Goal: Information Seeking & Learning: Learn about a topic

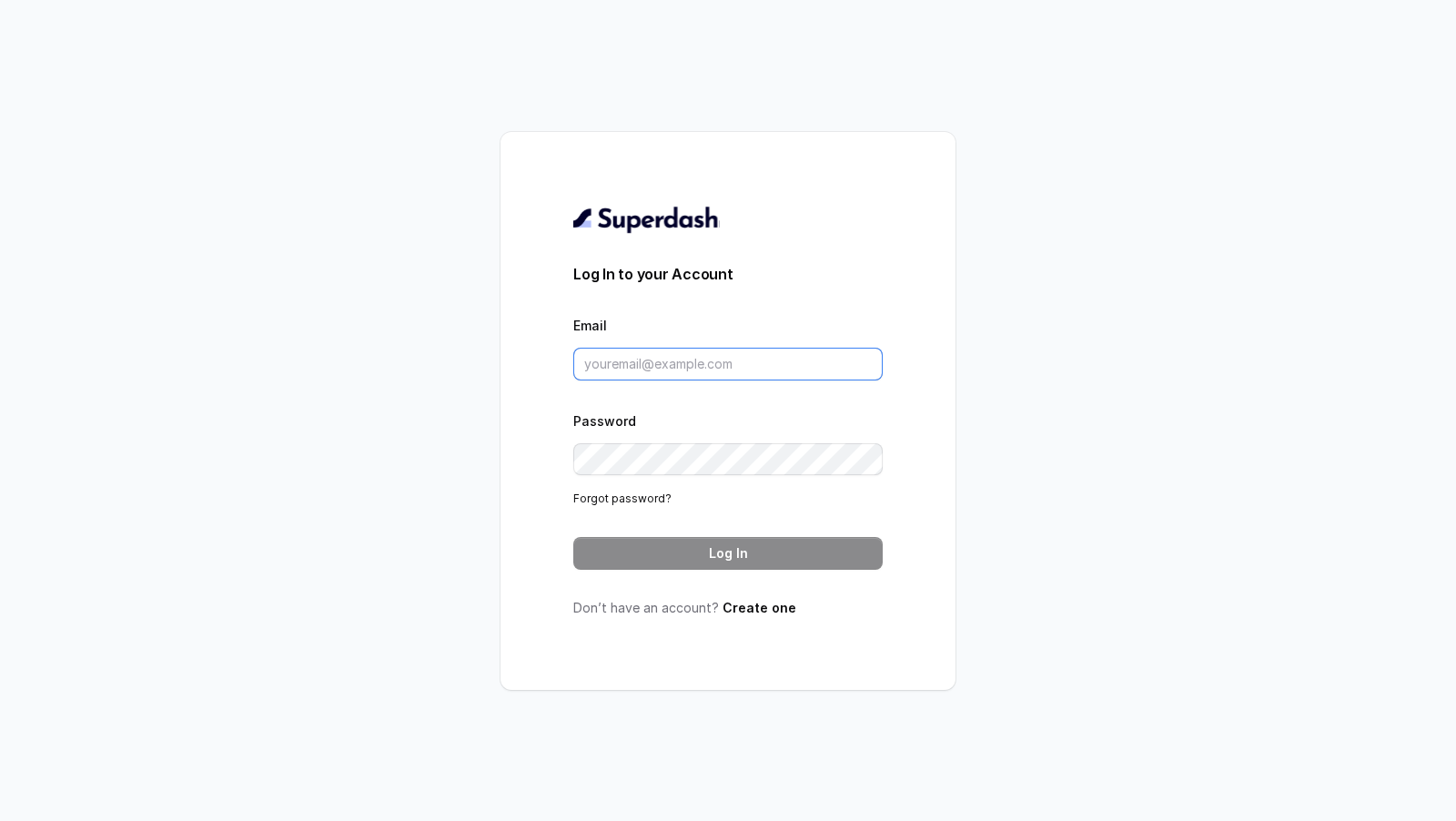
click at [664, 376] on input "Email" at bounding box center [728, 364] width 309 height 33
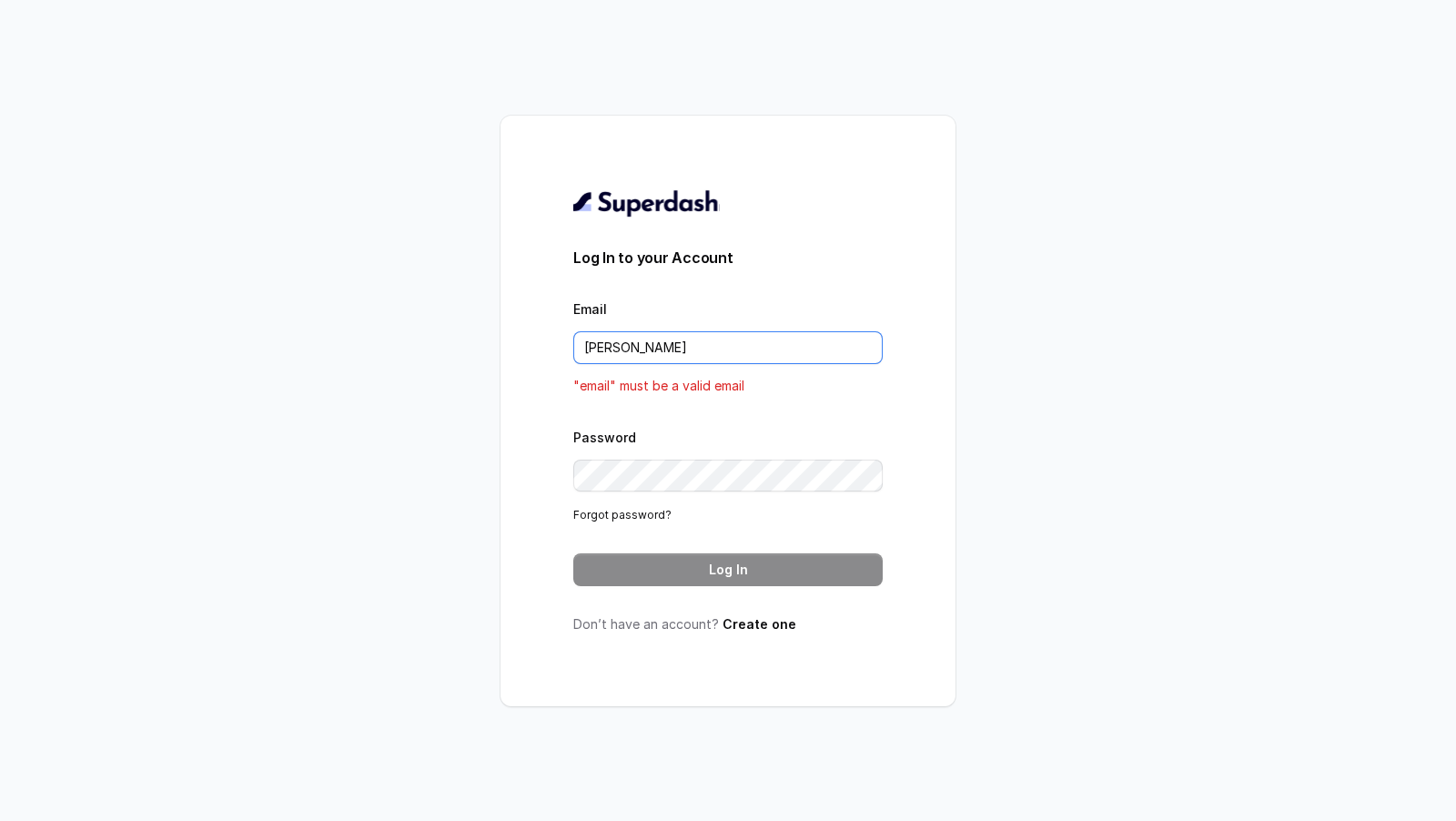
type input "[EMAIL_ADDRESS][DOMAIN_NAME]"
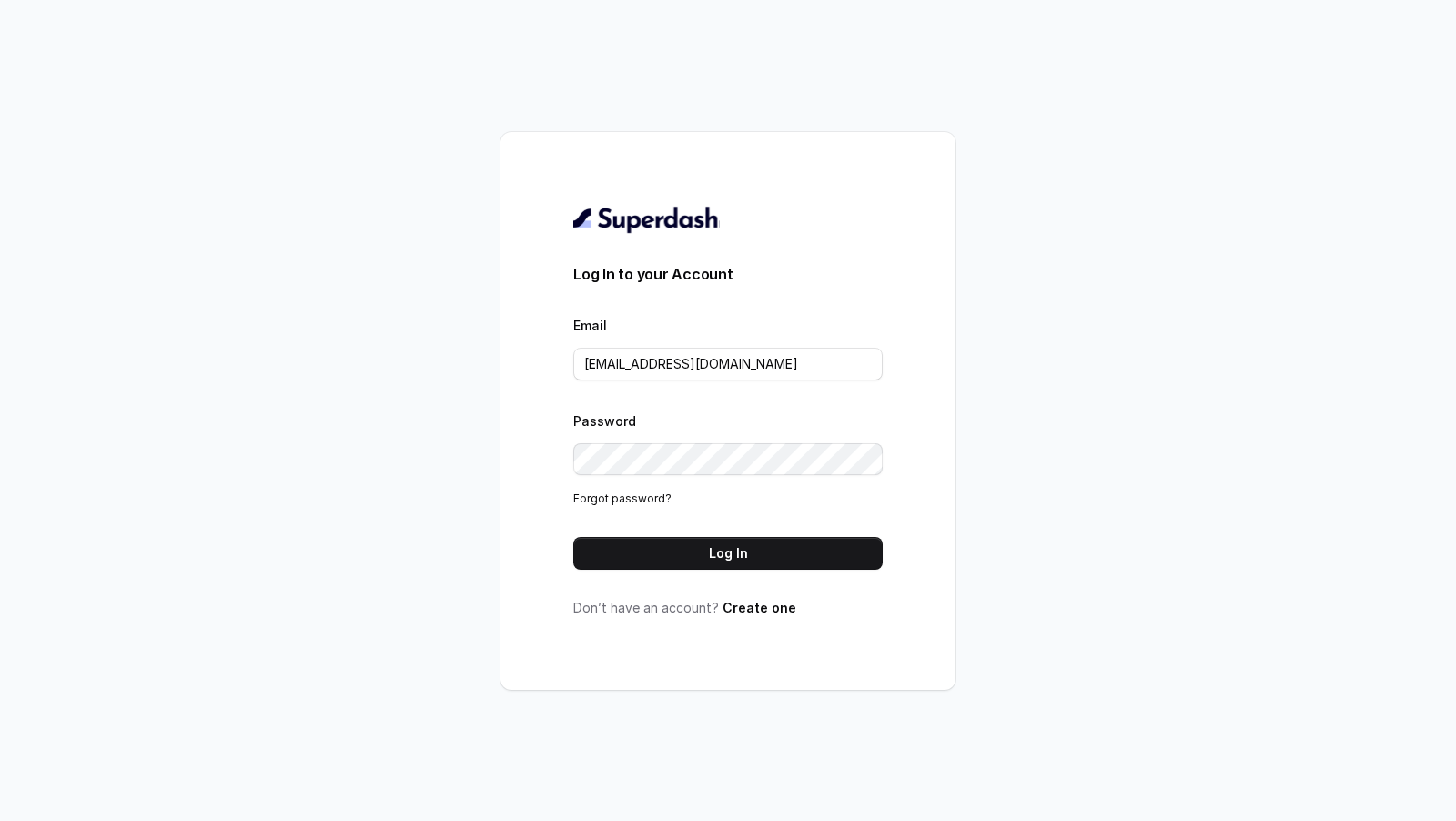
click at [773, 577] on div "Log In to your Account Email [EMAIL_ADDRESS][DOMAIN_NAME] Password Forgot passw…" at bounding box center [728, 410] width 309 height 412
click at [785, 557] on button "Log In" at bounding box center [728, 553] width 309 height 33
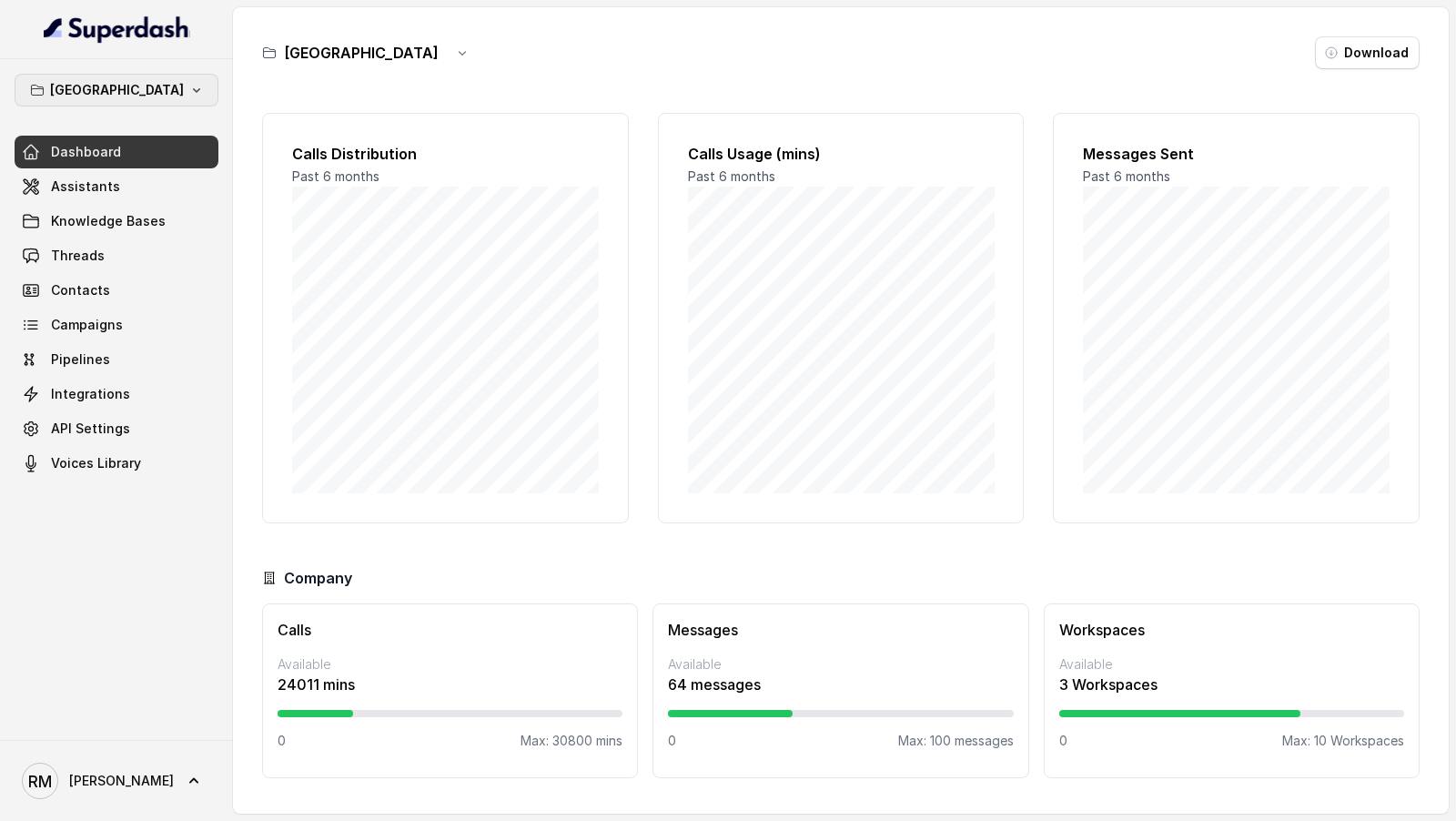
click at [160, 97] on button "Bangalore" at bounding box center [116, 89] width 204 height 33
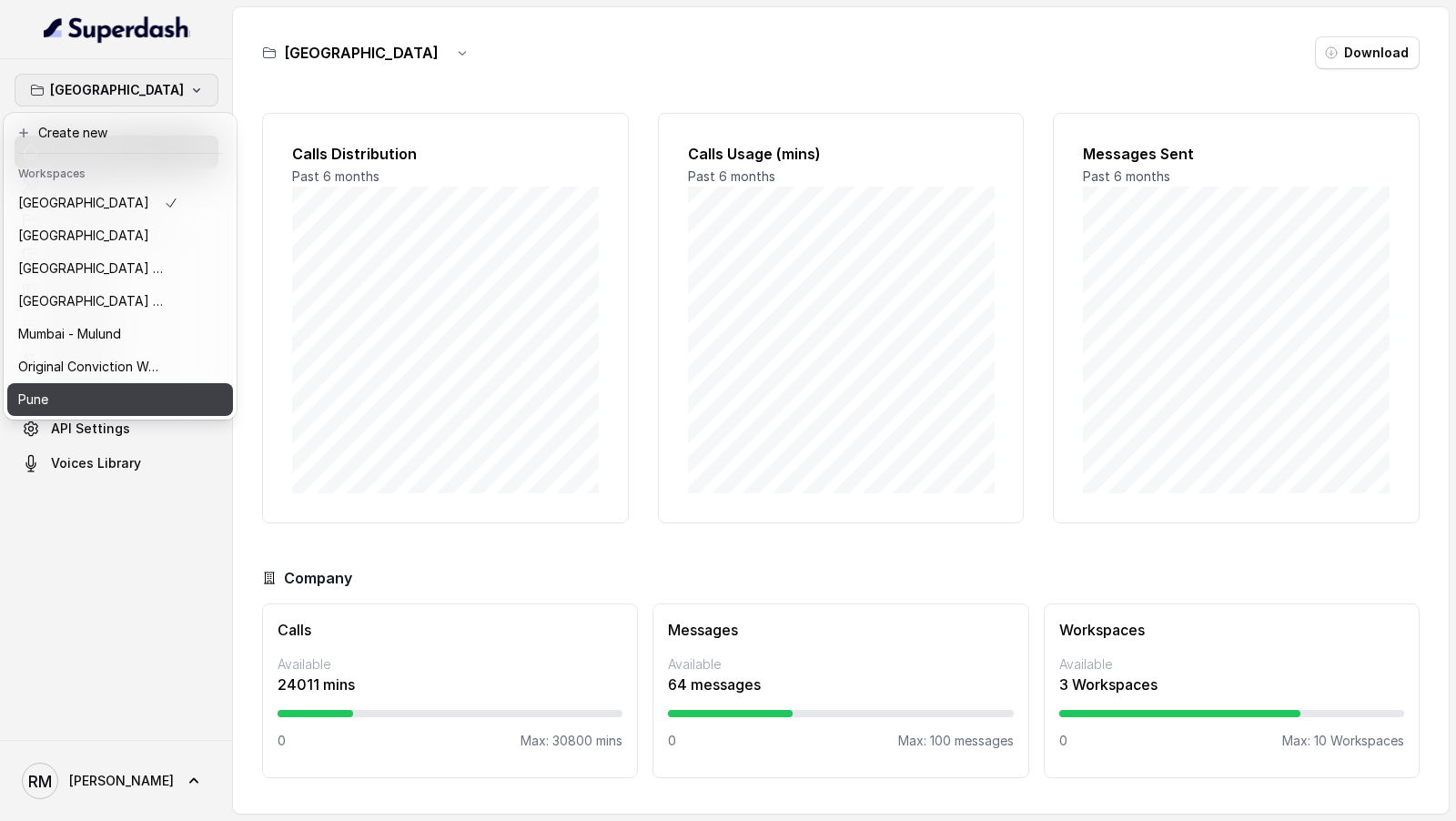
click at [104, 392] on div "Pune" at bounding box center [97, 400] width 160 height 22
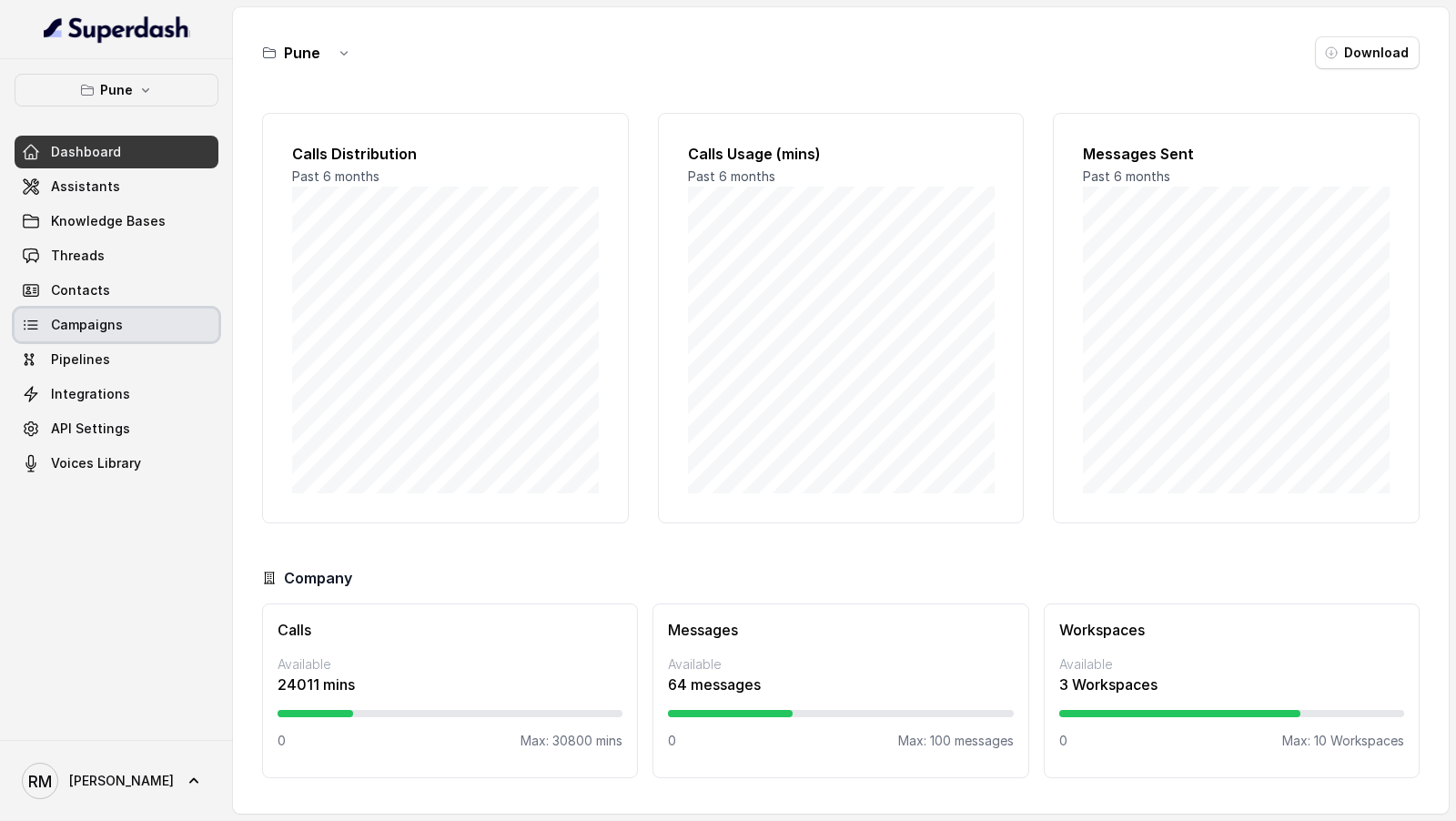
click at [143, 328] on link "Campaigns" at bounding box center [116, 324] width 204 height 33
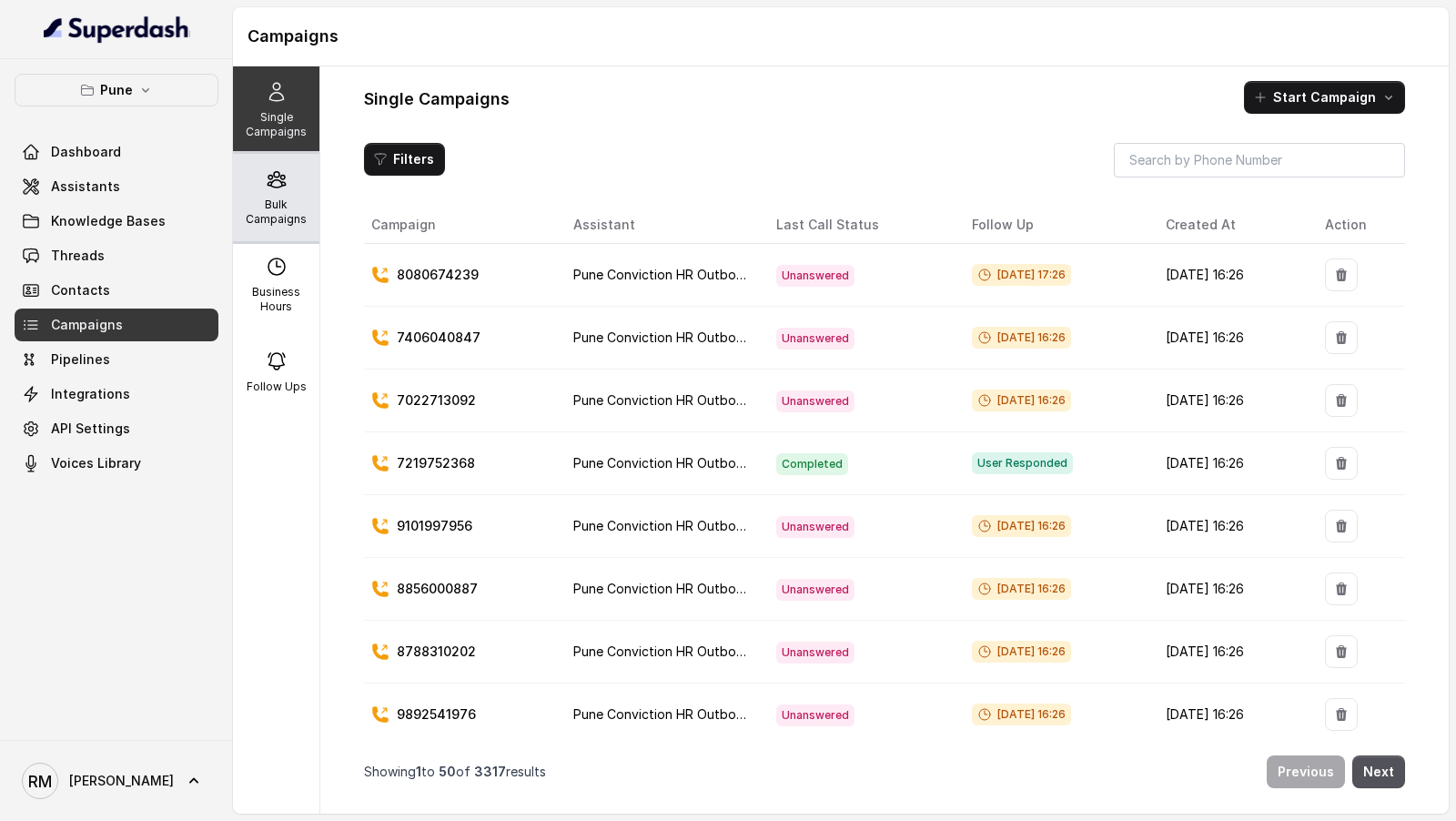
click at [295, 200] on p "Bulk Campaigns" at bounding box center [276, 212] width 72 height 29
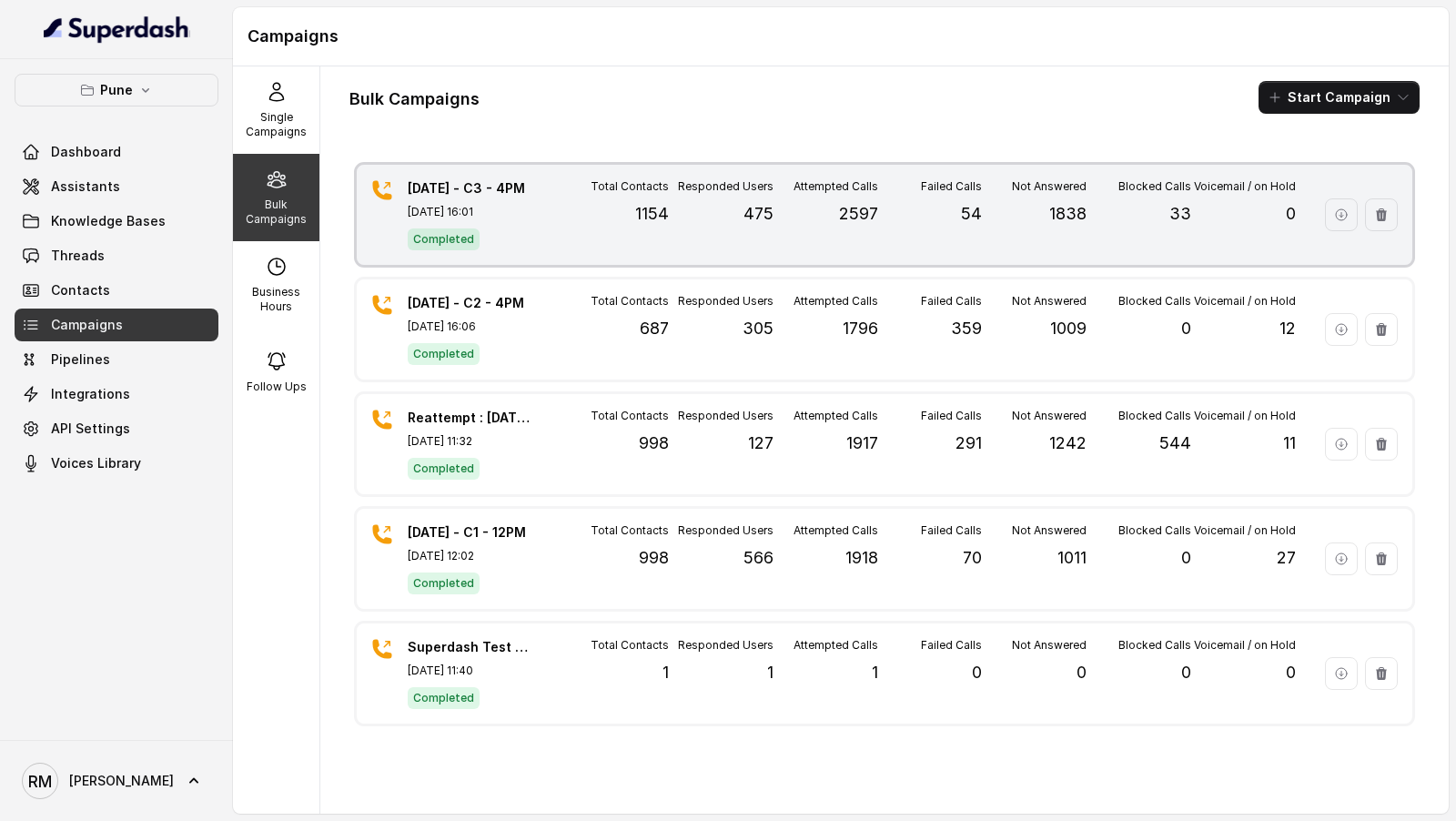
click at [704, 250] on div "1.10.25 - C3 - 4PM Oct 01, 2025, 16:01 Completed Total Contacts 1154 Responded …" at bounding box center [885, 215] width 1055 height 100
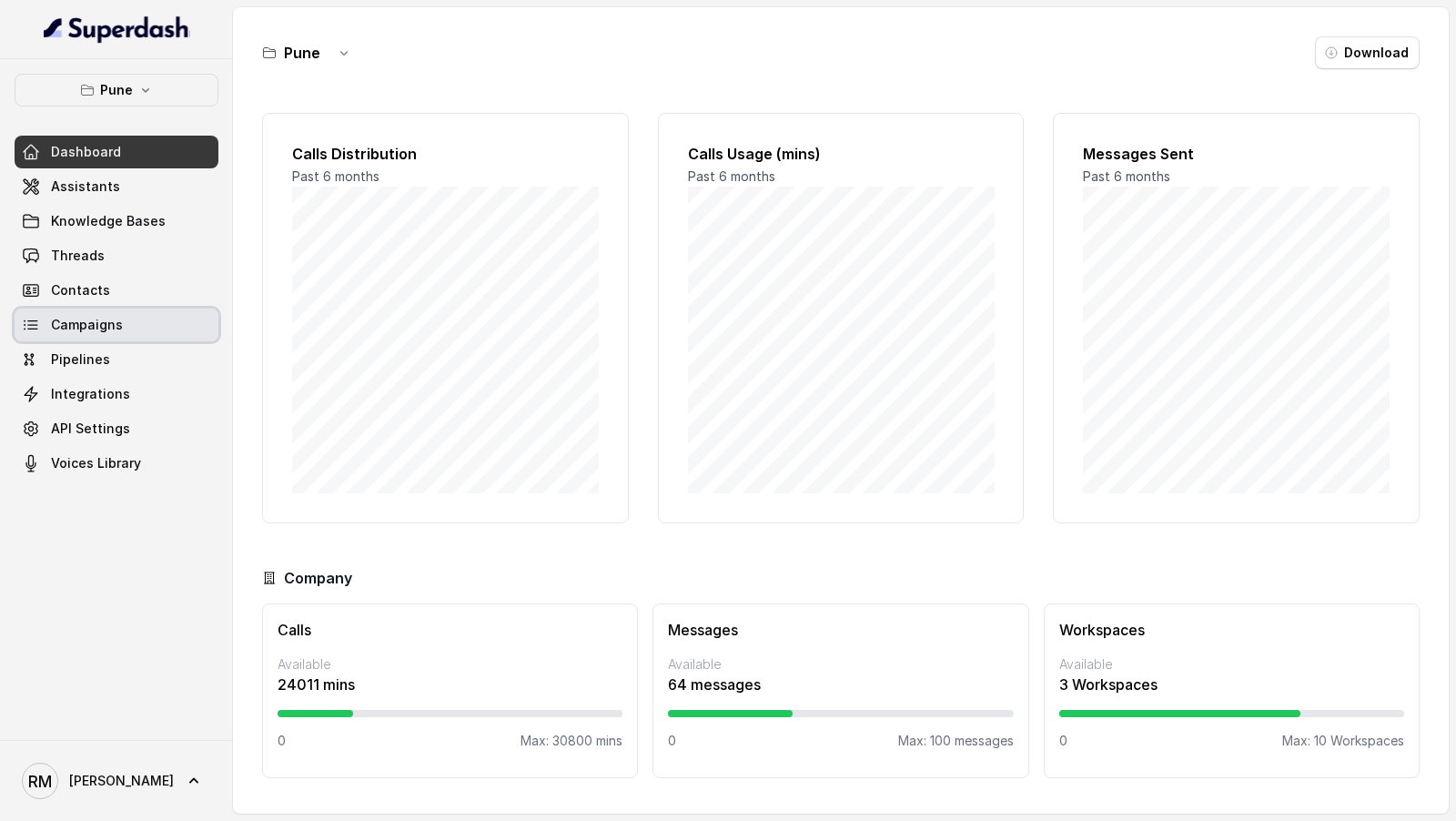
click at [124, 308] on link "Campaigns" at bounding box center [116, 324] width 204 height 33
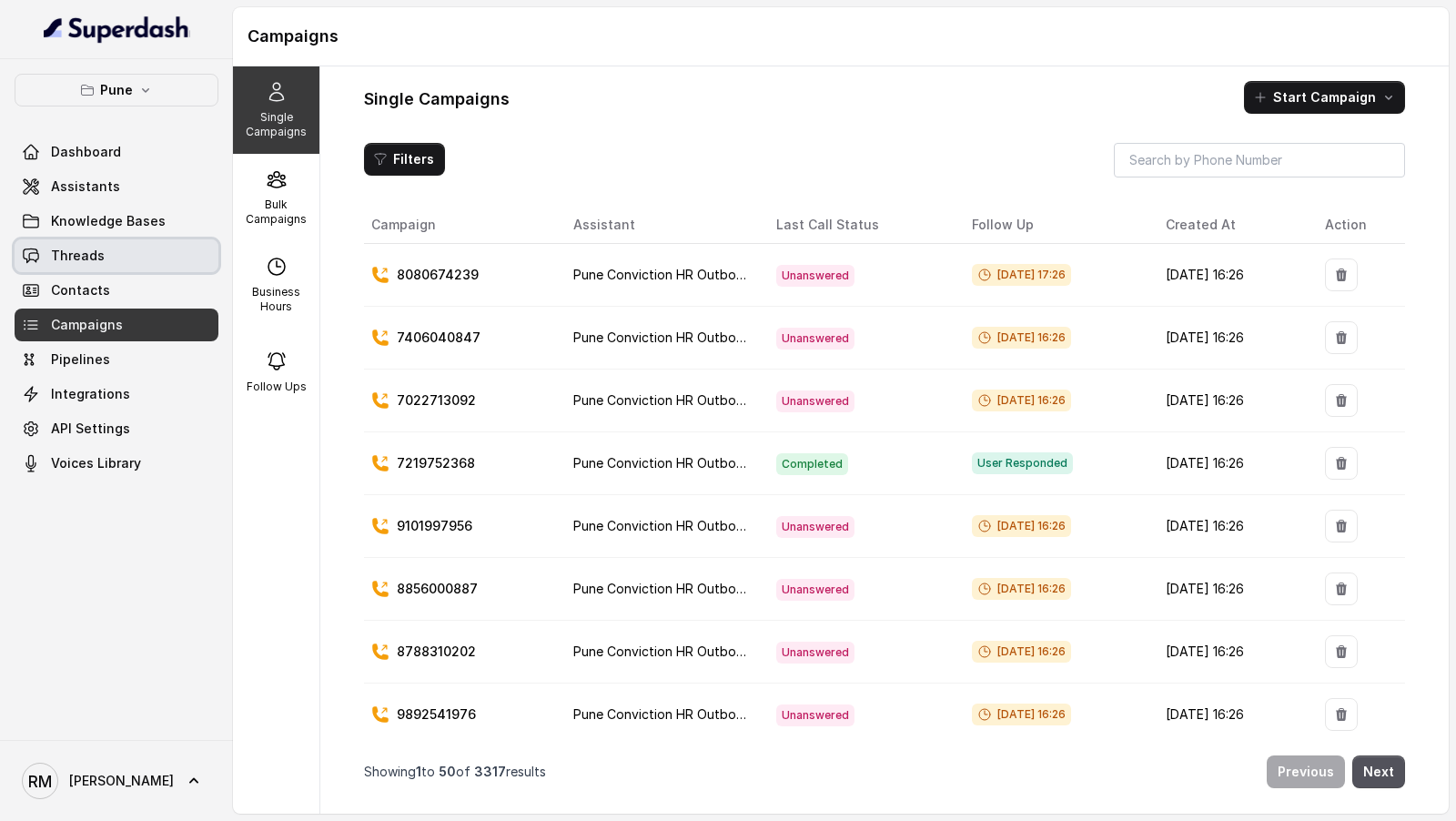
click at [109, 263] on link "Threads" at bounding box center [116, 255] width 204 height 33
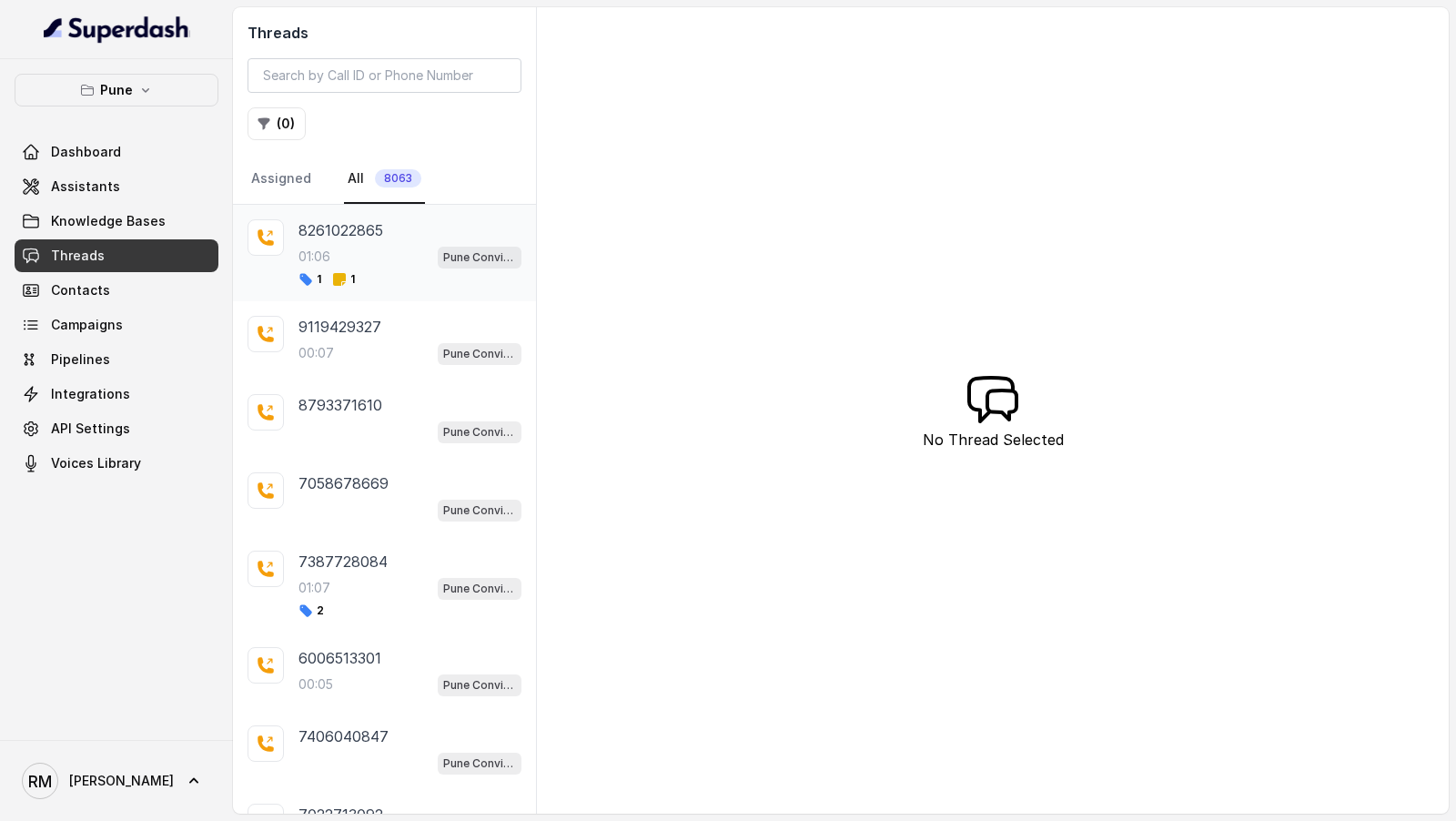
click at [374, 235] on p "8261022865" at bounding box center [340, 231] width 84 height 22
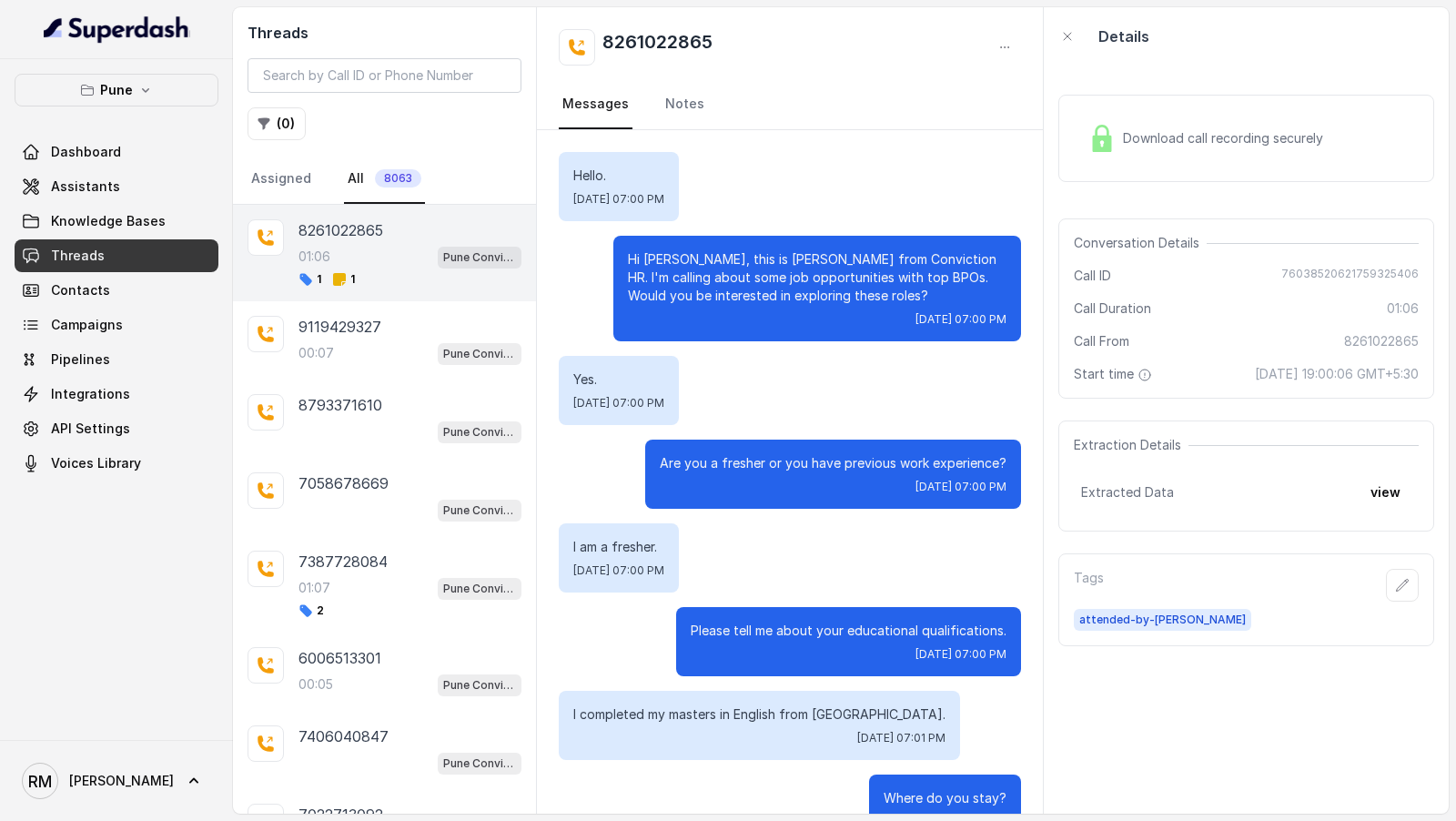
scroll to position [942, 0]
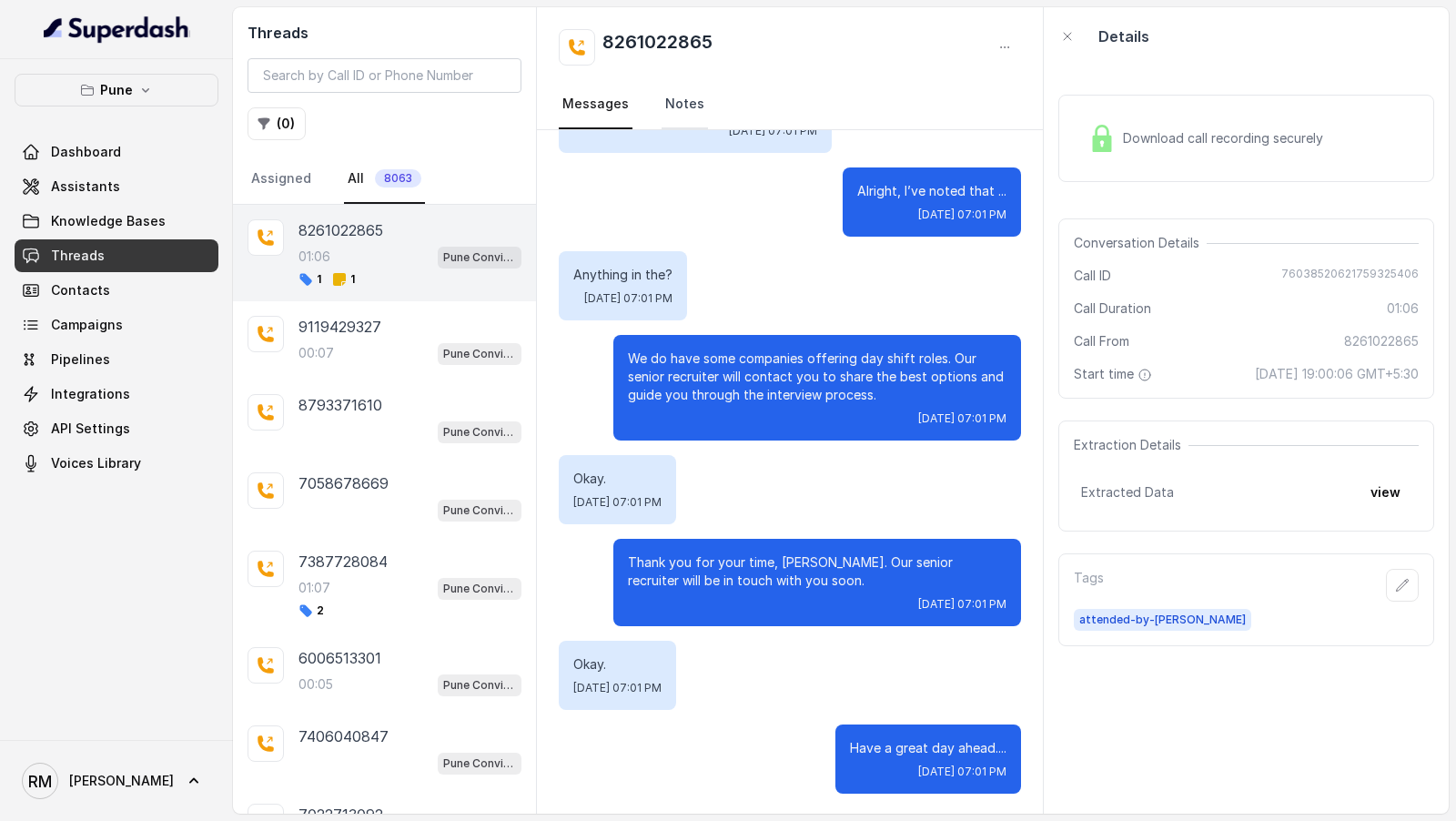
click at [692, 119] on link "Notes" at bounding box center [685, 104] width 47 height 49
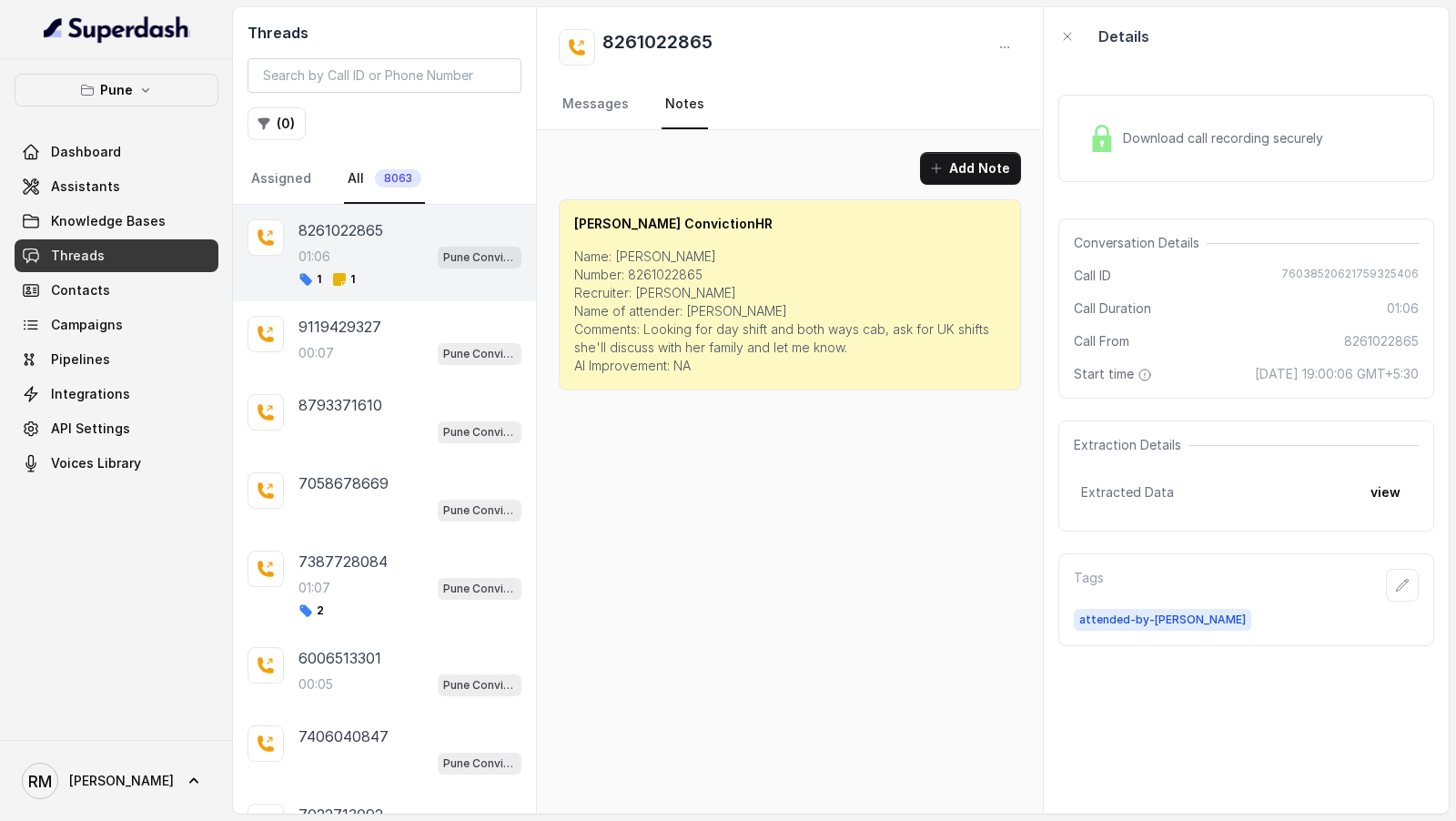
scroll to position [0, 0]
click at [303, 588] on p "01:07" at bounding box center [314, 588] width 32 height 18
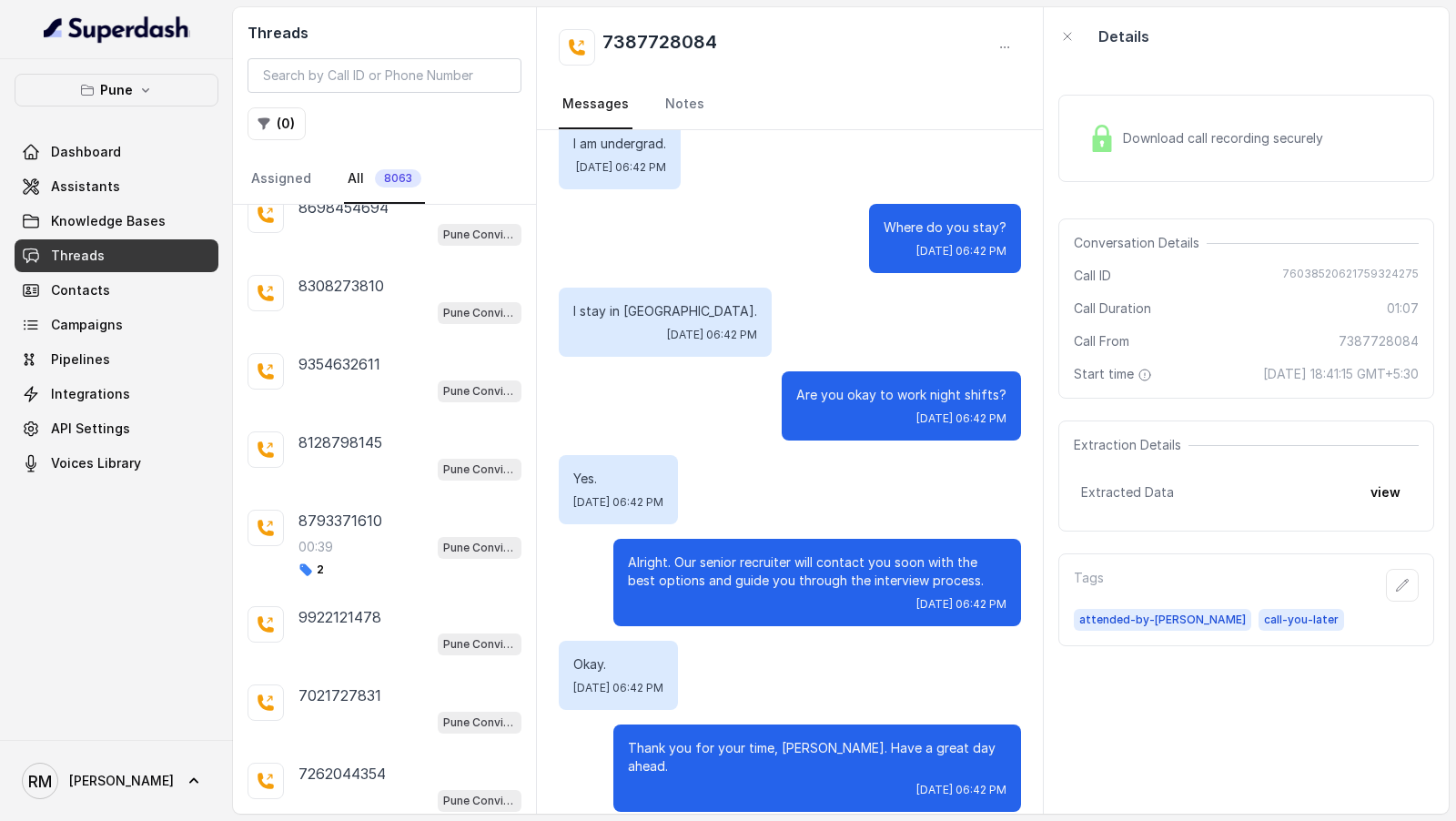
scroll to position [1845, 0]
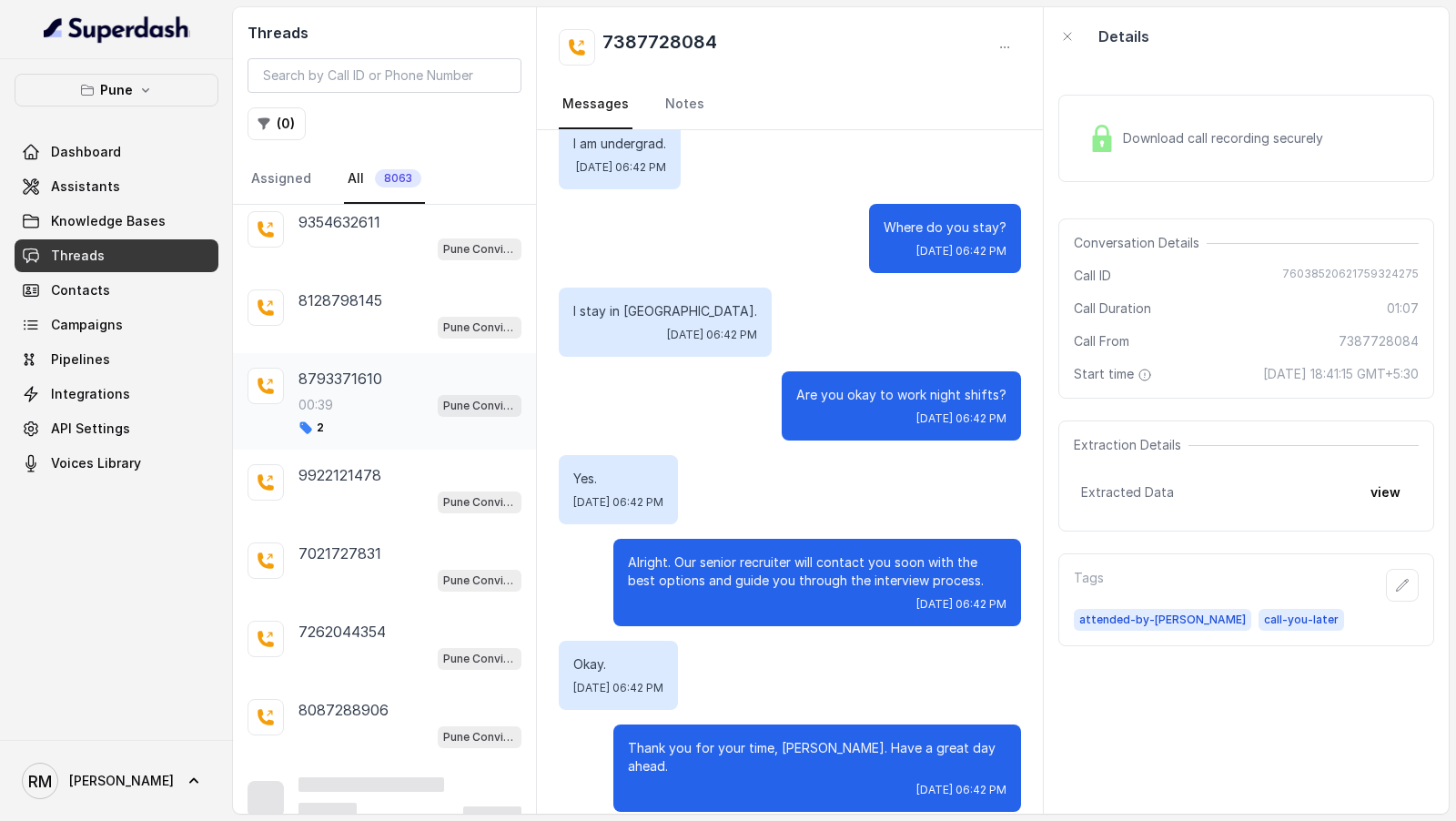
click at [387, 394] on div "00:39 Pune Conviction HR Outbound Assistant" at bounding box center [409, 406] width 223 height 24
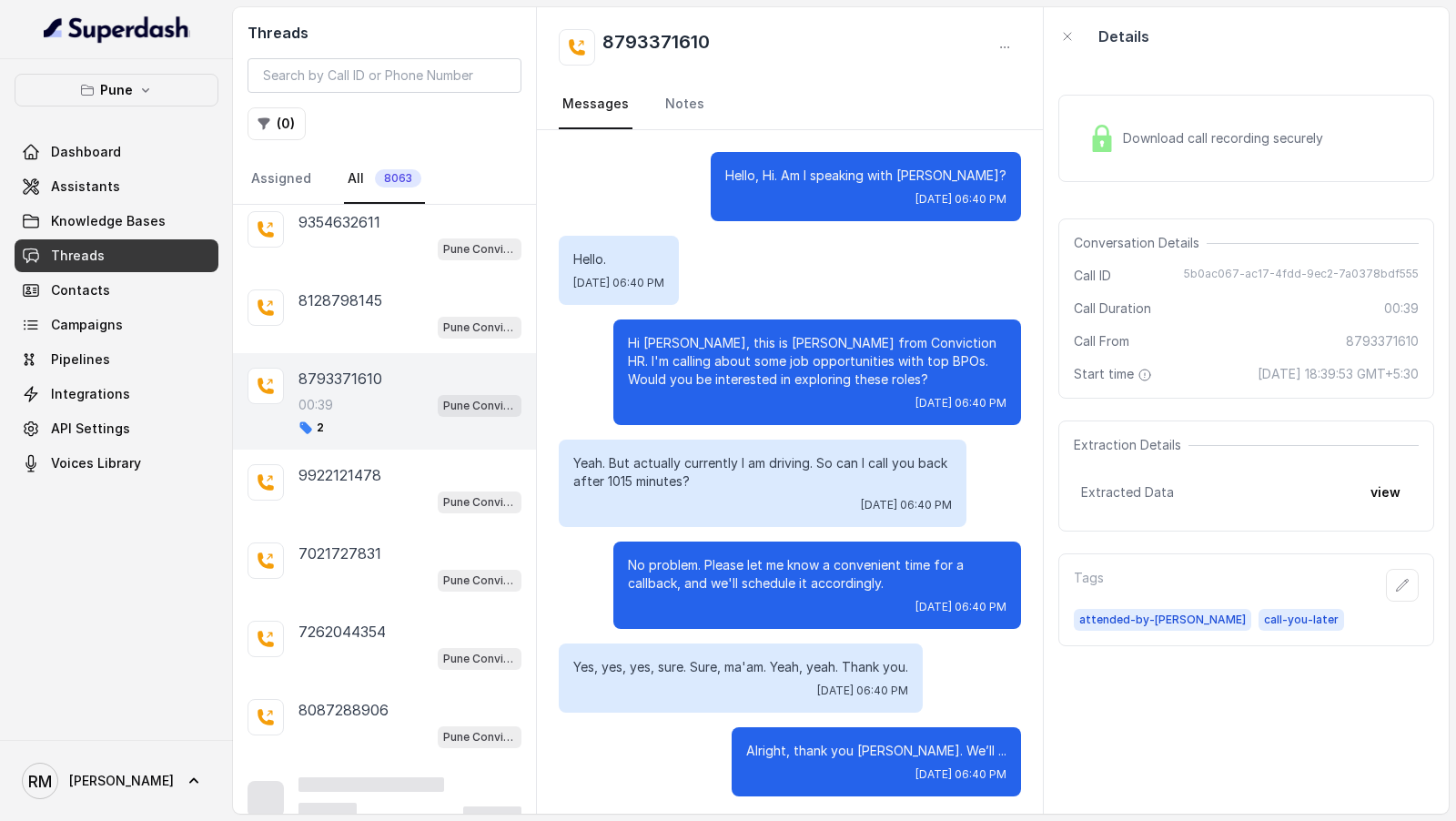
scroll to position [3, 0]
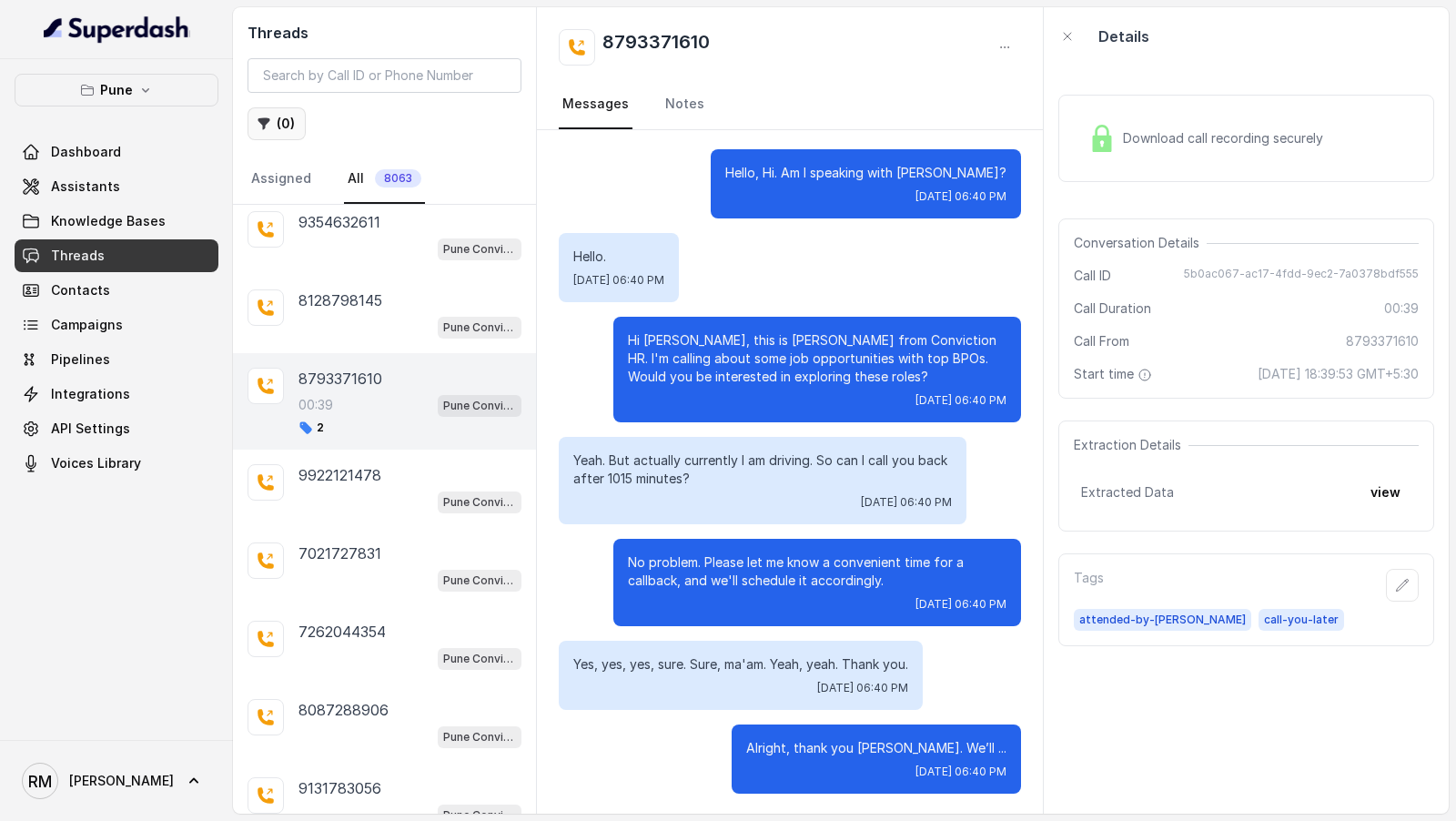
click at [282, 121] on button "( 0 )" at bounding box center [276, 123] width 59 height 33
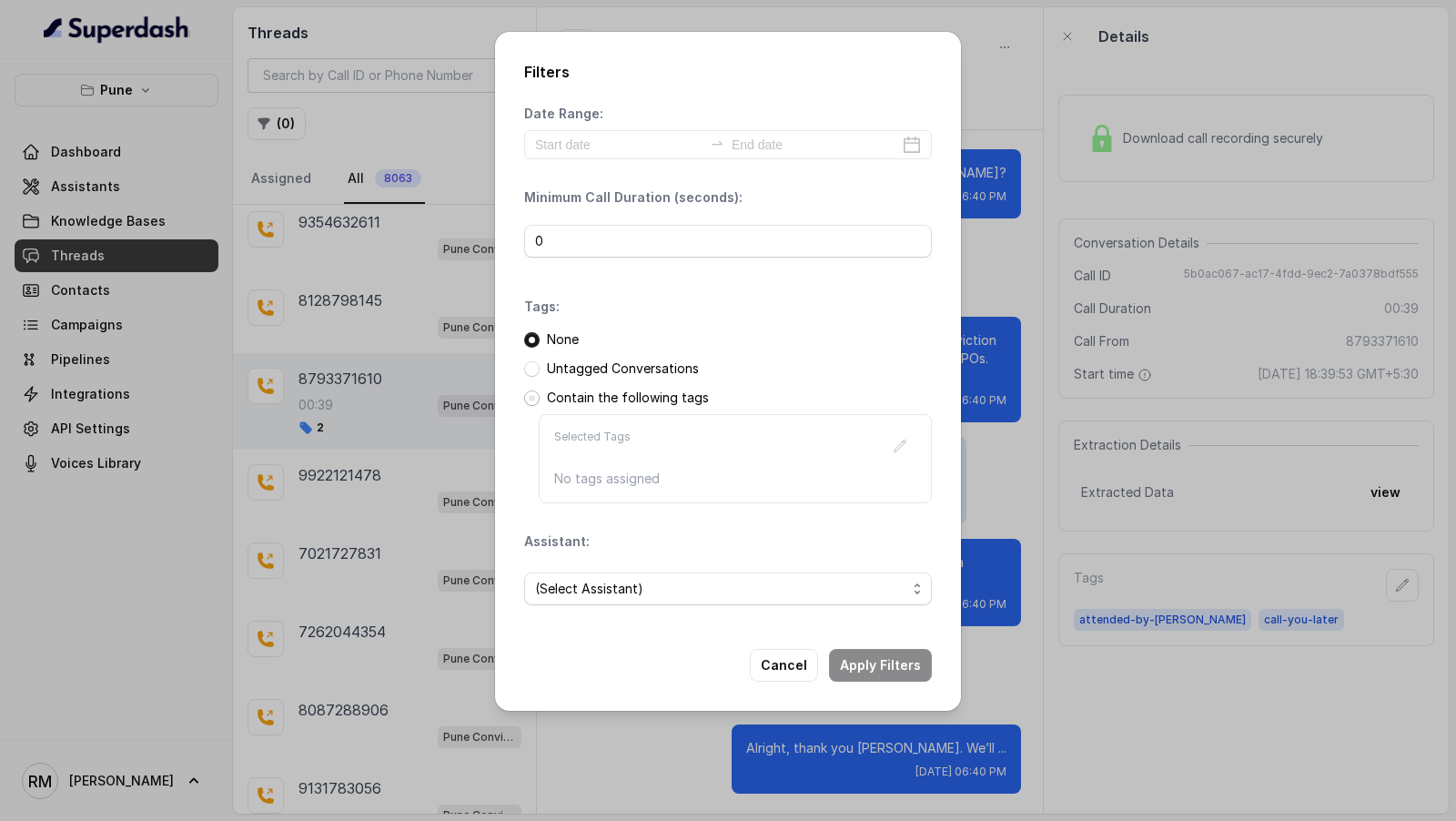
click at [536, 401] on span at bounding box center [533, 399] width 16 height 16
click at [906, 454] on button "button" at bounding box center [899, 445] width 33 height 33
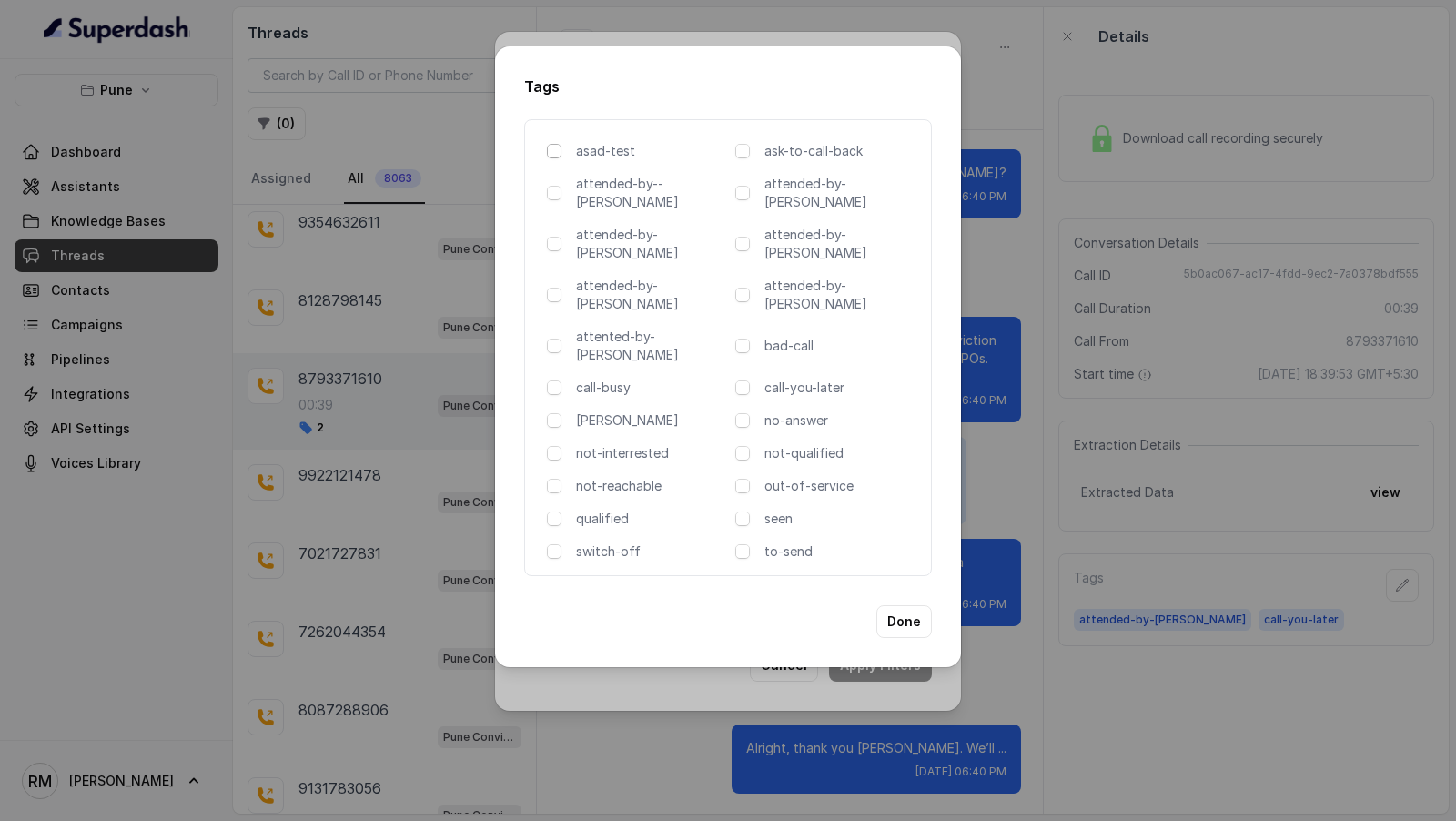
click at [552, 158] on span at bounding box center [554, 151] width 15 height 15
click at [552, 200] on span at bounding box center [554, 193] width 15 height 15
click at [547, 237] on span at bounding box center [554, 244] width 15 height 15
click at [550, 287] on span at bounding box center [554, 294] width 15 height 15
click at [550, 328] on div "attented-by-rupal" at bounding box center [637, 346] width 181 height 37
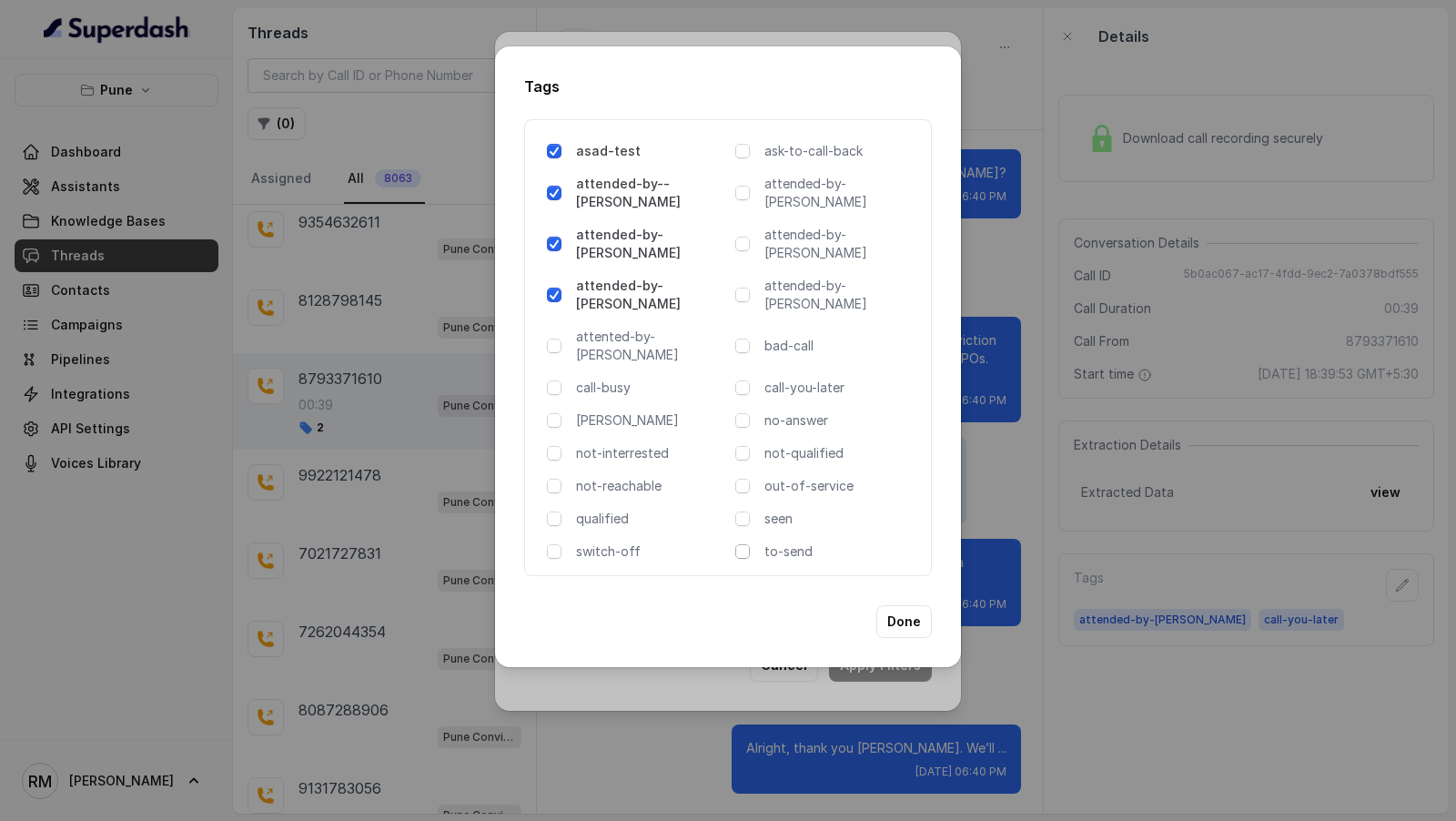
click at [748, 545] on span at bounding box center [742, 552] width 15 height 15
click at [734, 455] on div "asad-test ask-to-call-back attended-by--komal attended-by-amaan attended-by-amr…" at bounding box center [728, 348] width 407 height 457
click at [898, 605] on button "Done" at bounding box center [904, 621] width 56 height 33
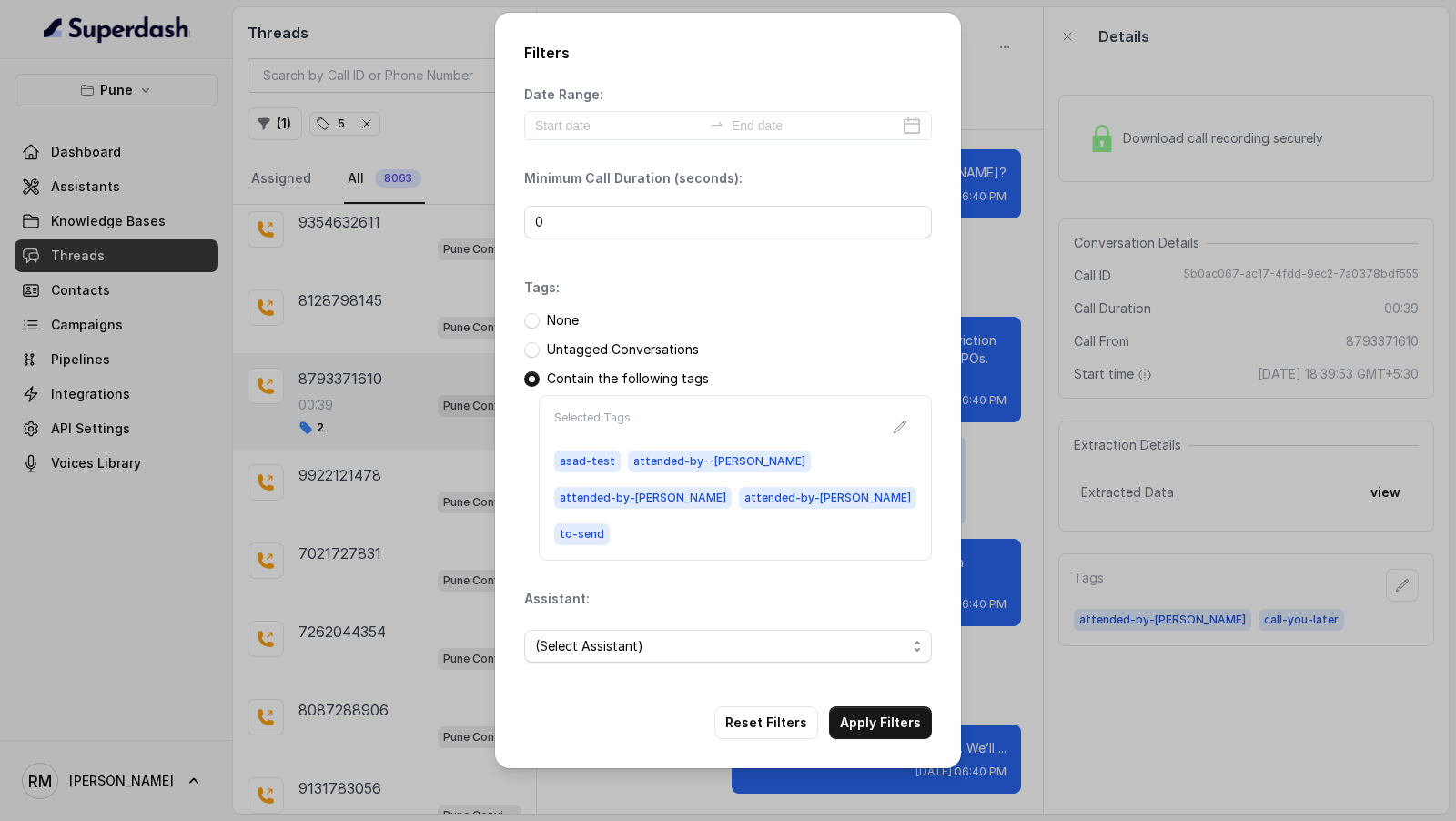
scroll to position [0, 0]
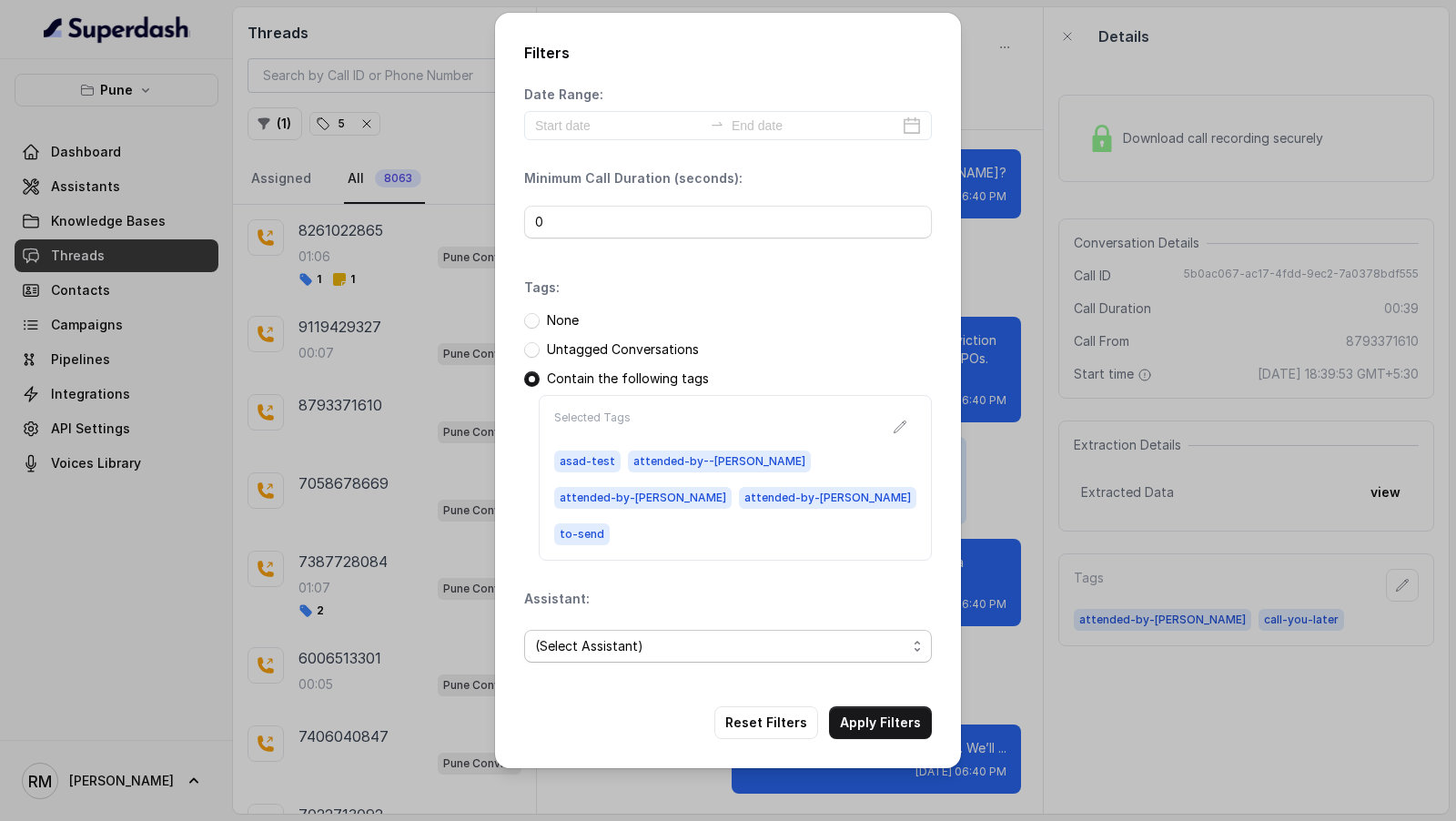
click at [866, 635] on span "(Select Assistant)" at bounding box center [722, 646] width 372 height 22
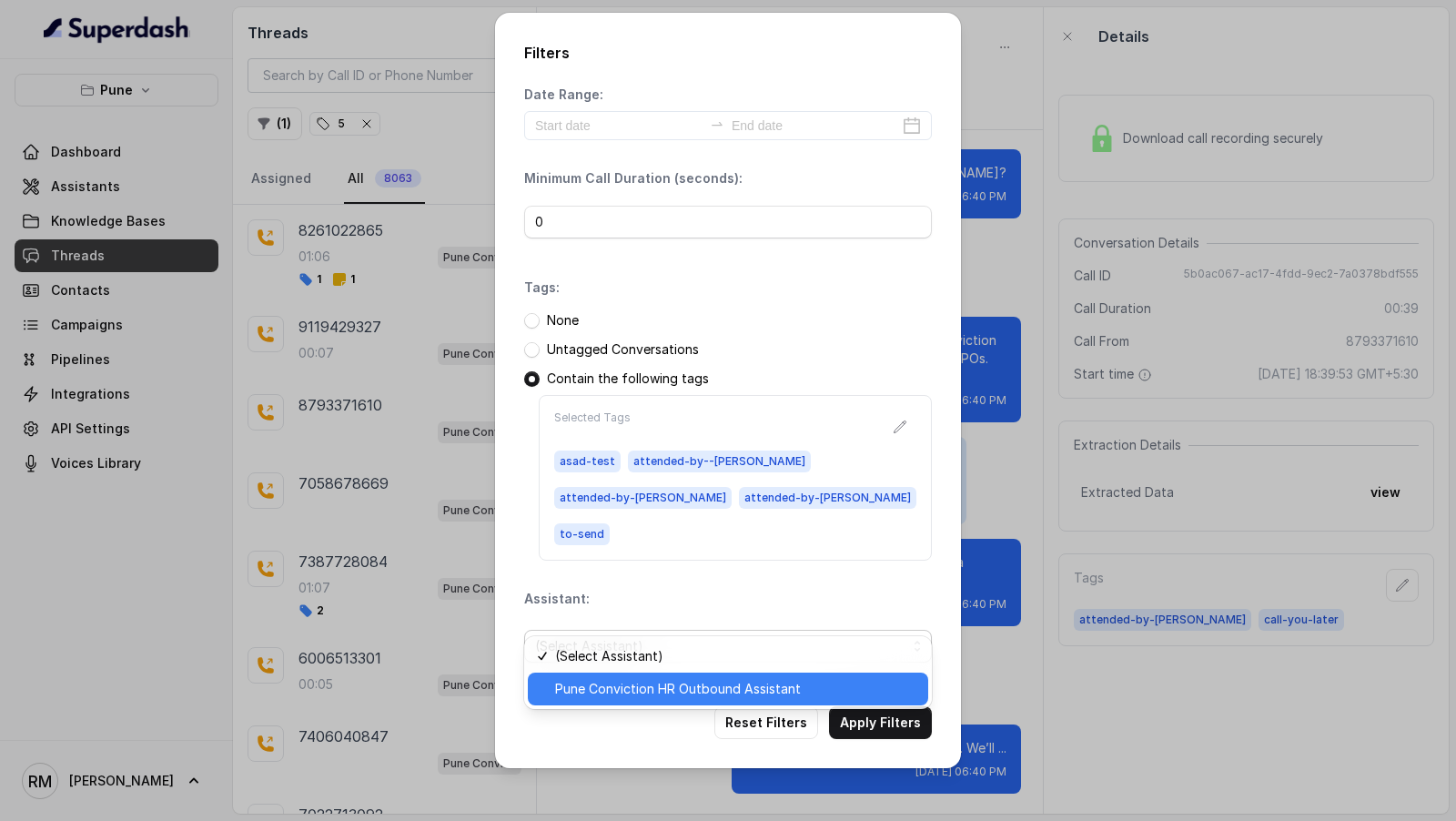
click at [725, 691] on span "Pune Conviction HR Outbound Assistant" at bounding box center [736, 689] width 363 height 22
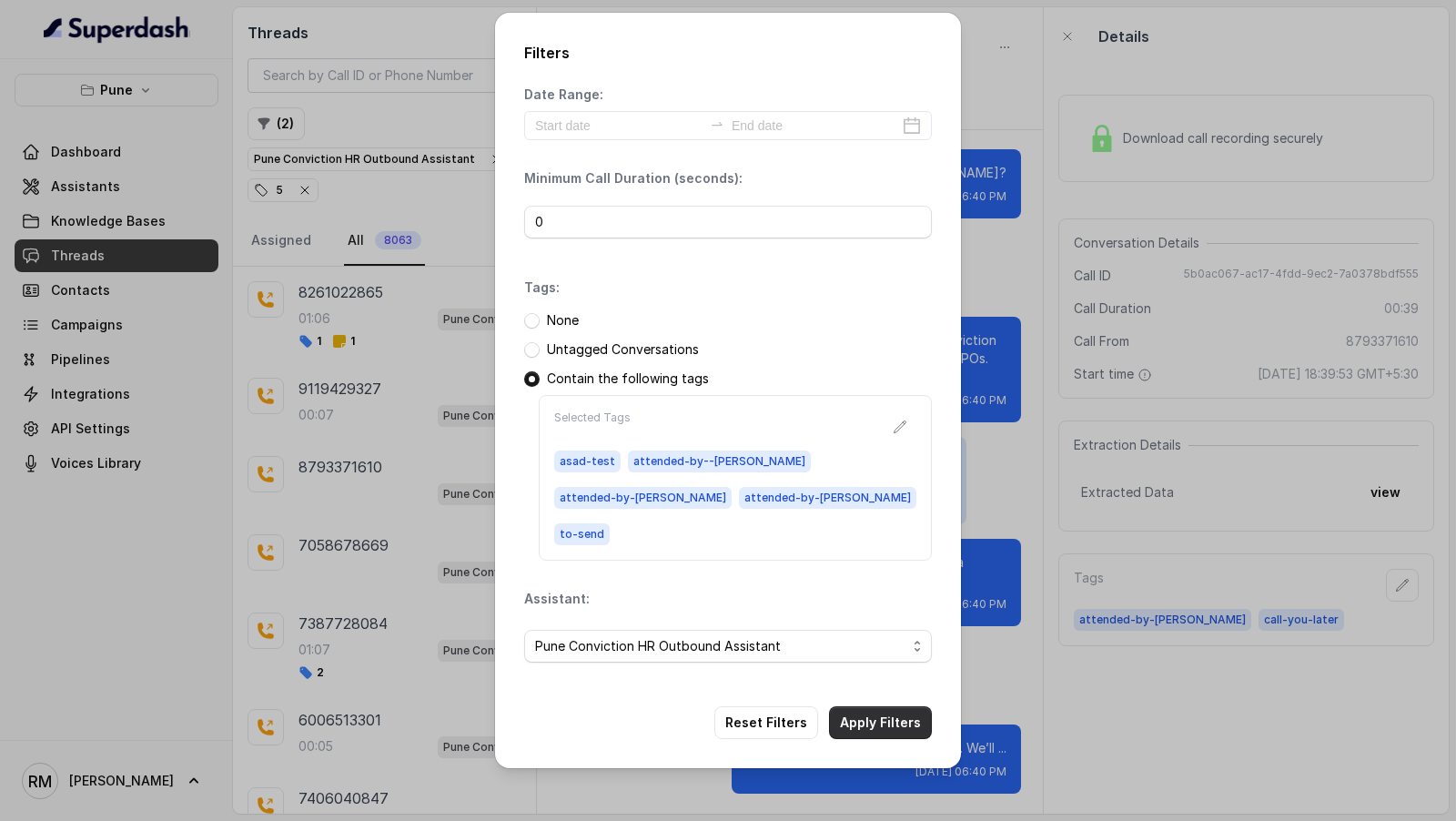
click at [878, 707] on button "Apply Filters" at bounding box center [880, 723] width 102 height 33
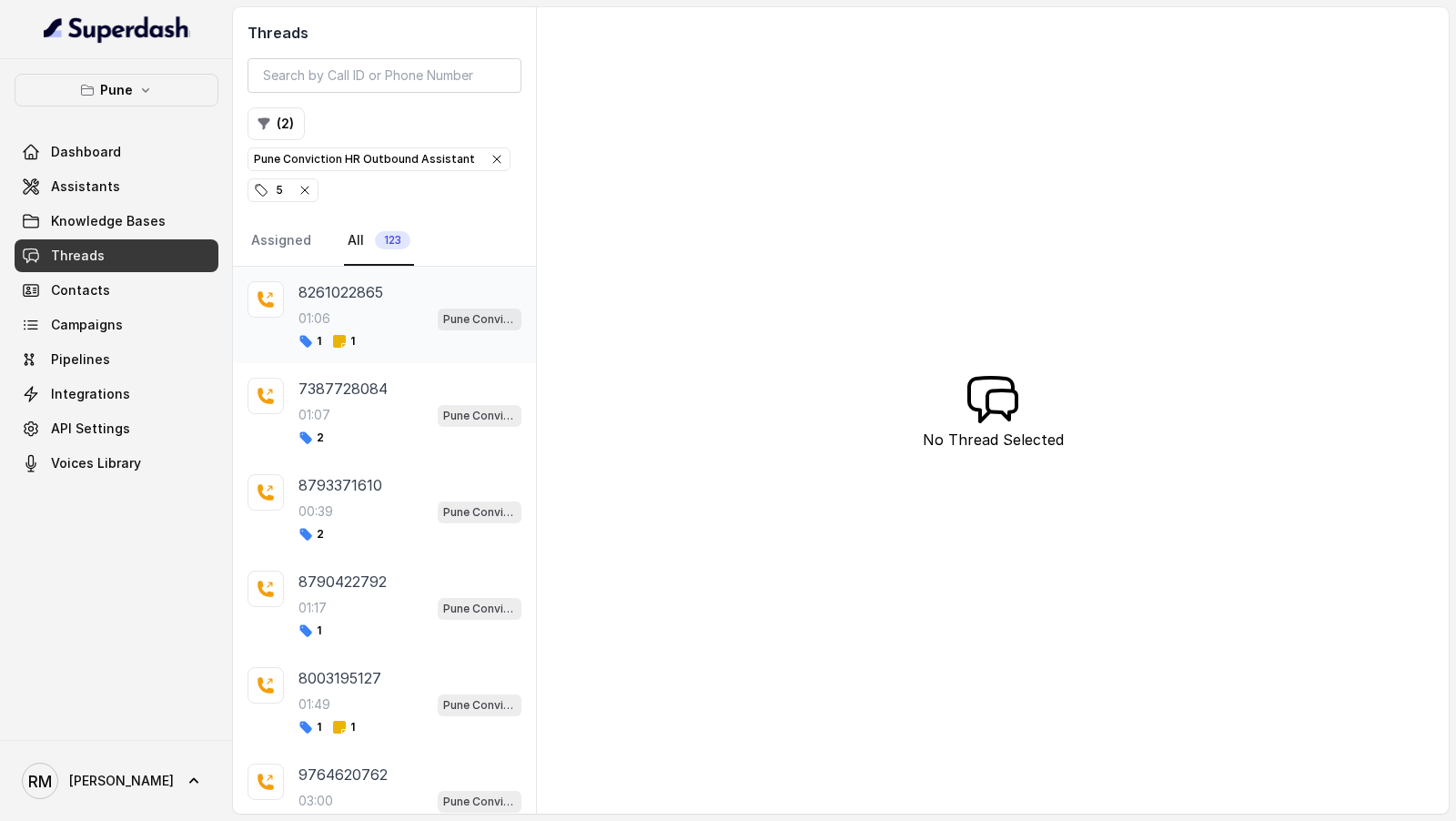
click at [374, 334] on div "1 1" at bounding box center [409, 341] width 223 height 15
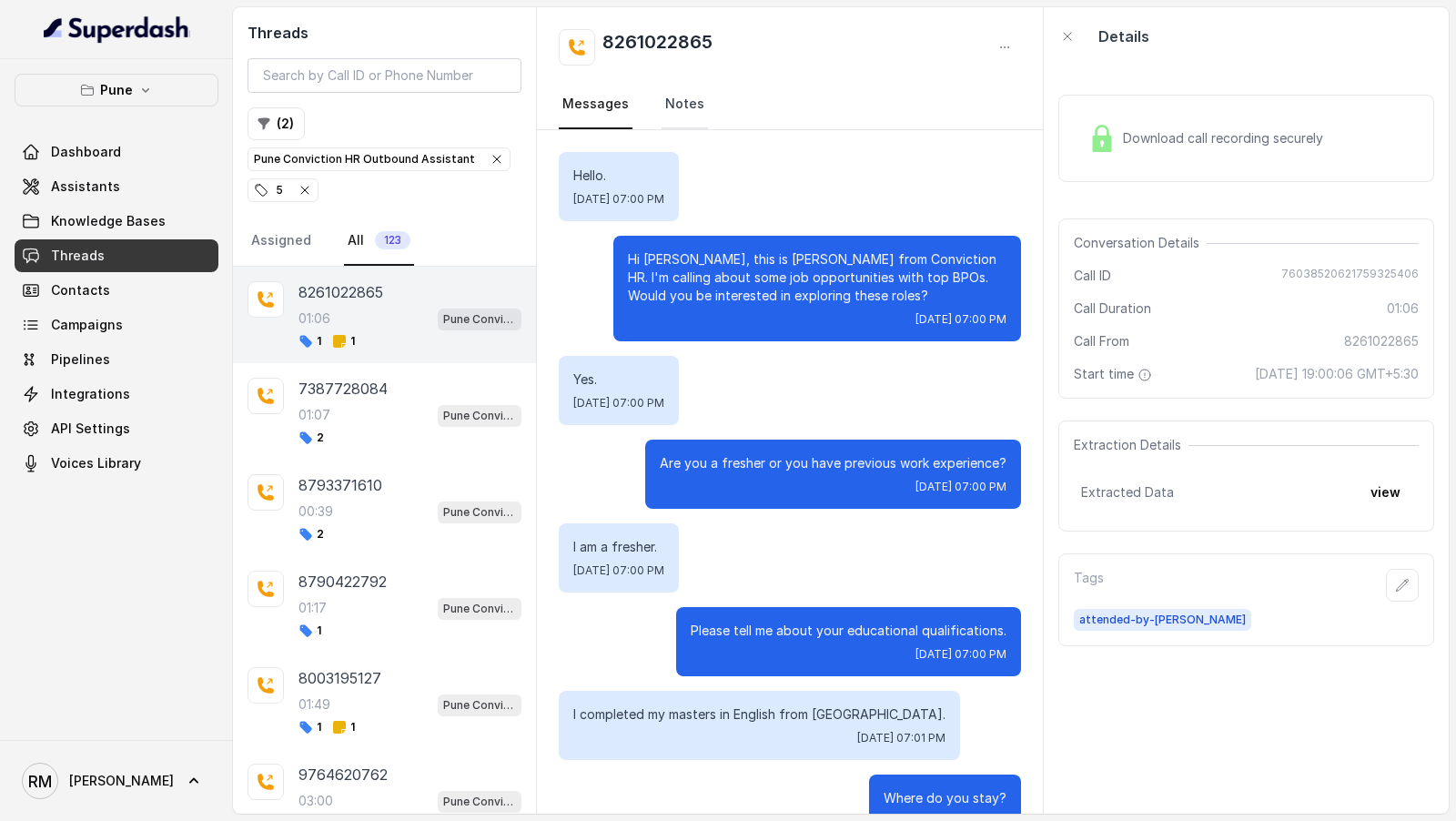
click at [669, 92] on link "Notes" at bounding box center [685, 104] width 47 height 49
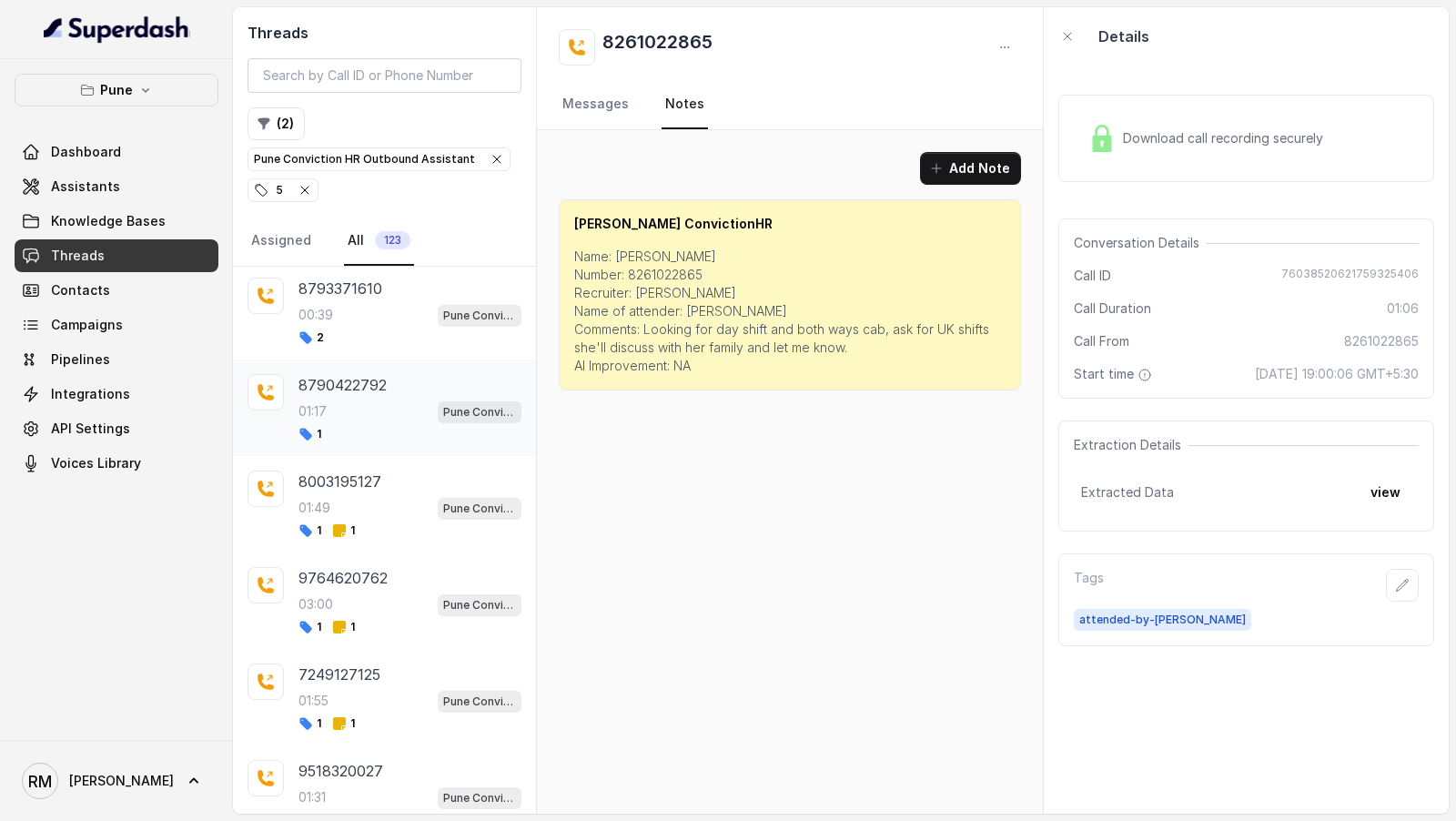
scroll to position [231, 0]
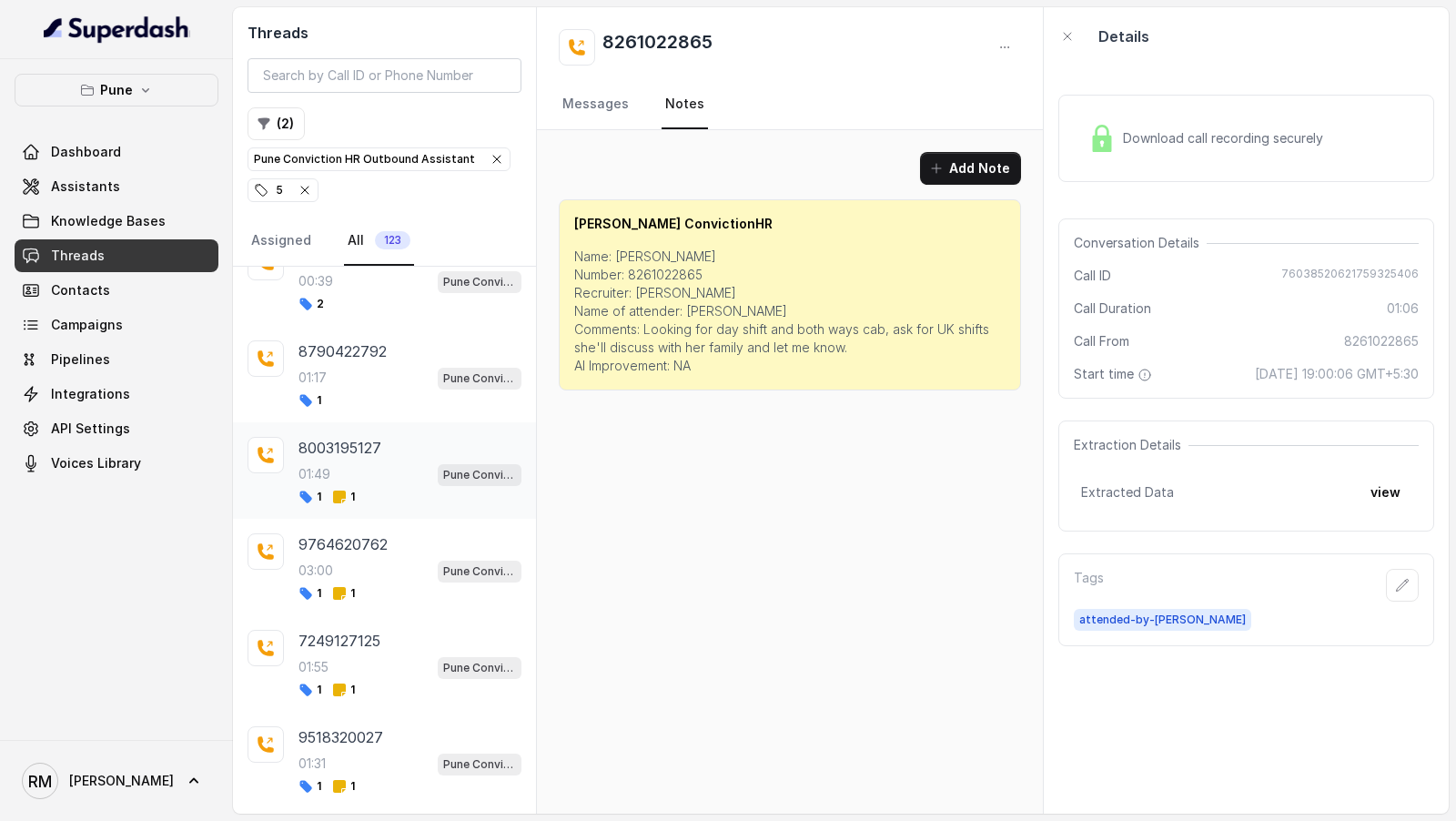
click at [391, 477] on div "01:49 Pune Conviction HR Outbound Assistant" at bounding box center [409, 474] width 223 height 24
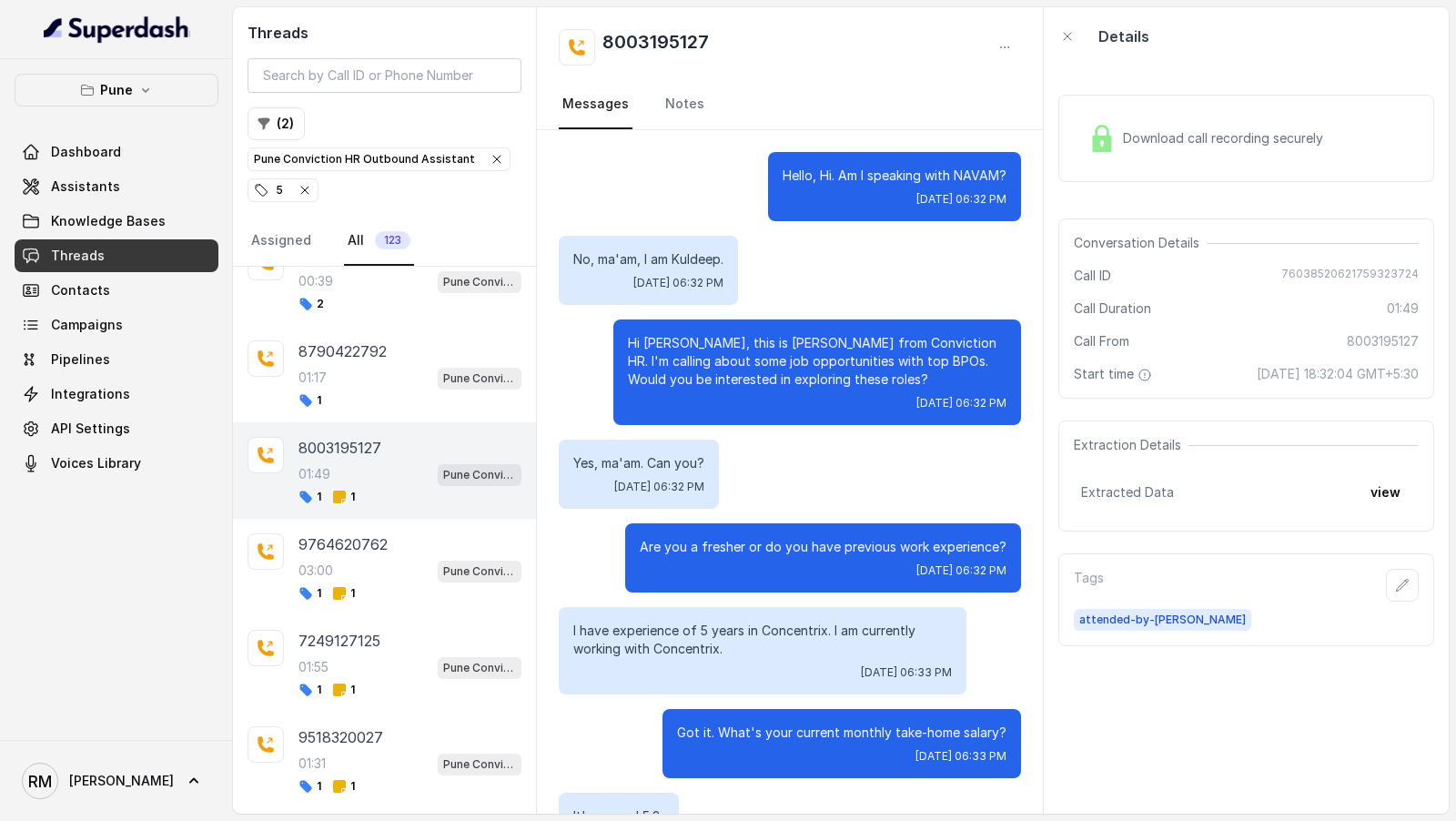
scroll to position [1452, 0]
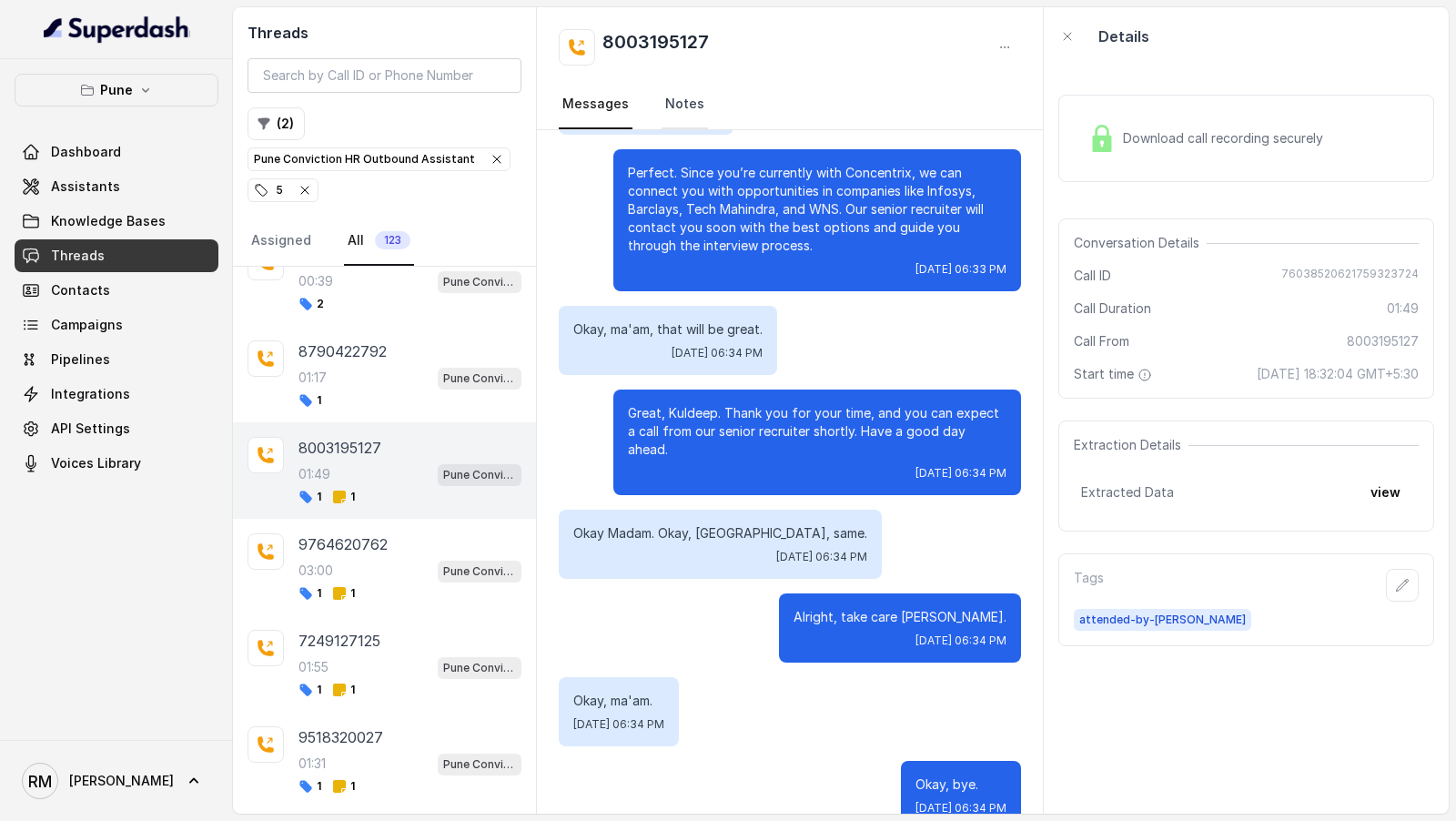
click at [698, 122] on link "Notes" at bounding box center [685, 104] width 47 height 49
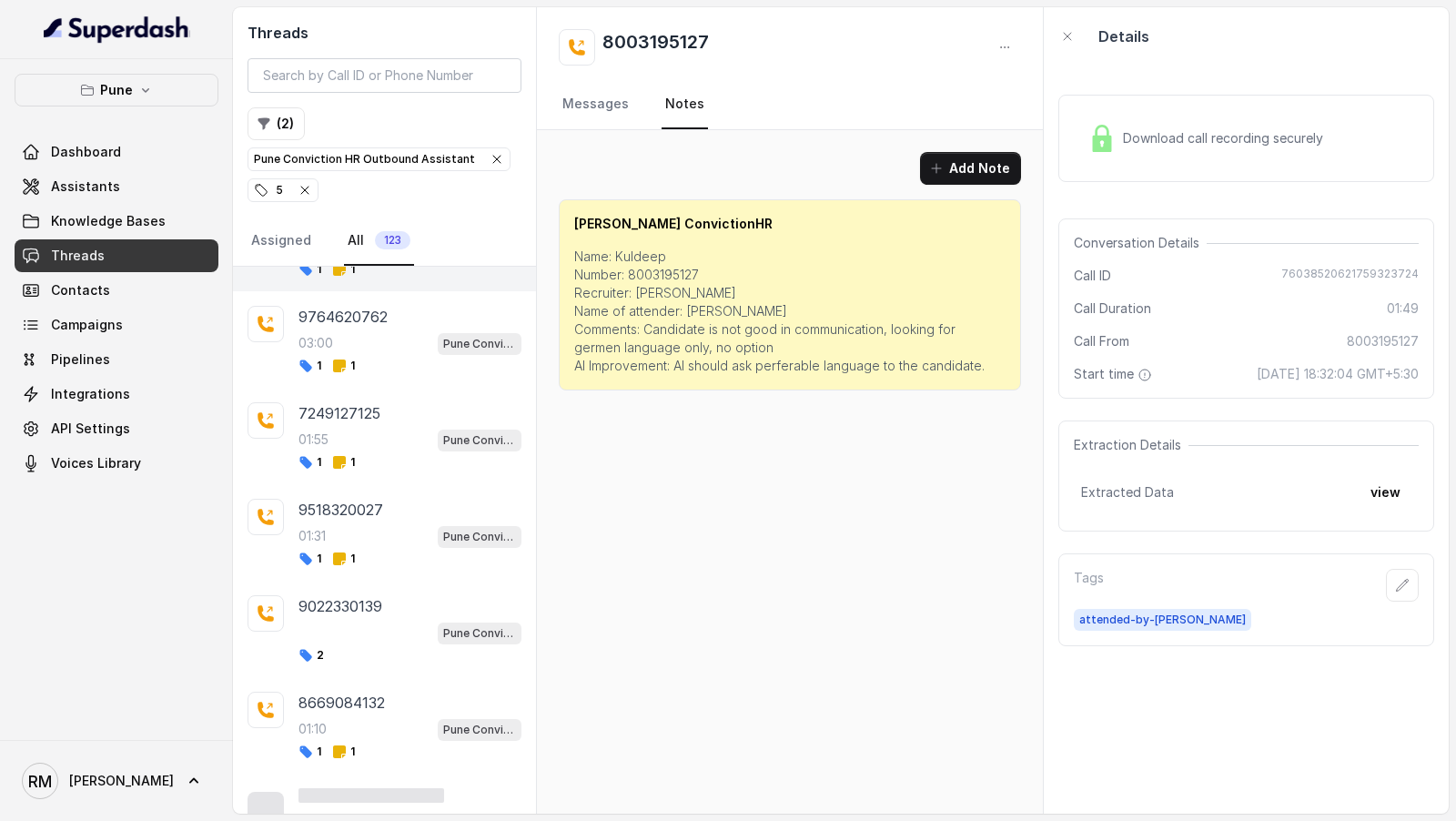
scroll to position [480, 0]
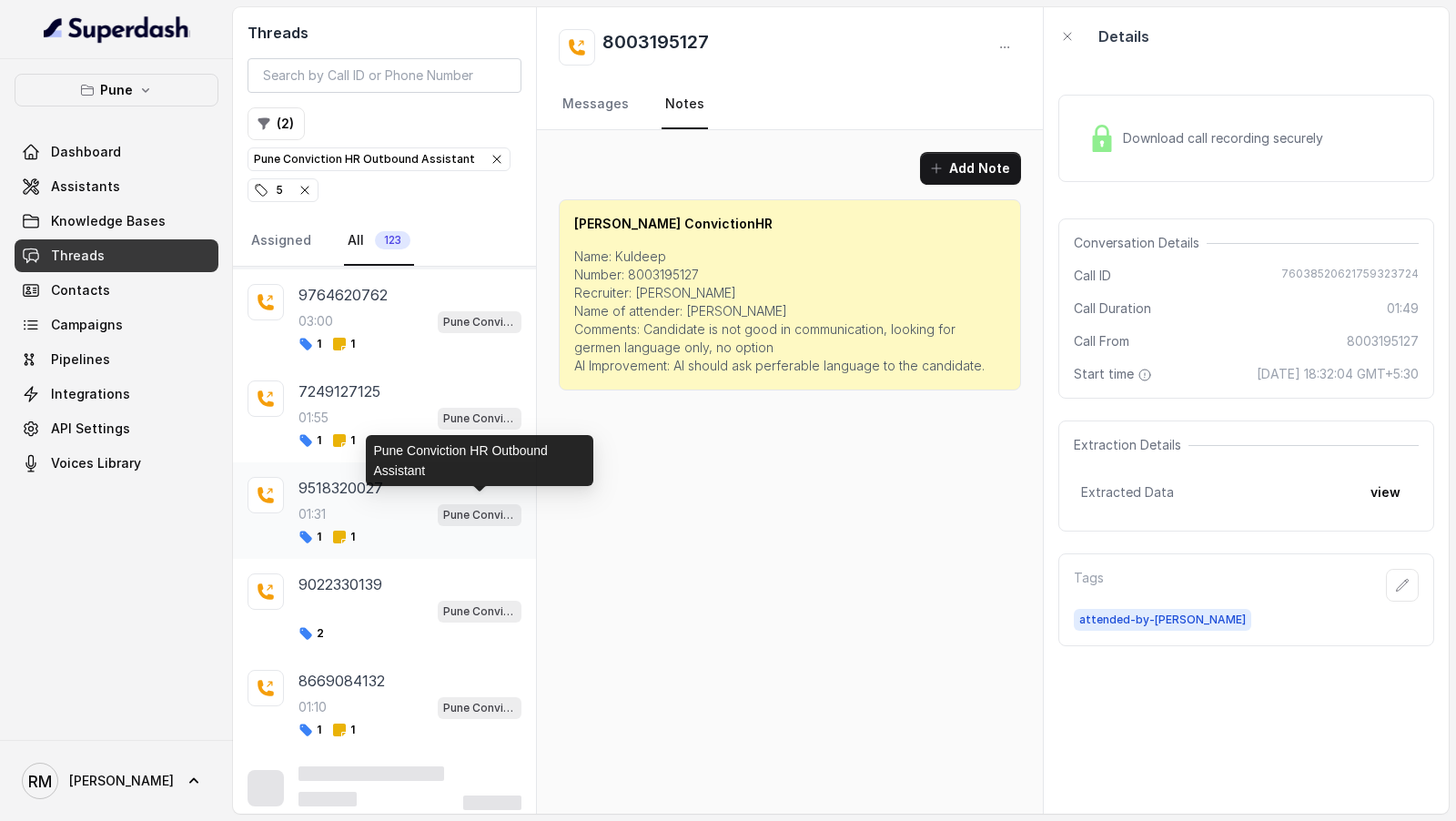
click at [441, 517] on div "9518320027 01:31 Pune Conviction HR Outbound Assistant 1 1" at bounding box center [409, 511] width 223 height 68
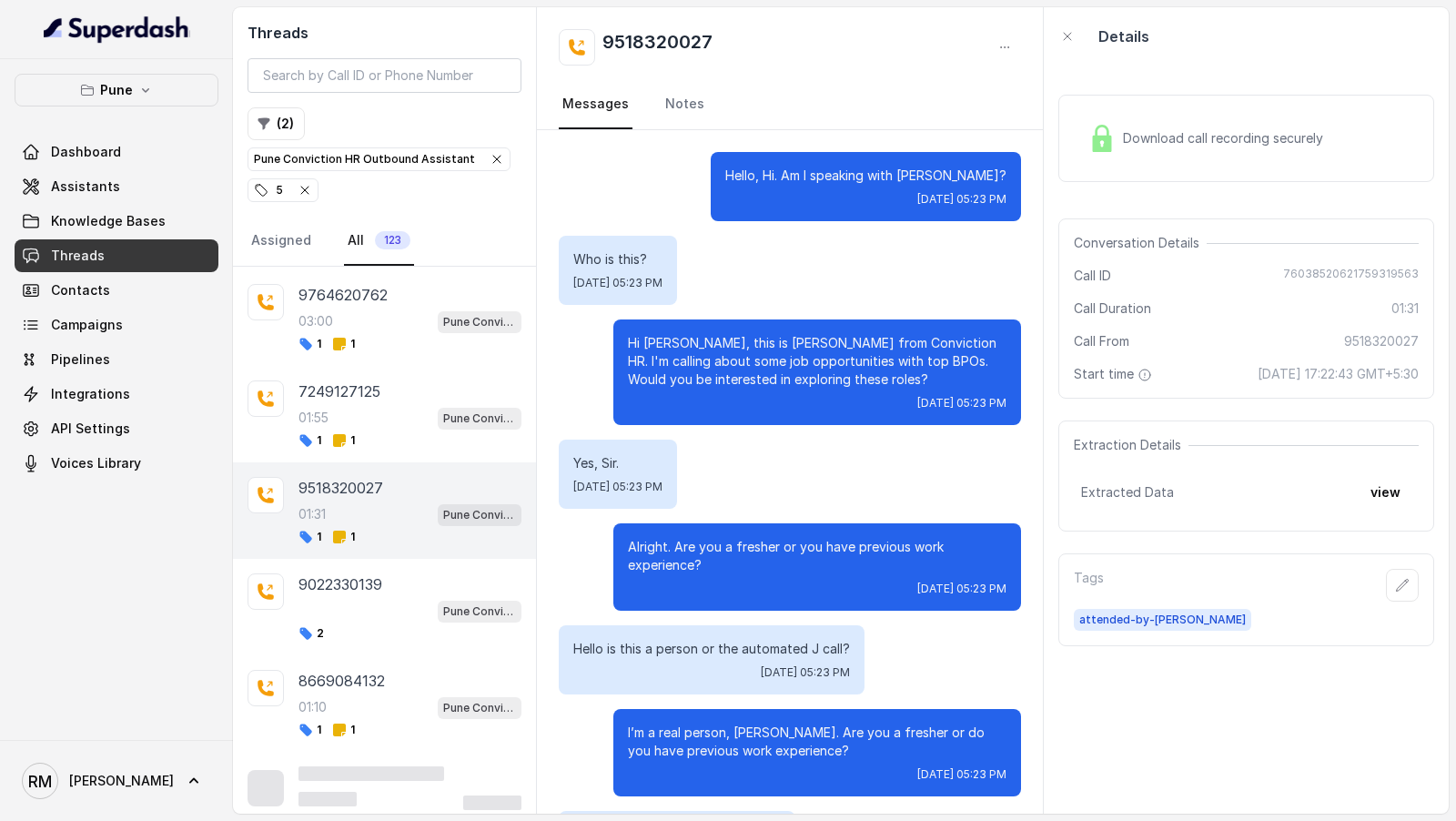
scroll to position [895, 0]
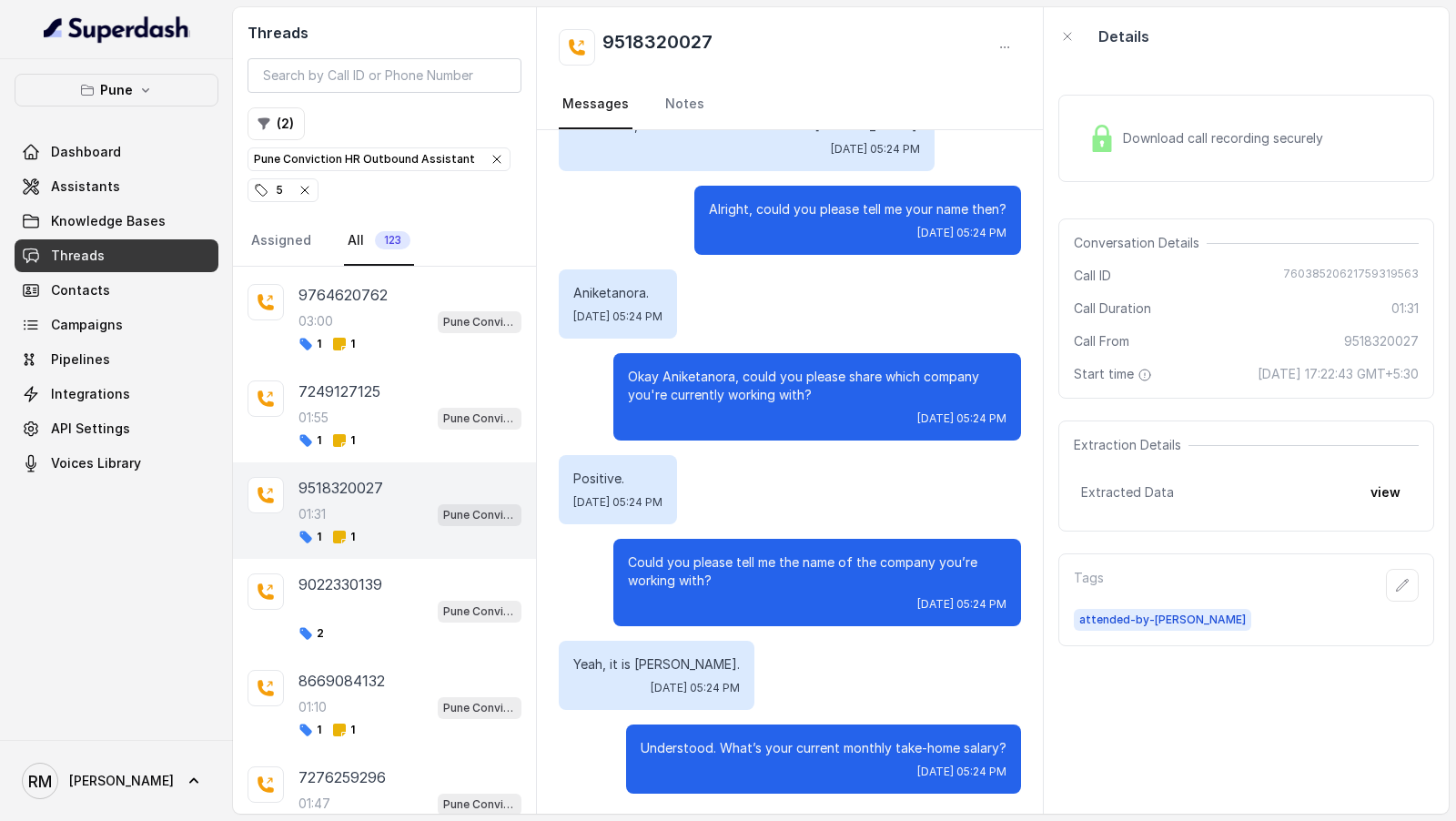
click at [309, 185] on icon "button" at bounding box center [304, 190] width 15 height 15
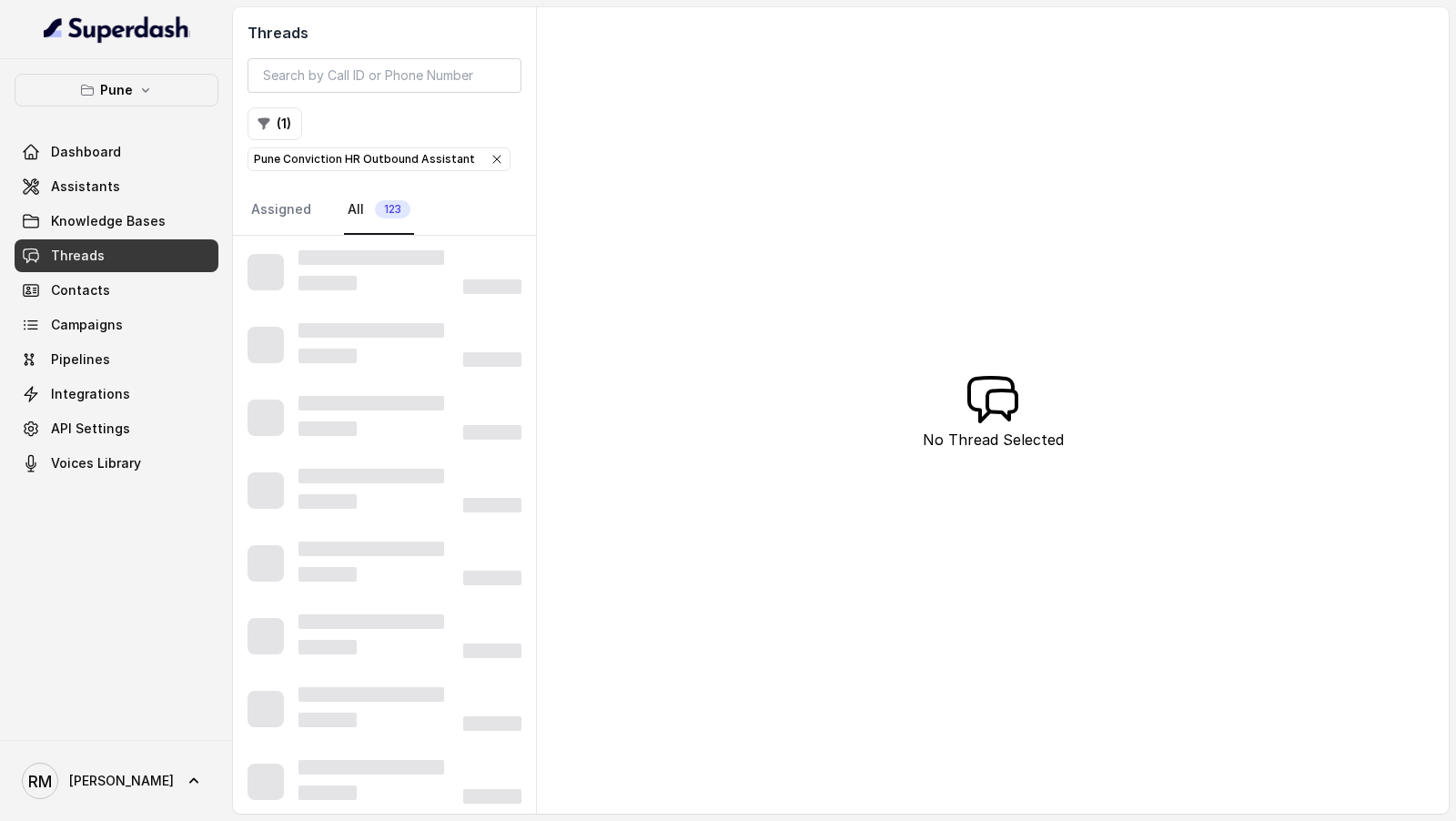
click at [481, 165] on div "Pune Conviction HR Outbound Assistant" at bounding box center [380, 159] width 250 height 18
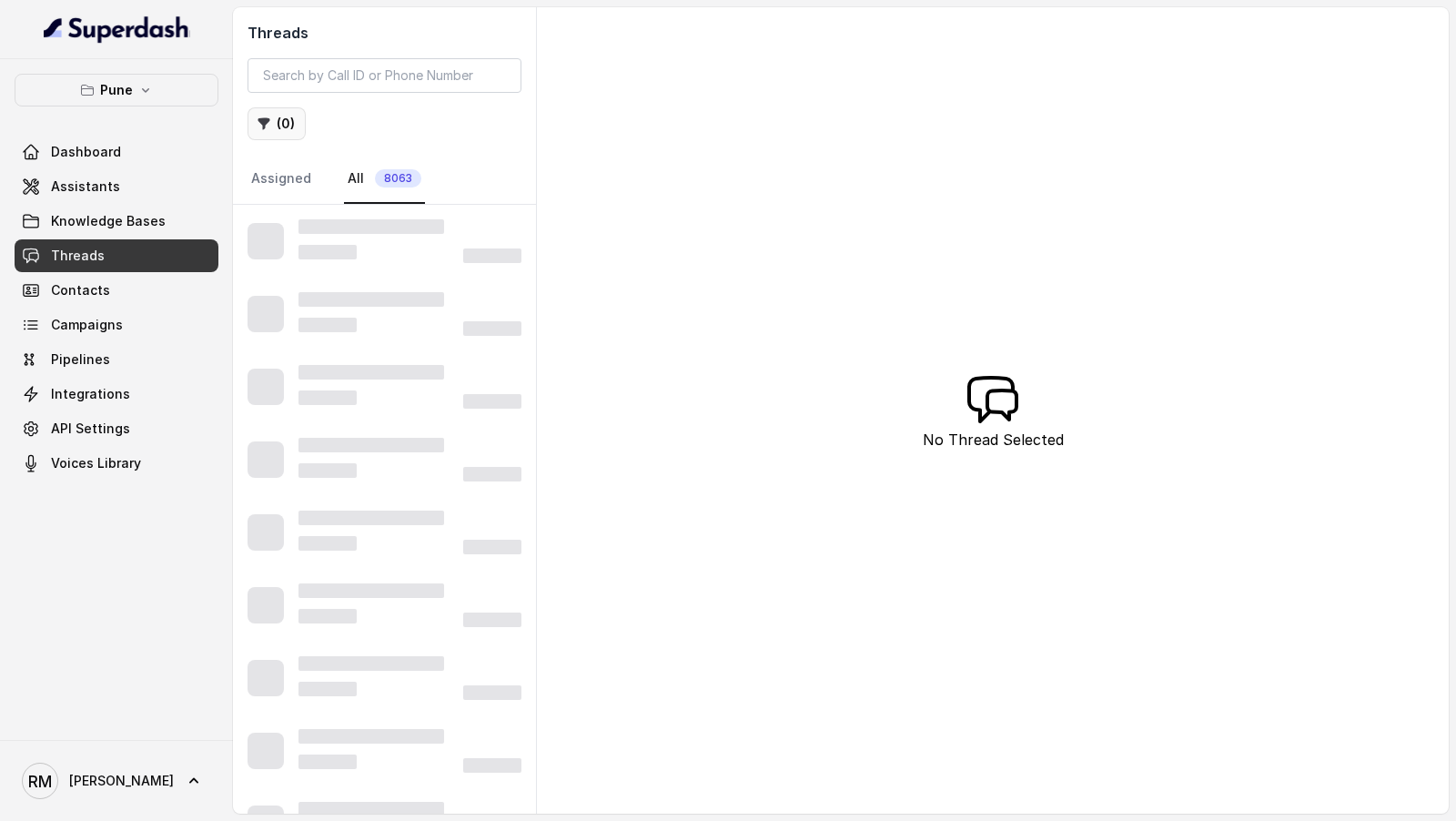
click at [275, 130] on button "( 0 )" at bounding box center [276, 123] width 59 height 33
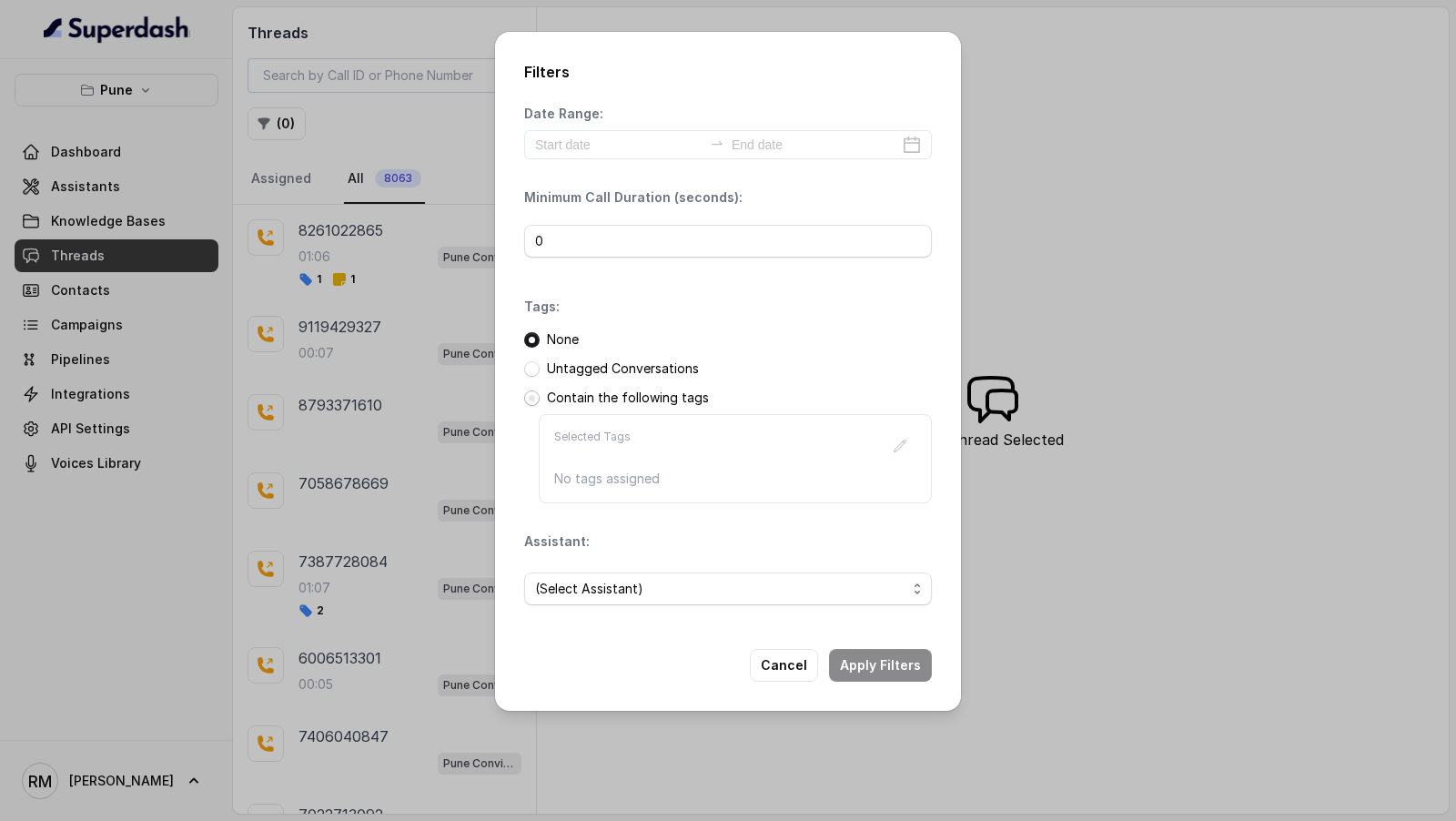
click at [537, 395] on span at bounding box center [533, 399] width 16 height 16
click at [907, 438] on icon "button" at bounding box center [899, 445] width 15 height 15
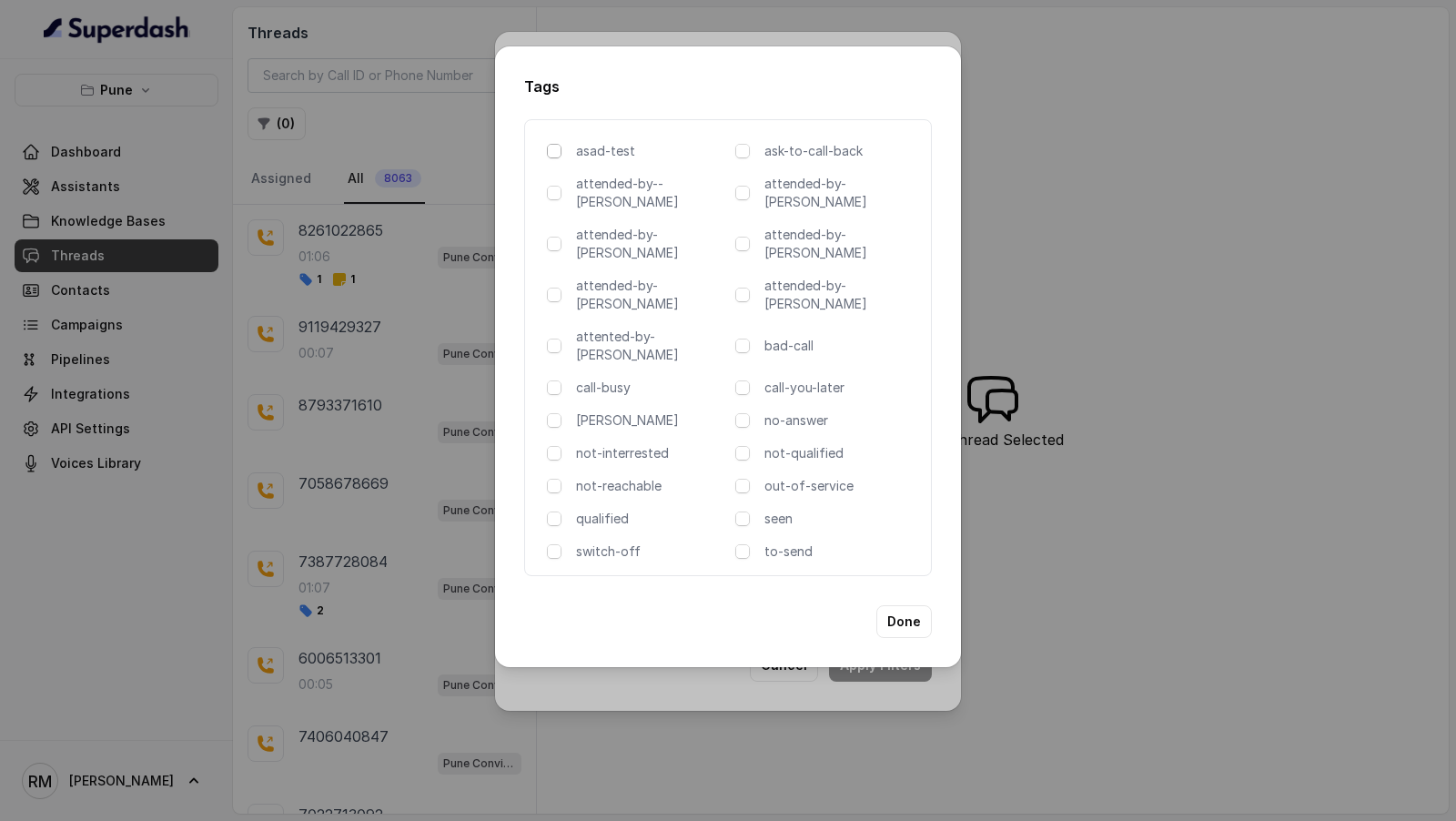
click at [548, 158] on span at bounding box center [554, 151] width 15 height 15
click at [552, 200] on span at bounding box center [554, 193] width 15 height 15
click at [552, 237] on span at bounding box center [554, 244] width 15 height 15
click at [552, 287] on span at bounding box center [554, 294] width 15 height 15
click at [552, 328] on div "attented-by-rupal" at bounding box center [637, 346] width 181 height 37
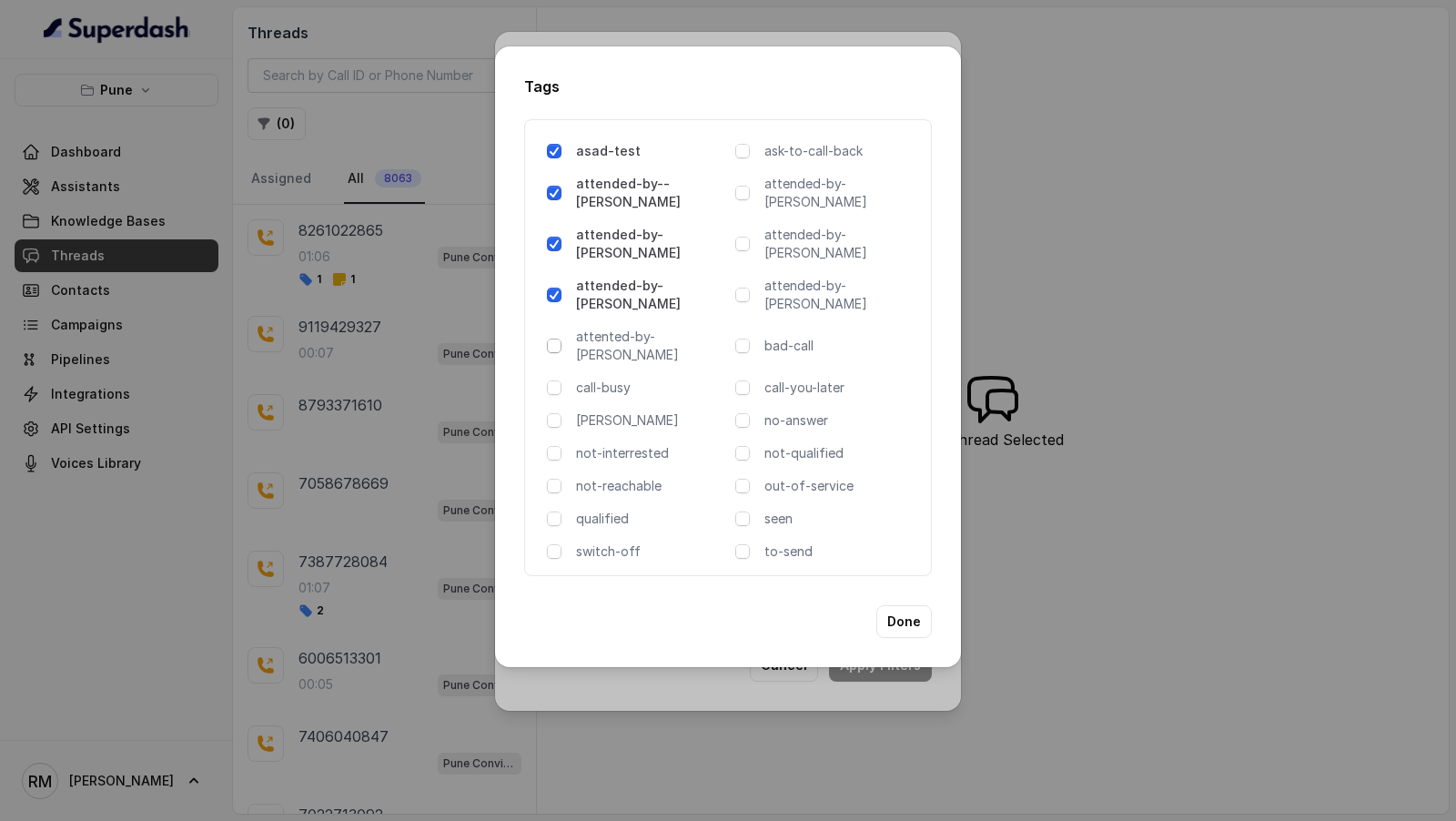
click at [553, 339] on span at bounding box center [554, 346] width 15 height 15
click at [553, 381] on span at bounding box center [554, 388] width 15 height 15
click at [553, 413] on span at bounding box center [554, 420] width 15 height 15
click at [553, 446] on span at bounding box center [554, 453] width 15 height 15
click at [553, 479] on span at bounding box center [554, 486] width 15 height 15
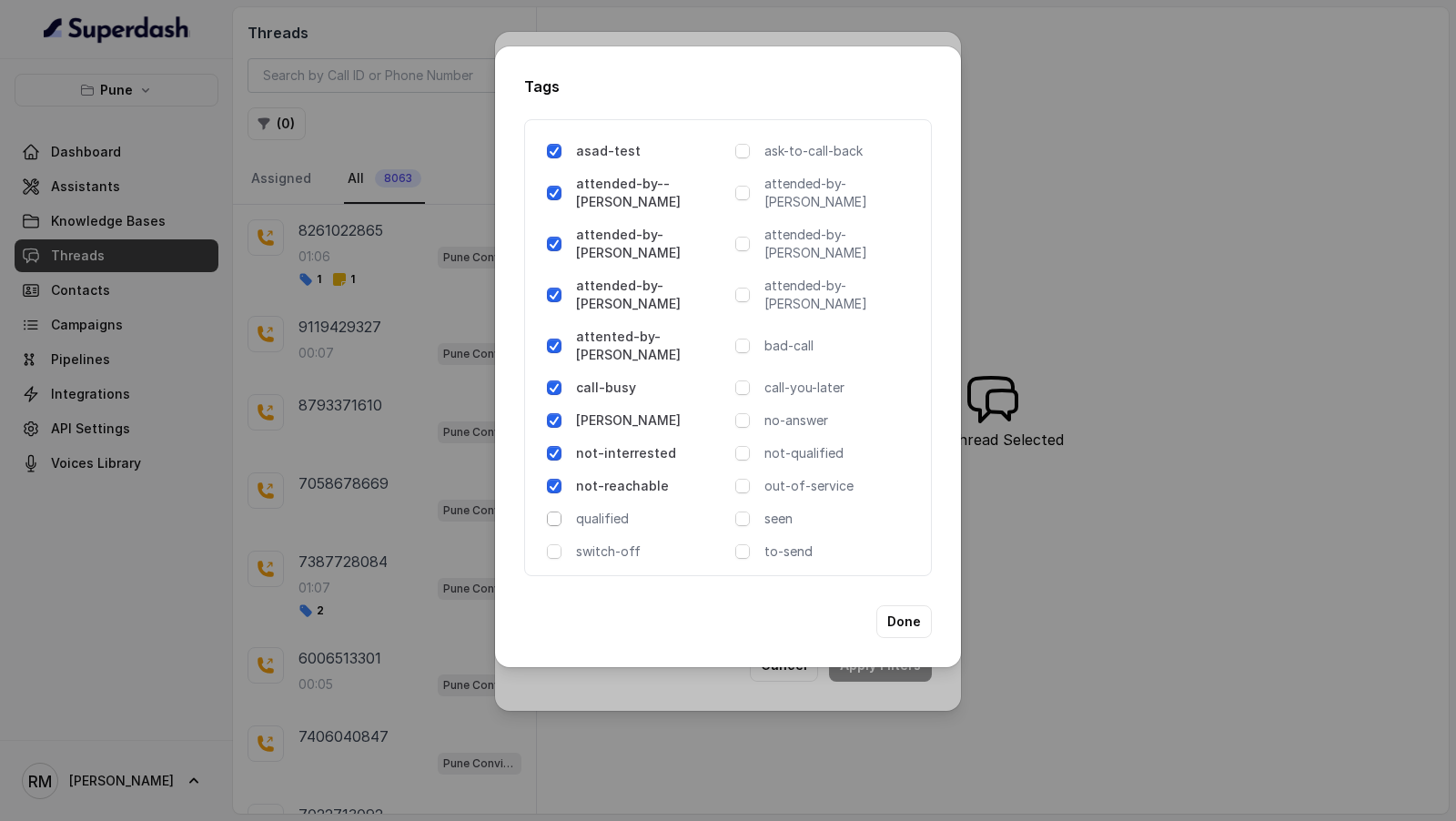
click at [551, 512] on span at bounding box center [554, 519] width 15 height 15
click at [551, 545] on span at bounding box center [554, 552] width 15 height 15
click at [740, 545] on span at bounding box center [742, 552] width 15 height 15
click at [740, 510] on div "seen" at bounding box center [826, 519] width 181 height 18
click at [740, 479] on span at bounding box center [742, 486] width 15 height 15
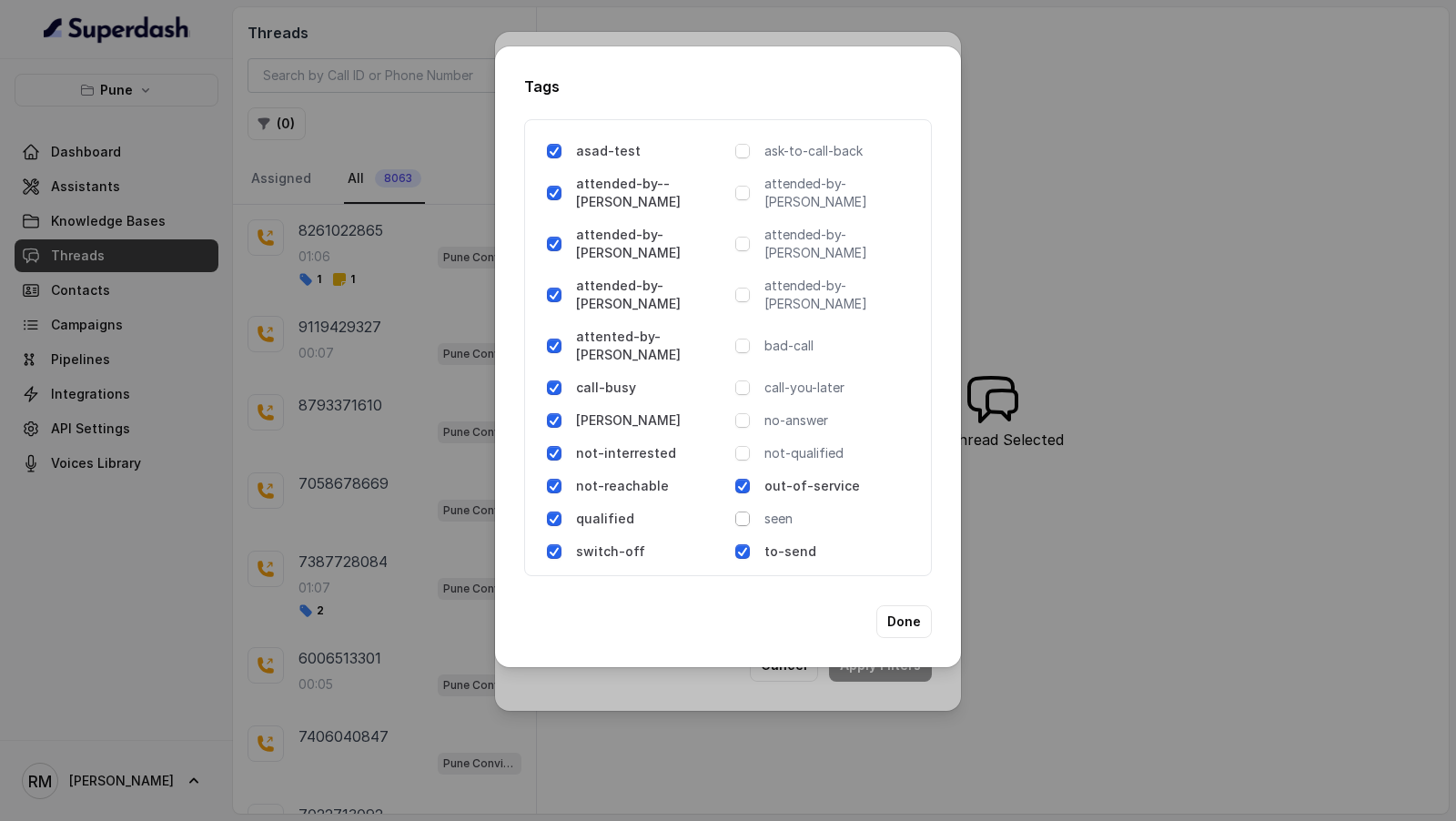
click at [740, 512] on span at bounding box center [742, 519] width 15 height 15
click at [740, 446] on span at bounding box center [742, 453] width 15 height 15
click at [741, 413] on span at bounding box center [742, 420] width 15 height 15
click at [741, 381] on span at bounding box center [742, 388] width 15 height 15
click at [741, 339] on span at bounding box center [742, 346] width 15 height 15
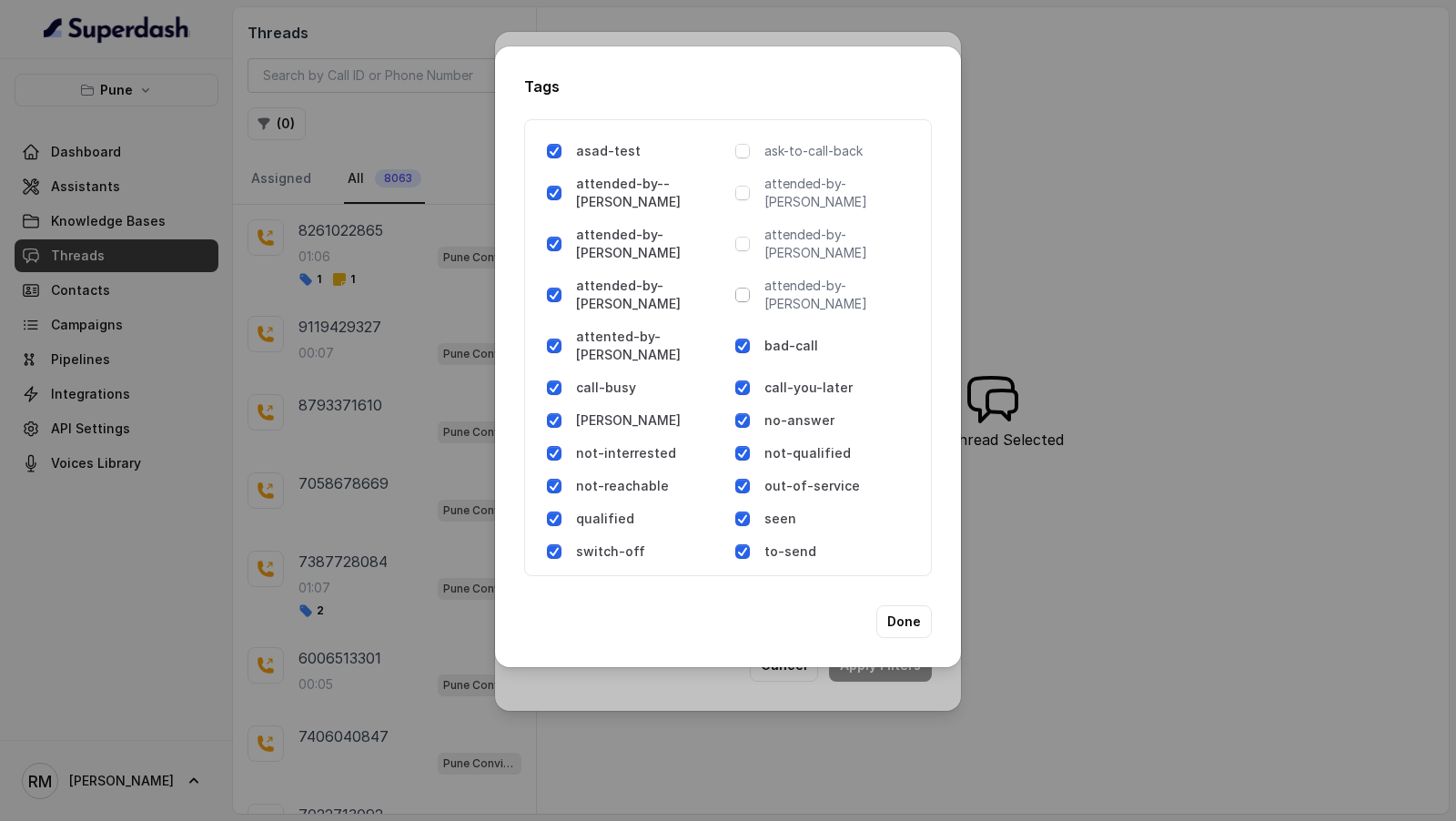
click at [740, 287] on span at bounding box center [742, 294] width 15 height 15
click at [740, 244] on div "attended-by-arafat" at bounding box center [826, 244] width 181 height 37
click at [743, 226] on div "attended-by-arafat" at bounding box center [826, 244] width 181 height 37
click at [742, 226] on div "attended-by-arafat" at bounding box center [826, 244] width 181 height 37
click at [738, 238] on span at bounding box center [742, 244] width 15 height 15
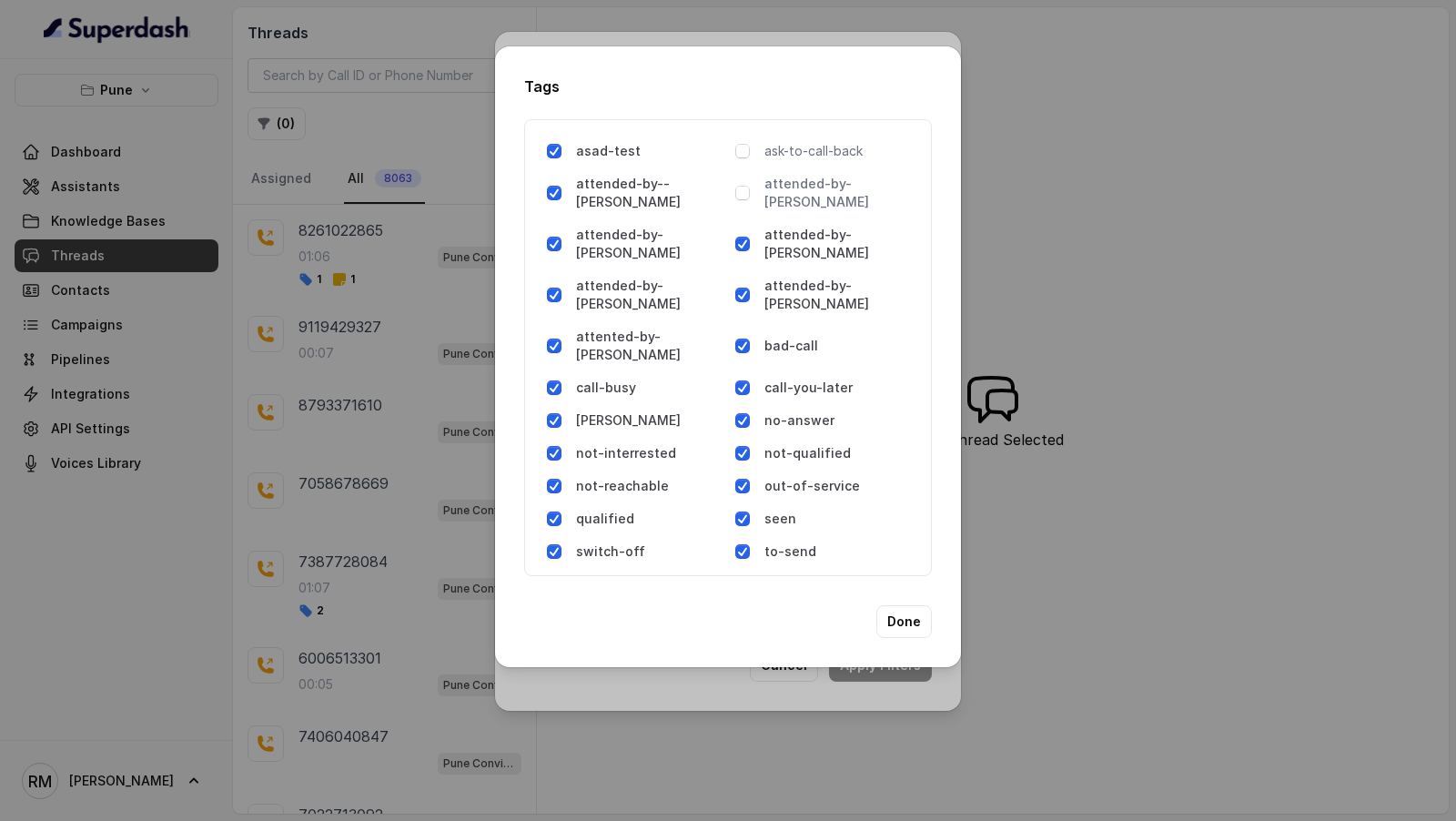
click at [788, 203] on p "attended-by-amaan" at bounding box center [840, 193] width 152 height 37
click at [791, 160] on p "ask-to-call-back" at bounding box center [840, 151] width 152 height 18
click at [911, 605] on button "Done" at bounding box center [904, 621] width 56 height 33
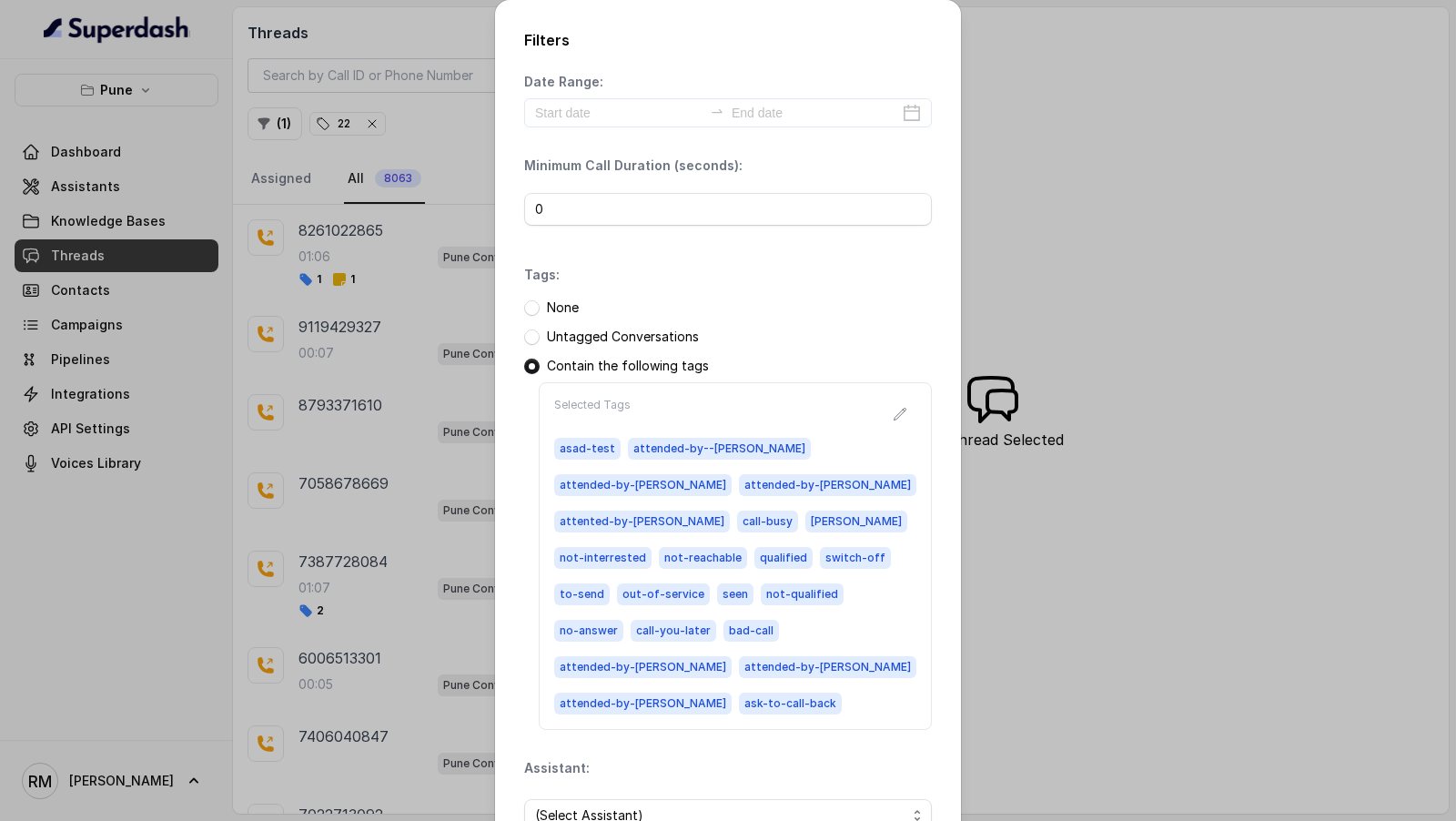
scroll to position [53, 0]
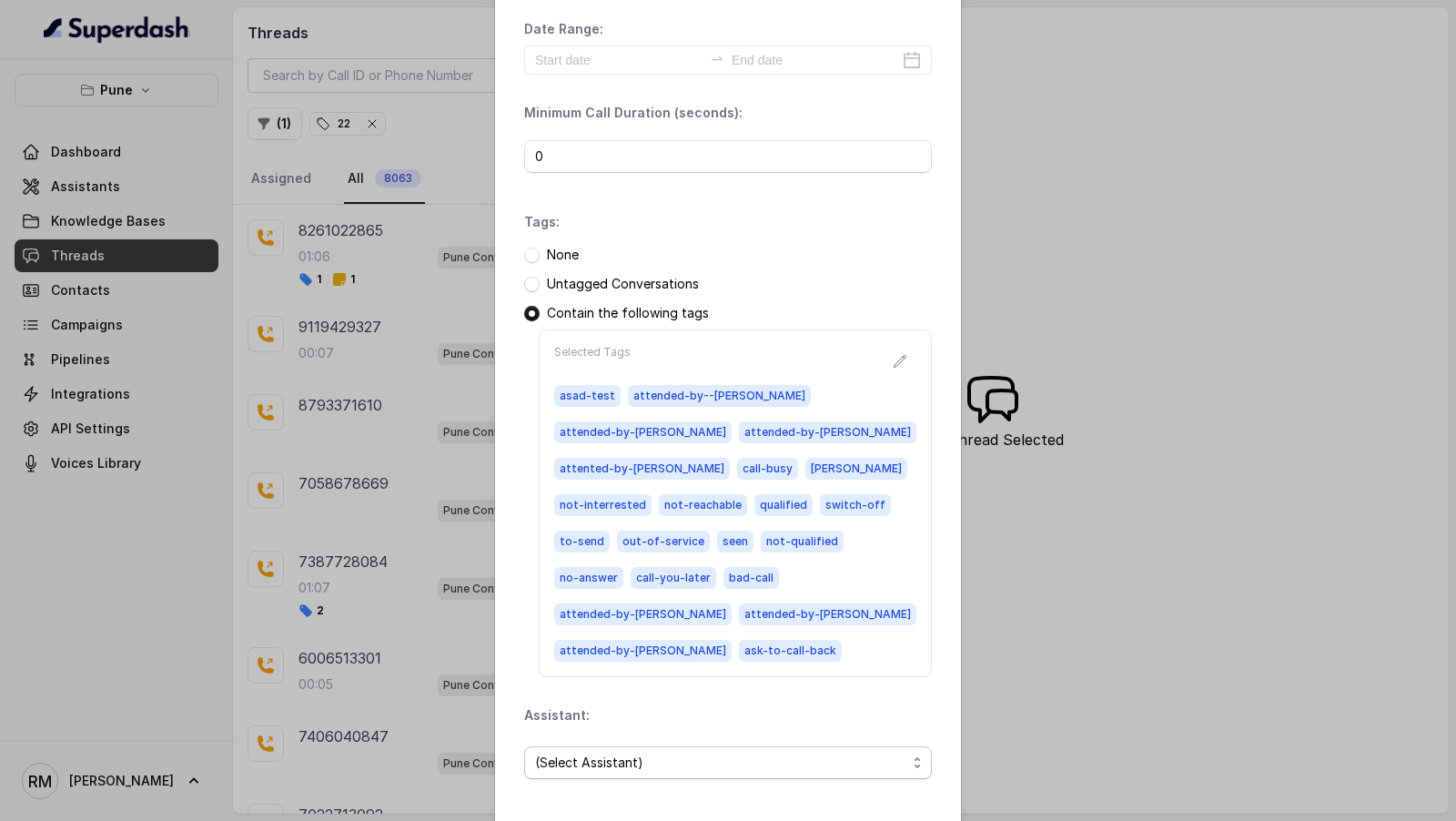
click at [794, 746] on span "(Select Assistant)" at bounding box center [728, 762] width 407 height 33
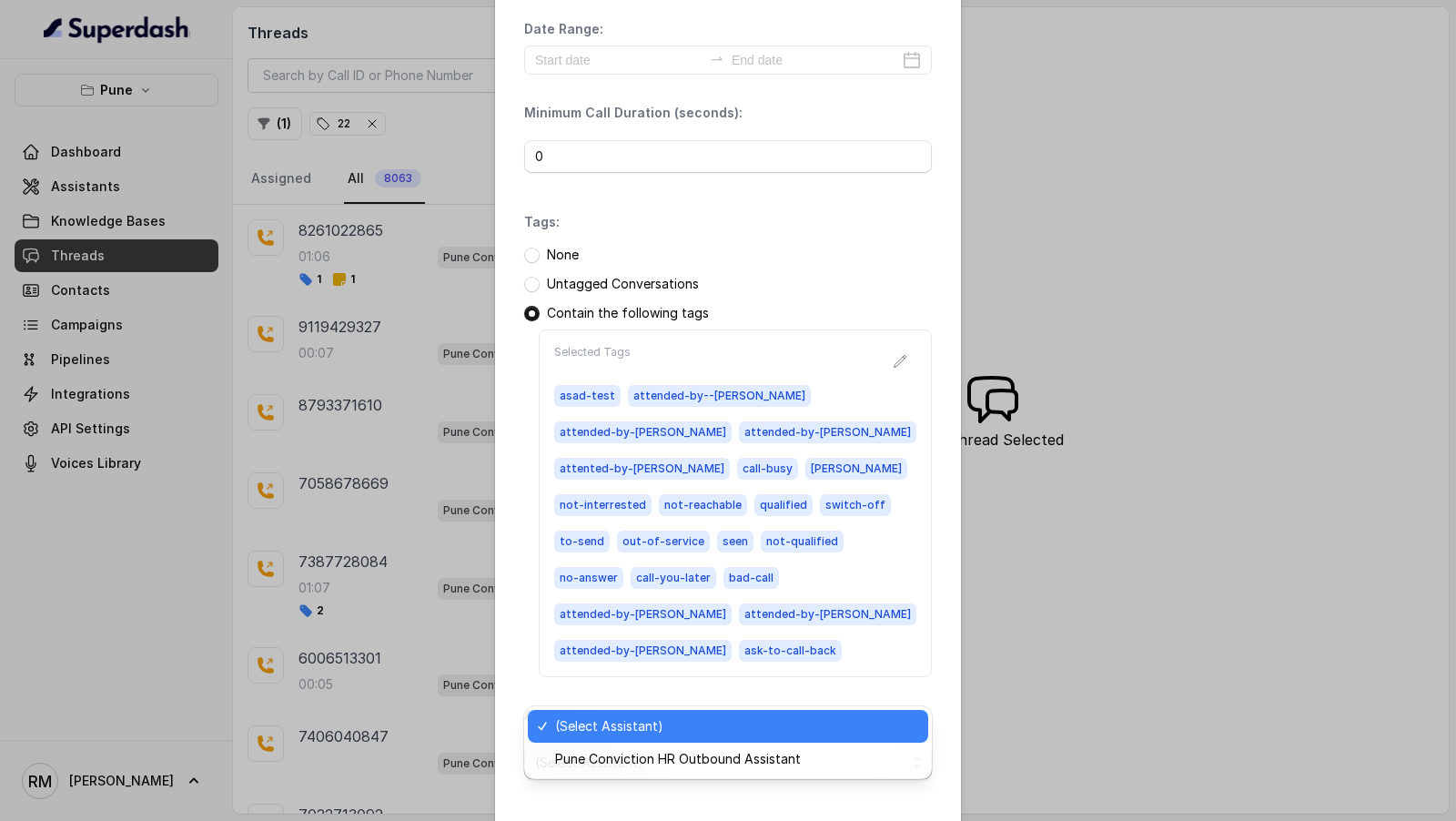
click at [795, 615] on div "Date Range: Minimum Call Duration (seconds): 0 Tags: None Untagged Conversation…" at bounding box center [728, 407] width 407 height 773
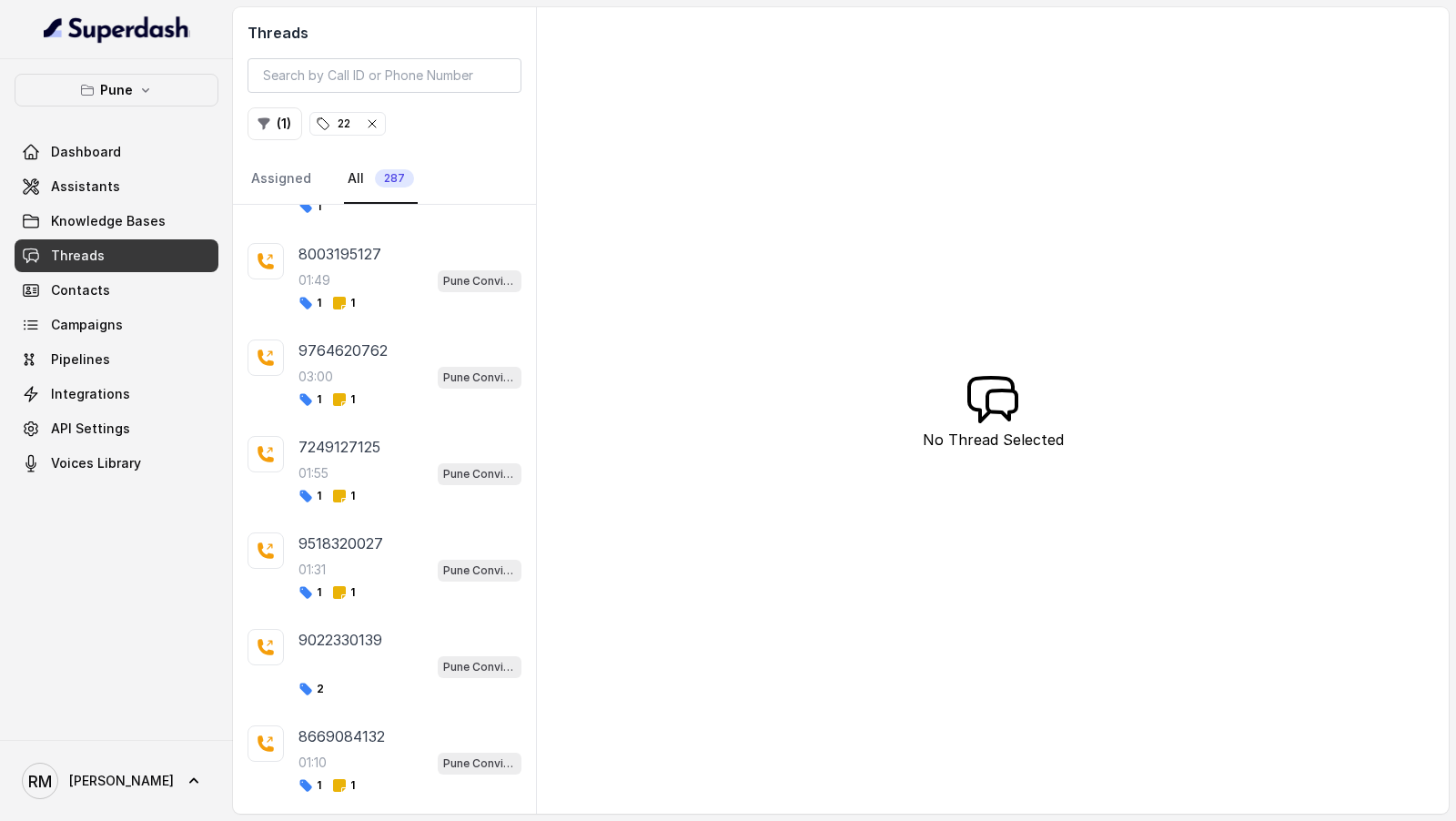
scroll to position [419, 0]
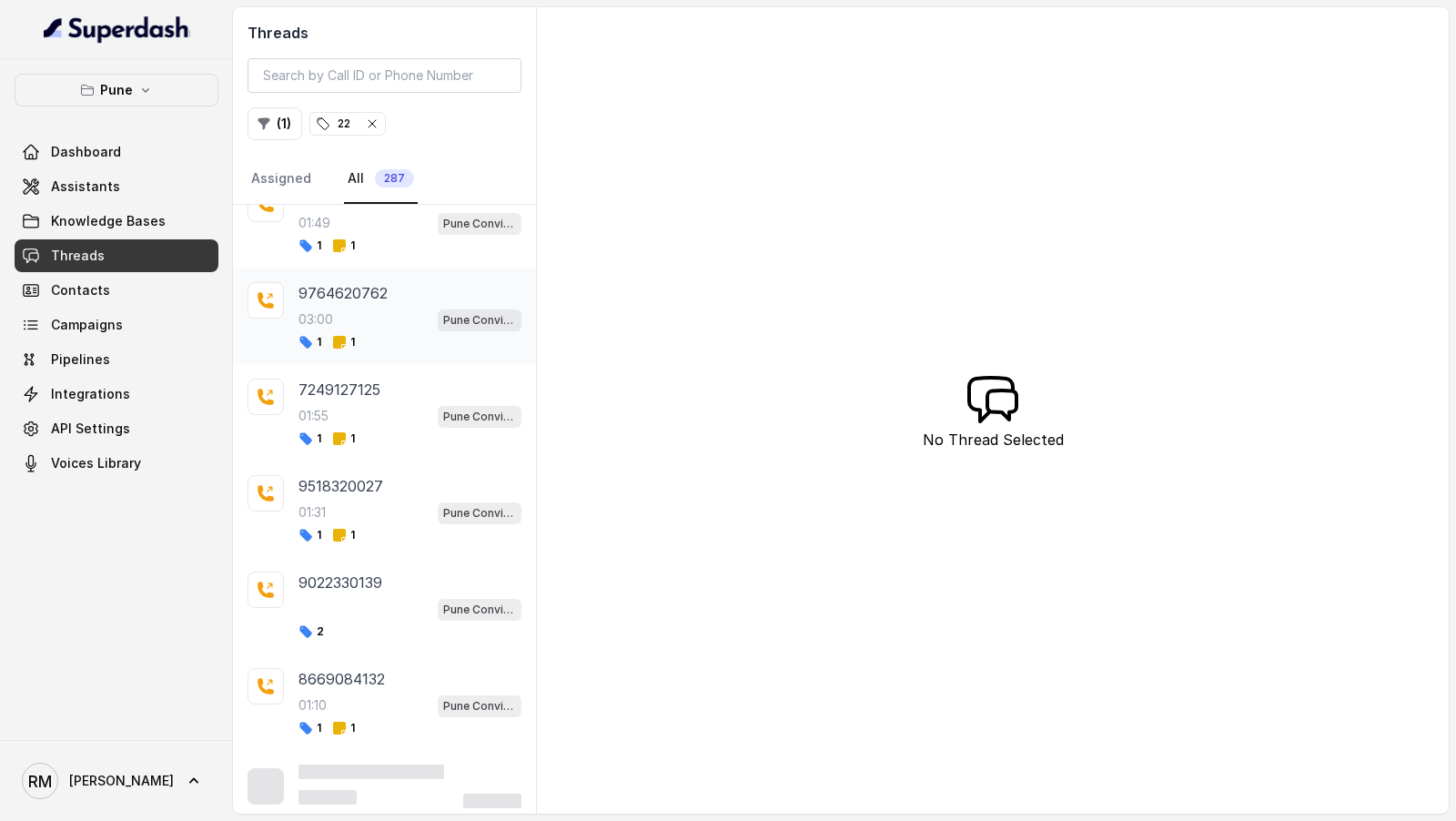
click at [376, 312] on div "03:00 Pune Conviction HR Outbound Assistant" at bounding box center [409, 320] width 223 height 24
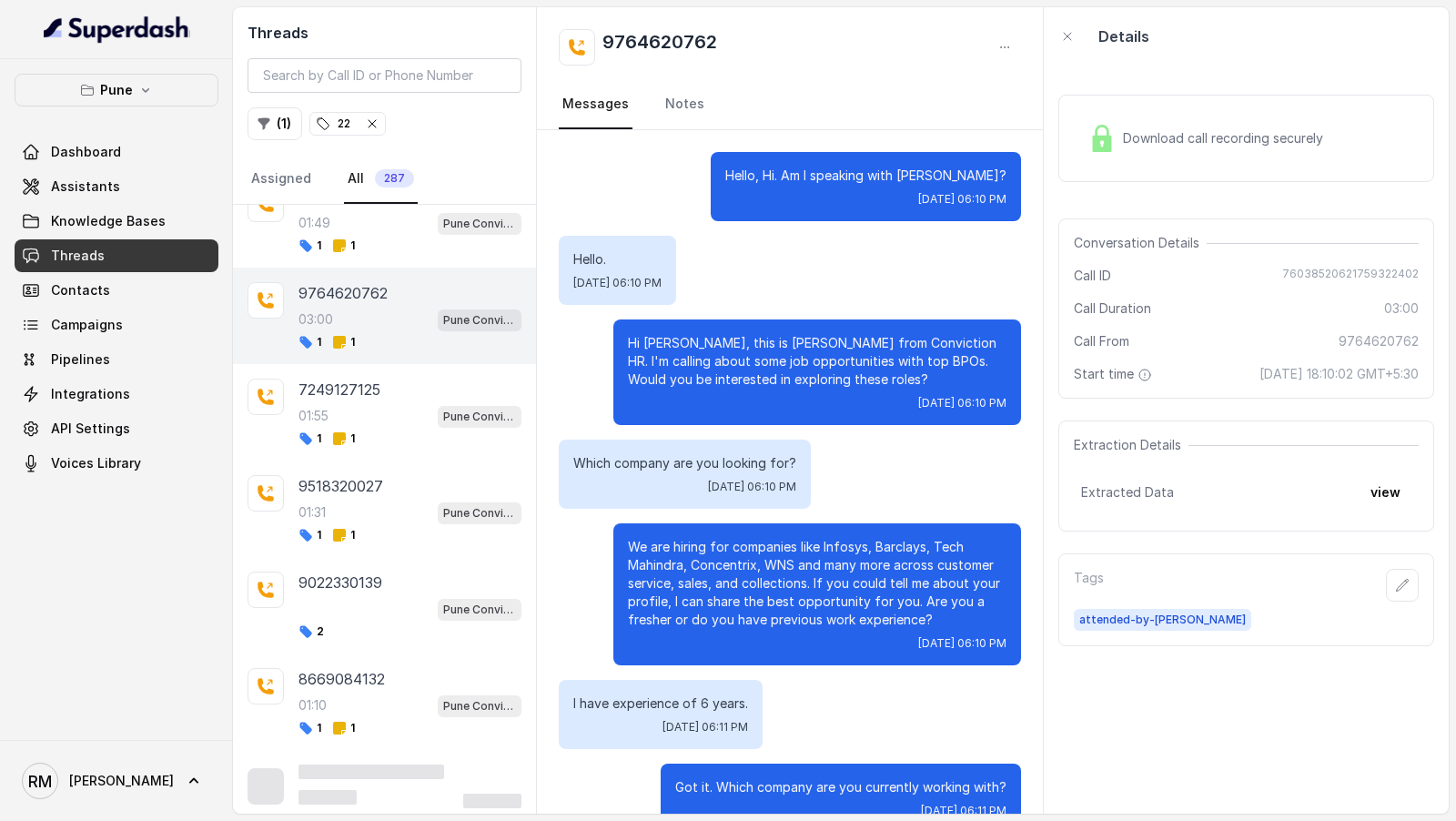
scroll to position [2490, 0]
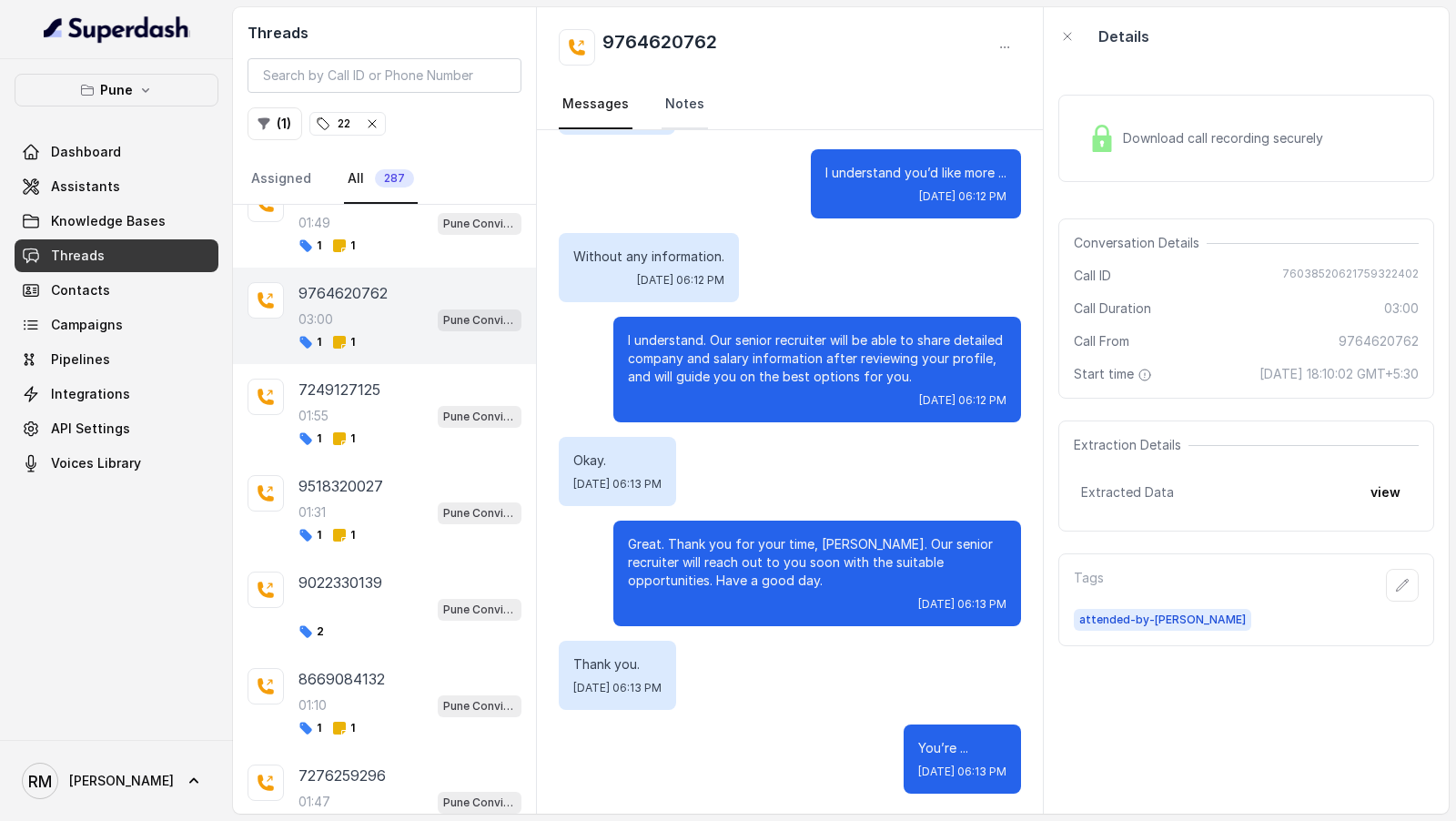
click at [665, 107] on link "Notes" at bounding box center [685, 104] width 47 height 49
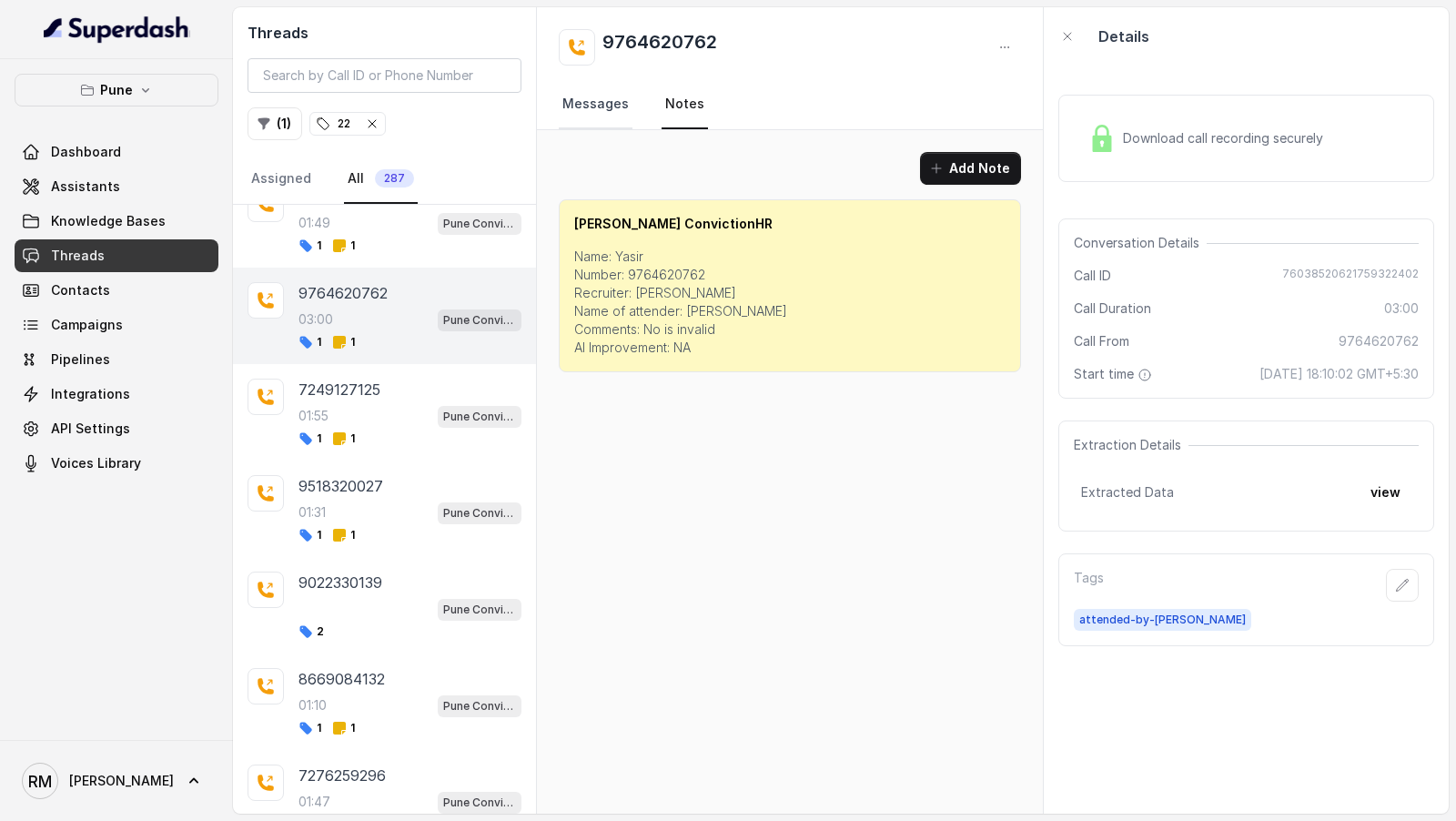
click at [599, 107] on link "Messages" at bounding box center [595, 104] width 74 height 49
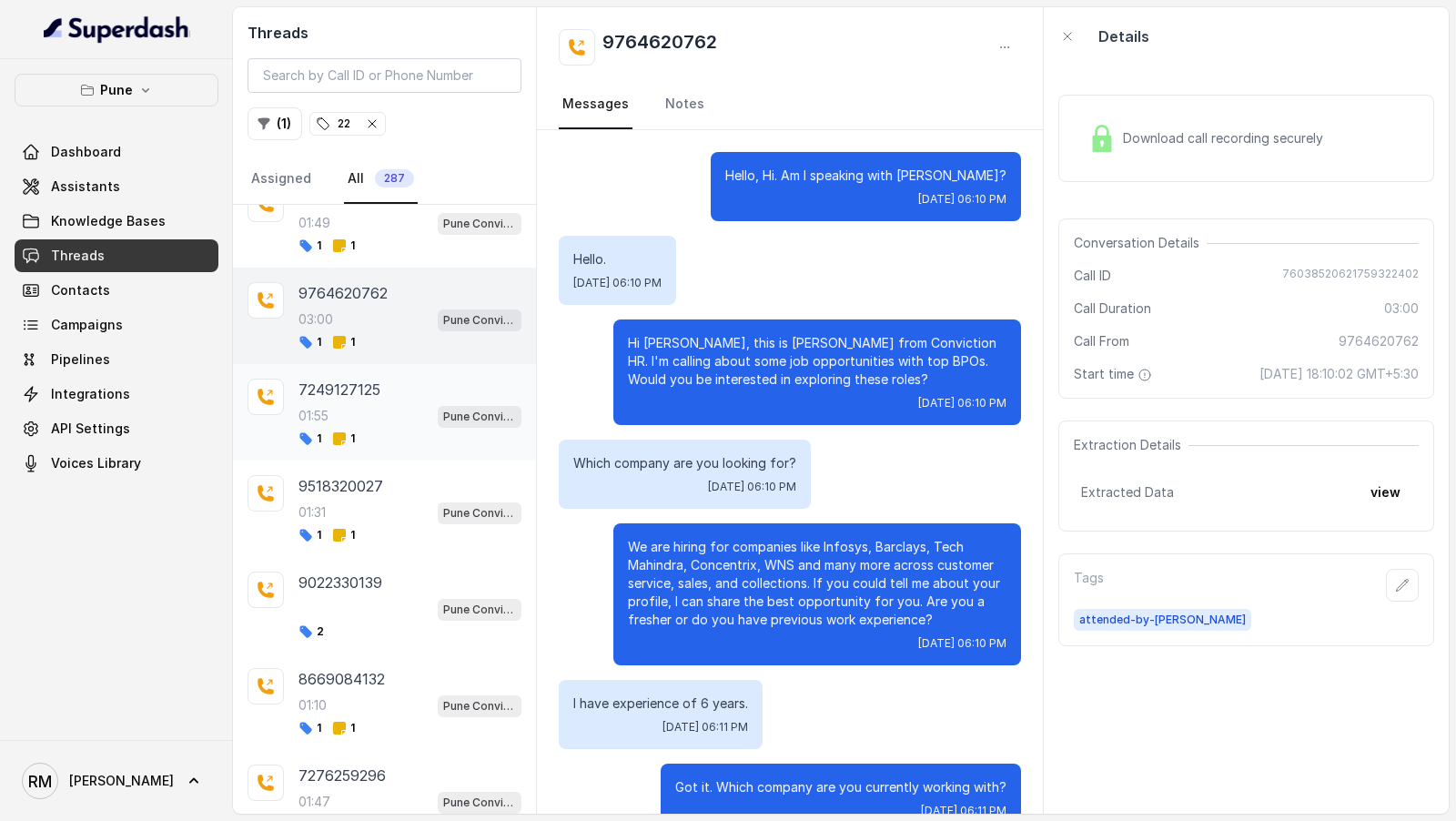
click at [438, 410] on span "Pune Conviction HR Outbound Assistant" at bounding box center [480, 416] width 83 height 22
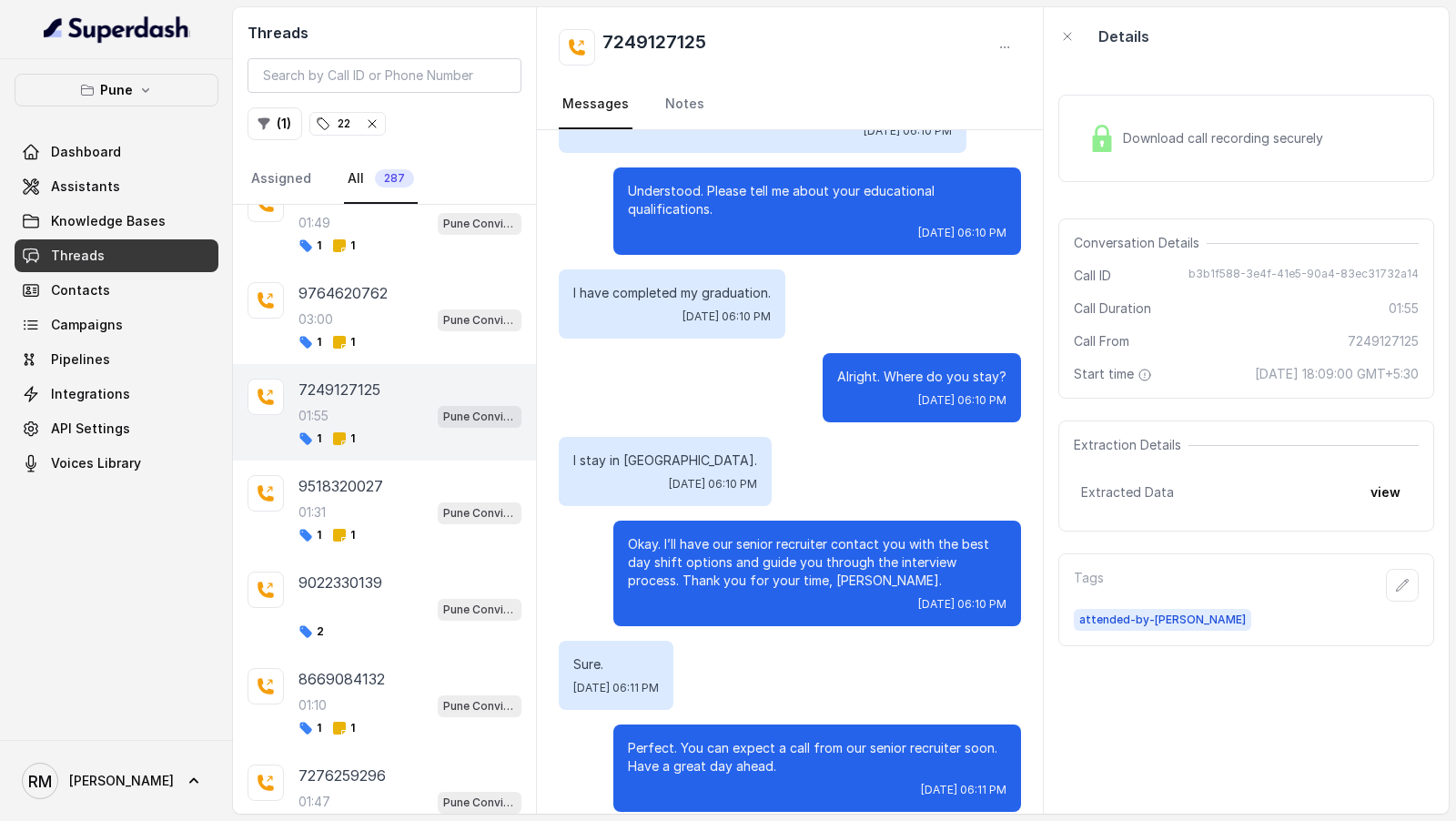
scroll to position [615, 0]
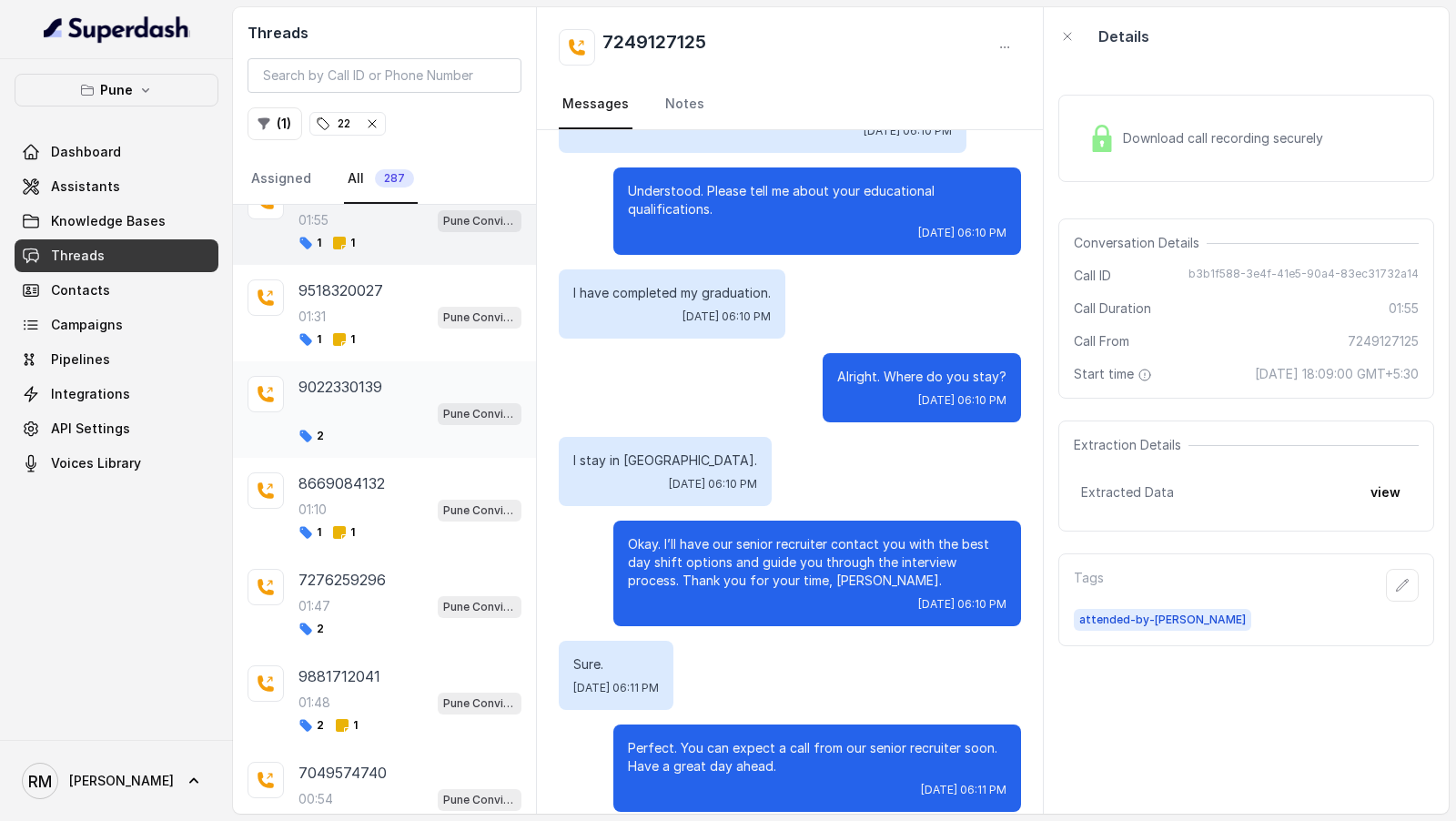
click at [435, 412] on div "Pune Conviction HR Outbound Assistant" at bounding box center [409, 413] width 223 height 24
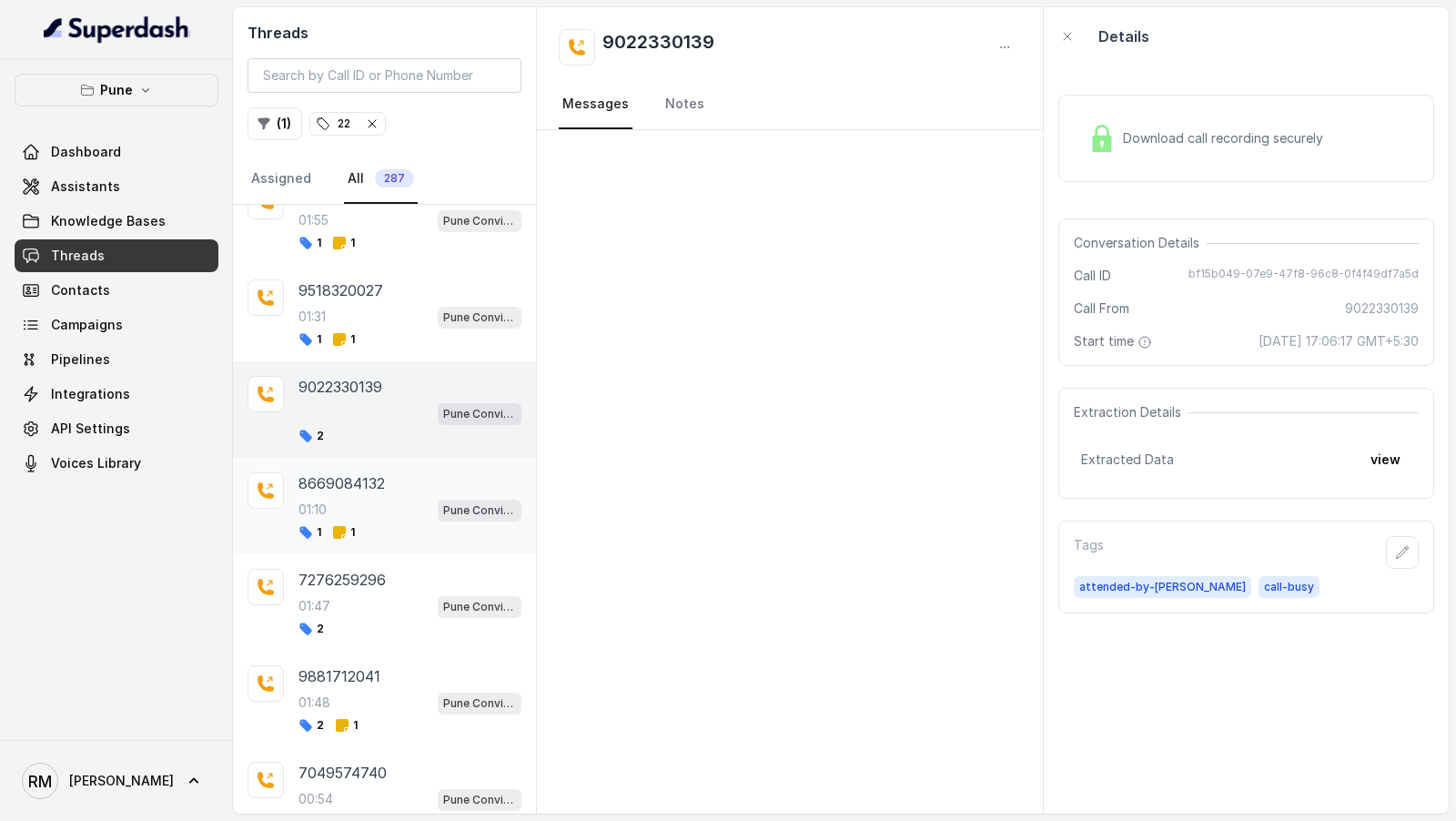
click at [376, 535] on div "8669084132 01:10 Pune Conviction HR Outbound Assistant 1 1" at bounding box center [384, 506] width 303 height 96
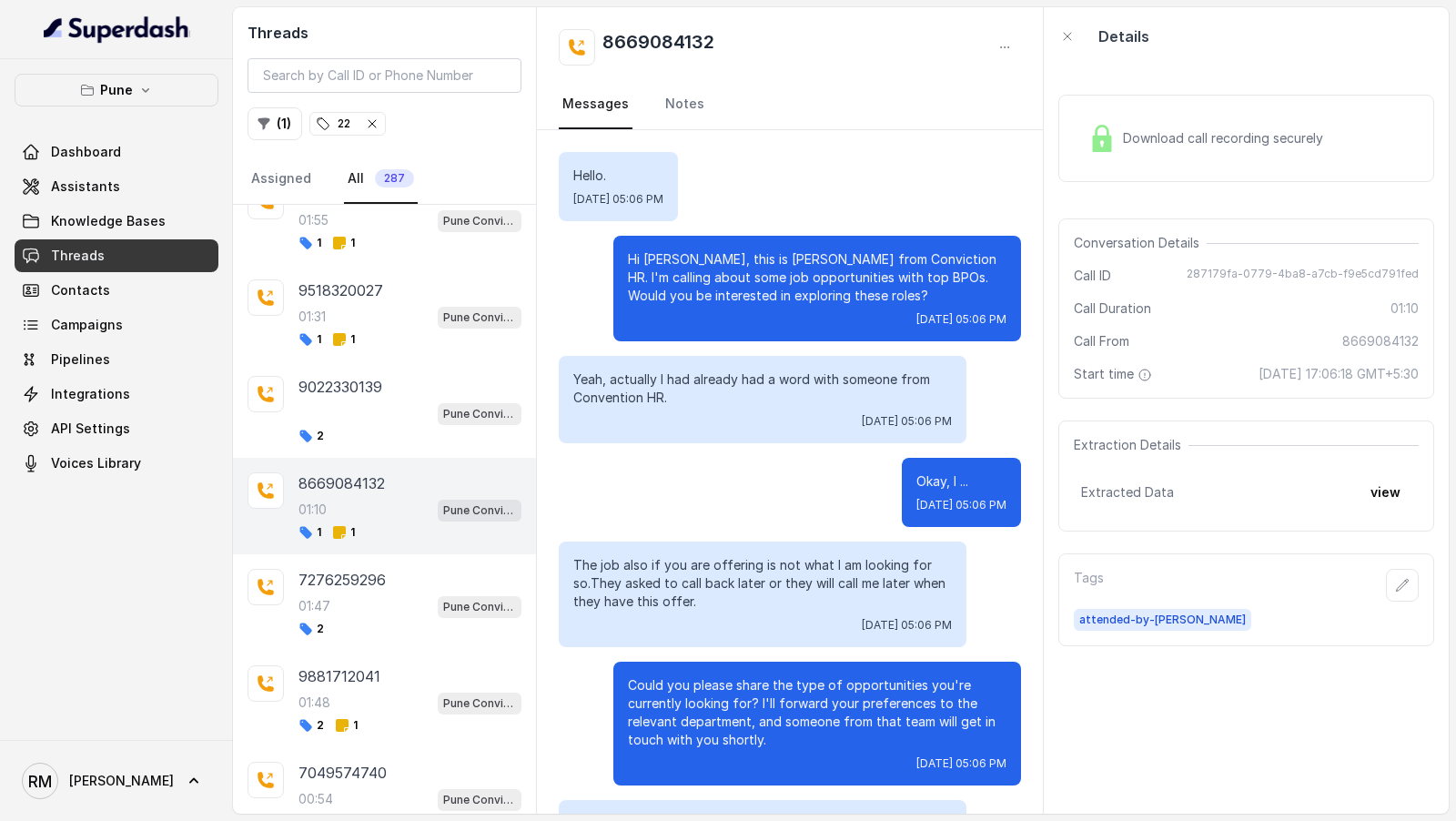
scroll to position [752, 0]
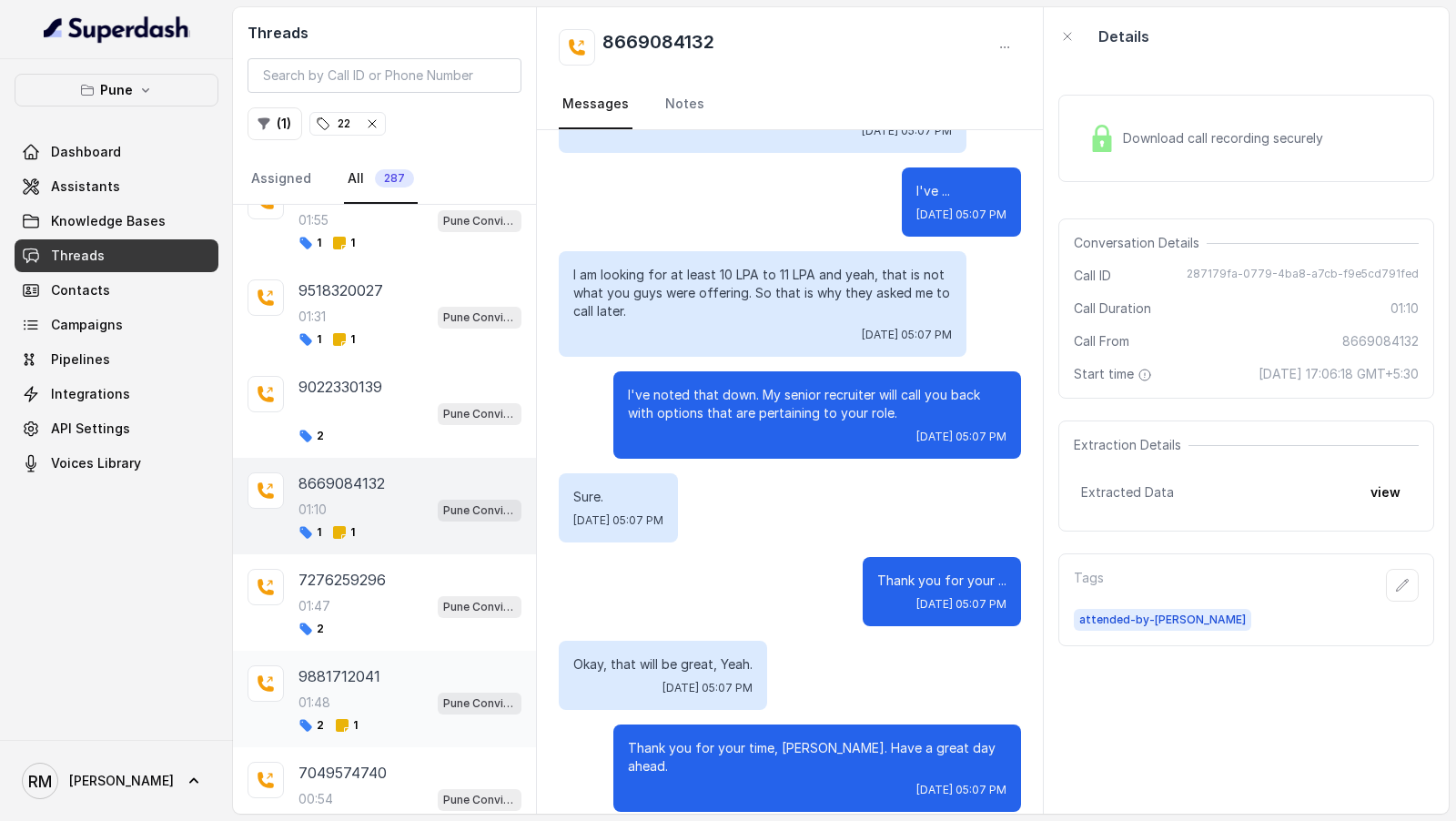
click at [336, 720] on icon at bounding box center [342, 726] width 13 height 13
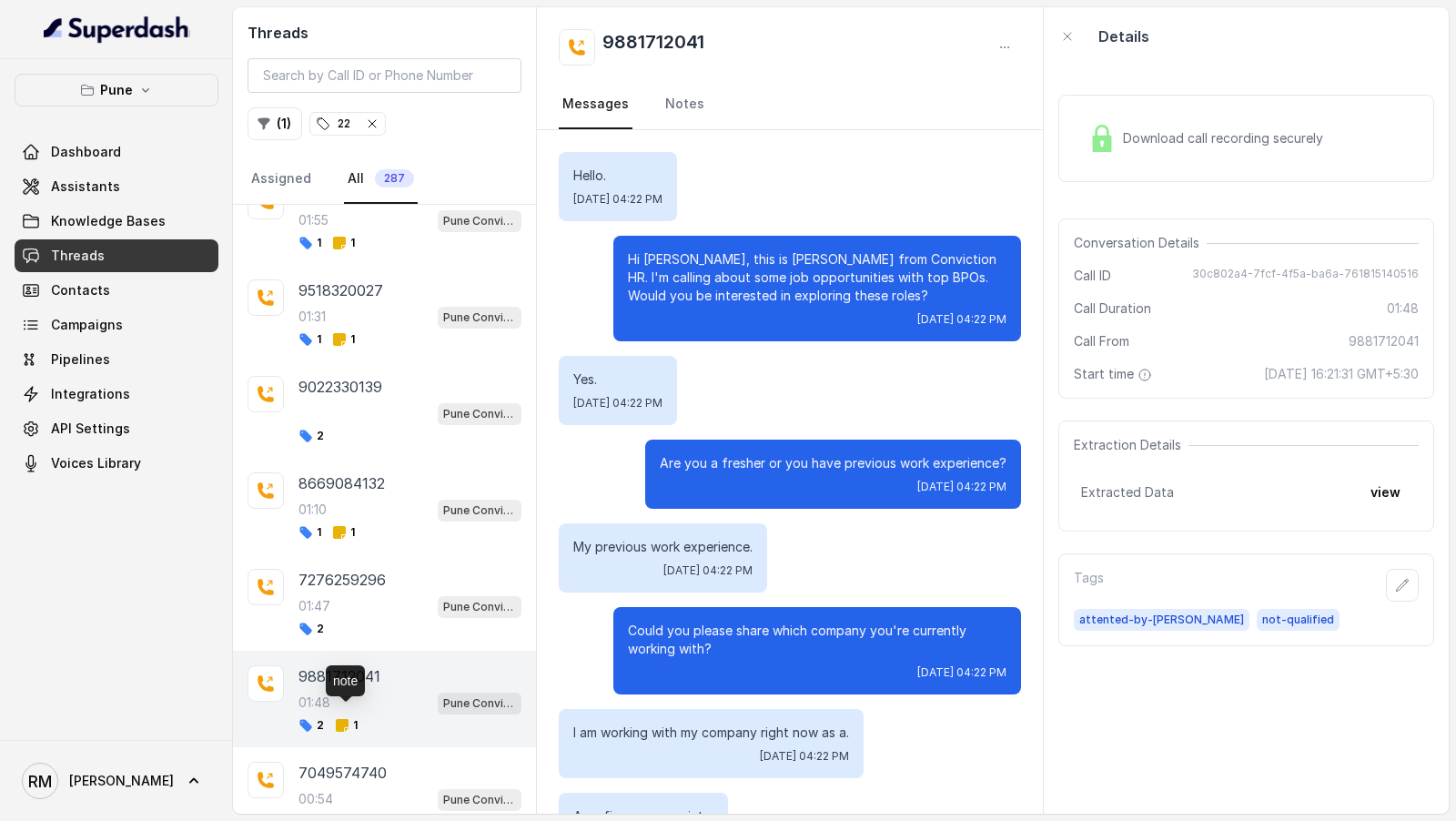
scroll to position [1295, 0]
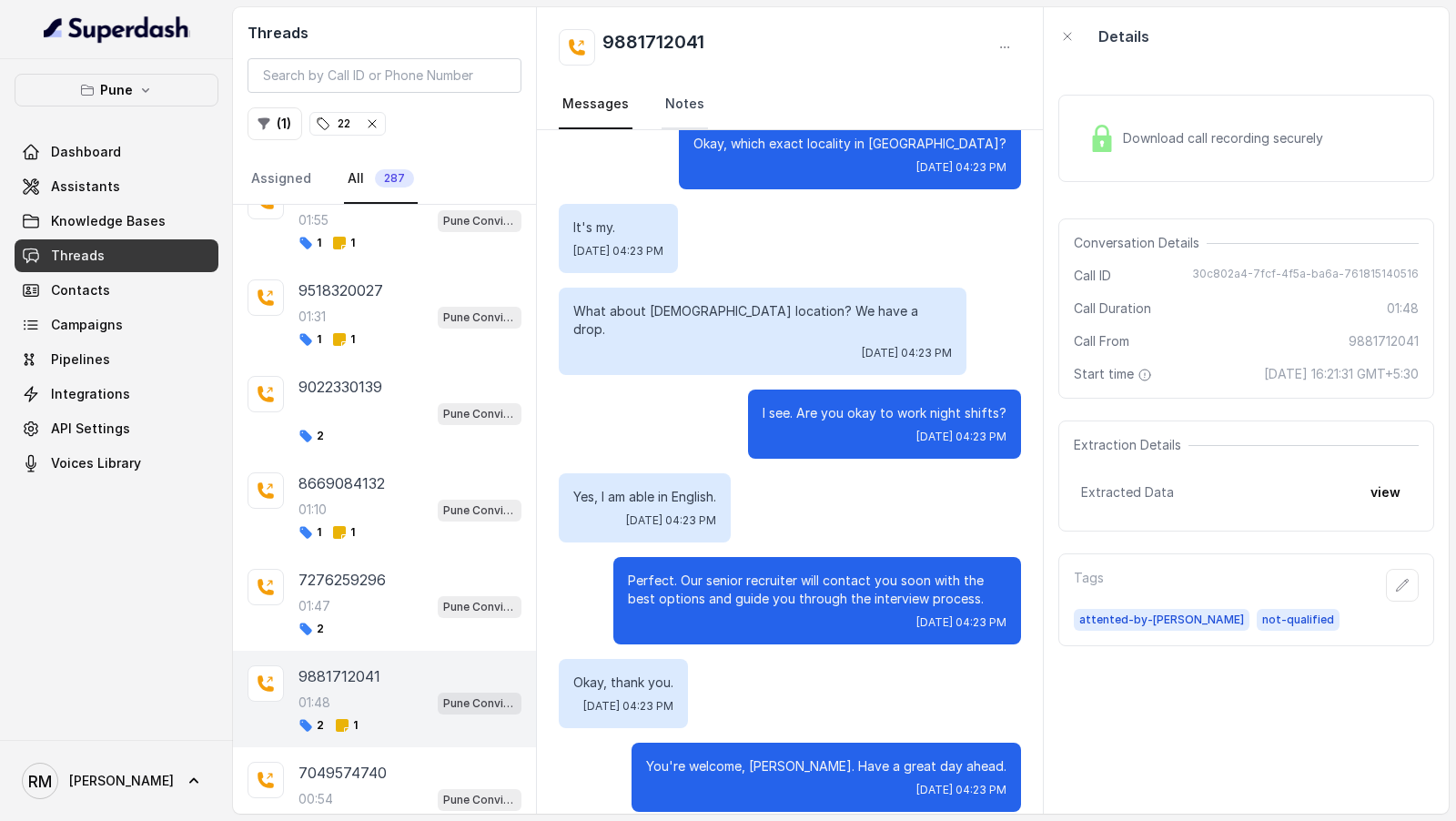
click at [681, 102] on link "Notes" at bounding box center [685, 104] width 47 height 49
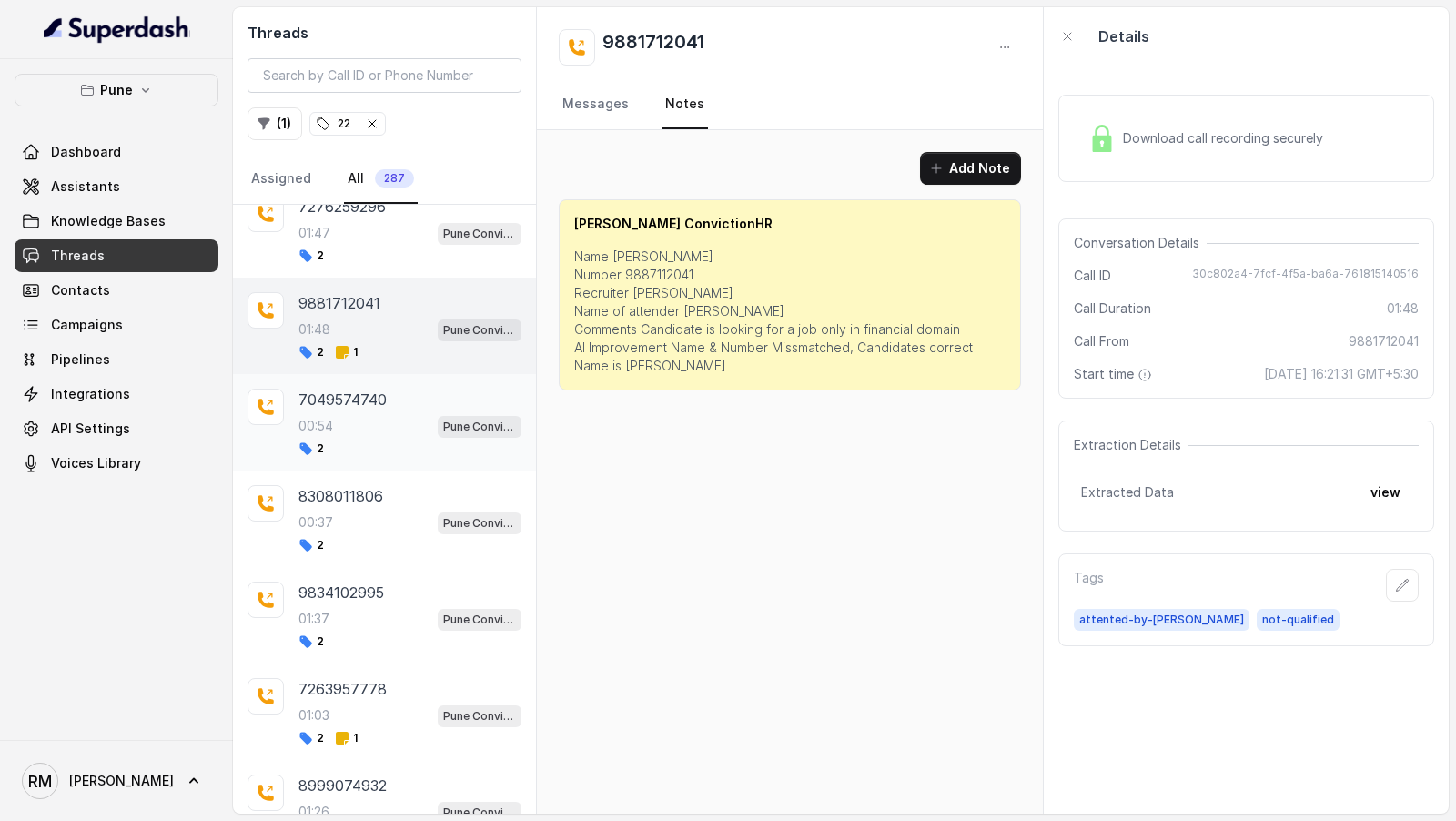
scroll to position [1050, 0]
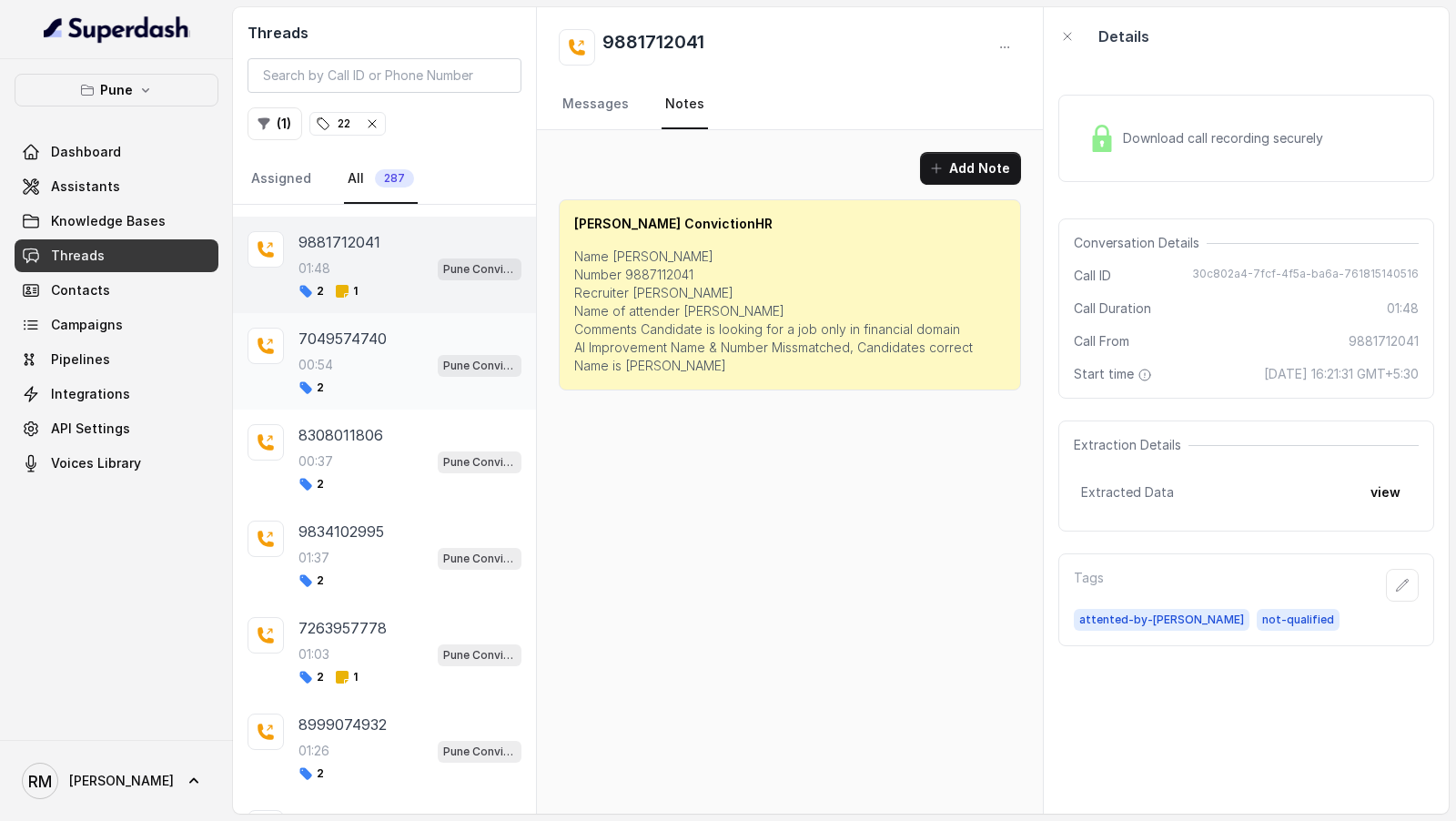
click at [364, 622] on p "7263957778" at bounding box center [342, 628] width 88 height 22
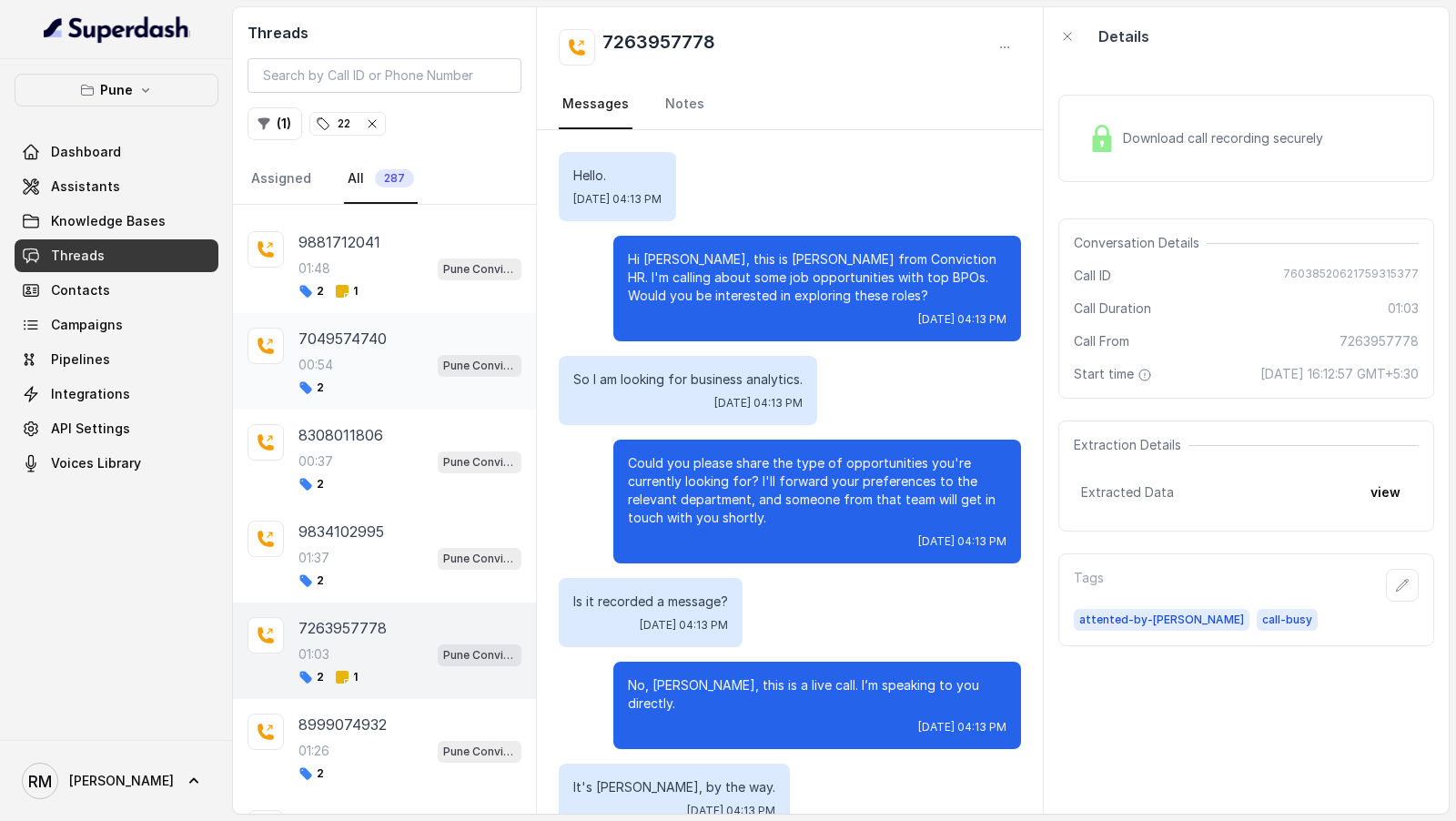
scroll to position [513, 0]
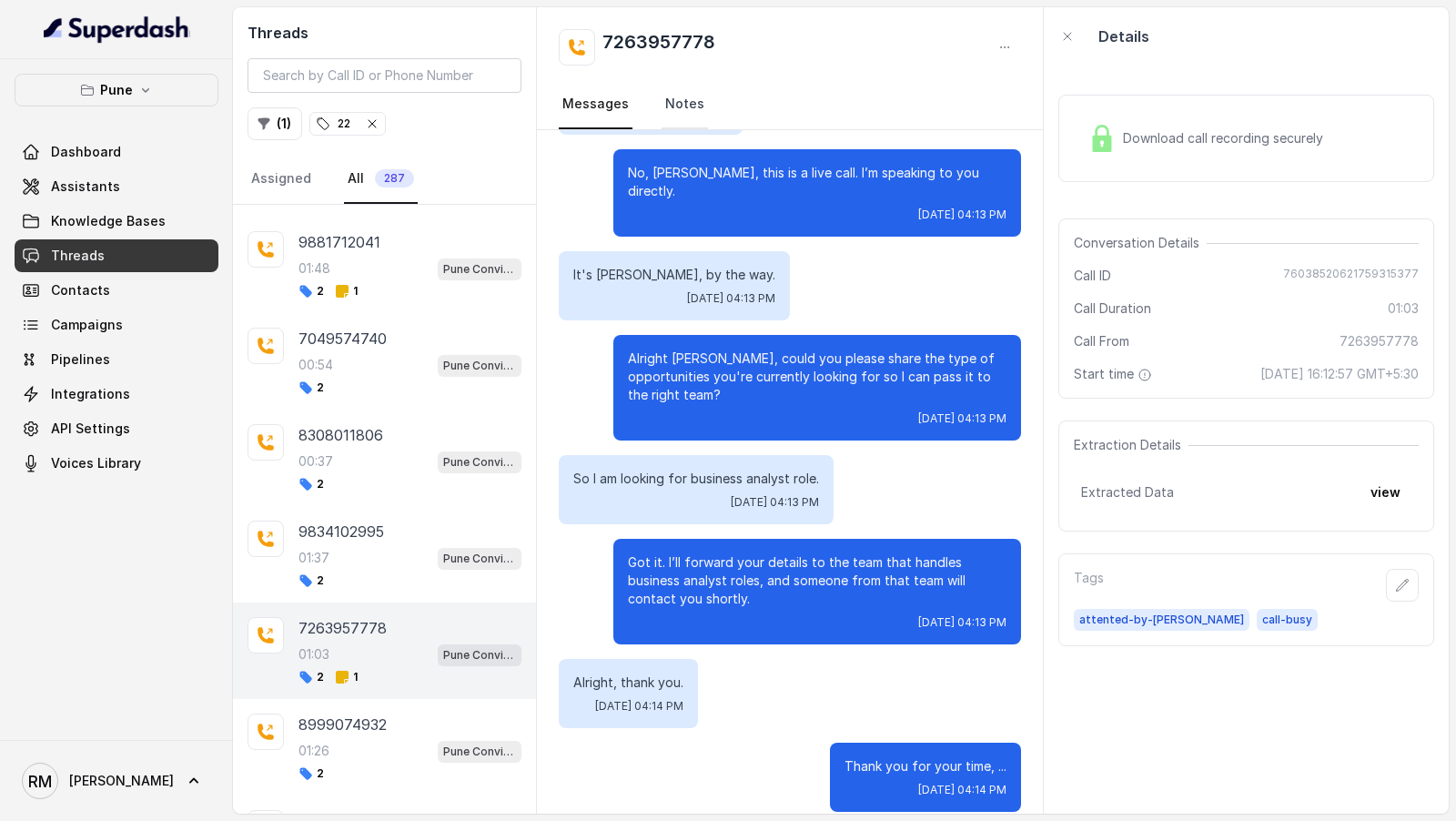
click at [664, 125] on link "Notes" at bounding box center [685, 104] width 47 height 49
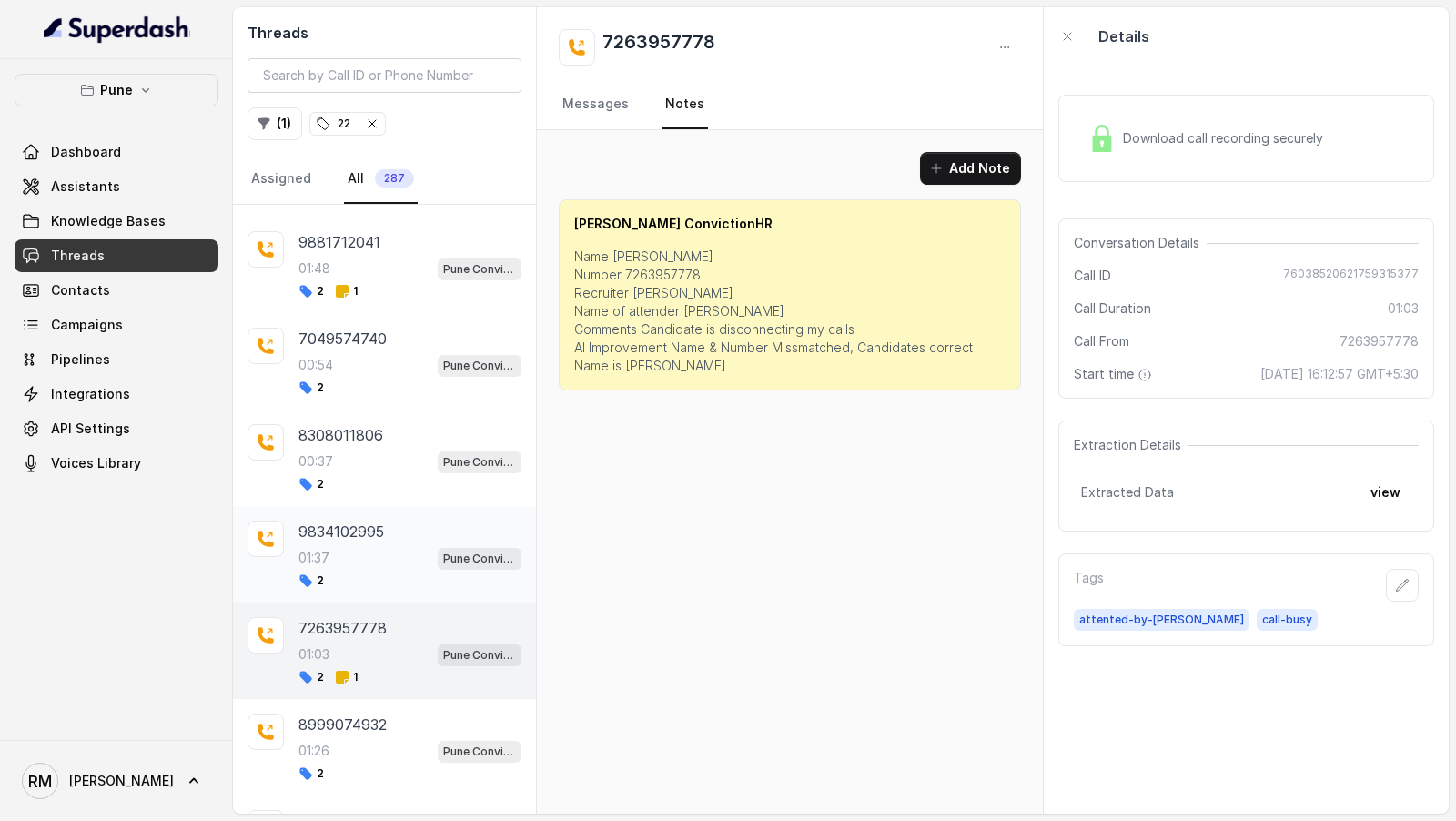
scroll to position [1289, 0]
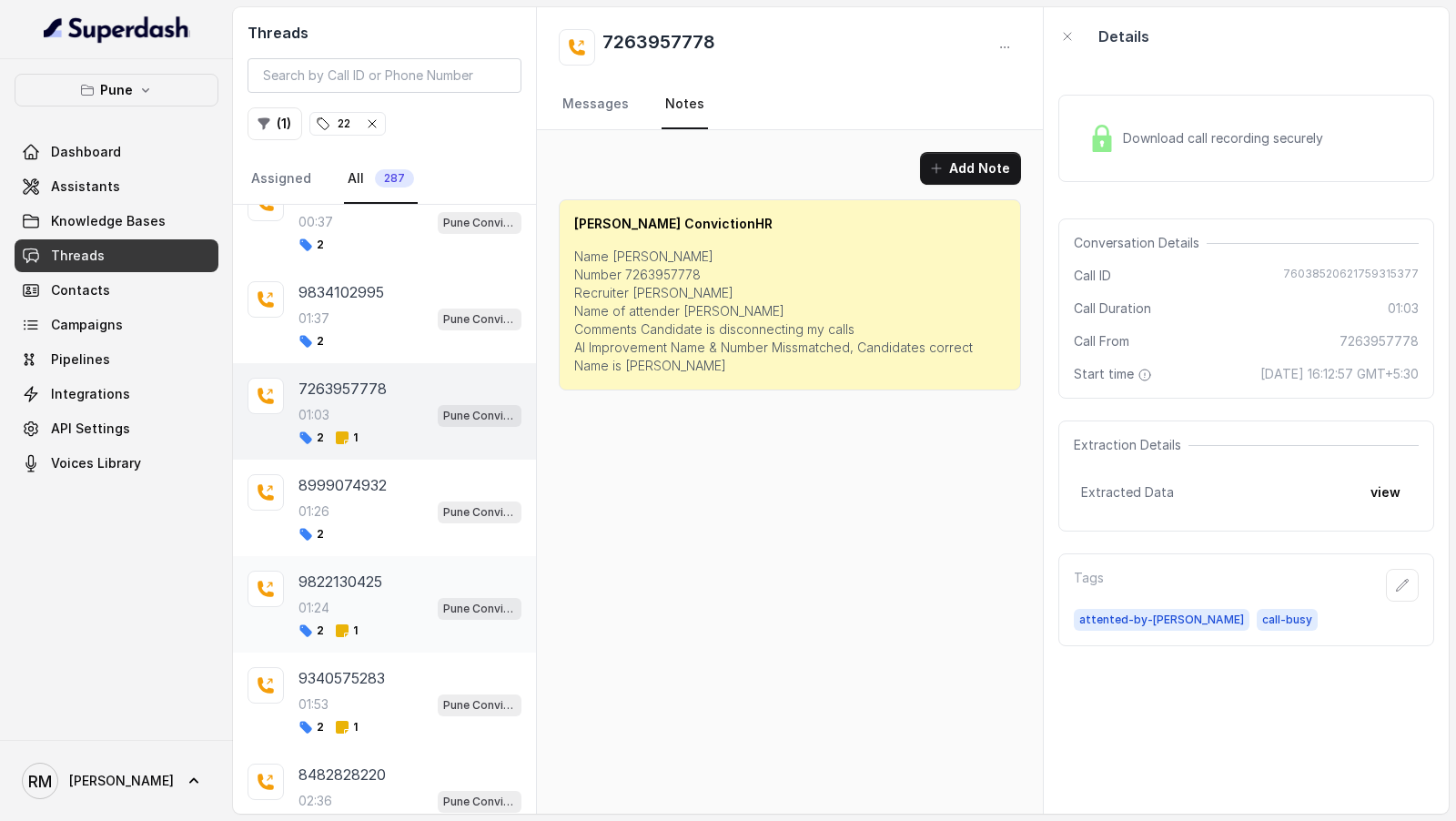
click at [395, 623] on div "2 1" at bounding box center [409, 630] width 223 height 15
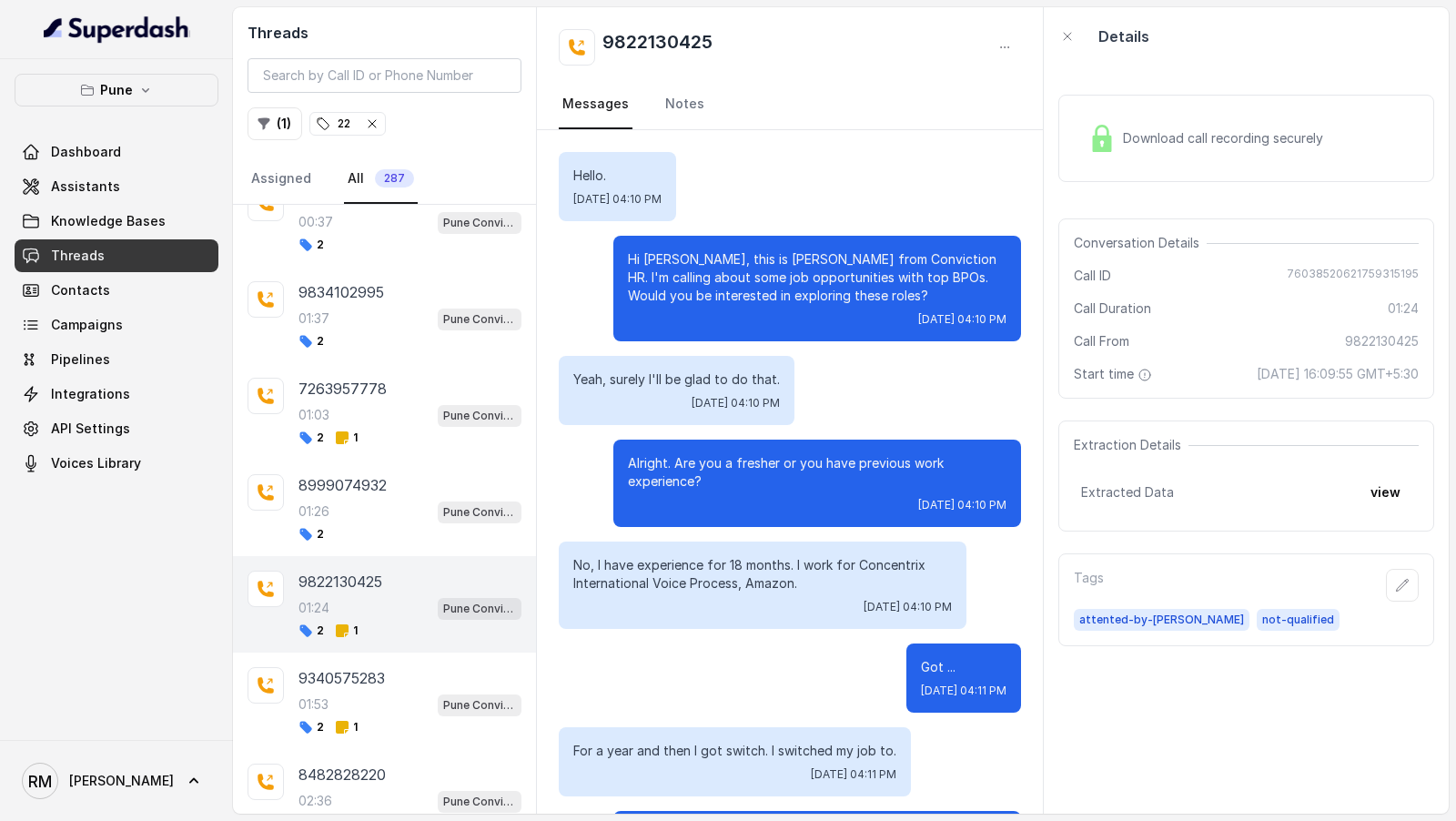
scroll to position [1146, 0]
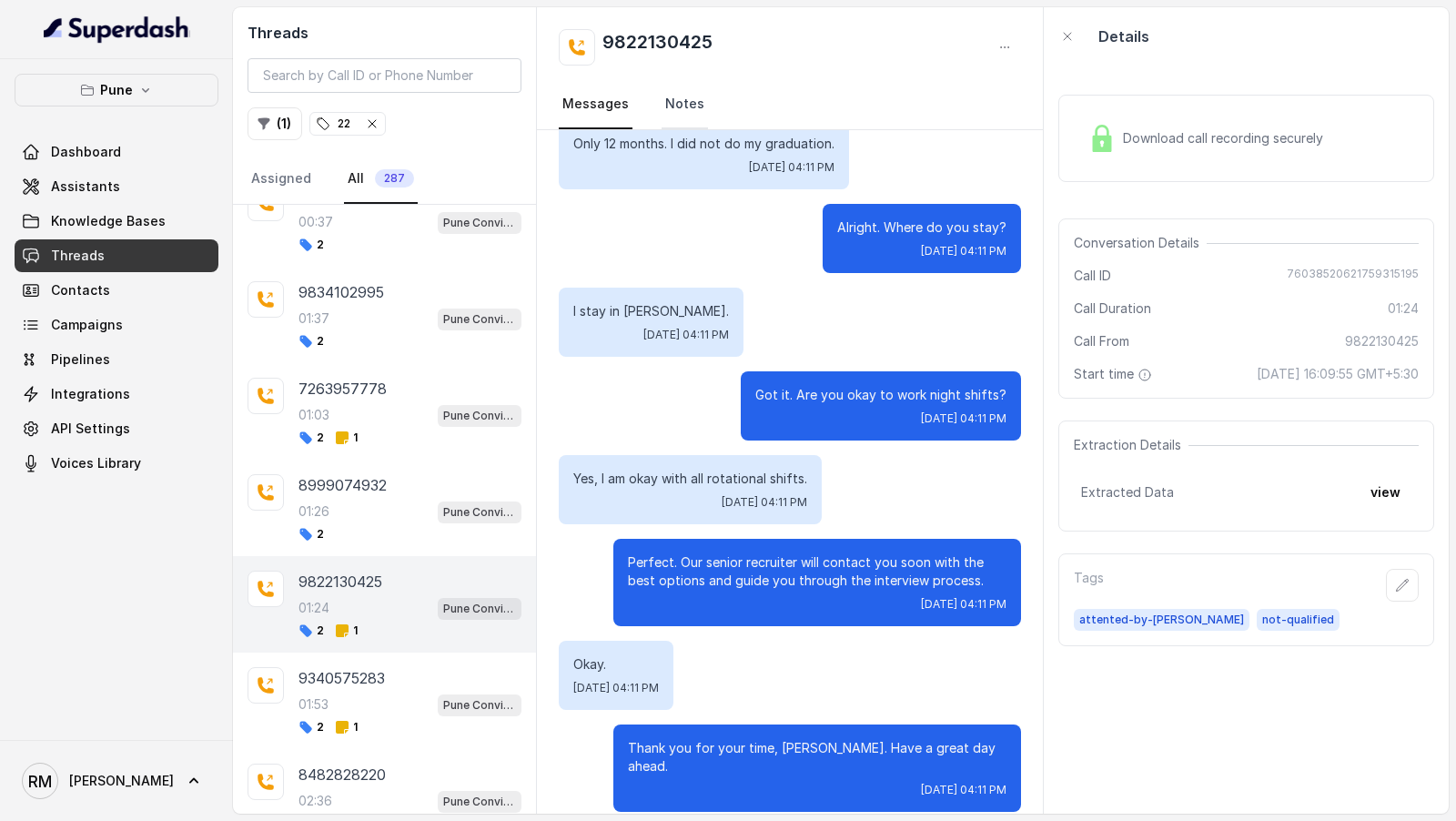
click at [662, 117] on link "Notes" at bounding box center [685, 104] width 47 height 49
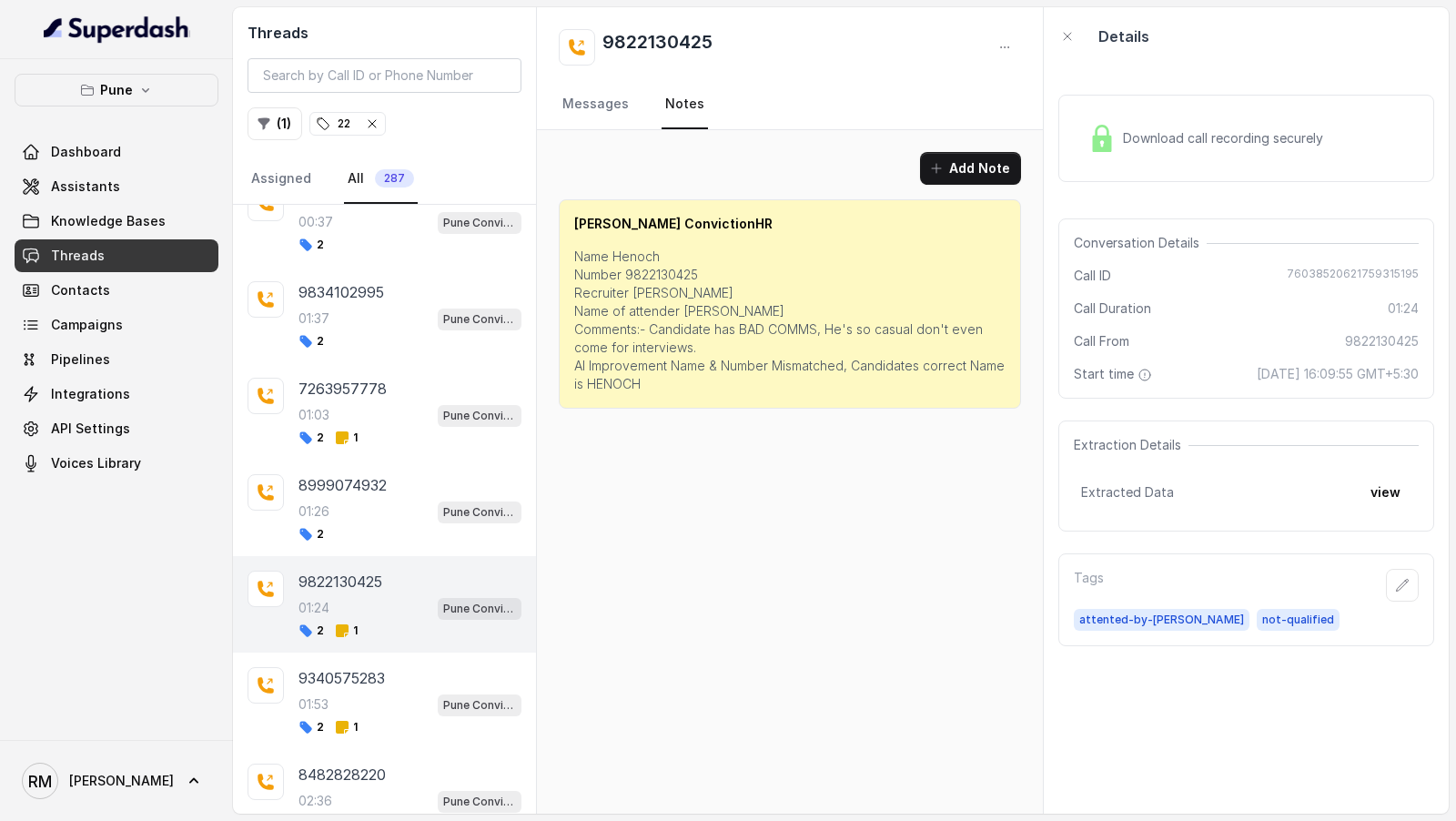
scroll to position [0, 0]
click at [609, 99] on link "Messages" at bounding box center [595, 104] width 74 height 49
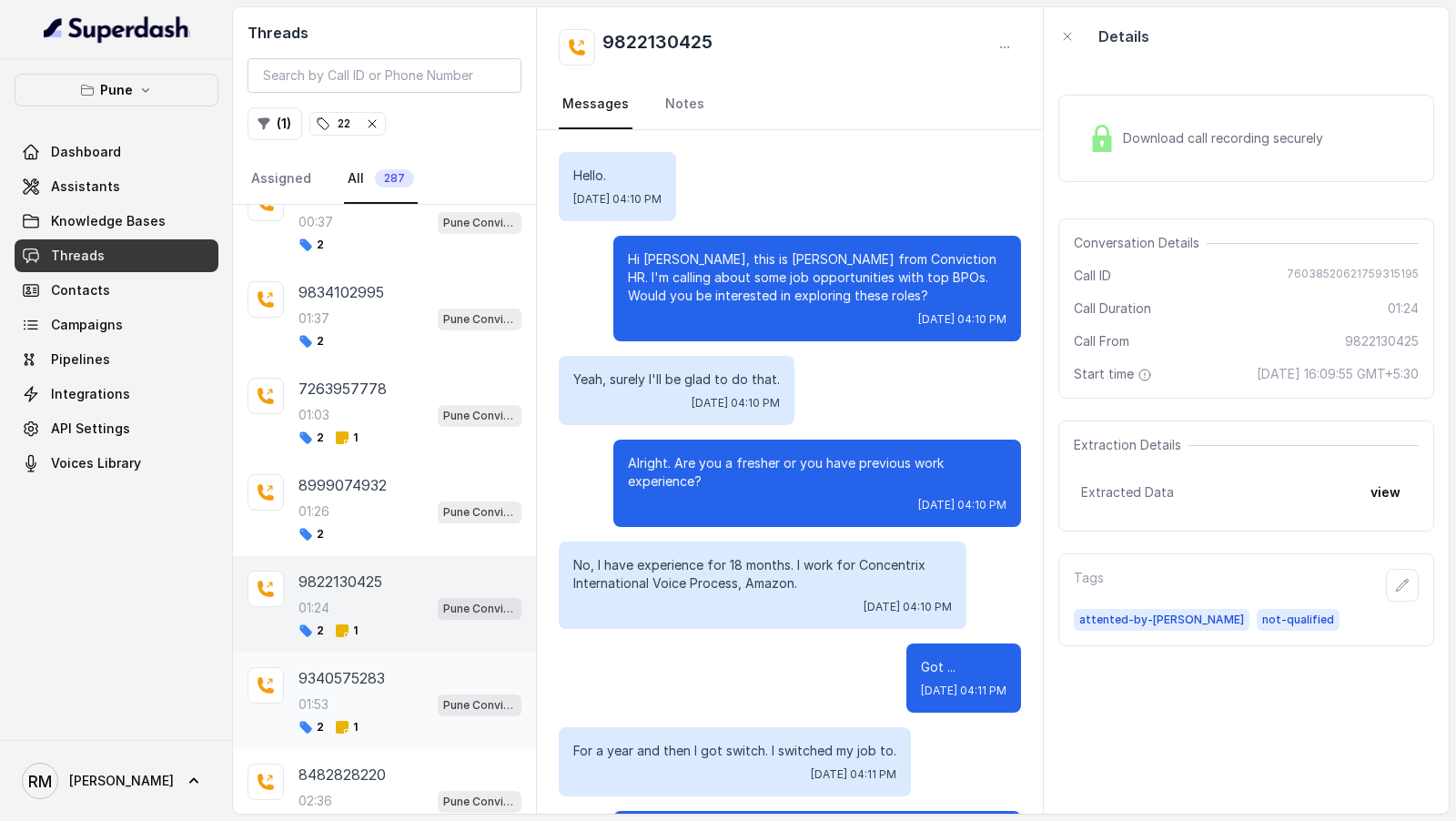
click at [324, 699] on div "01:53 Pune Conviction HR Outbound Assistant" at bounding box center [409, 705] width 223 height 24
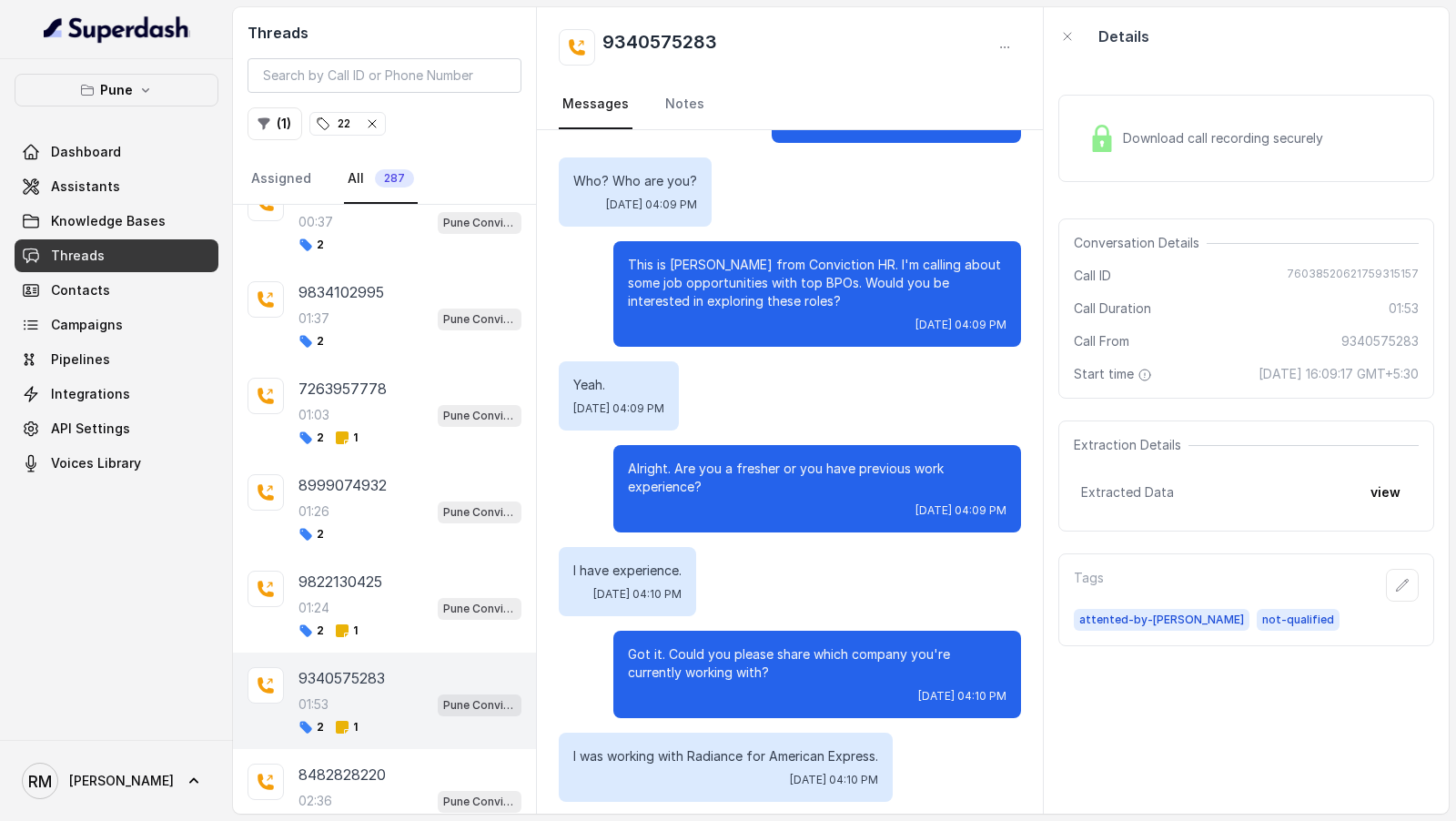
scroll to position [1452, 0]
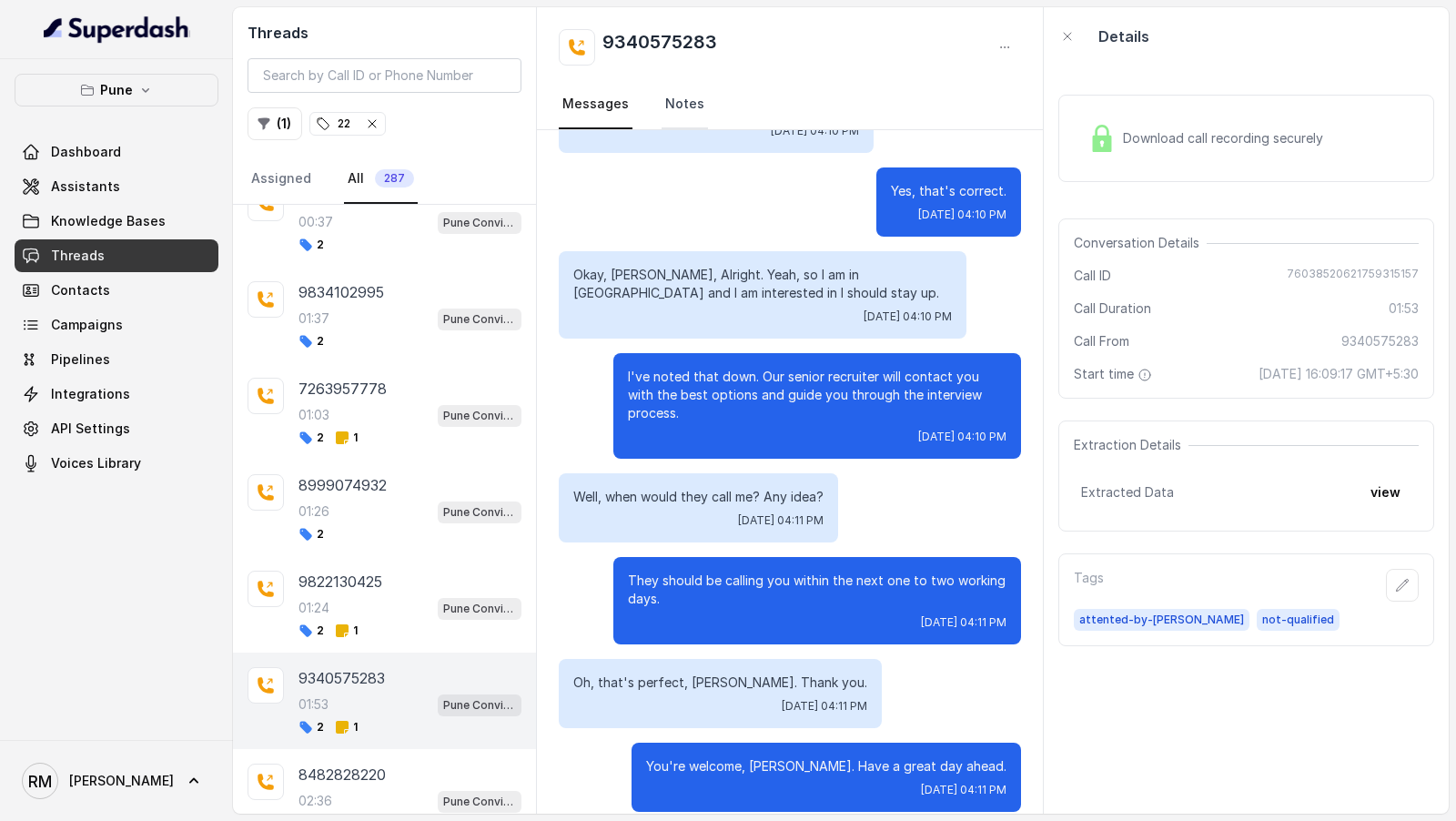
click at [683, 105] on link "Notes" at bounding box center [685, 104] width 47 height 49
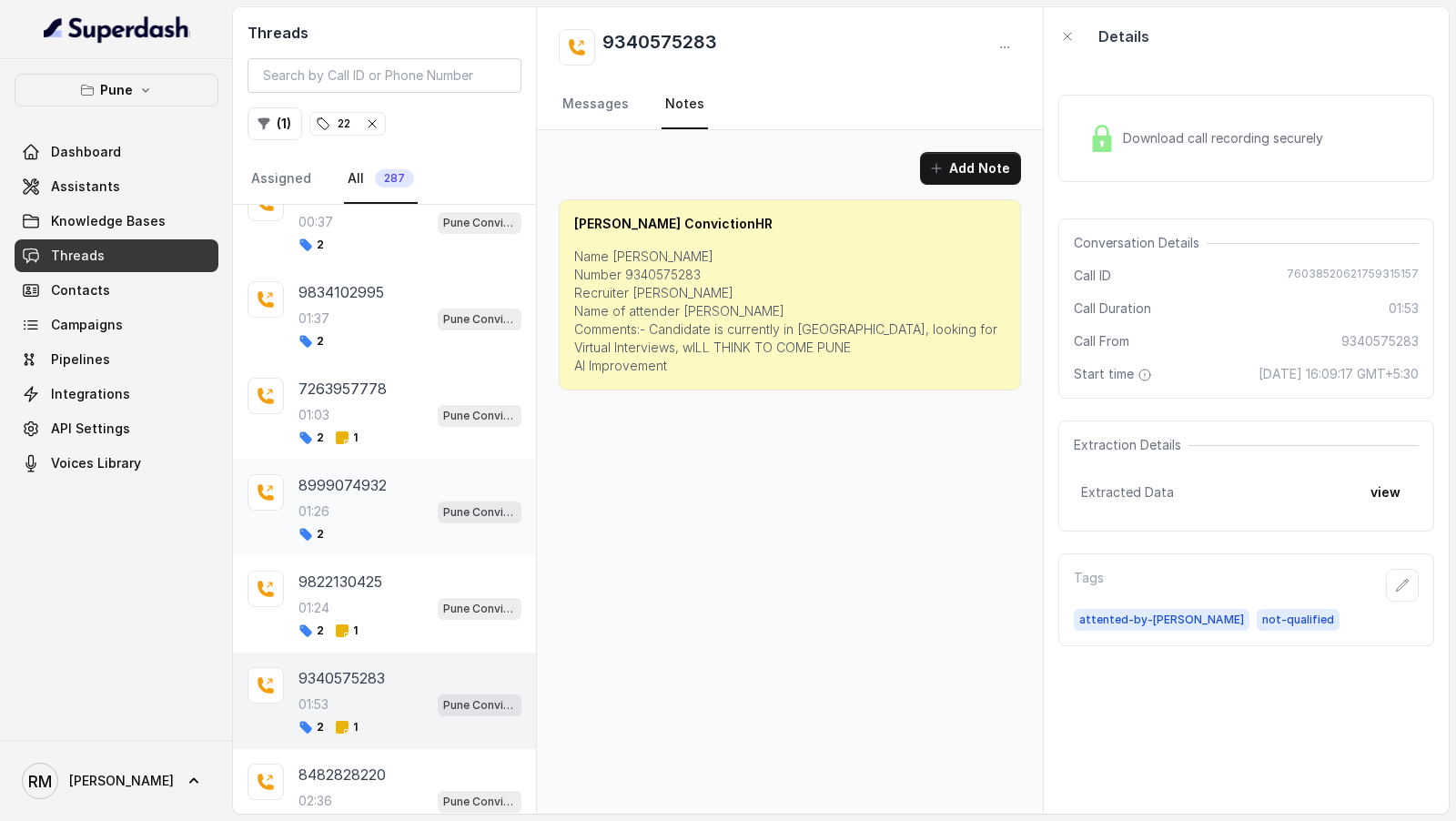
scroll to position [1379, 0]
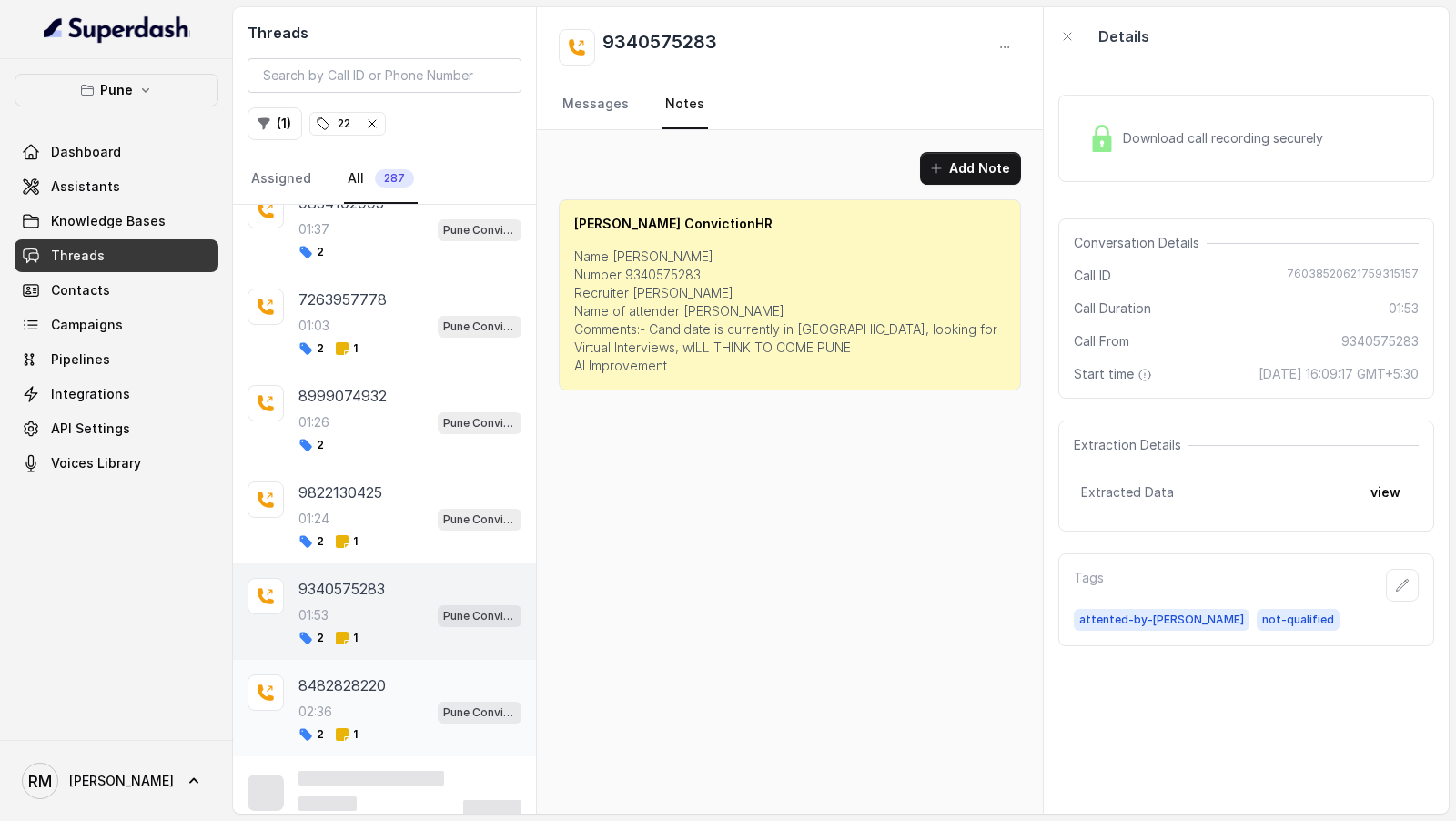
click at [373, 732] on div "8482828220 02:36 Pune Conviction HR Outbound Assistant 2 1" at bounding box center [384, 708] width 303 height 96
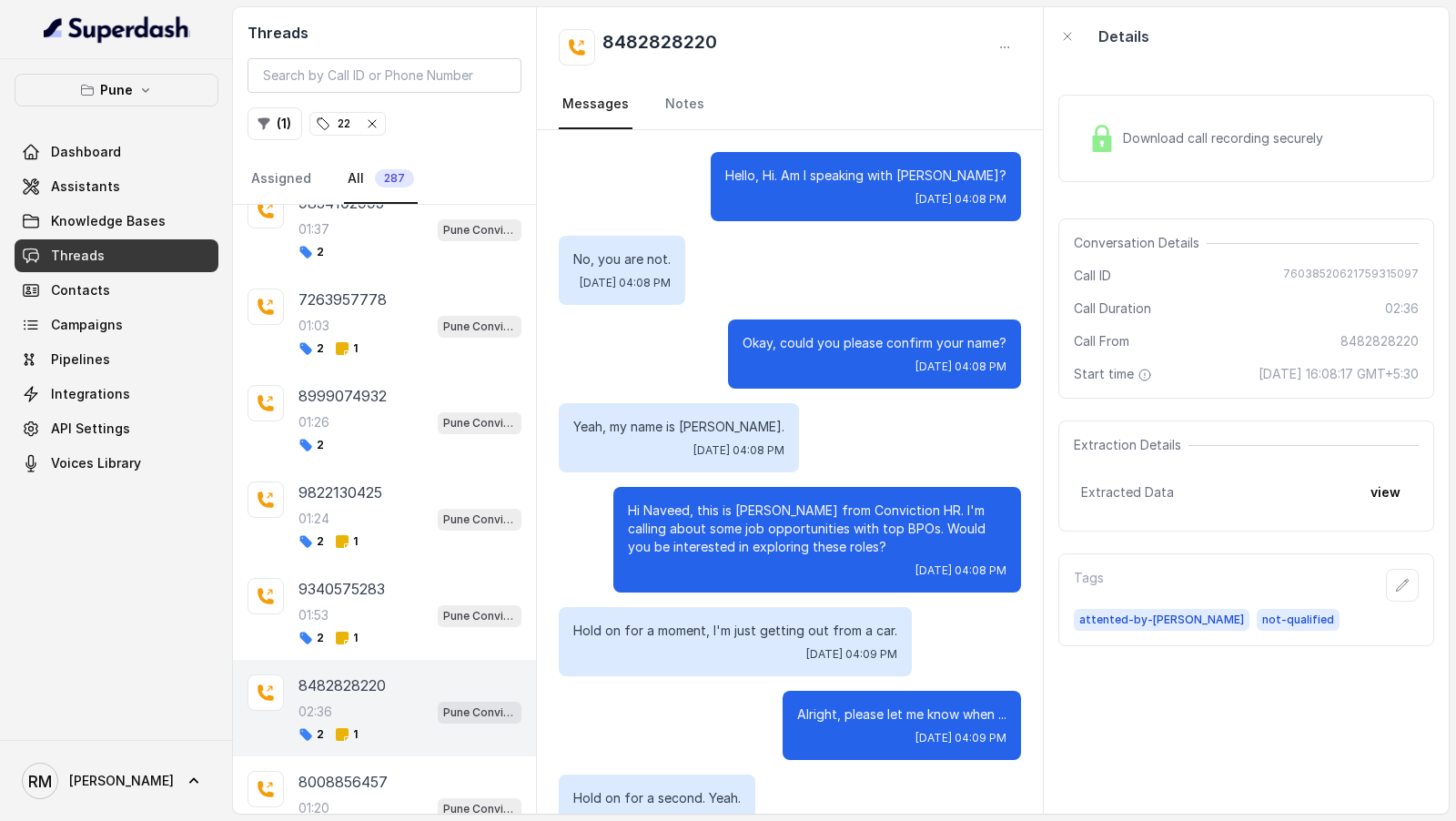
click at [832, 176] on p "Hello, Hi. Am I speaking with DYANESHWAR?" at bounding box center [866, 176] width 281 height 18
click at [820, 186] on div "Hello, Hi. Am I speaking with DYANESHWAR? Wed, Oct 1, 2025, 04:08 PM" at bounding box center [866, 187] width 310 height 70
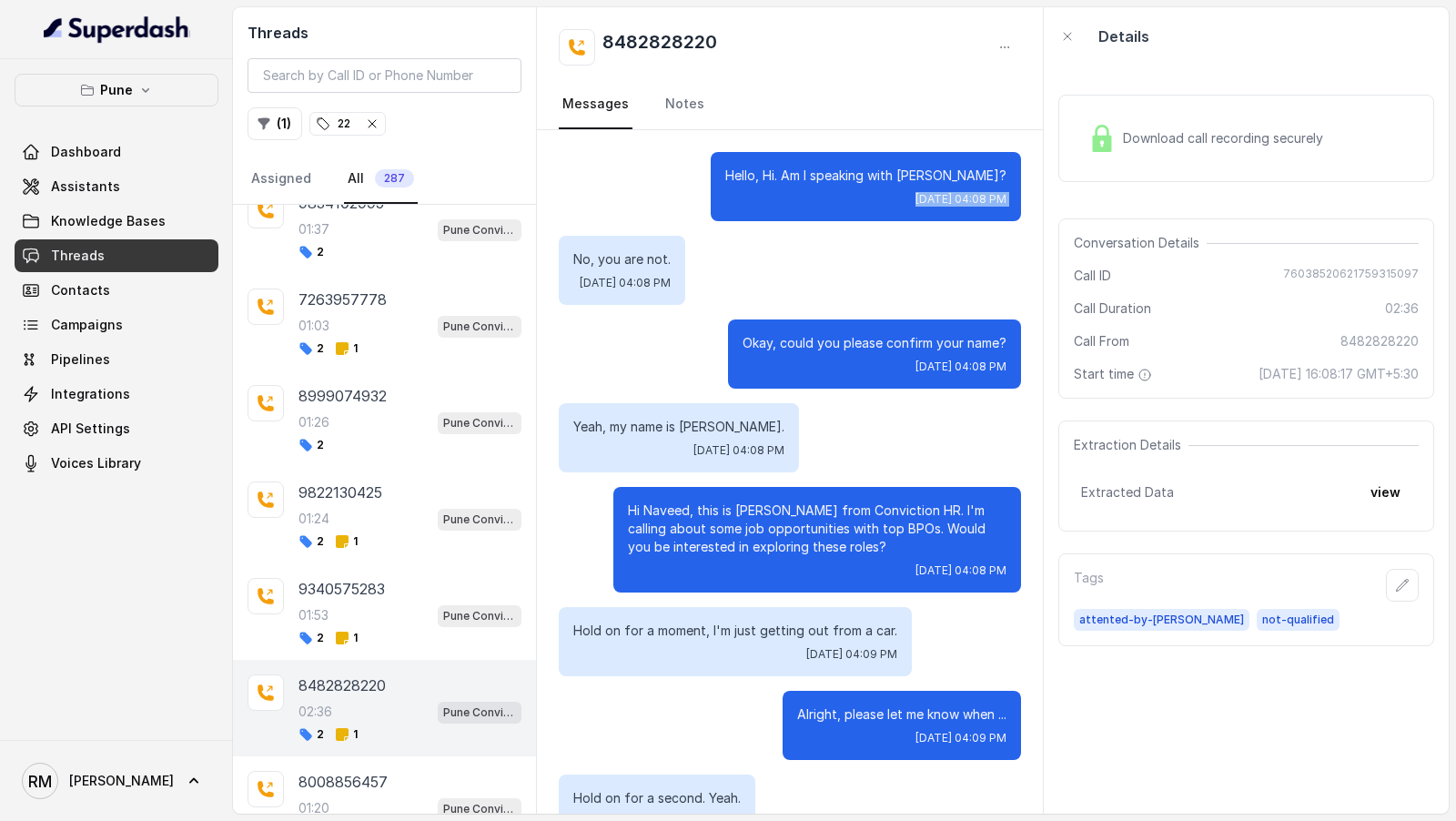
click at [820, 186] on div "Hello, Hi. Am I speaking with DYANESHWAR? Wed, Oct 1, 2025, 04:08 PM" at bounding box center [866, 187] width 310 height 70
click at [828, 185] on div "Hello, Hi. Am I speaking with DYANESHWAR? Wed, Oct 1, 2025, 04:08 PM" at bounding box center [866, 187] width 310 height 70
click at [832, 175] on p "Hello, Hi. Am I speaking with DYANESHWAR?" at bounding box center [866, 176] width 281 height 18
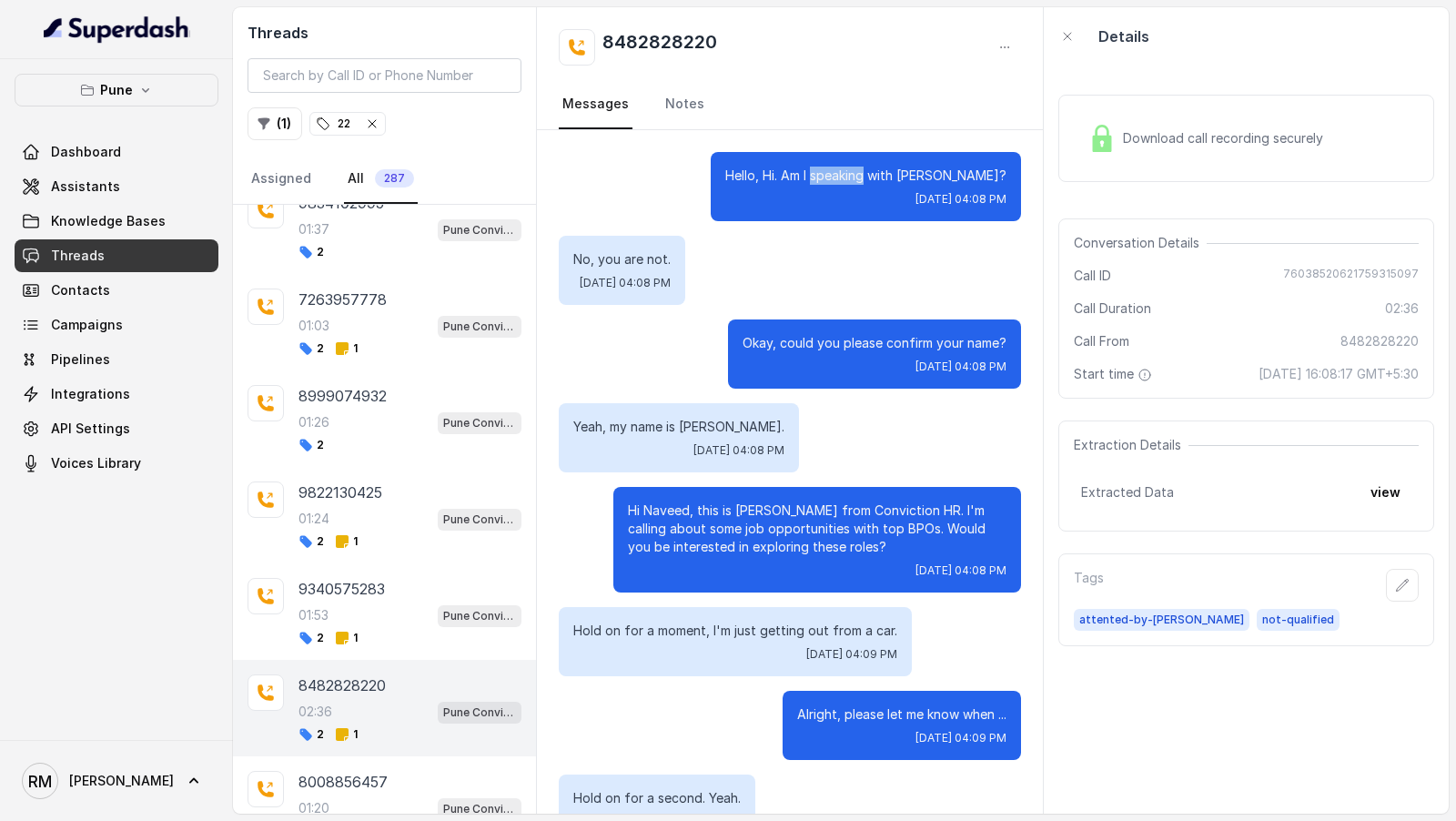
click at [832, 175] on p "Hello, Hi. Am I speaking with DYANESHWAR?" at bounding box center [866, 176] width 281 height 18
click at [964, 171] on p "Hello, Hi. Am I speaking with DYANESHWAR?" at bounding box center [866, 176] width 281 height 18
drag, startPoint x: 725, startPoint y: 50, endPoint x: 603, endPoint y: 51, distance: 122.0
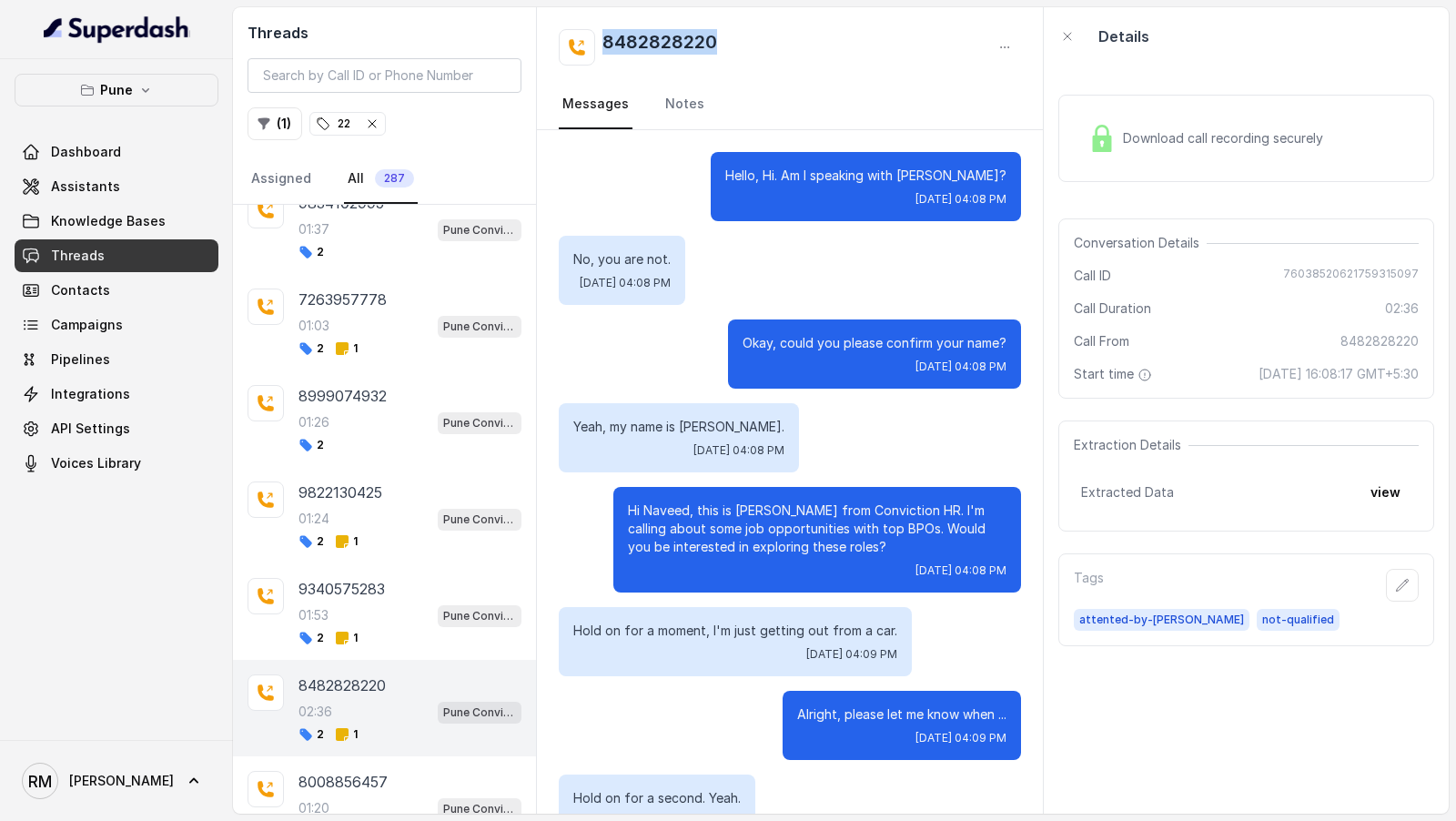
click at [601, 51] on div "8482828220" at bounding box center [789, 47] width 462 height 37
copy h2 "8482828220"
click at [684, 105] on link "Notes" at bounding box center [685, 104] width 47 height 49
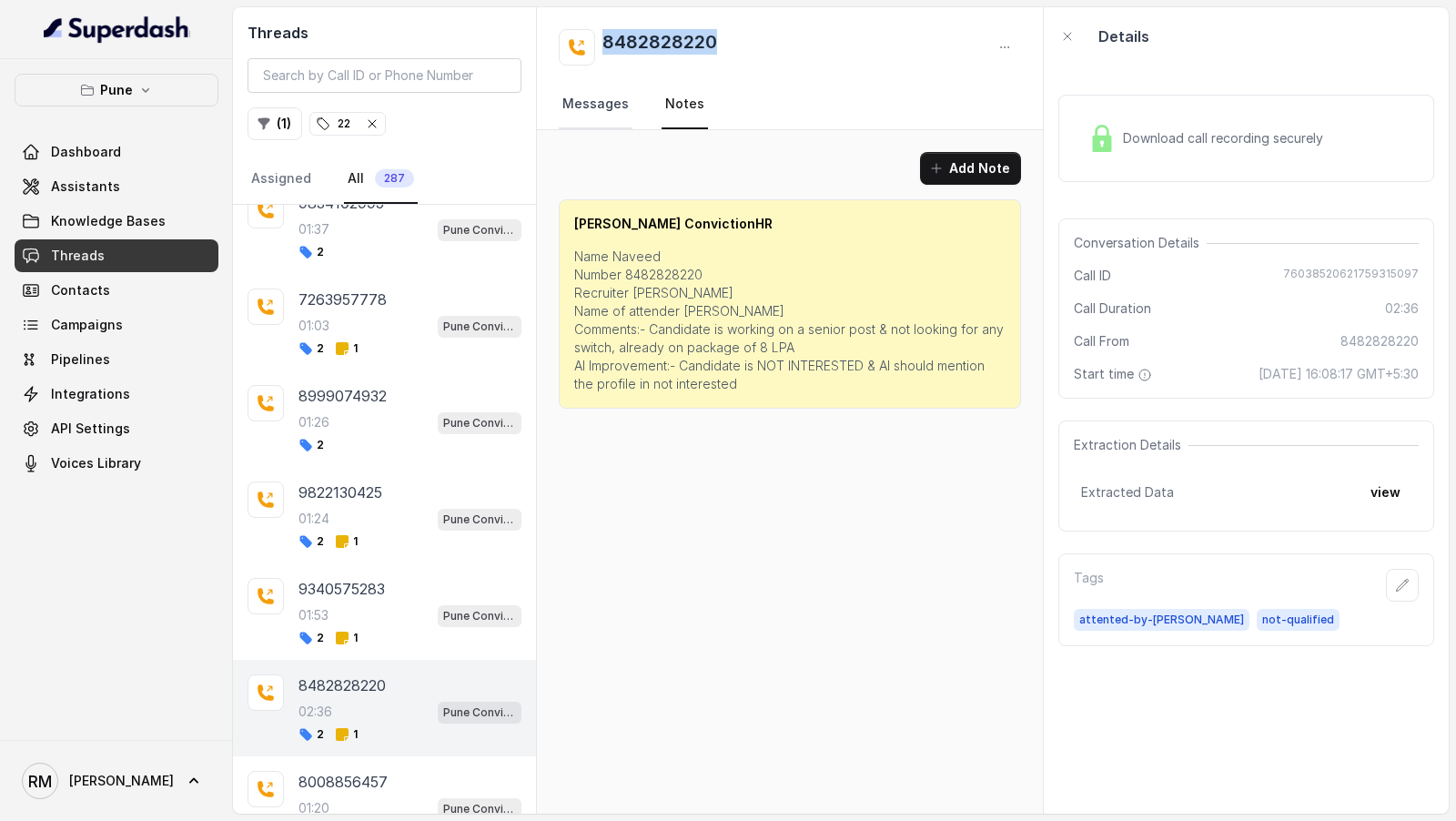
click at [577, 99] on link "Messages" at bounding box center [595, 104] width 74 height 49
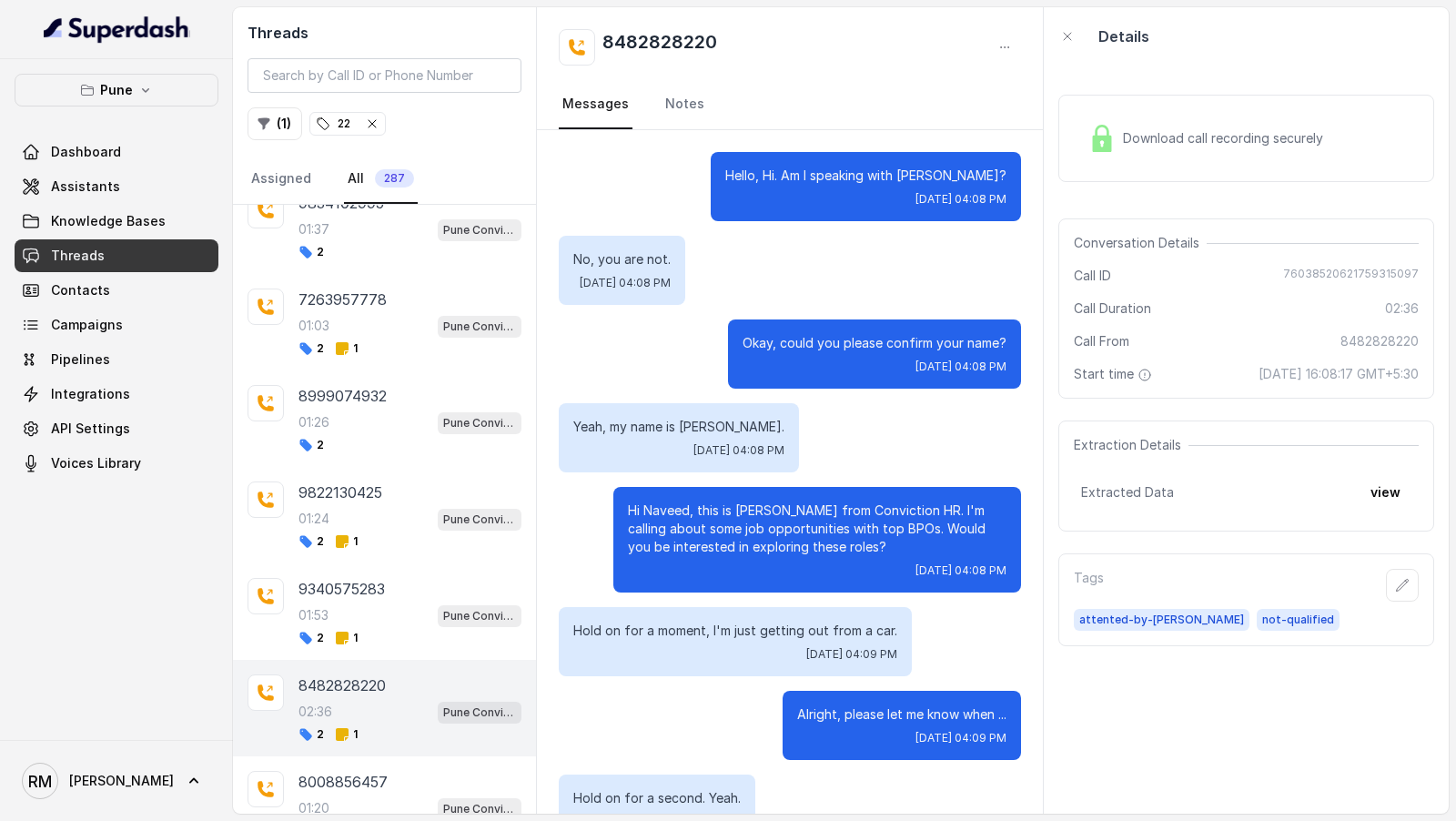
click at [706, 417] on p "Yeah, my name is Naveed." at bounding box center [679, 426] width 211 height 18
copy p "Naveed"
click at [882, 442] on div "Yeah, my name is Naveed. Wed, Oct 1, 2025, 04:08 PM" at bounding box center [789, 438] width 462 height 70
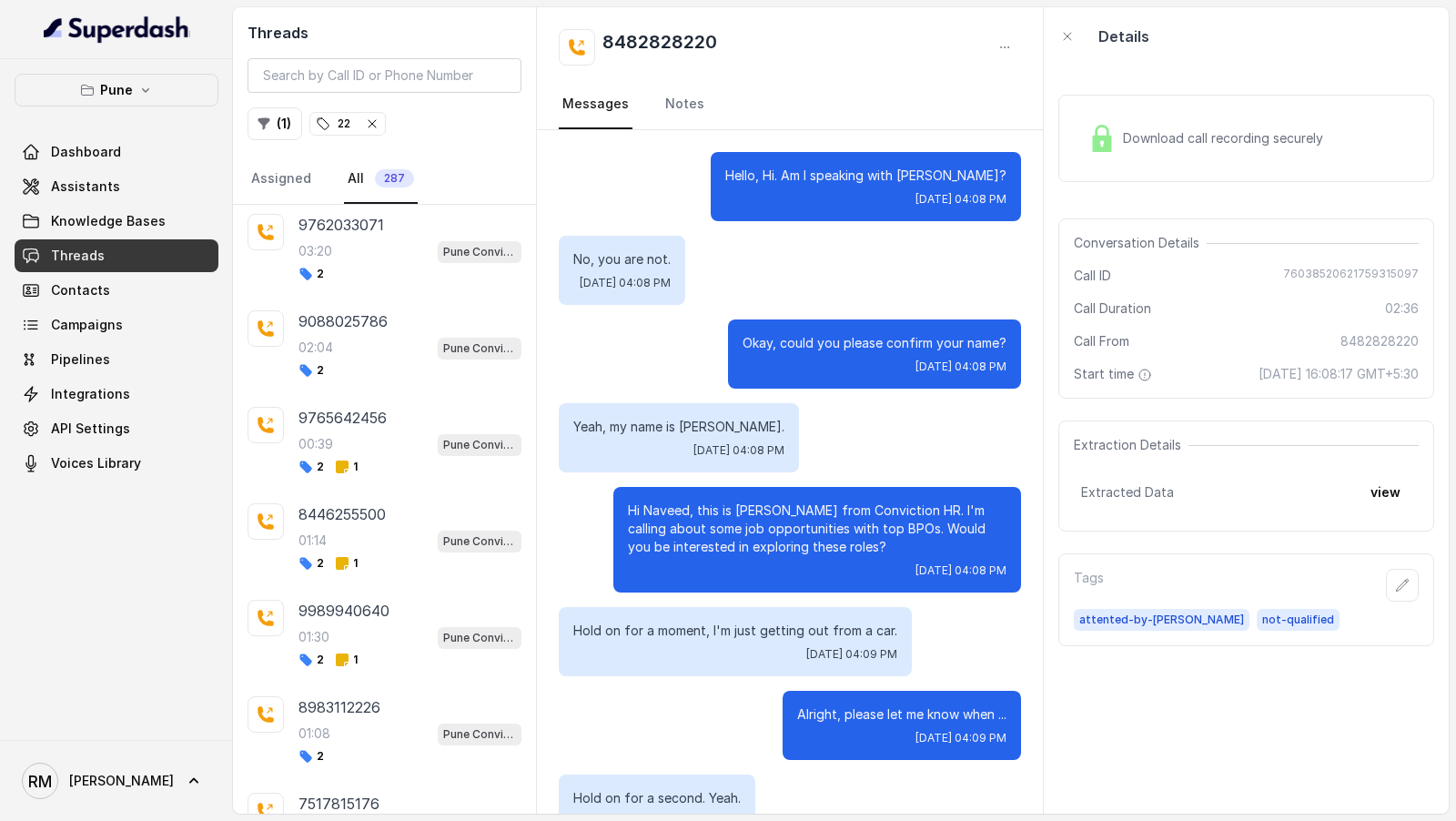
scroll to position [2170, 0]
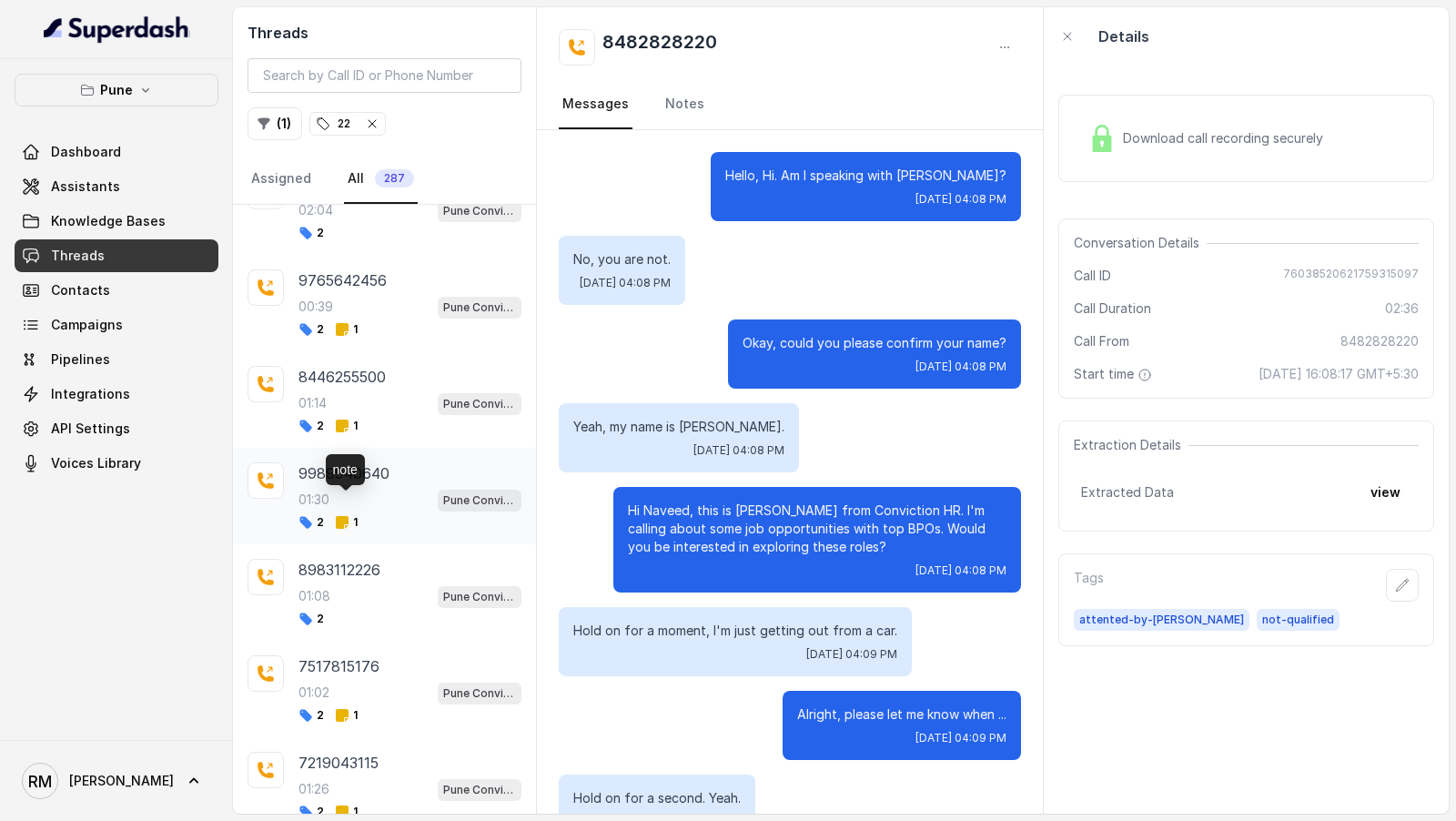
click at [385, 488] on div "01:30 Pune Conviction HR Outbound Assistant" at bounding box center [409, 500] width 223 height 24
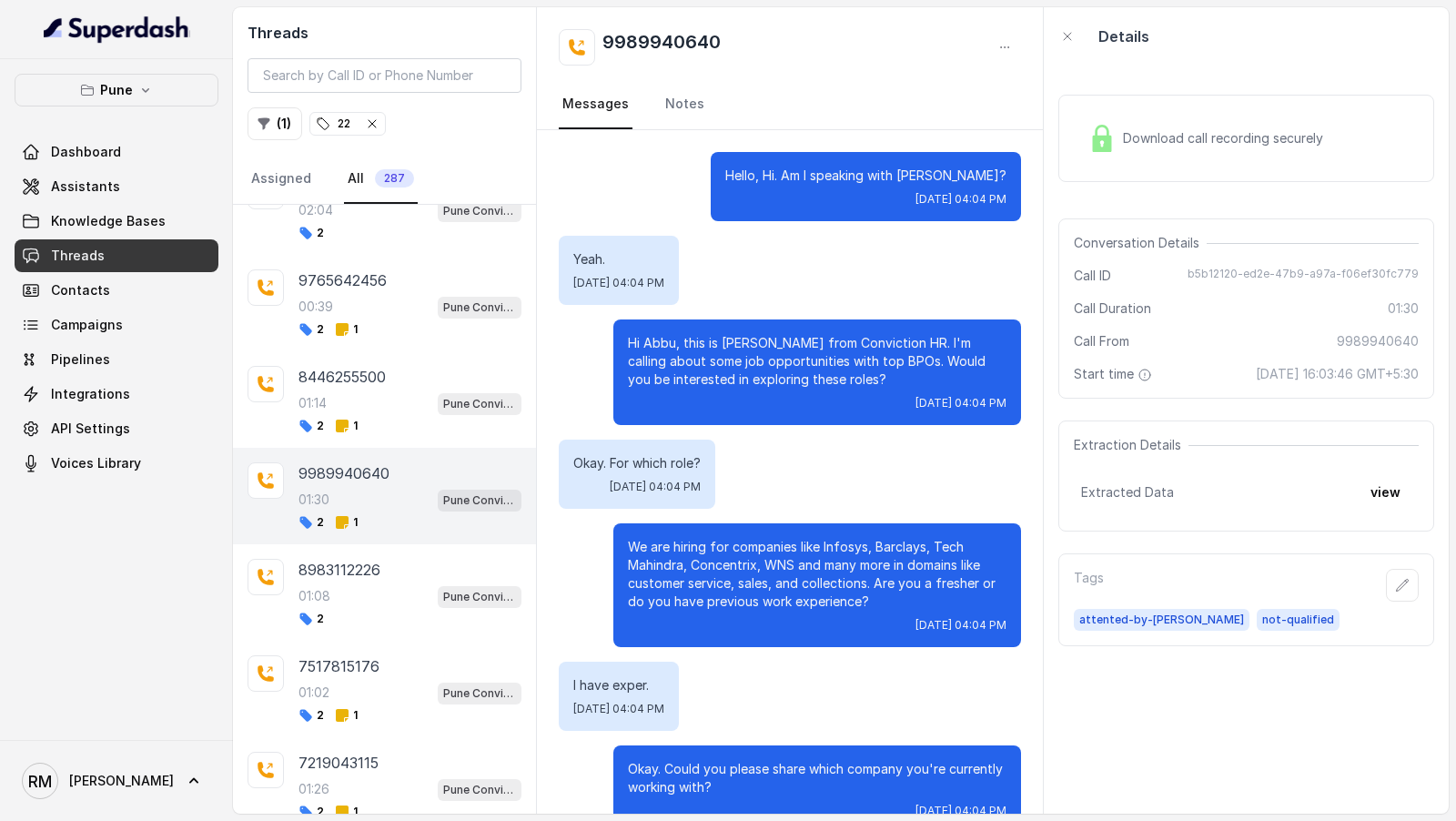
scroll to position [913, 0]
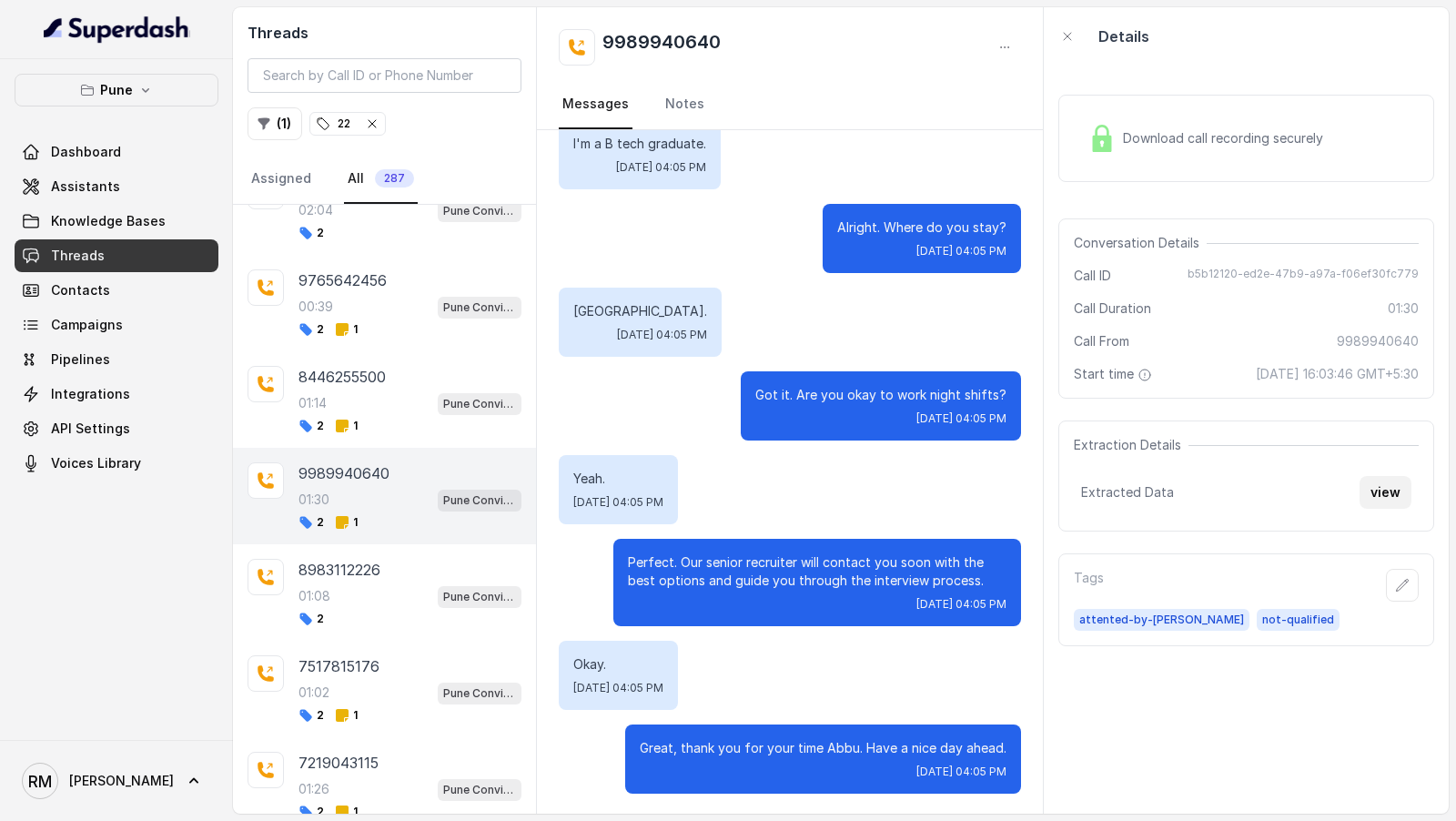
click at [1390, 478] on button "view" at bounding box center [1385, 492] width 52 height 33
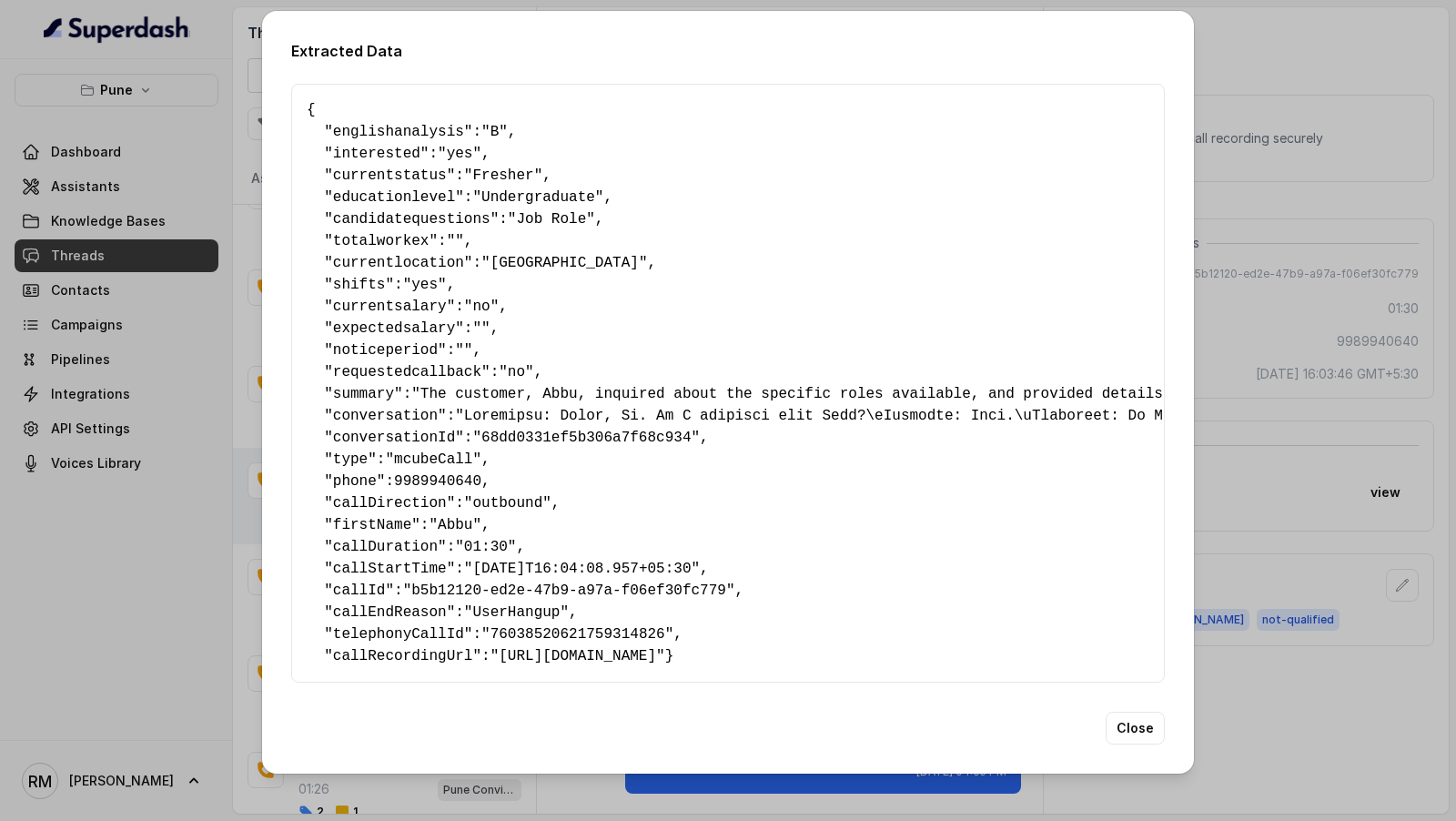
click at [1390, 478] on div "Extracted Data { " englishanalysis ": "B" , " interested ": "yes" , " currentst…" at bounding box center [728, 410] width 1456 height 821
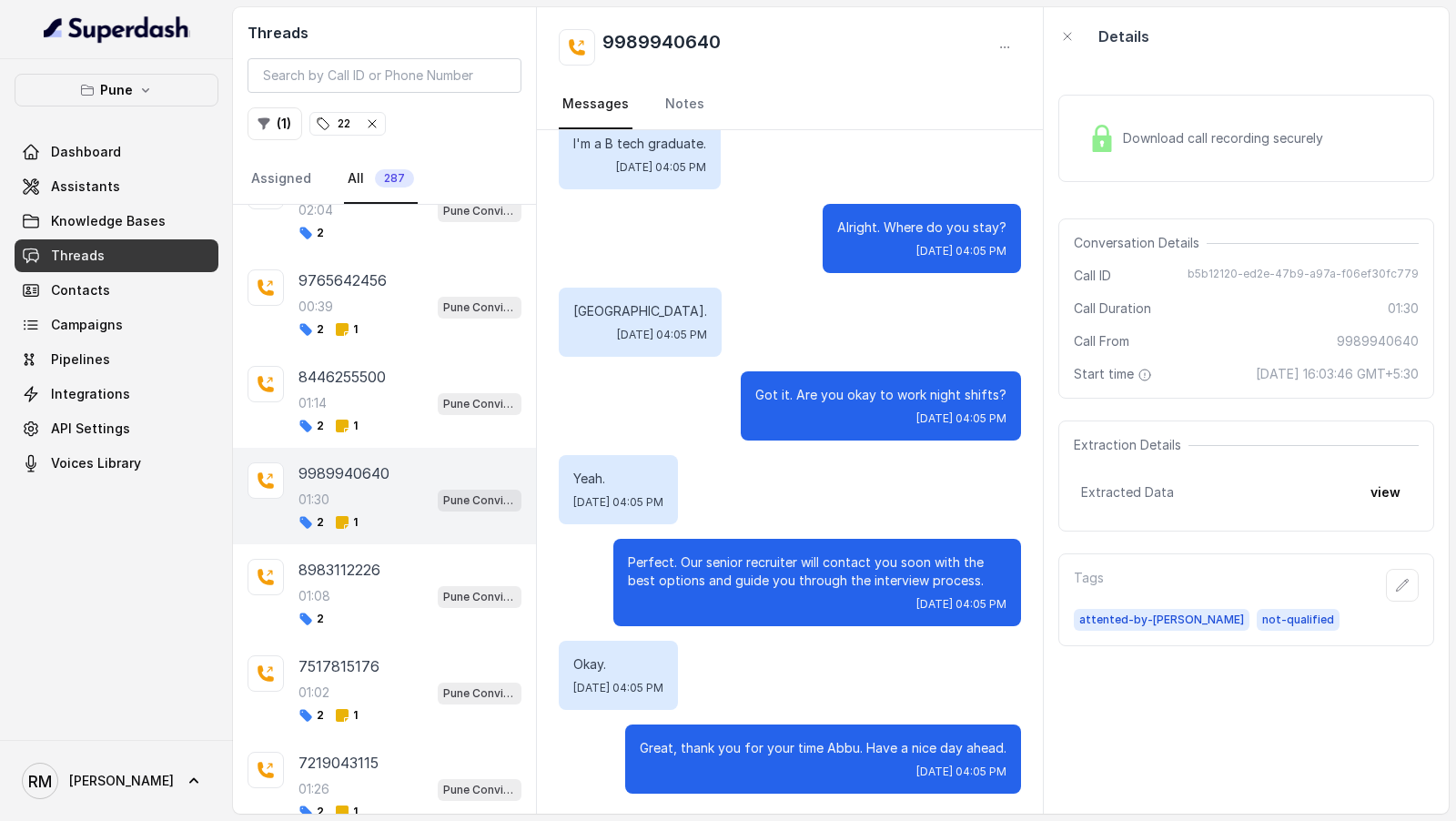
scroll to position [0, 0]
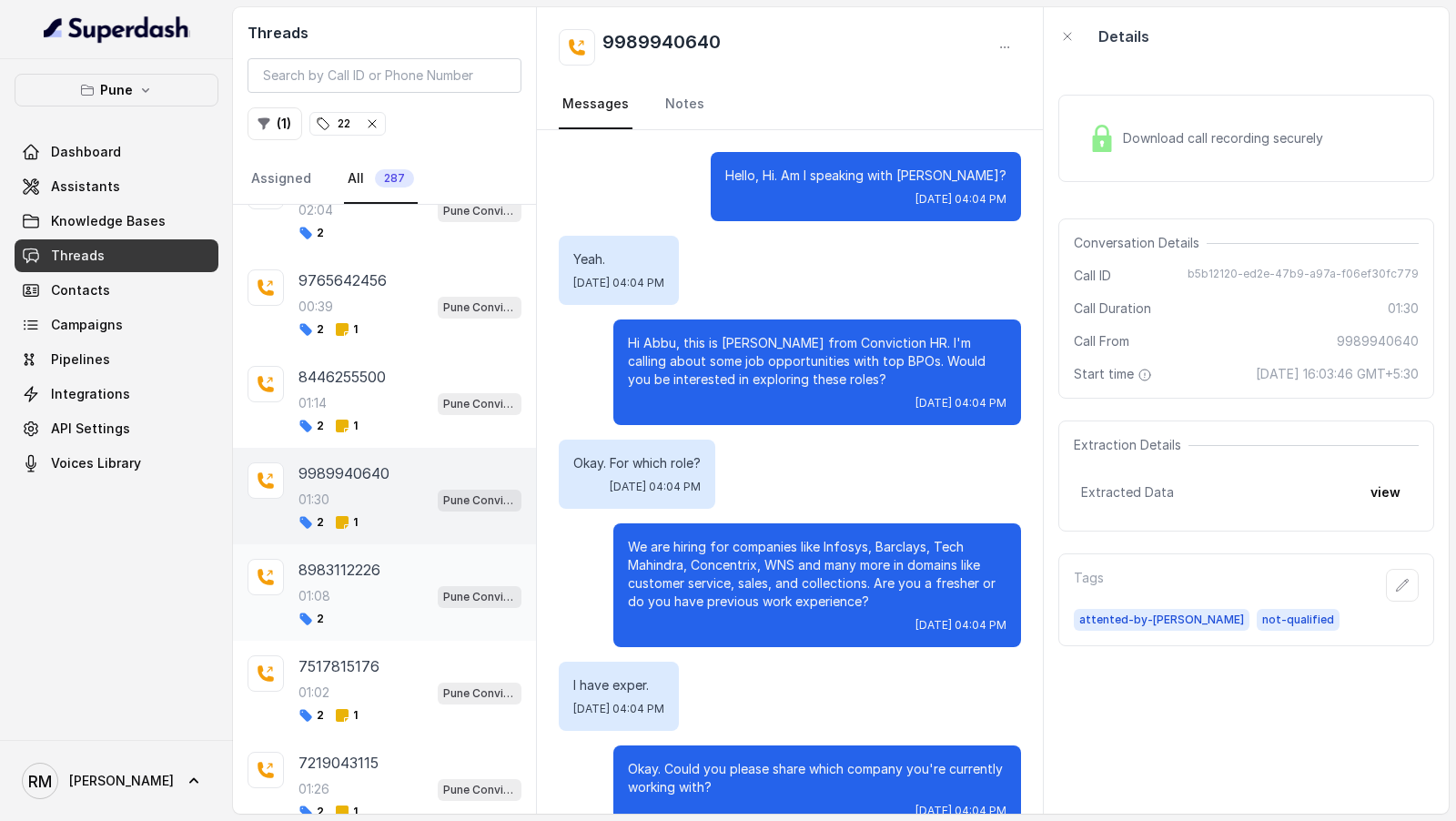
click at [375, 584] on div "01:08 Pune Conviction HR Outbound Assistant" at bounding box center [409, 596] width 223 height 24
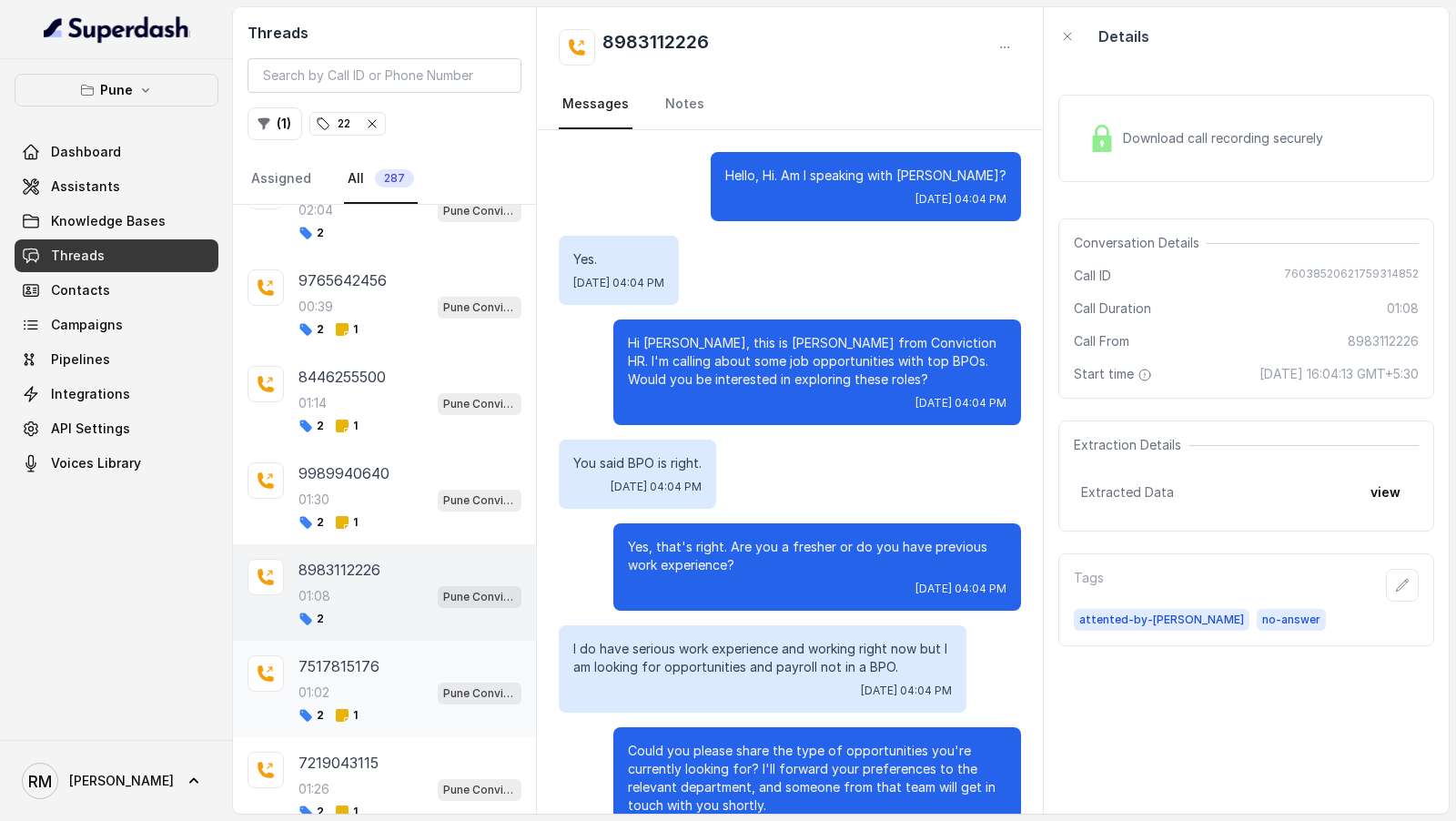
scroll to position [363, 0]
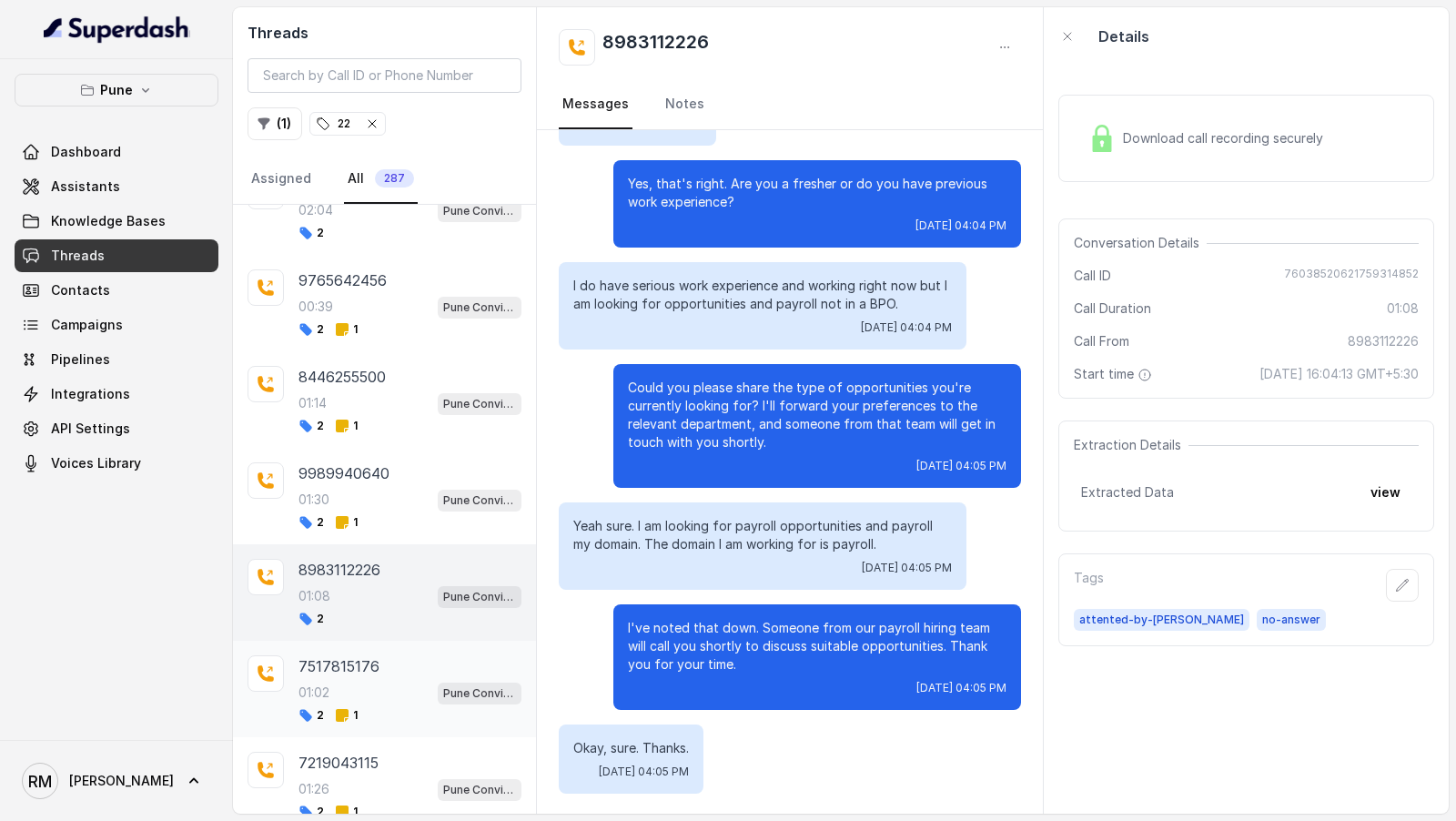
click at [378, 655] on div "7517815176" at bounding box center [409, 666] width 223 height 22
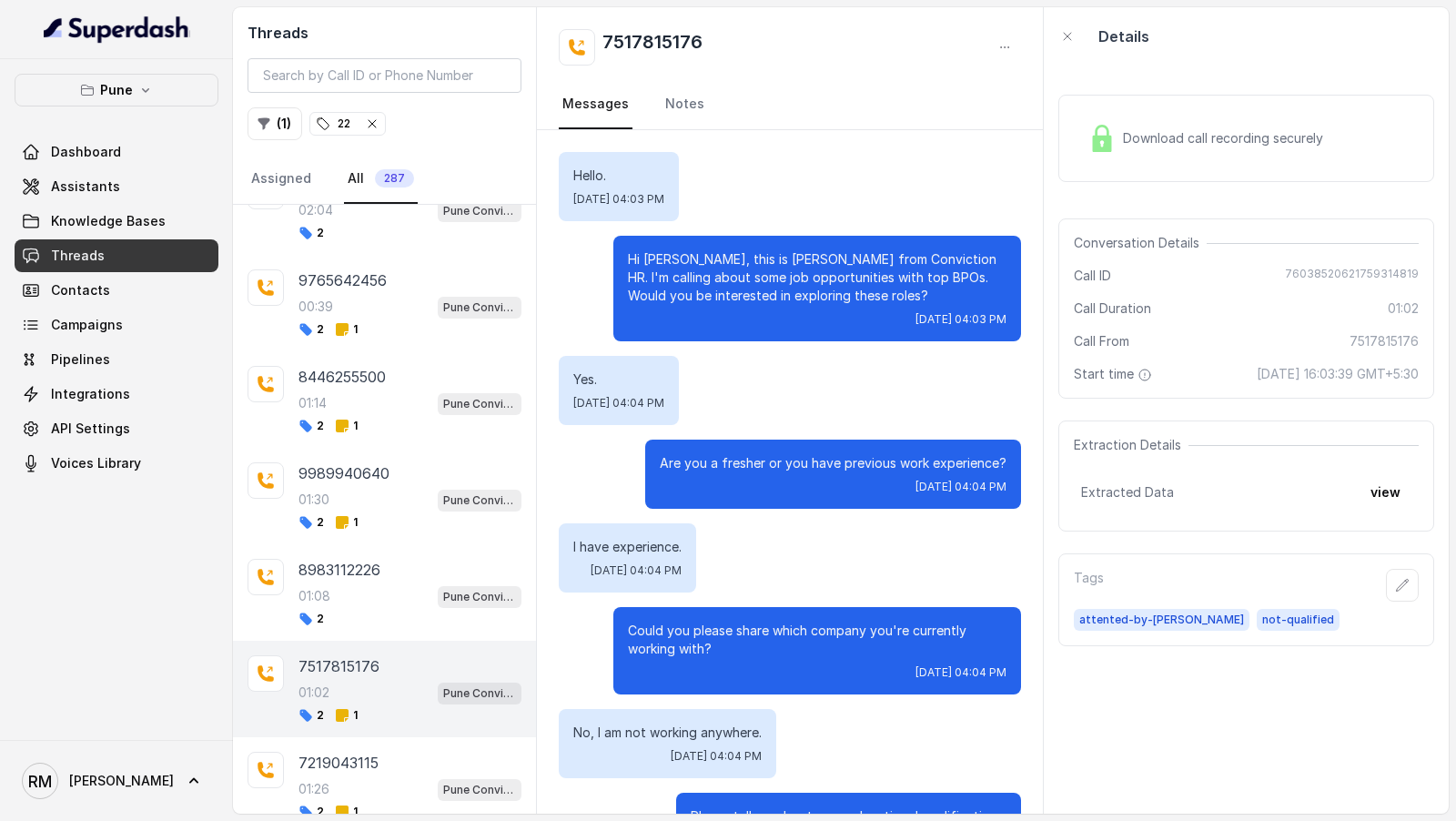
scroll to position [2281, 0]
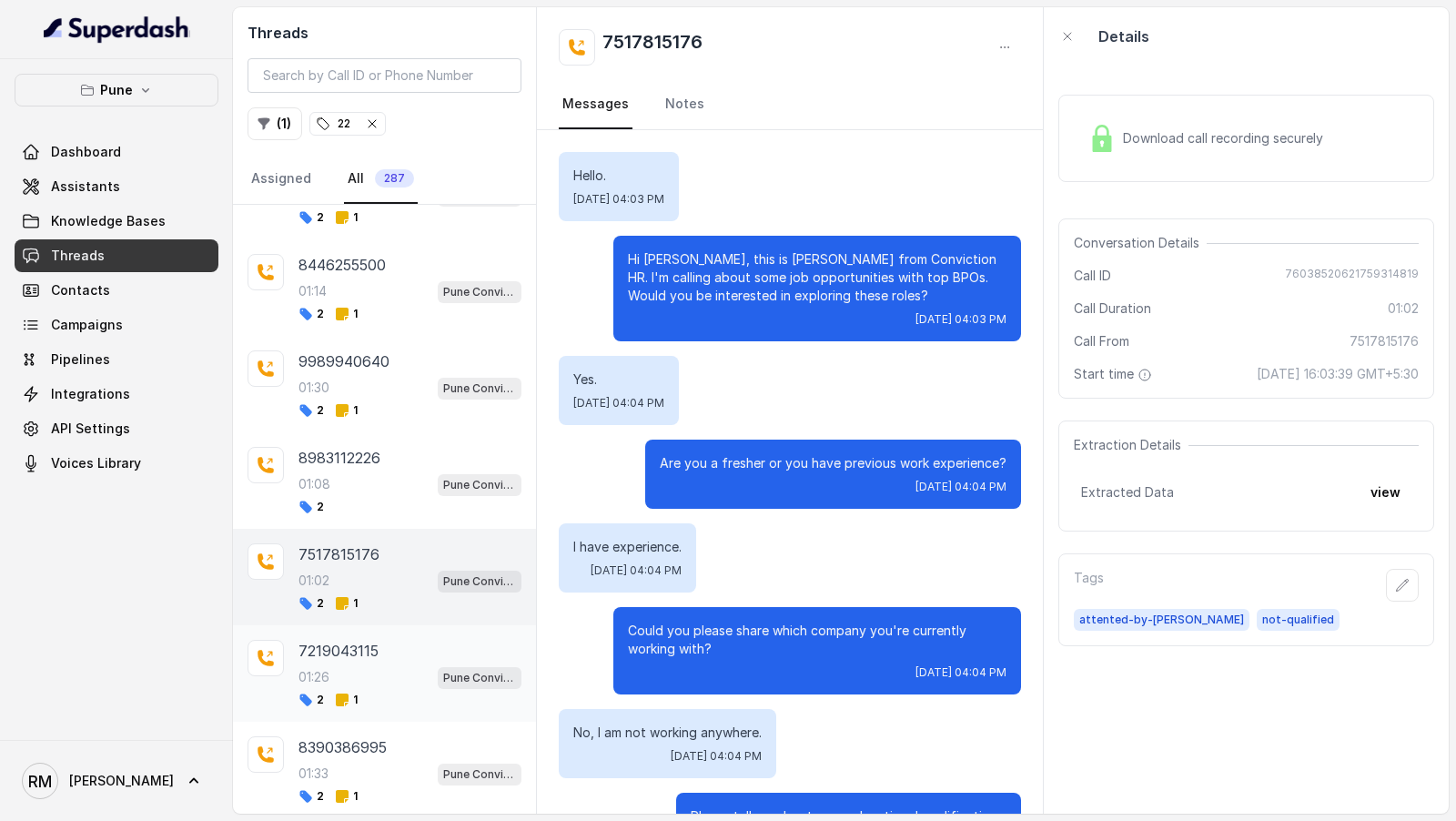
click at [404, 666] on div "01:26 Pune Conviction HR Outbound Assistant" at bounding box center [409, 678] width 223 height 24
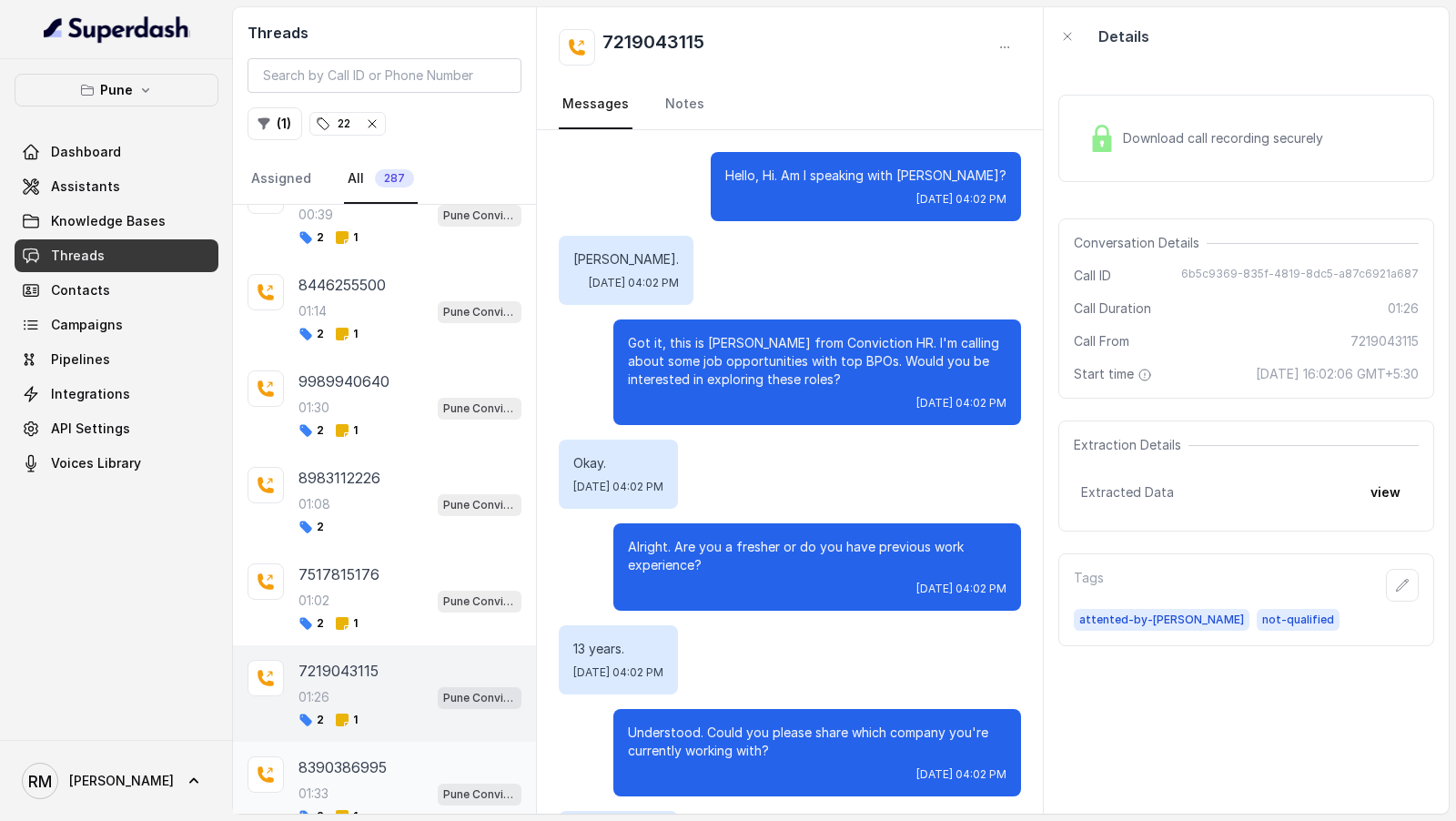
click at [333, 782] on div "01:33 Pune Conviction HR Outbound Assistant" at bounding box center [409, 794] width 223 height 24
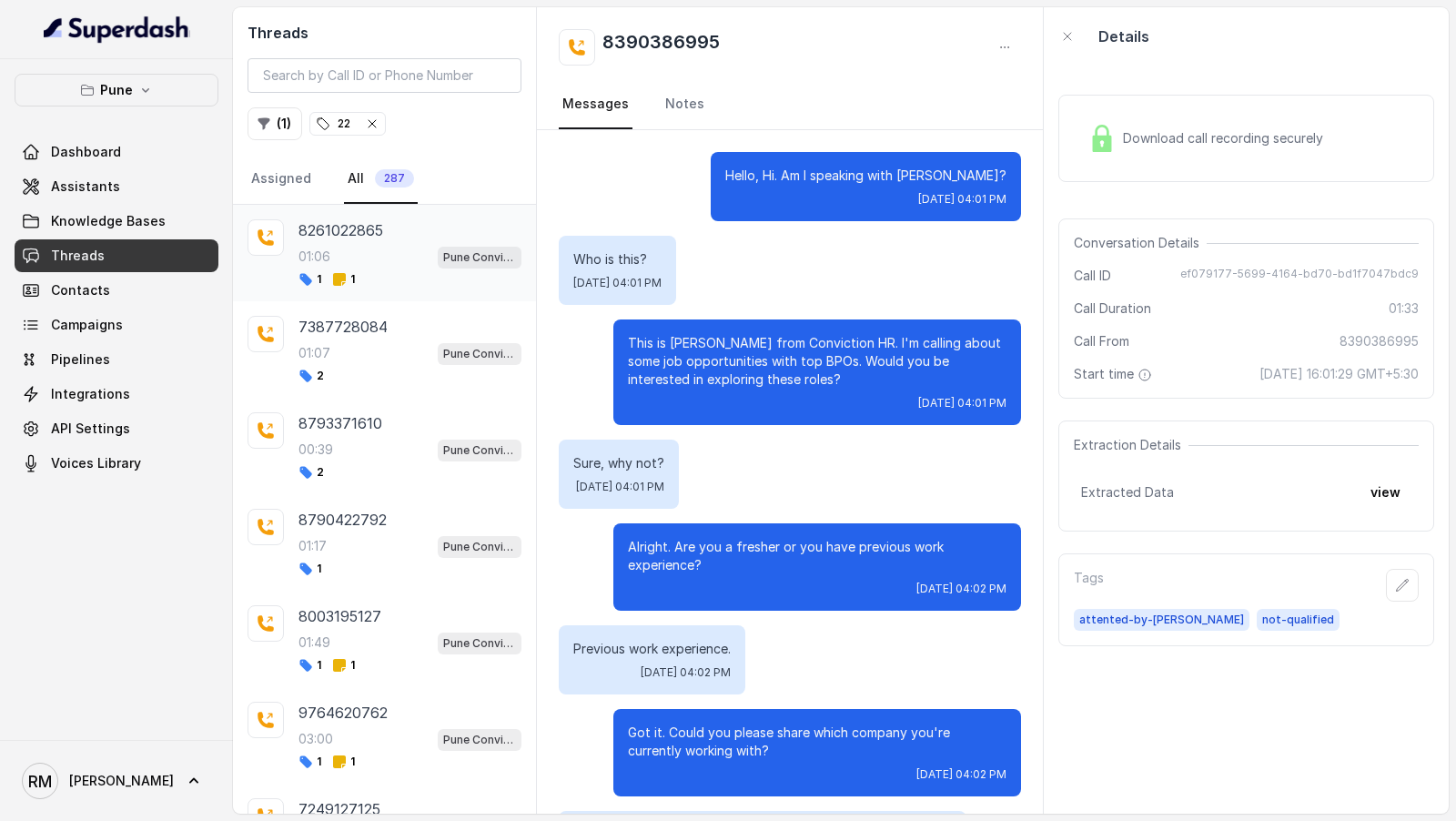
click at [418, 259] on div "01:06 Pune Conviction HR Outbound Assistant" at bounding box center [409, 256] width 223 height 24
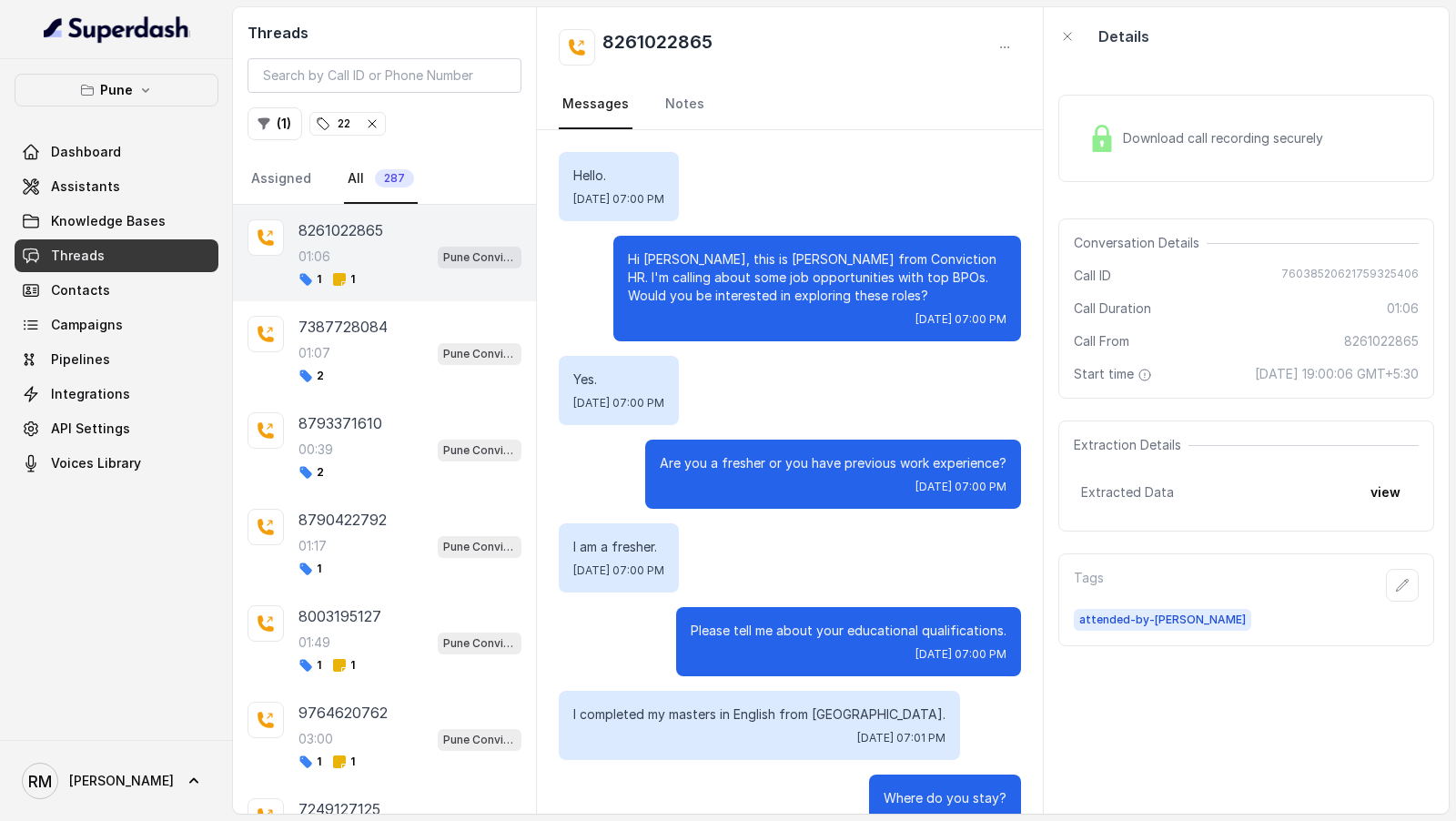
scroll to position [942, 0]
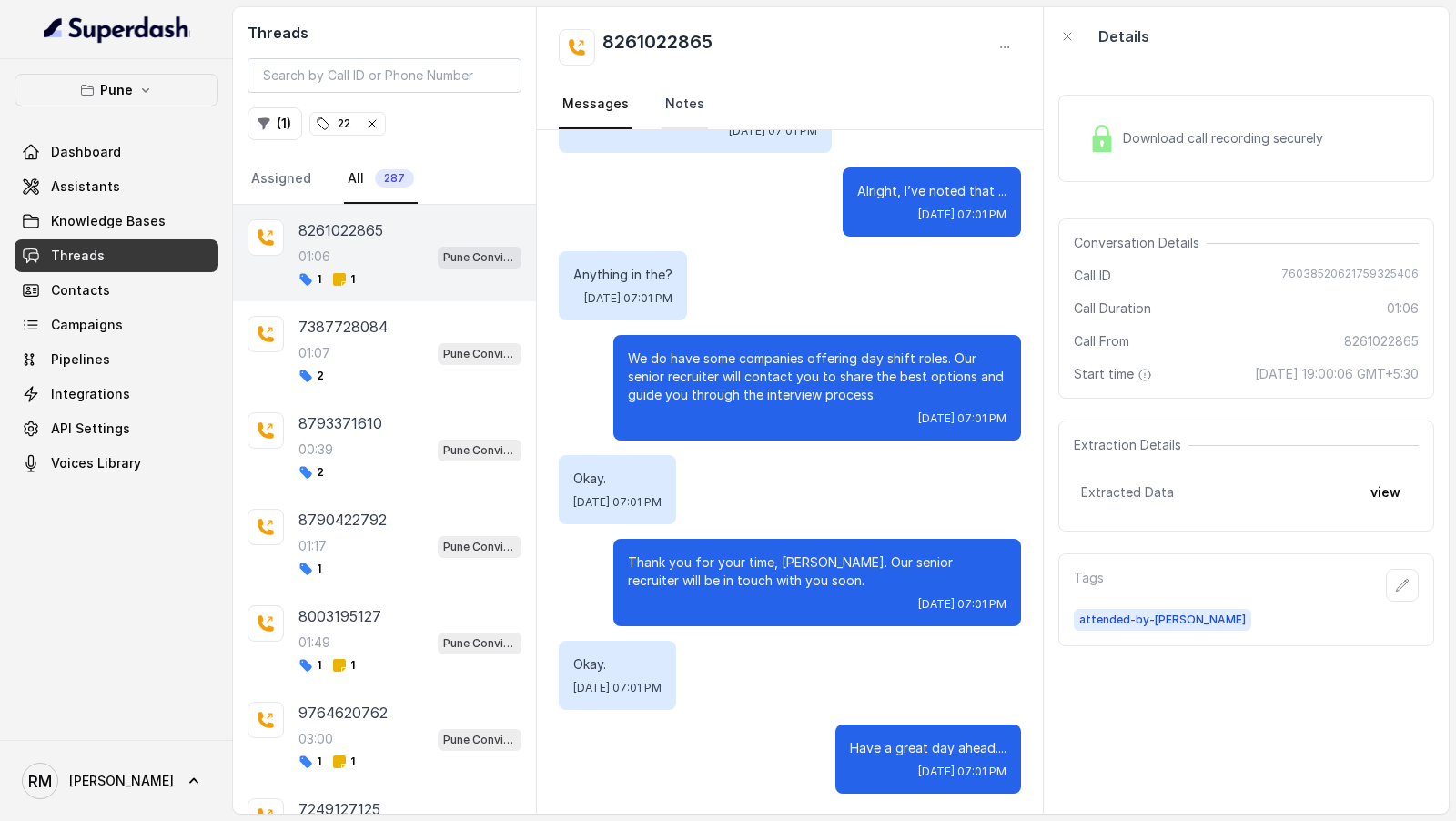
click at [685, 102] on link "Notes" at bounding box center [685, 104] width 47 height 49
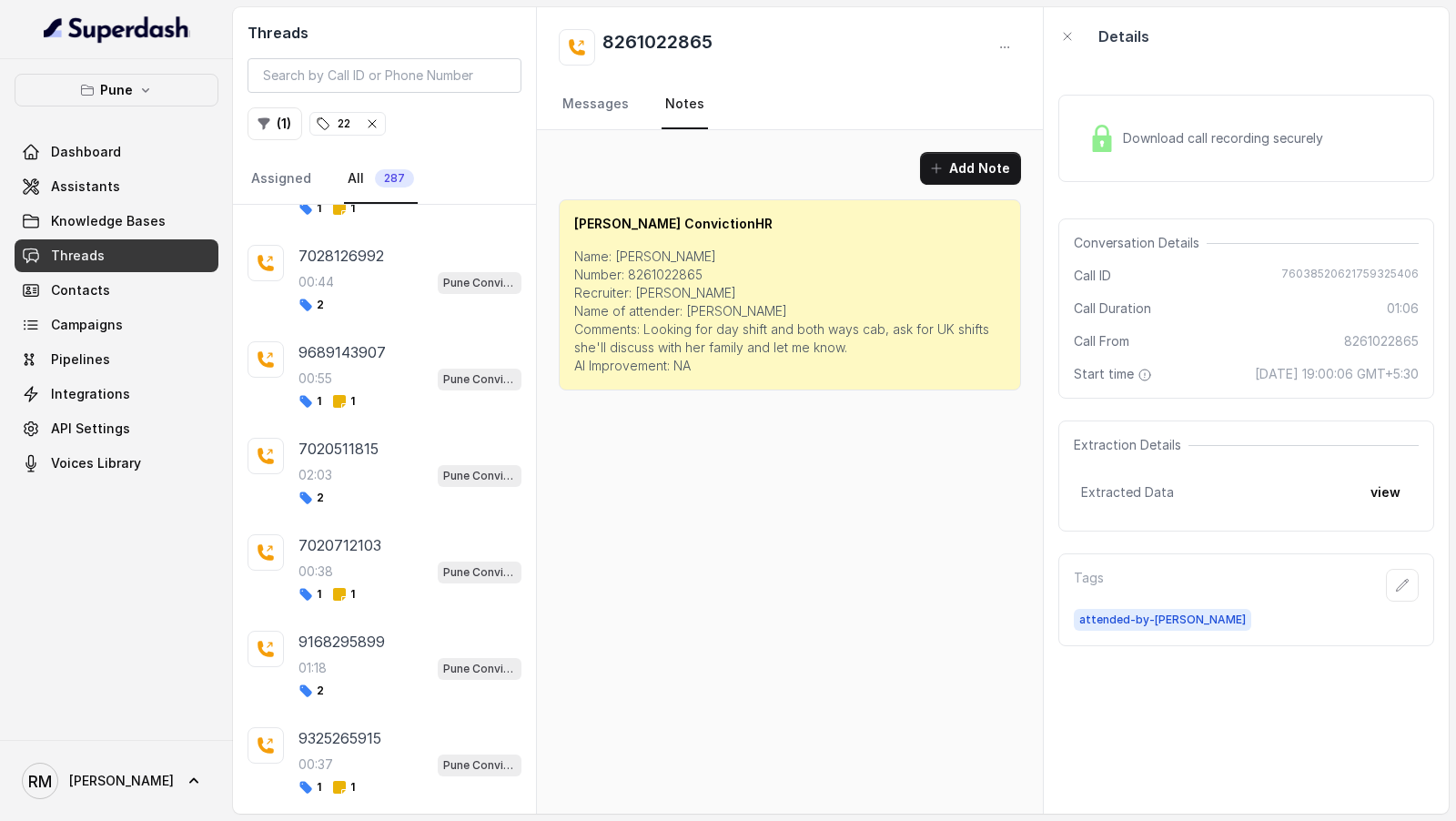
scroll to position [3295, 0]
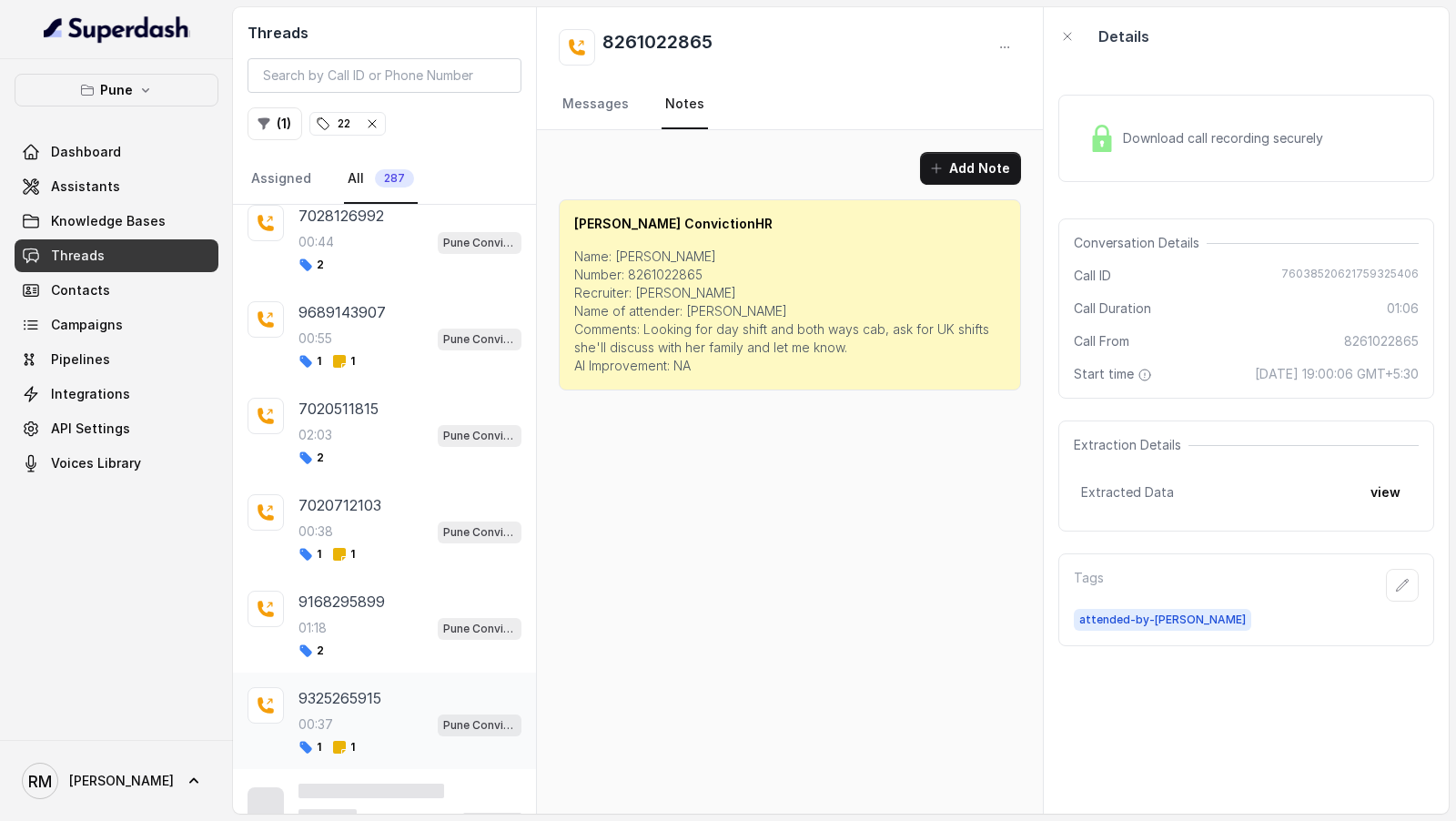
click at [369, 713] on div "00:37 Pune Conviction HR Outbound Assistant" at bounding box center [409, 725] width 223 height 24
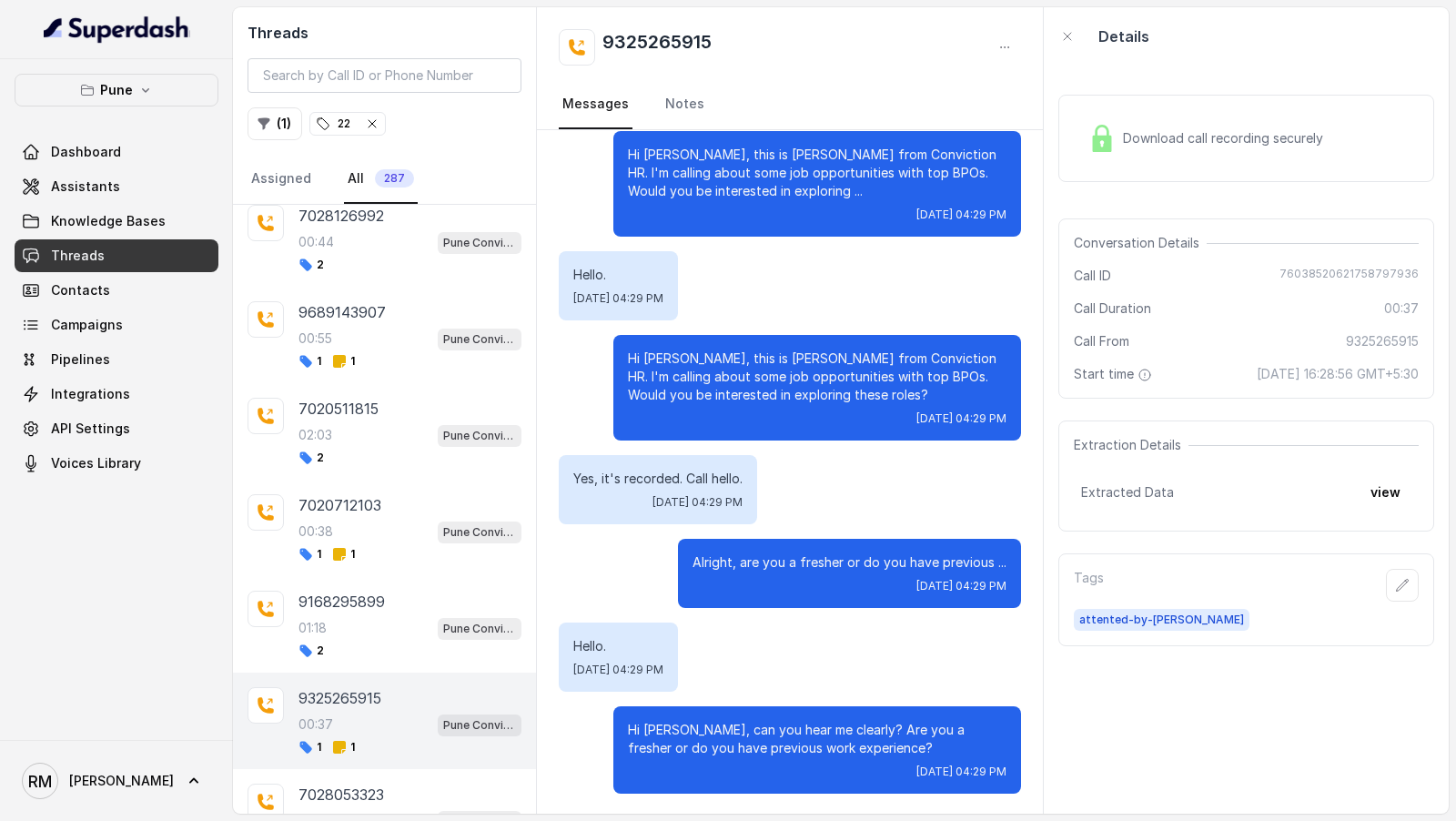
scroll to position [3484, 0]
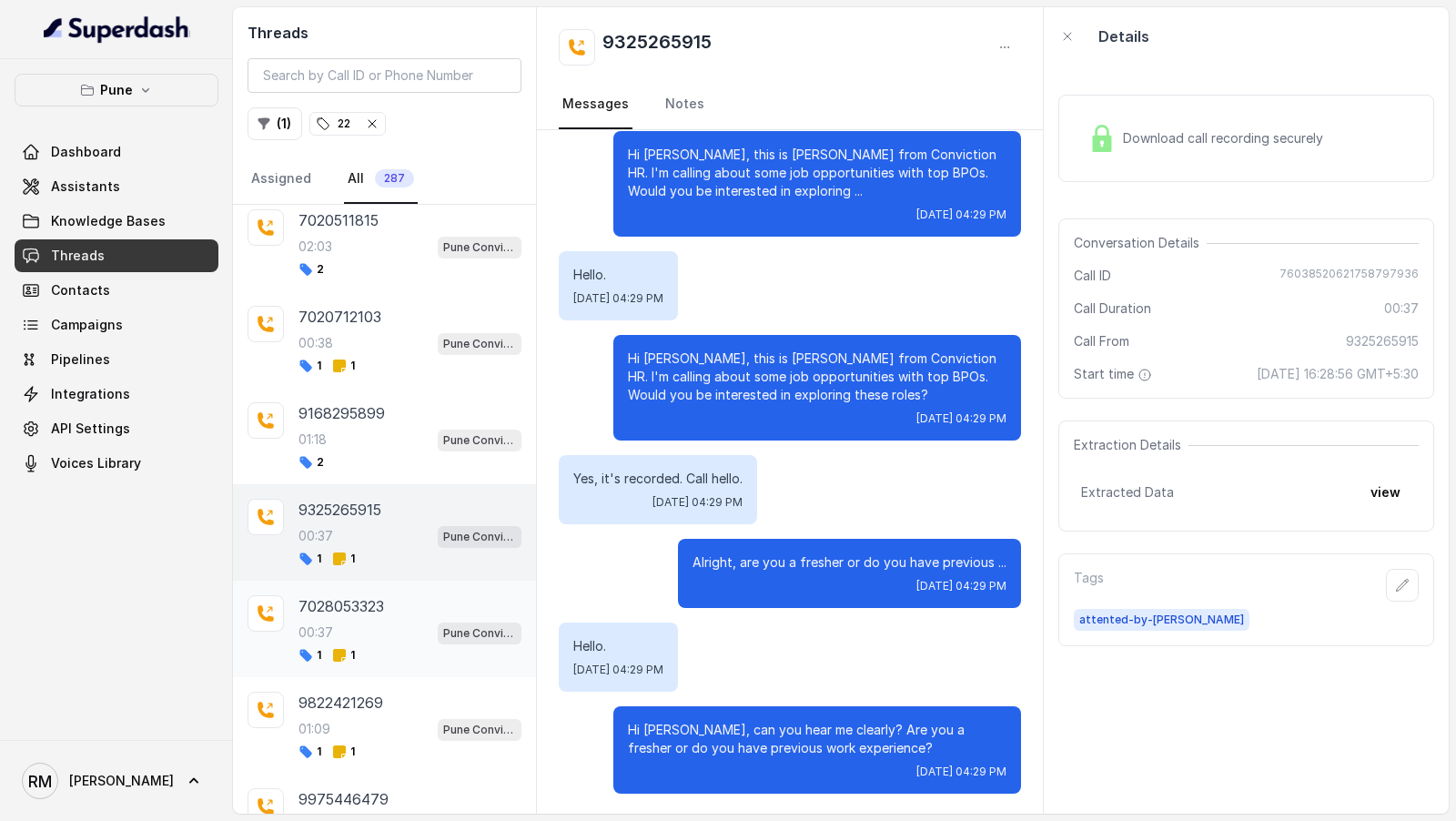
click at [427, 621] on div "00:37 Pune Conviction HR Outbound Assistant" at bounding box center [409, 633] width 223 height 24
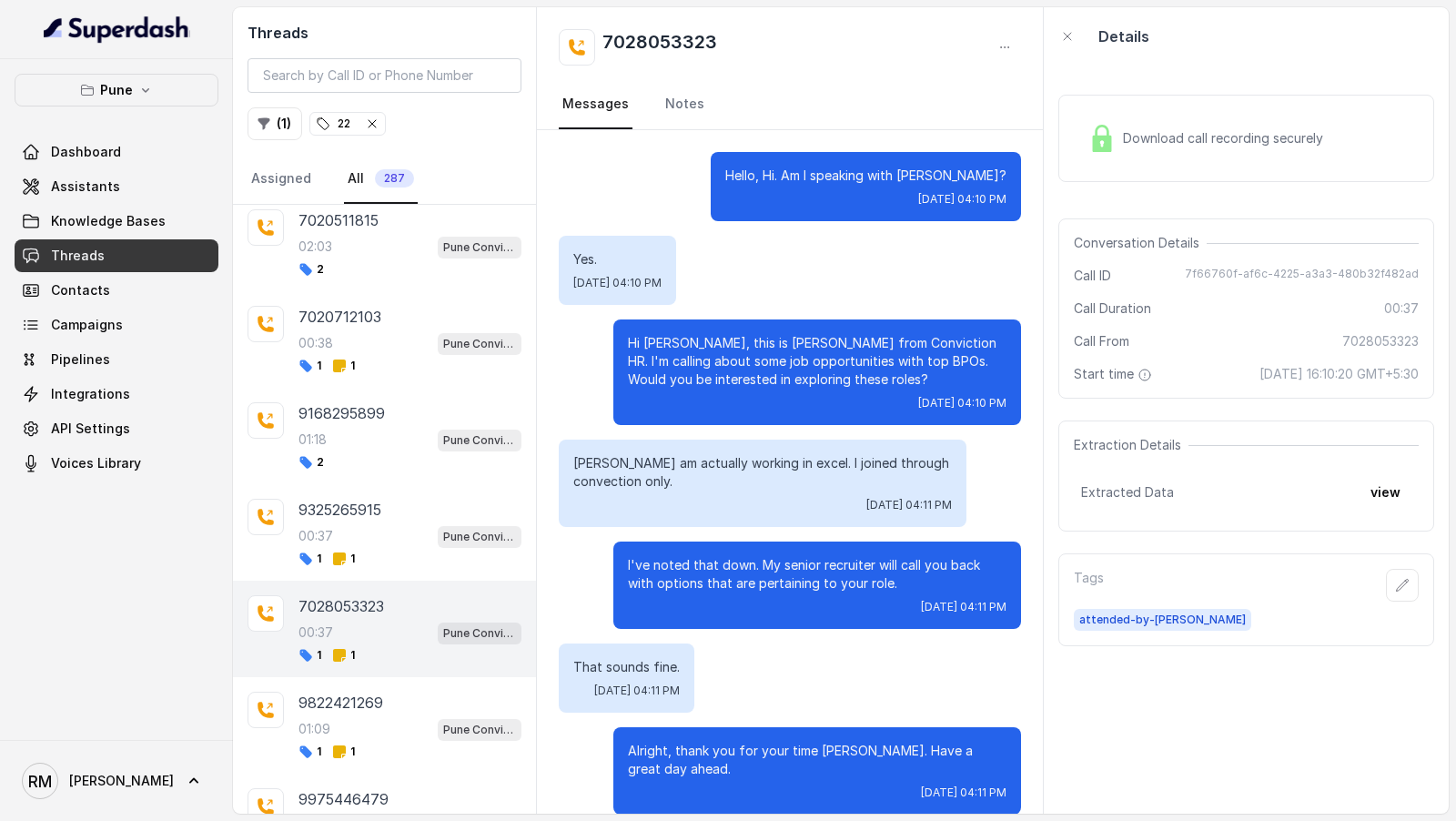
scroll to position [189, 0]
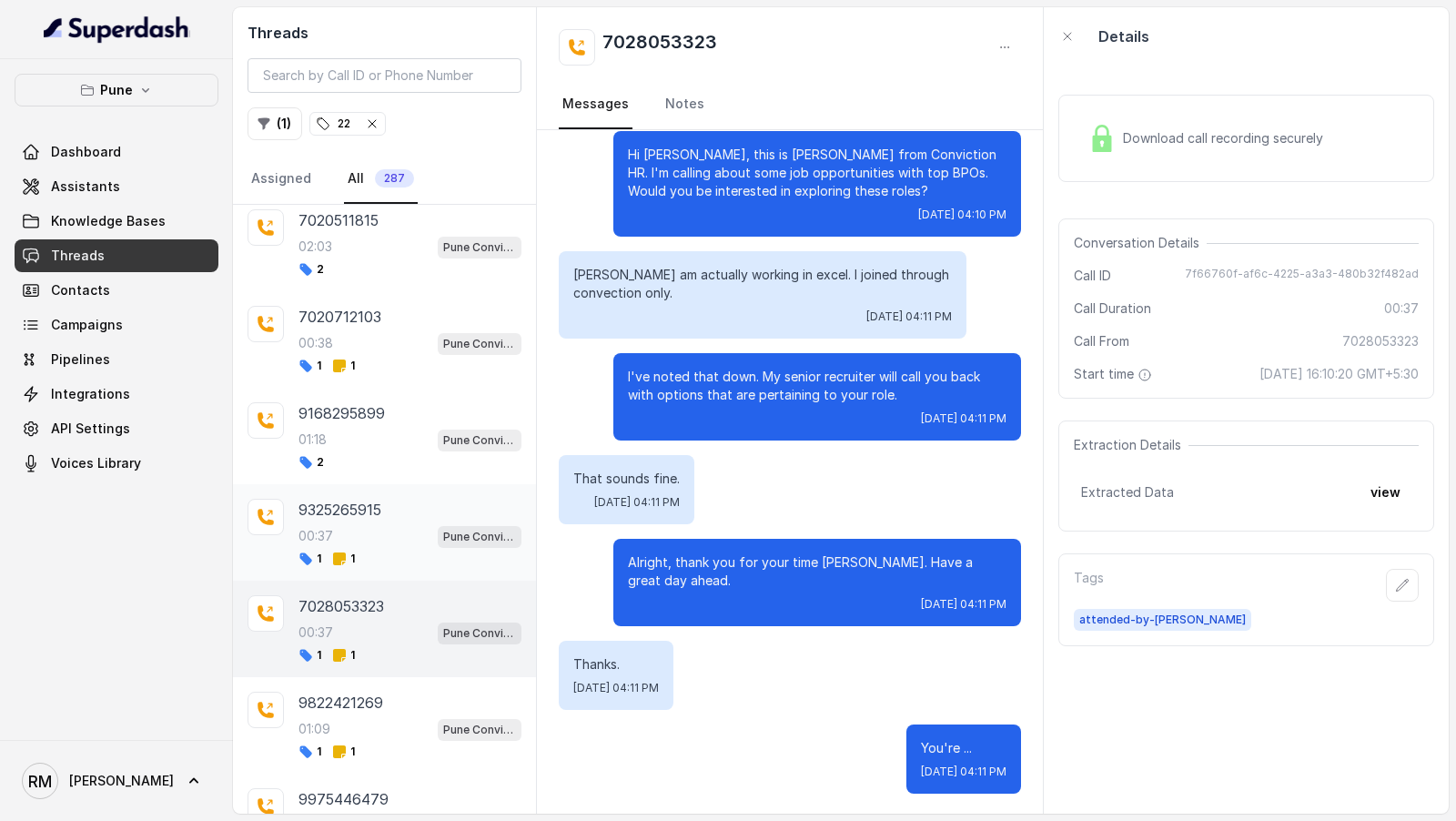
click at [353, 525] on div "00:37 Pune Conviction HR Outbound Assistant" at bounding box center [409, 537] width 223 height 24
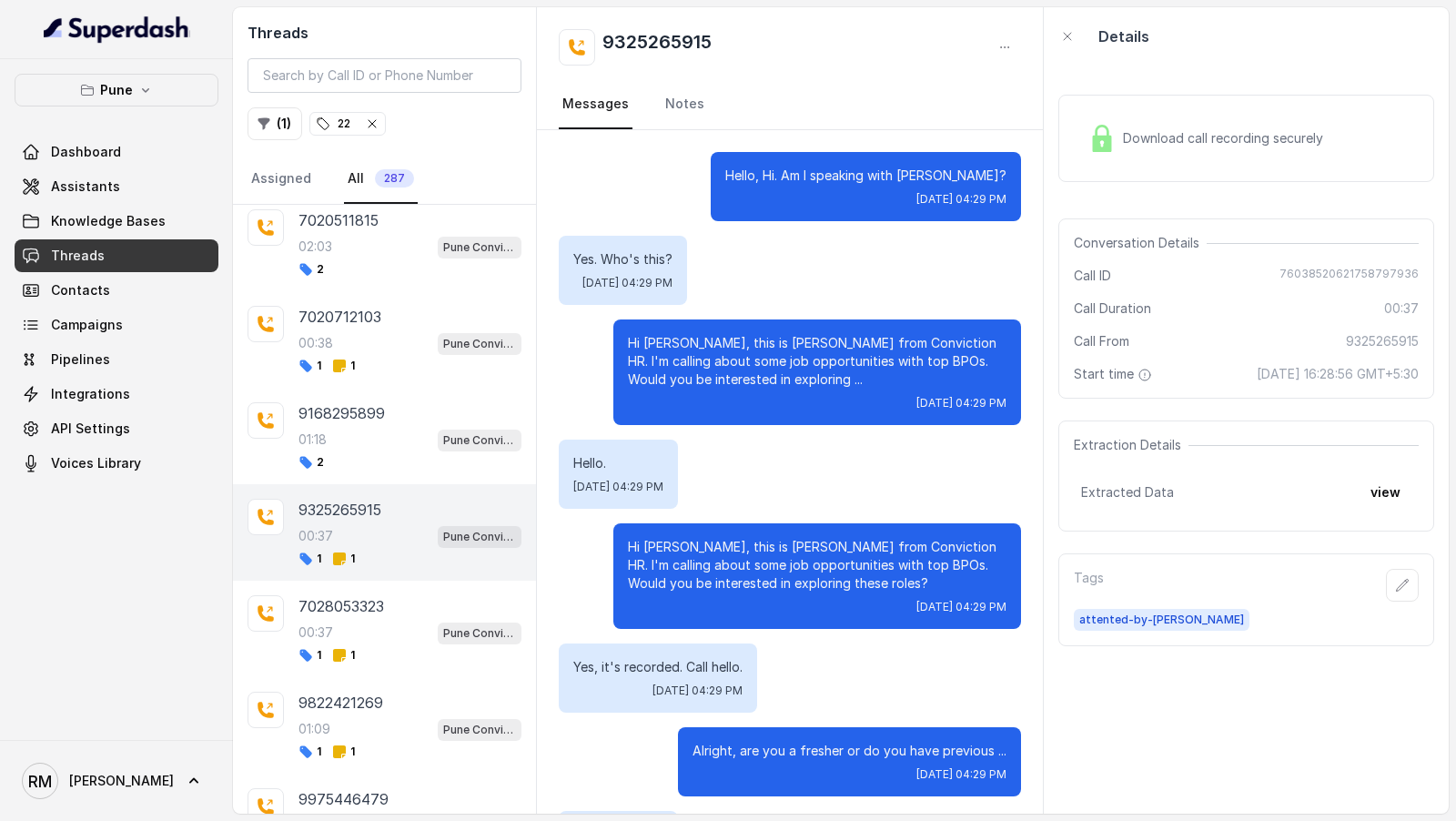
scroll to position [189, 0]
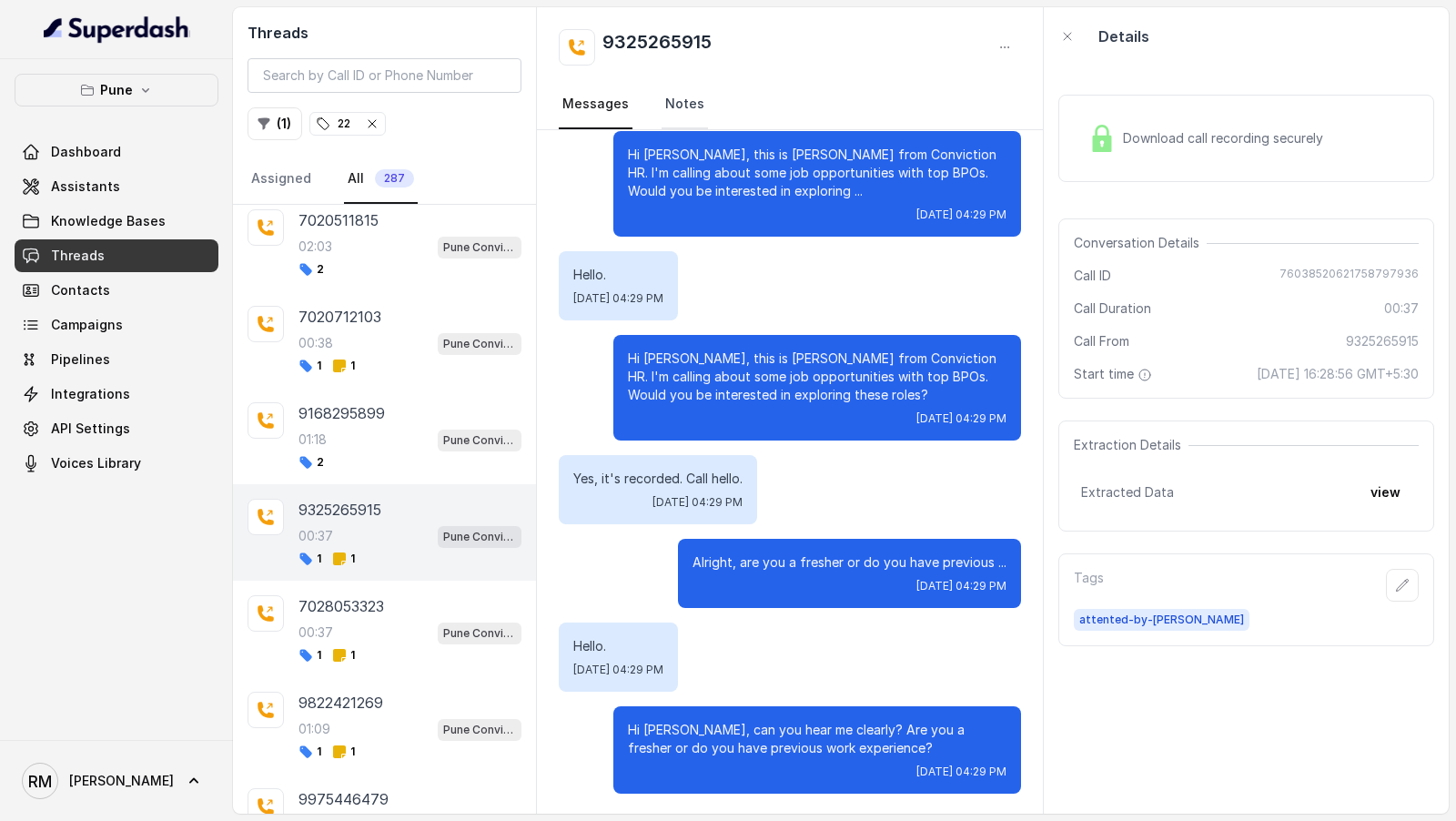
click at [686, 108] on link "Notes" at bounding box center [685, 104] width 47 height 49
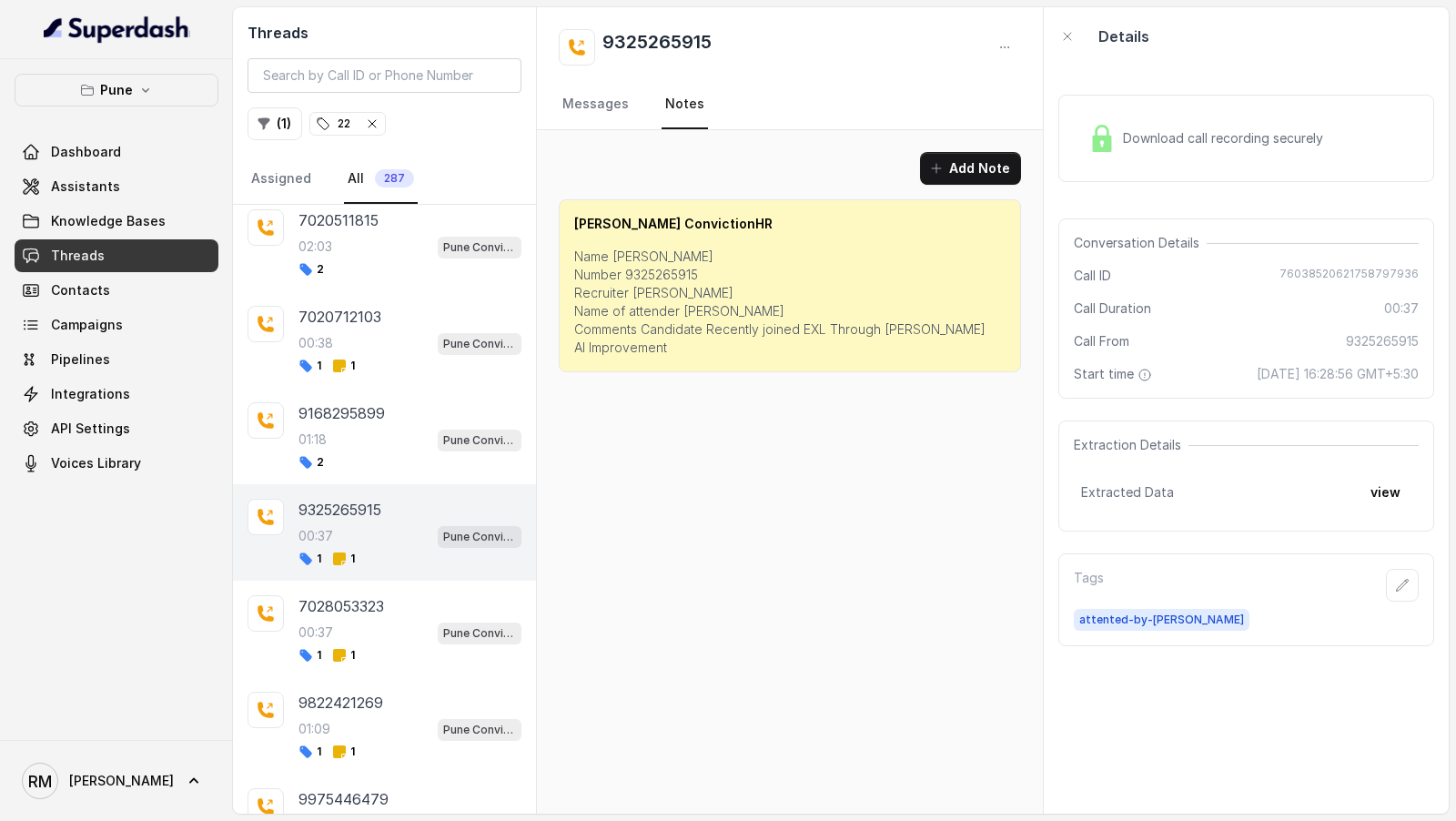
scroll to position [0, 0]
click at [600, 112] on link "Messages" at bounding box center [595, 104] width 74 height 49
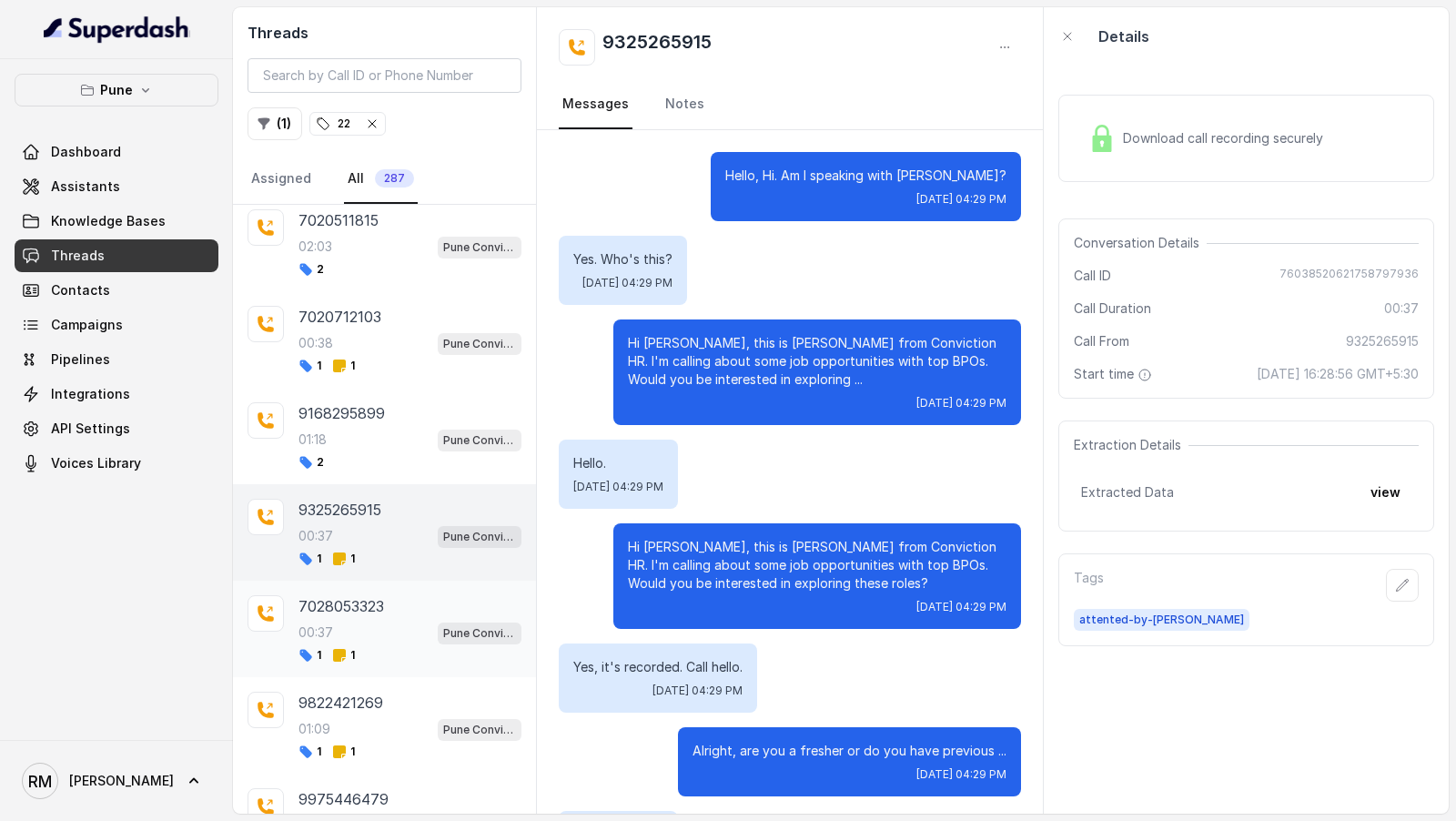
click at [398, 621] on div "00:37 Pune Conviction HR Outbound Assistant" at bounding box center [409, 633] width 223 height 24
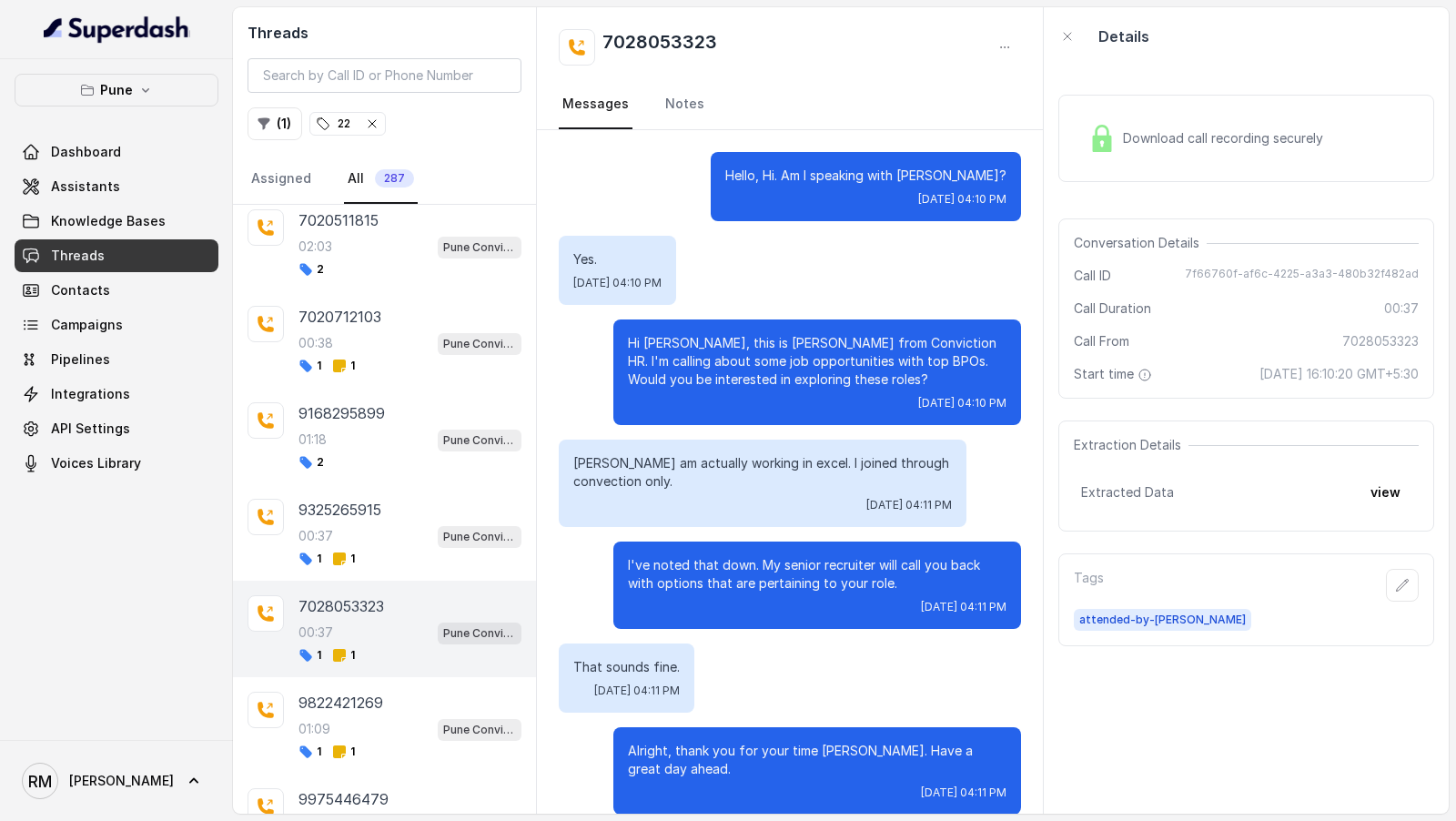
scroll to position [189, 0]
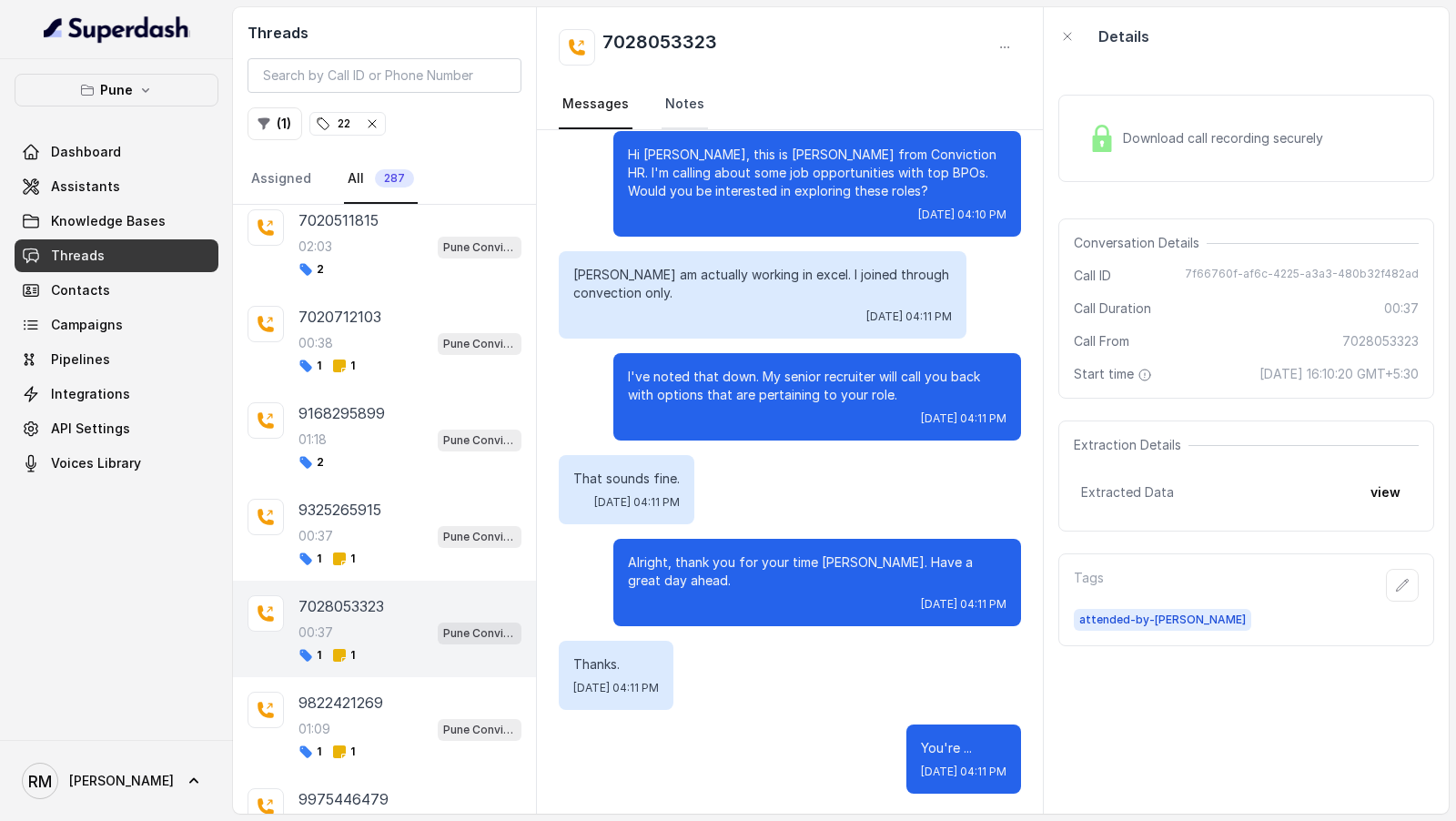
click at [683, 120] on link "Notes" at bounding box center [685, 104] width 47 height 49
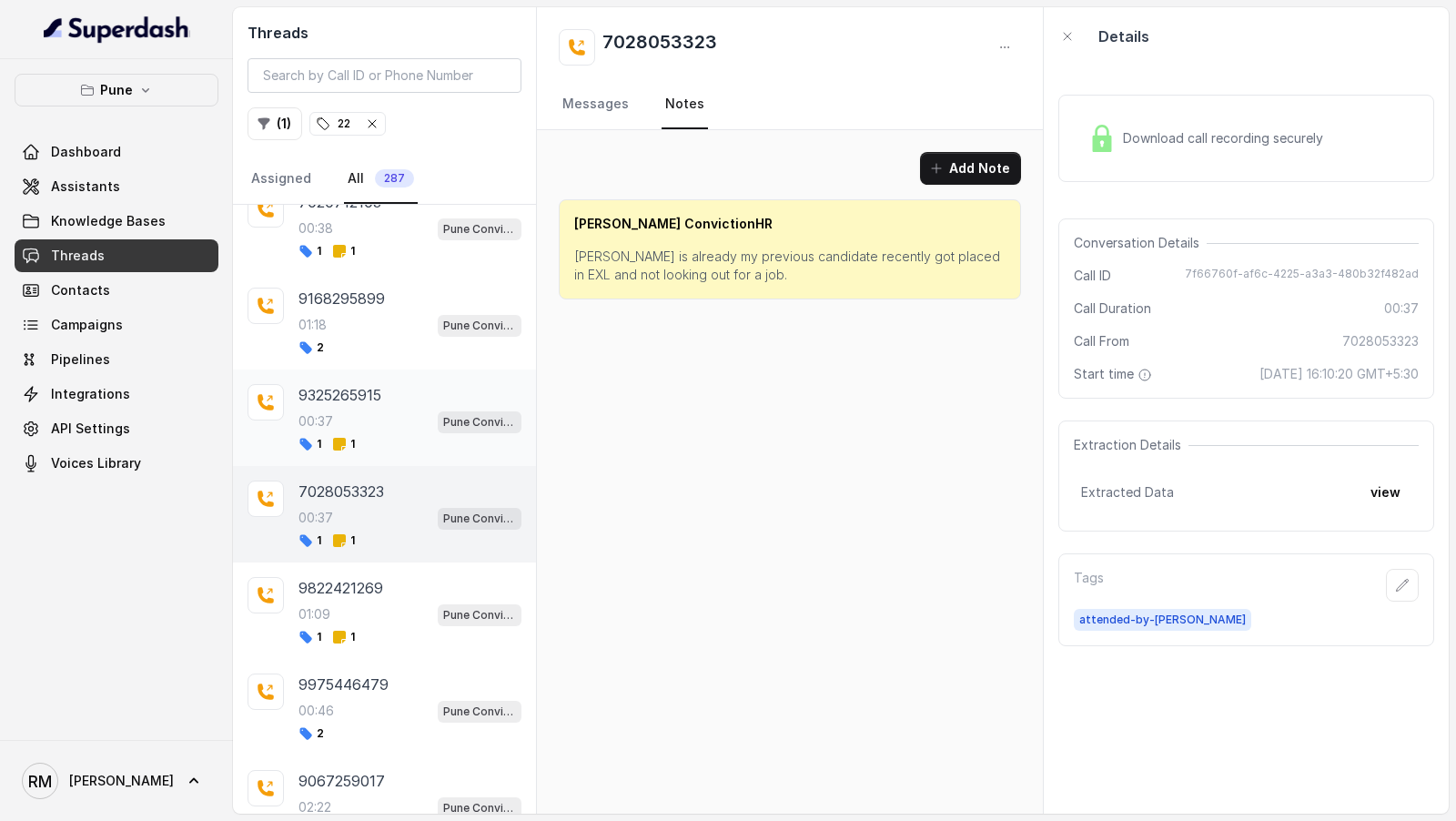
scroll to position [3603, 0]
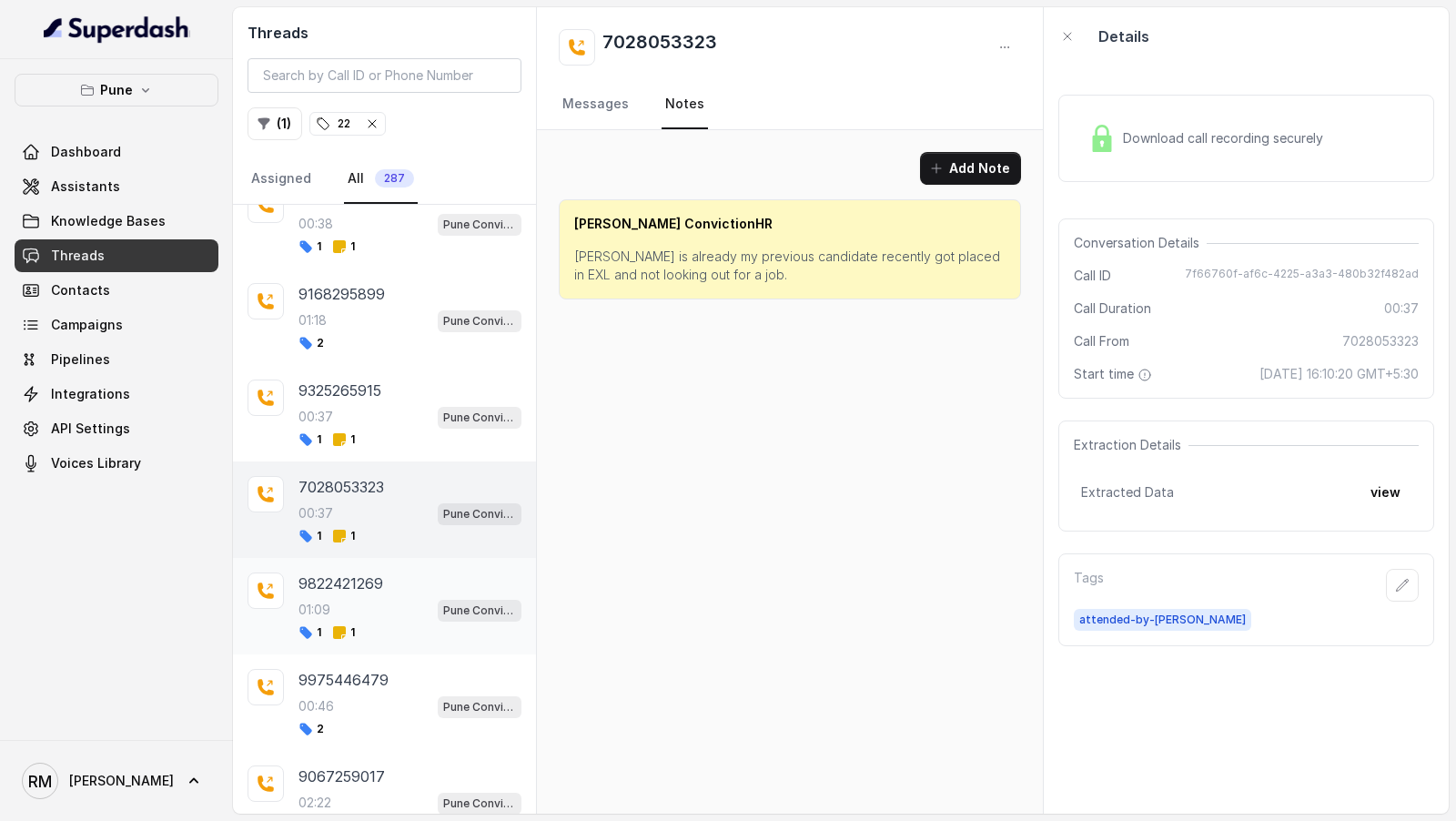
click at [348, 617] on div "9822421269 01:09 Pune Conviction HR Outbound Assistant 1 1" at bounding box center [384, 605] width 303 height 96
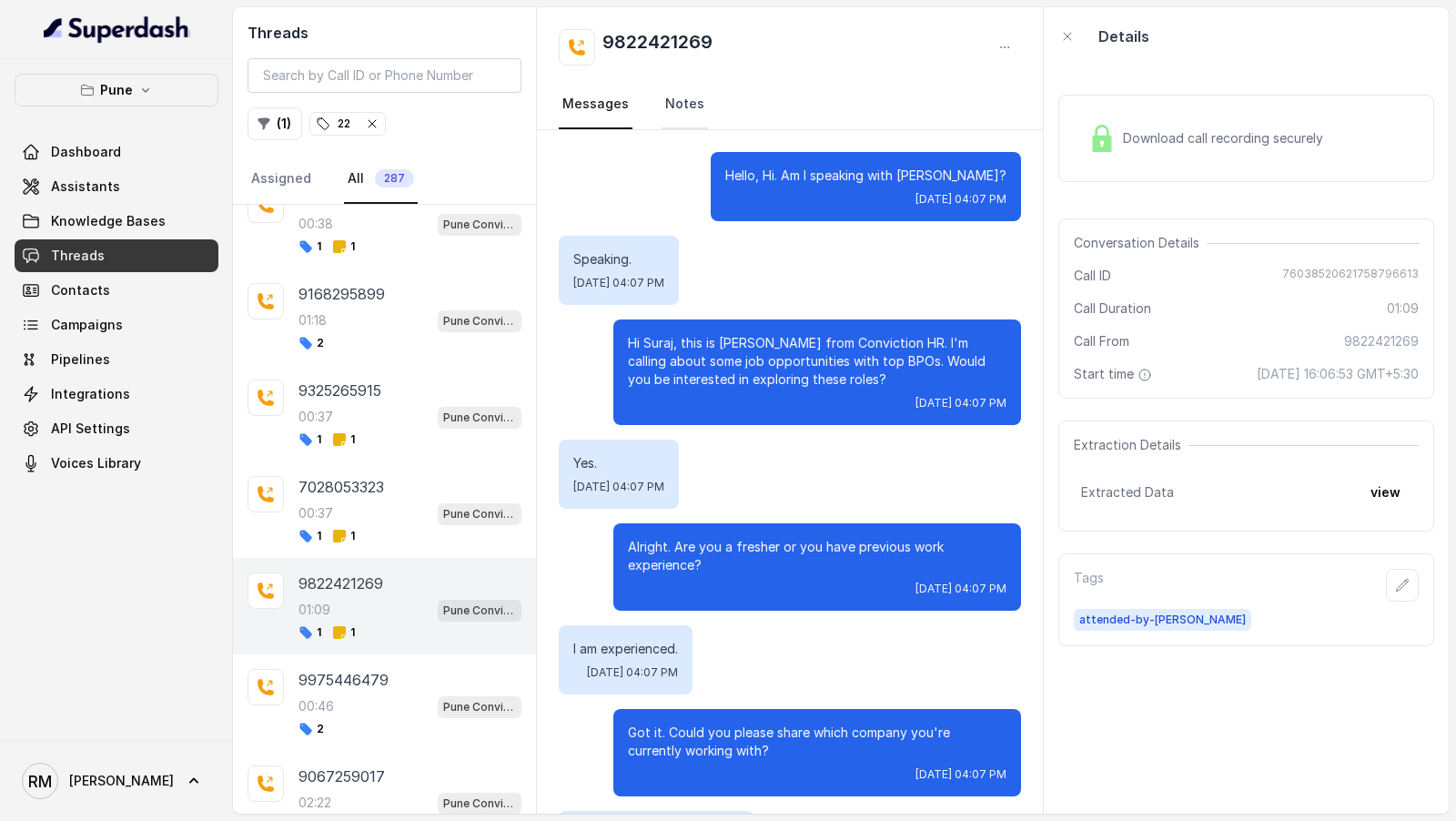
scroll to position [877, 0]
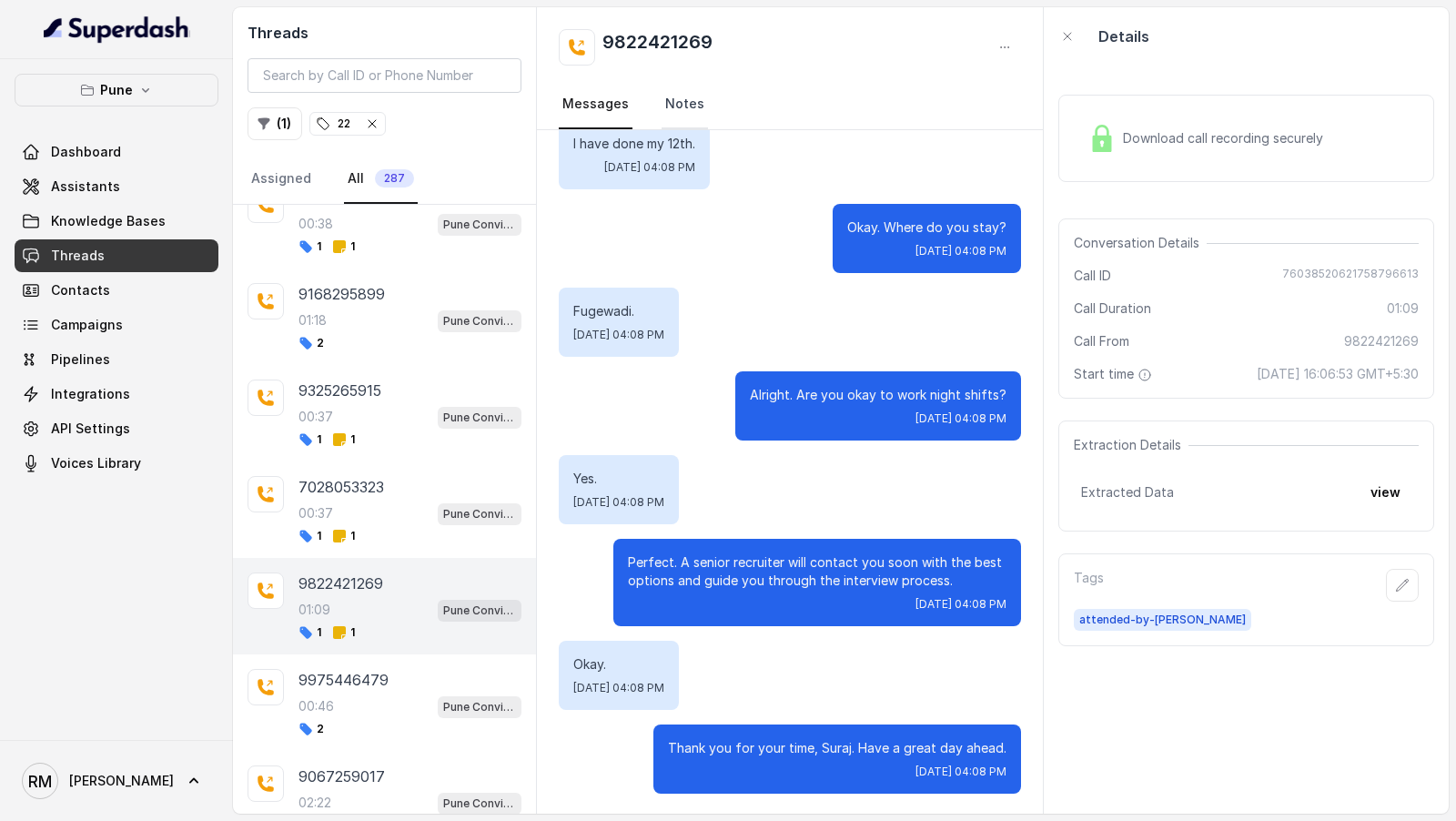
click at [664, 107] on link "Notes" at bounding box center [685, 104] width 47 height 49
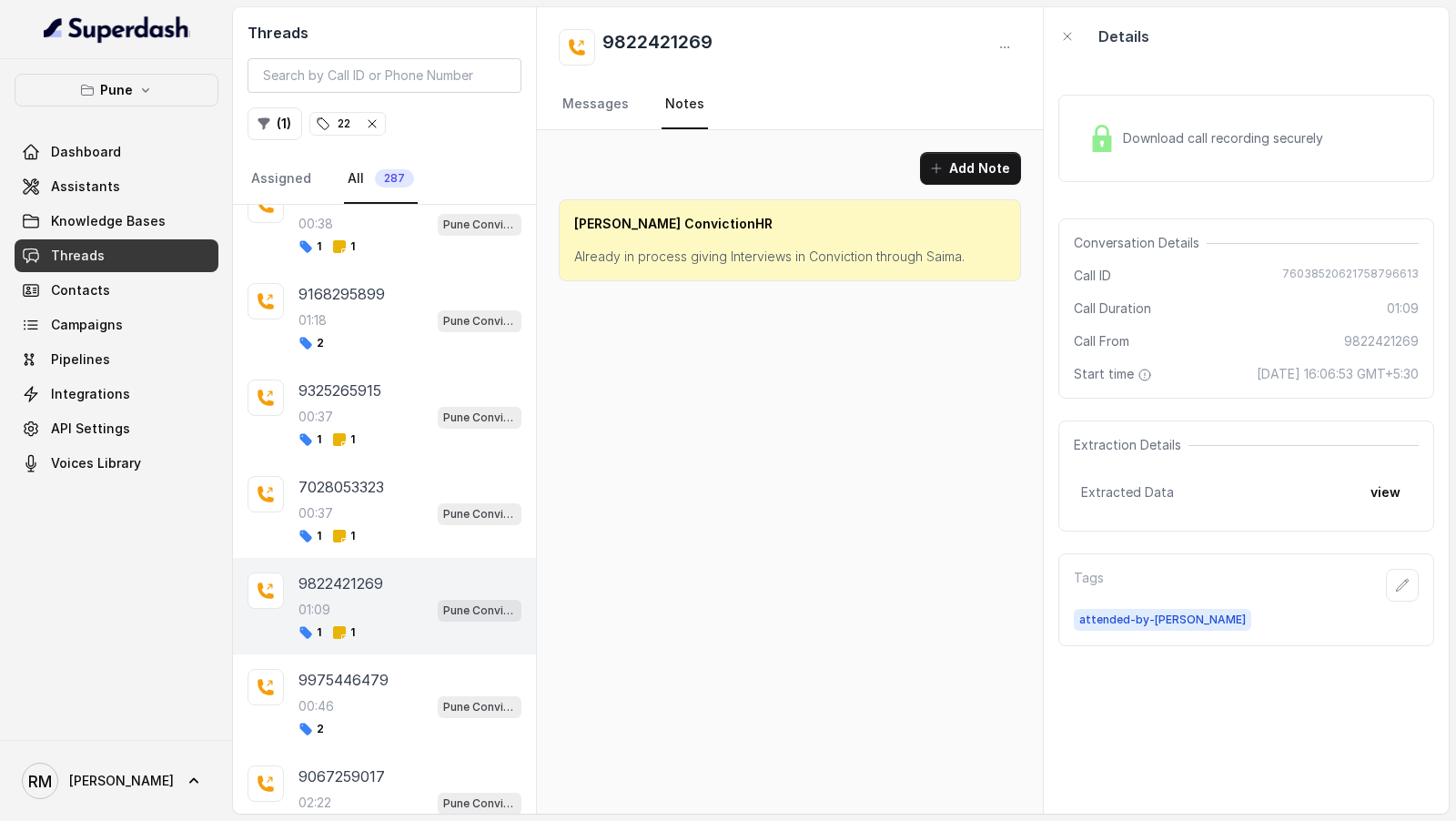
scroll to position [0, 0]
click at [406, 695] on div "00:46 Pune Conviction HR Outbound Assistant" at bounding box center [409, 707] width 223 height 24
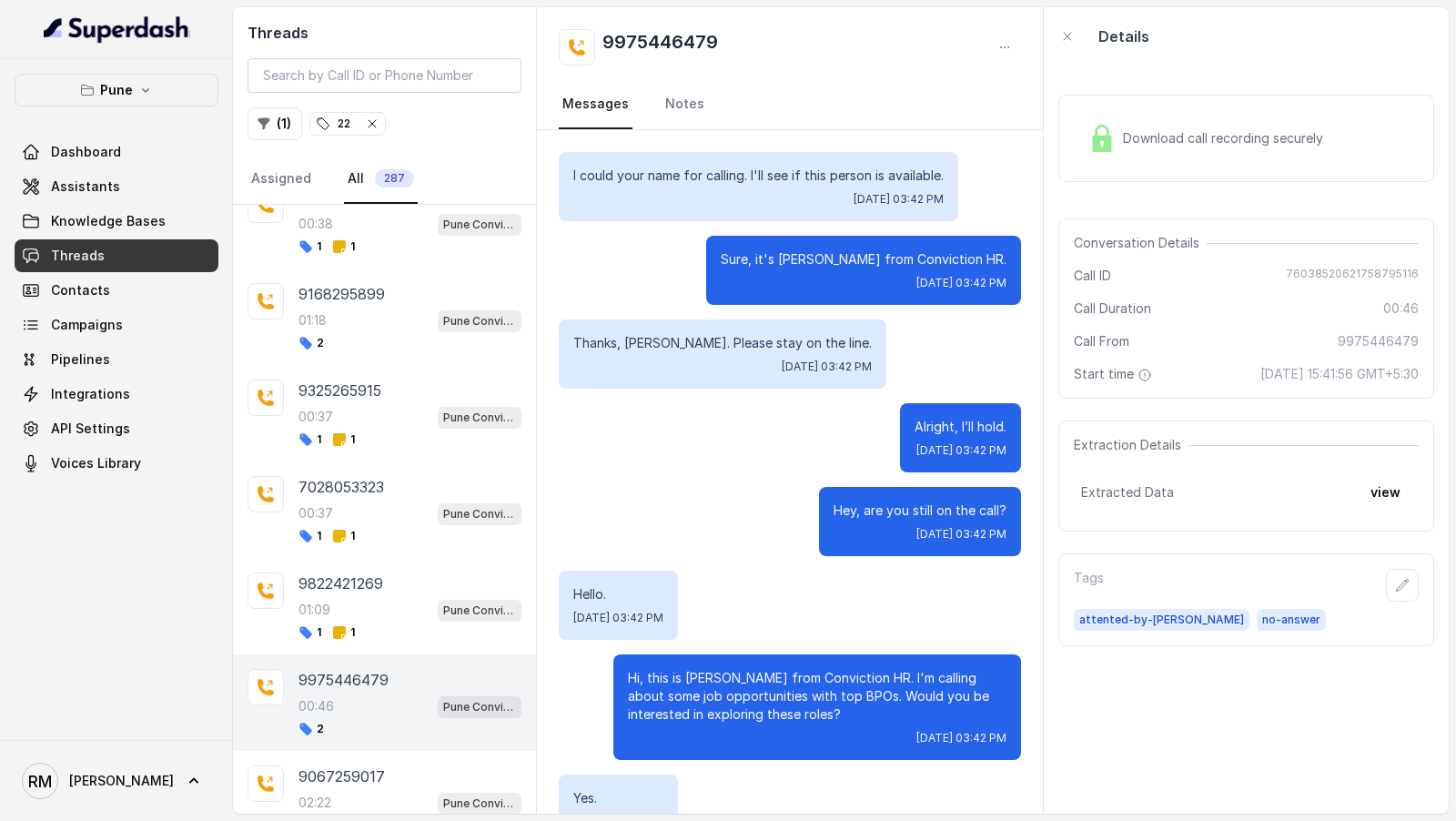
scroll to position [134, 0]
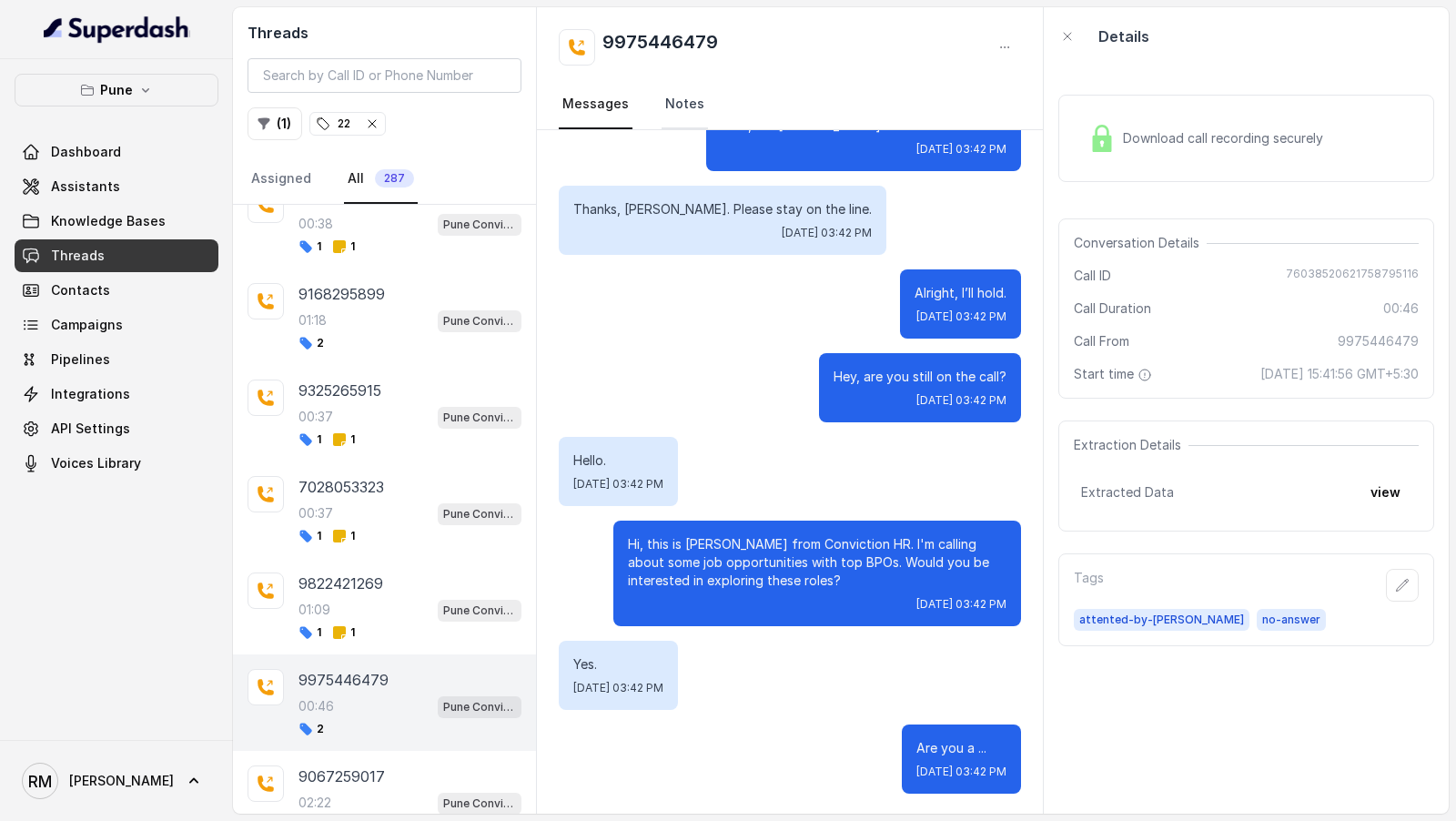
click at [700, 102] on link "Notes" at bounding box center [685, 104] width 47 height 49
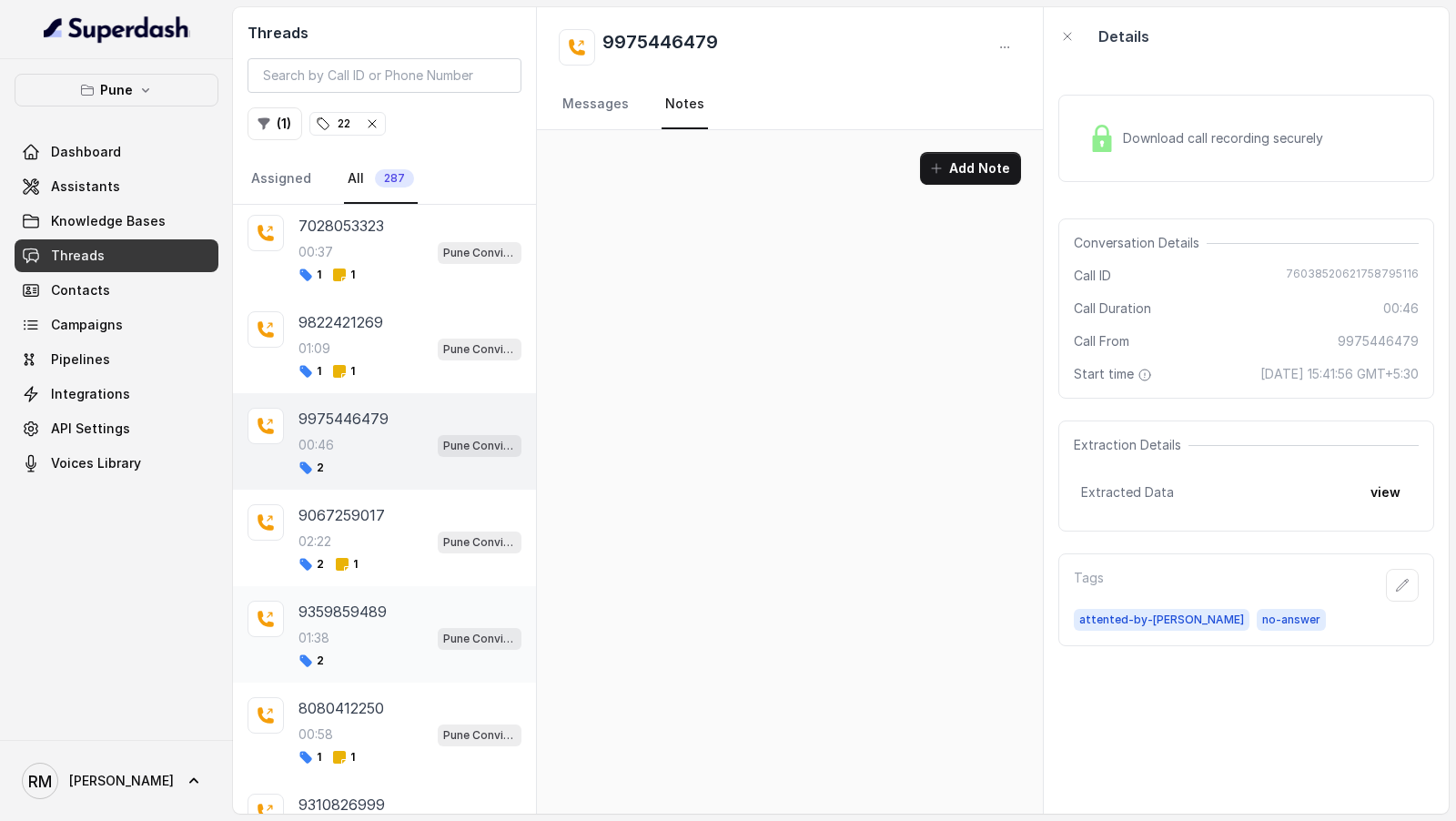
scroll to position [3897, 0]
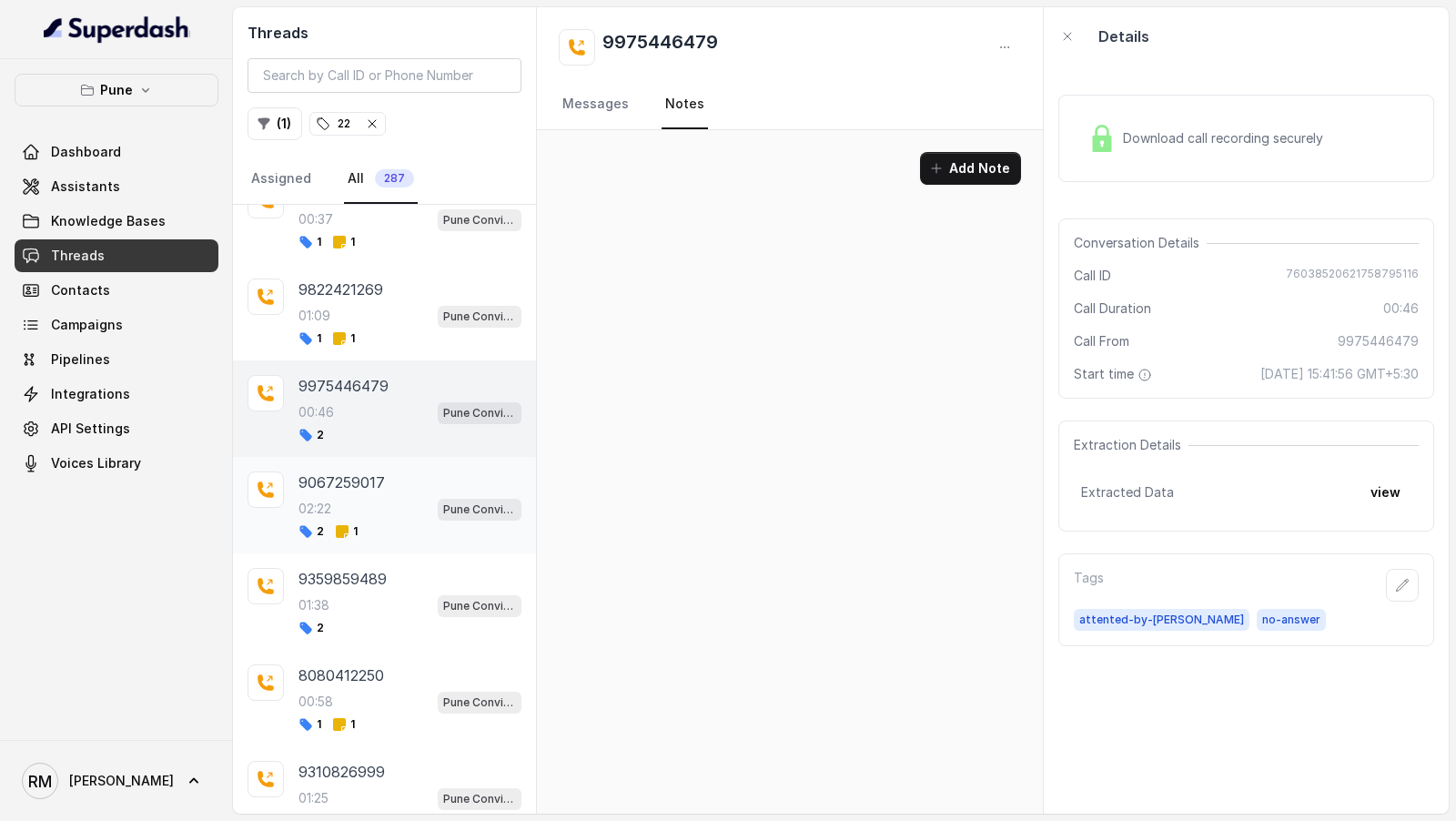
click at [385, 491] on div "9067259017 02:22 Pune Conviction HR Outbound Assistant 2 1" at bounding box center [409, 505] width 223 height 68
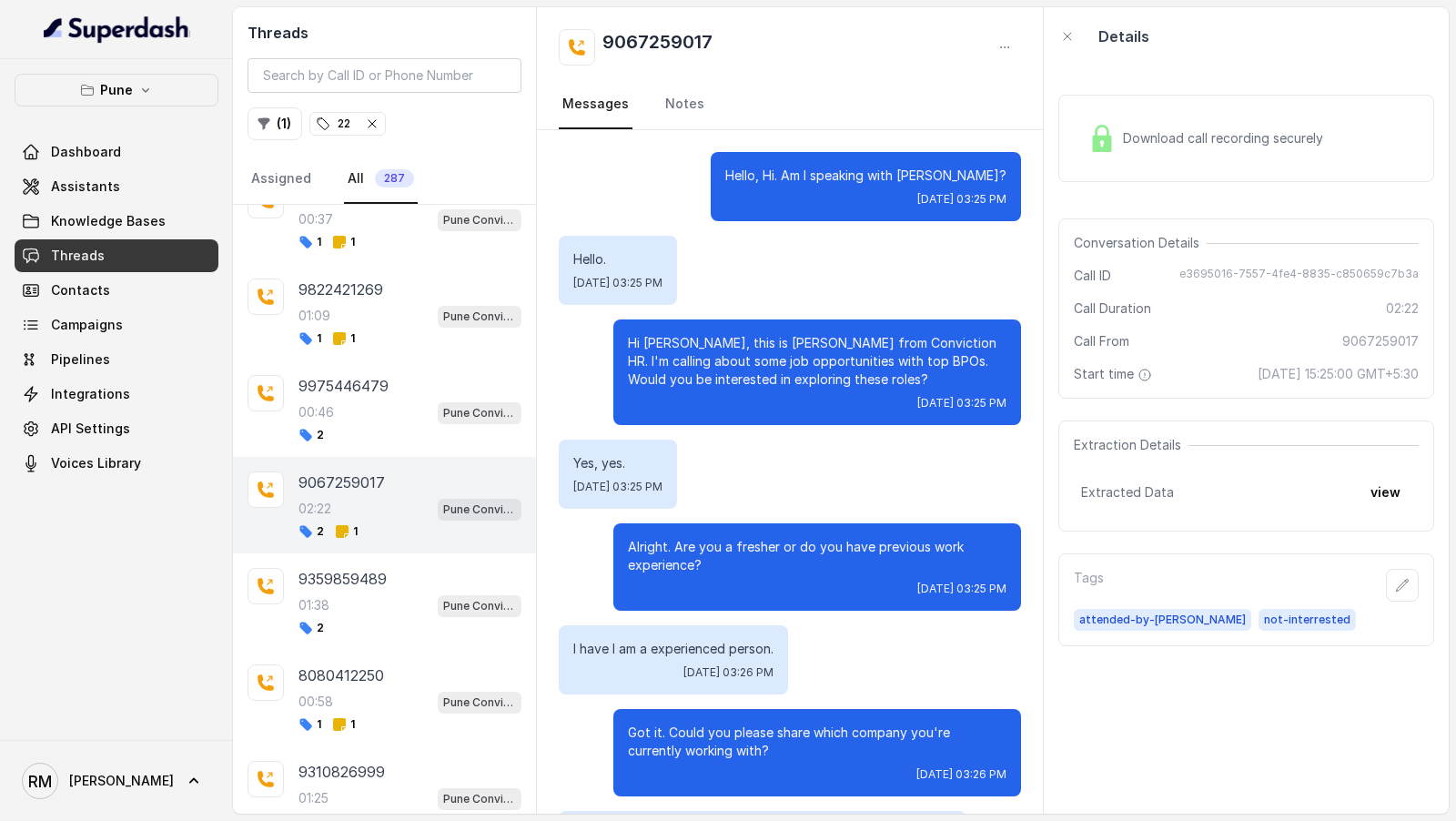
scroll to position [1561, 0]
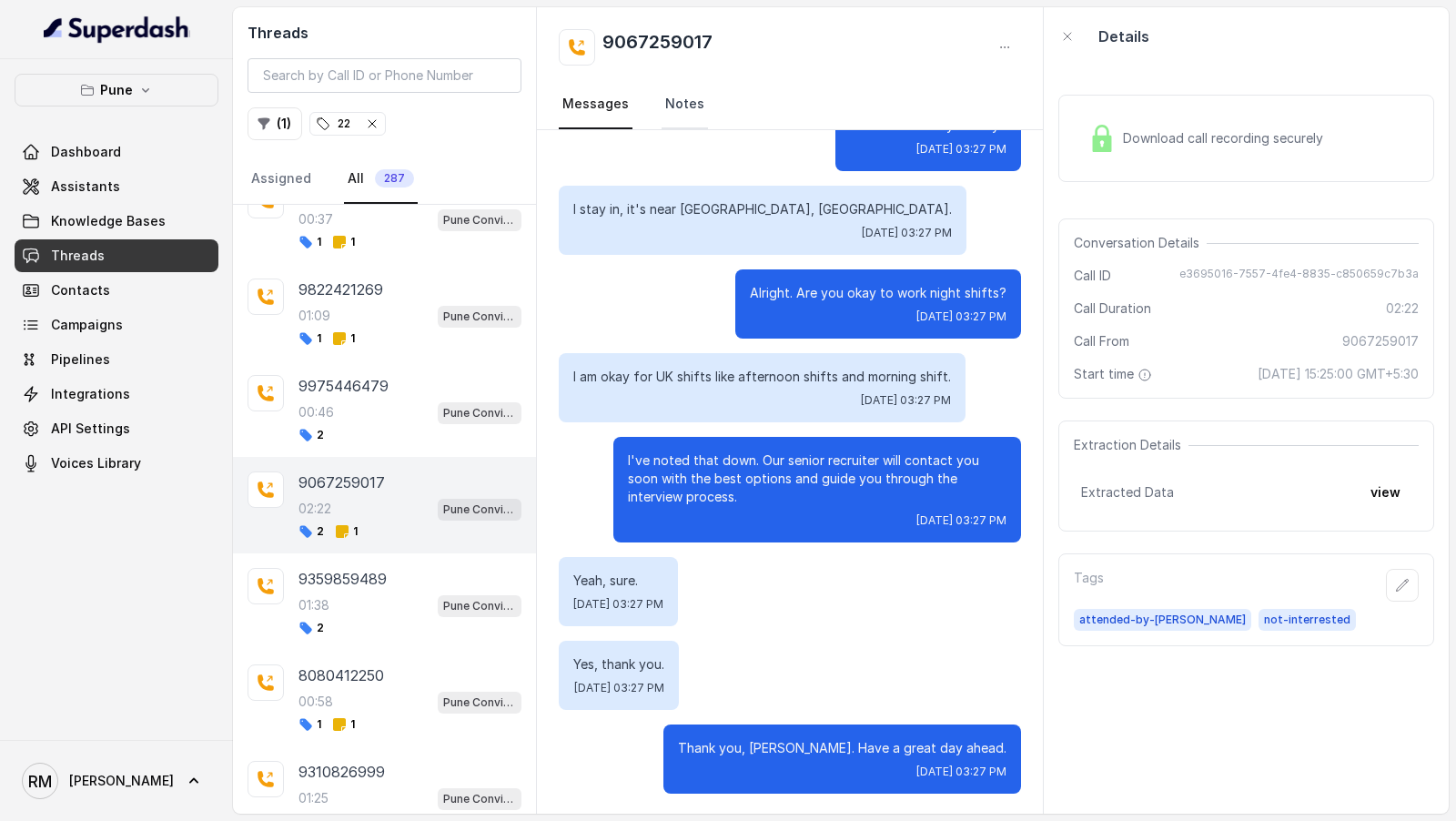
click at [670, 102] on link "Notes" at bounding box center [685, 104] width 47 height 49
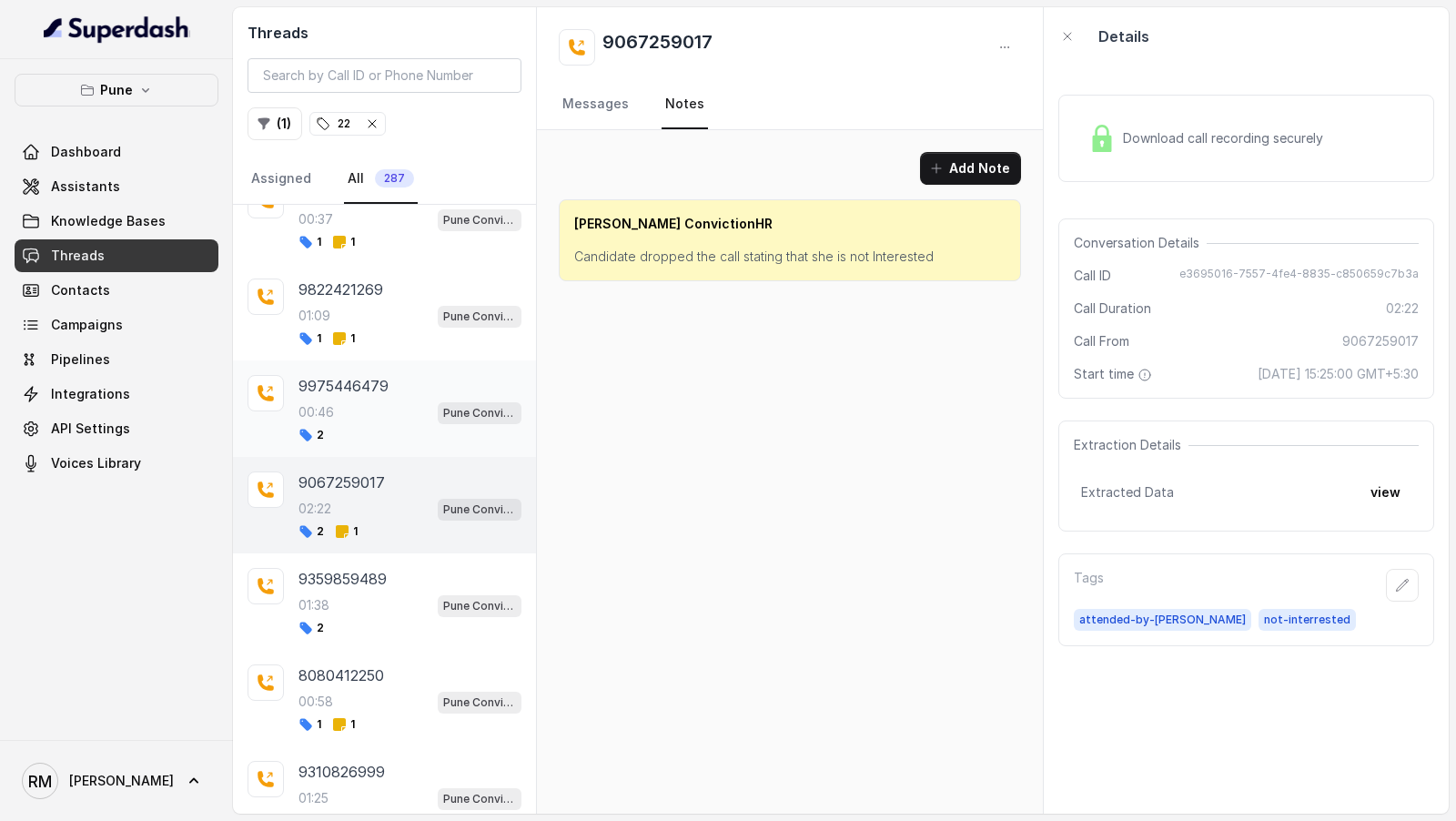
scroll to position [4072, 0]
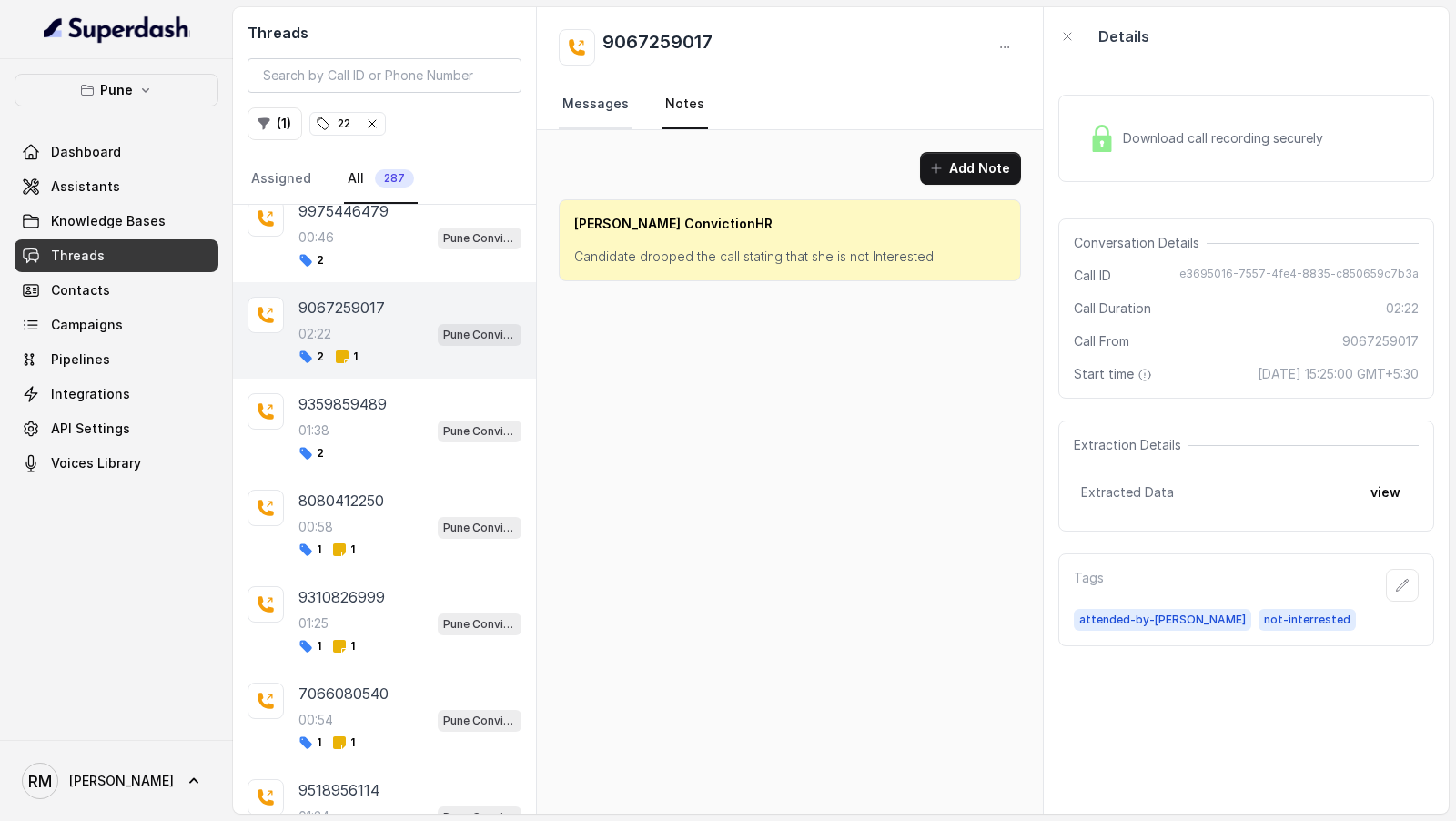
click at [575, 113] on link "Messages" at bounding box center [595, 104] width 74 height 49
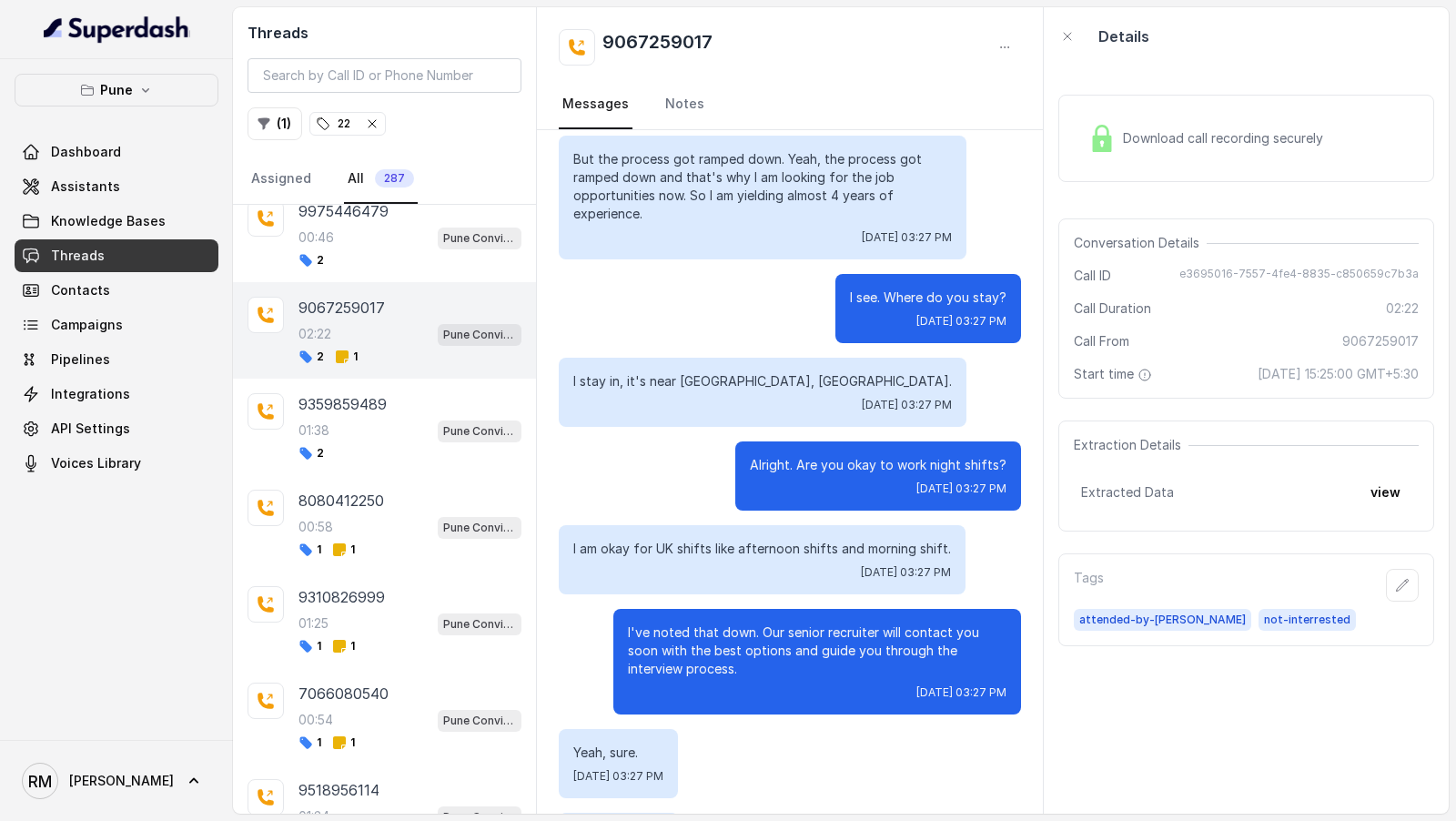
scroll to position [1561, 0]
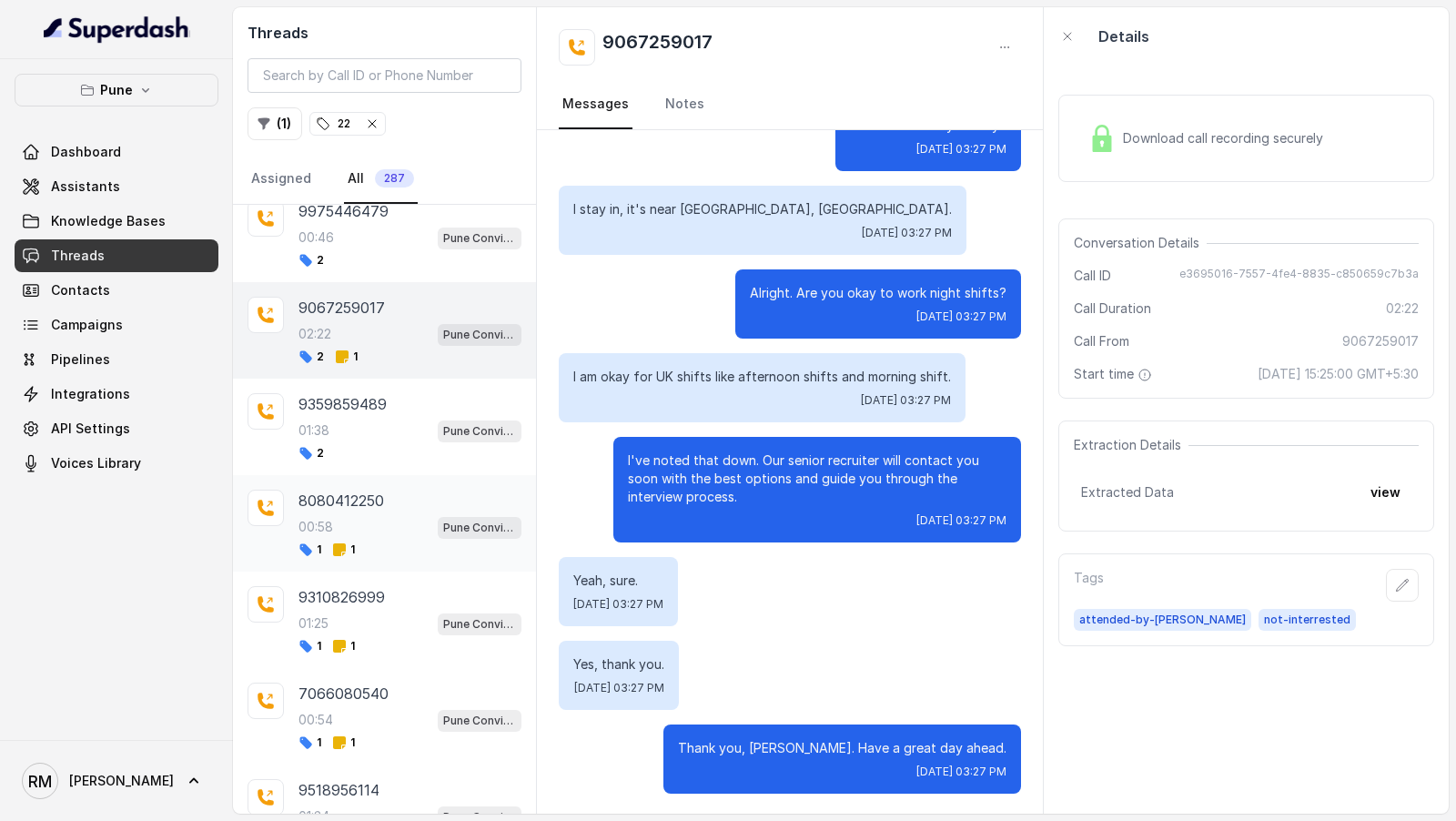
click at [405, 515] on div "00:58 Pune Conviction HR Outbound Assistant" at bounding box center [409, 527] width 223 height 24
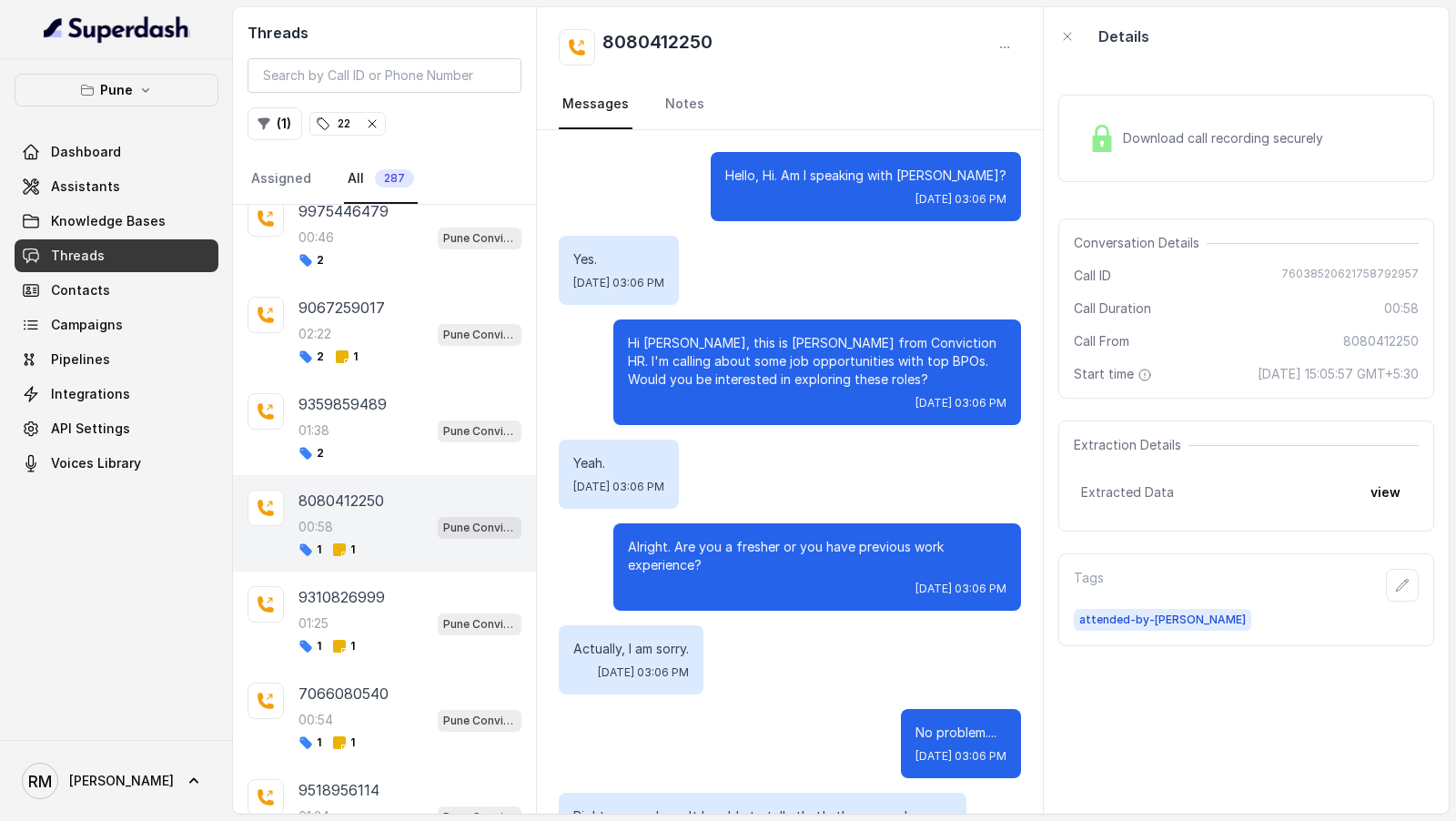
scroll to position [625, 0]
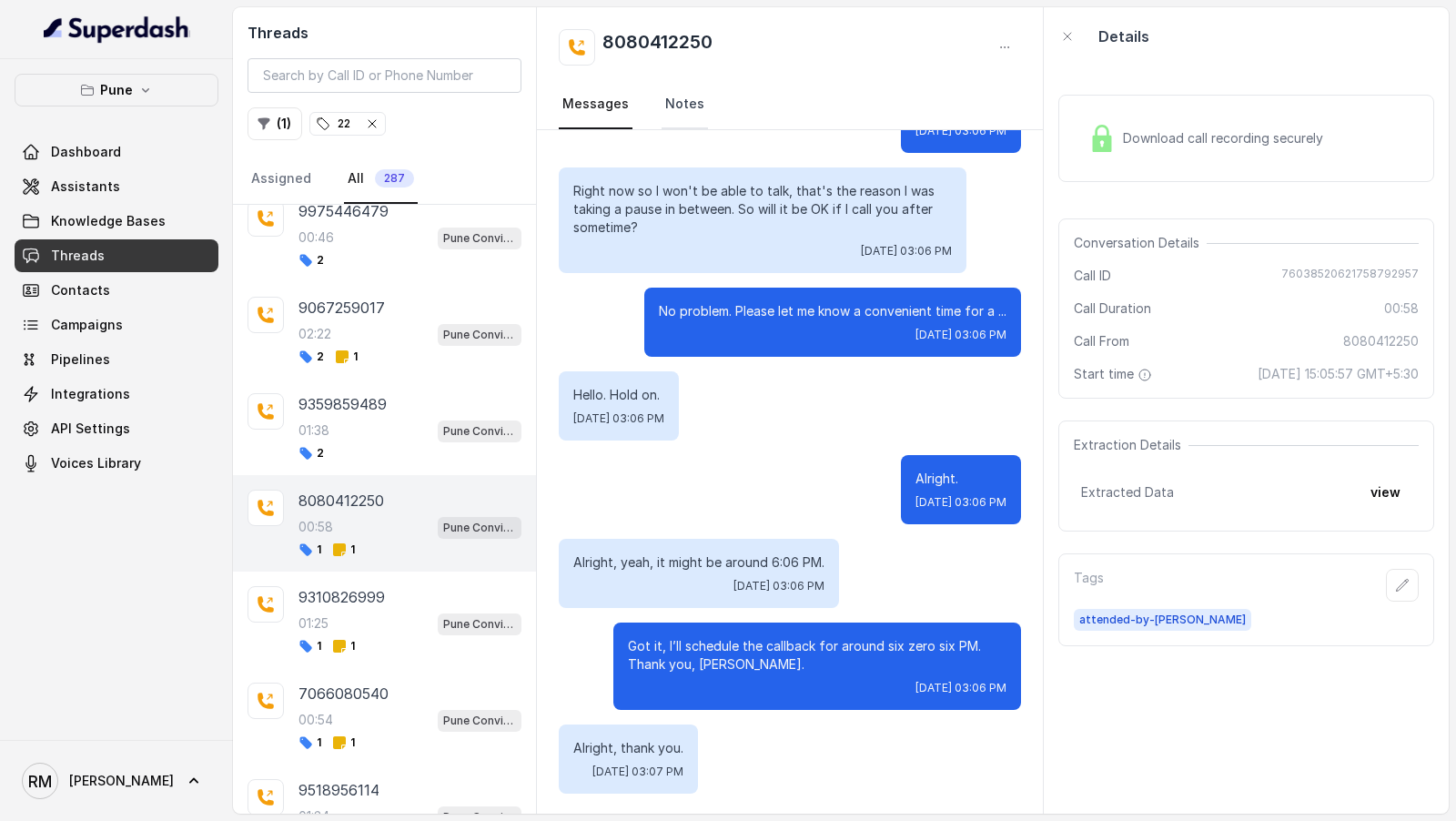
click at [670, 98] on link "Notes" at bounding box center [685, 104] width 47 height 49
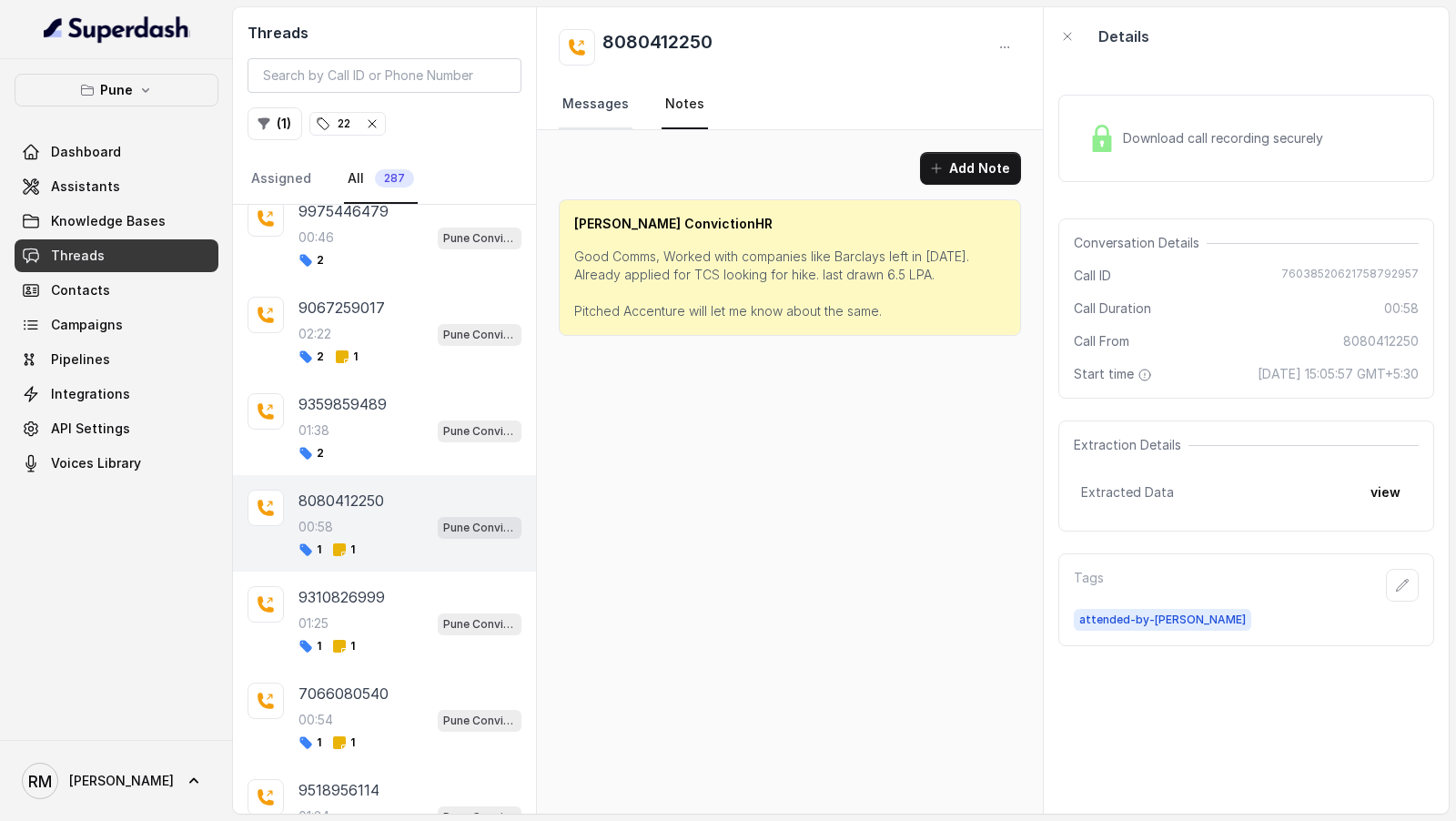
click at [587, 114] on link "Messages" at bounding box center [595, 104] width 74 height 49
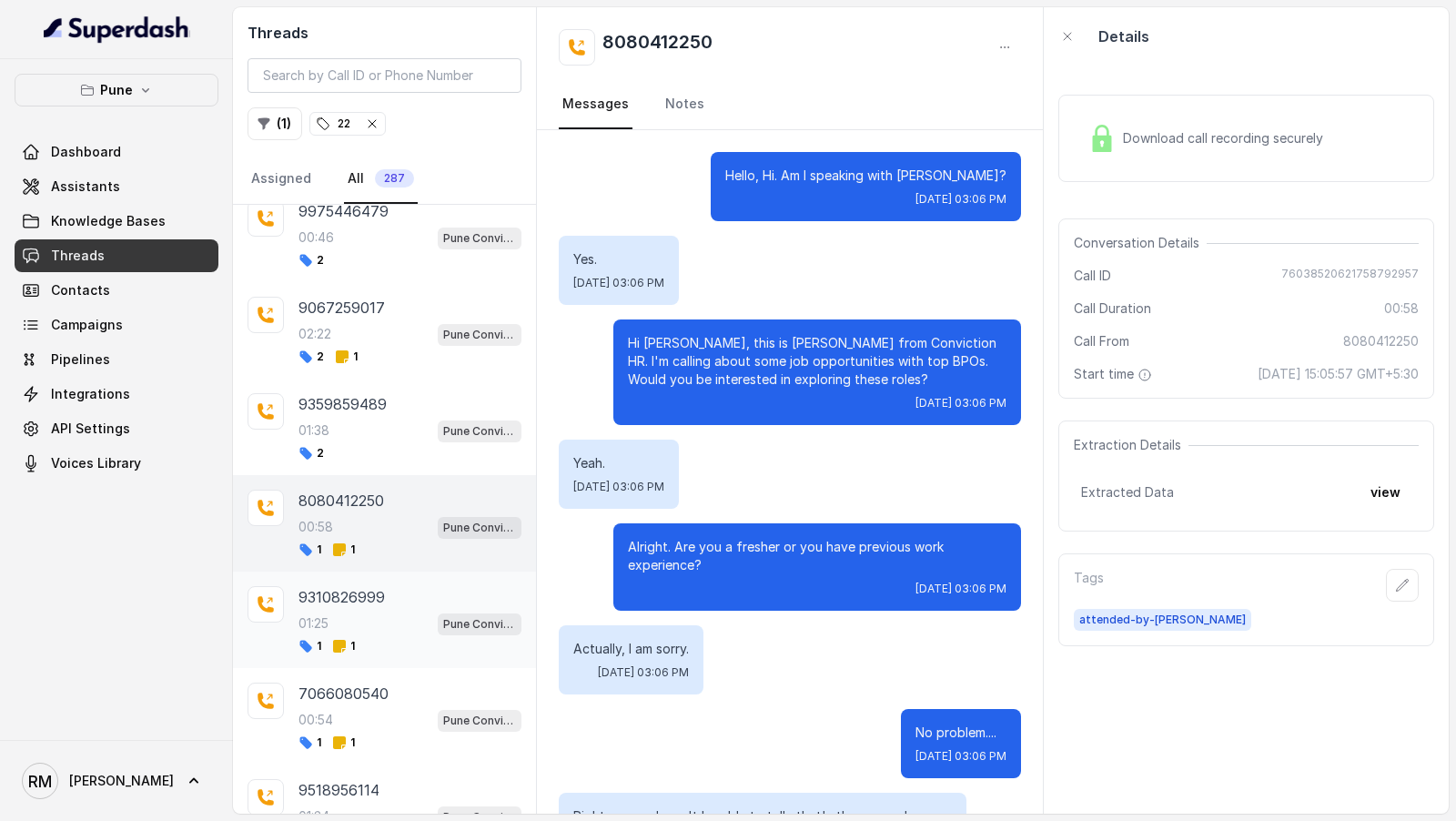
click at [391, 611] on div "01:25 Pune Conviction HR Outbound Assistant" at bounding box center [409, 623] width 223 height 24
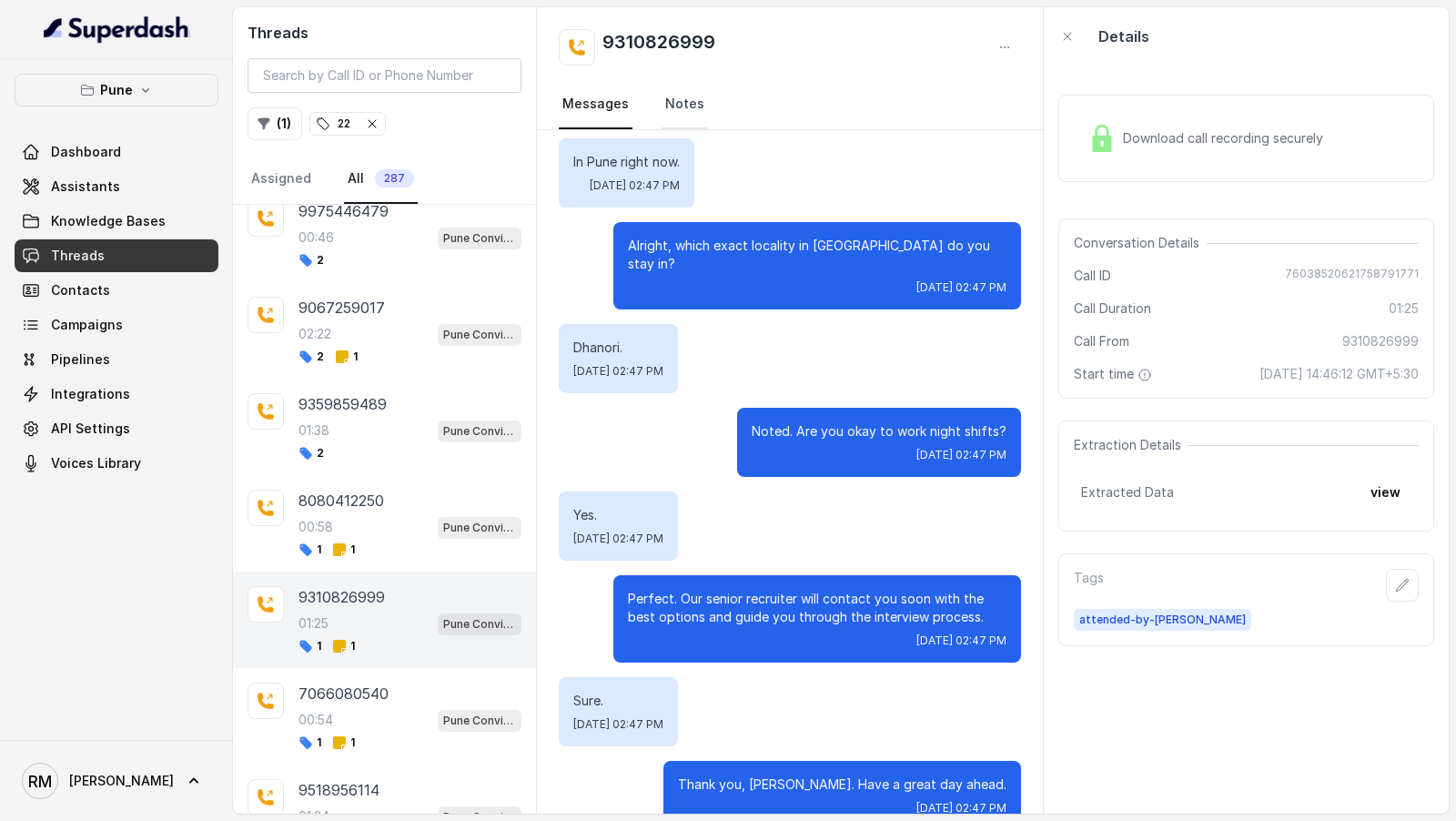
click at [673, 102] on link "Notes" at bounding box center [685, 104] width 47 height 49
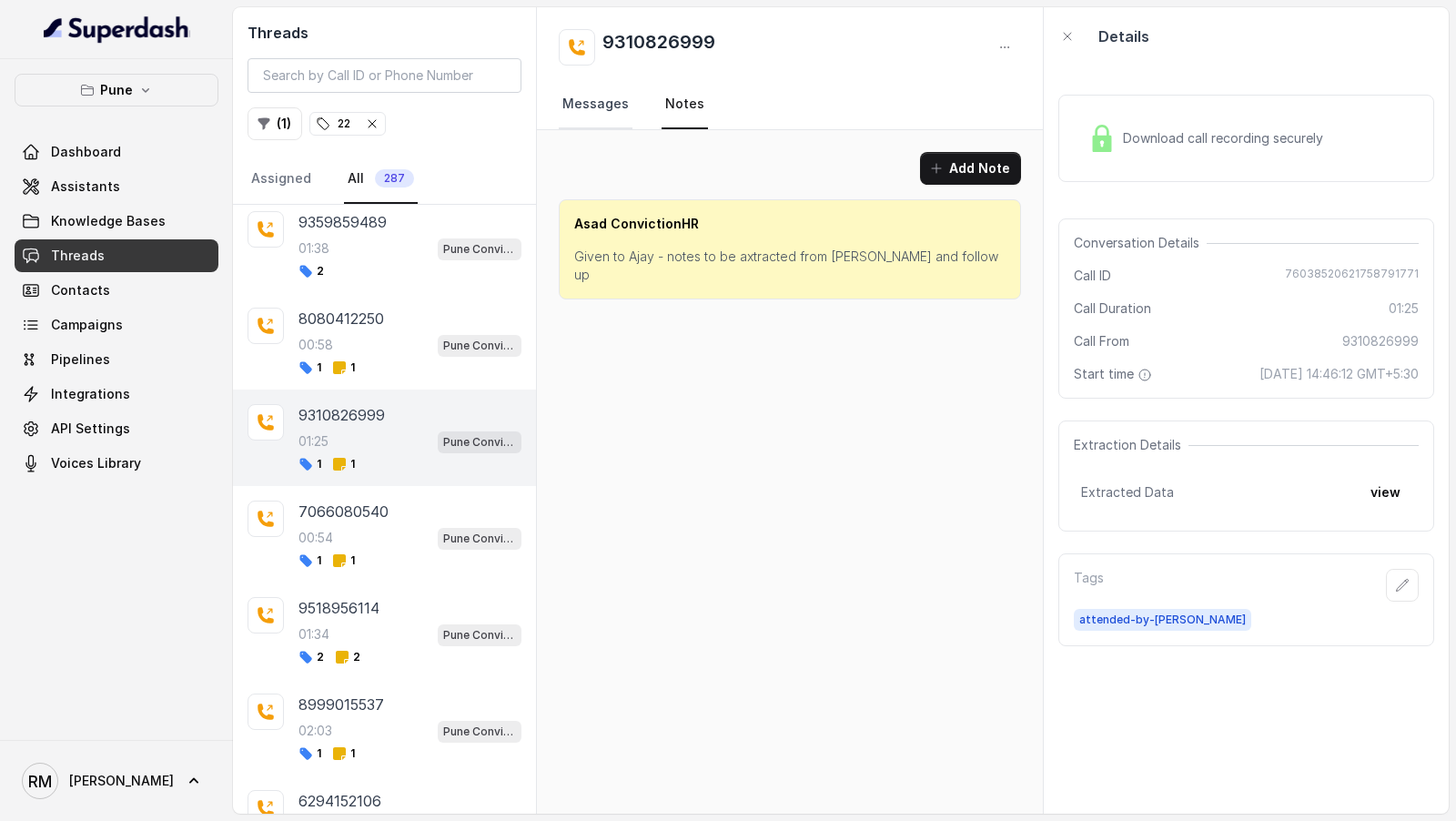
click at [592, 98] on link "Messages" at bounding box center [595, 104] width 74 height 49
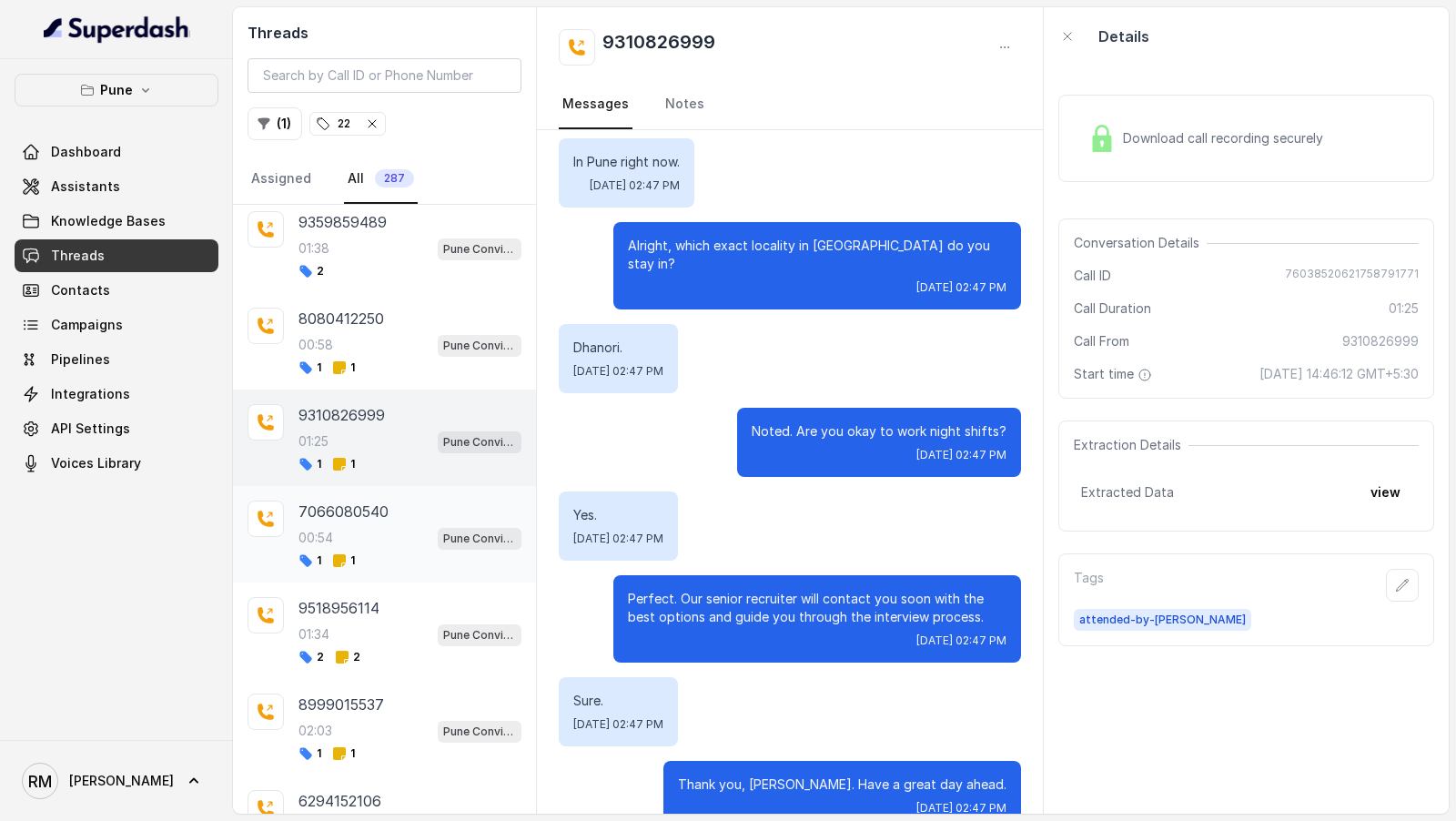
click at [369, 501] on p "7066080540" at bounding box center [343, 512] width 90 height 22
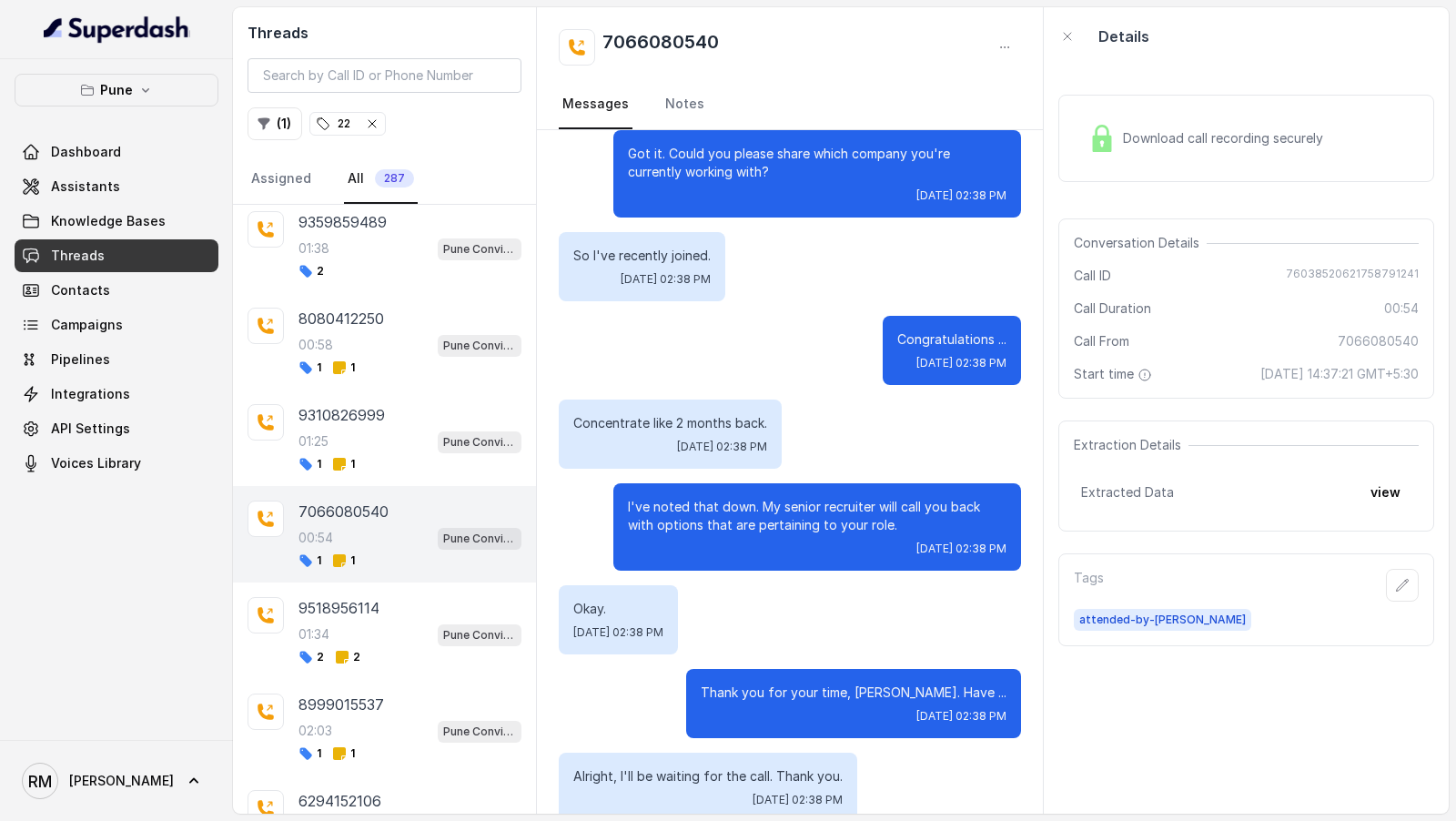
scroll to position [859, 0]
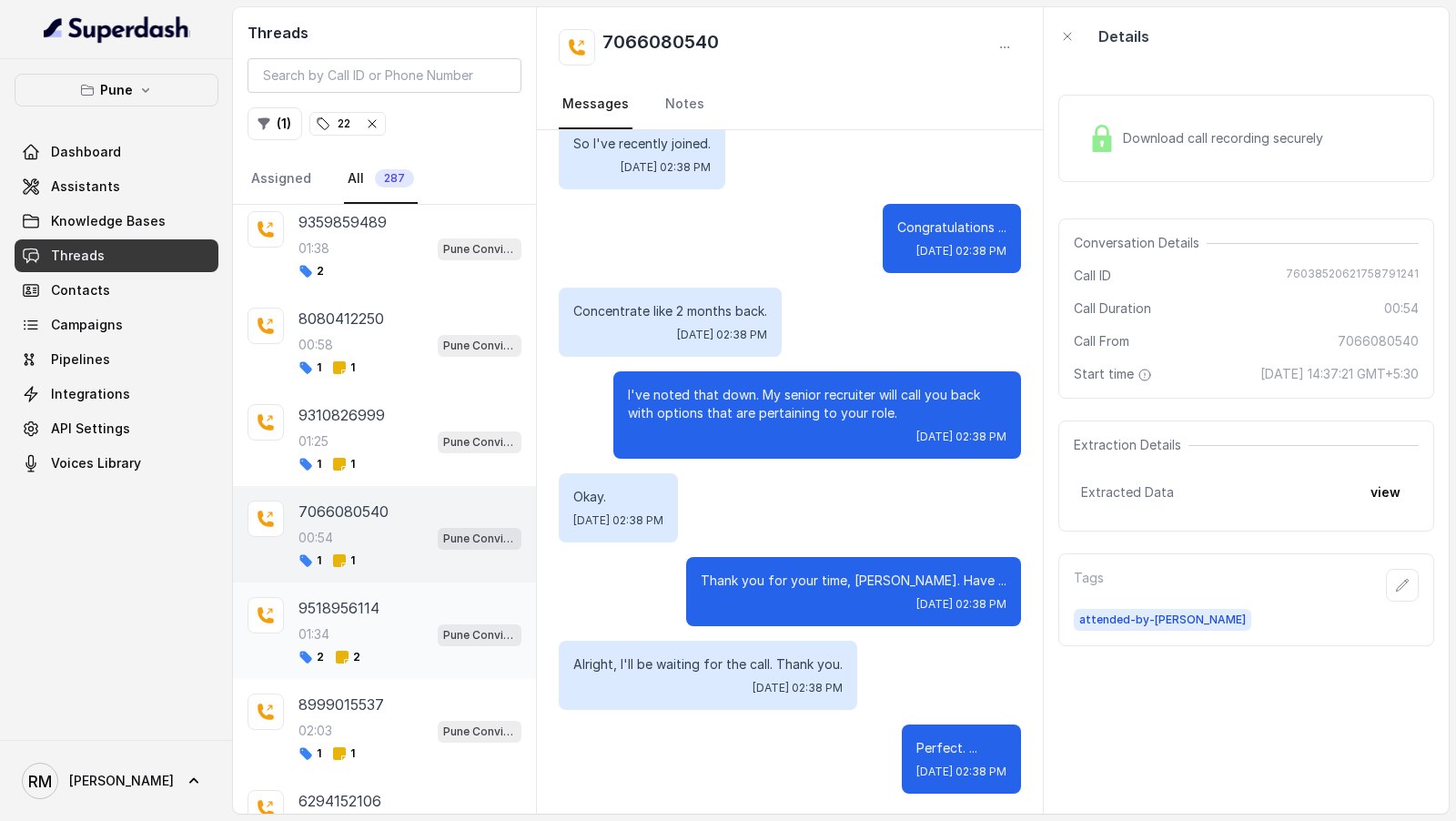
click at [328, 625] on p "01:34" at bounding box center [313, 634] width 31 height 18
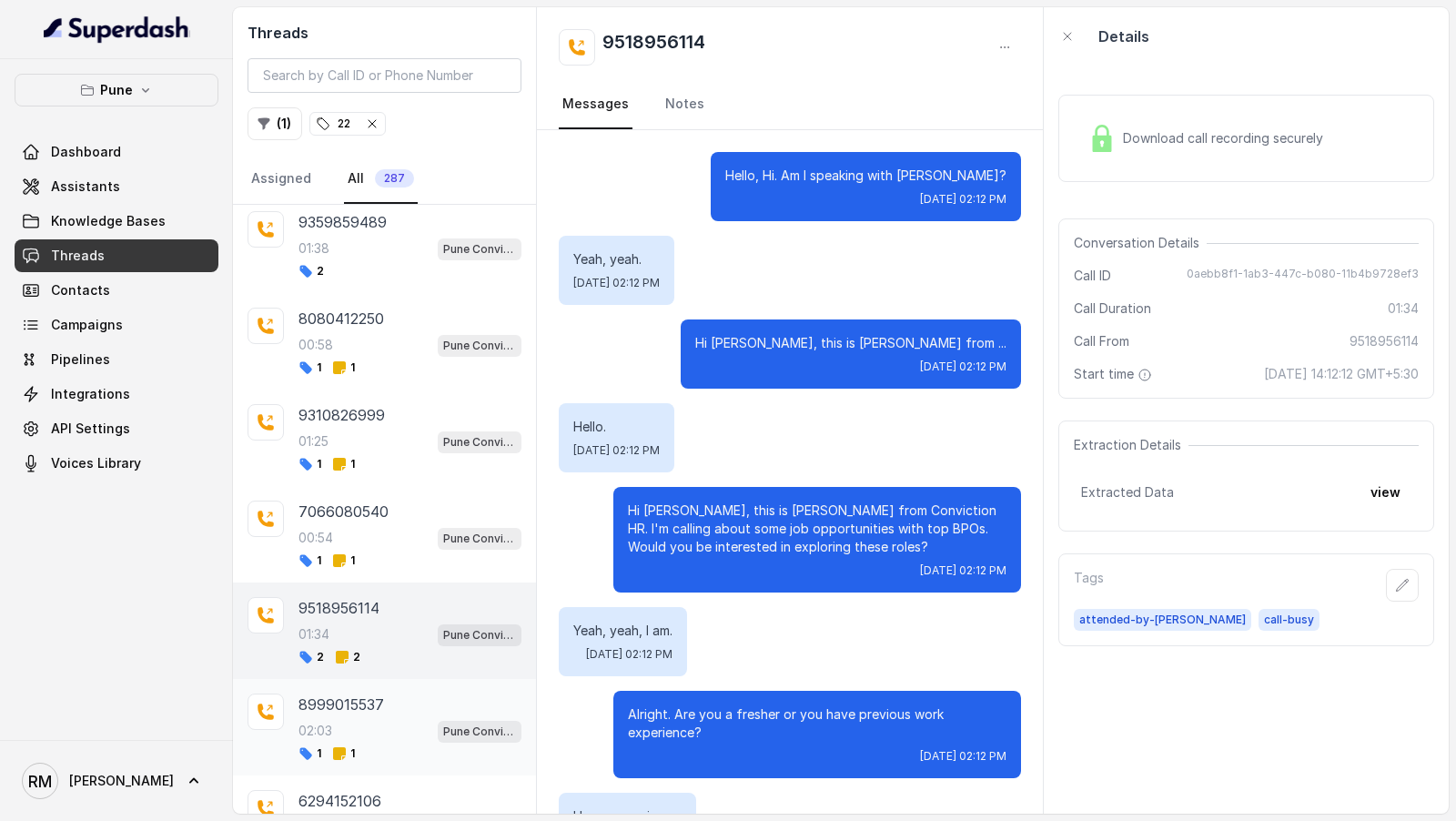
click at [333, 710] on div "8999015537 02:03 Pune Conviction HR Outbound Assistant 1 1" at bounding box center [409, 728] width 223 height 68
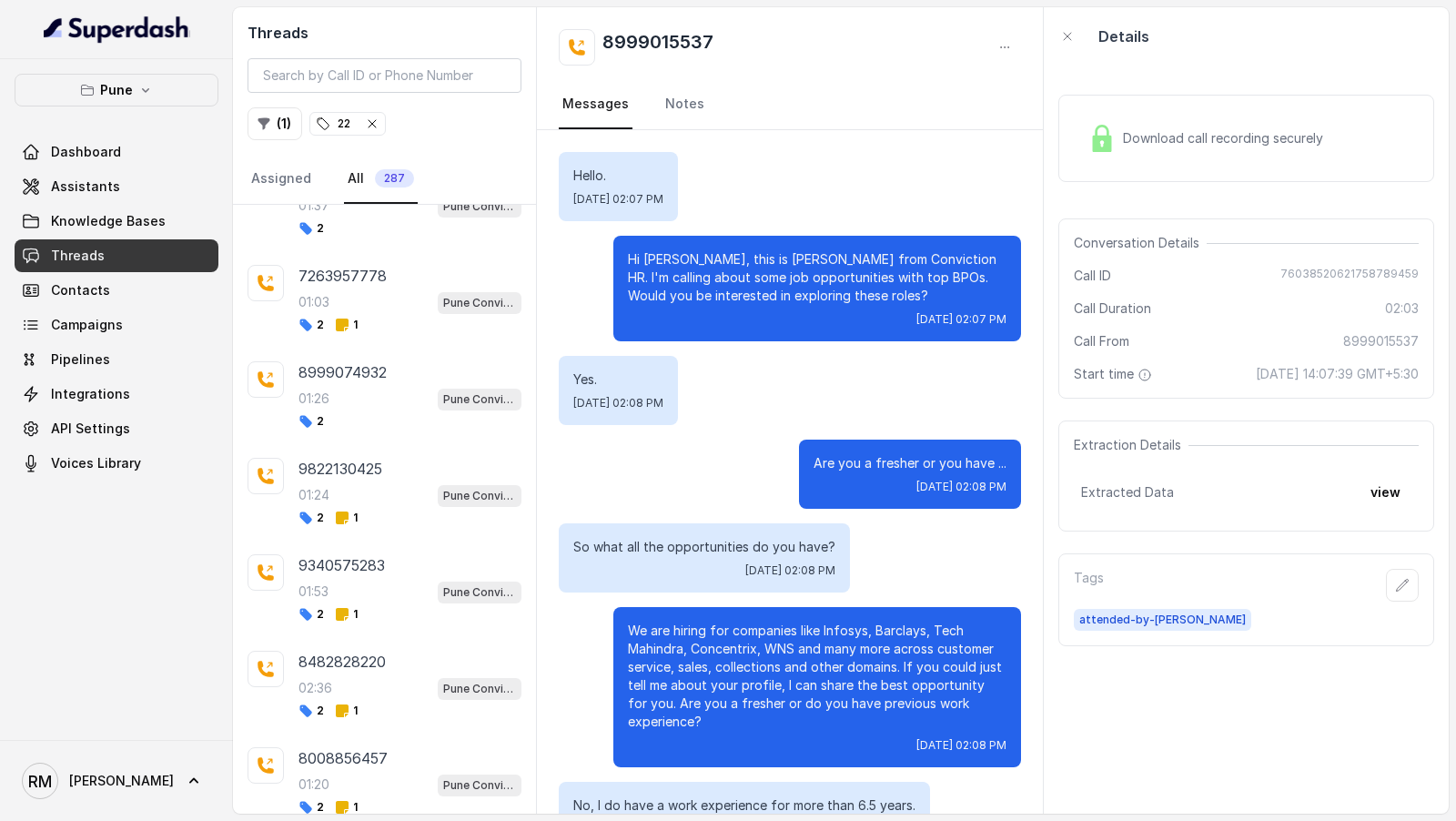
scroll to position [804, 0]
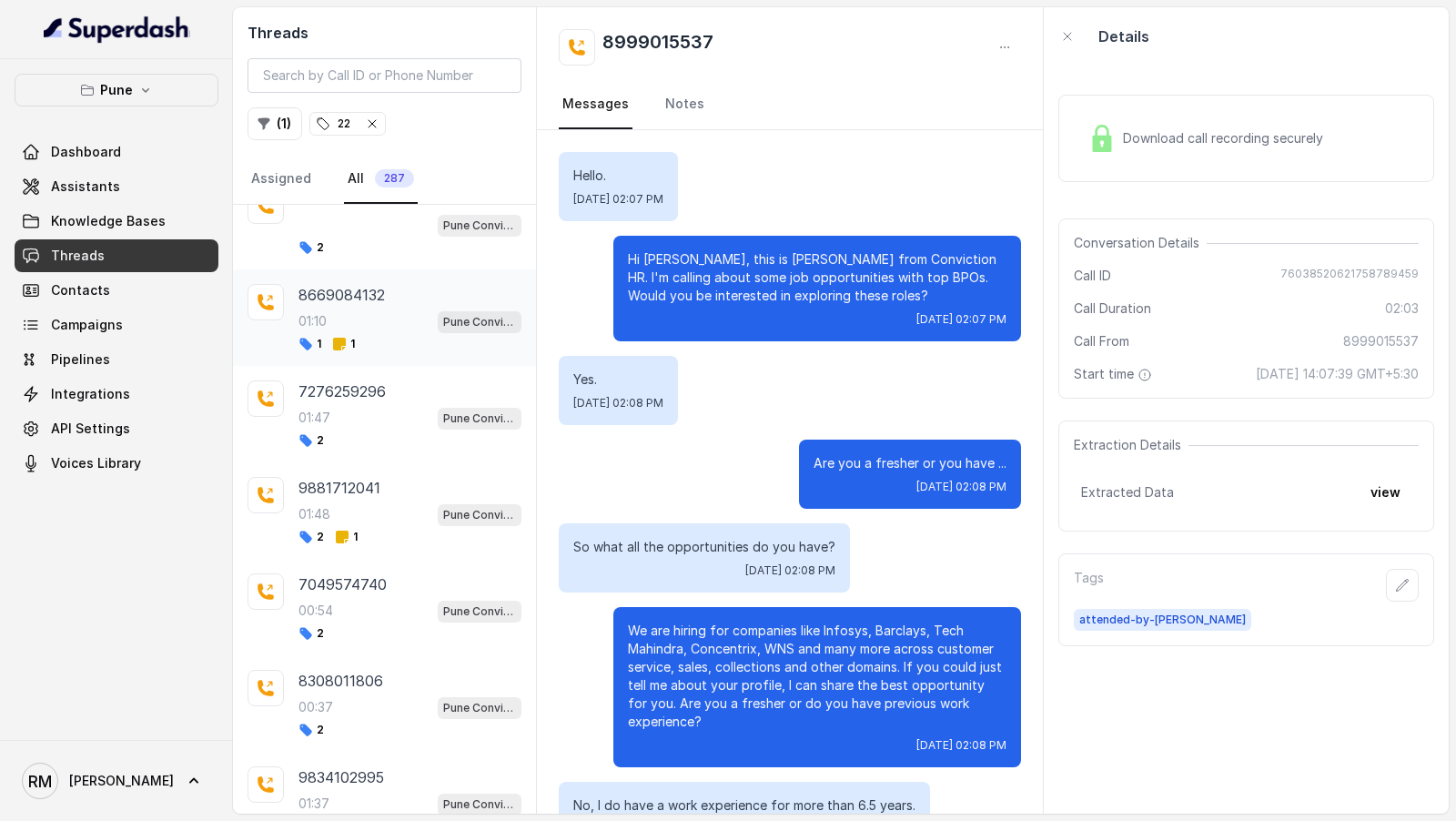
click at [406, 337] on div "1 1" at bounding box center [409, 344] width 223 height 15
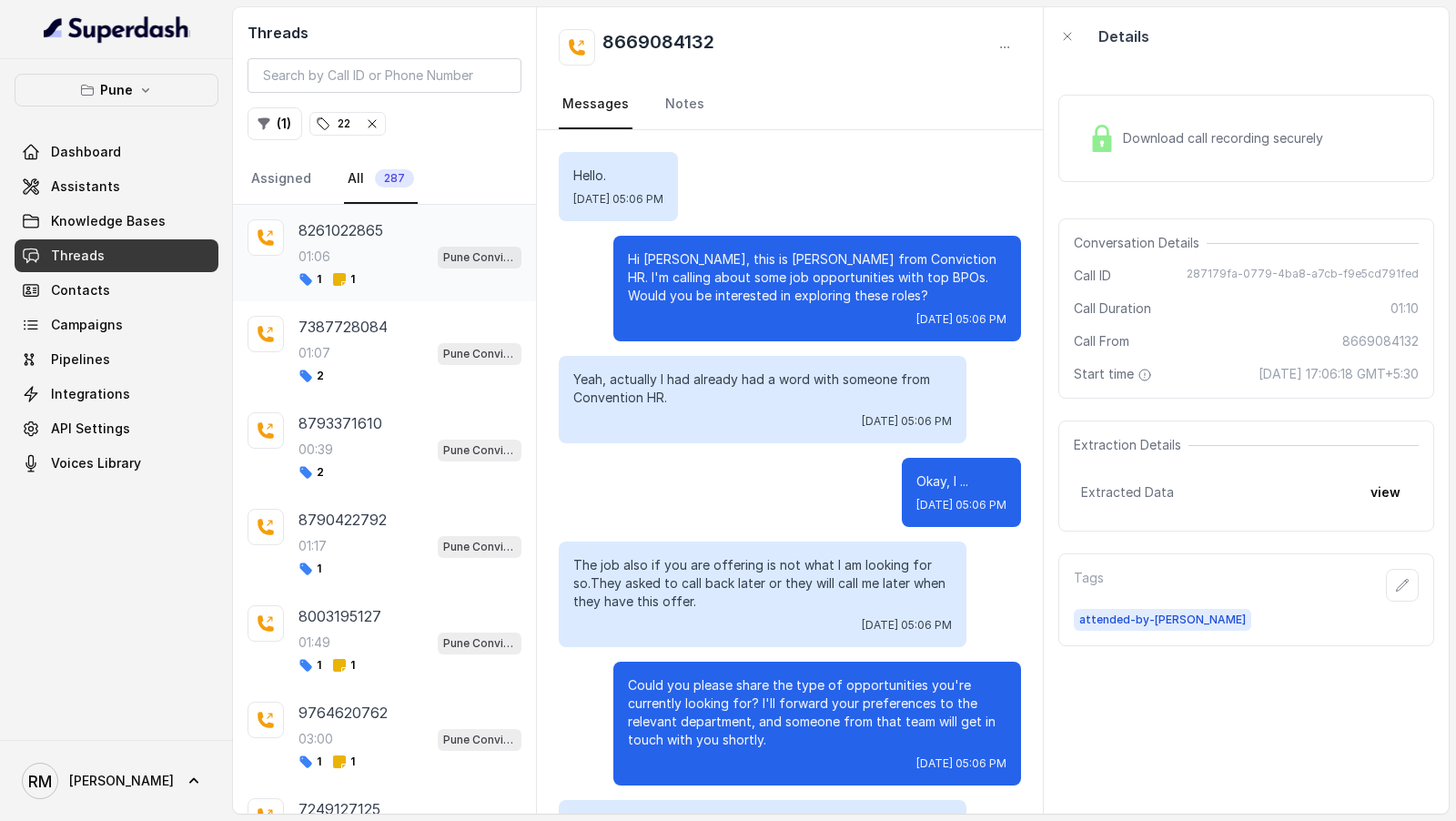
click at [414, 253] on div "01:06 Pune Conviction HR Outbound Assistant" at bounding box center [409, 256] width 223 height 24
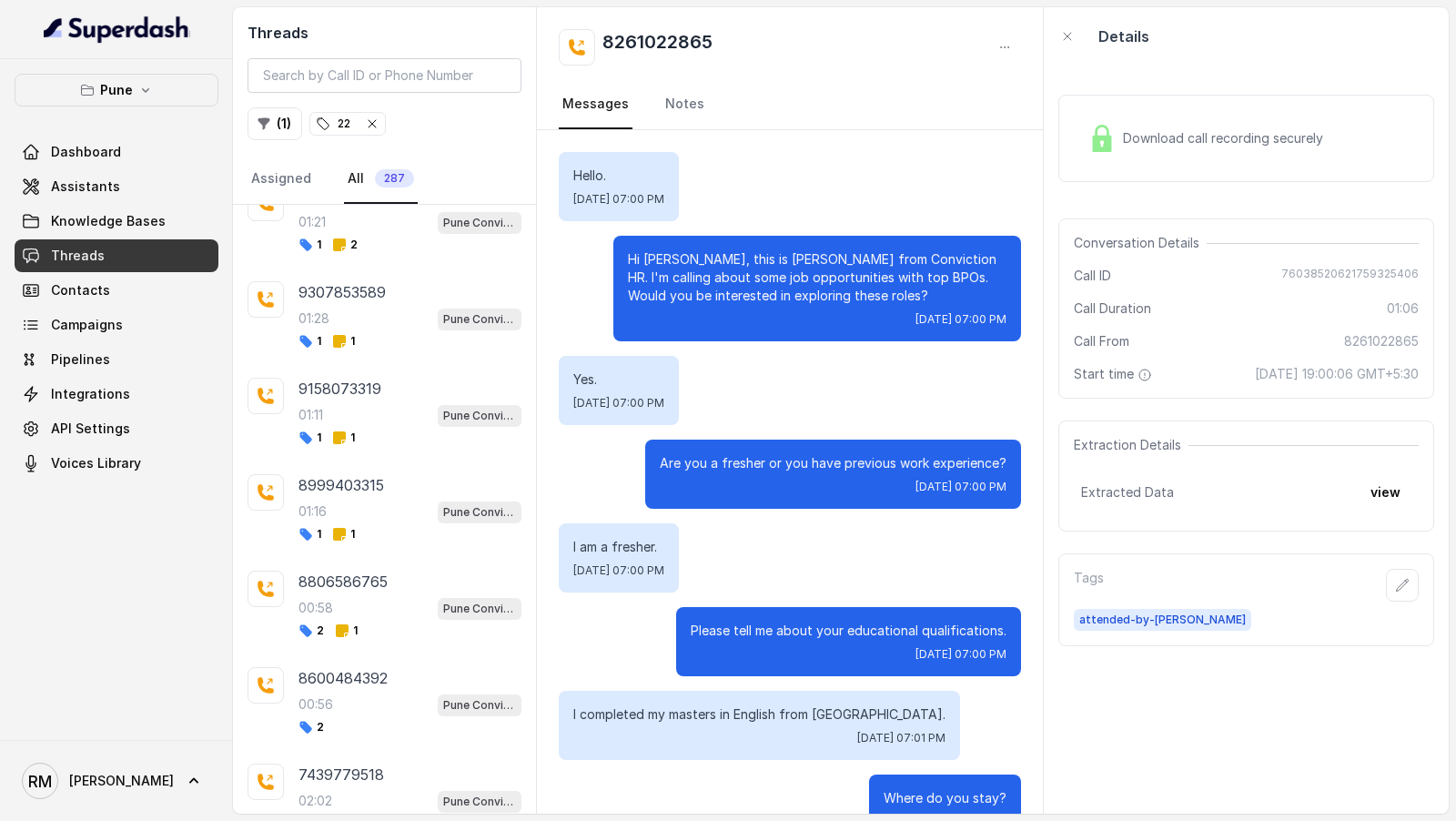
scroll to position [5212, 0]
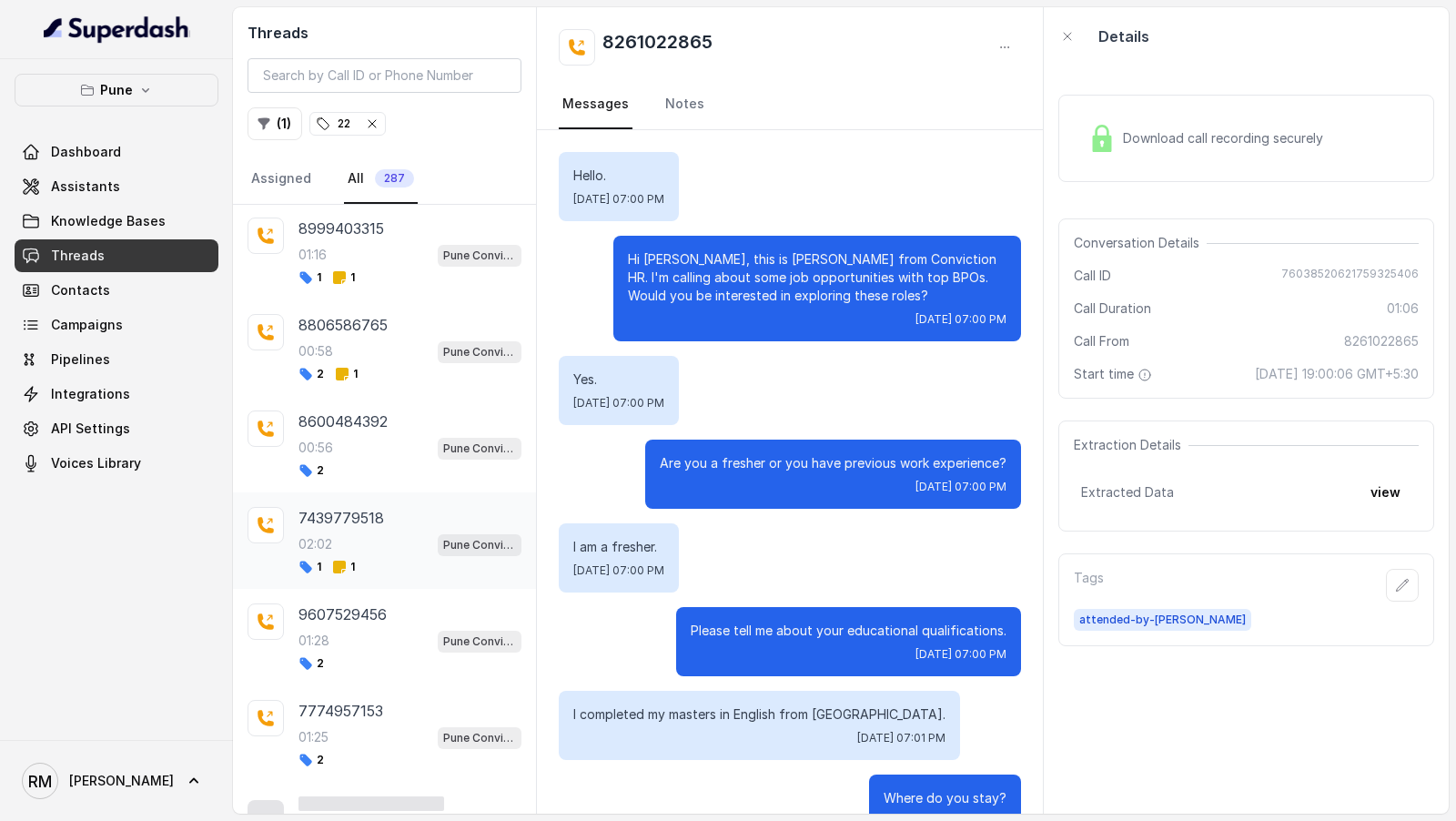
click at [419, 533] on div "02:02 Pune Conviction HR Outbound Assistant" at bounding box center [409, 545] width 223 height 24
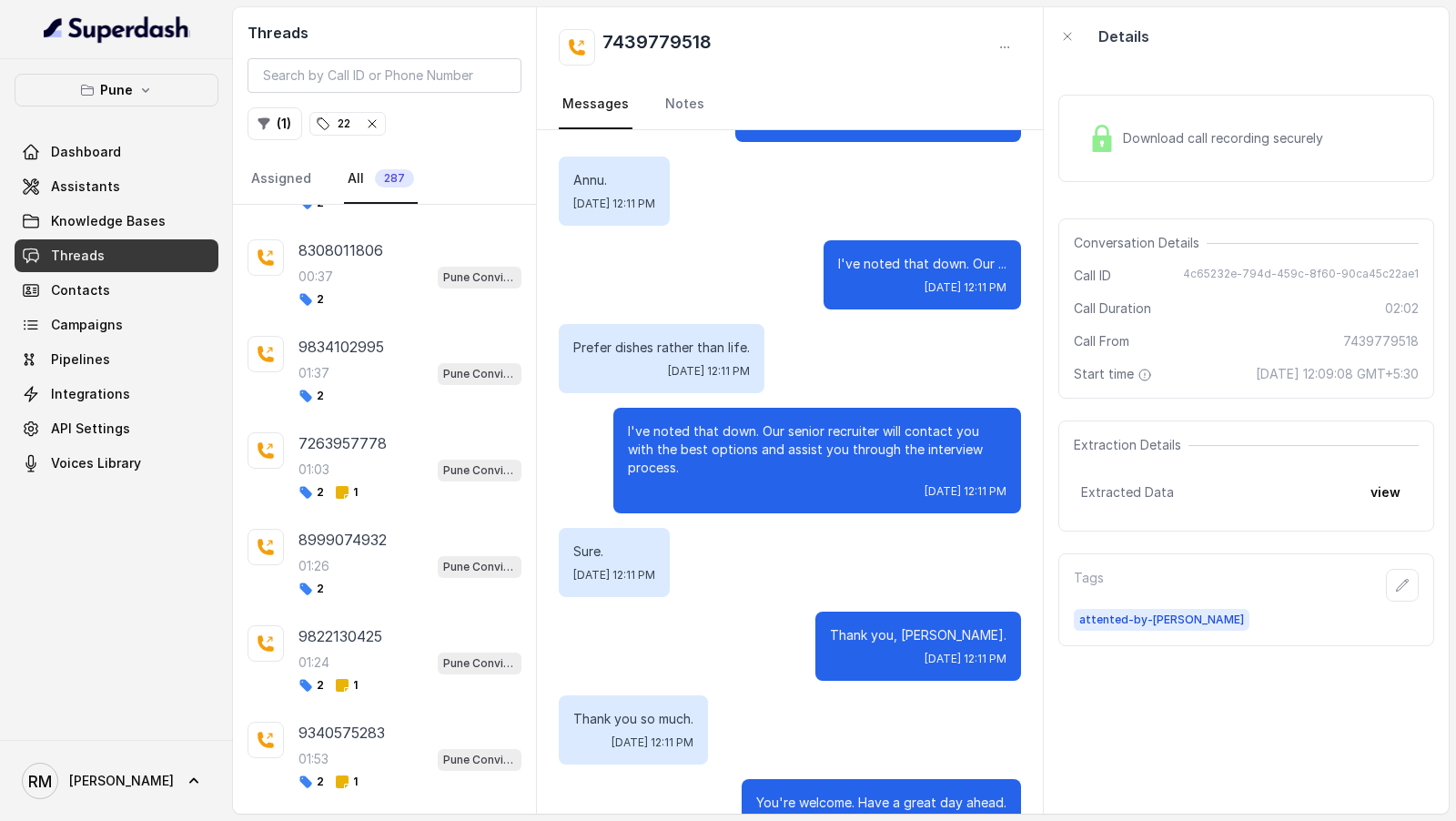
scroll to position [1049, 0]
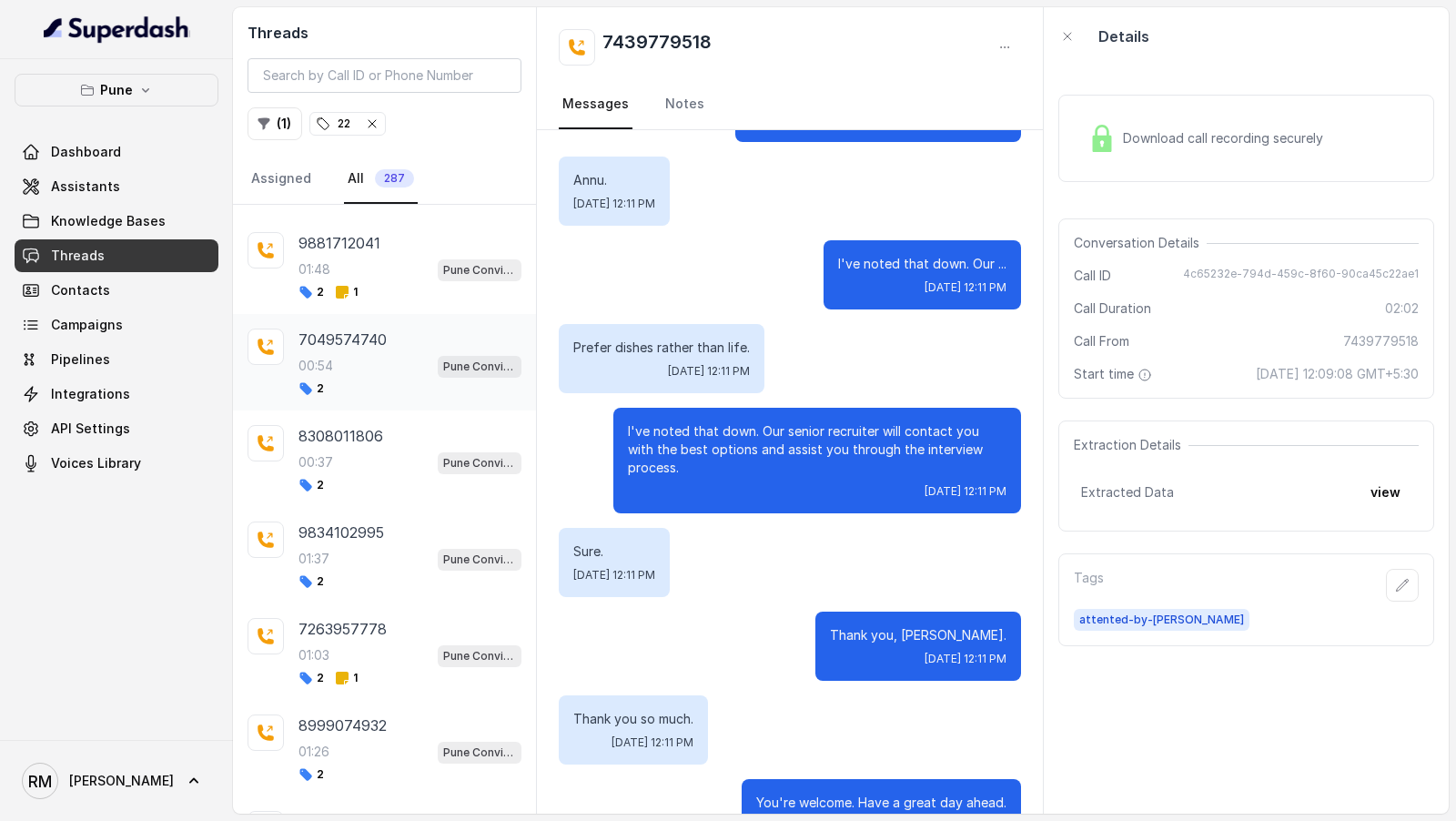
click at [370, 369] on div "7049574740 00:54 Pune Conviction HR Outbound Assistant 2" at bounding box center [409, 363] width 223 height 68
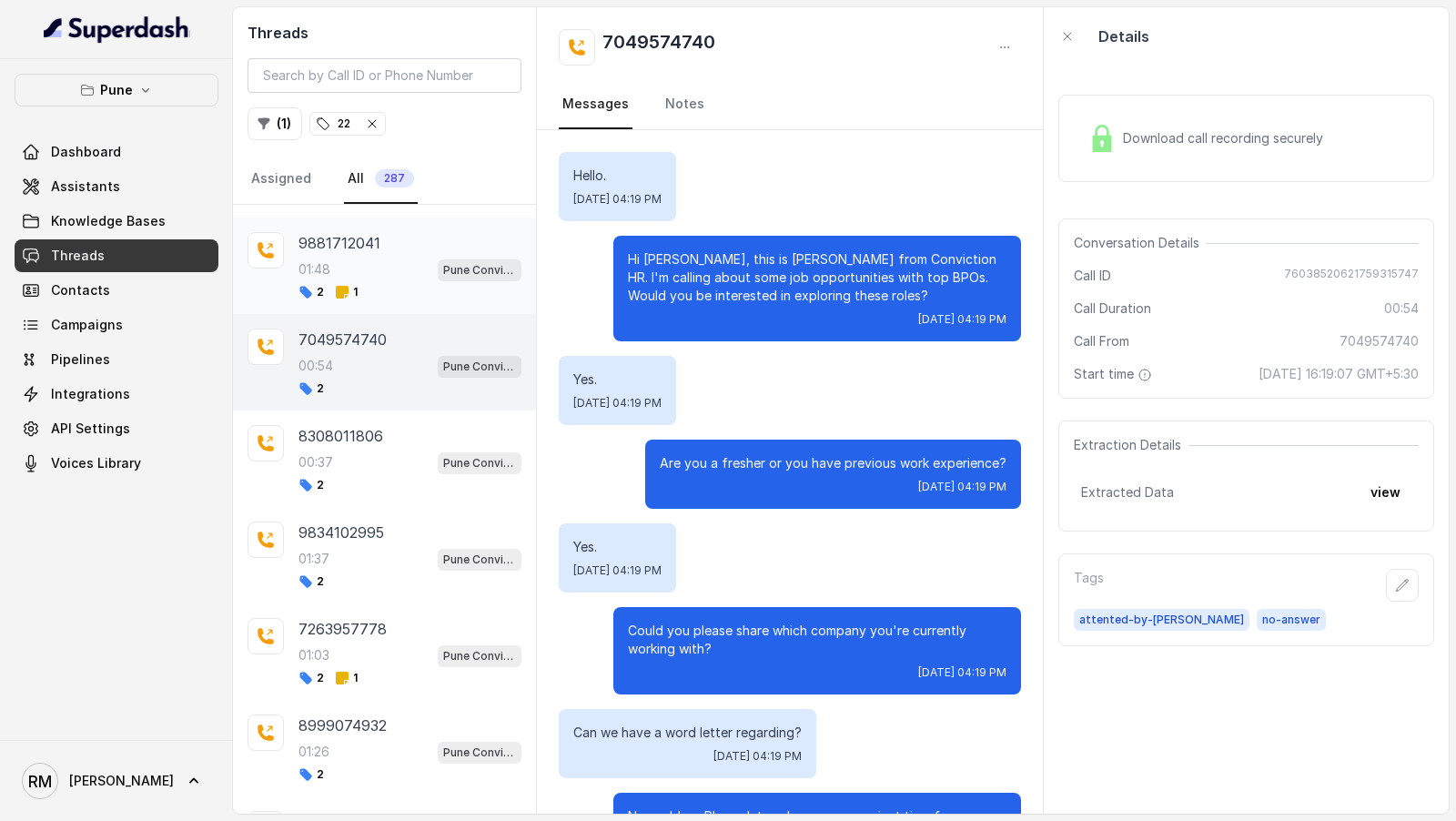
scroll to position [290, 0]
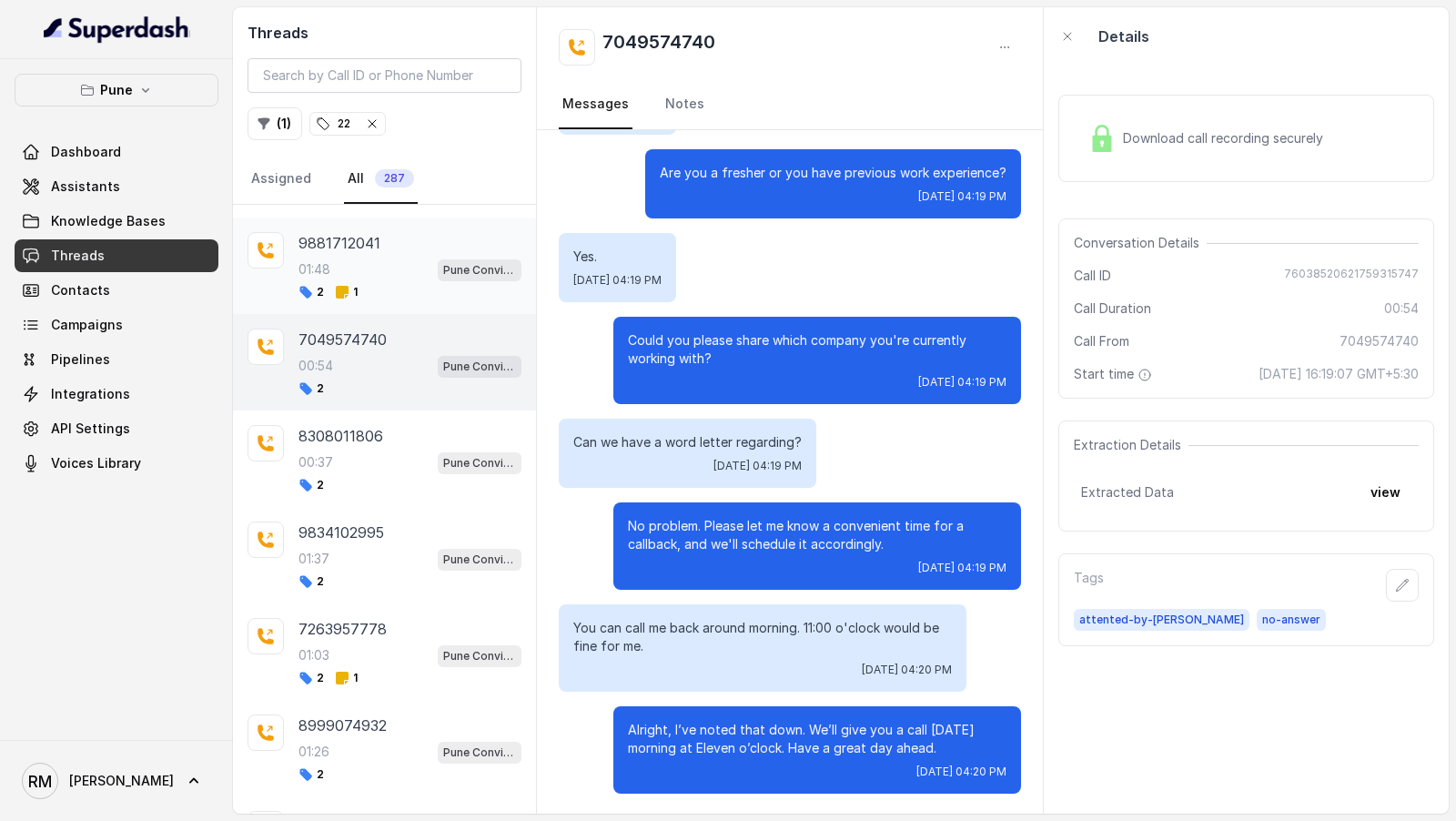
click at [375, 285] on div "2 1" at bounding box center [409, 292] width 223 height 15
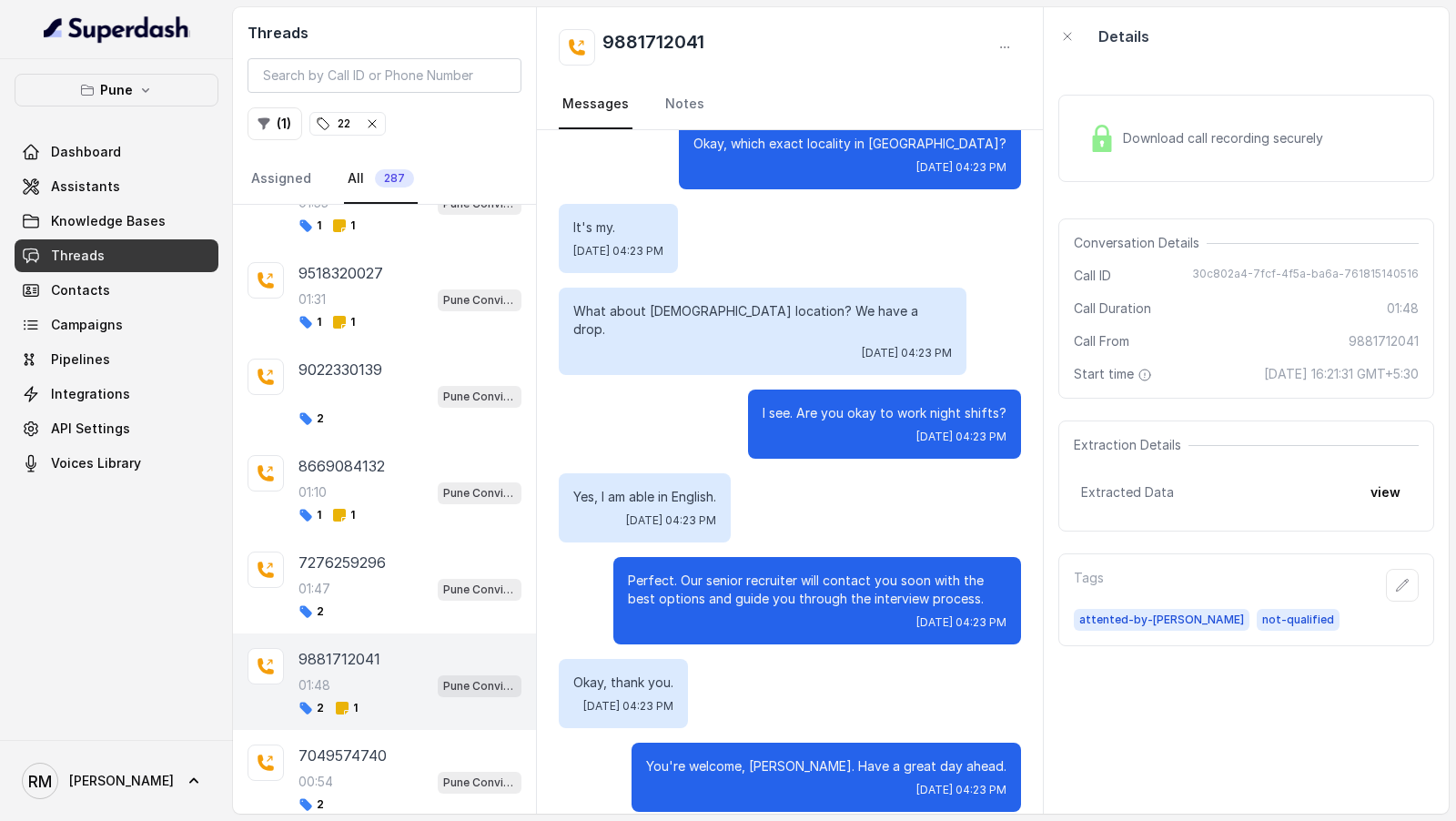
scroll to position [395, 0]
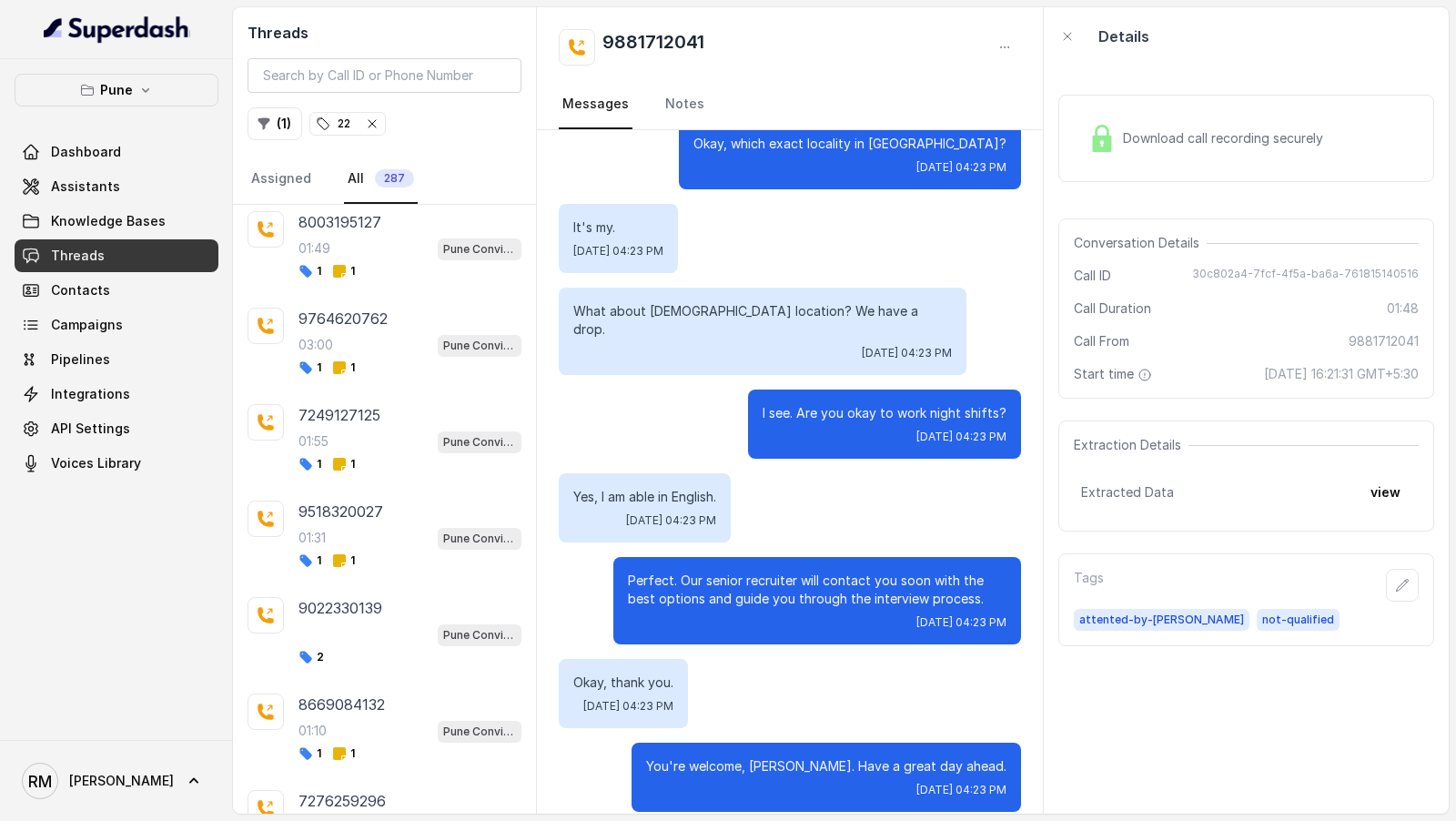
click at [375, 278] on div "8003195127 01:49 Pune Conviction HR Outbound Assistant 1 1" at bounding box center [384, 245] width 303 height 96
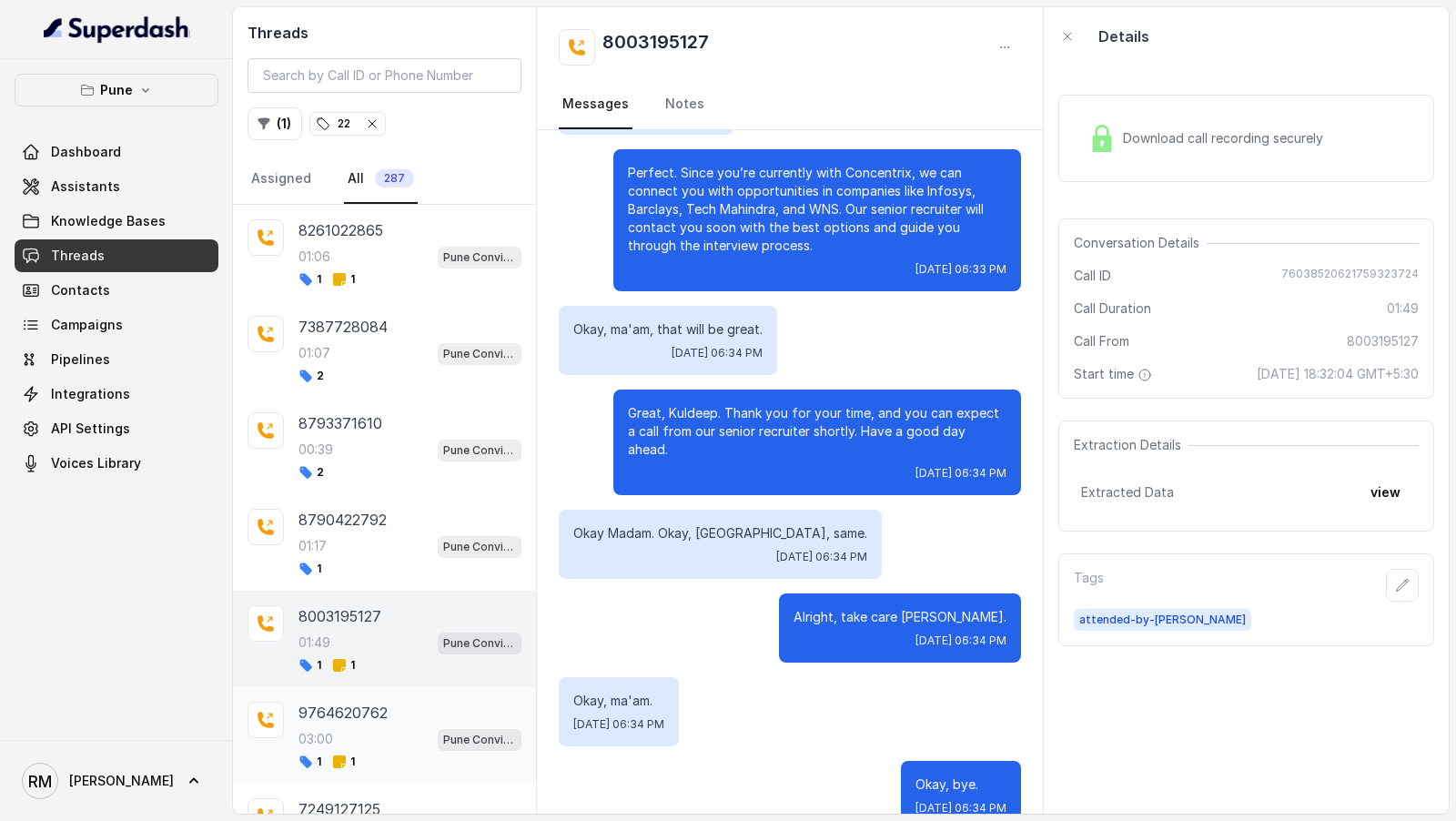
click at [402, 332] on div "7387728084" at bounding box center [409, 327] width 223 height 22
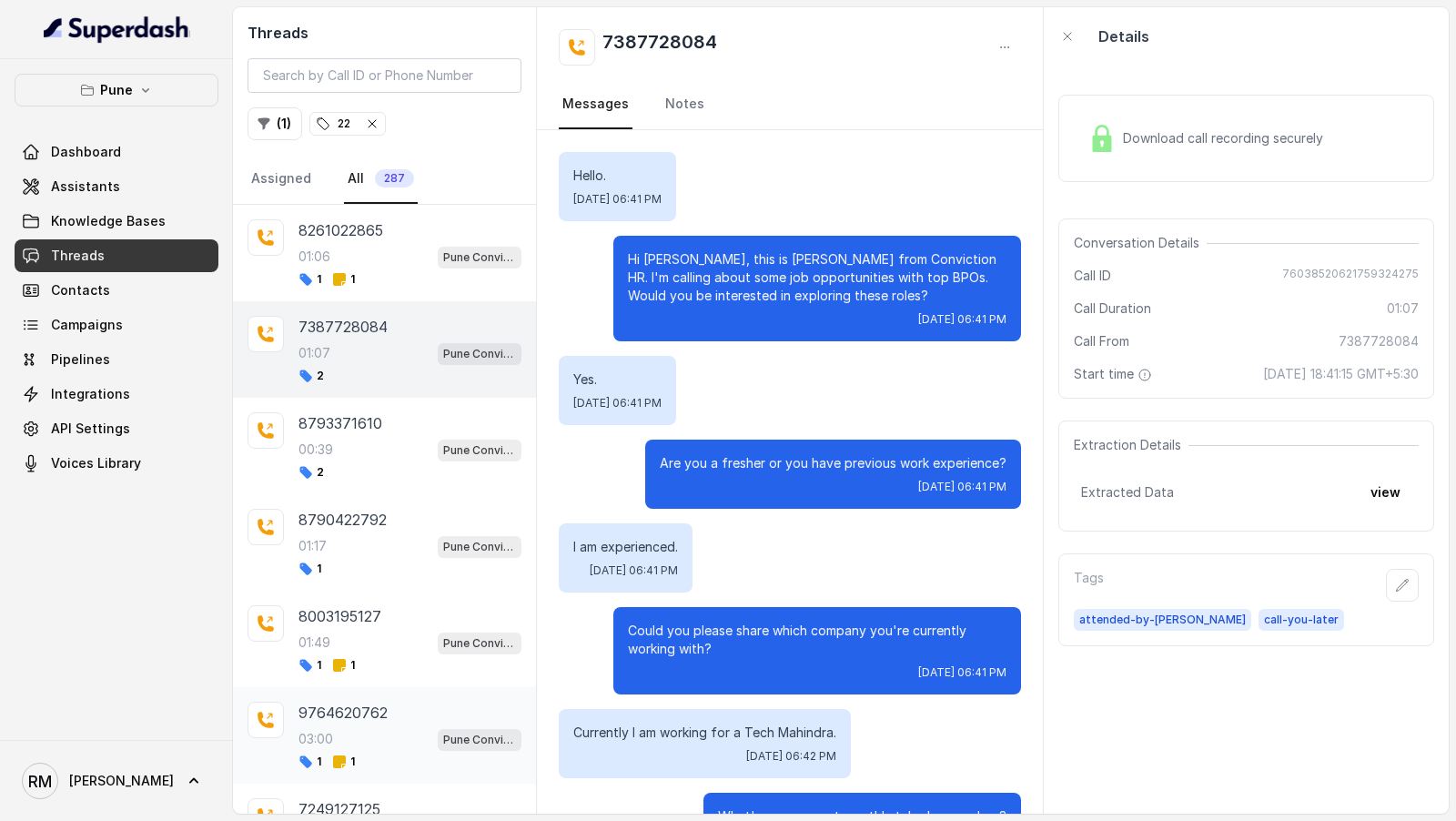
scroll to position [924, 0]
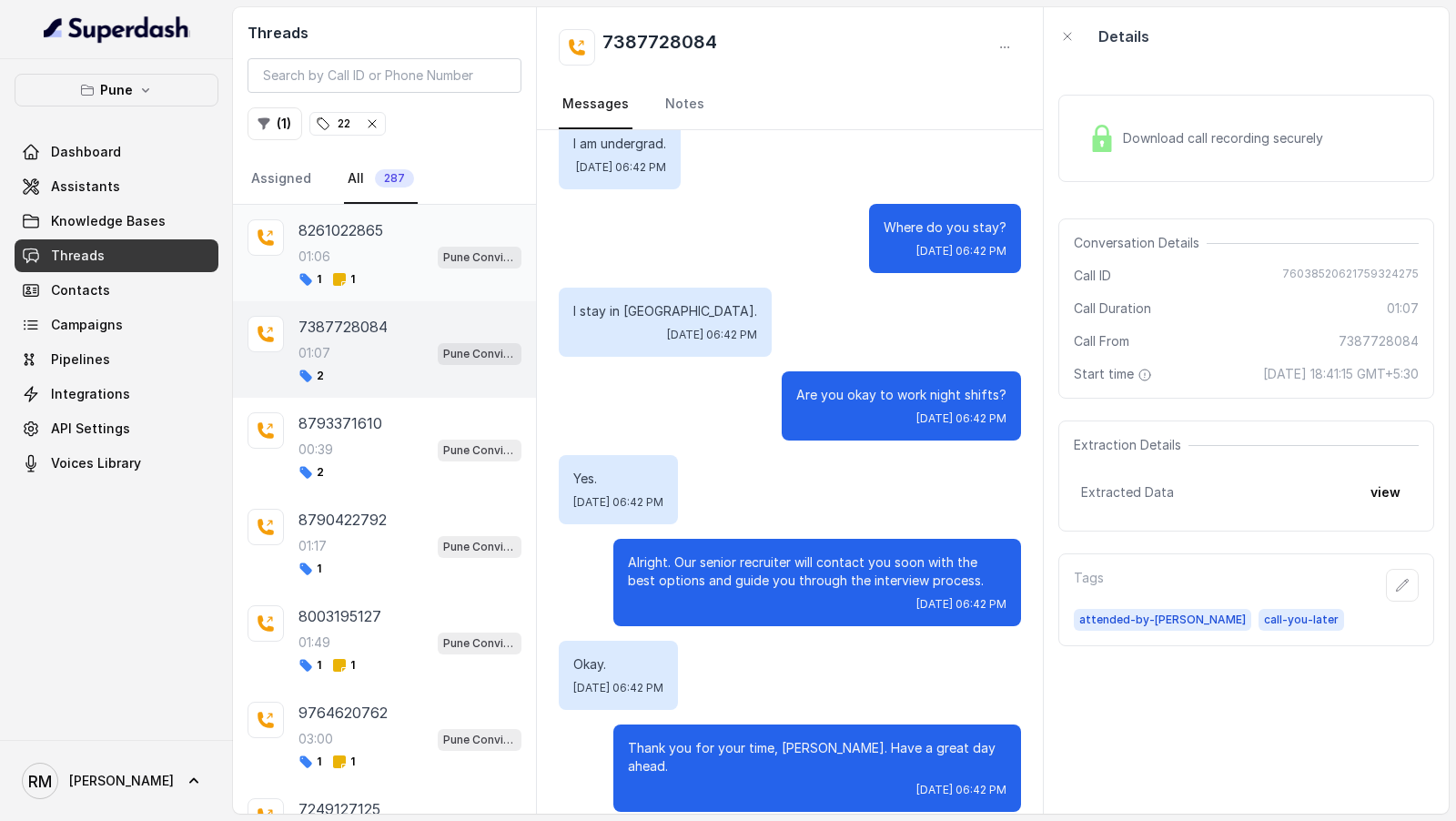
click at [405, 262] on div "01:06 Pune Conviction HR Outbound Assistant" at bounding box center [409, 256] width 223 height 24
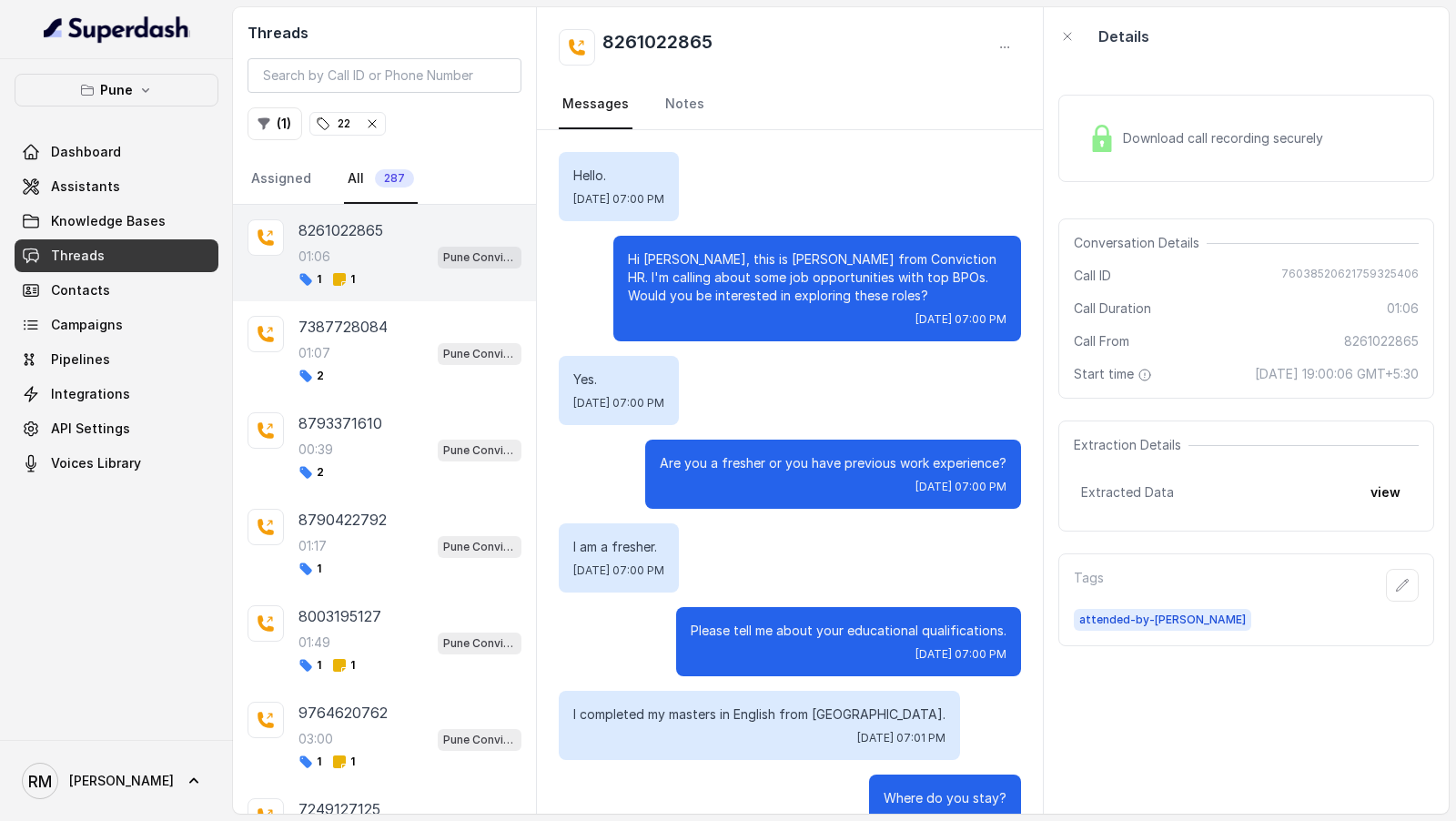
scroll to position [942, 0]
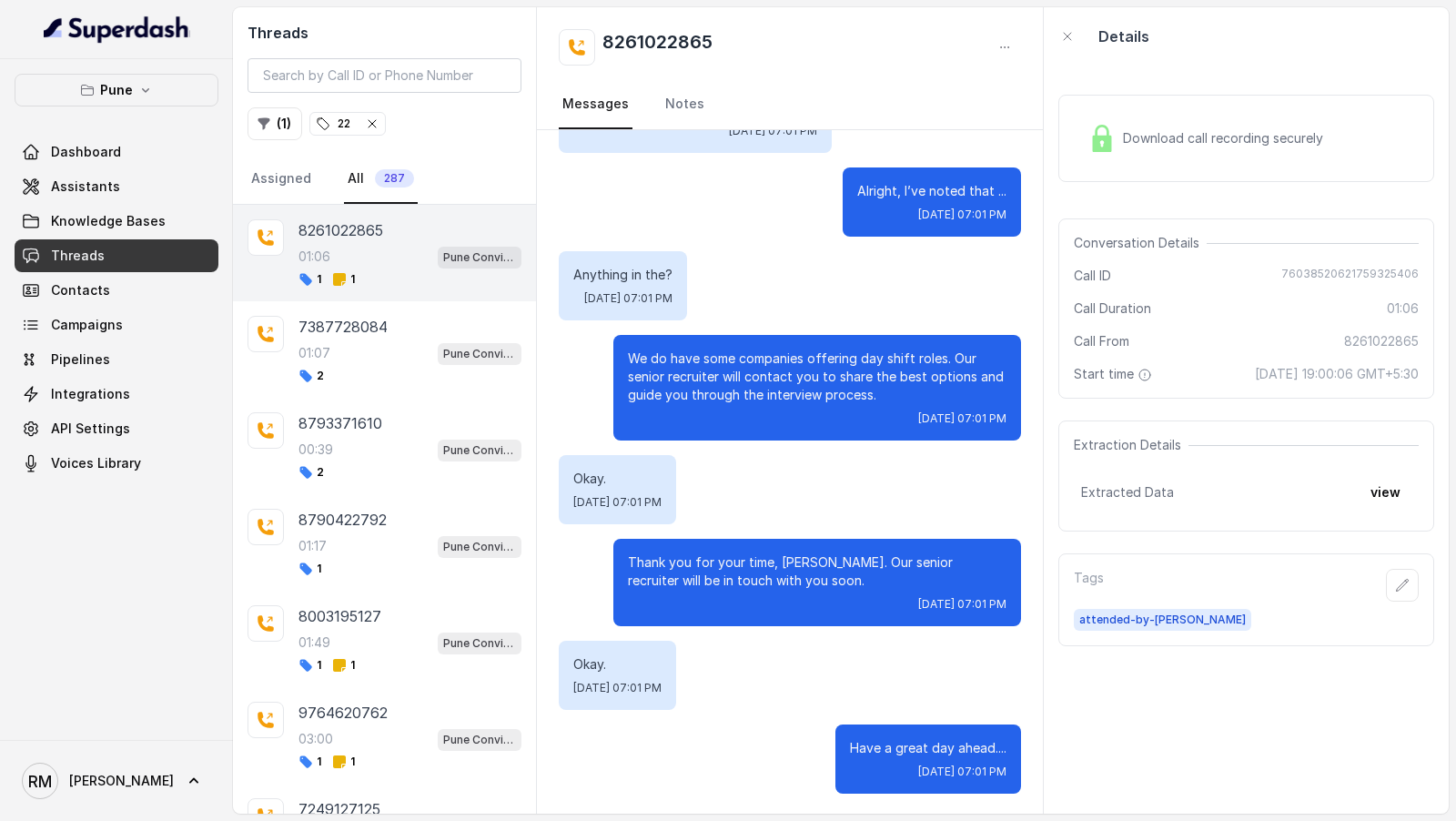
click at [375, 124] on icon "button" at bounding box center [372, 123] width 15 height 15
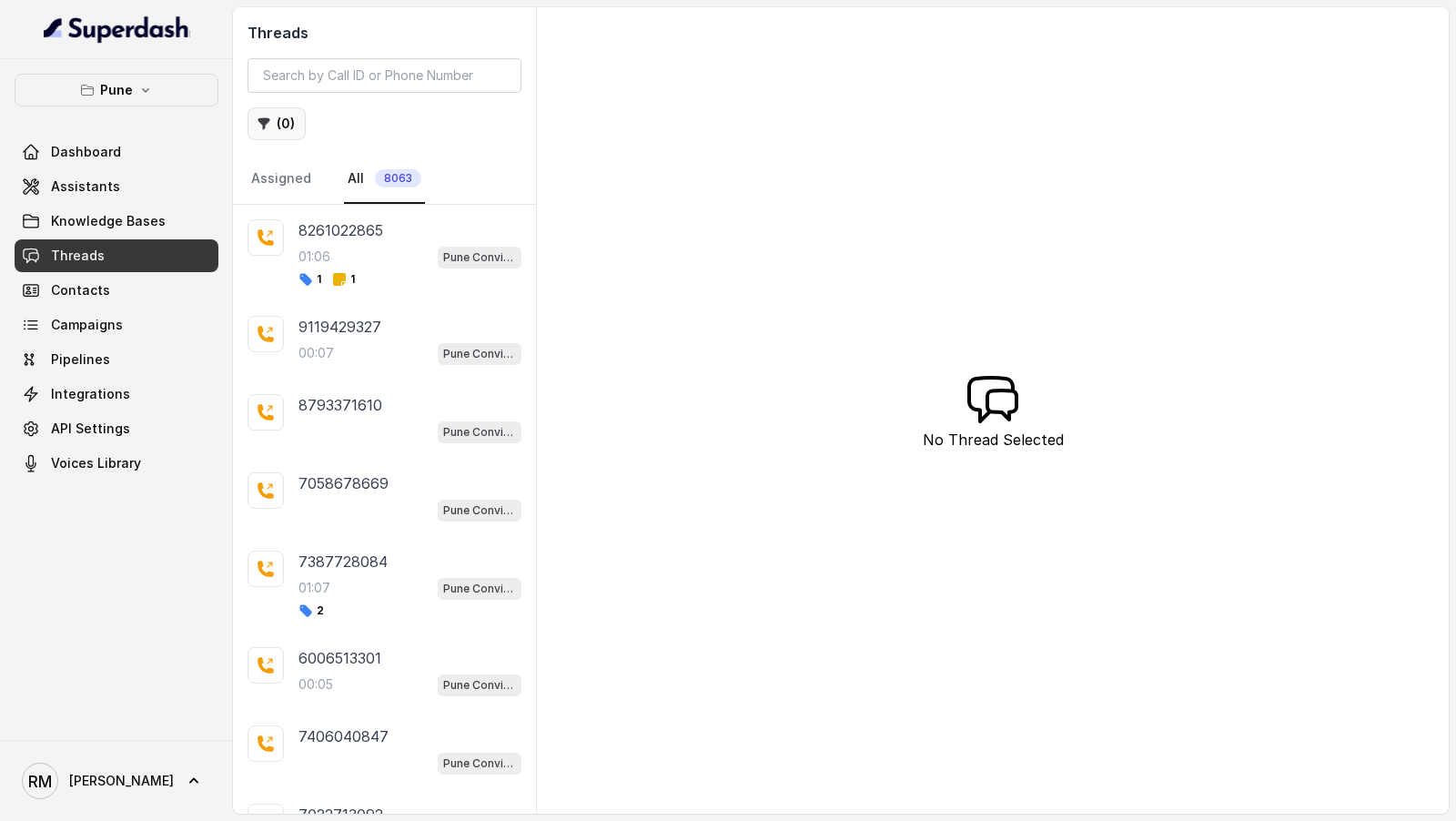
click at [290, 131] on button "( 0 )" at bounding box center [276, 123] width 59 height 33
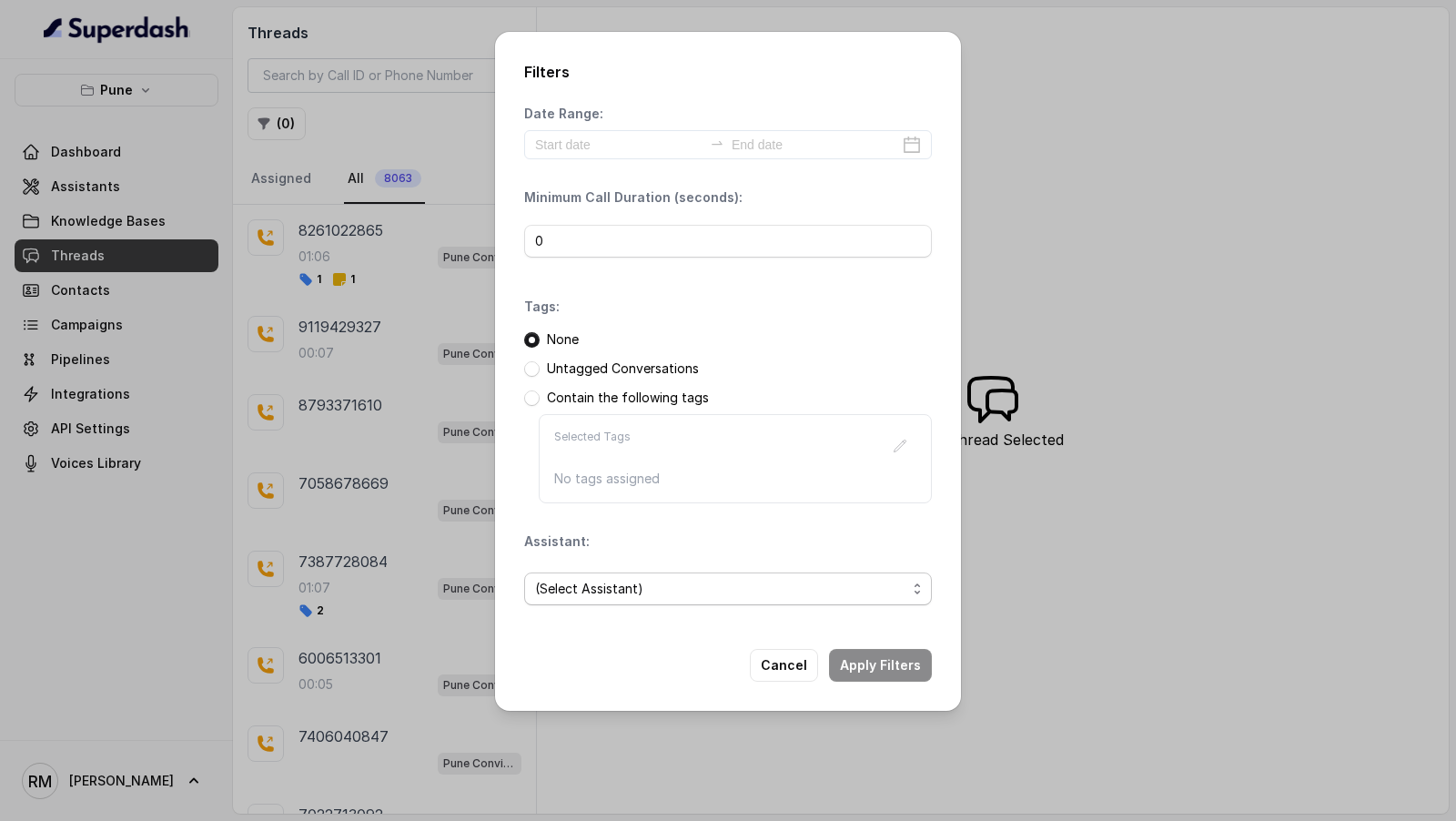
click at [600, 581] on span "(Select Assistant)" at bounding box center [722, 589] width 372 height 22
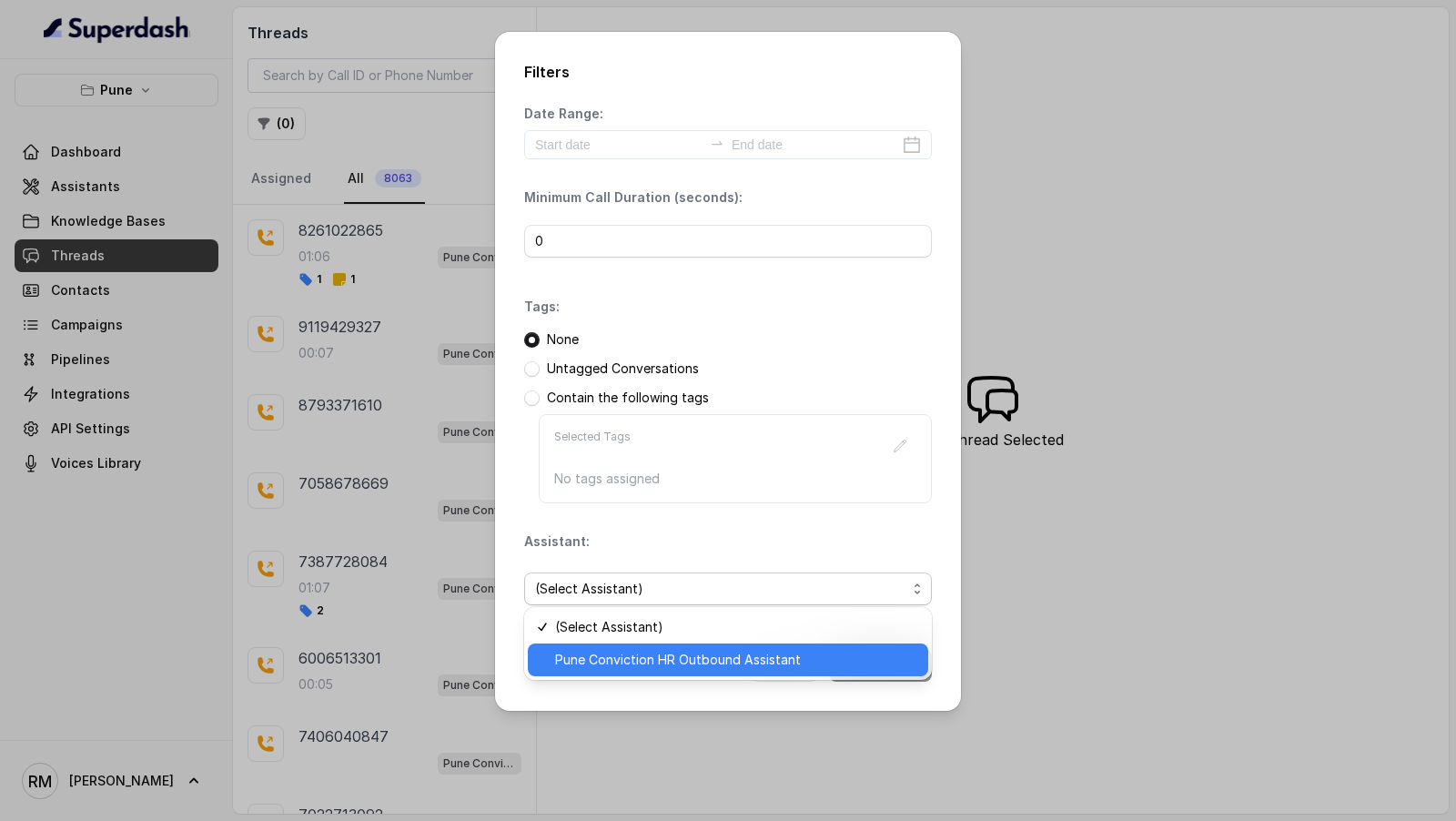
click at [615, 654] on span "Pune Conviction HR Outbound Assistant" at bounding box center [736, 660] width 363 height 22
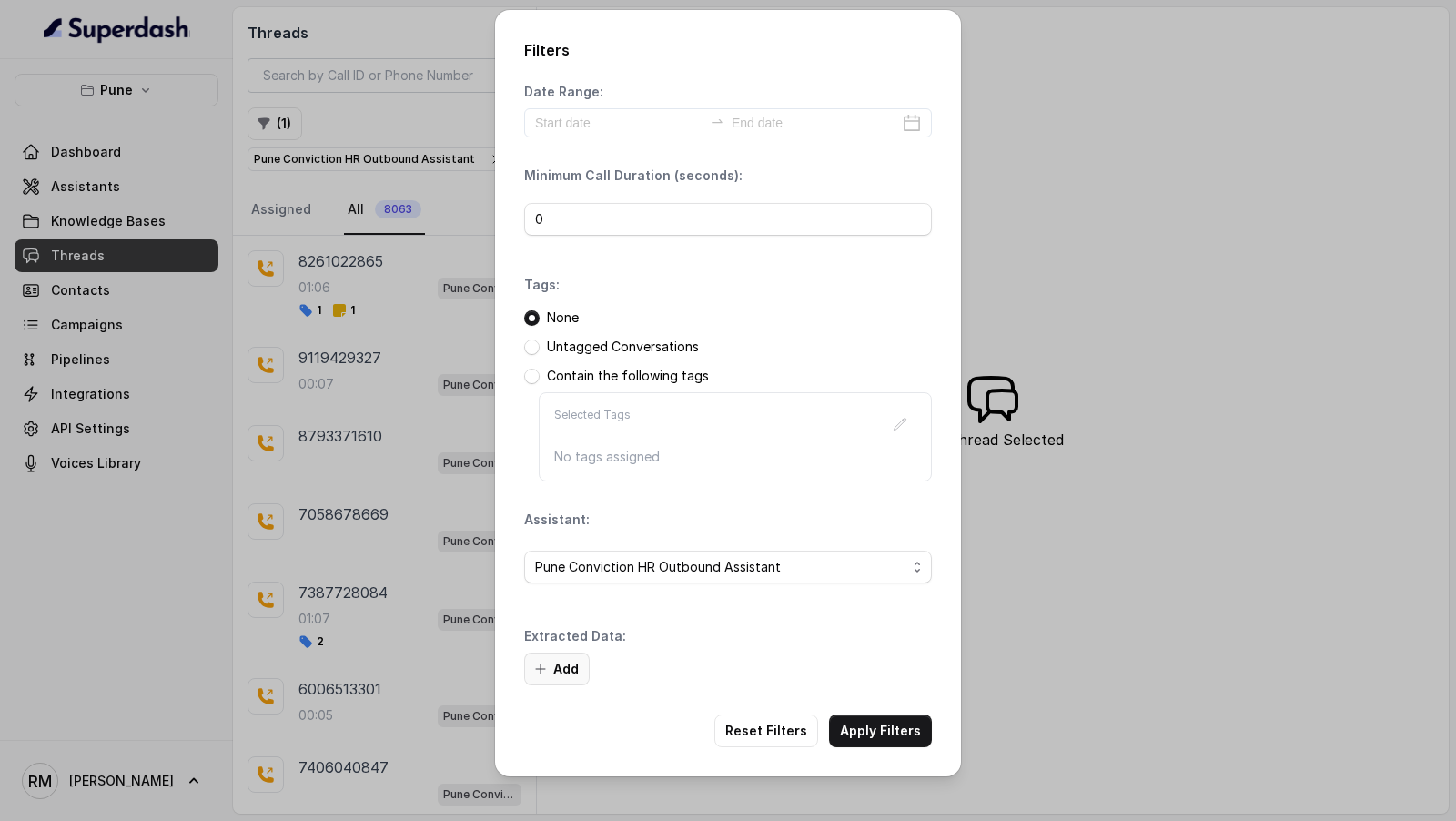
click at [575, 667] on button "Add" at bounding box center [558, 669] width 66 height 33
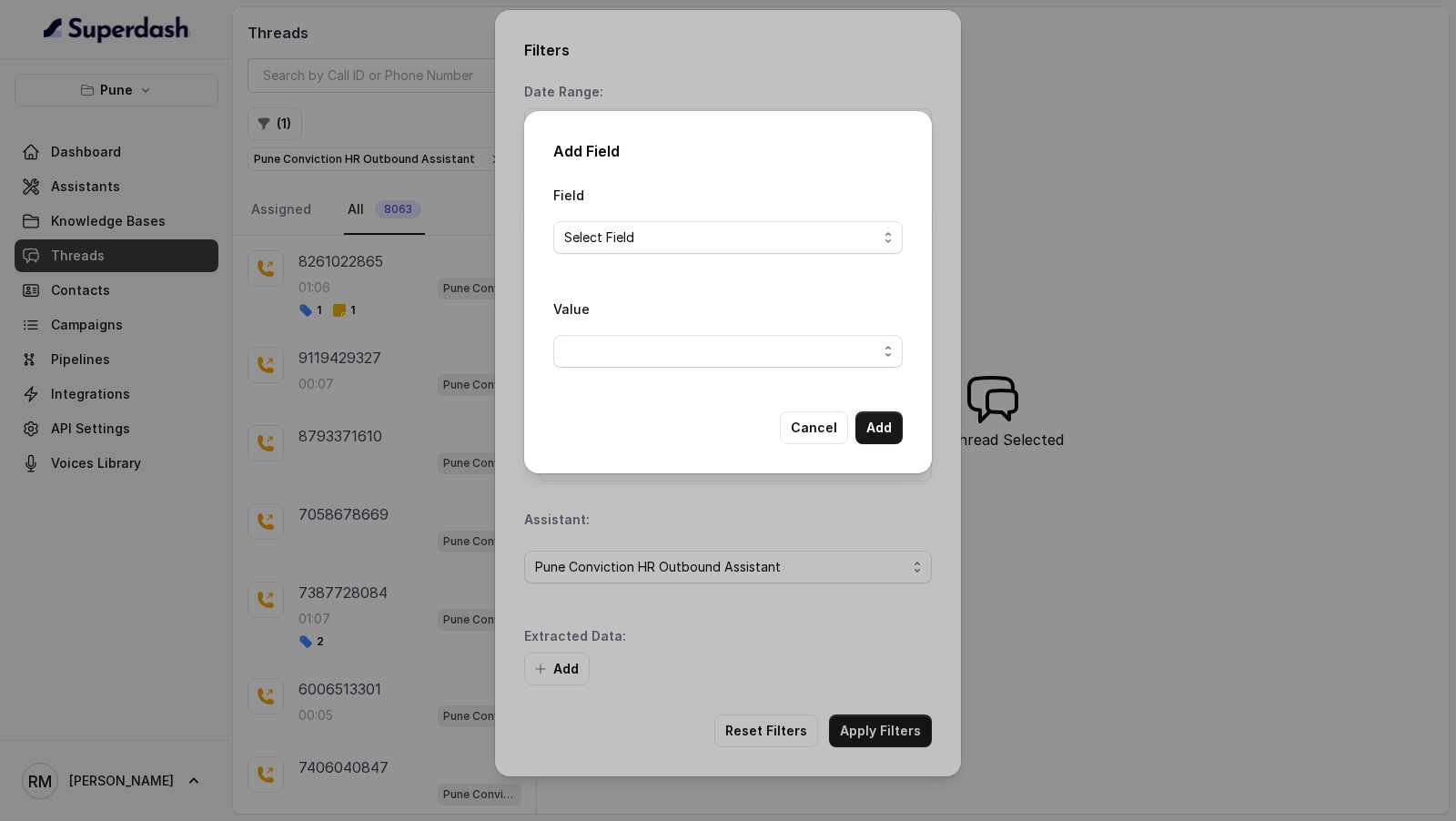
click at [688, 245] on span "Select Field" at bounding box center [721, 238] width 313 height 22
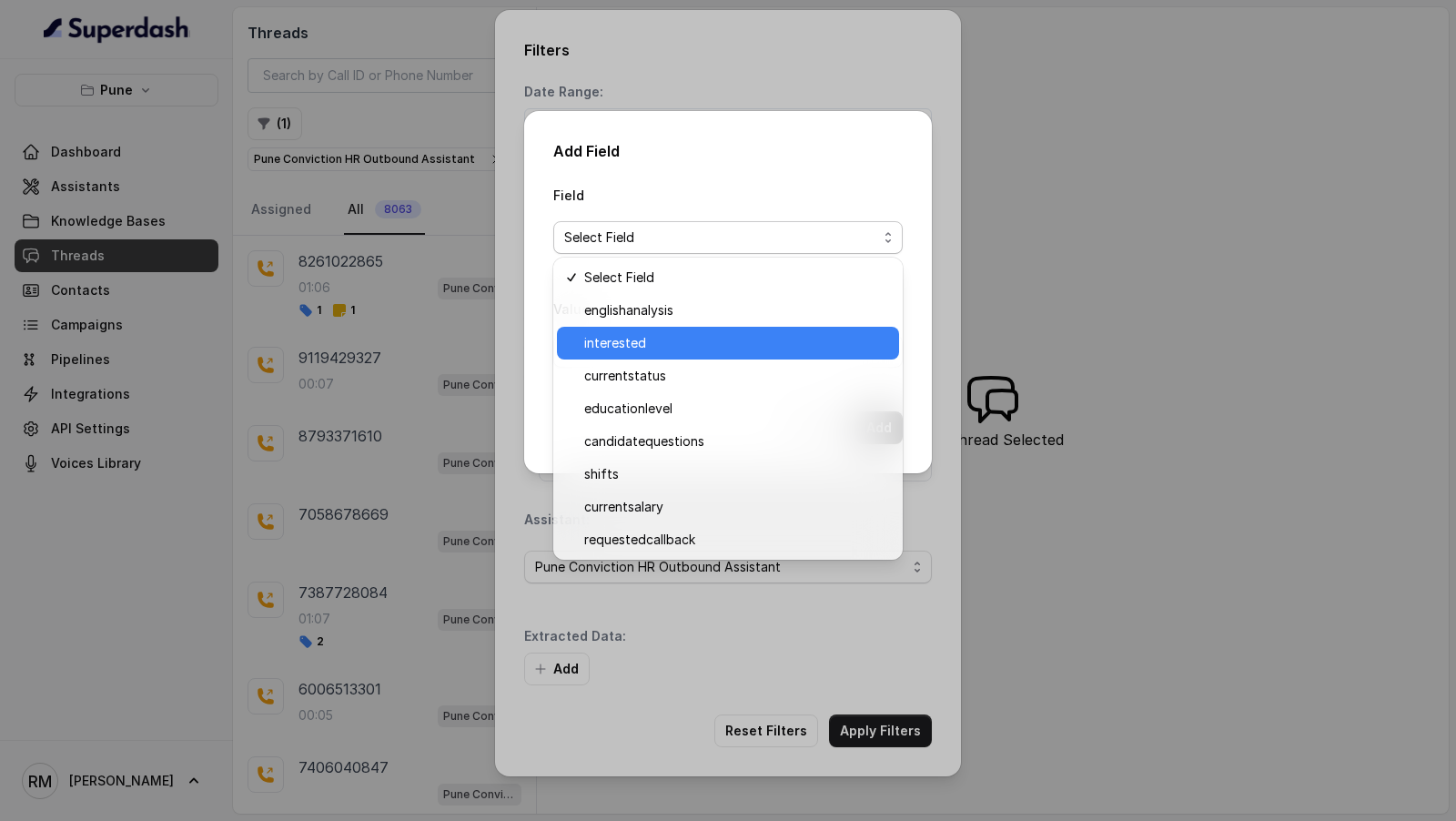
click at [670, 343] on span "interested" at bounding box center [736, 343] width 304 height 22
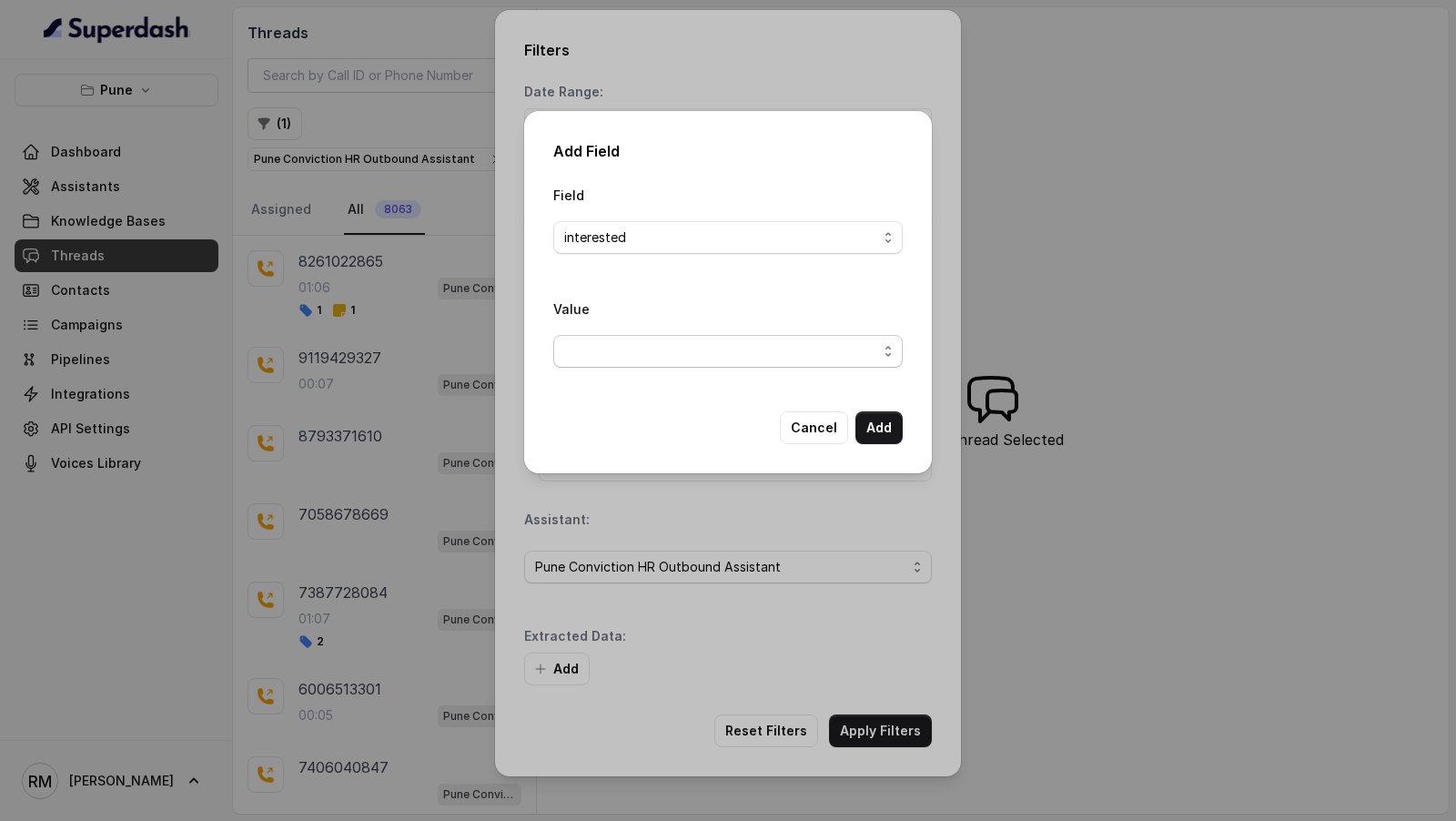
click at [676, 355] on span "button" at bounding box center [728, 351] width 350 height 33
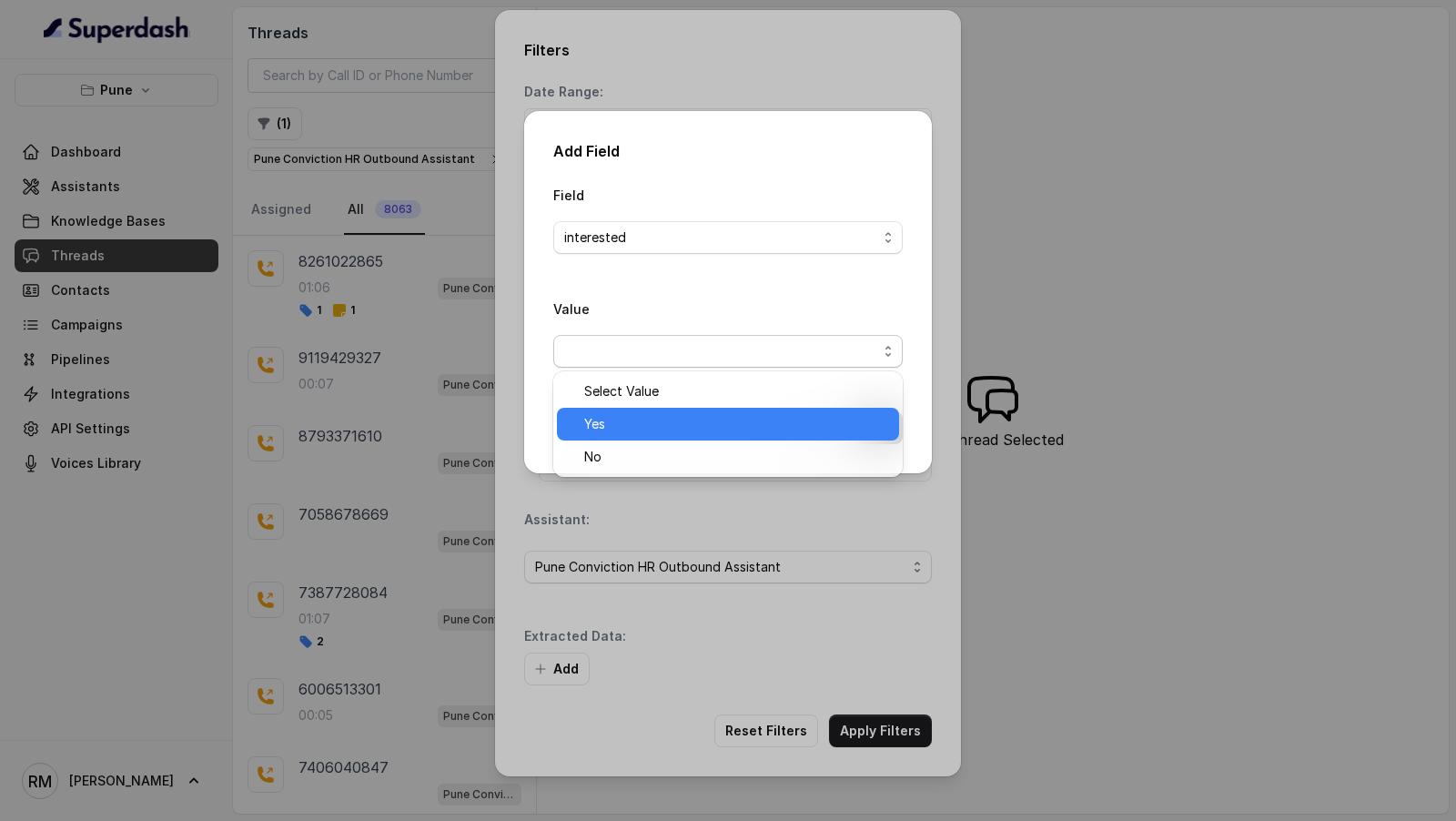
click at [673, 425] on span "Yes" at bounding box center [736, 424] width 304 height 22
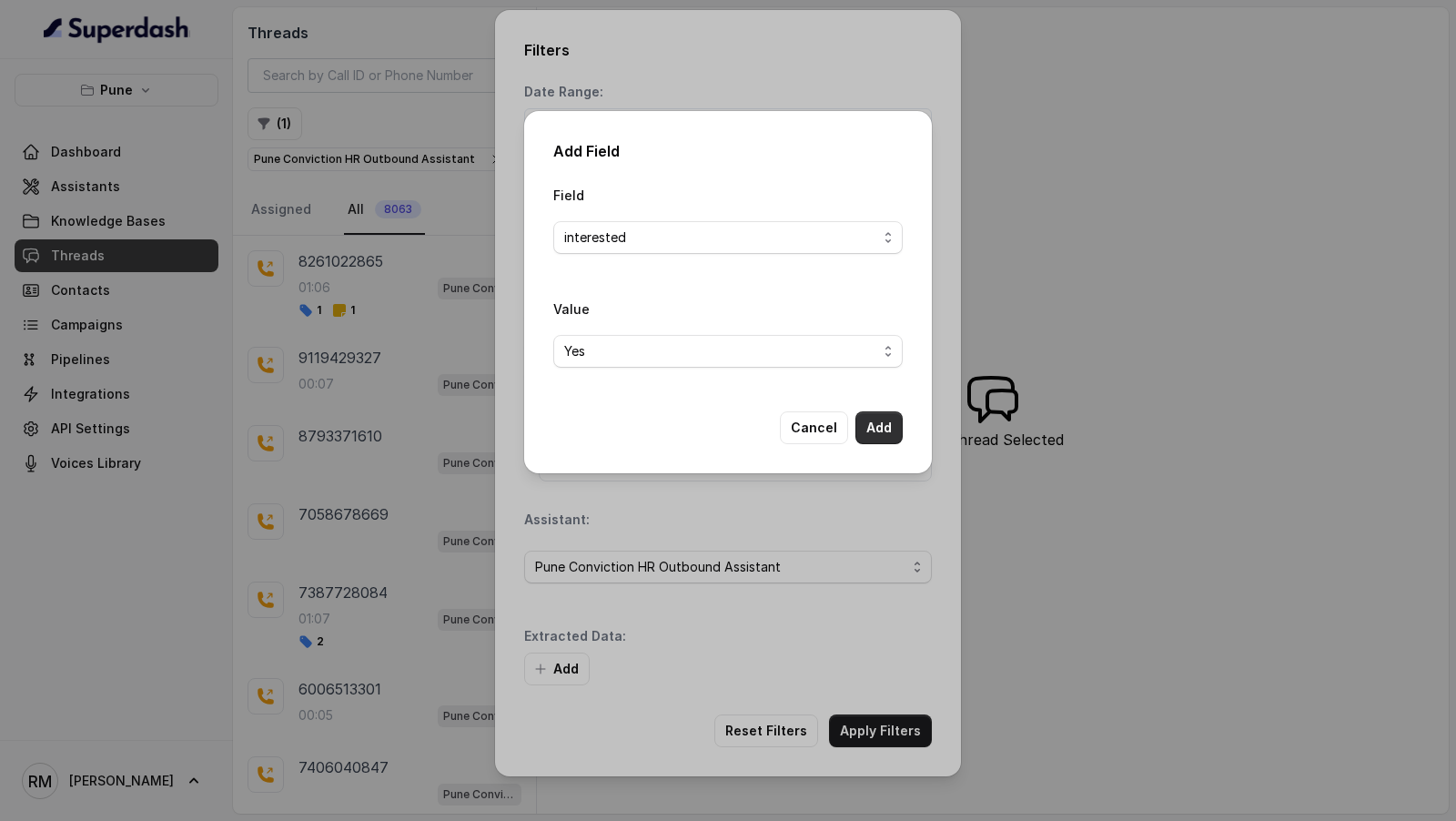
click at [890, 432] on button "Add" at bounding box center [880, 427] width 48 height 33
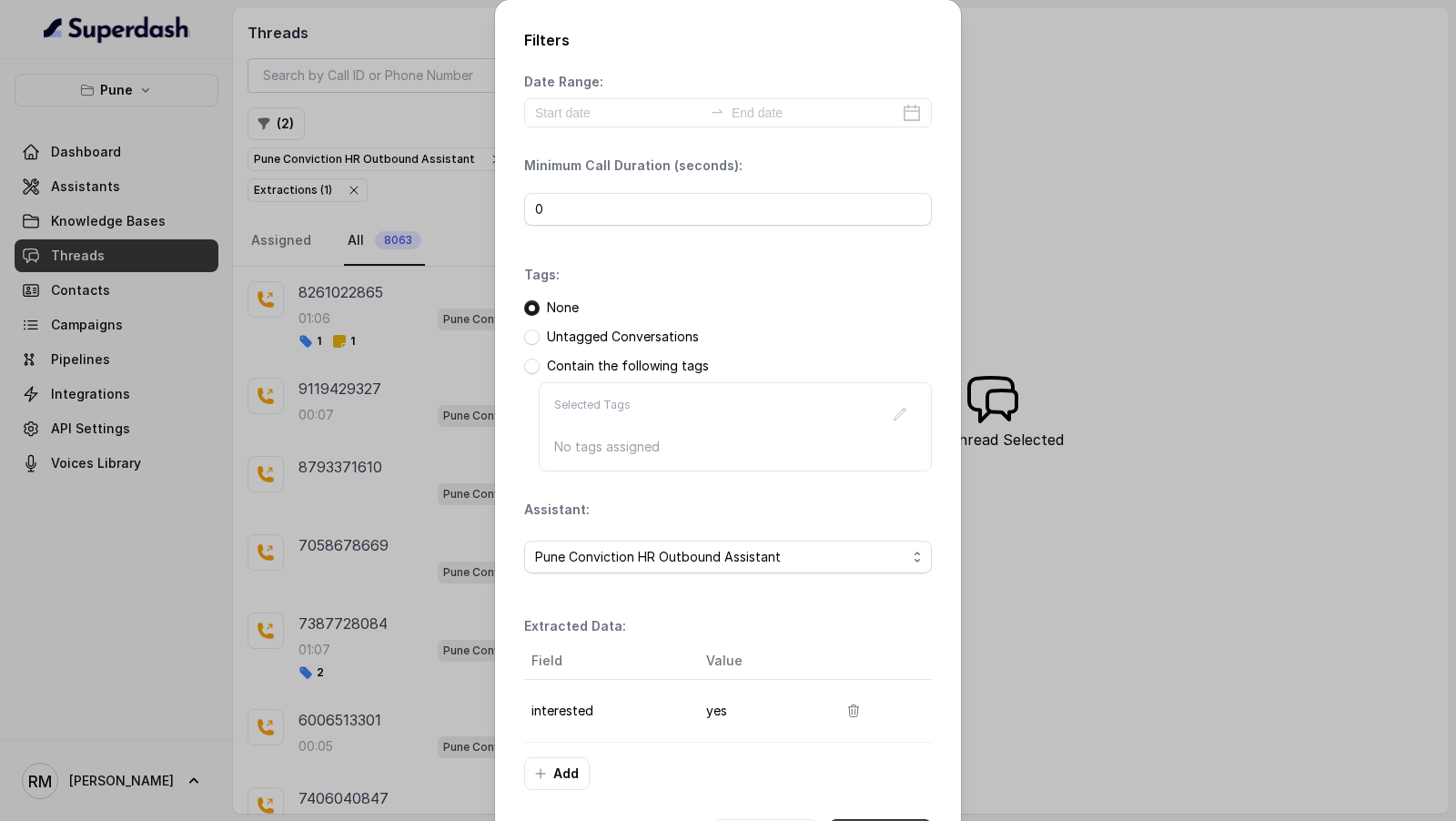
click at [875, 819] on button "Apply Filters" at bounding box center [880, 835] width 102 height 33
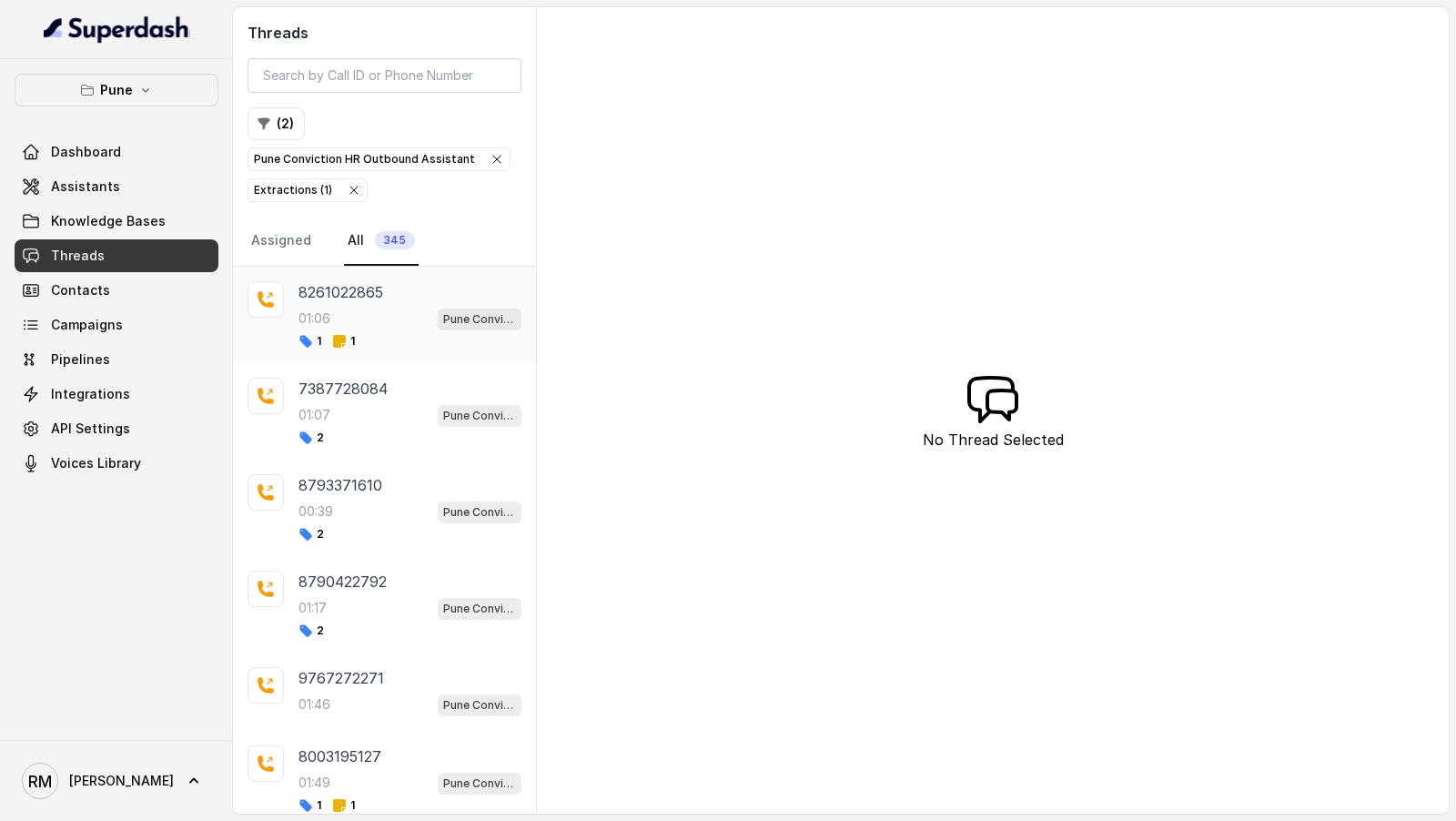
click at [389, 316] on div "01:06 Pune Conviction HR Outbound Assistant" at bounding box center [409, 319] width 223 height 24
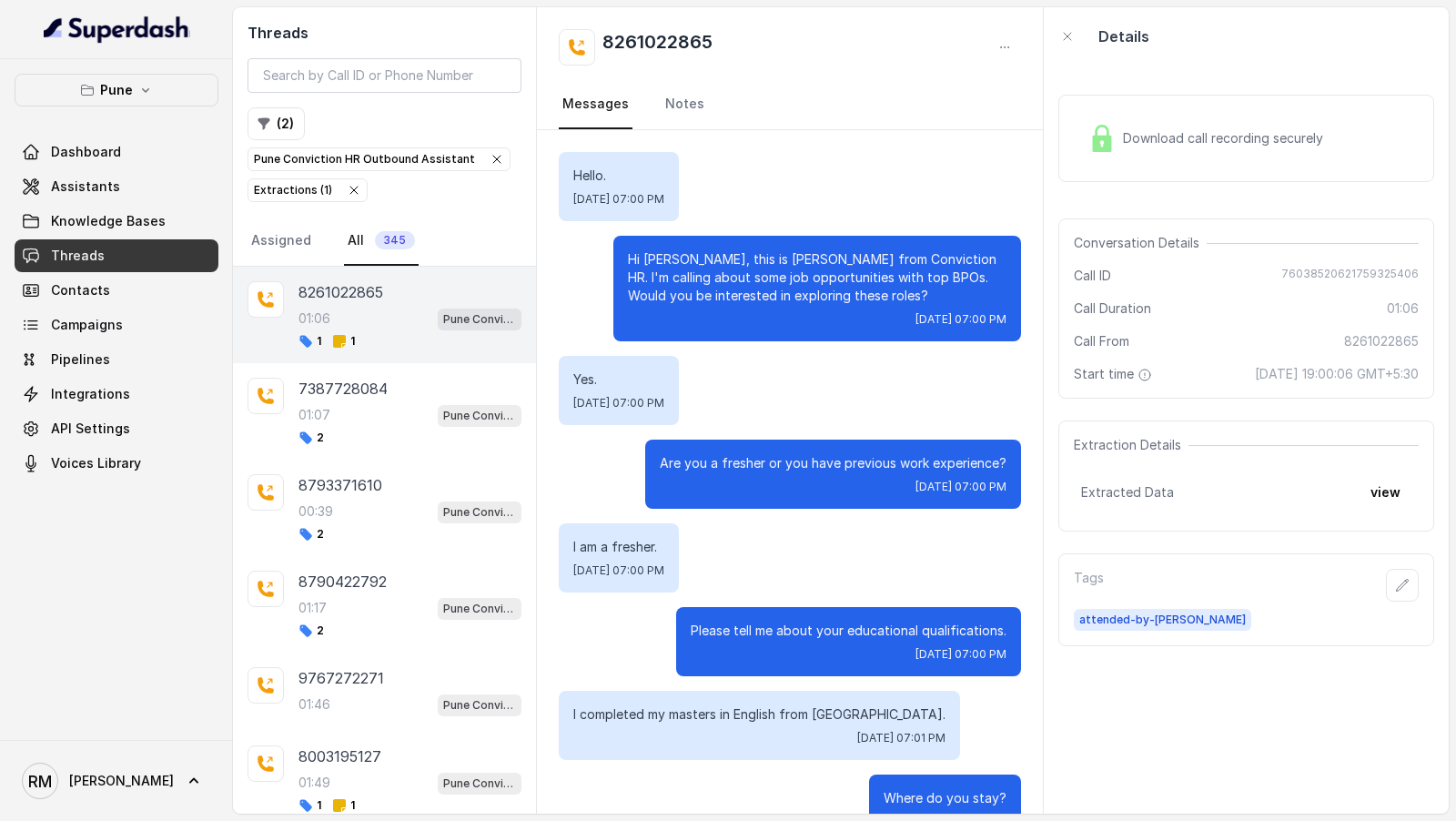
scroll to position [942, 0]
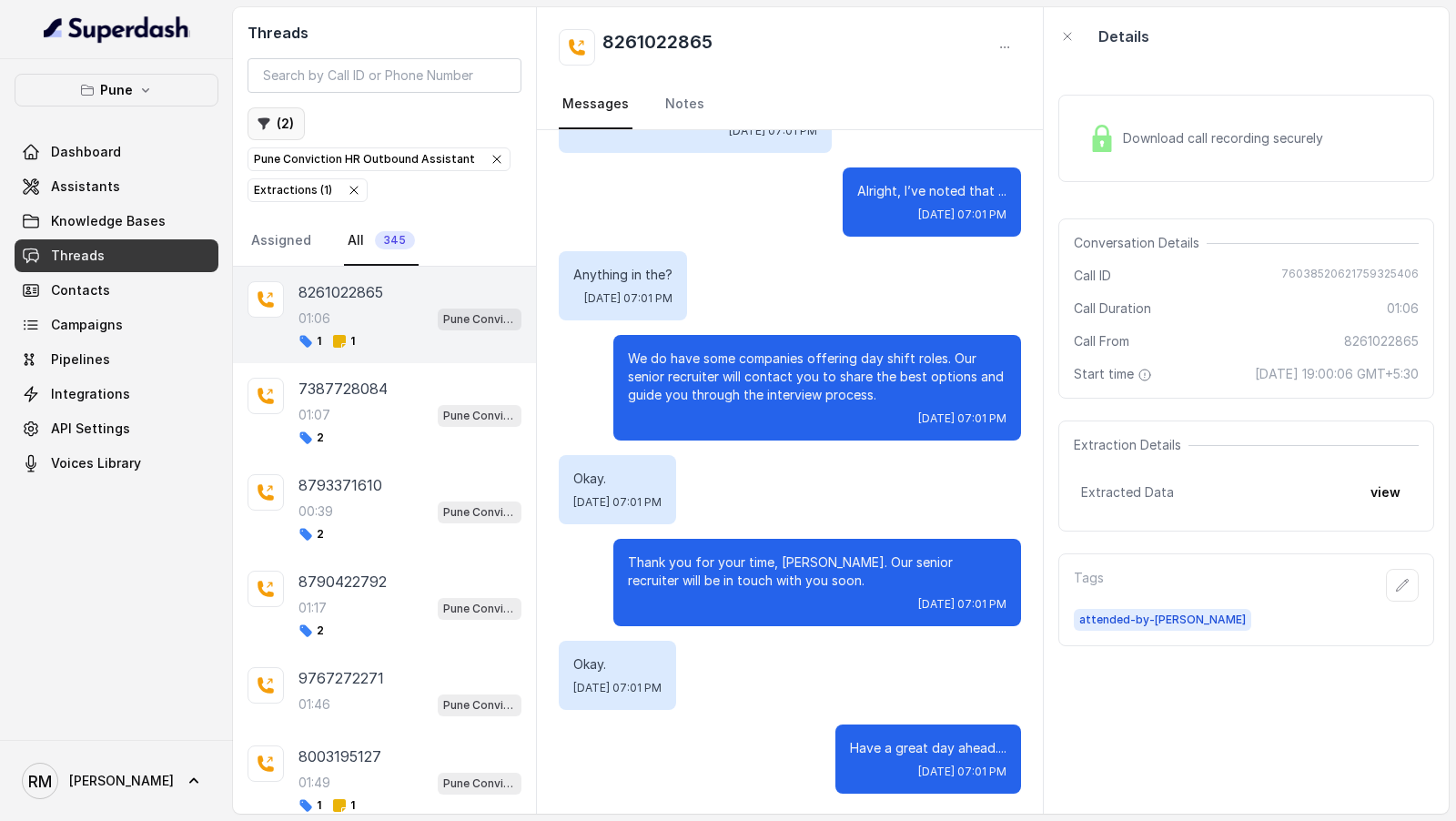
click at [284, 135] on button "( 2 )" at bounding box center [276, 123] width 58 height 33
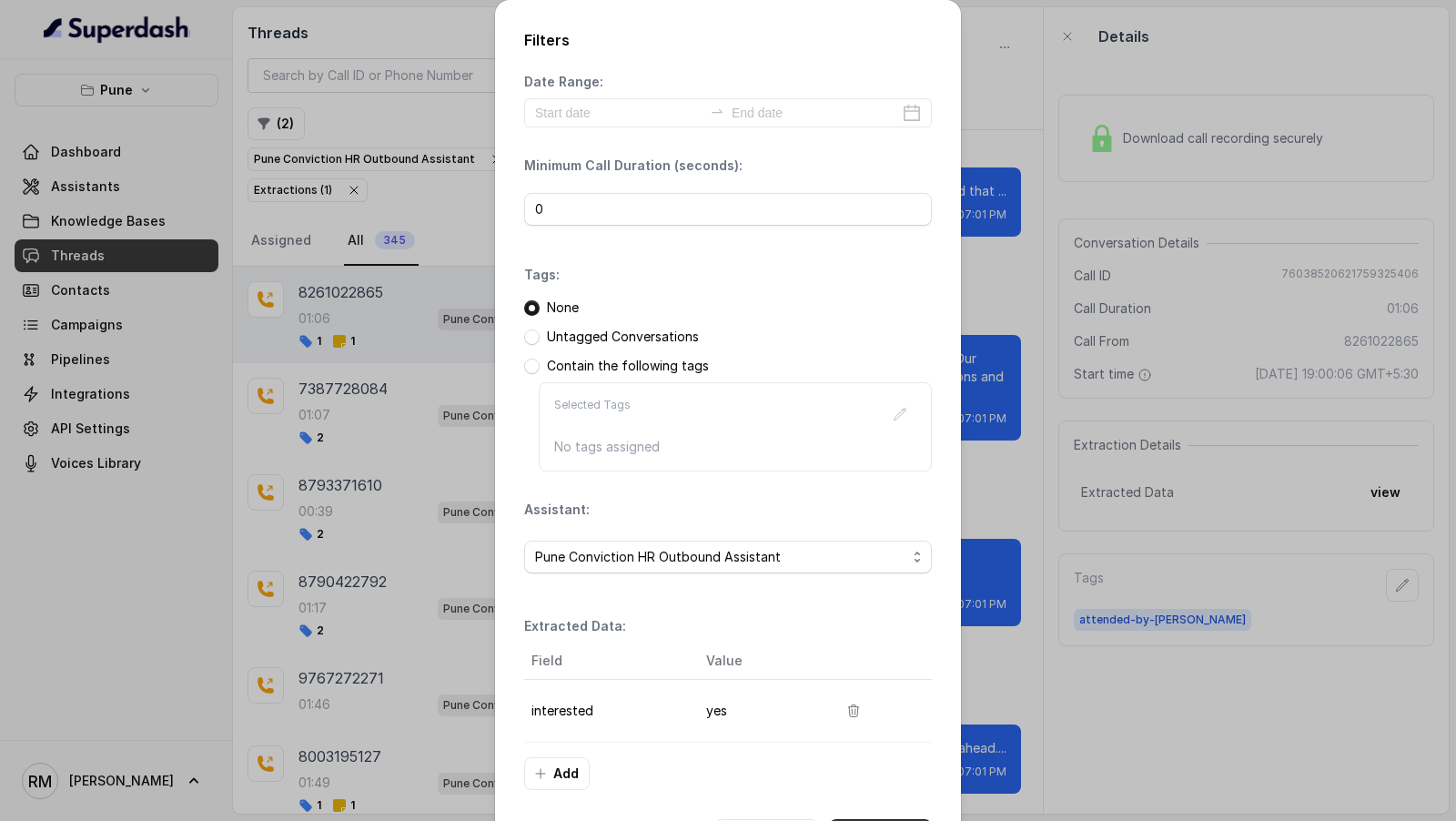
click at [600, 146] on div "Date Range: Minimum Call Duration (seconds): 0 Tags: None Untagged Conversation…" at bounding box center [728, 431] width 407 height 718
click at [623, 118] on input at bounding box center [619, 112] width 168 height 20
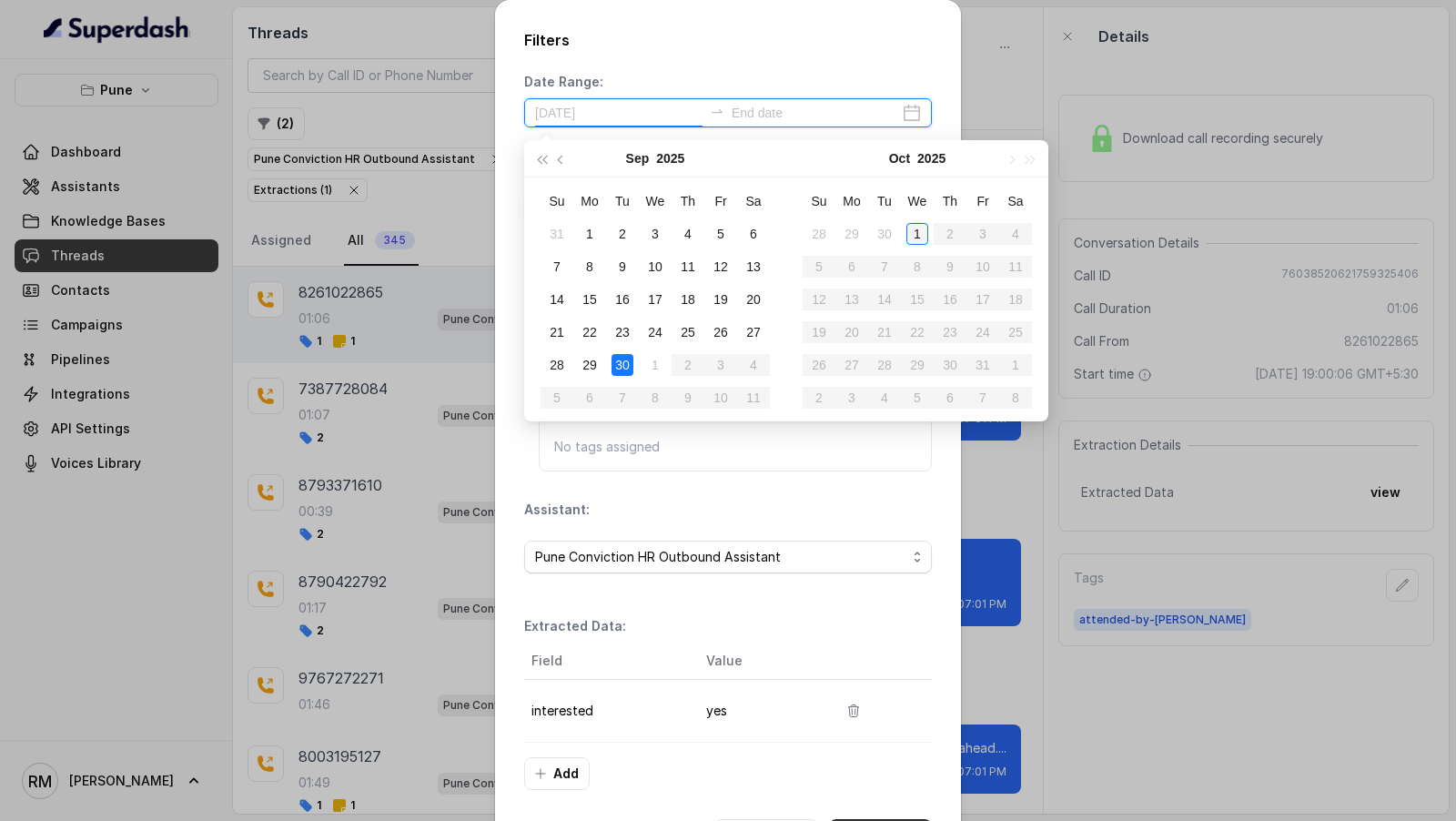
type input "2025-10-01"
click at [915, 232] on div "1" at bounding box center [917, 234] width 22 height 22
type input "2025-10-01"
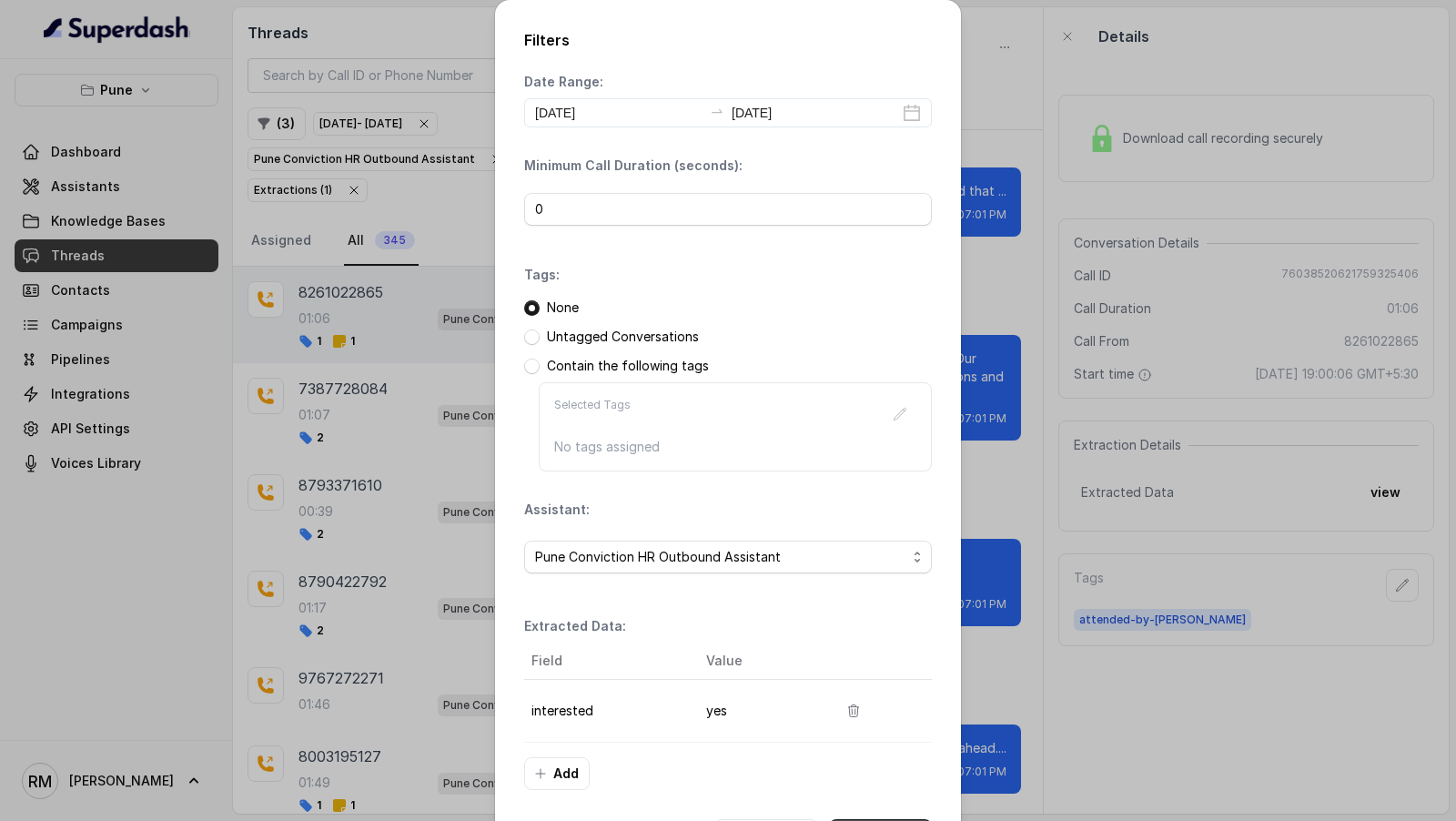
click at [882, 820] on button "Apply Filters" at bounding box center [880, 835] width 102 height 33
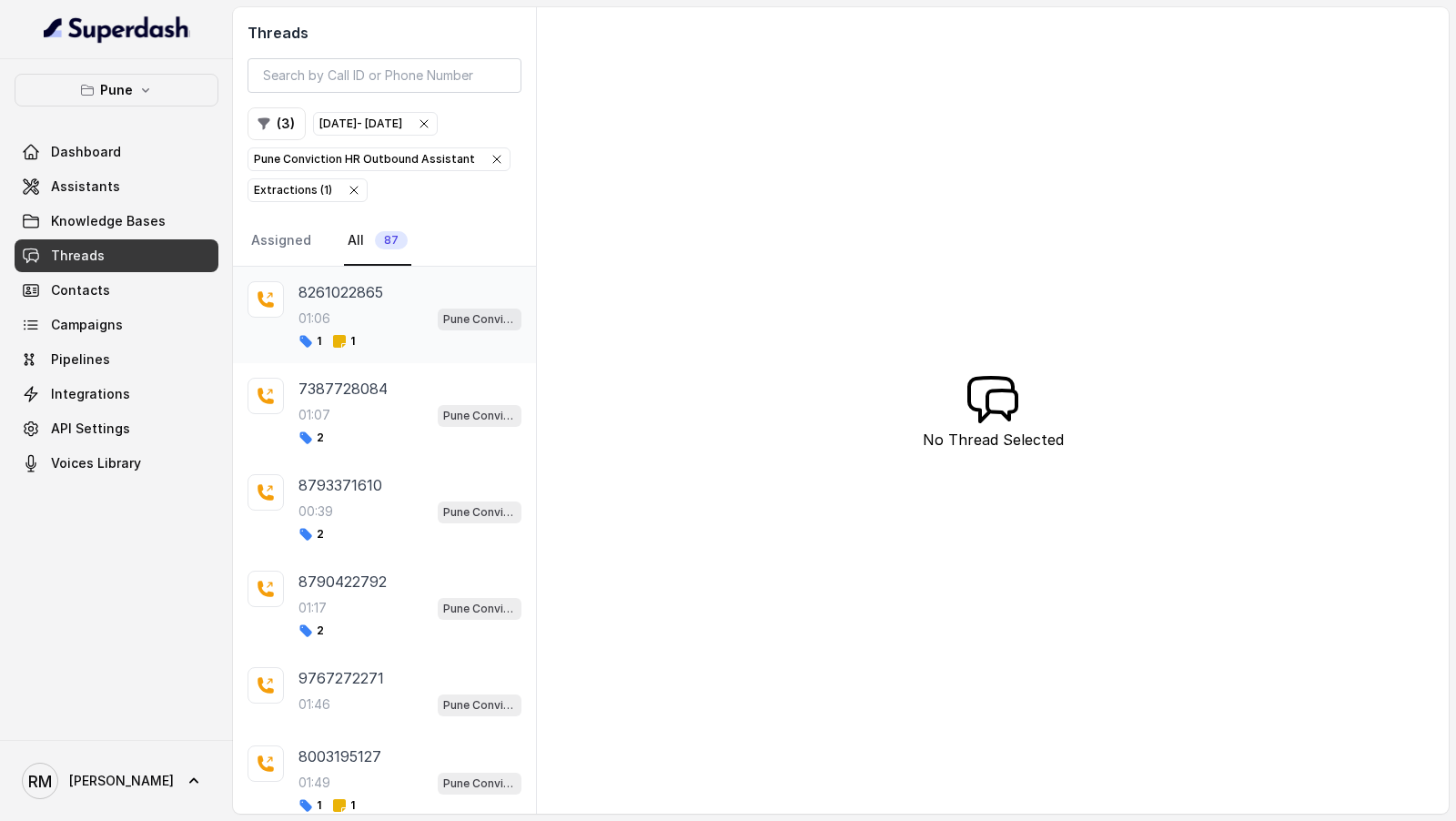
click at [426, 322] on div "01:06 Pune Conviction HR Outbound Assistant" at bounding box center [409, 319] width 223 height 24
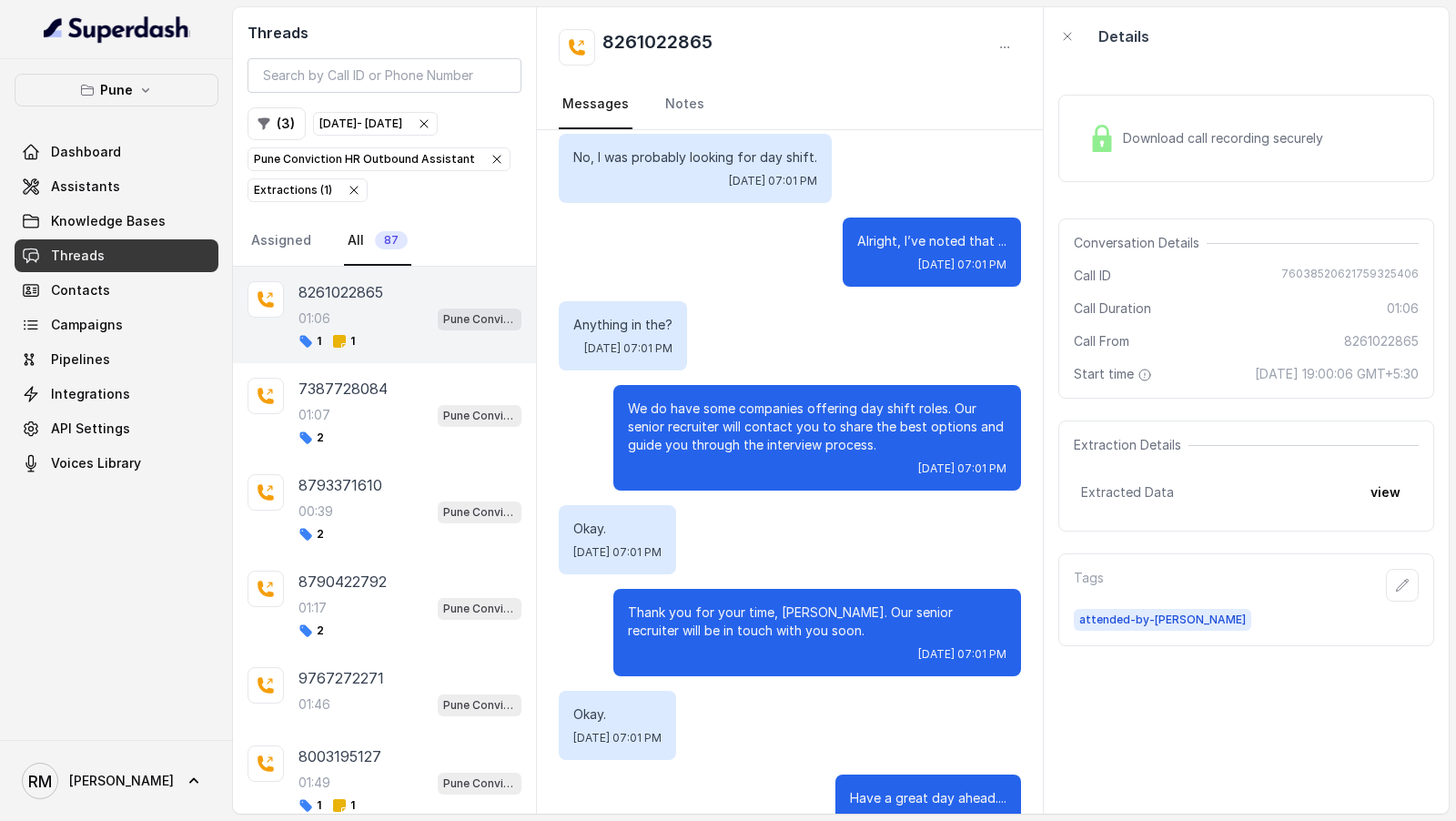
scroll to position [942, 0]
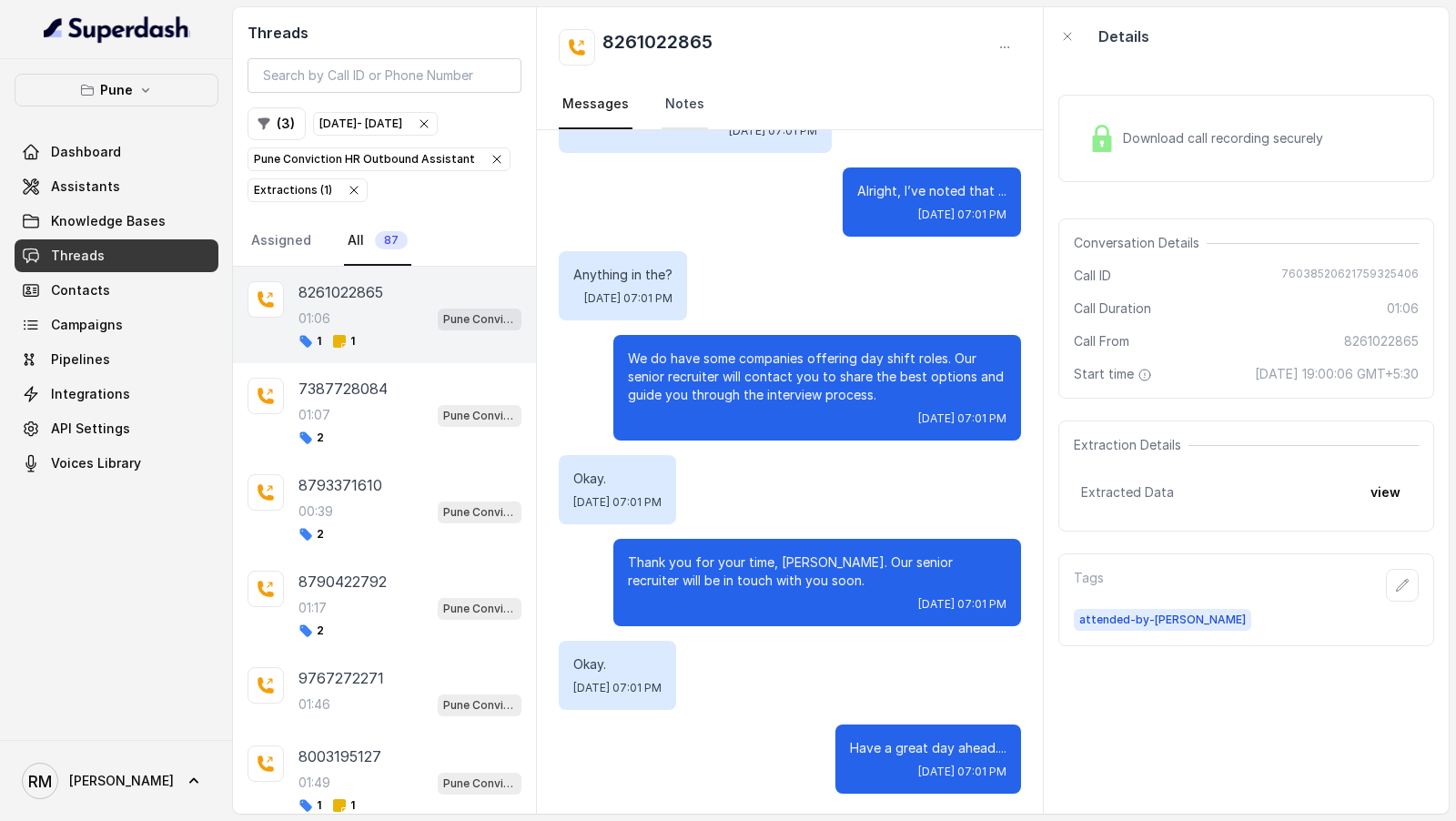
click at [691, 105] on link "Notes" at bounding box center [685, 104] width 47 height 49
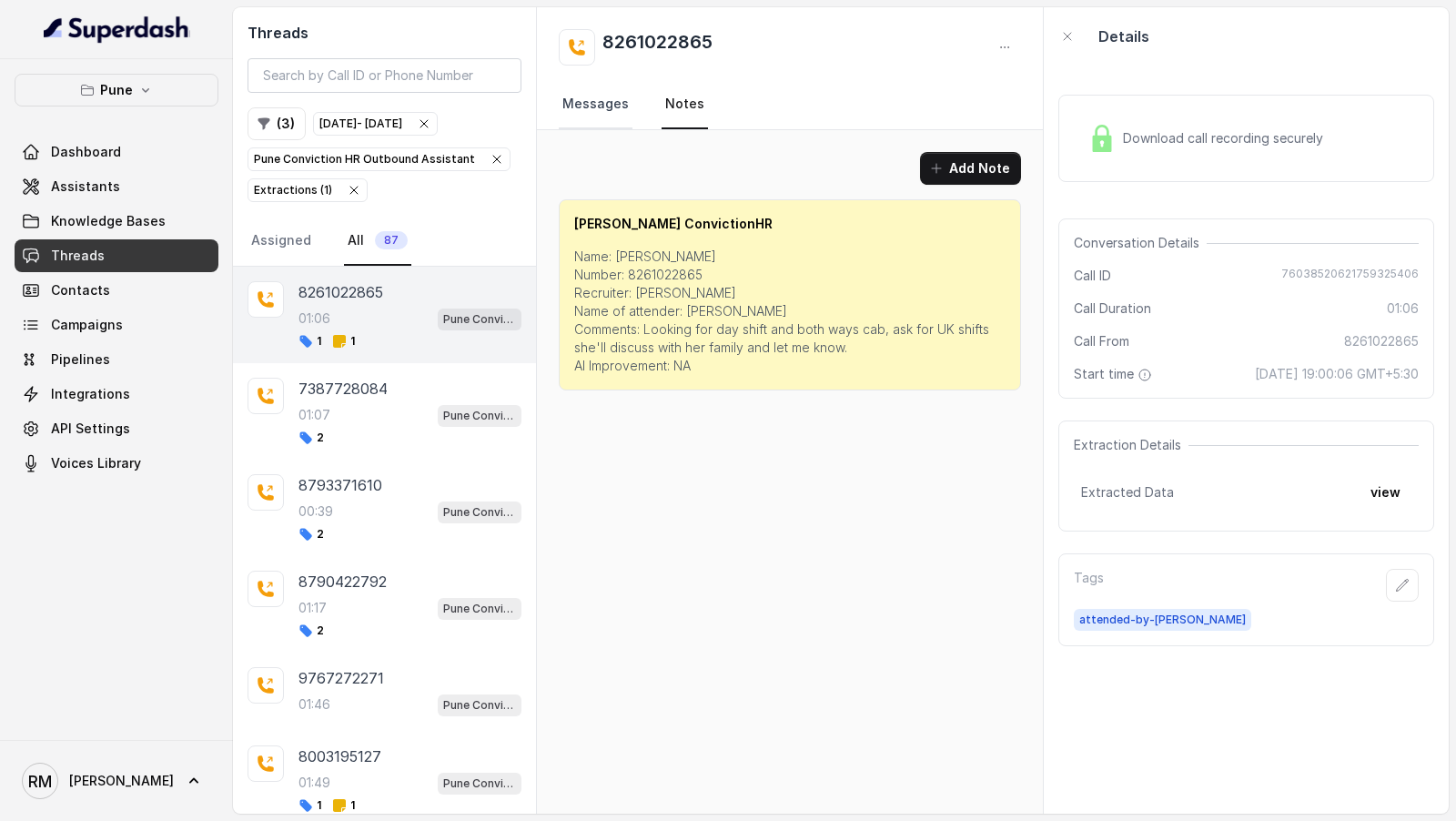
click at [580, 105] on link "Messages" at bounding box center [595, 104] width 74 height 49
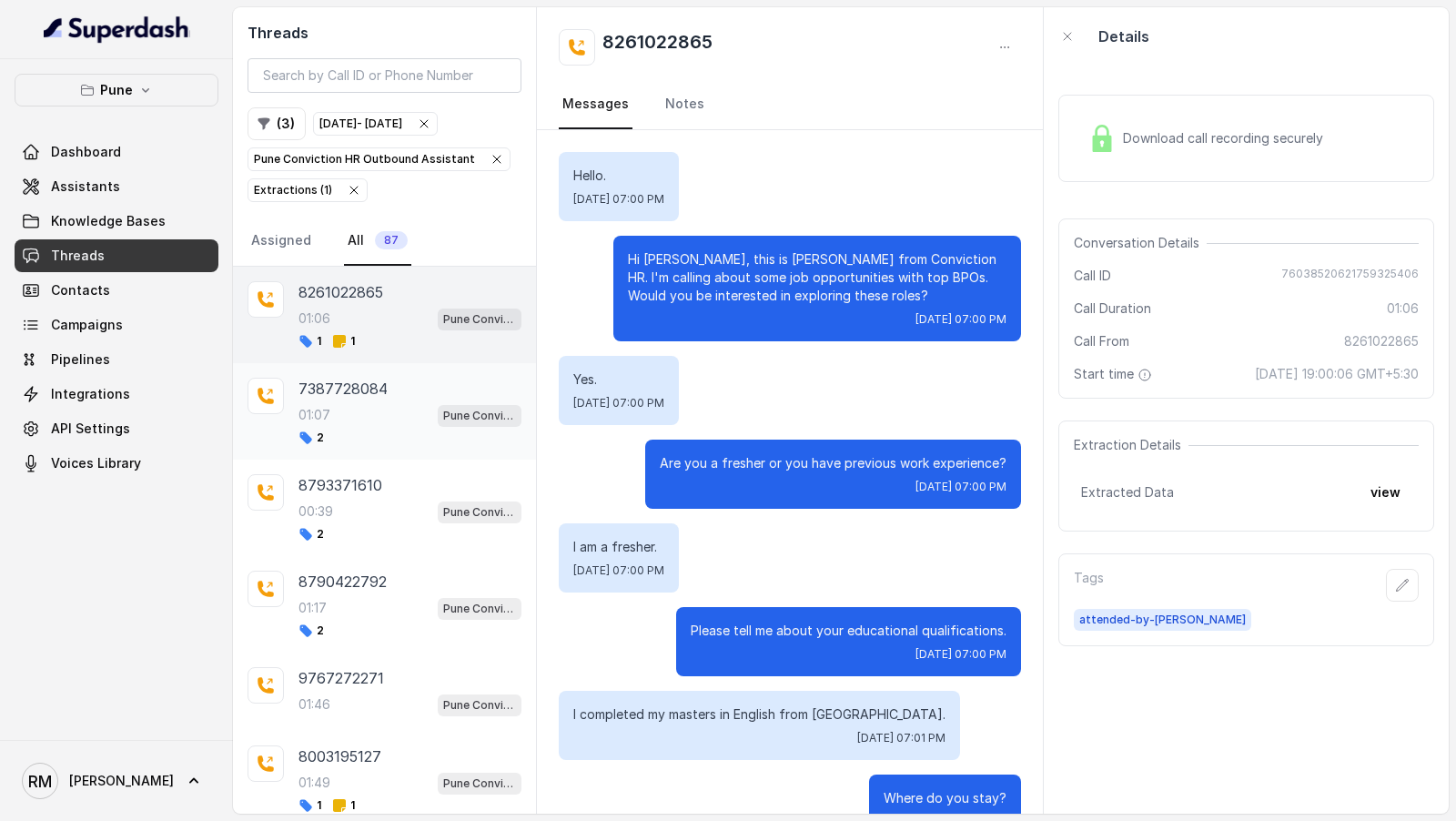
click at [389, 438] on div "2" at bounding box center [409, 437] width 223 height 15
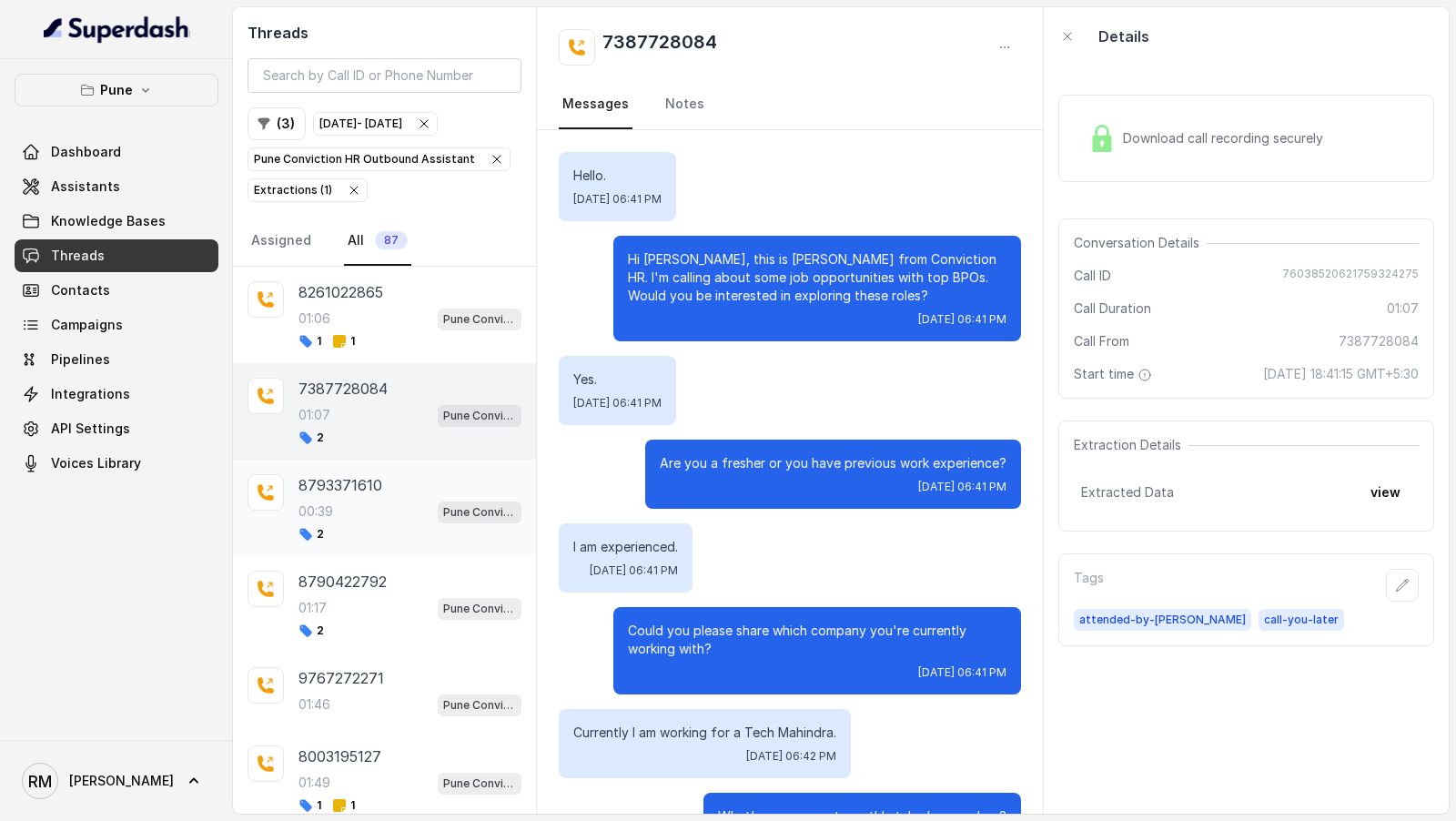
scroll to position [924, 0]
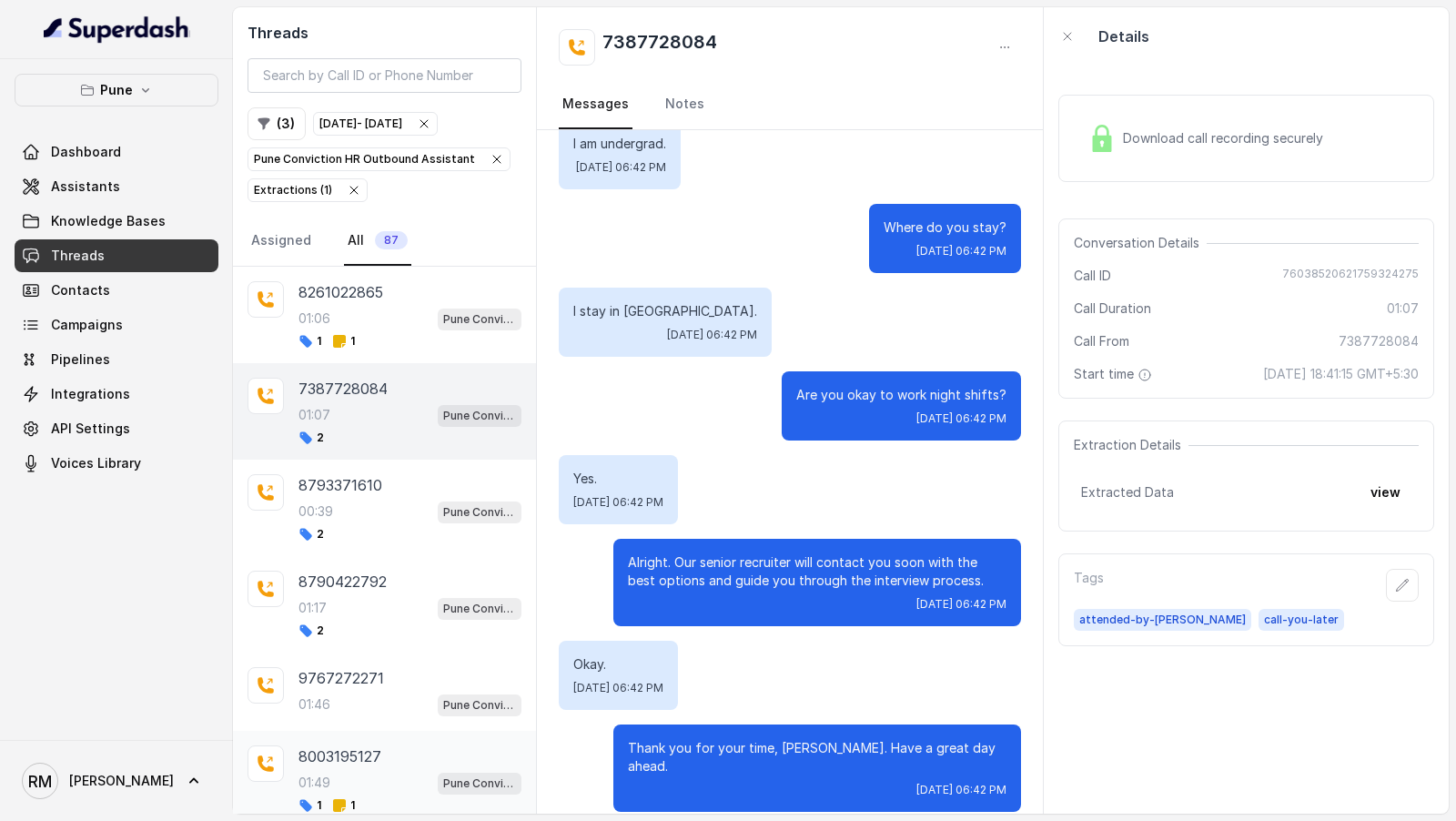
click at [325, 773] on p "01:49" at bounding box center [314, 782] width 32 height 18
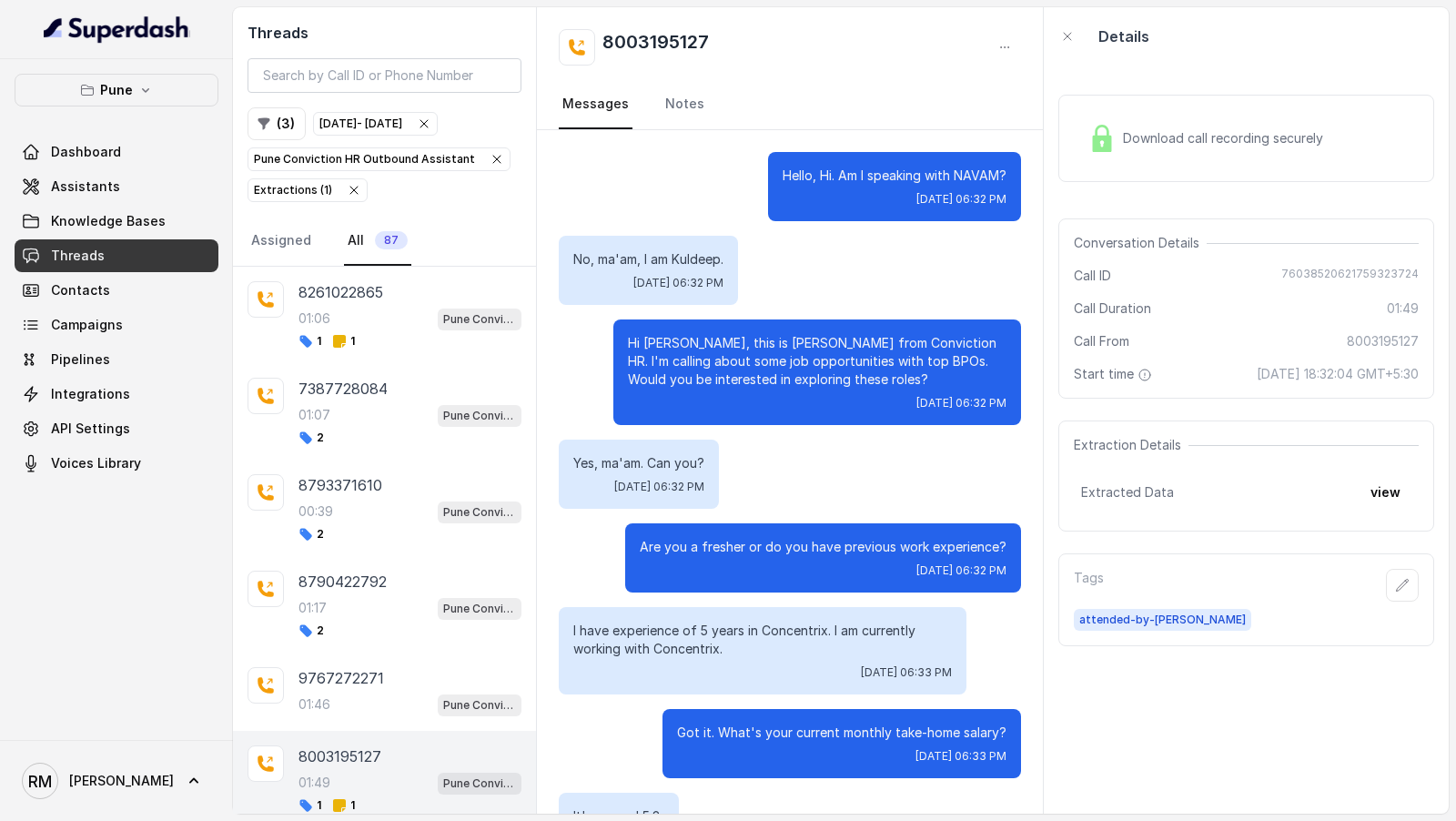
scroll to position [1452, 0]
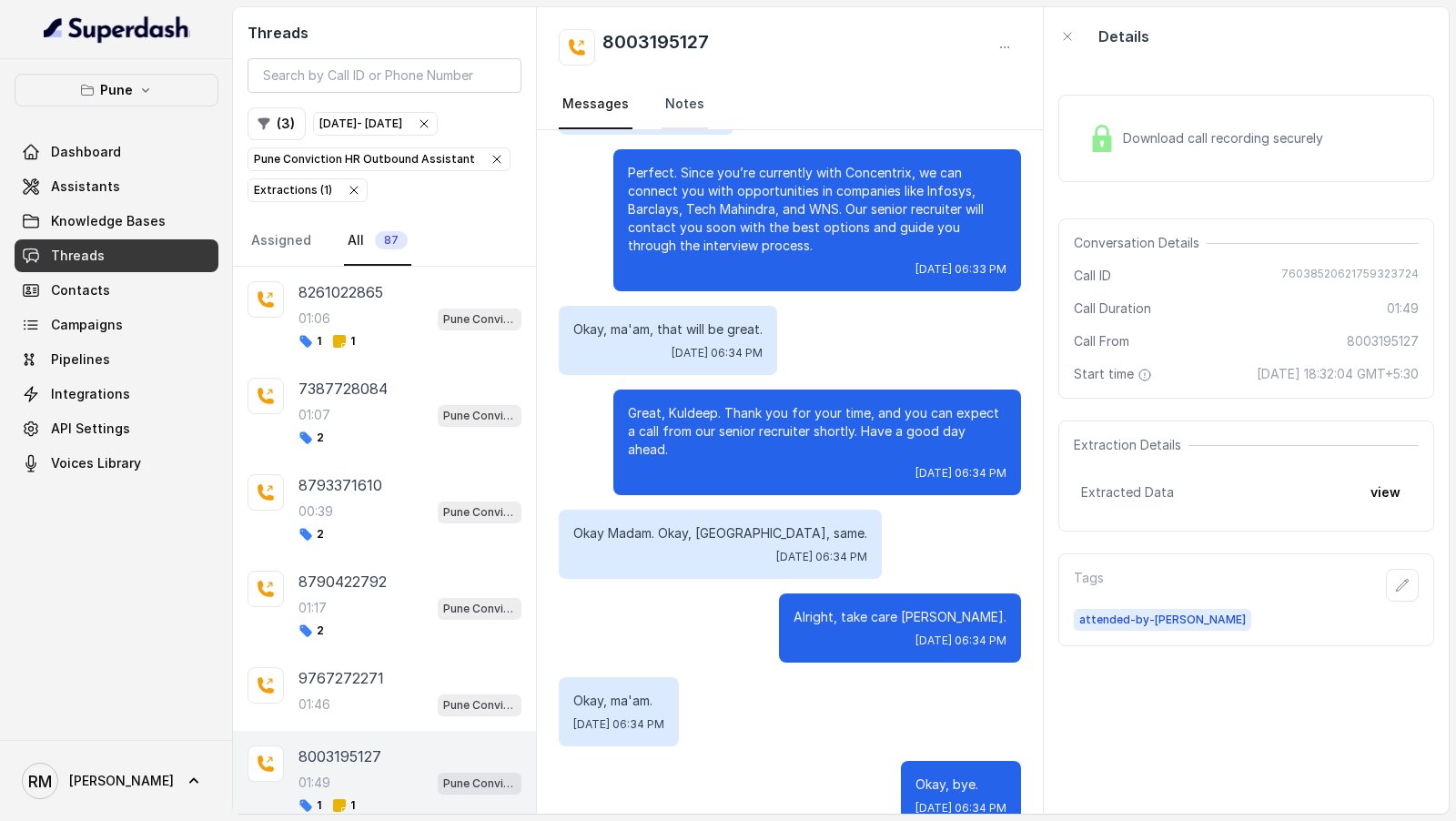
click at [693, 101] on link "Notes" at bounding box center [685, 104] width 47 height 49
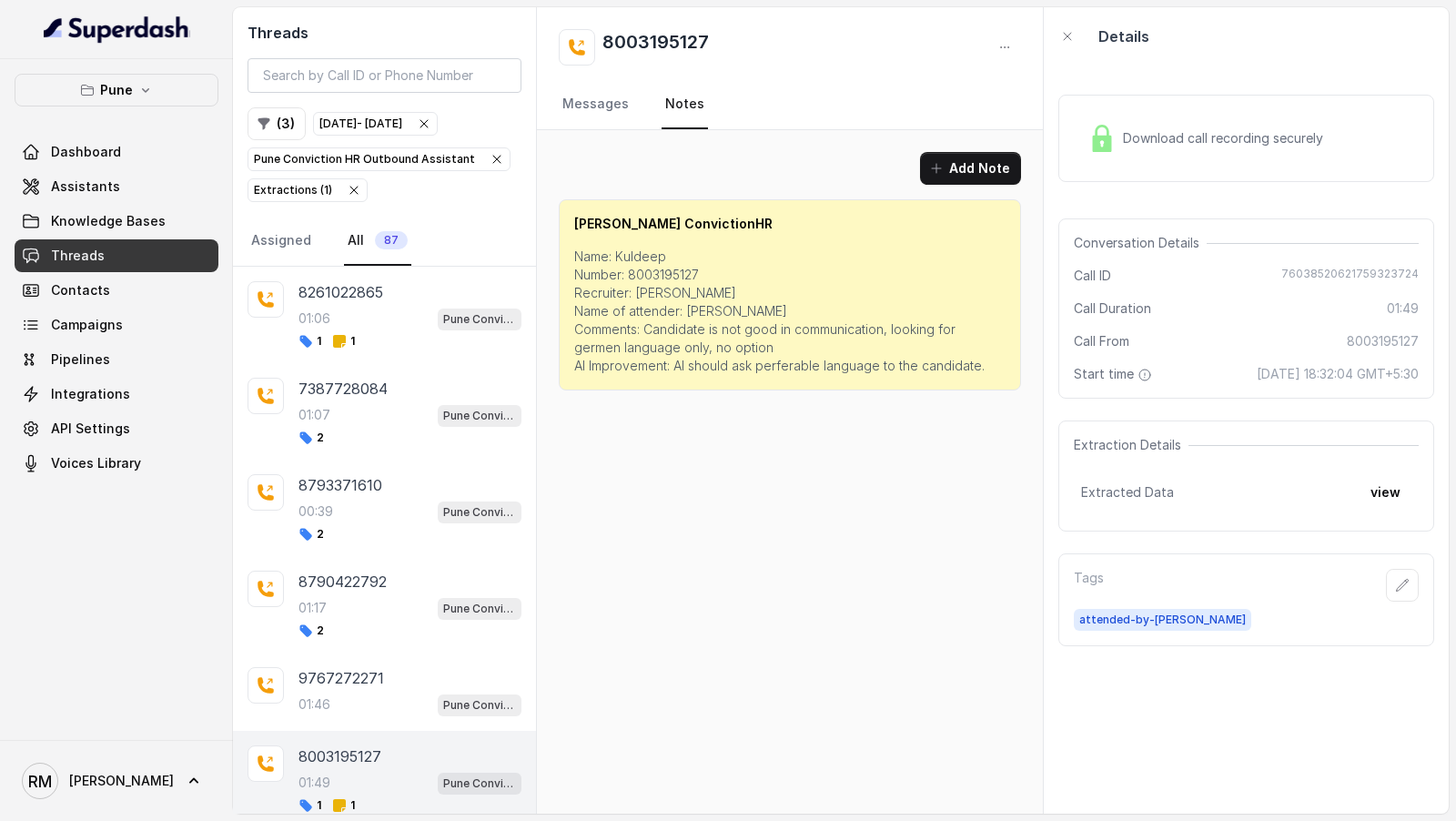
click at [574, 135] on div "Add Note Salman ConvictionHR Name: Kuldeep Number: 8003195127 Recruiter: Amruta…" at bounding box center [789, 271] width 506 height 282
click at [591, 120] on link "Messages" at bounding box center [595, 104] width 74 height 49
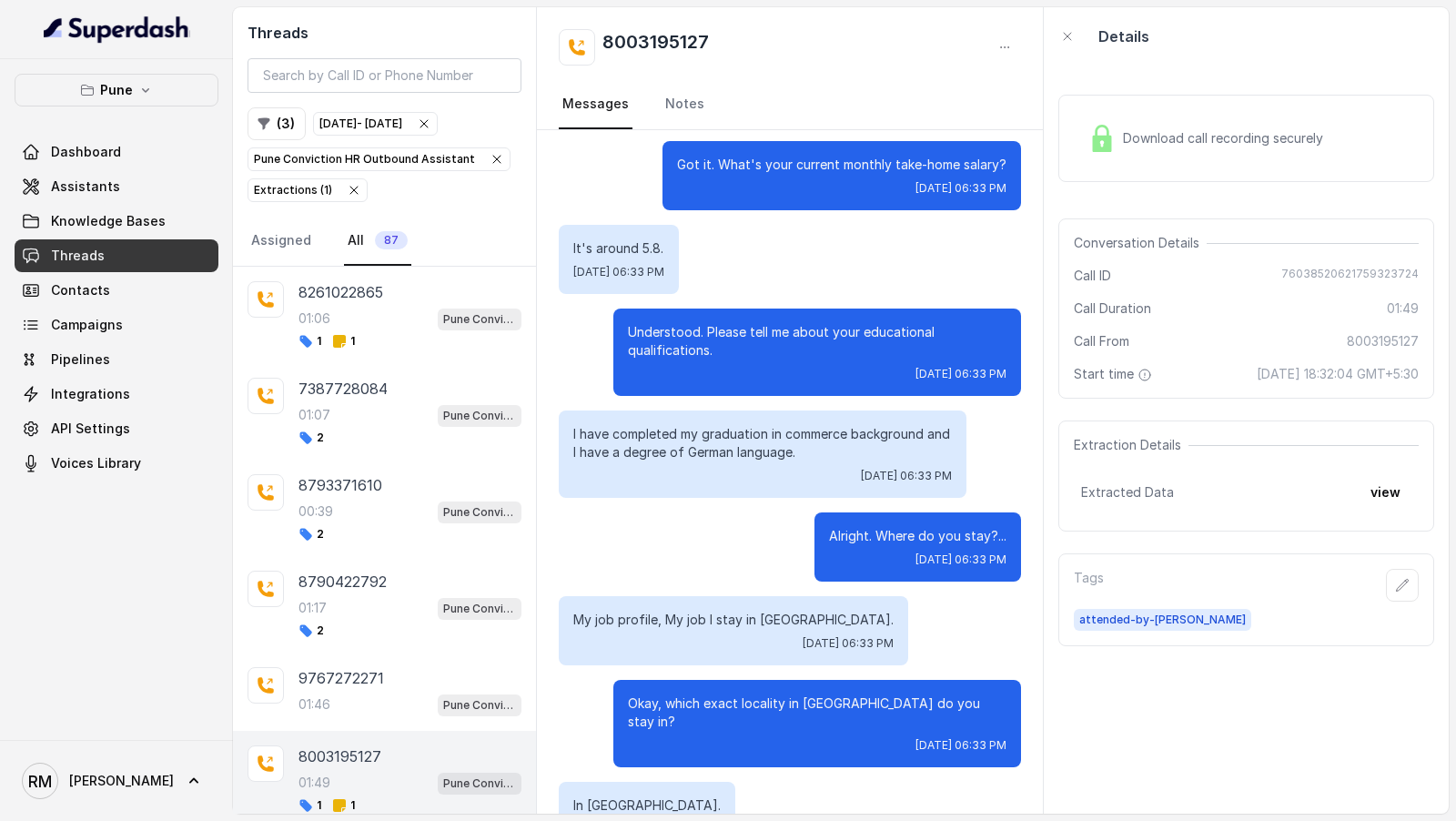
scroll to position [1452, 0]
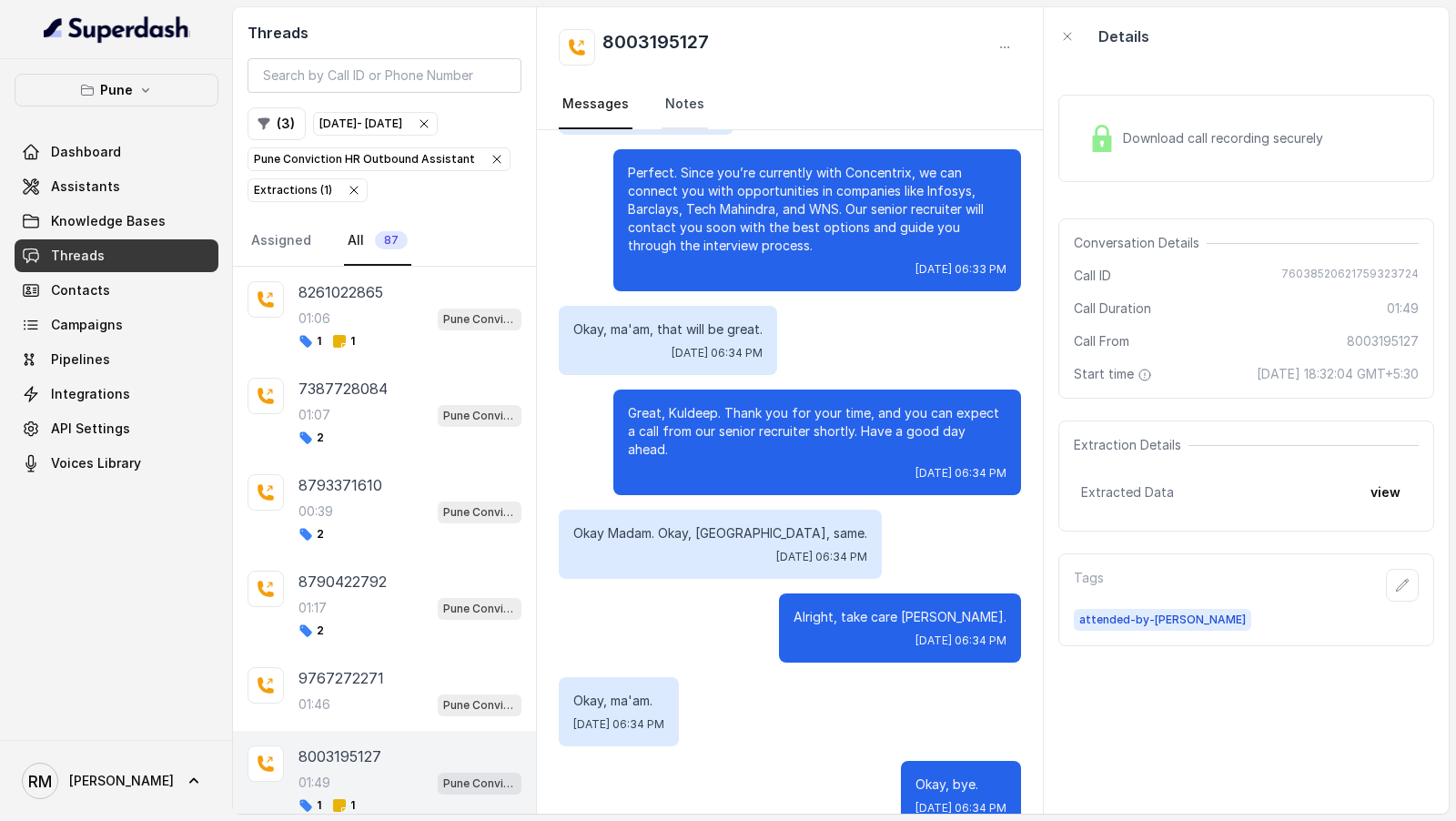
click at [668, 98] on link "Notes" at bounding box center [685, 104] width 47 height 49
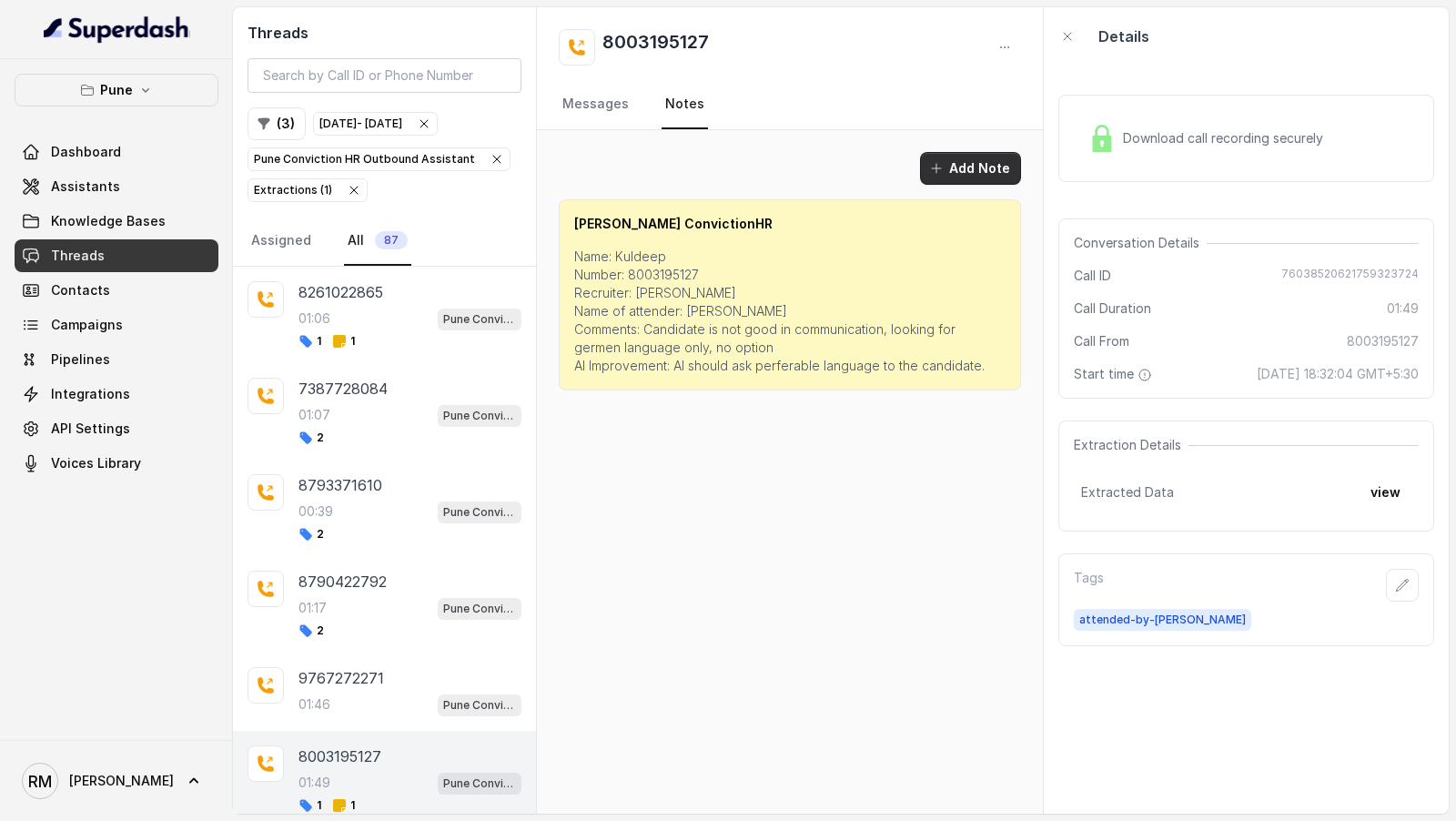
click at [979, 157] on button "Add Note" at bounding box center [971, 168] width 101 height 33
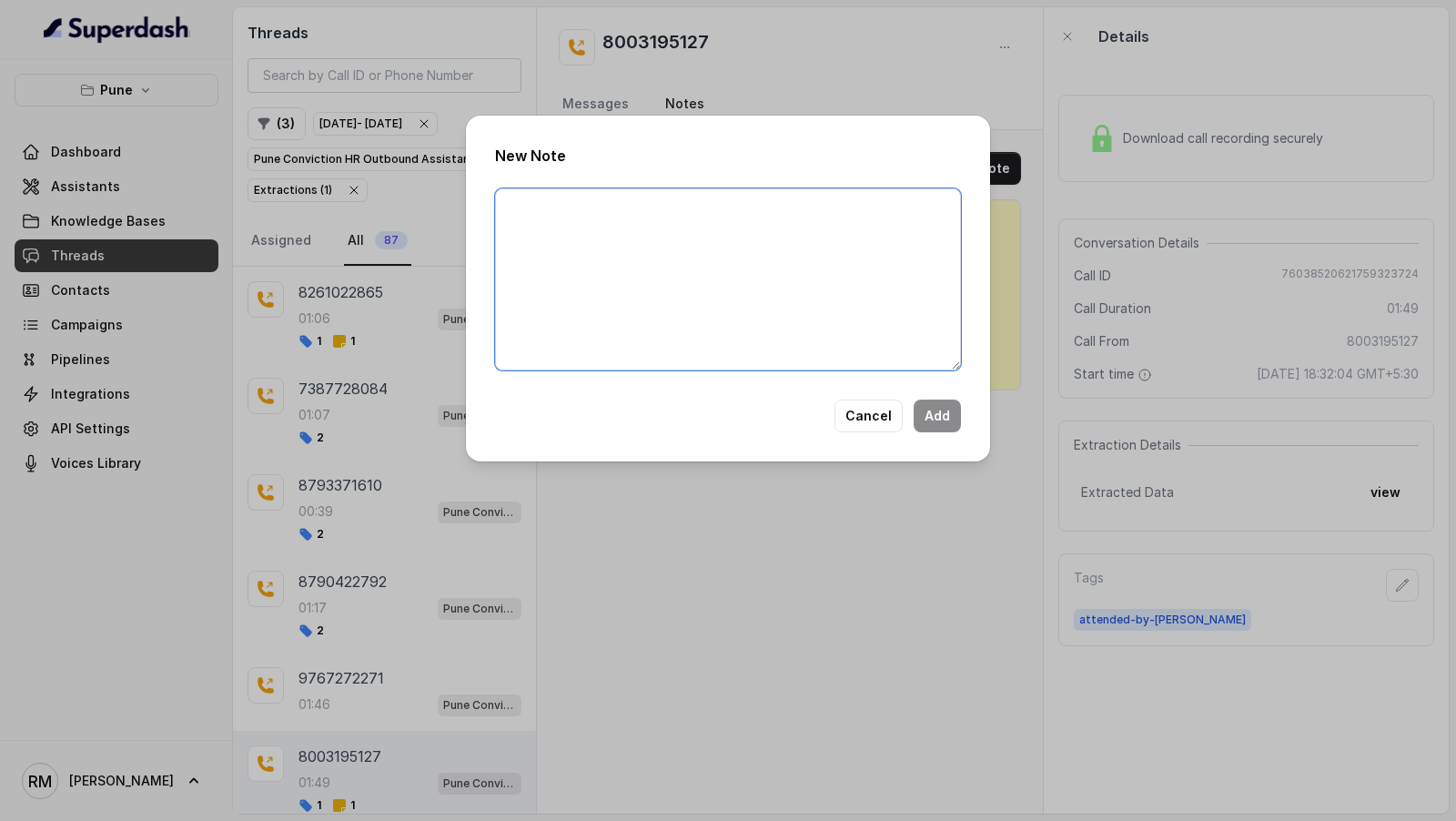
click at [742, 258] on textarea at bounding box center [728, 279] width 466 height 182
click at [859, 417] on button "Cancel" at bounding box center [869, 415] width 69 height 33
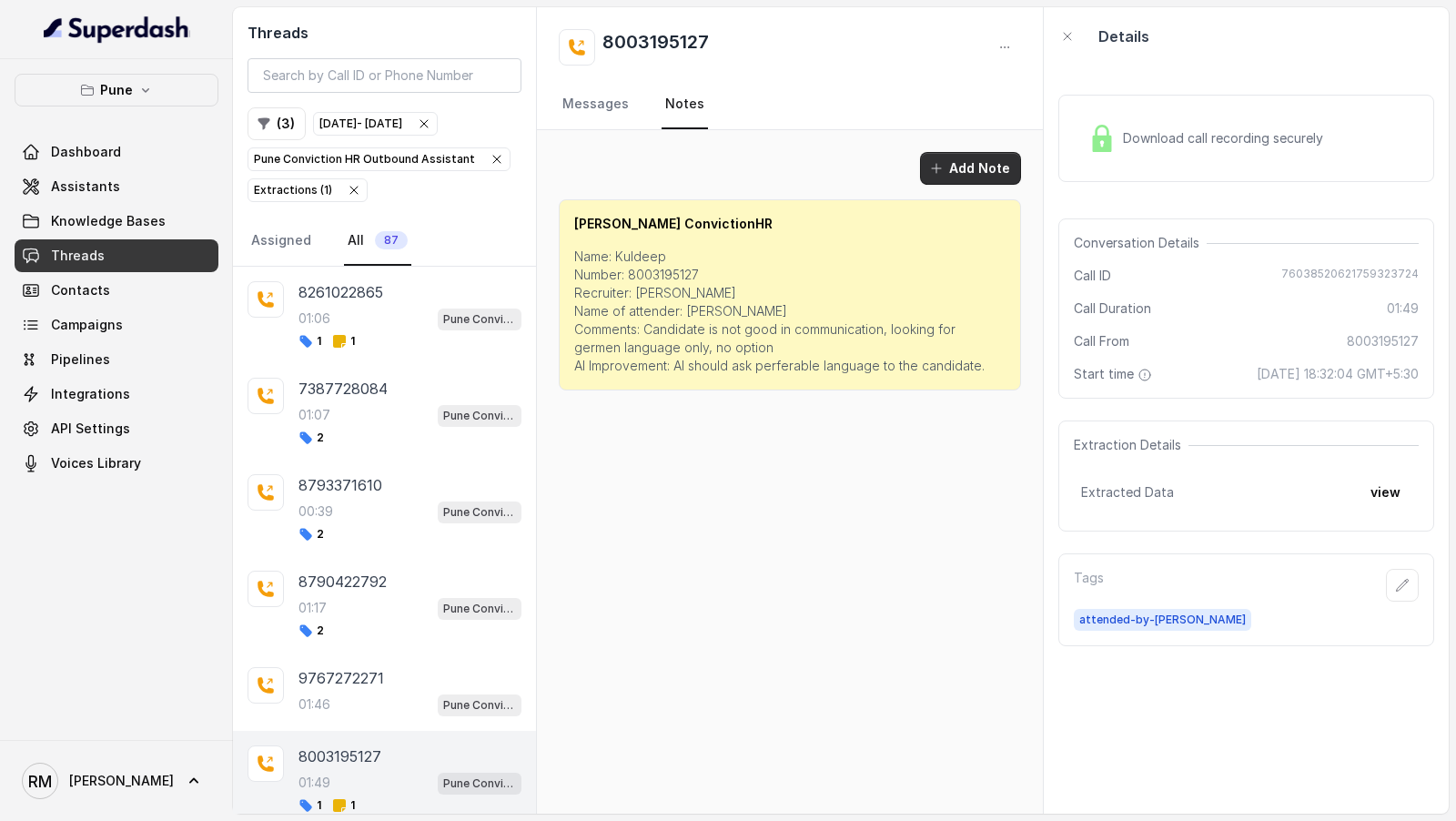
click at [984, 179] on button "Add Note" at bounding box center [971, 168] width 101 height 33
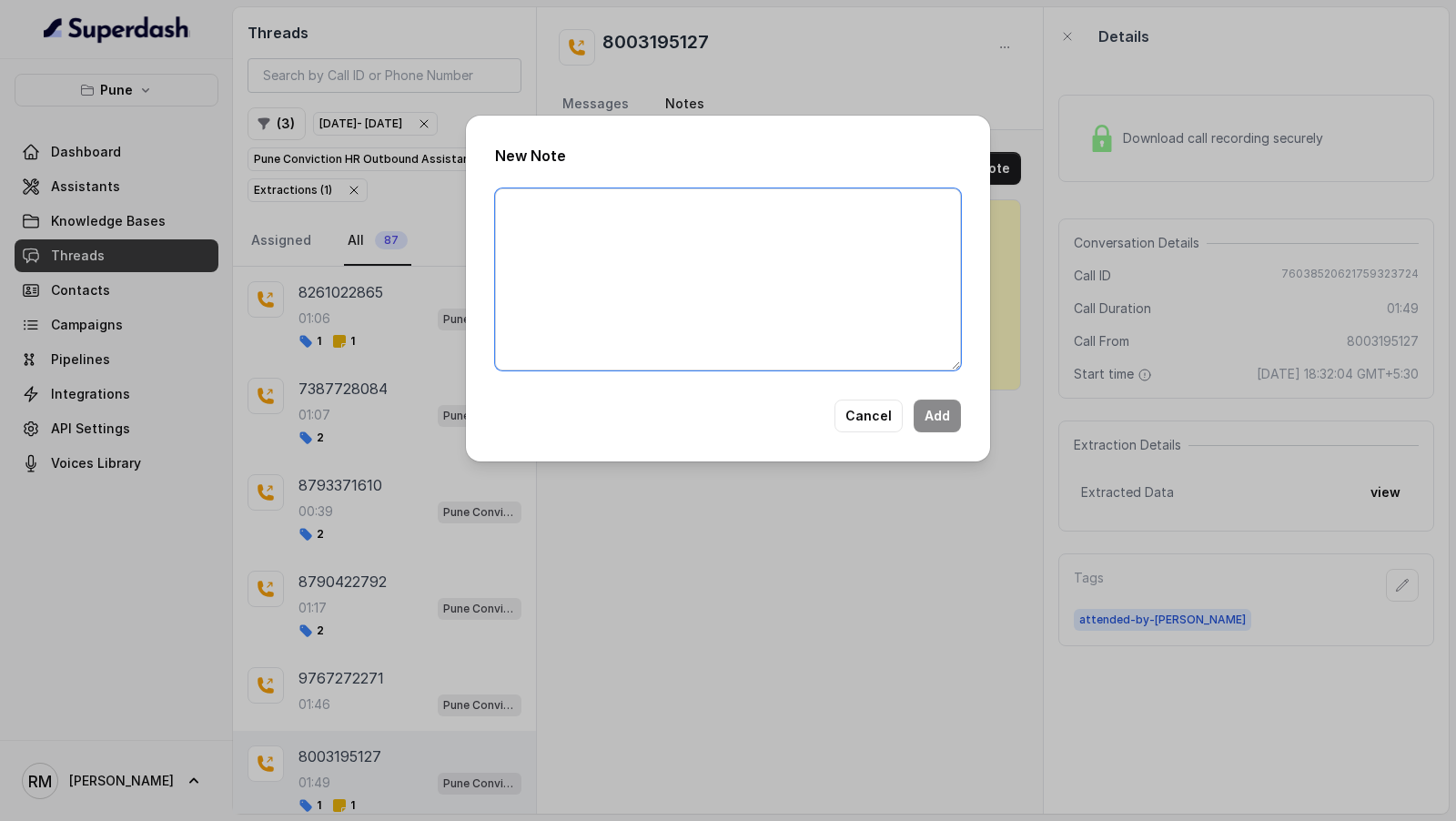
click at [801, 340] on textarea at bounding box center [728, 279] width 466 height 182
click at [815, 324] on textarea "Hey Salman - Vivek from Superdash here. The bot currently can be multilingual -…" at bounding box center [728, 279] width 466 height 182
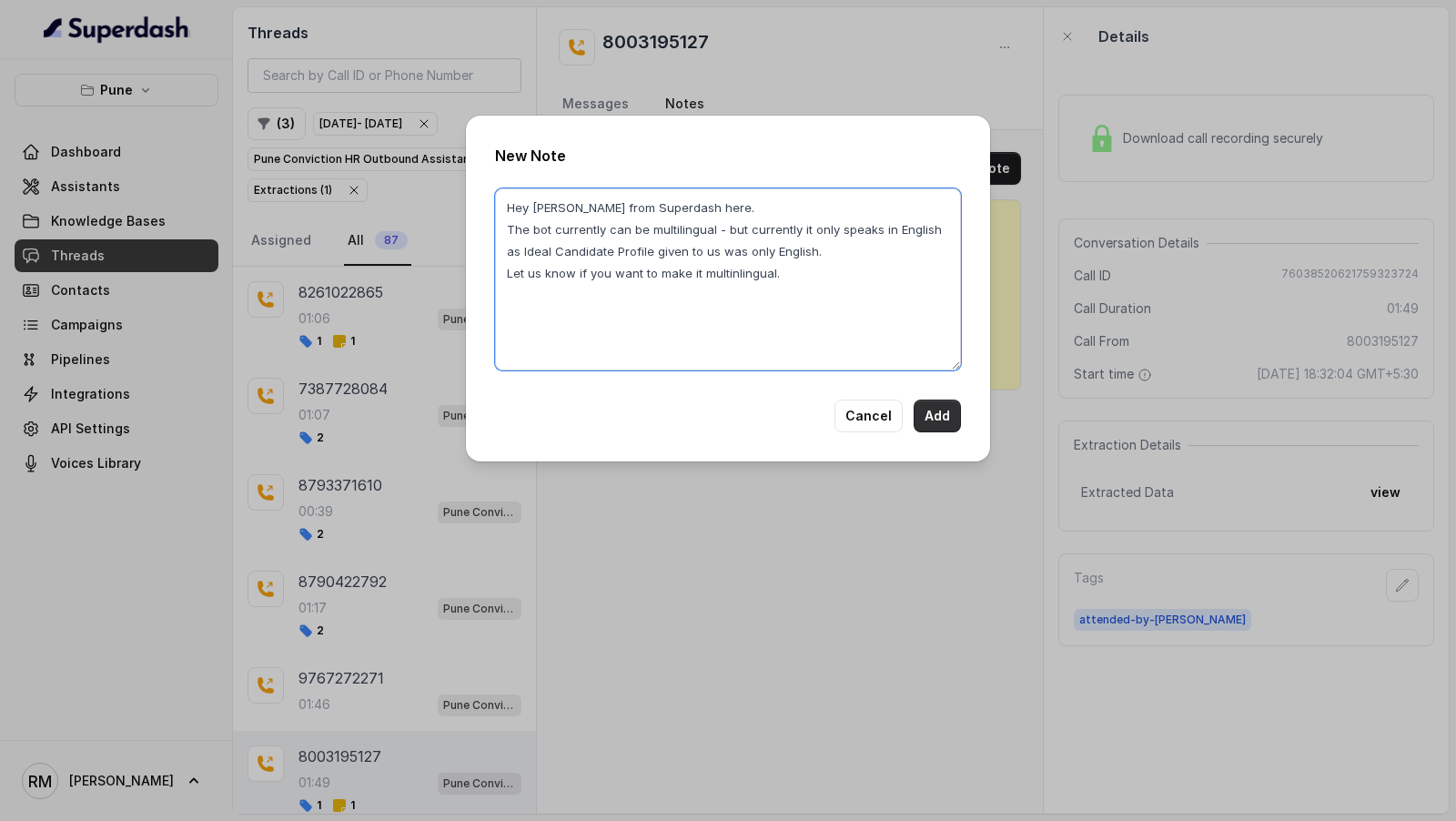
type textarea "Hey Salman - Vivek from Superdash here. The bot currently can be multilingual -…"
click at [933, 422] on button "Add" at bounding box center [938, 415] width 48 height 33
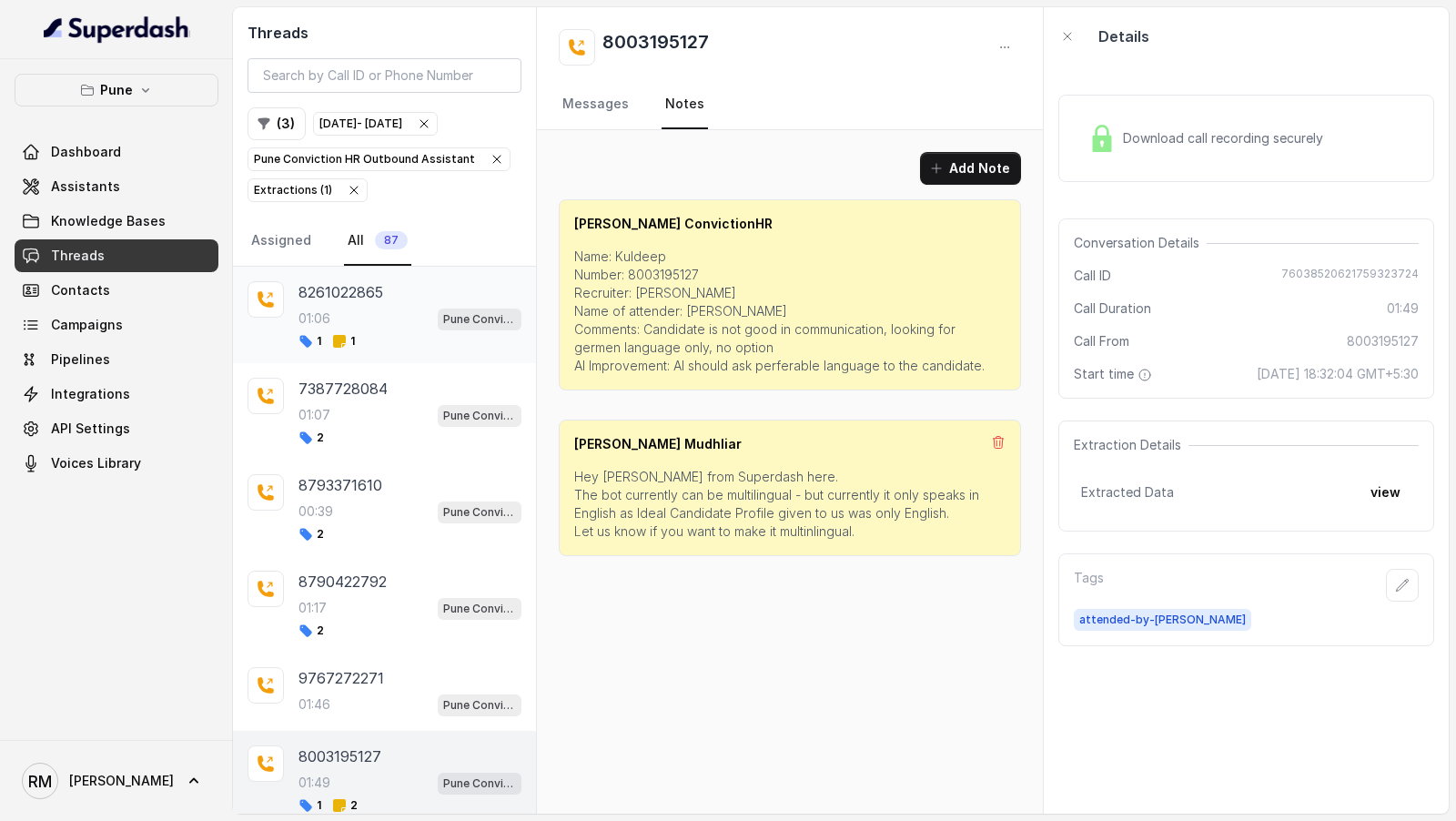
click at [385, 323] on div "01:06 Pune Conviction HR Outbound Assistant" at bounding box center [409, 319] width 223 height 24
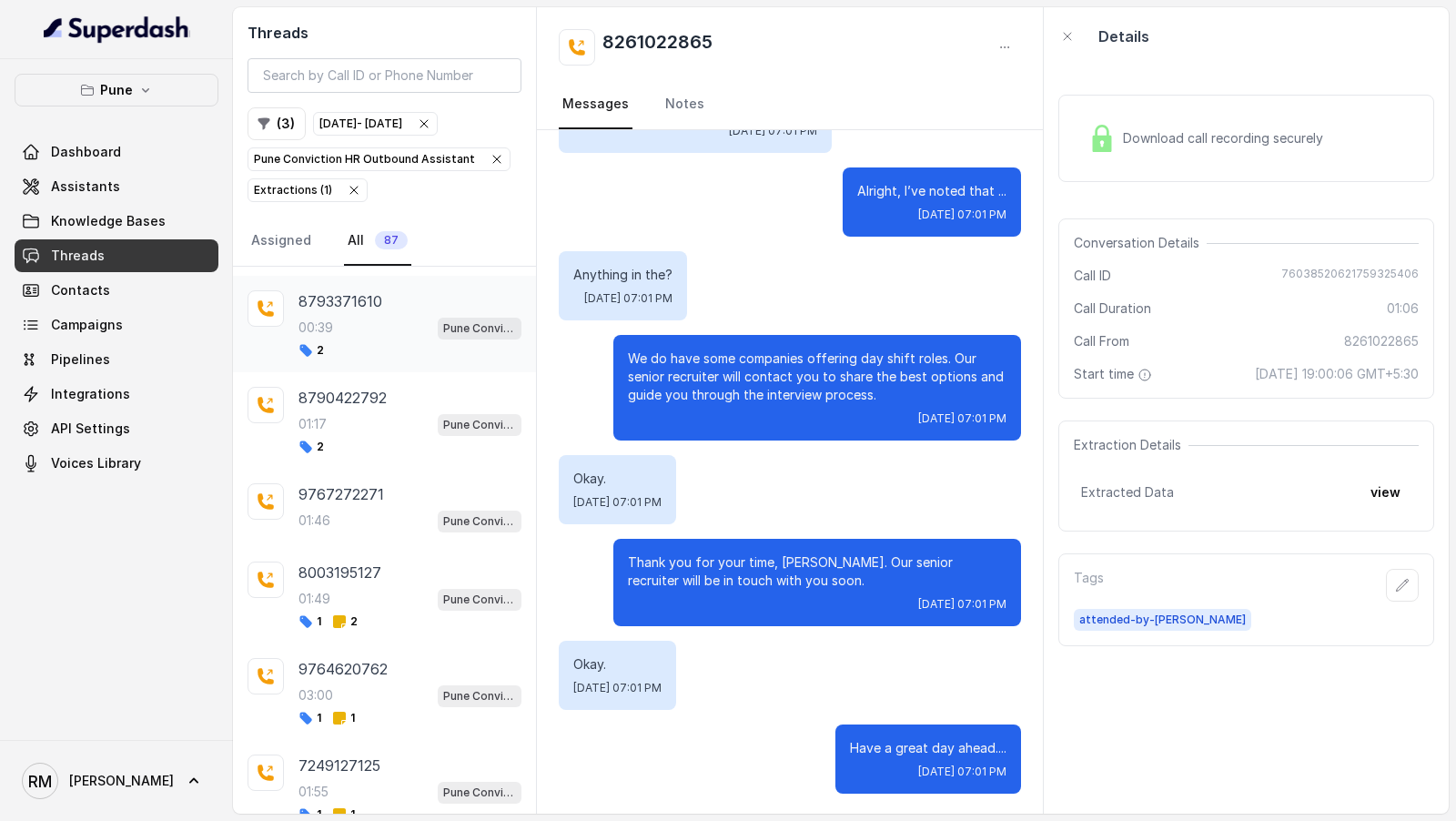
scroll to position [185, 0]
click at [361, 623] on div "8003195127 01:49 Pune Conviction HR Outbound Assistant 1 2" at bounding box center [384, 594] width 303 height 96
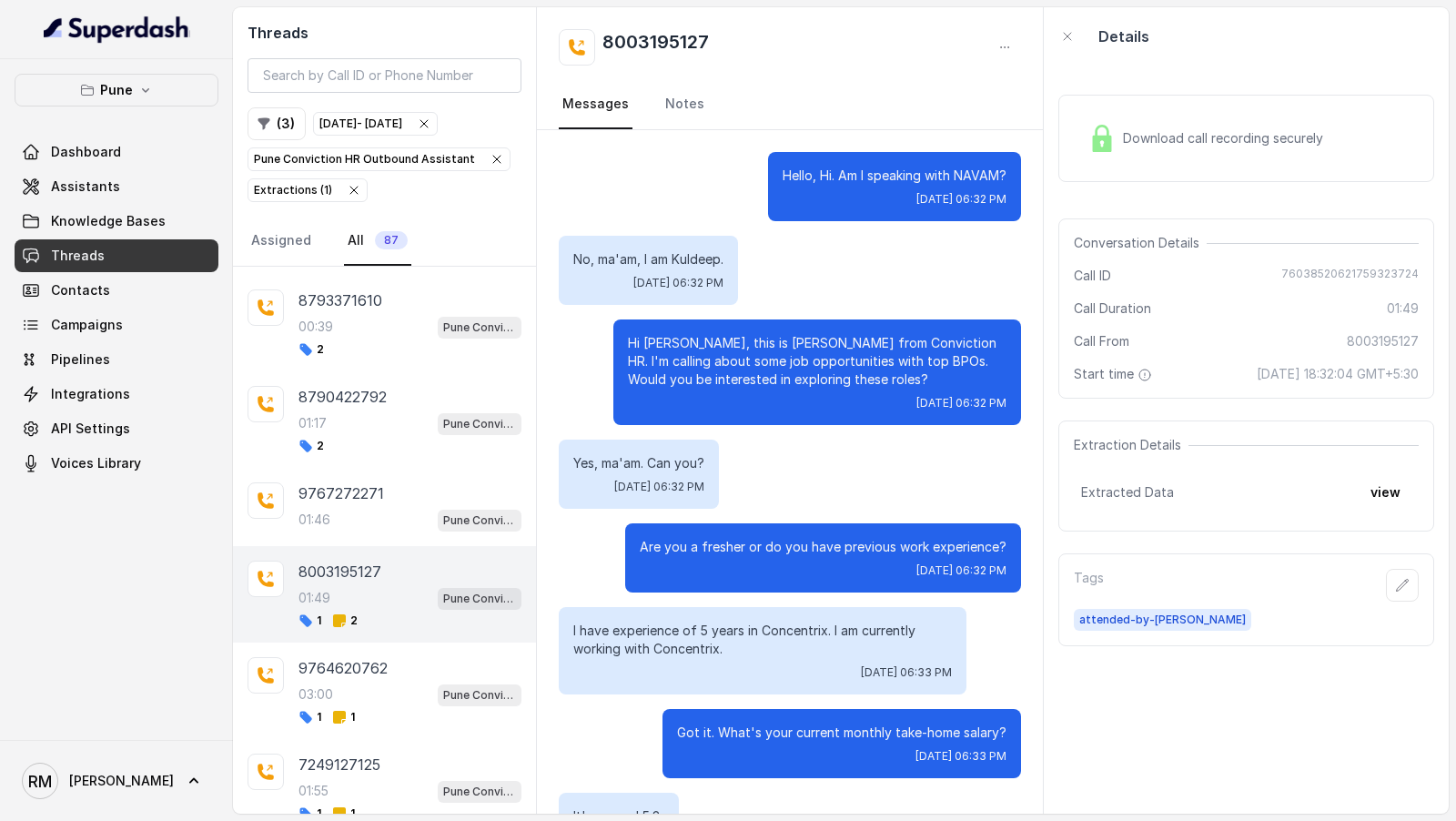
scroll to position [1452, 0]
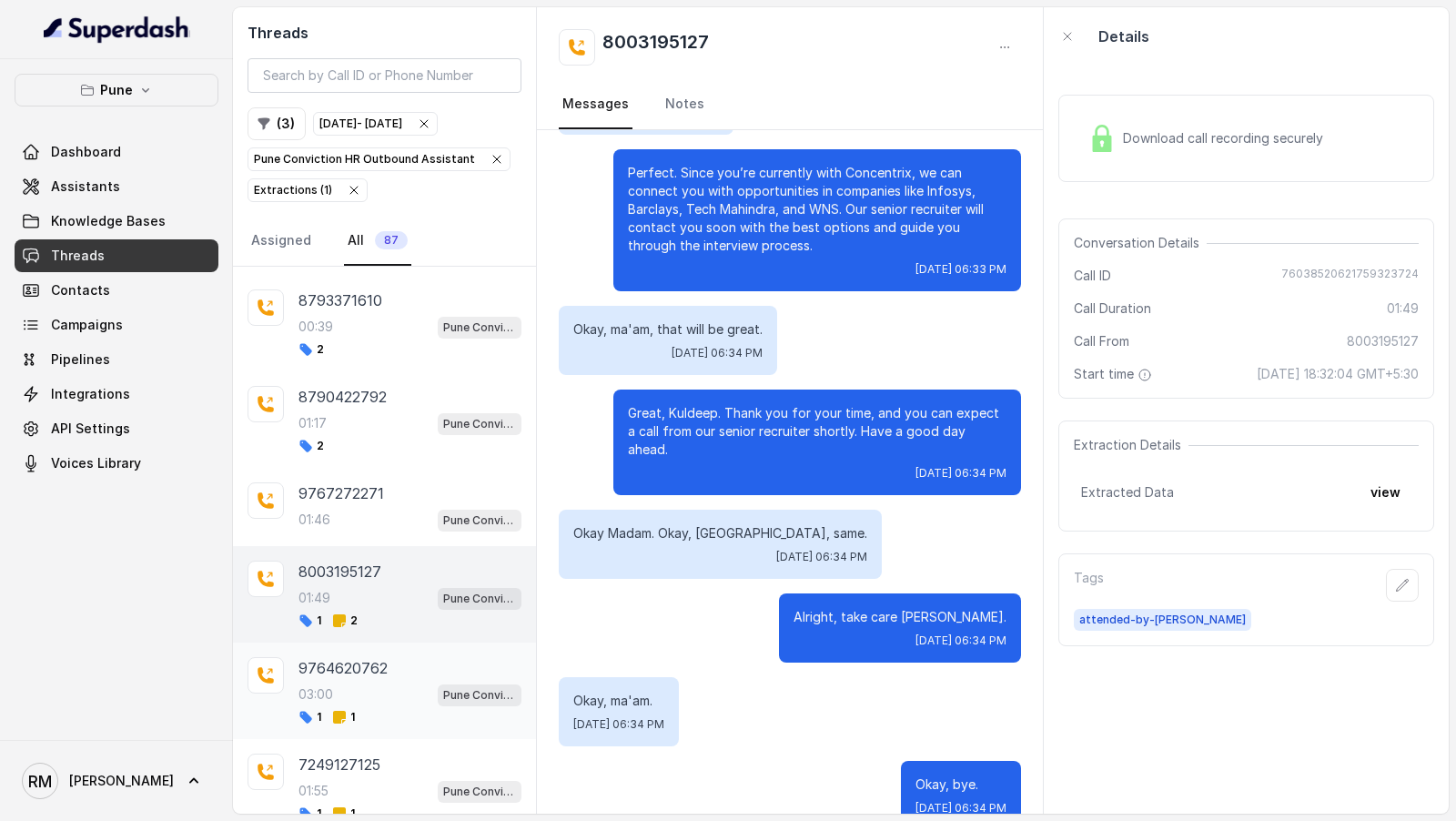
click at [353, 673] on div "9764620762 03:00 Pune Conviction HR Outbound Assistant 1 1" at bounding box center [409, 691] width 223 height 68
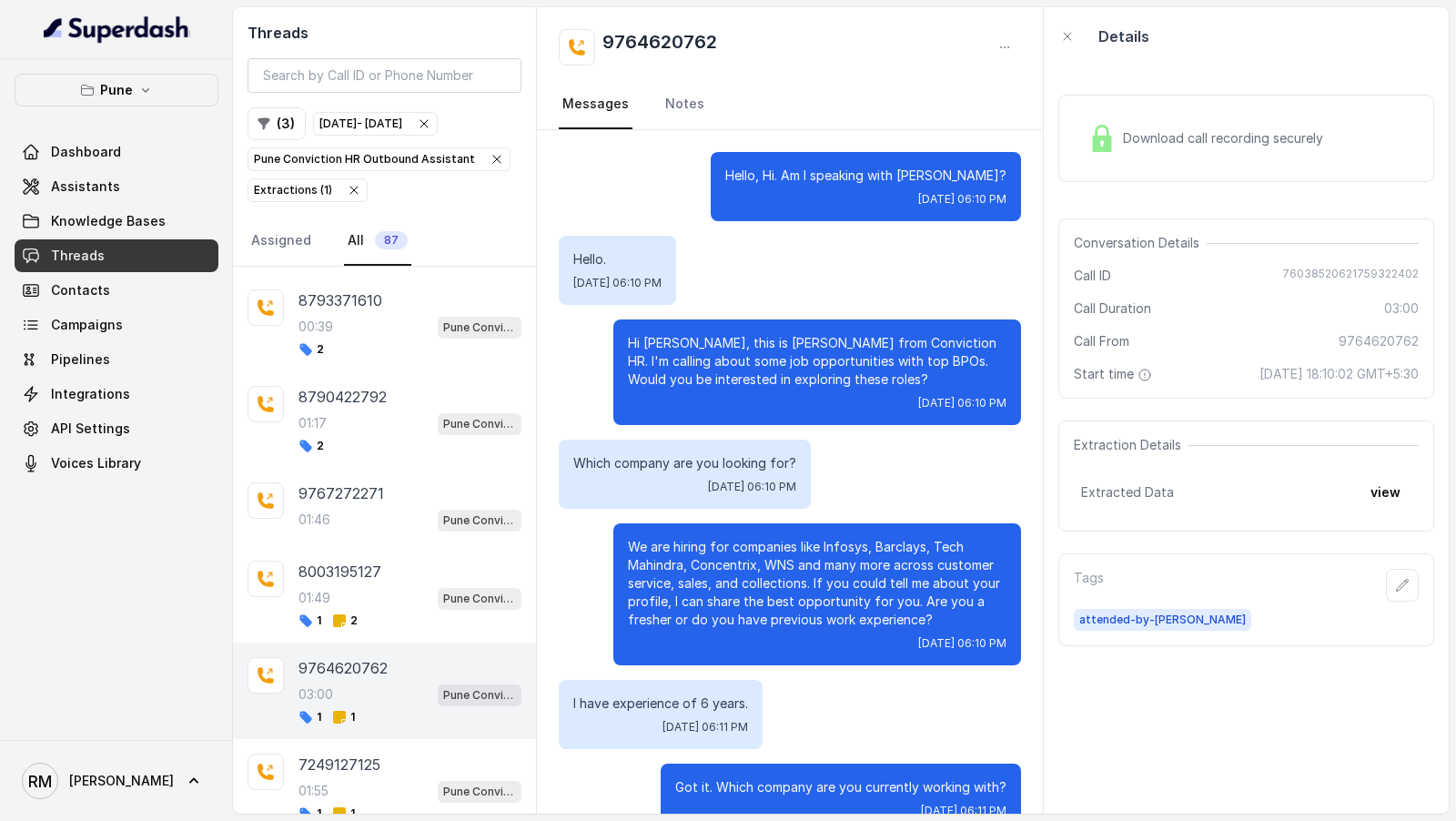
scroll to position [2490, 0]
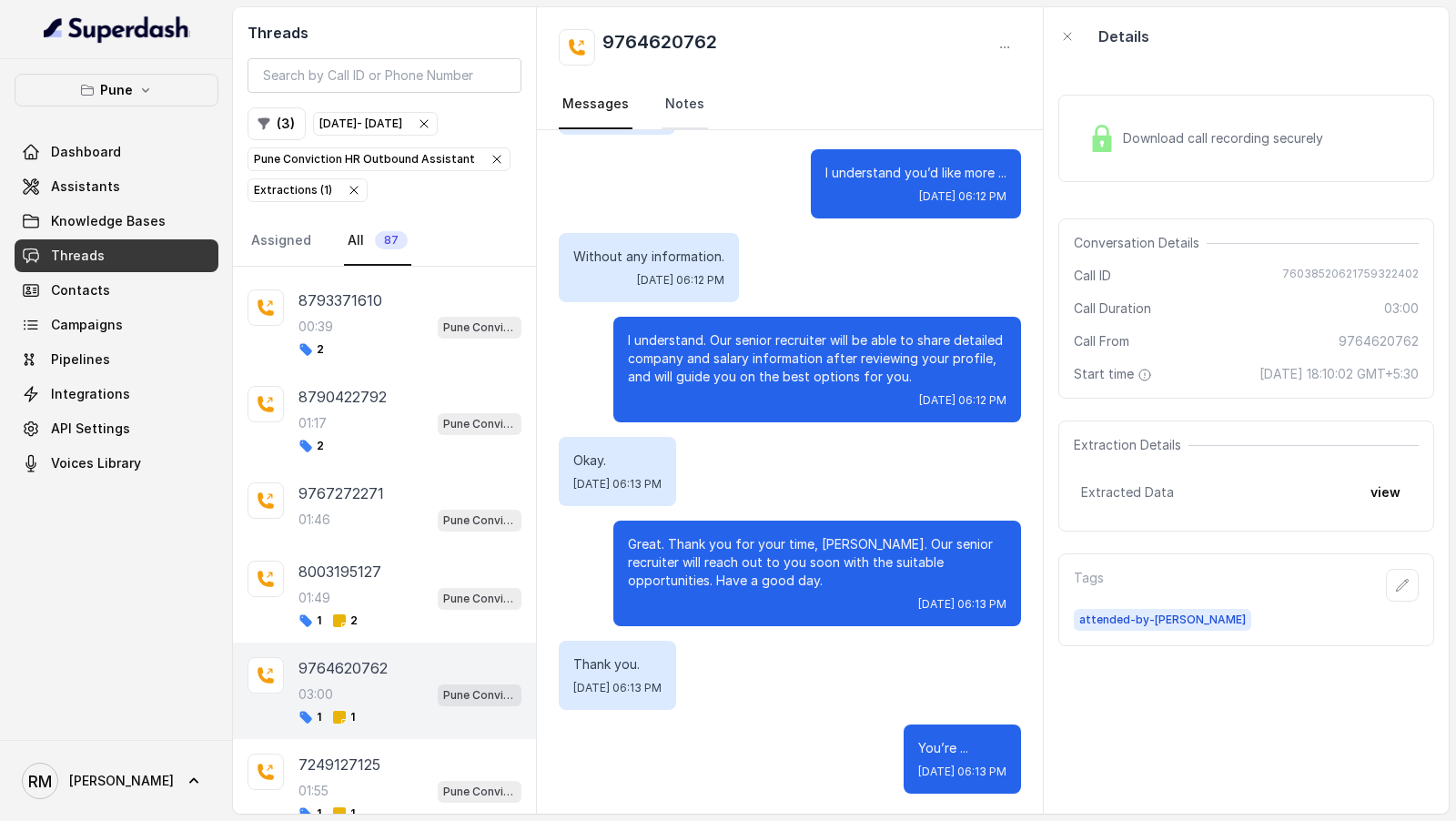
click at [662, 117] on link "Notes" at bounding box center [685, 104] width 47 height 49
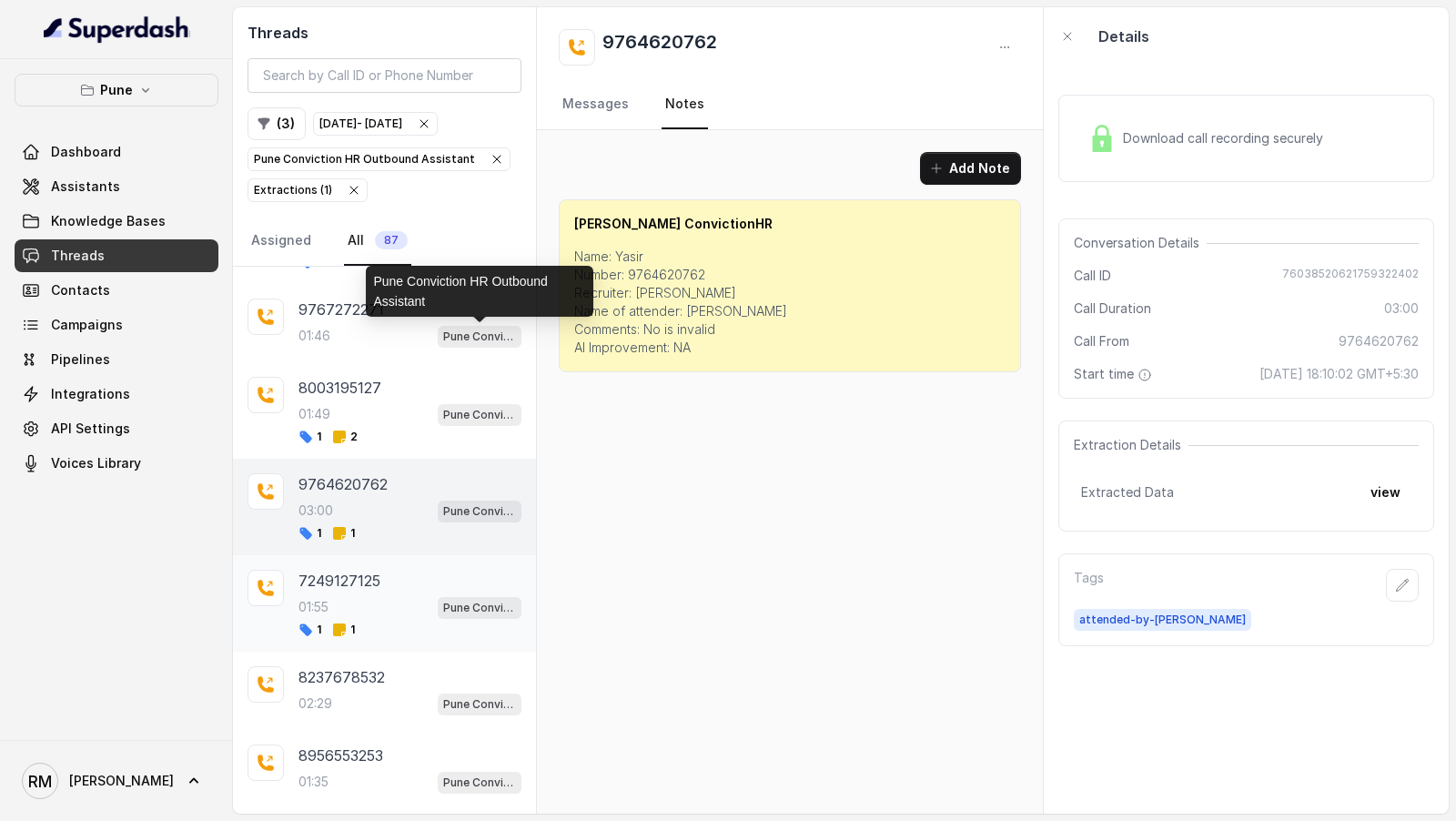
scroll to position [388, 0]
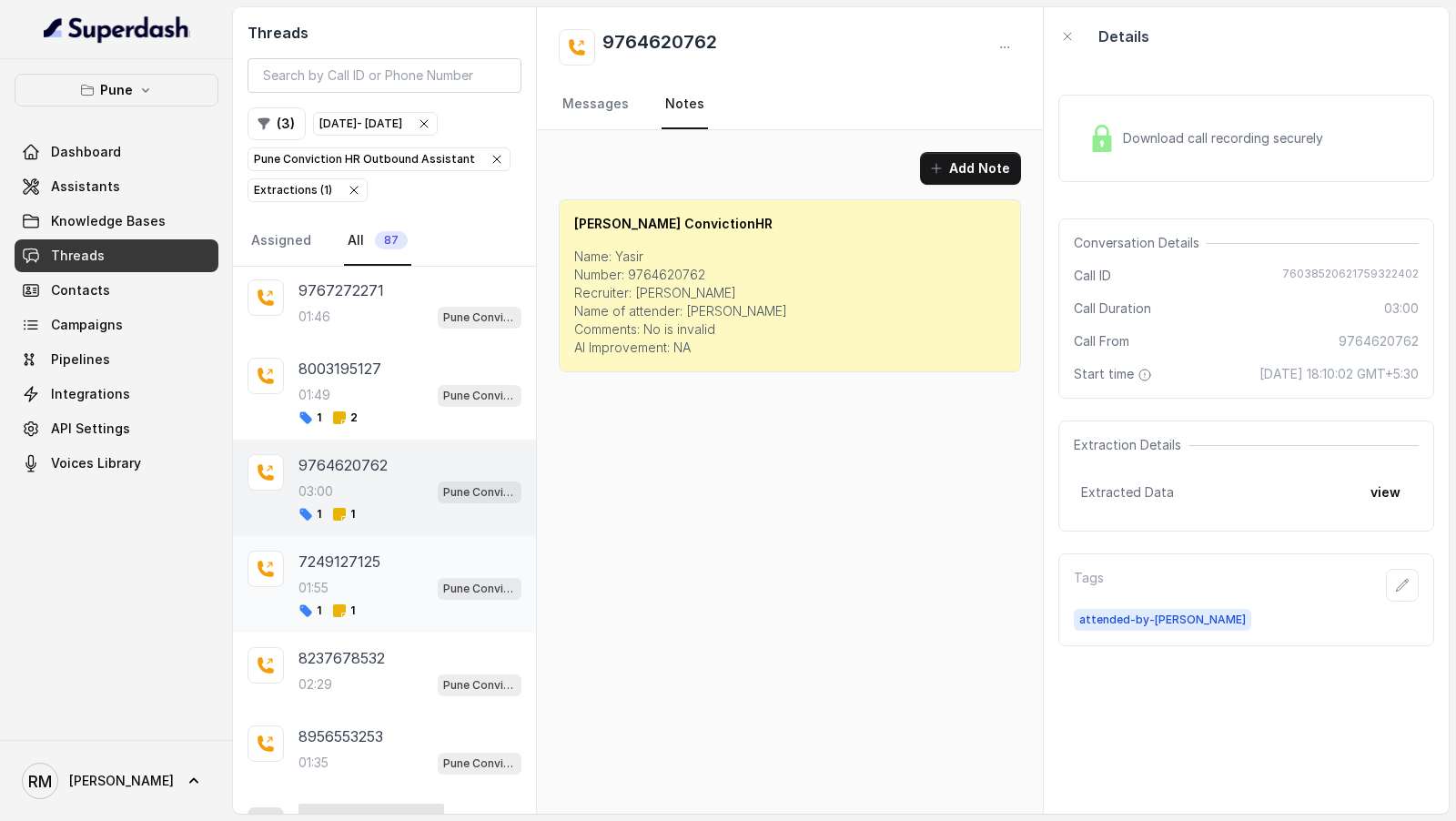
click at [414, 556] on div "7249127125" at bounding box center [409, 562] width 223 height 22
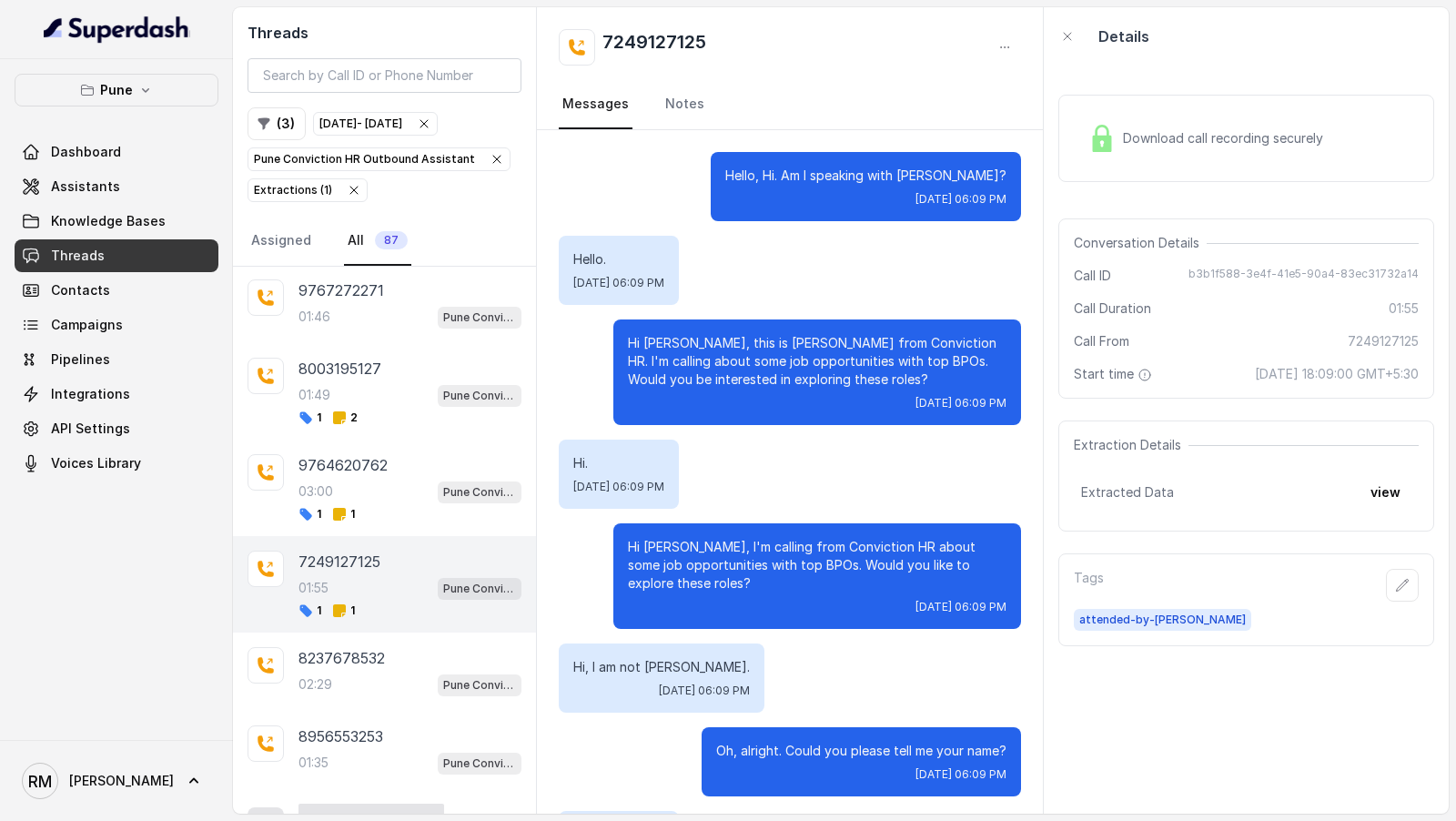
scroll to position [1525, 0]
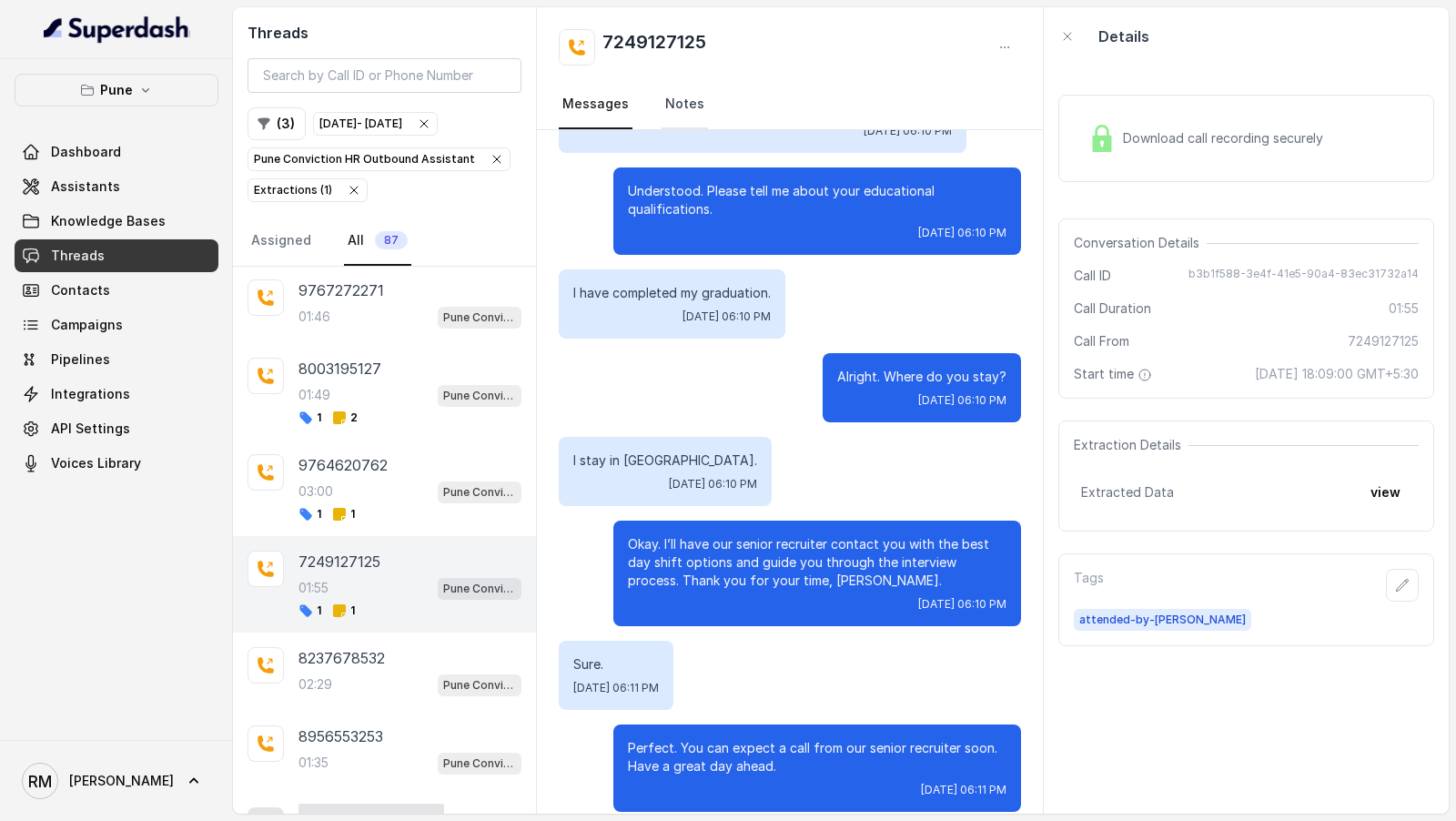
click at [687, 101] on link "Notes" at bounding box center [685, 104] width 47 height 49
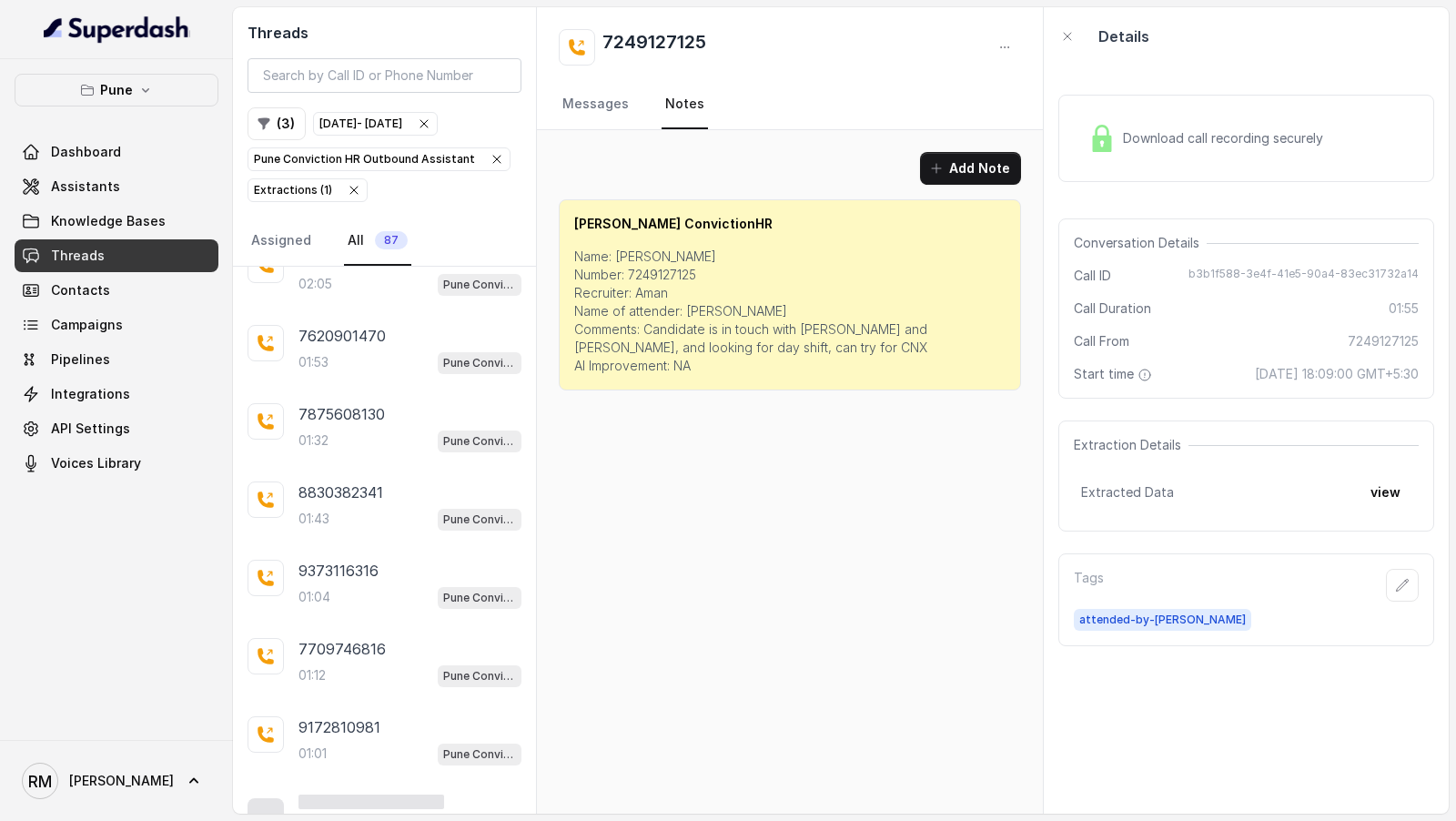
scroll to position [1202, 0]
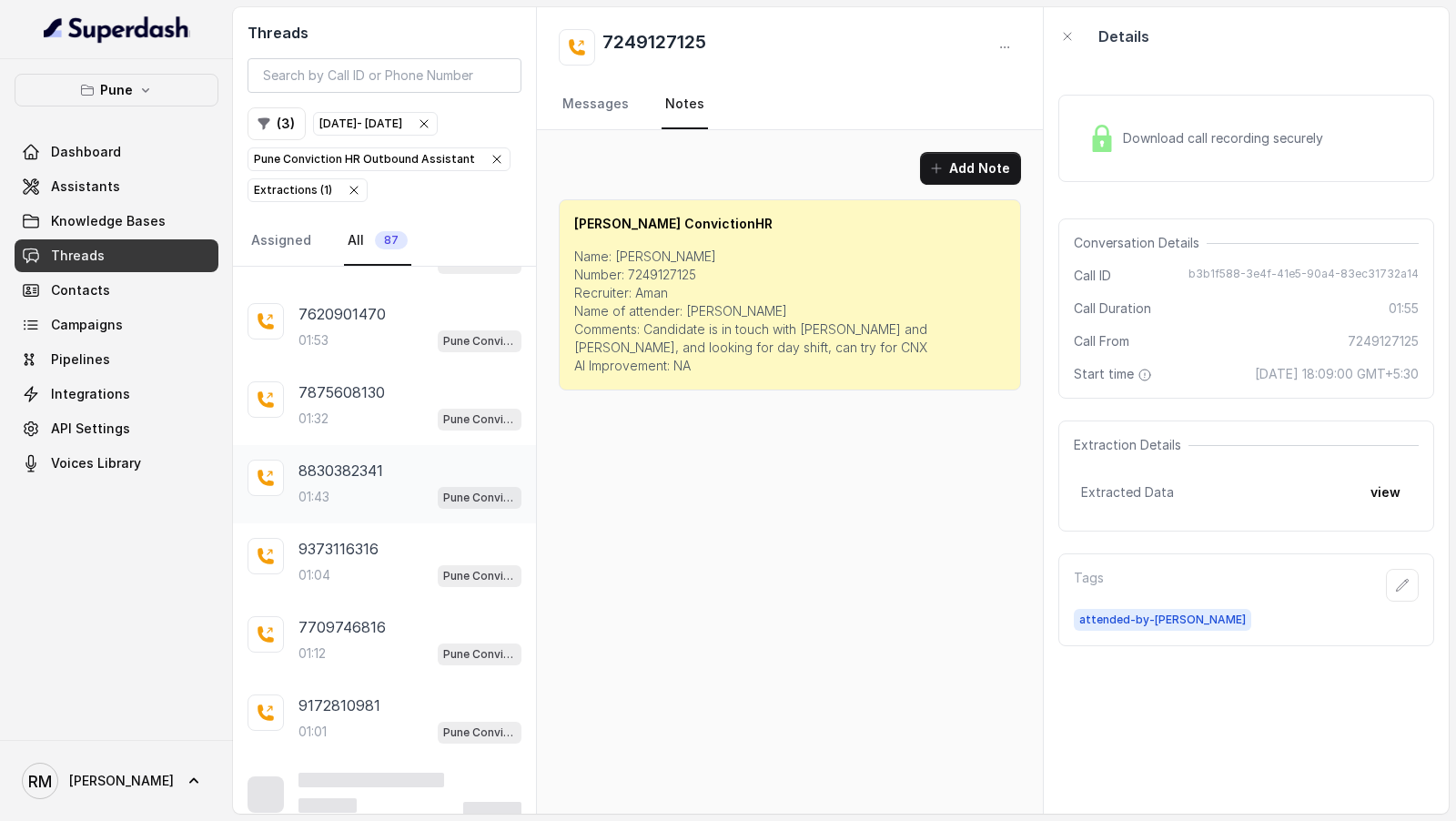
click at [383, 485] on div "01:43 Pune Conviction HR Outbound Assistant" at bounding box center [409, 497] width 223 height 24
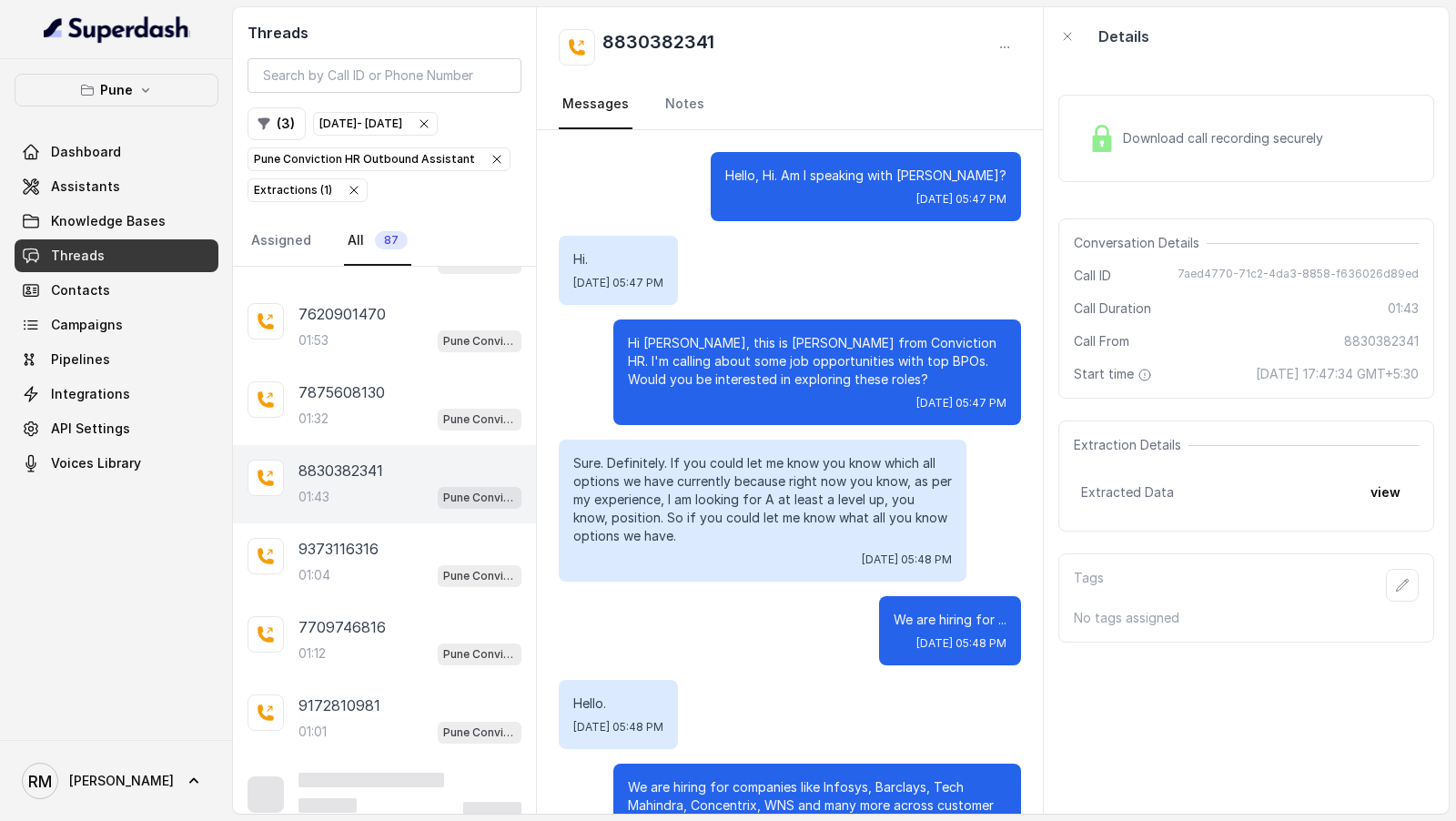
scroll to position [1321, 0]
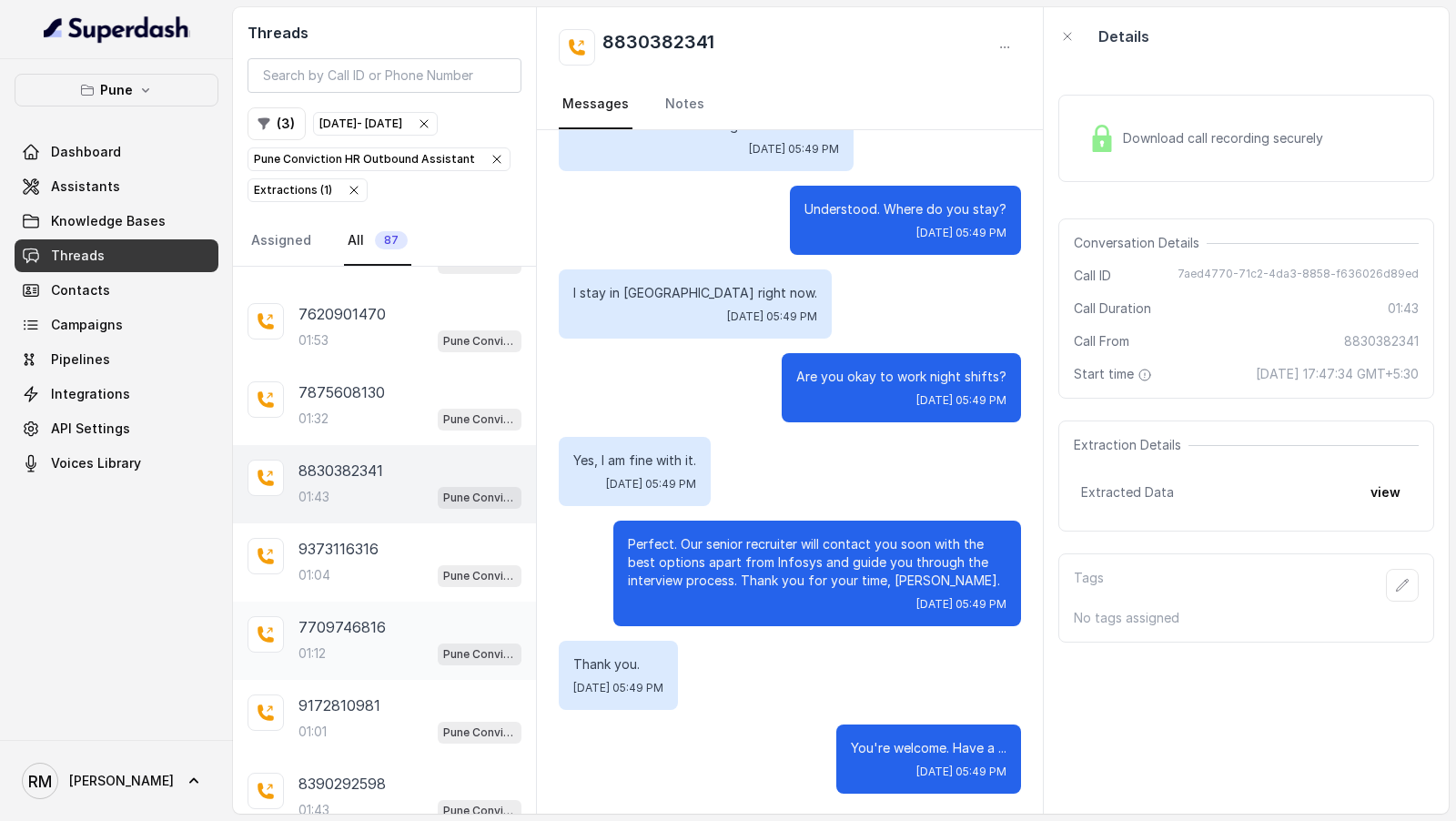
click at [400, 642] on div "01:12 Pune Conviction HR Outbound Assistant" at bounding box center [409, 654] width 223 height 24
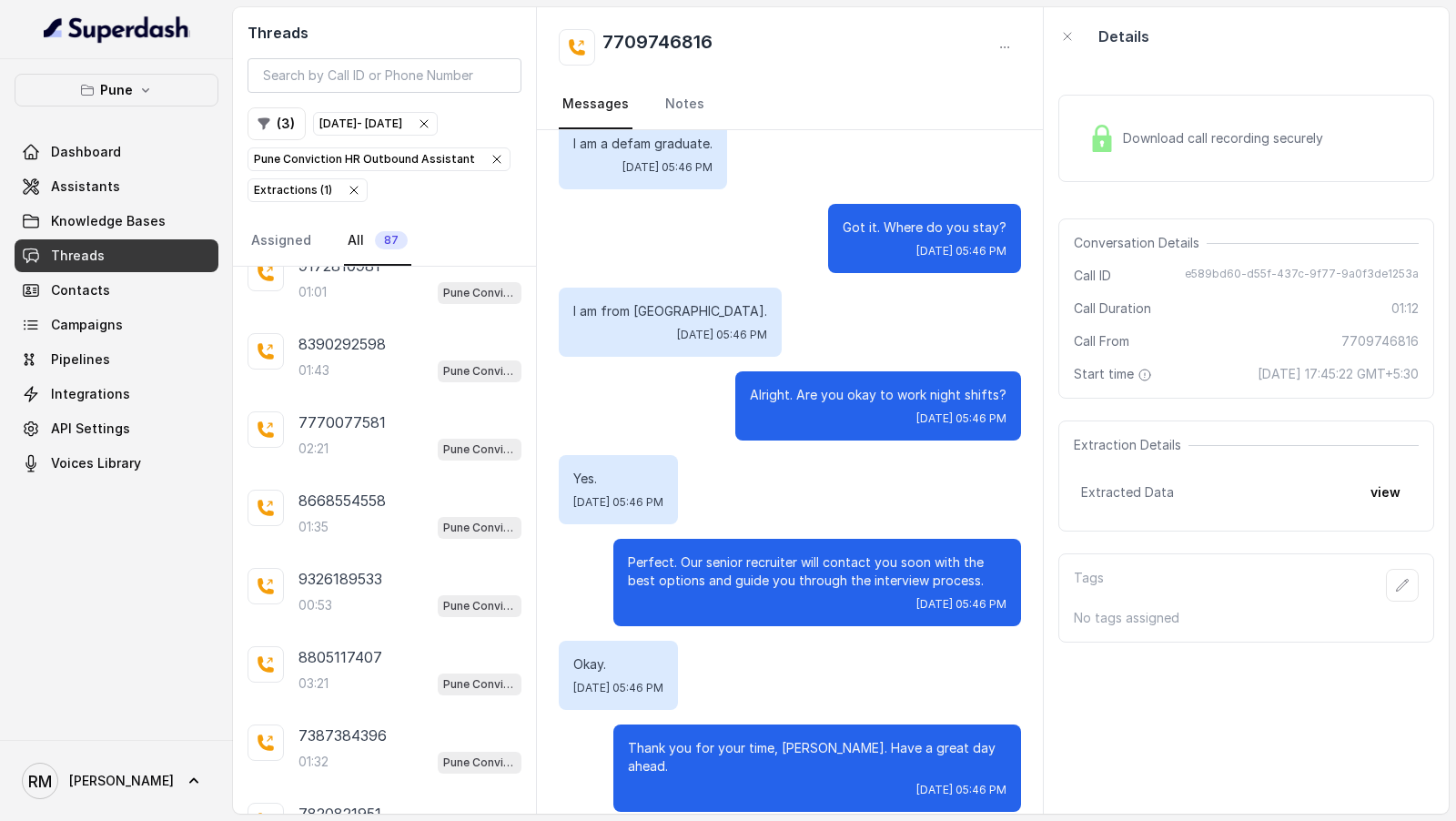
scroll to position [1675, 0]
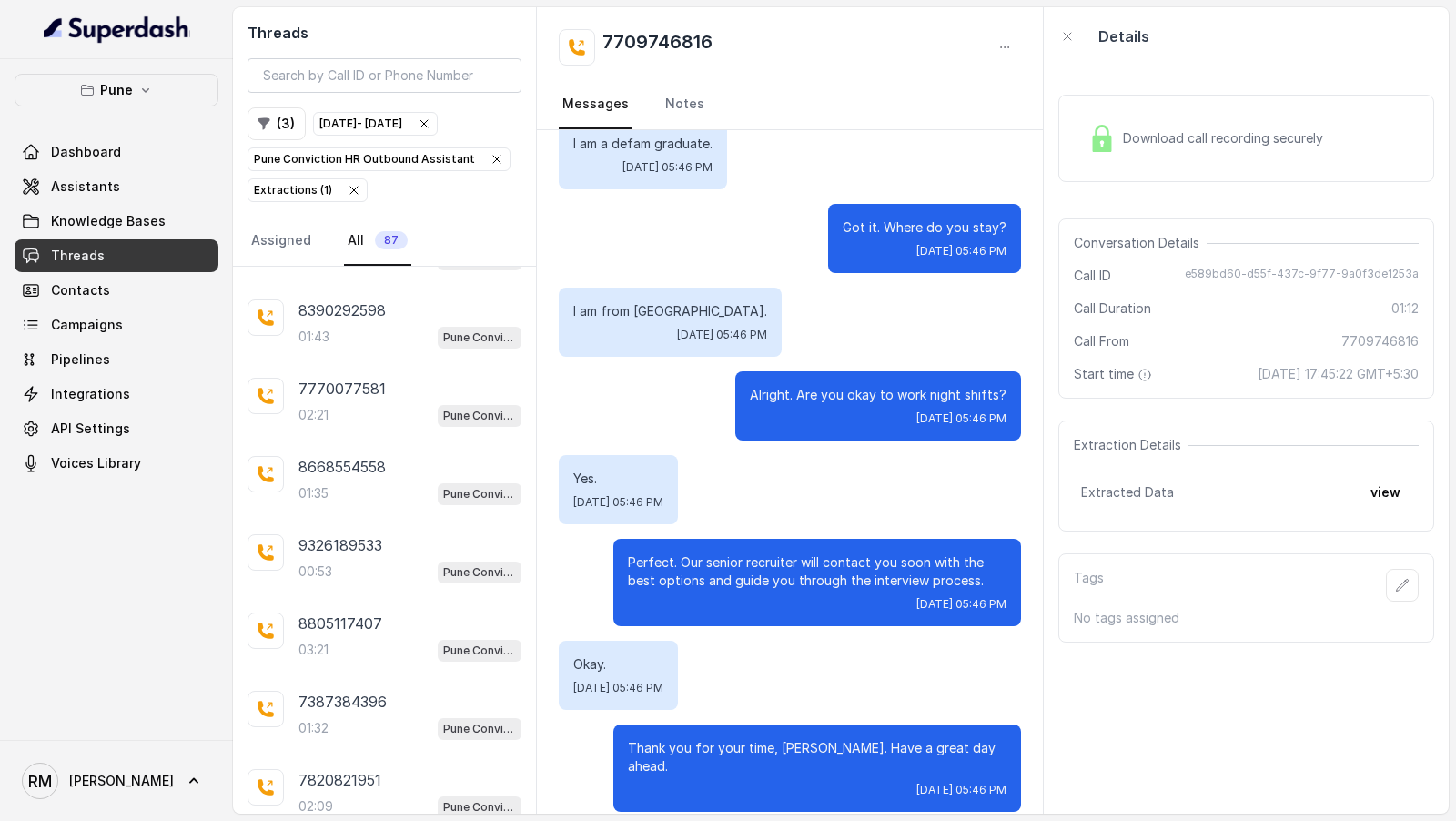
click at [400, 638] on div "03:21 Pune Conviction HR Outbound Assistant" at bounding box center [409, 650] width 223 height 24
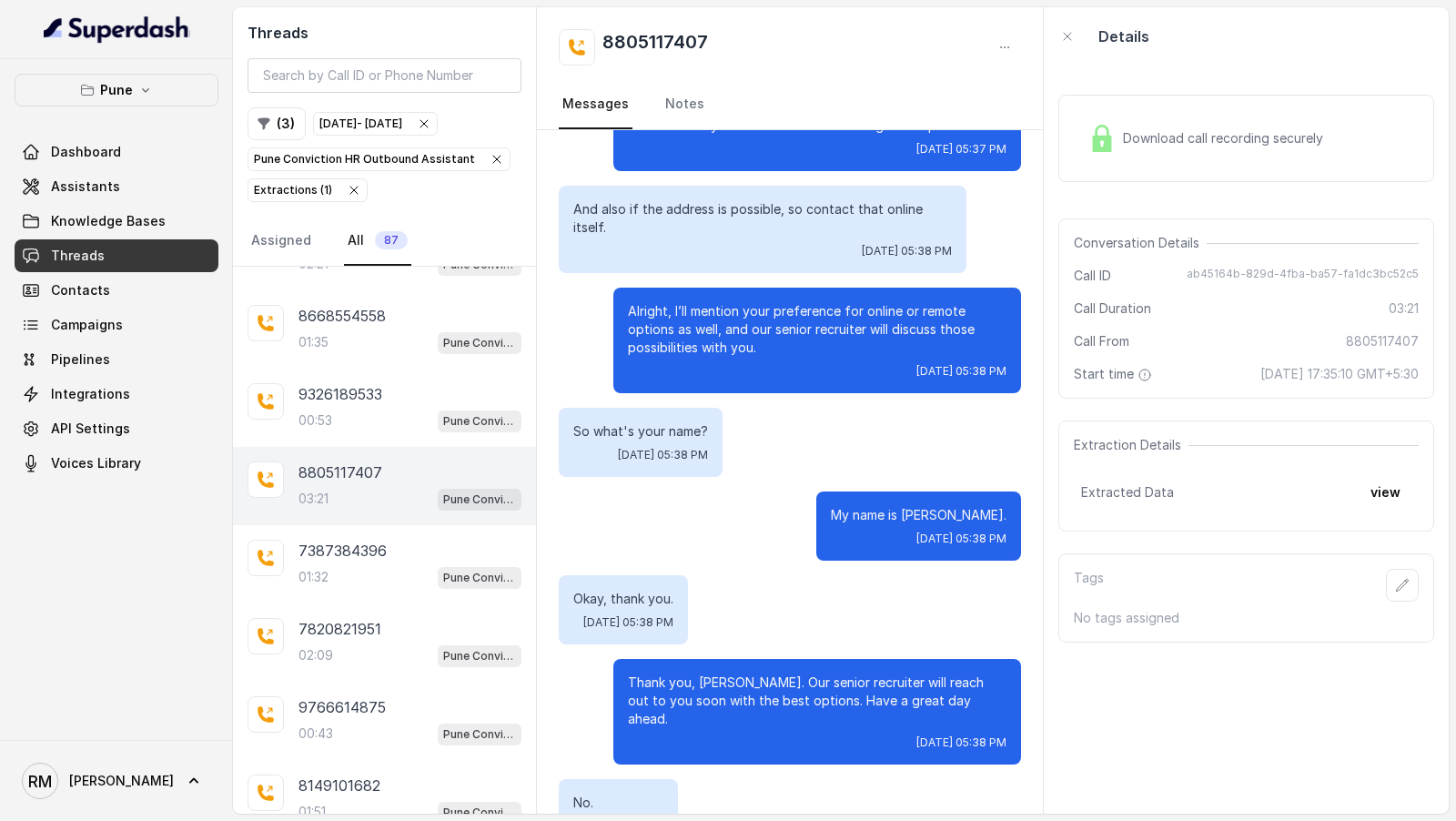
scroll to position [1978, 0]
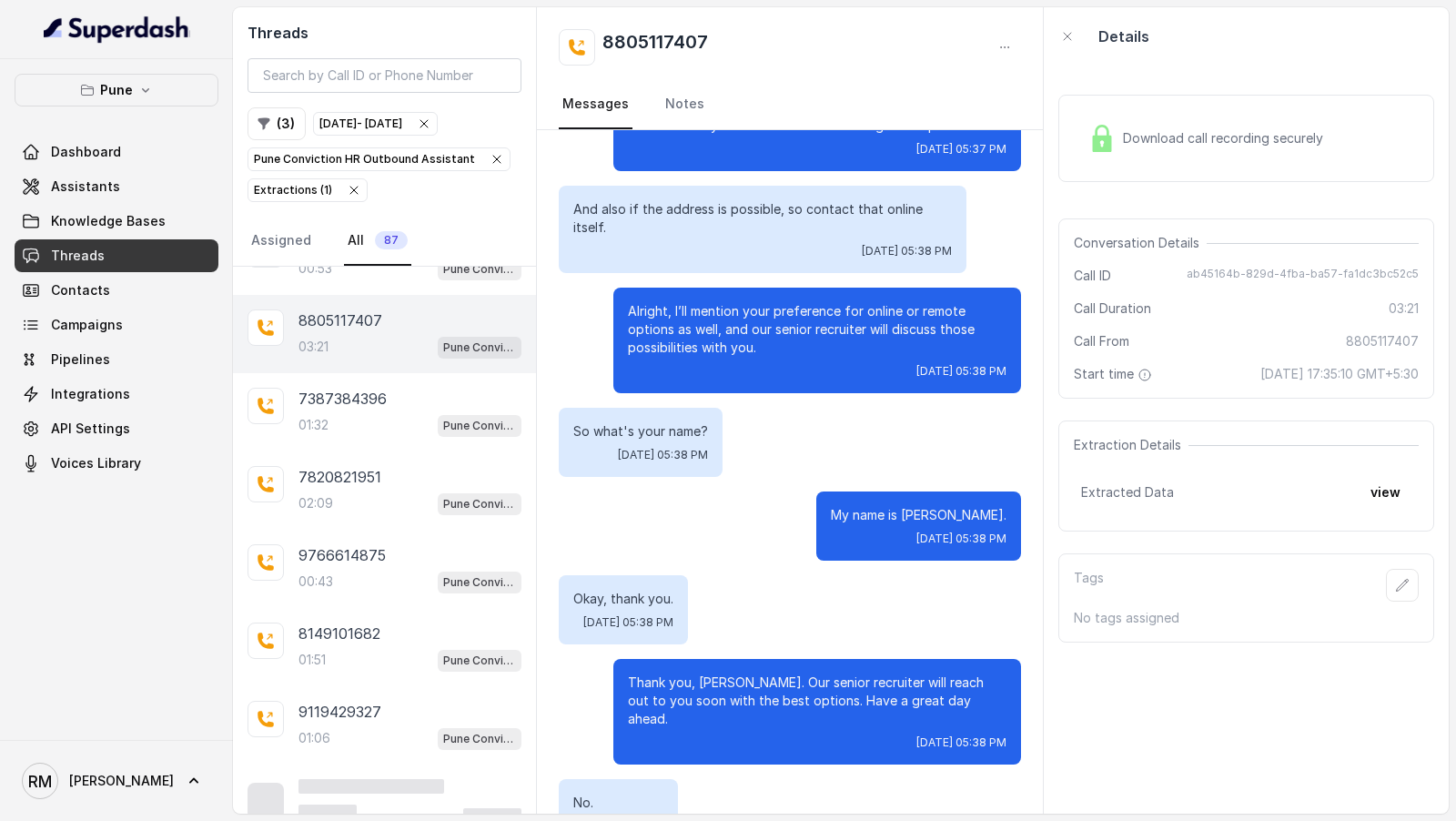
click at [400, 648] on div "01:51 Pune Conviction HR Outbound Assistant" at bounding box center [409, 660] width 223 height 24
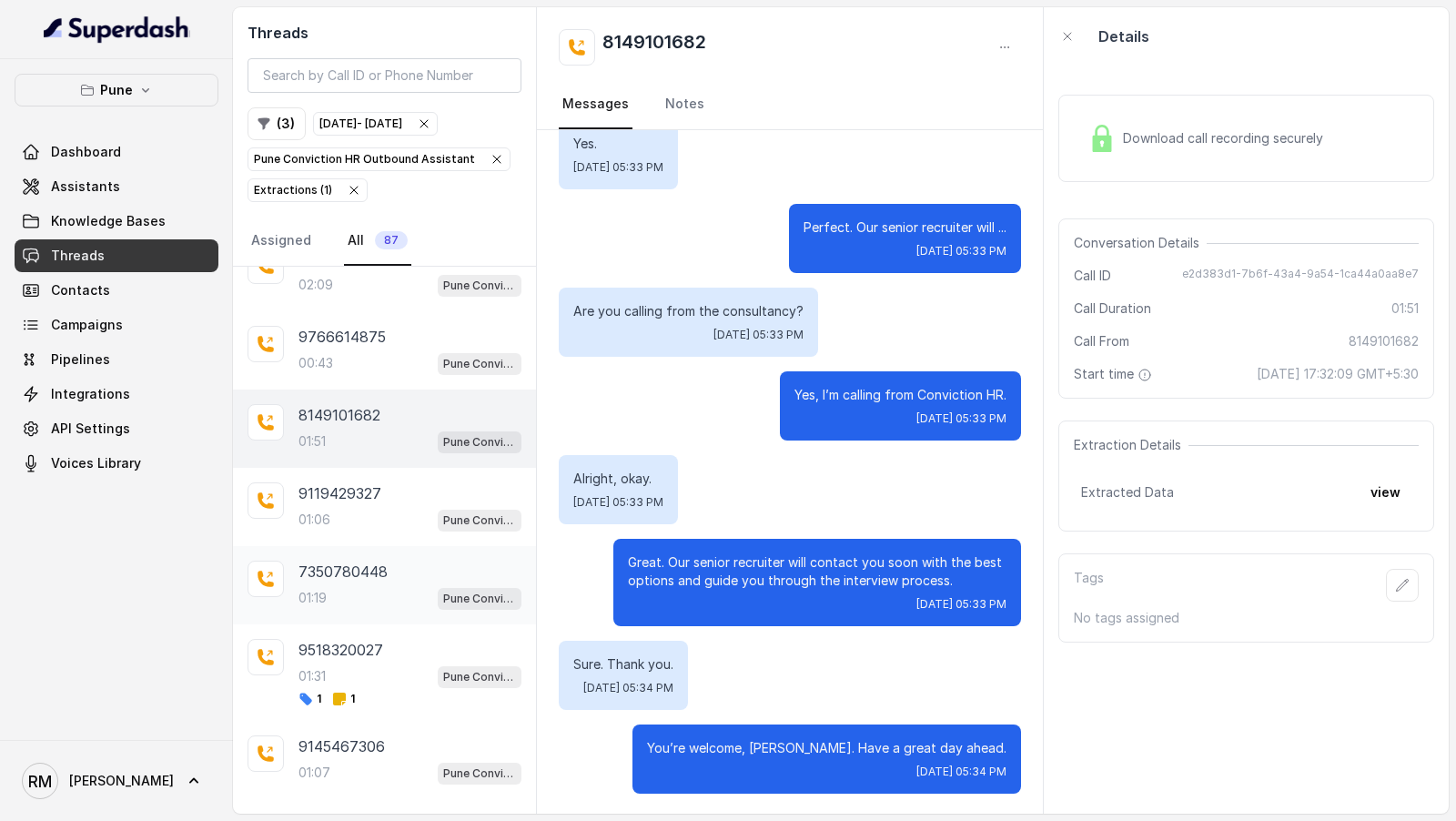
scroll to position [2153, 0]
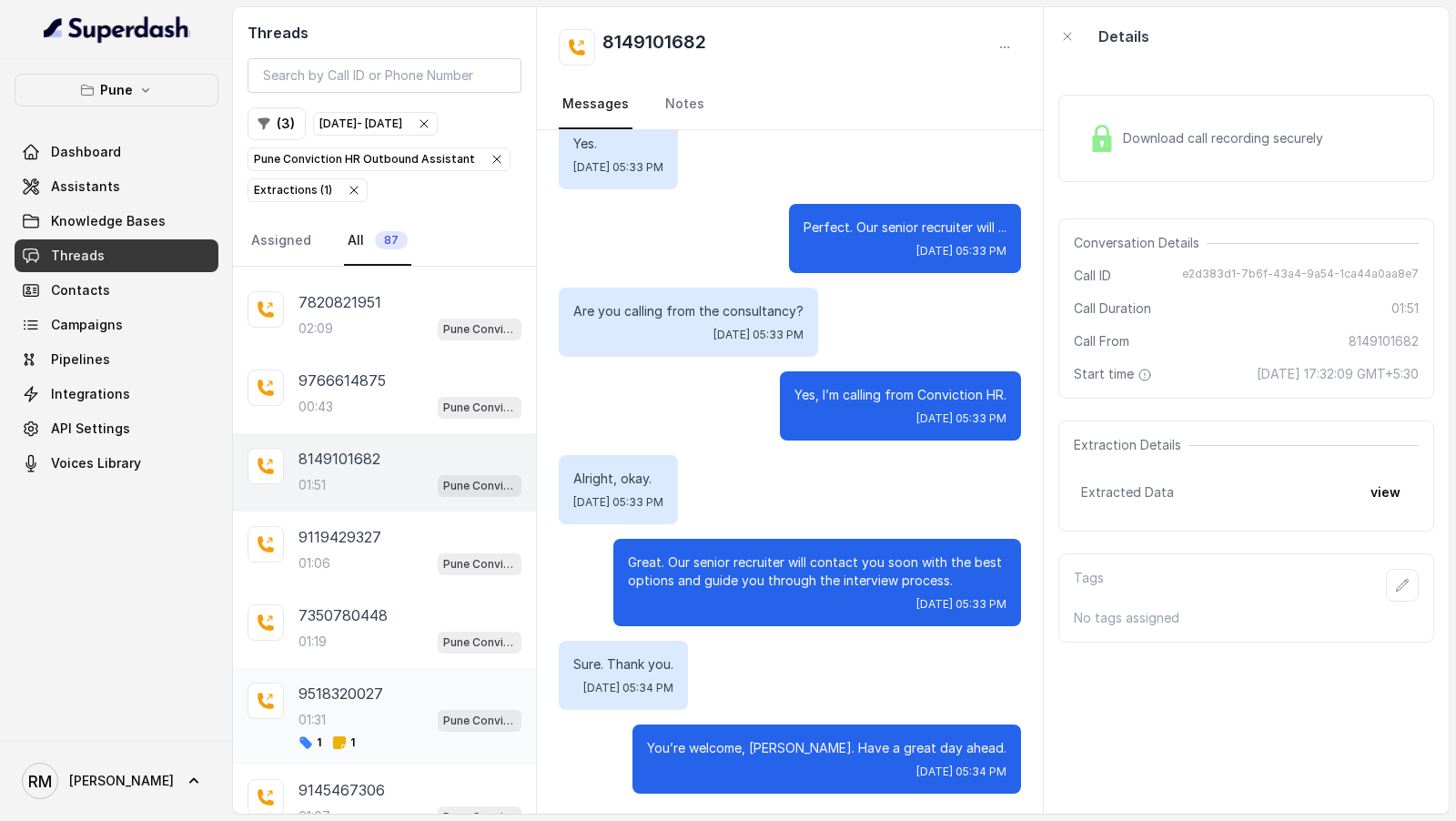
click at [383, 709] on div "01:31 Pune Conviction HR Outbound Assistant" at bounding box center [409, 721] width 223 height 24
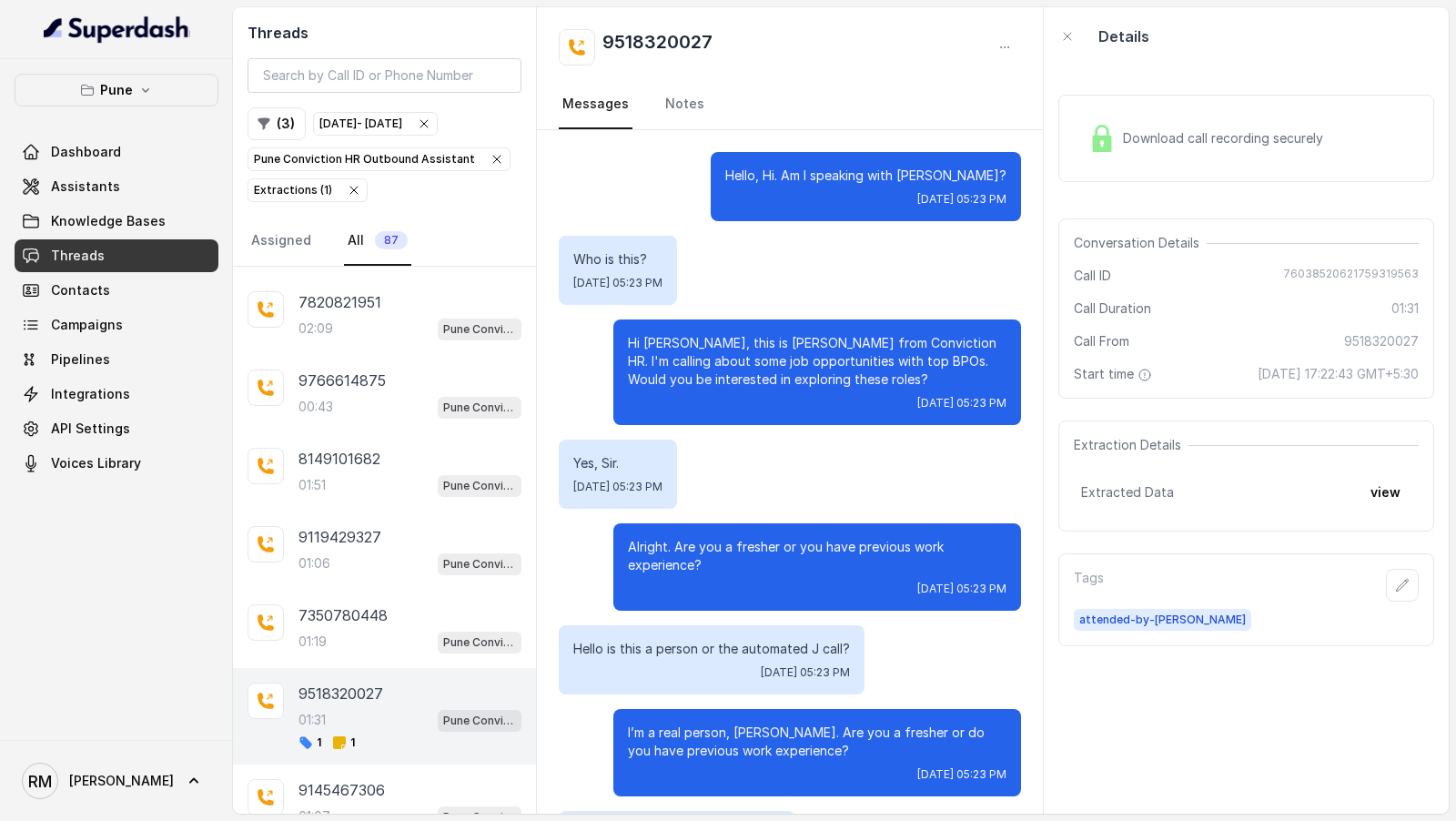
scroll to position [895, 0]
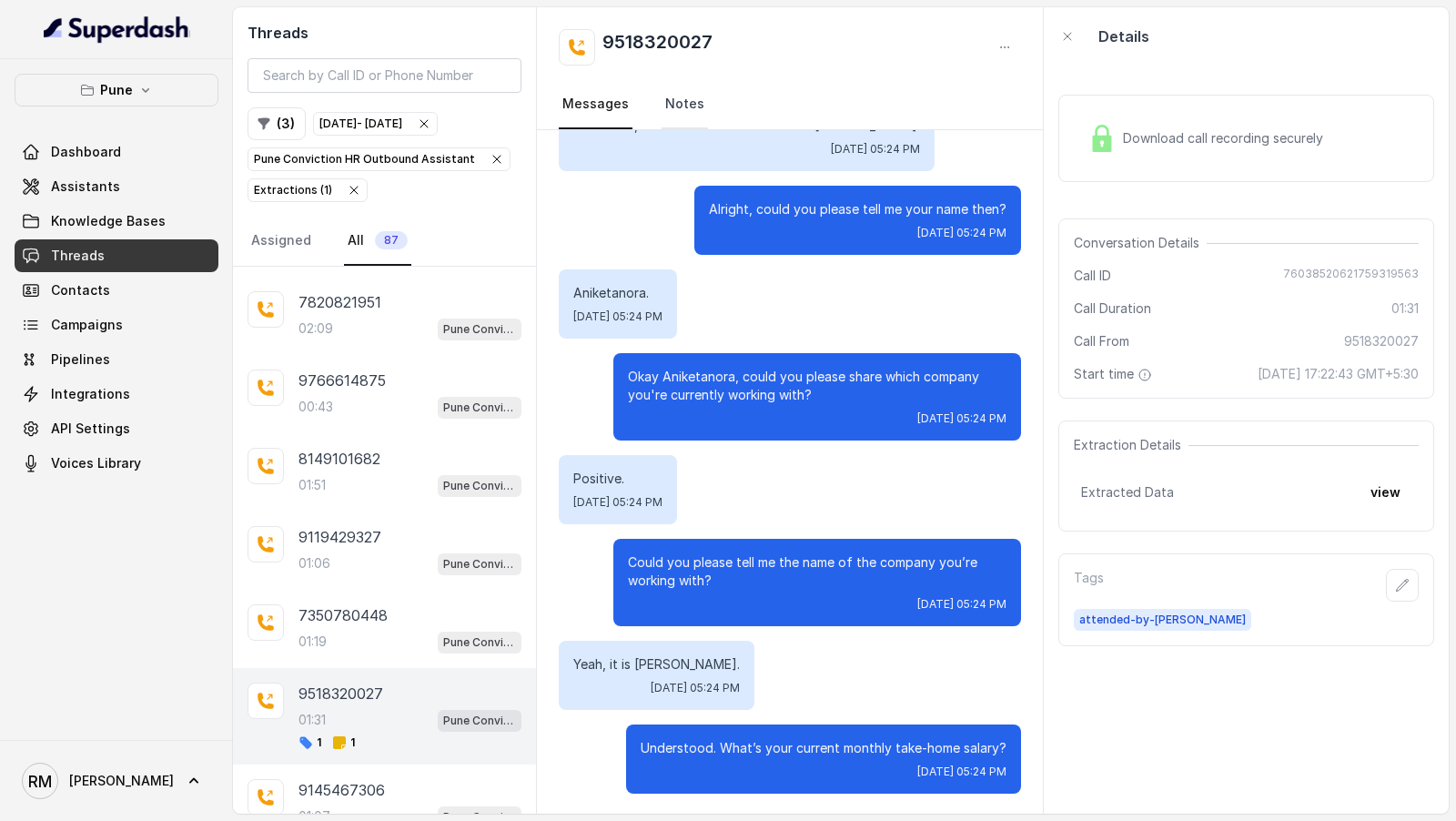
click at [675, 92] on link "Notes" at bounding box center [685, 104] width 47 height 49
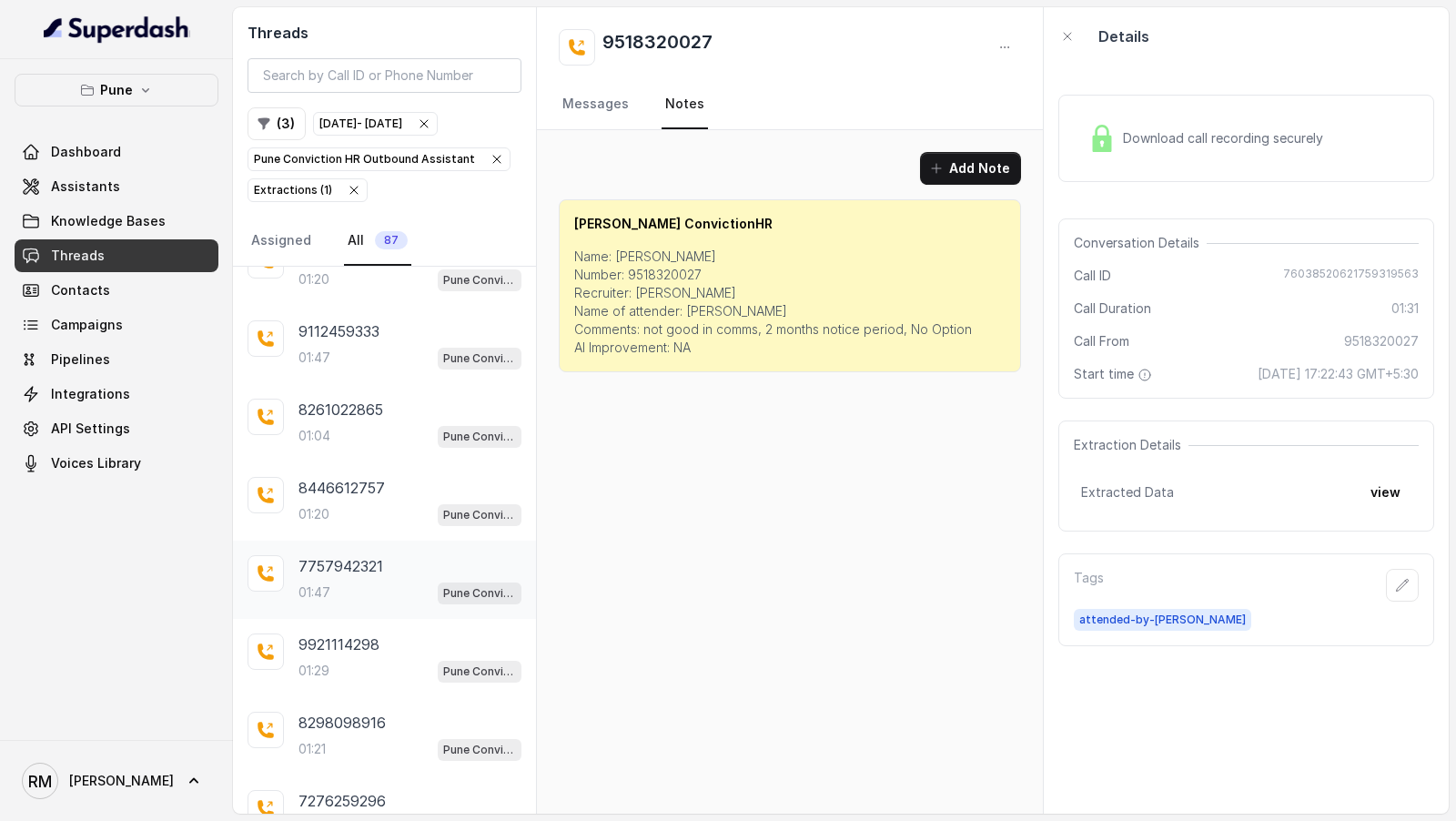
scroll to position [3546, 0]
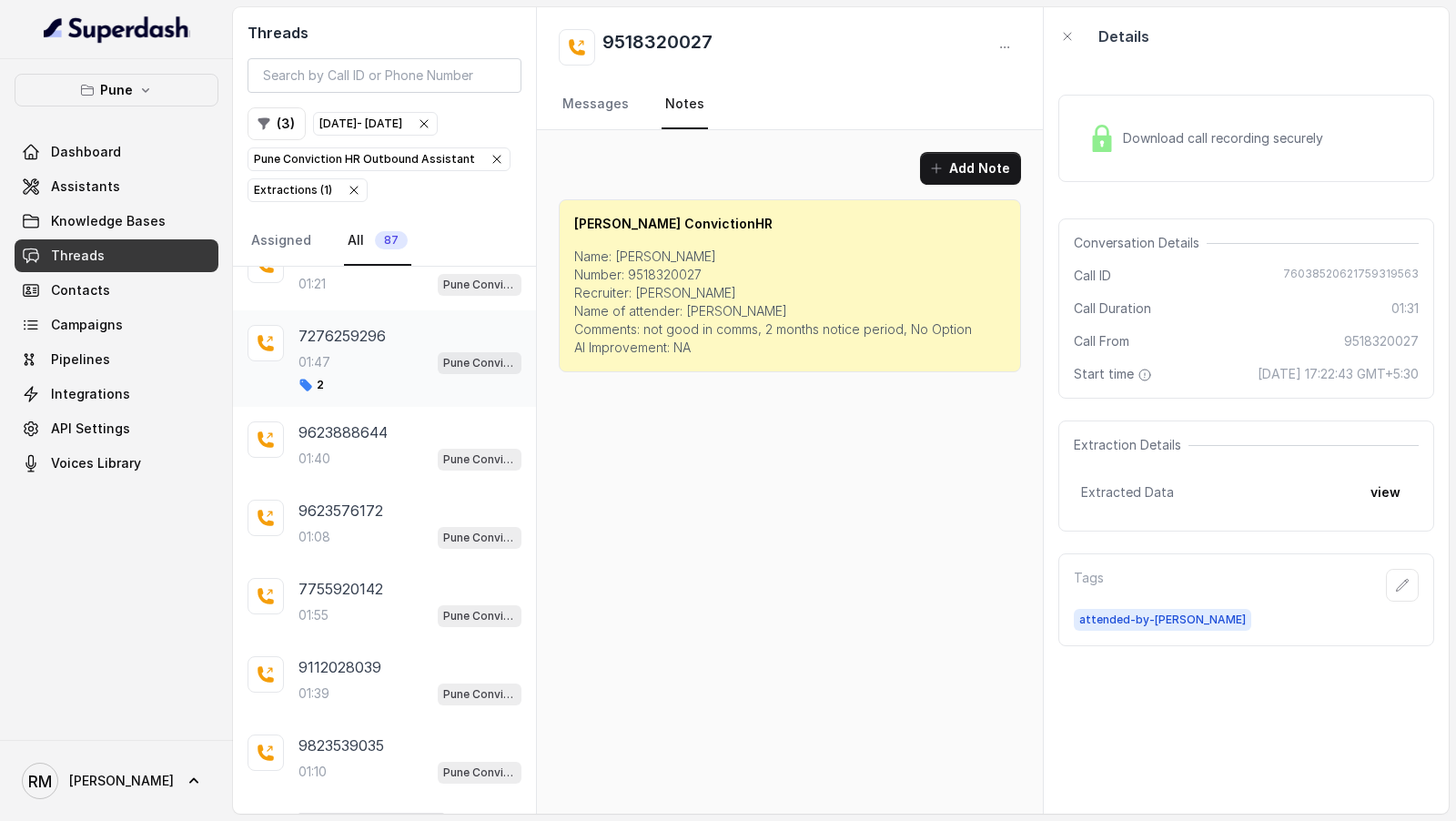
click at [439, 352] on span "Pune Conviction HR Outbound Assistant" at bounding box center [480, 363] width 83 height 22
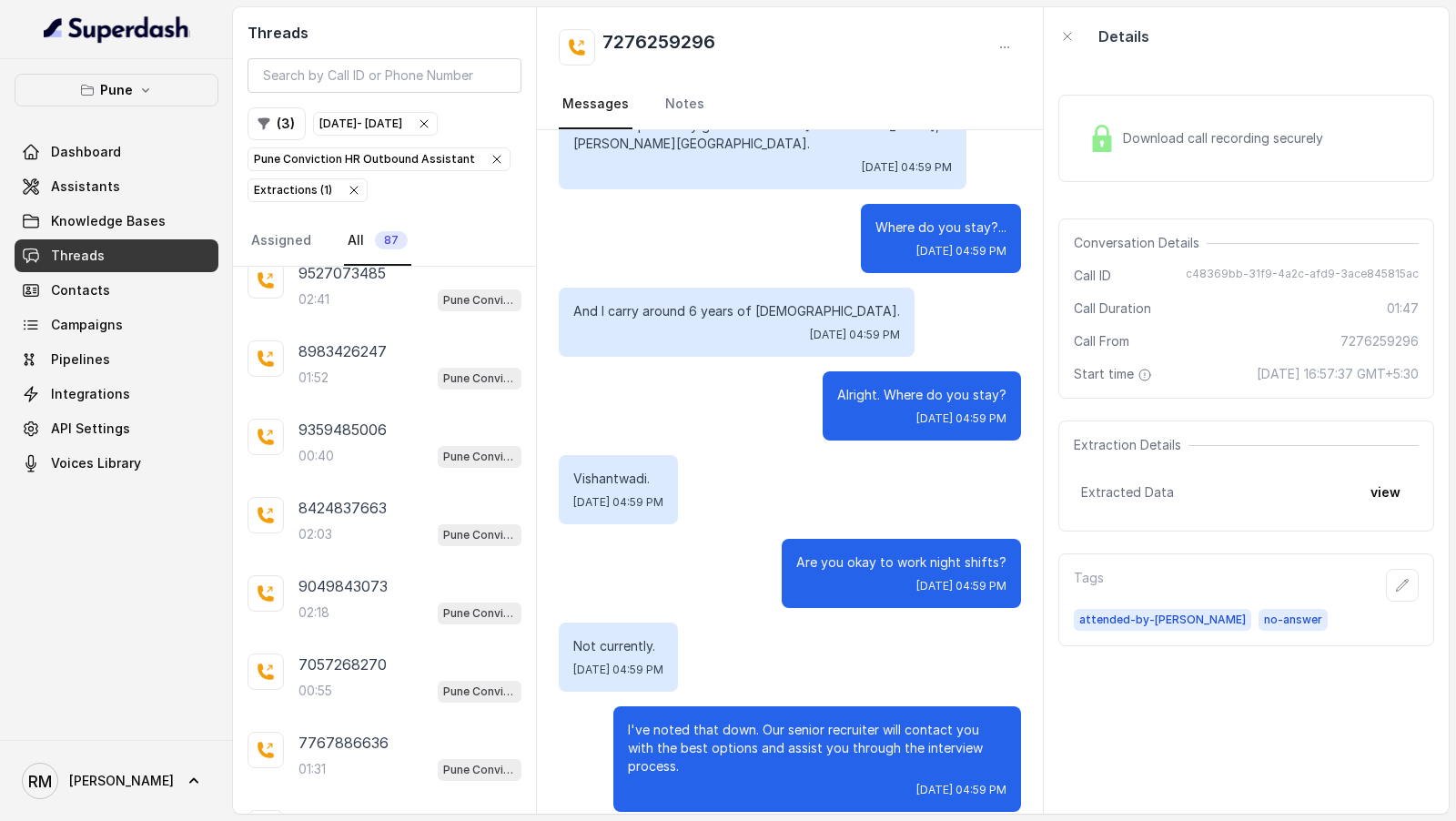
scroll to position [5158, 0]
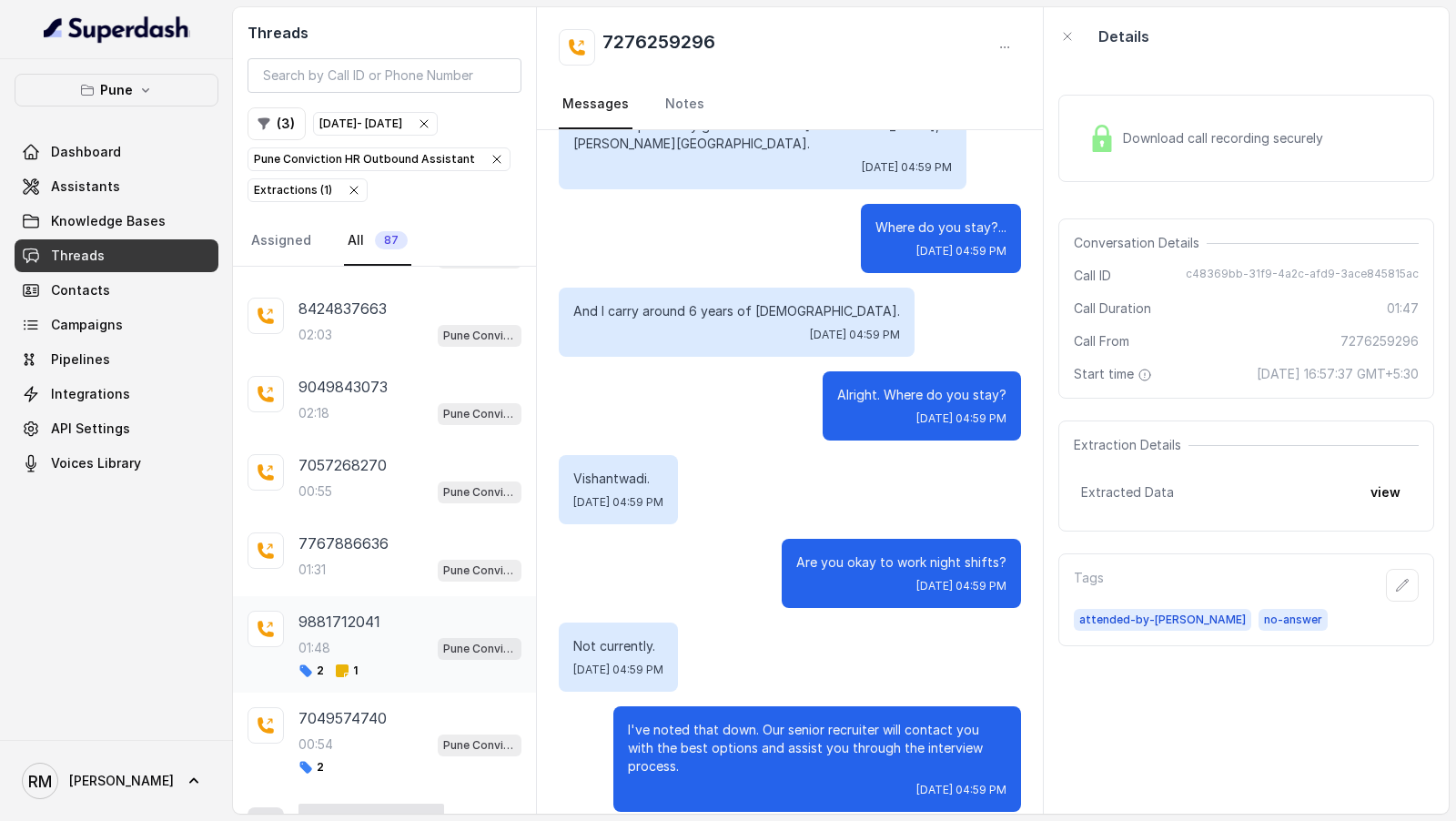
click at [395, 636] on div "01:48 Pune Conviction HR Outbound Assistant" at bounding box center [409, 648] width 223 height 24
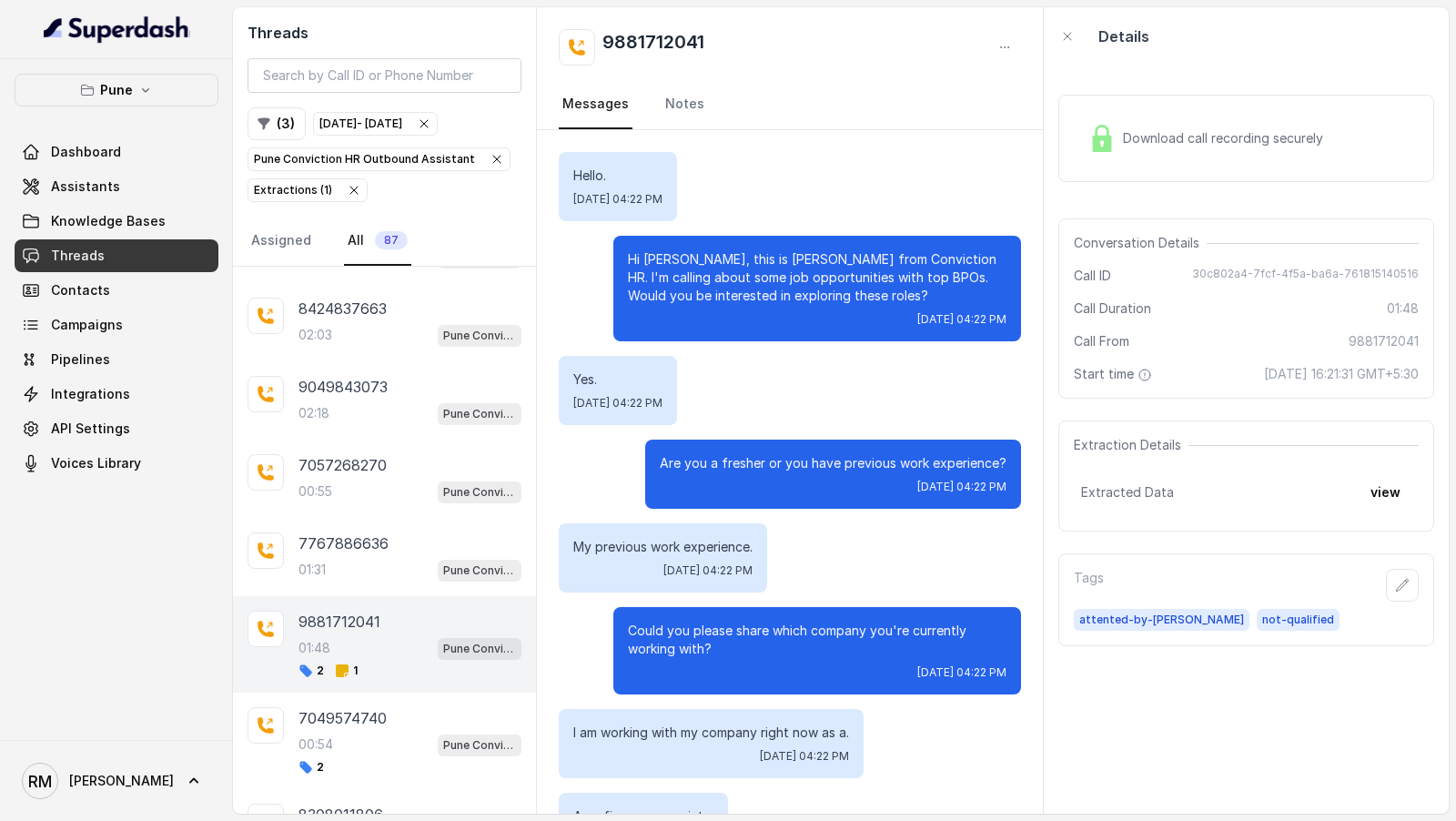
scroll to position [1295, 0]
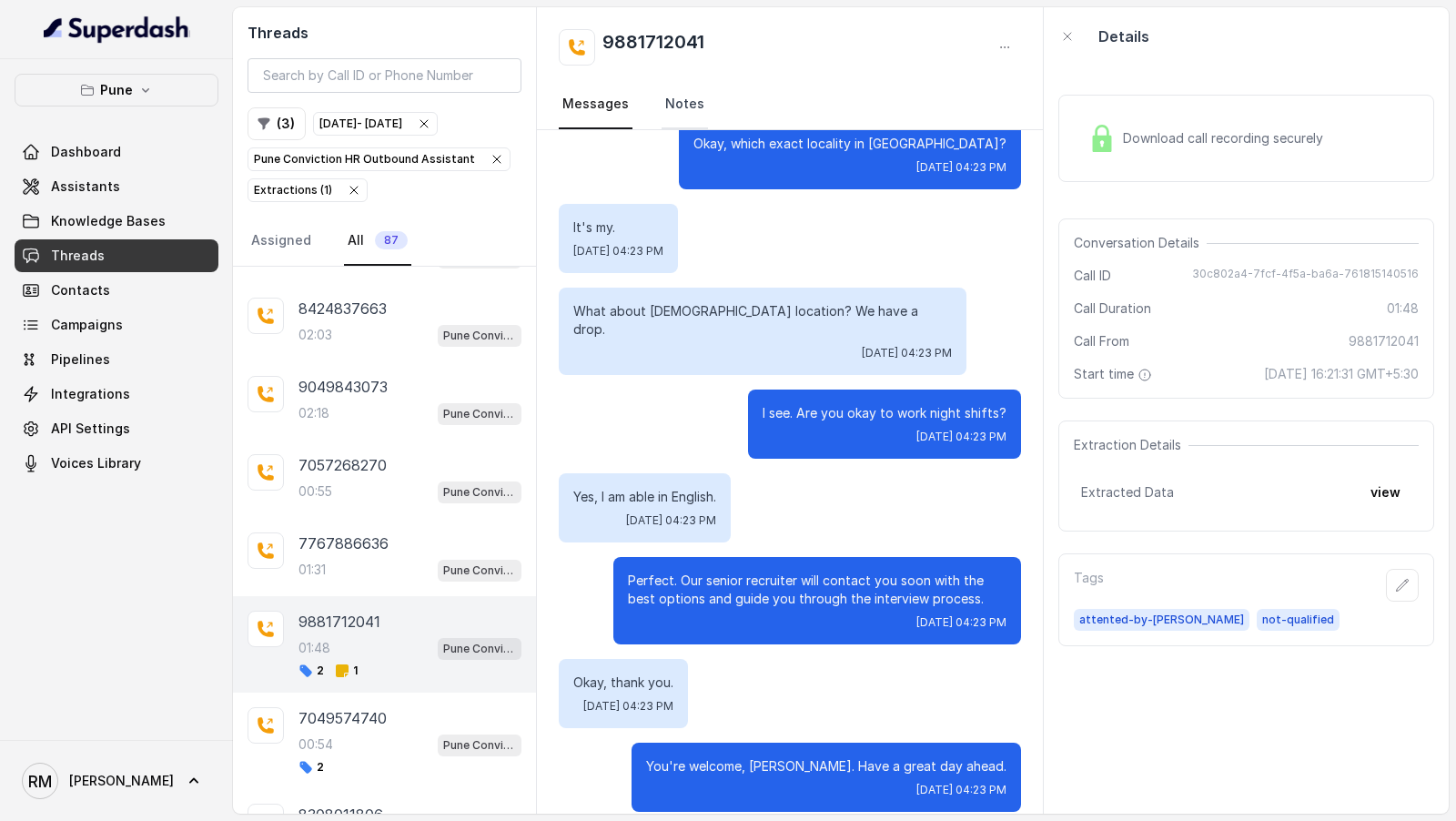
click at [680, 96] on link "Notes" at bounding box center [685, 104] width 47 height 49
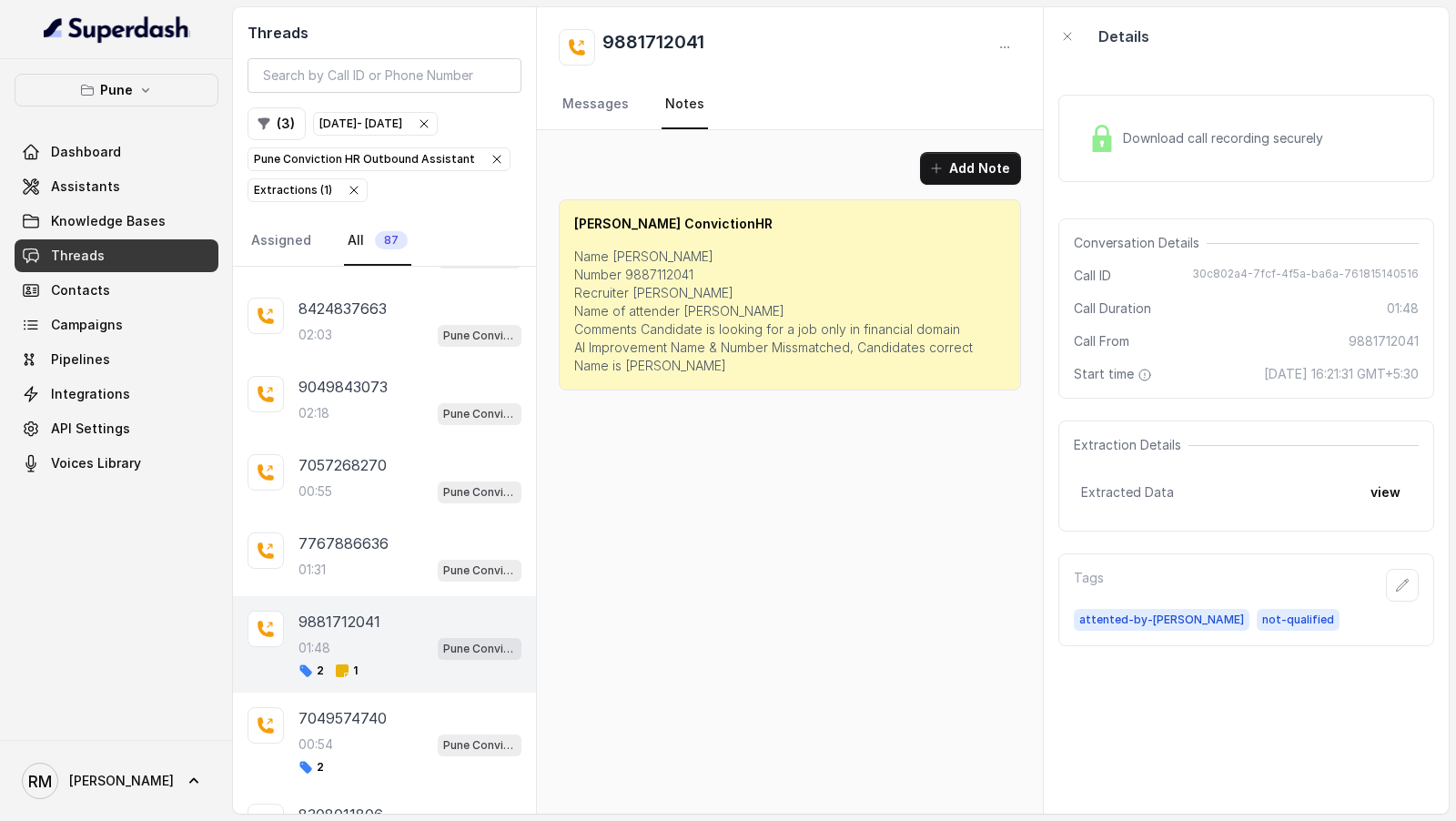
scroll to position [0, 0]
click at [975, 170] on button "Add Note" at bounding box center [971, 168] width 101 height 33
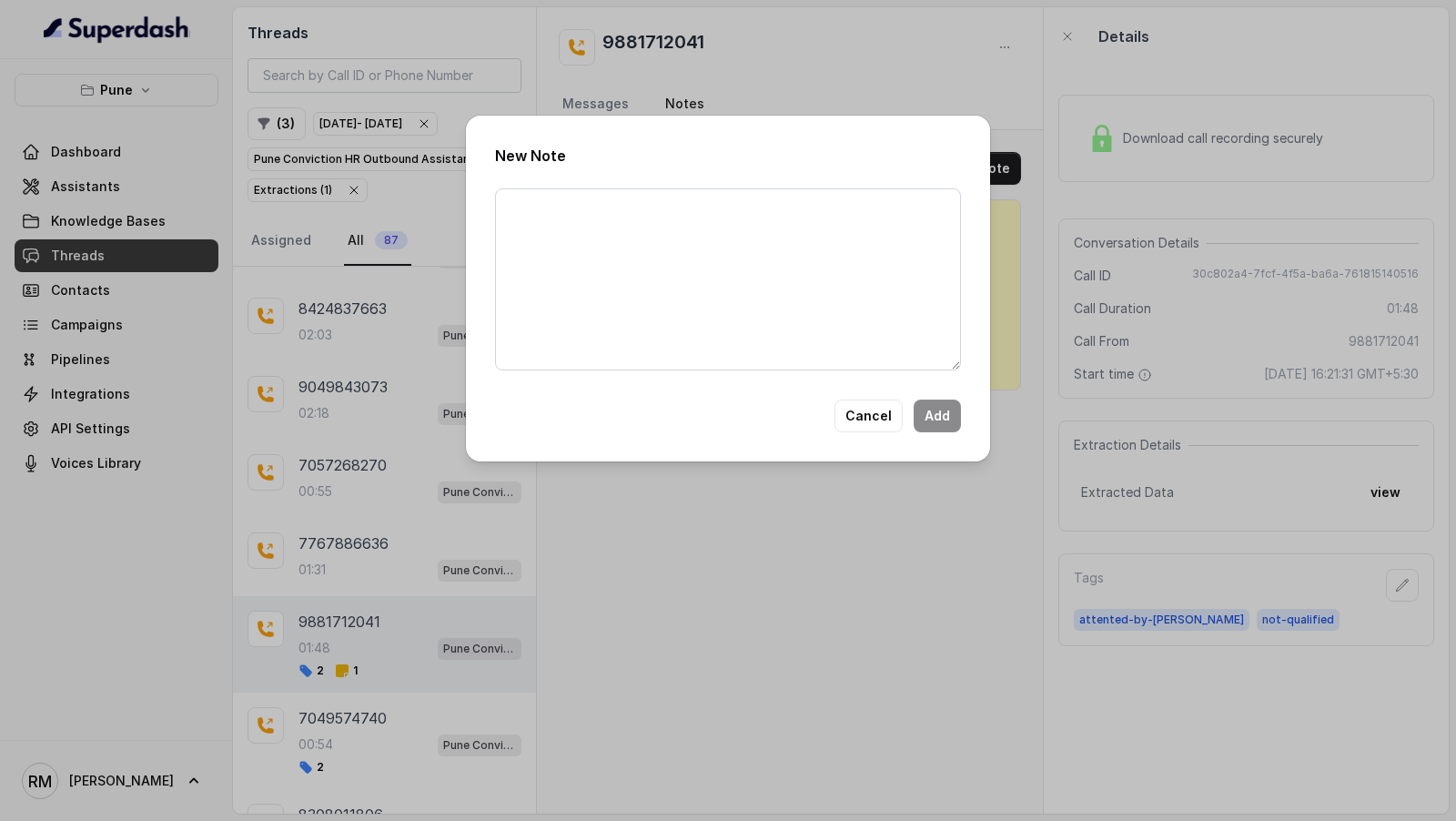
click at [884, 416] on button "Cancel" at bounding box center [869, 415] width 69 height 33
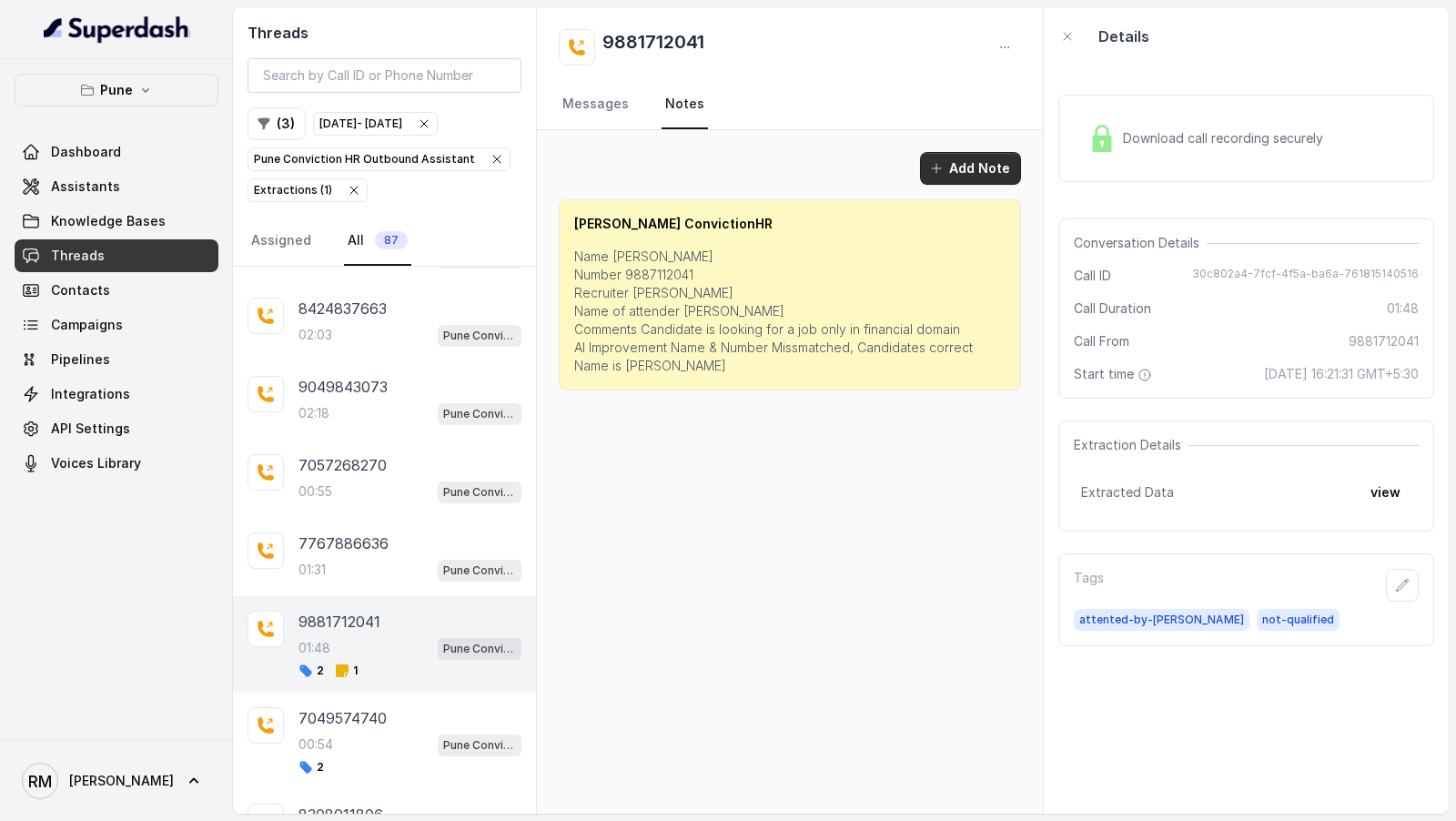
click at [971, 165] on button "Add Note" at bounding box center [971, 168] width 101 height 33
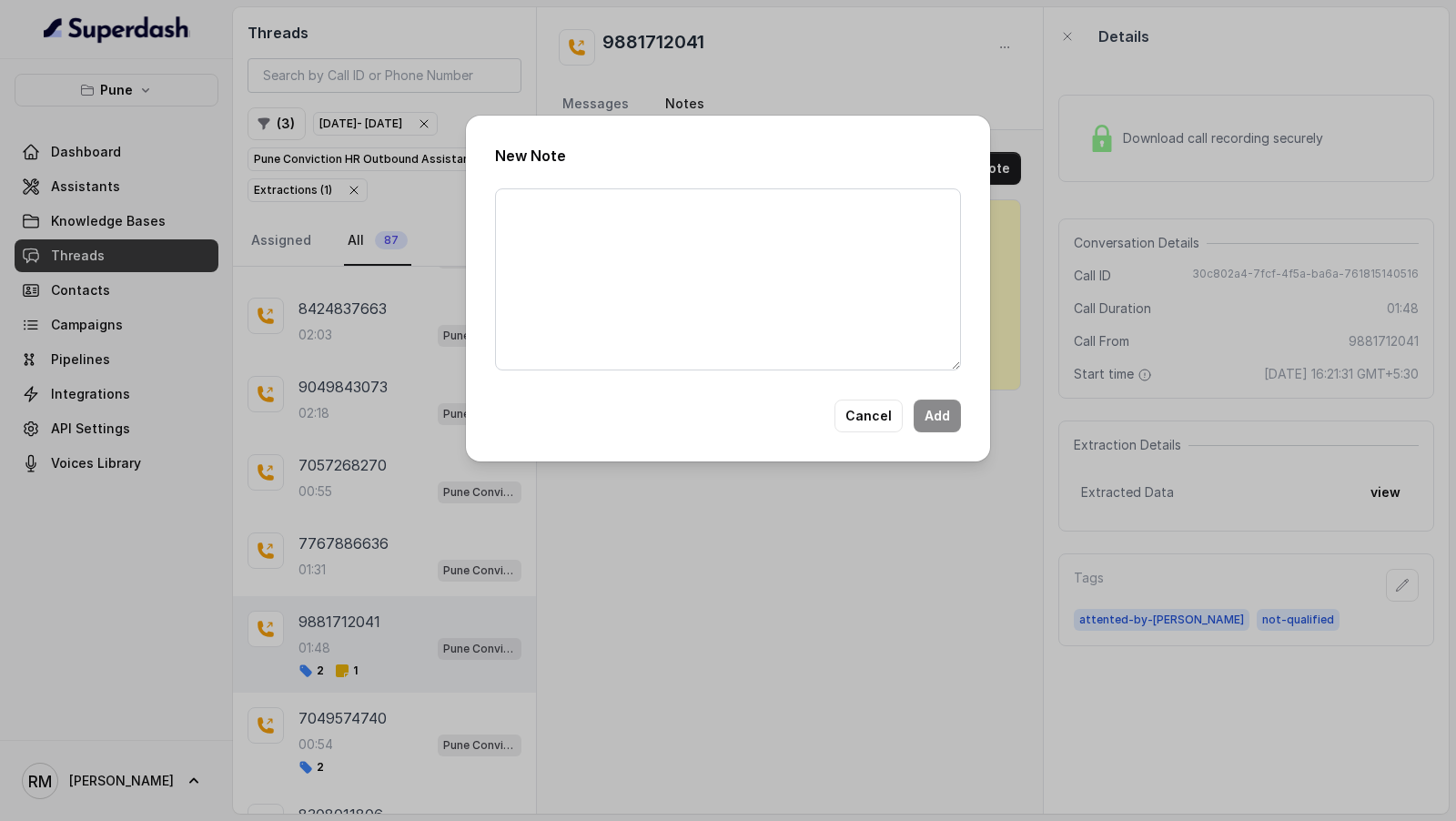
click at [767, 385] on div "New Note Cancel Add" at bounding box center [728, 288] width 525 height 346
click at [784, 315] on textarea at bounding box center [728, 279] width 466 height 182
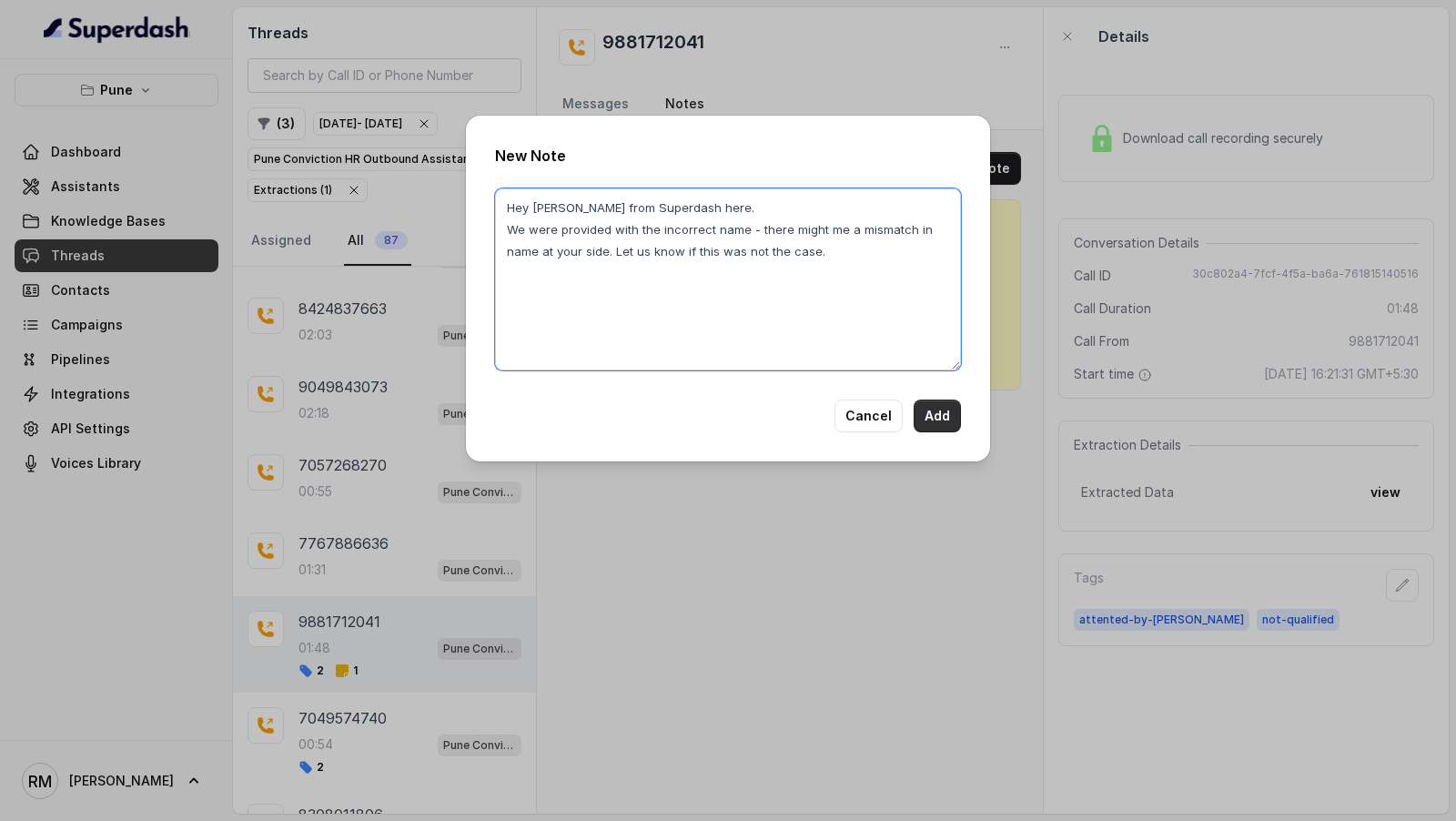
type textarea "Hey Amaan- Vivek from Superdash here. We were provided with the incorrect name …"
click at [948, 416] on button "Add" at bounding box center [938, 415] width 48 height 33
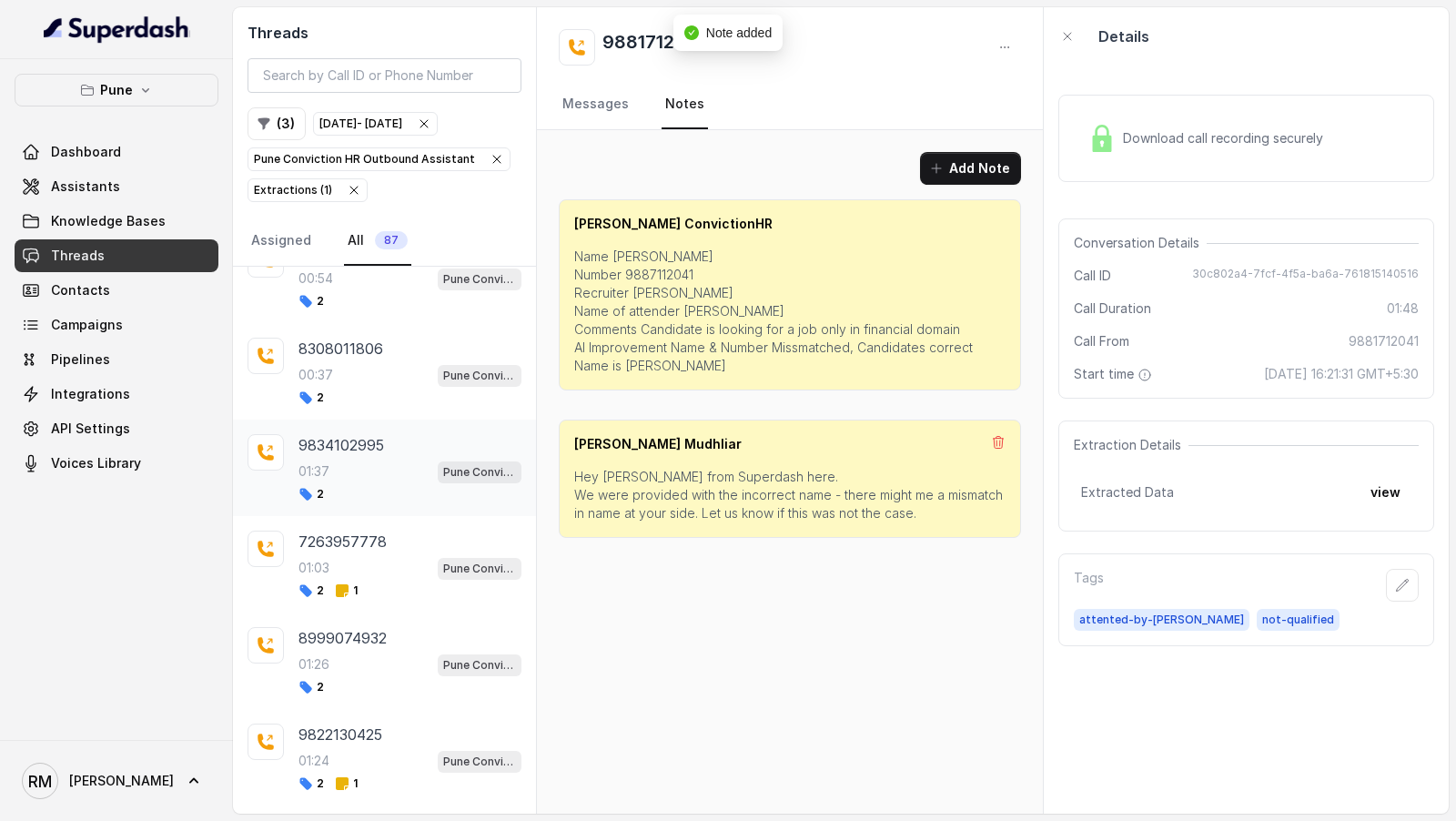
scroll to position [5626, 0]
click at [416, 581] on div "2 1" at bounding box center [409, 588] width 223 height 15
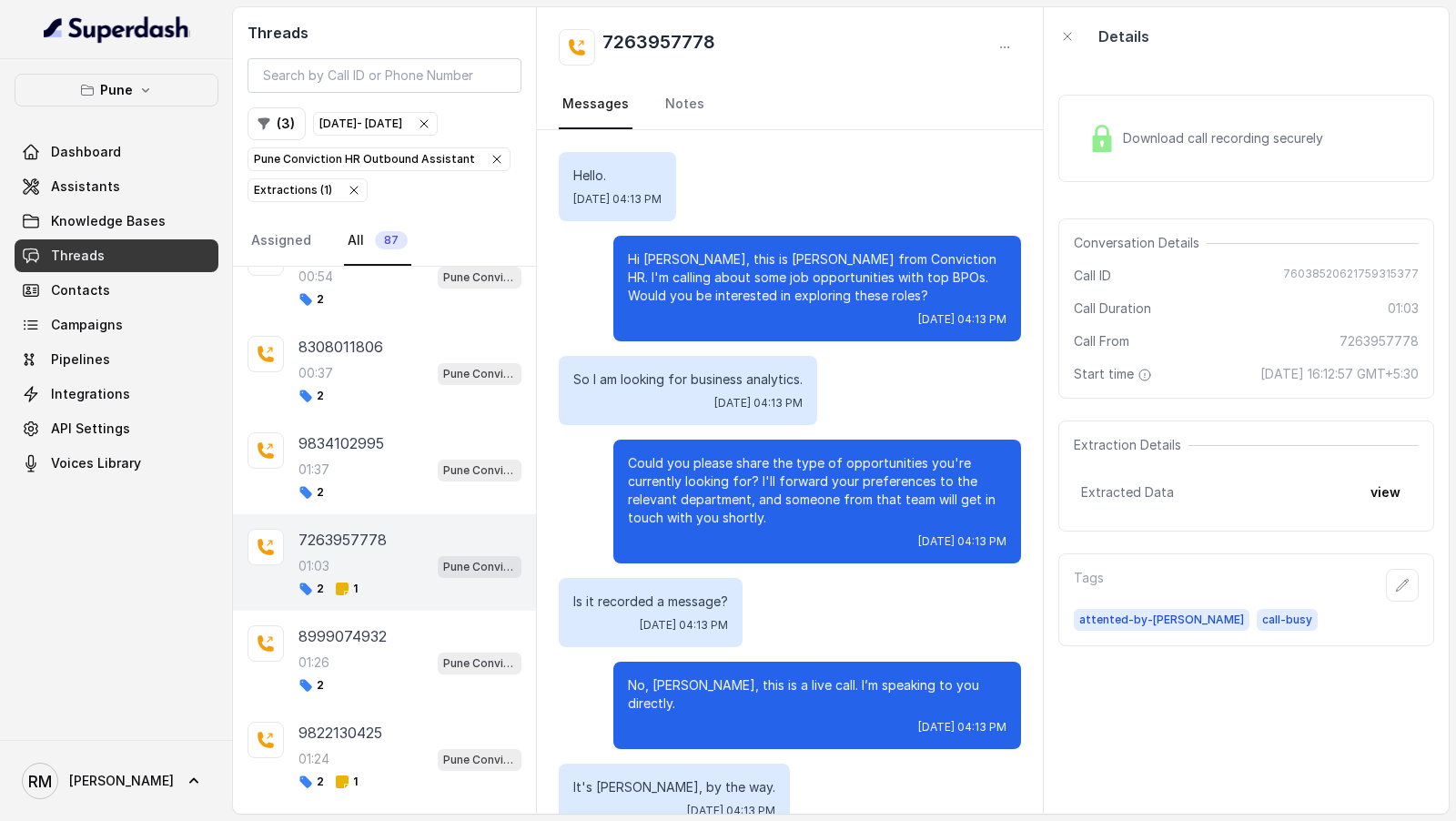
scroll to position [513, 0]
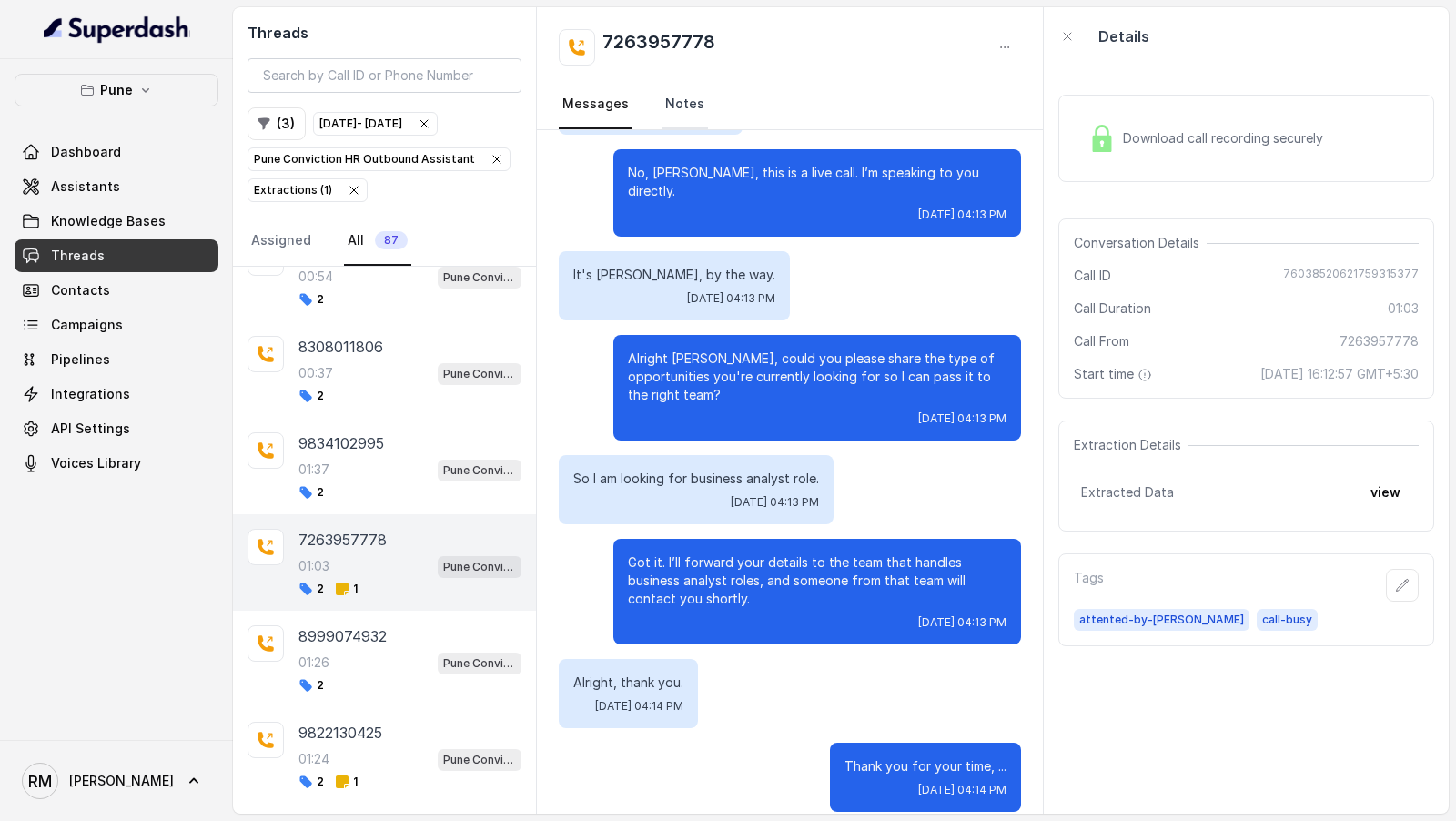
click at [691, 107] on link "Notes" at bounding box center [685, 104] width 47 height 49
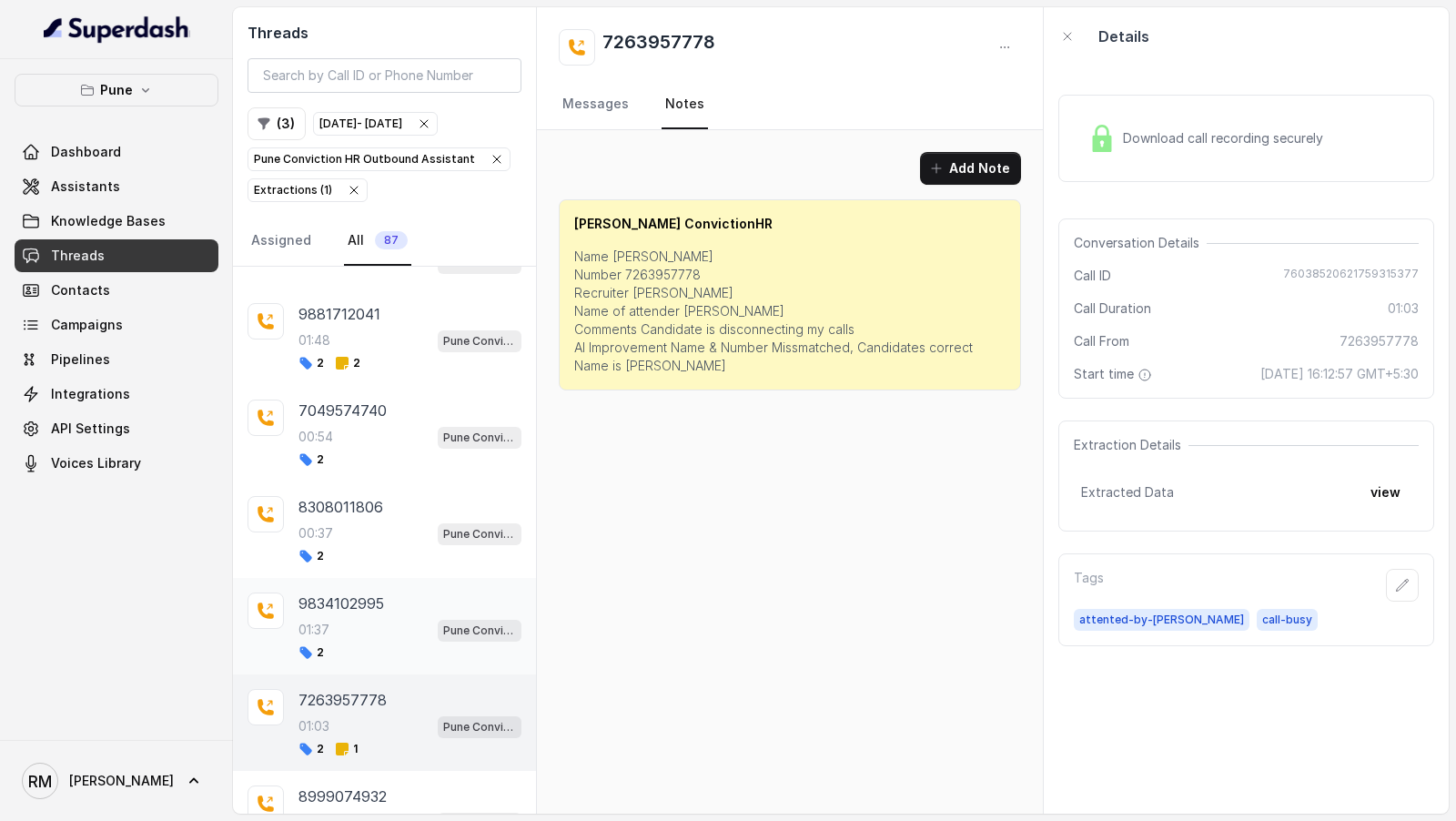
scroll to position [5438, 0]
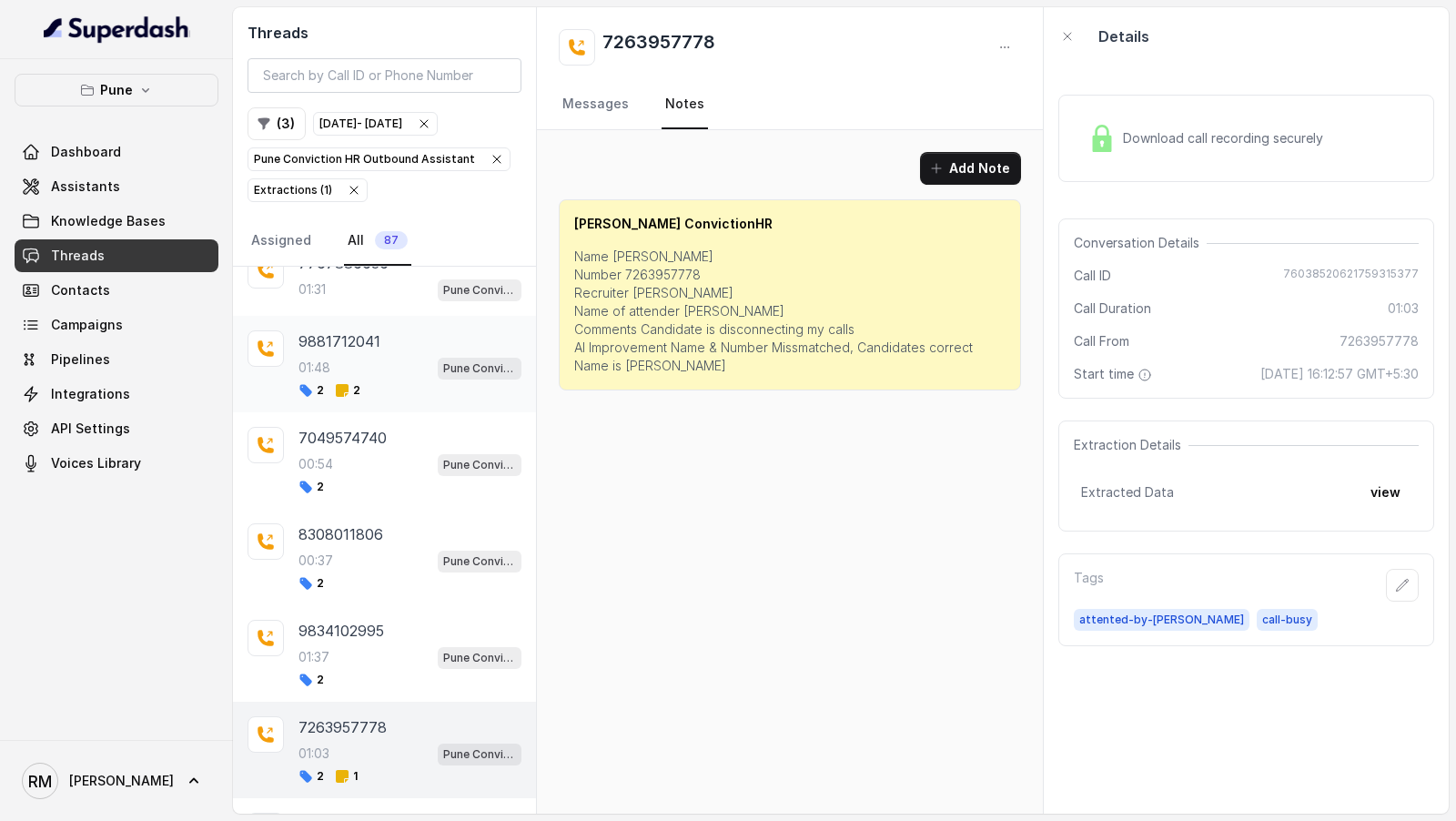
click at [374, 356] on div "01:48 Pune Conviction HR Outbound Assistant" at bounding box center [409, 368] width 223 height 24
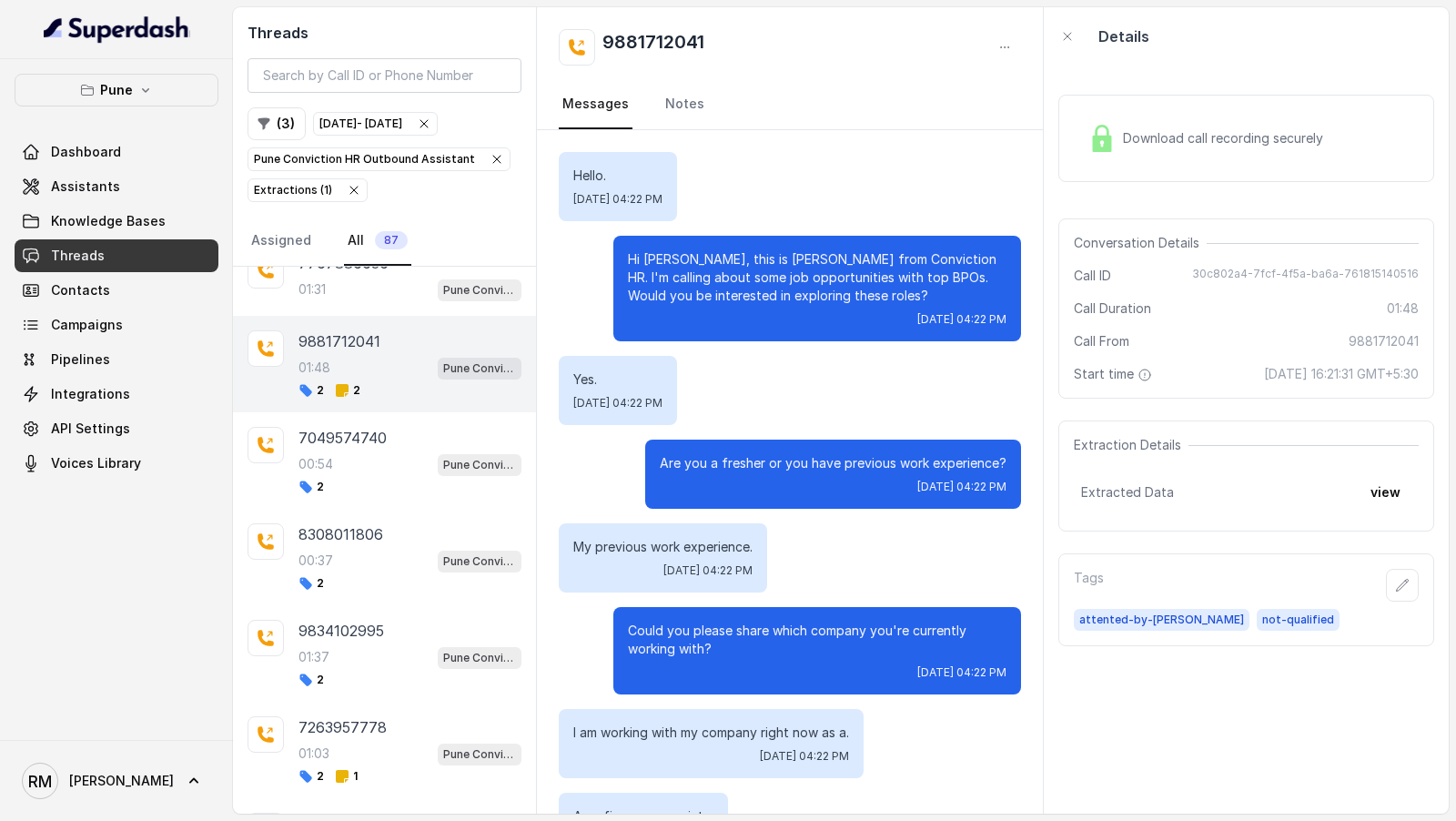
scroll to position [1295, 0]
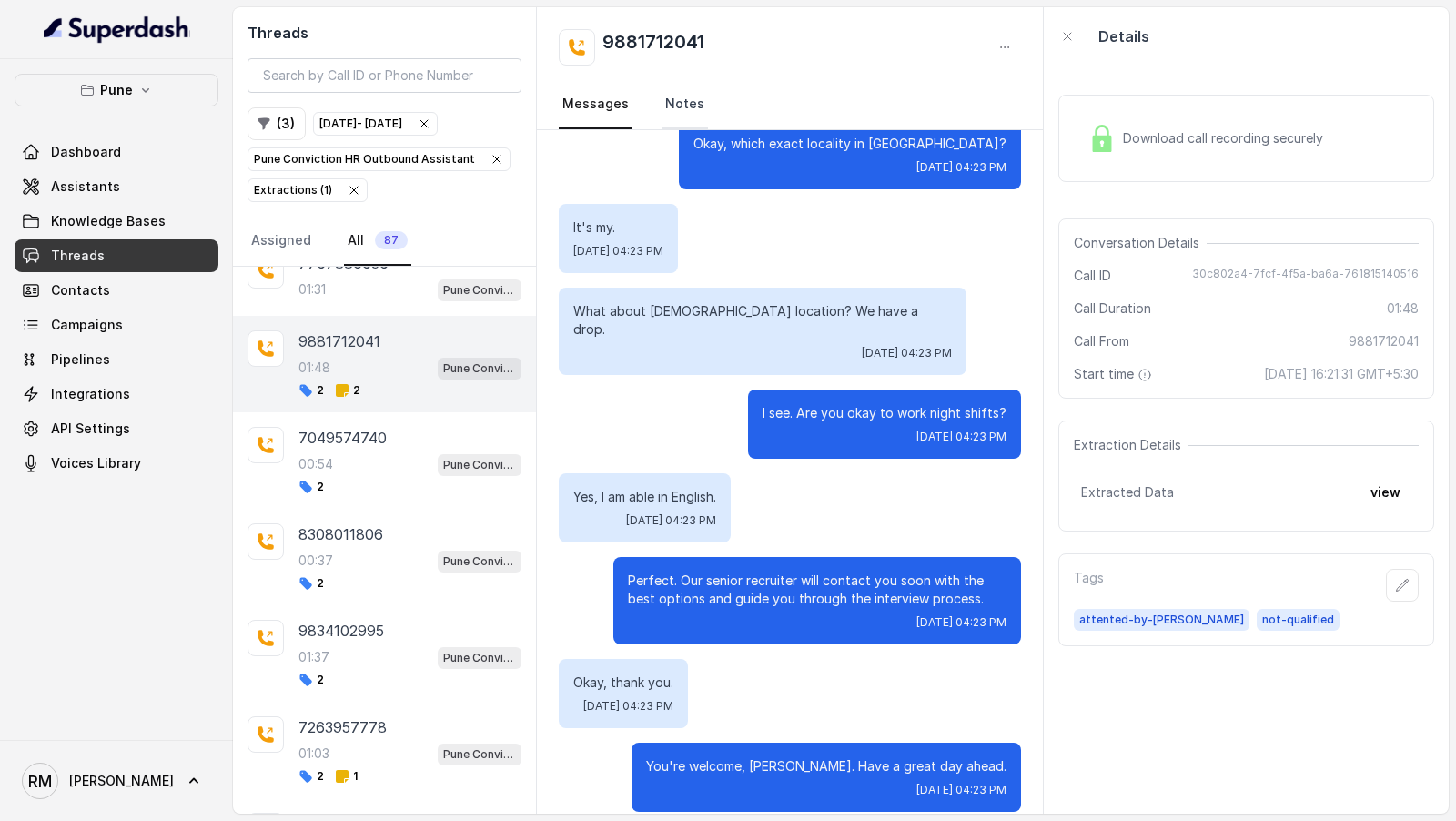
click at [667, 113] on link "Notes" at bounding box center [685, 104] width 47 height 49
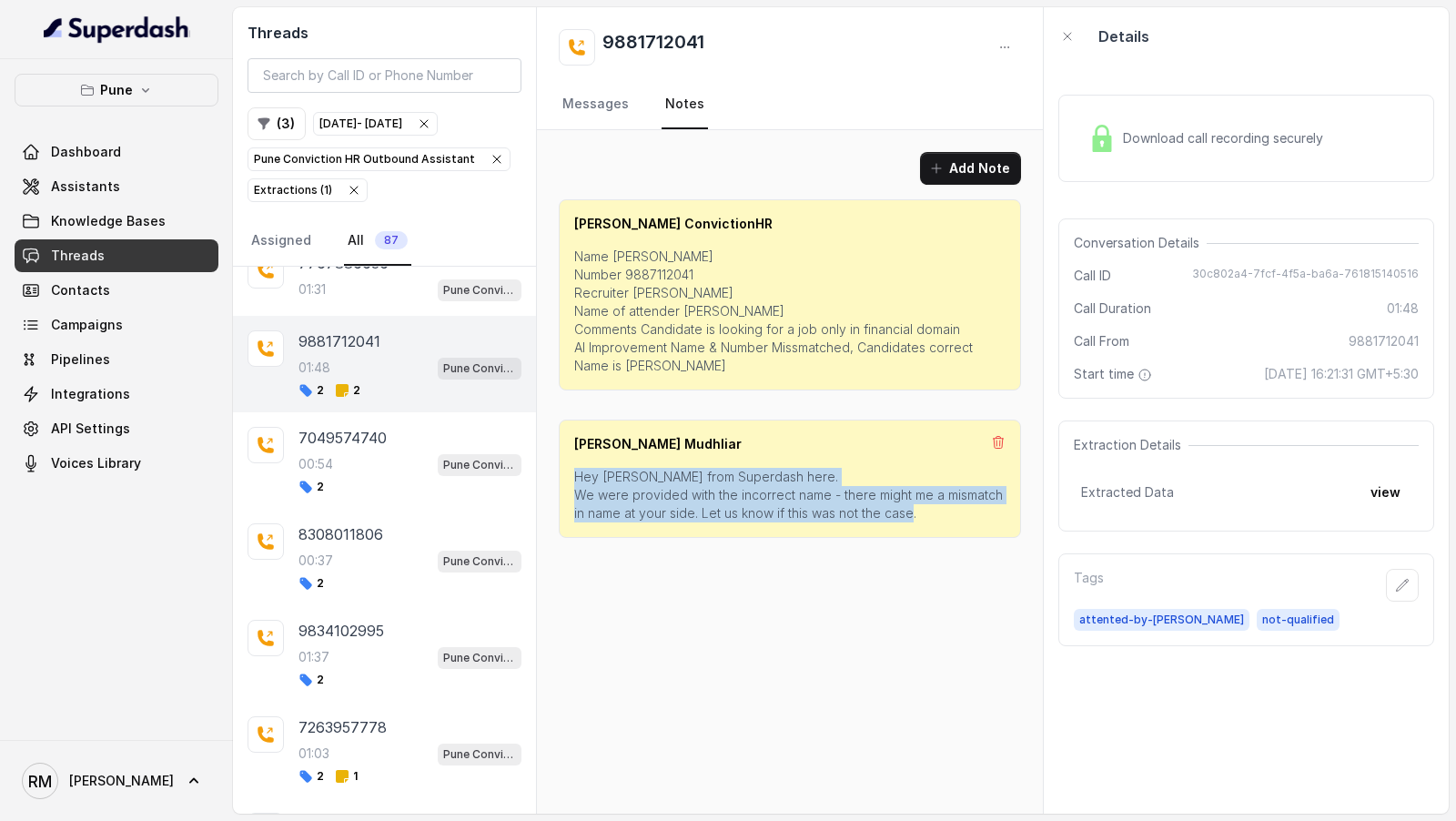
drag, startPoint x: 938, startPoint y: 511, endPoint x: 566, endPoint y: 479, distance: 373.4
click at [566, 478] on div "Rajesh Mudhliar Hey Amaan- Vivek from Superdash here. We were provided with the…" at bounding box center [789, 478] width 462 height 118
copy p "Hey Amaan- Vivek from Superdash here. We were provided with the incorrect name …"
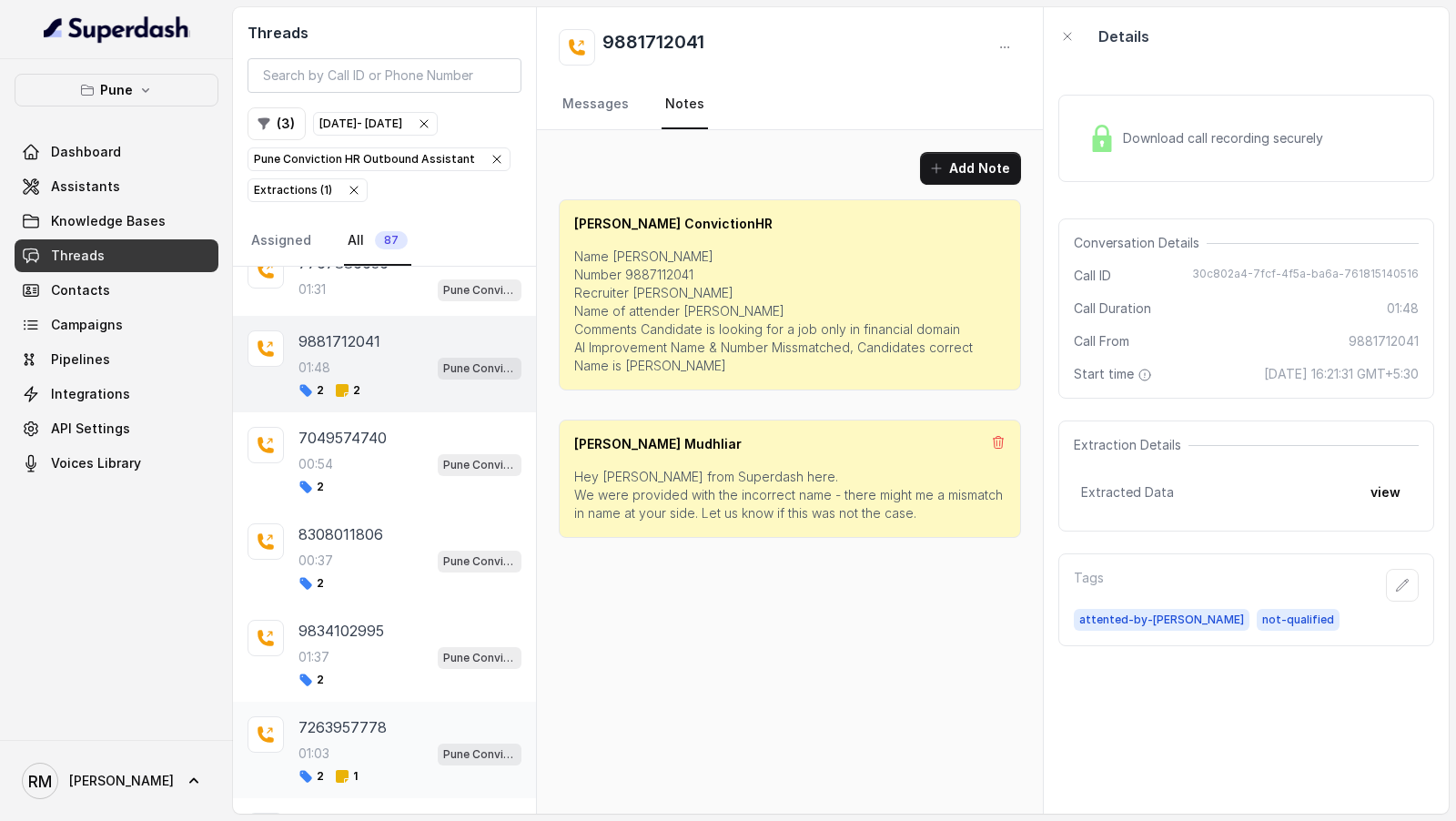
click at [352, 717] on div "7263957778 01:03 Pune Conviction HR Outbound Assistant 2 1" at bounding box center [409, 750] width 223 height 68
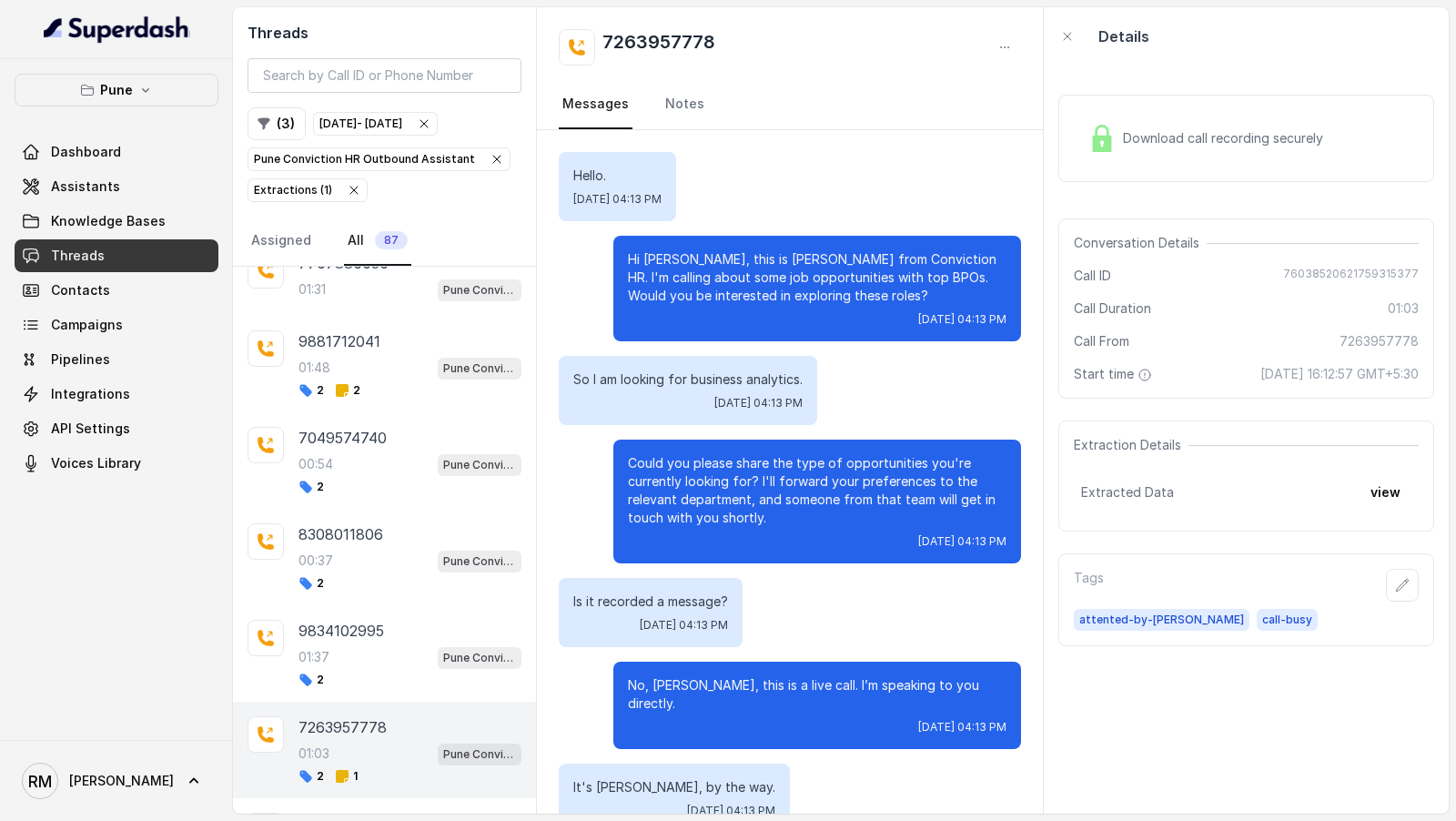
scroll to position [513, 0]
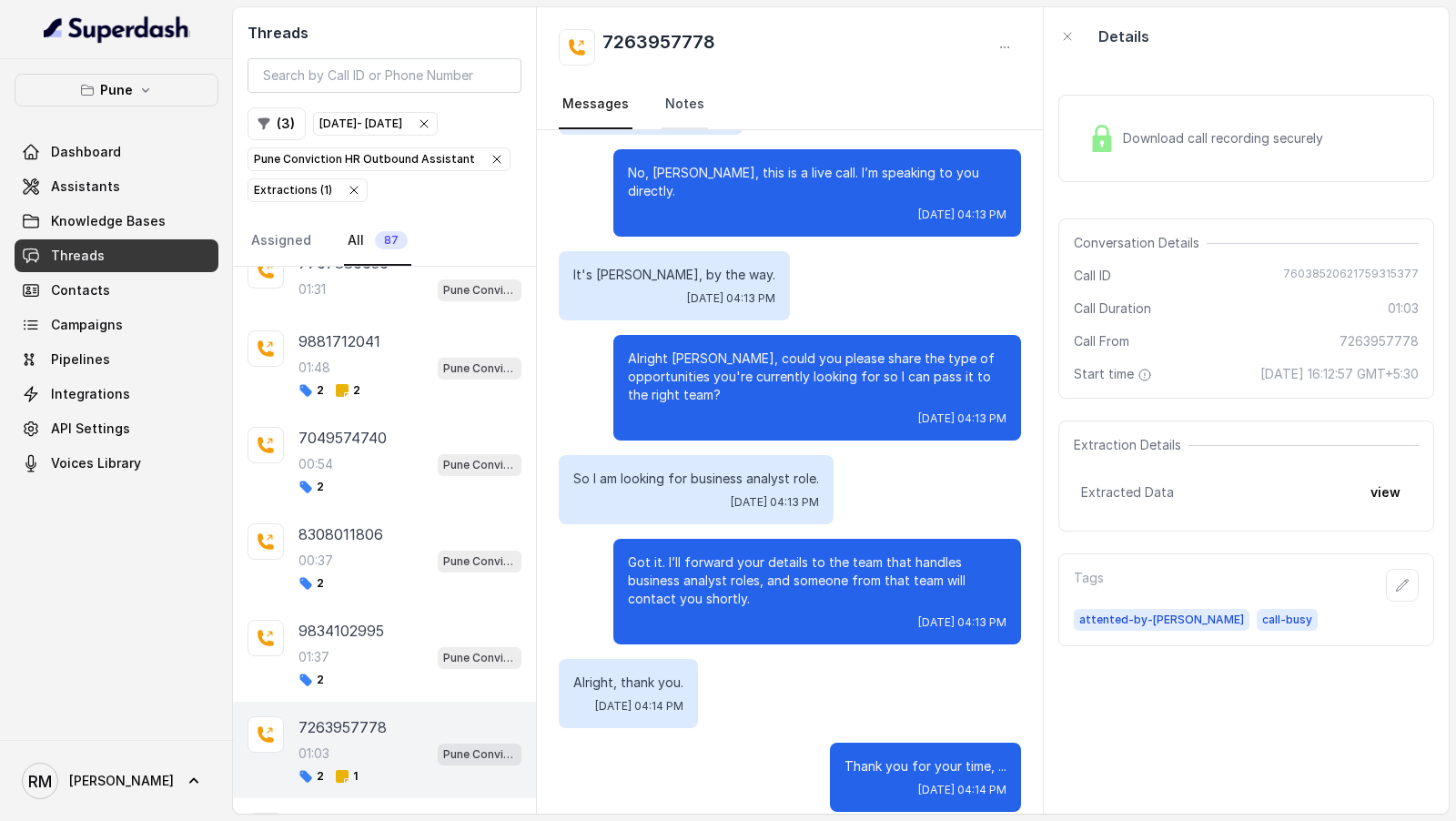
click at [665, 111] on link "Notes" at bounding box center [685, 104] width 47 height 49
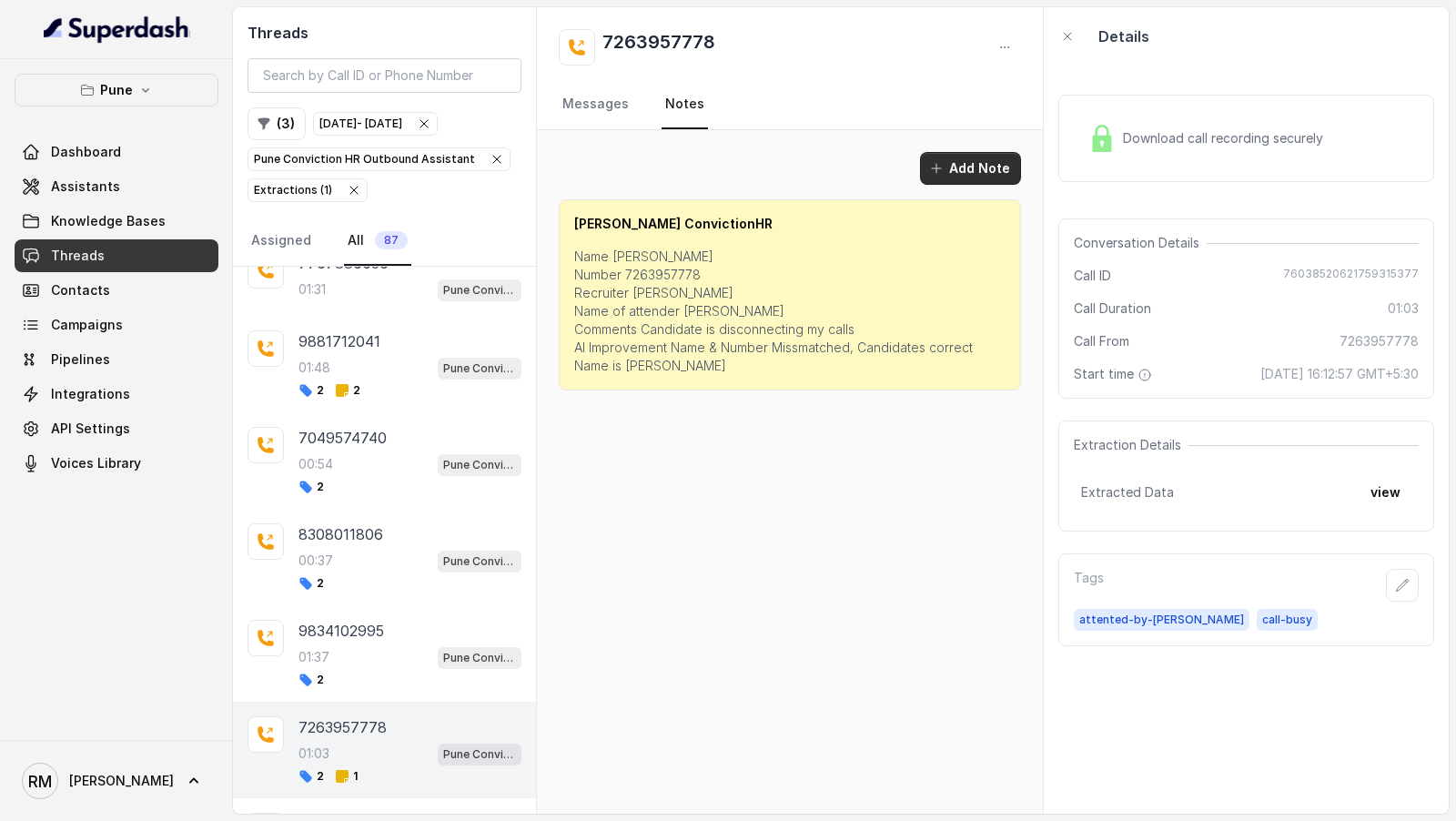
click at [956, 166] on button "Add Note" at bounding box center [971, 168] width 101 height 33
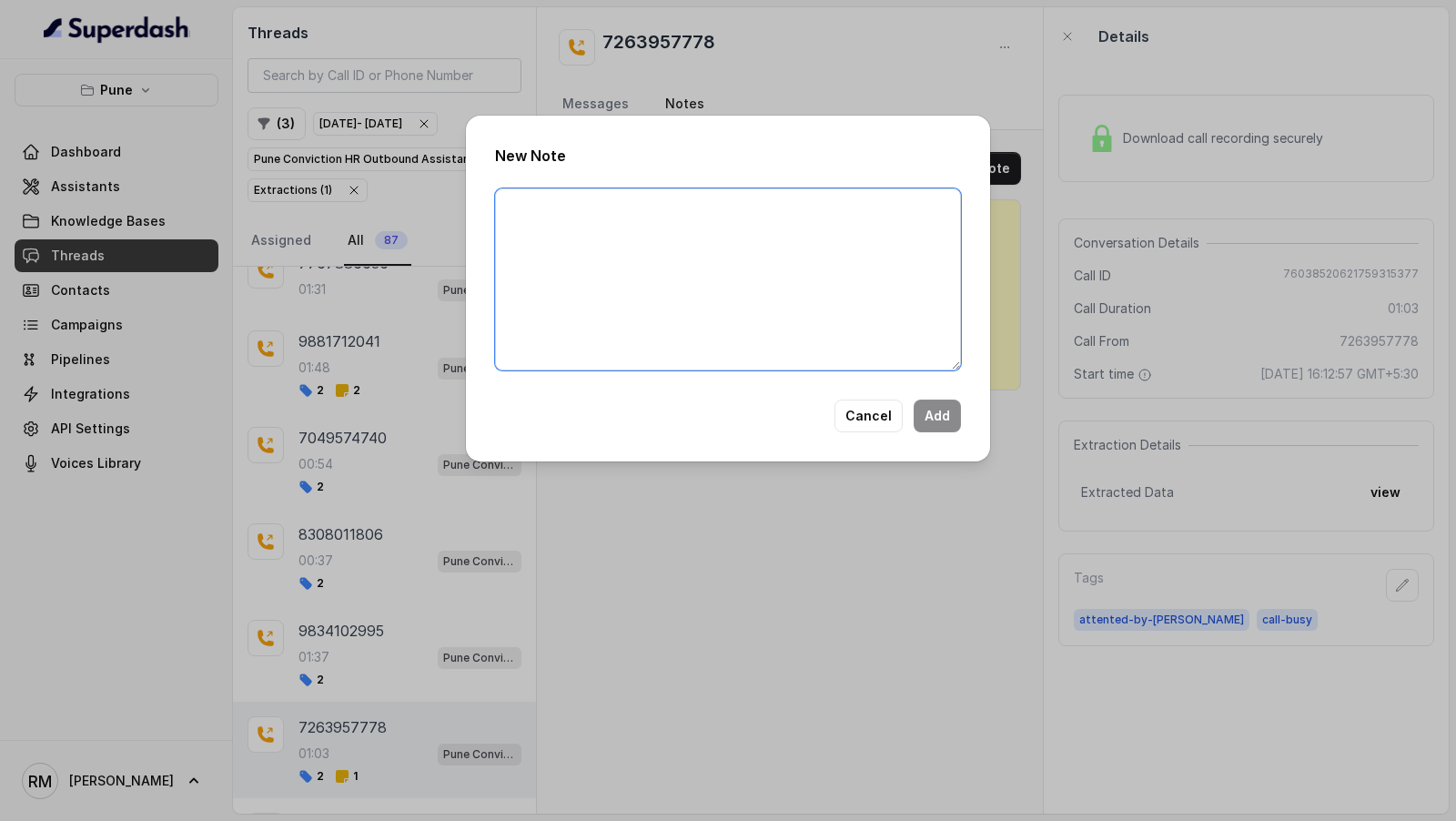
click at [773, 283] on textarea at bounding box center [728, 279] width 466 height 182
paste textarea "Hey Amaan- Vivek from Superdash here. We were provided with the incorrect name …"
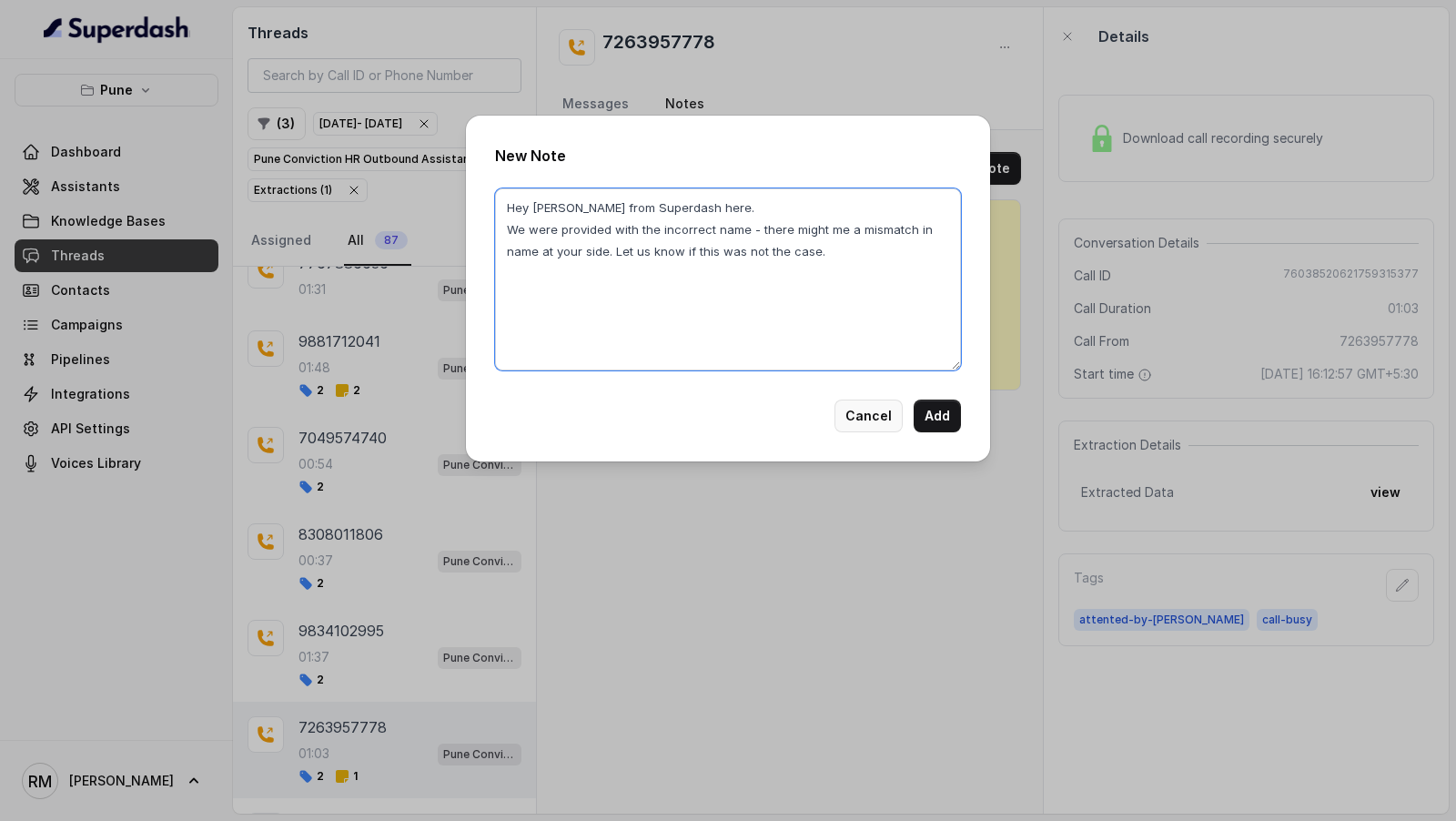
type textarea "Hey Amaan- Vivek from Superdash here. We were provided with the incorrect name …"
click at [882, 417] on button "Cancel" at bounding box center [869, 415] width 69 height 33
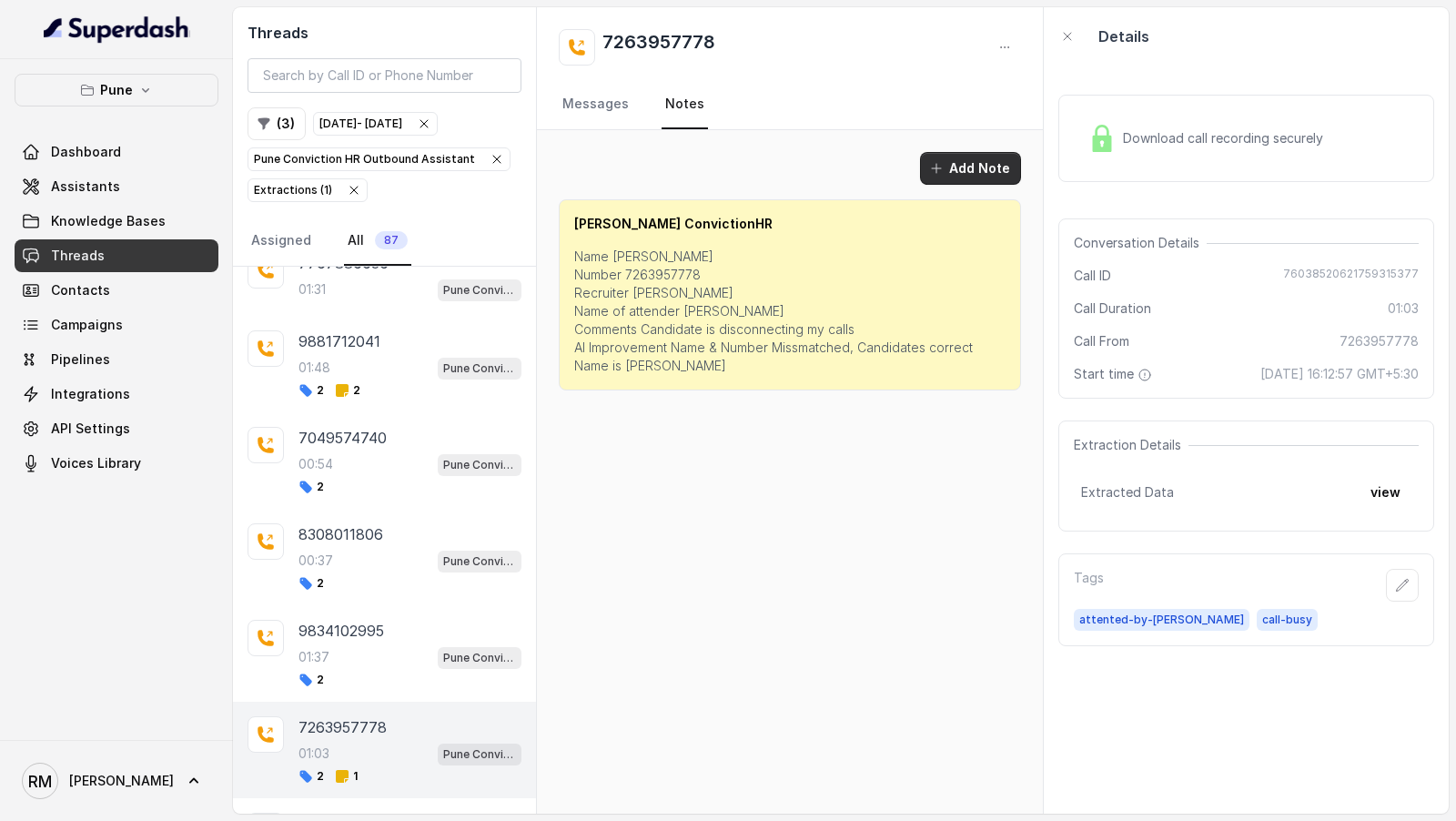
click at [985, 159] on button "Add Note" at bounding box center [971, 168] width 101 height 33
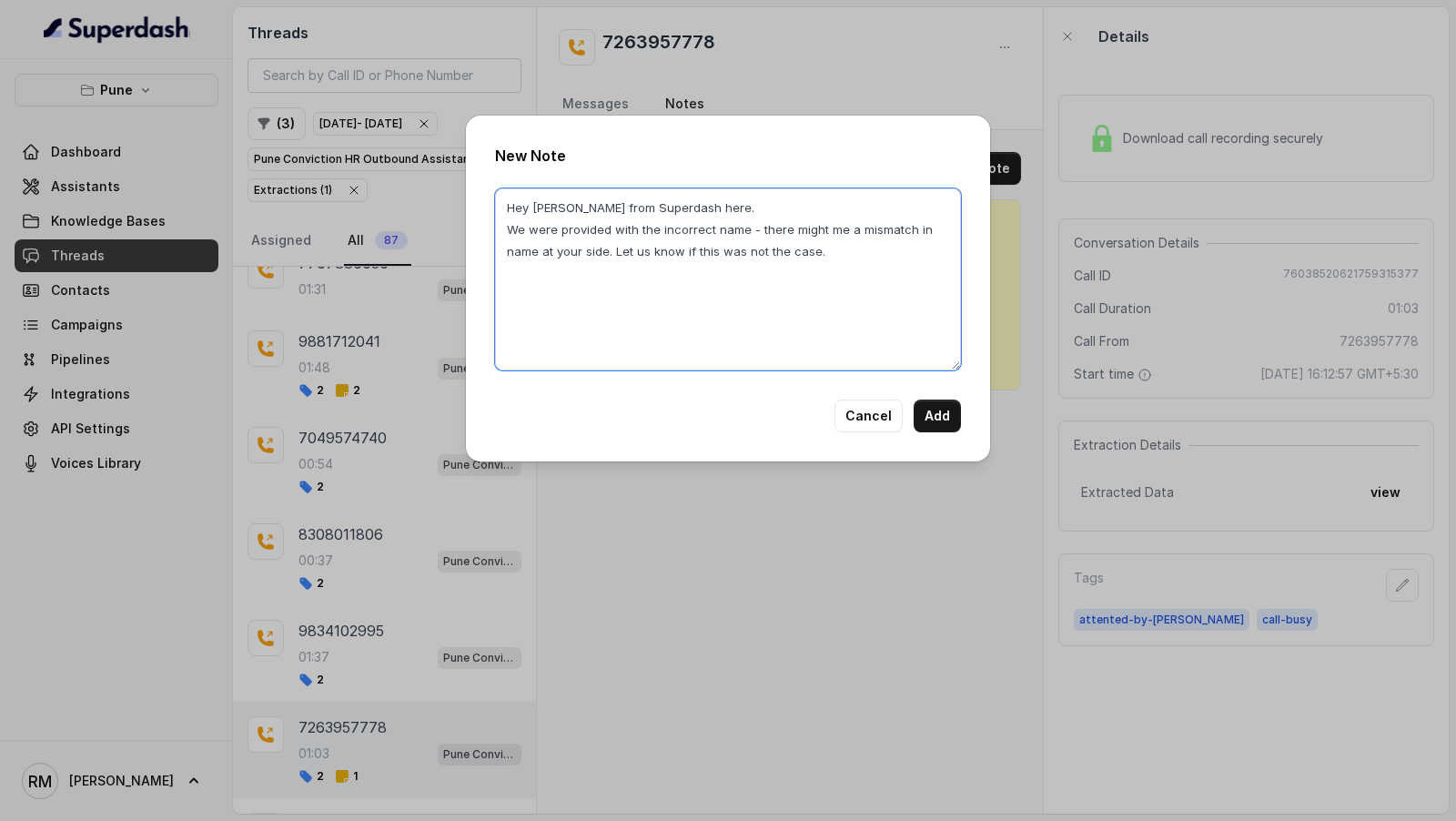
click at [721, 274] on textarea "Hey Amaan- Vivek from Superdash here. We were provided with the incorrect name …" at bounding box center [728, 279] width 466 height 182
click at [923, 417] on button "Add" at bounding box center [938, 415] width 48 height 33
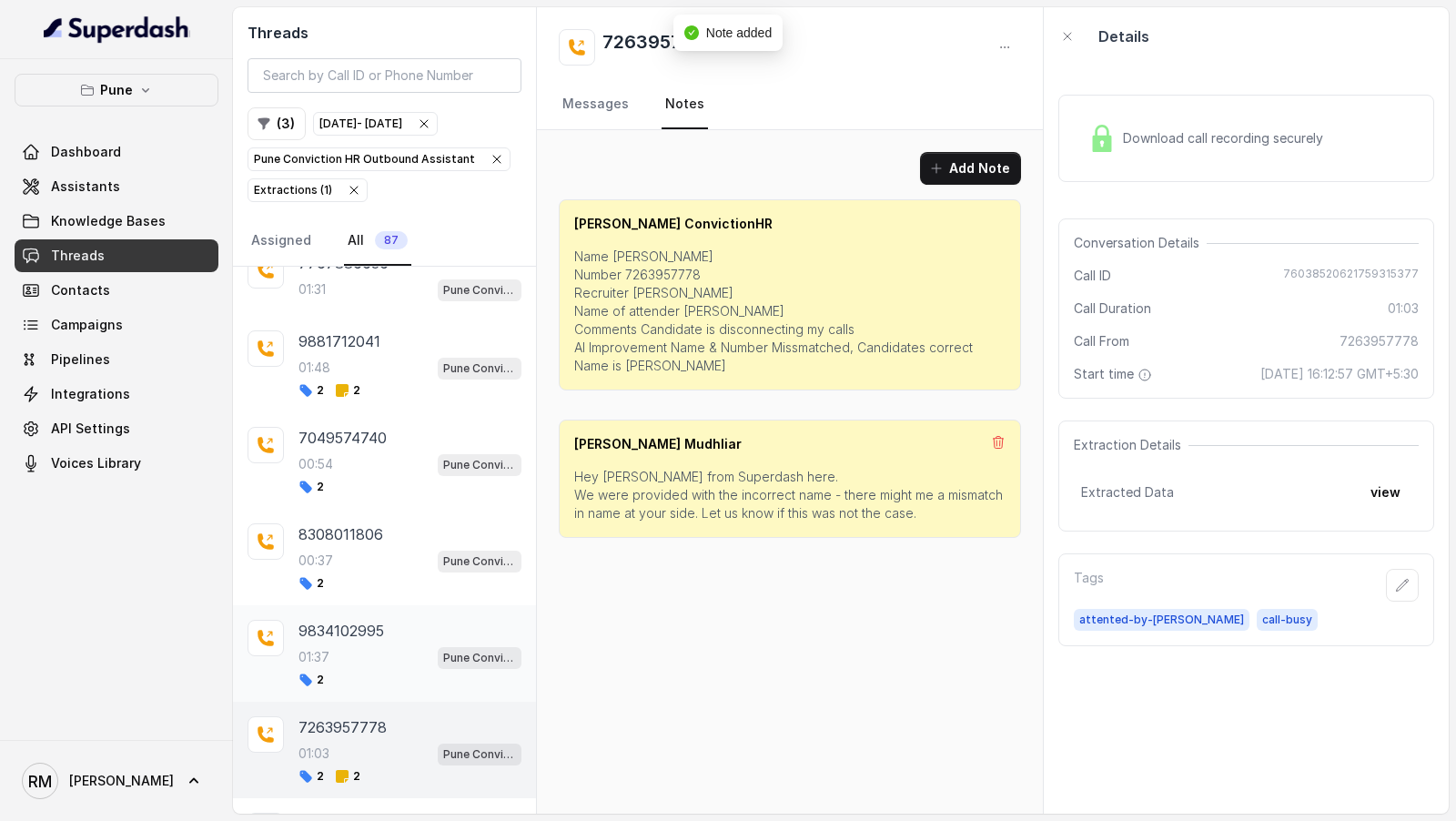
scroll to position [5650, 0]
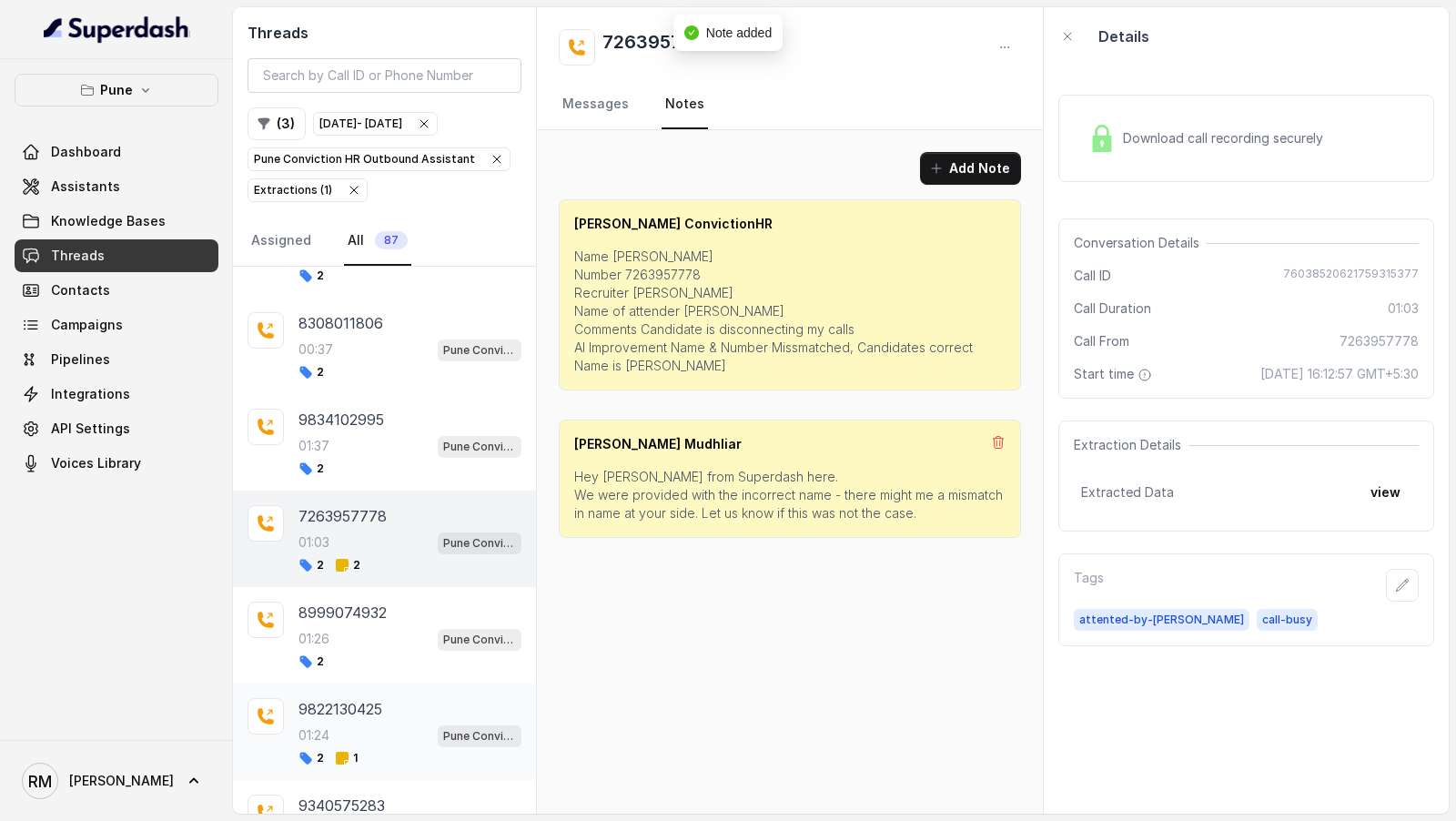
click at [353, 751] on span "1" at bounding box center [346, 758] width 23 height 15
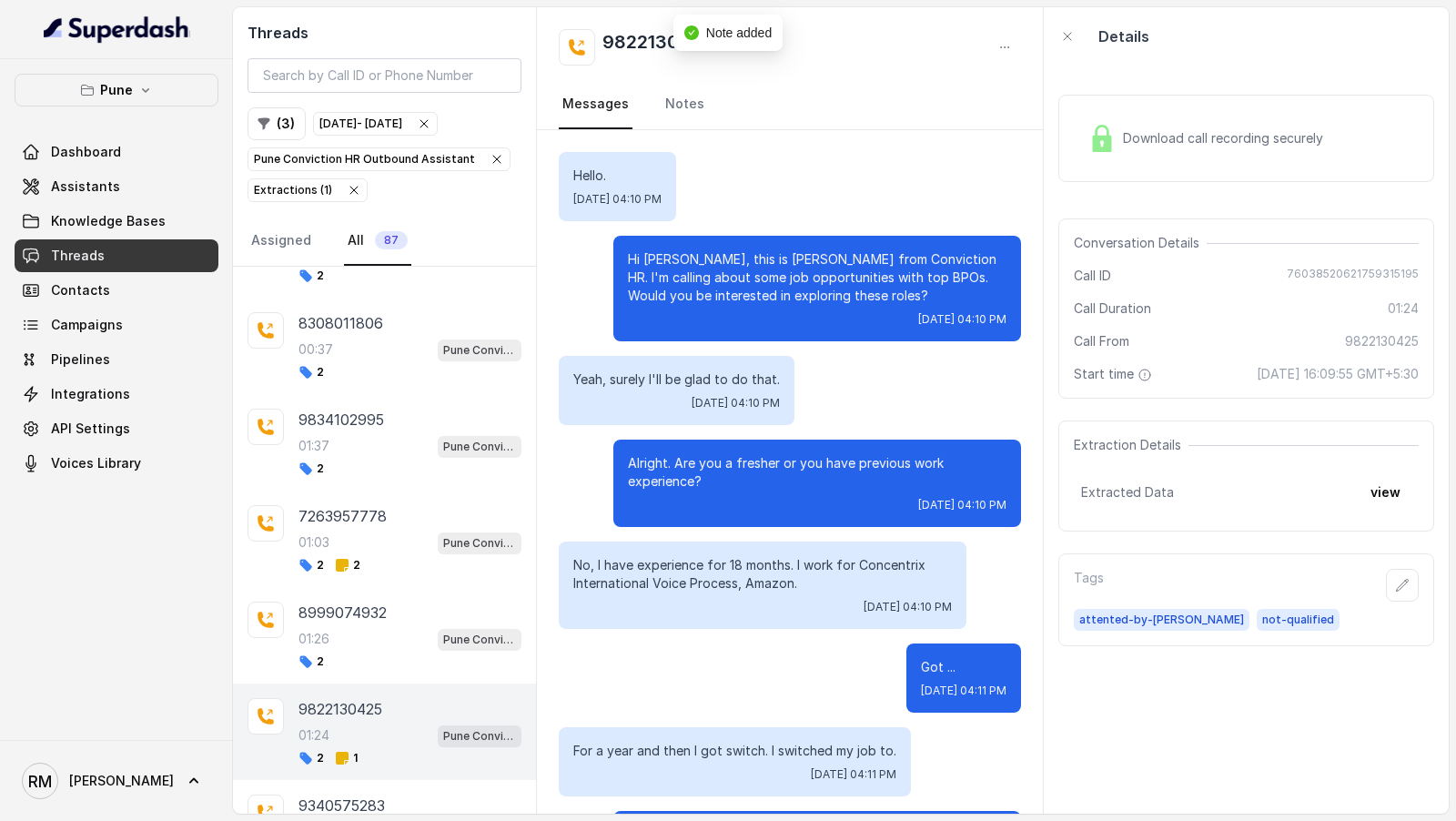
scroll to position [1146, 0]
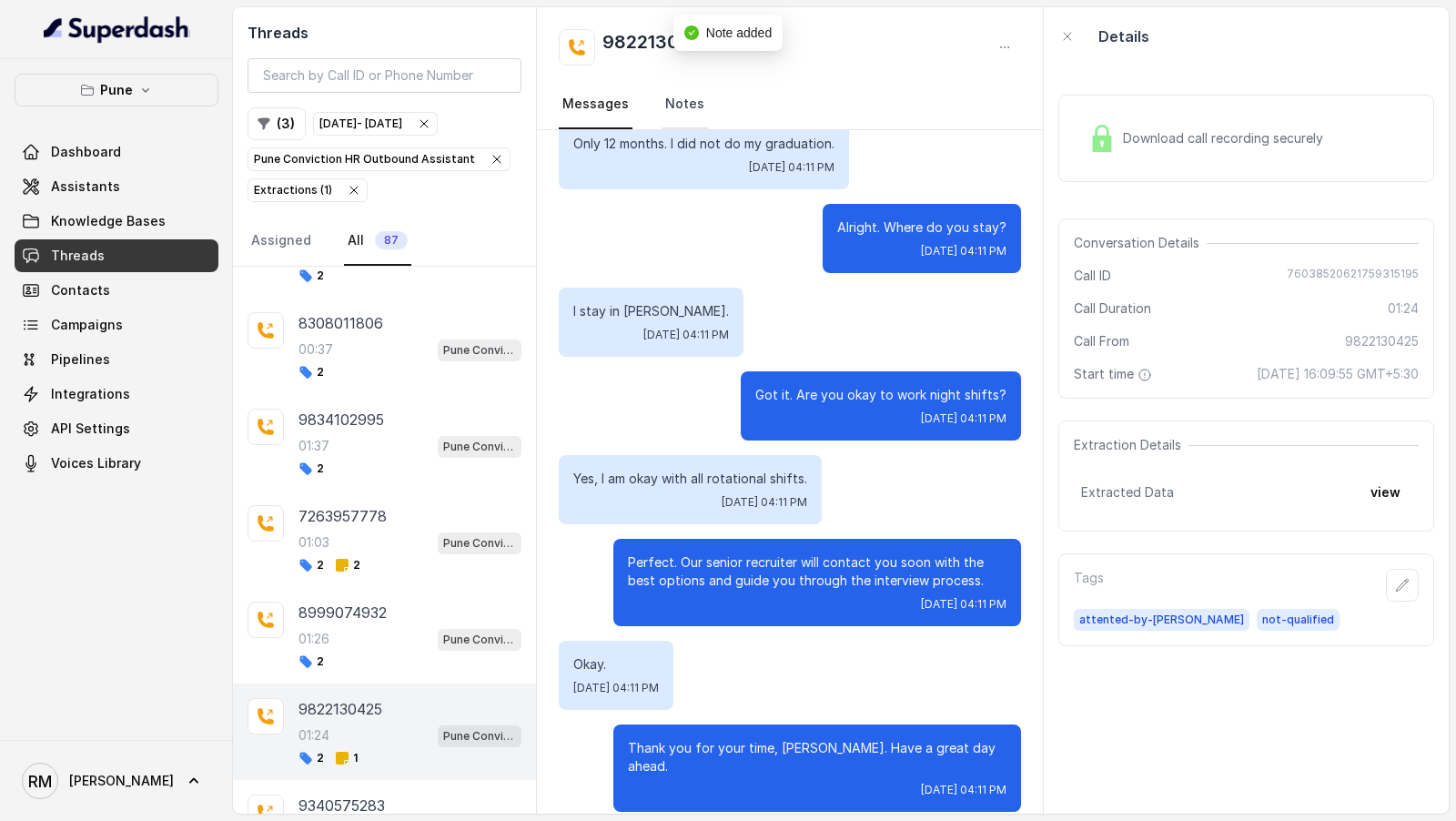
click at [684, 117] on link "Notes" at bounding box center [685, 104] width 47 height 49
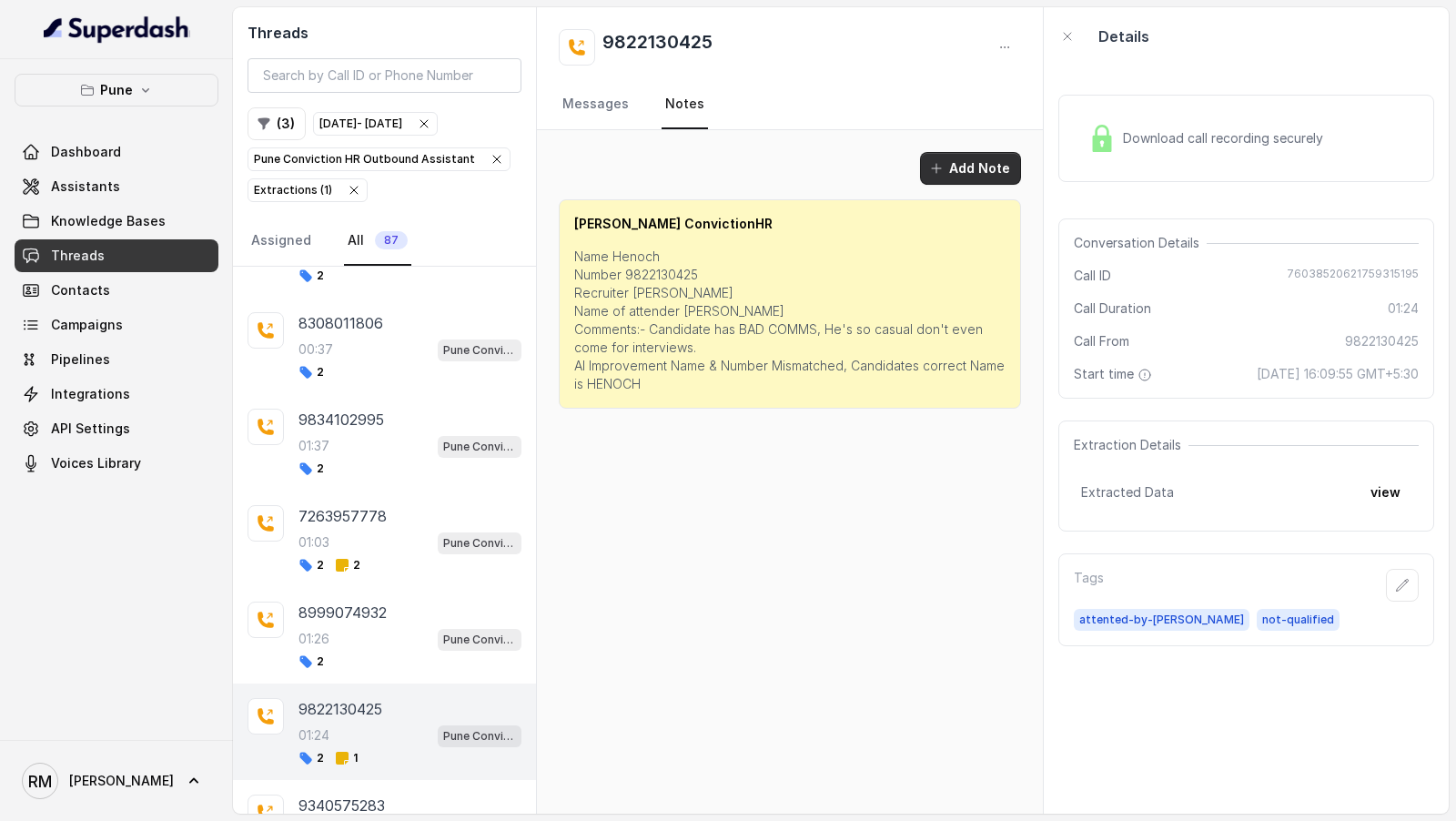
click at [979, 154] on button "Add Note" at bounding box center [971, 168] width 101 height 33
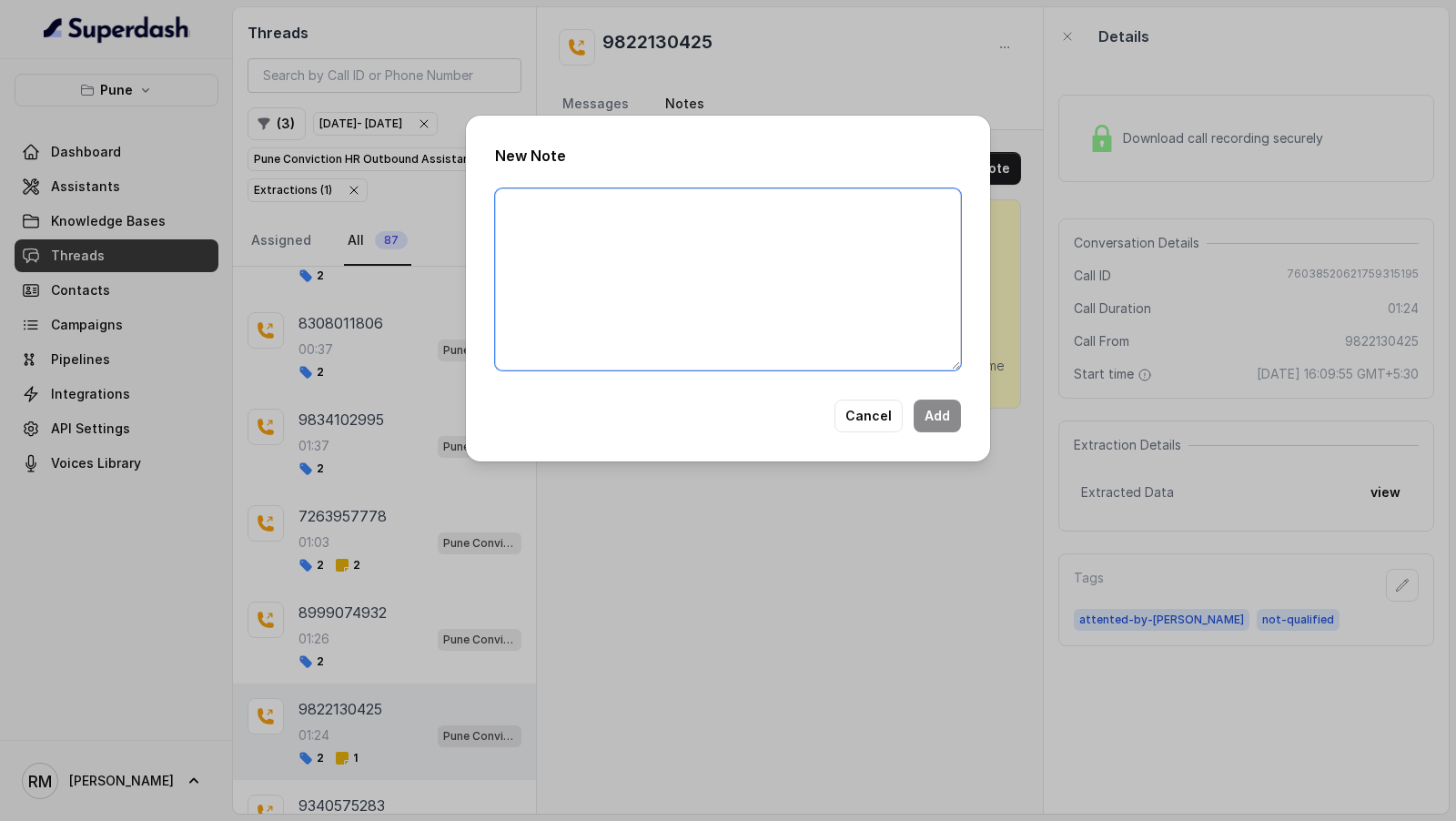
click at [808, 264] on textarea at bounding box center [728, 279] width 466 height 182
paste textarea "Hey Amaan- Vivek from Superdash here. We were provided with the incorrect name …"
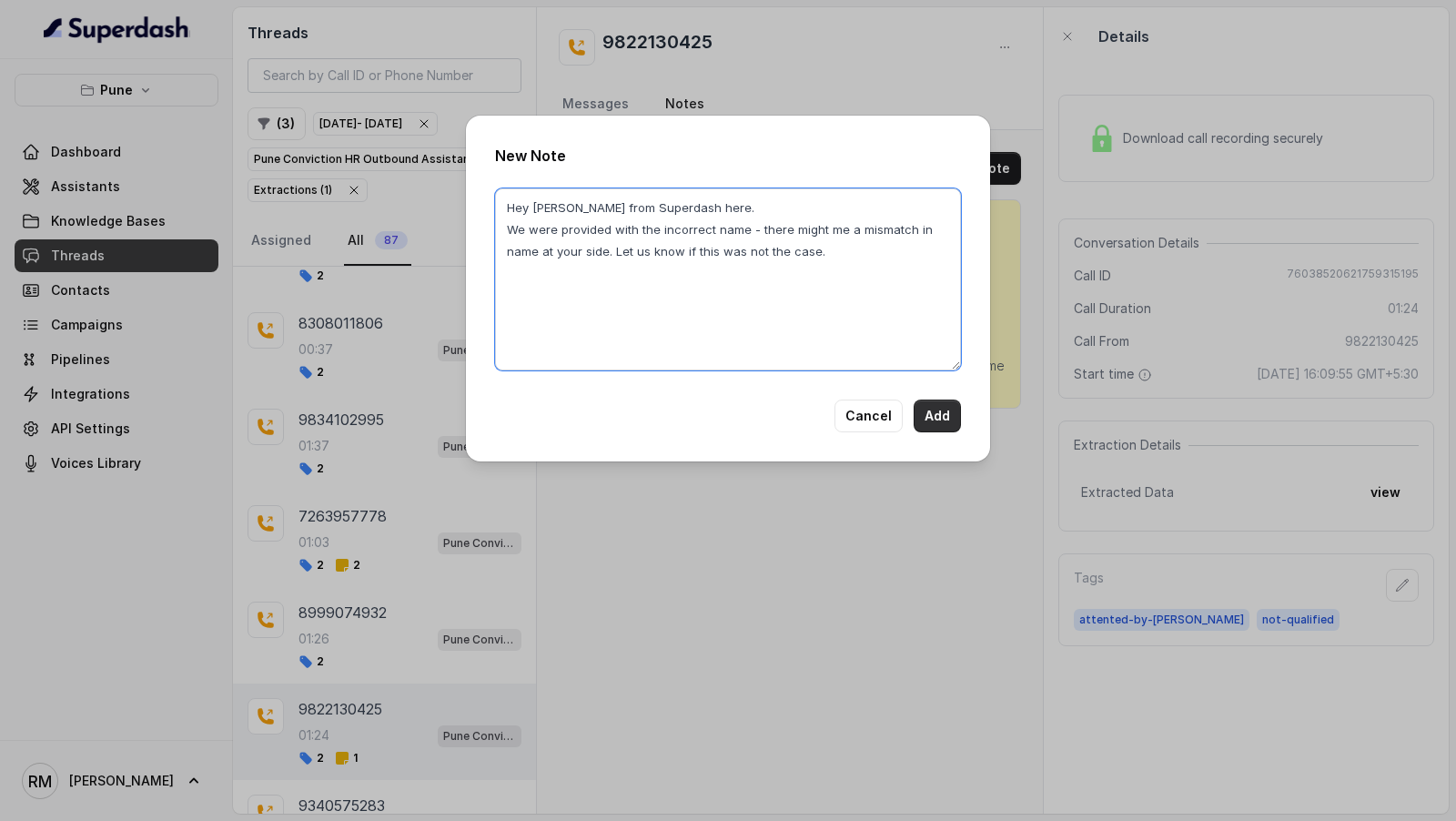
type textarea "Hey Amaan- Vivek from Superdash here. We were provided with the incorrect name …"
click at [937, 414] on button "Add" at bounding box center [938, 415] width 48 height 33
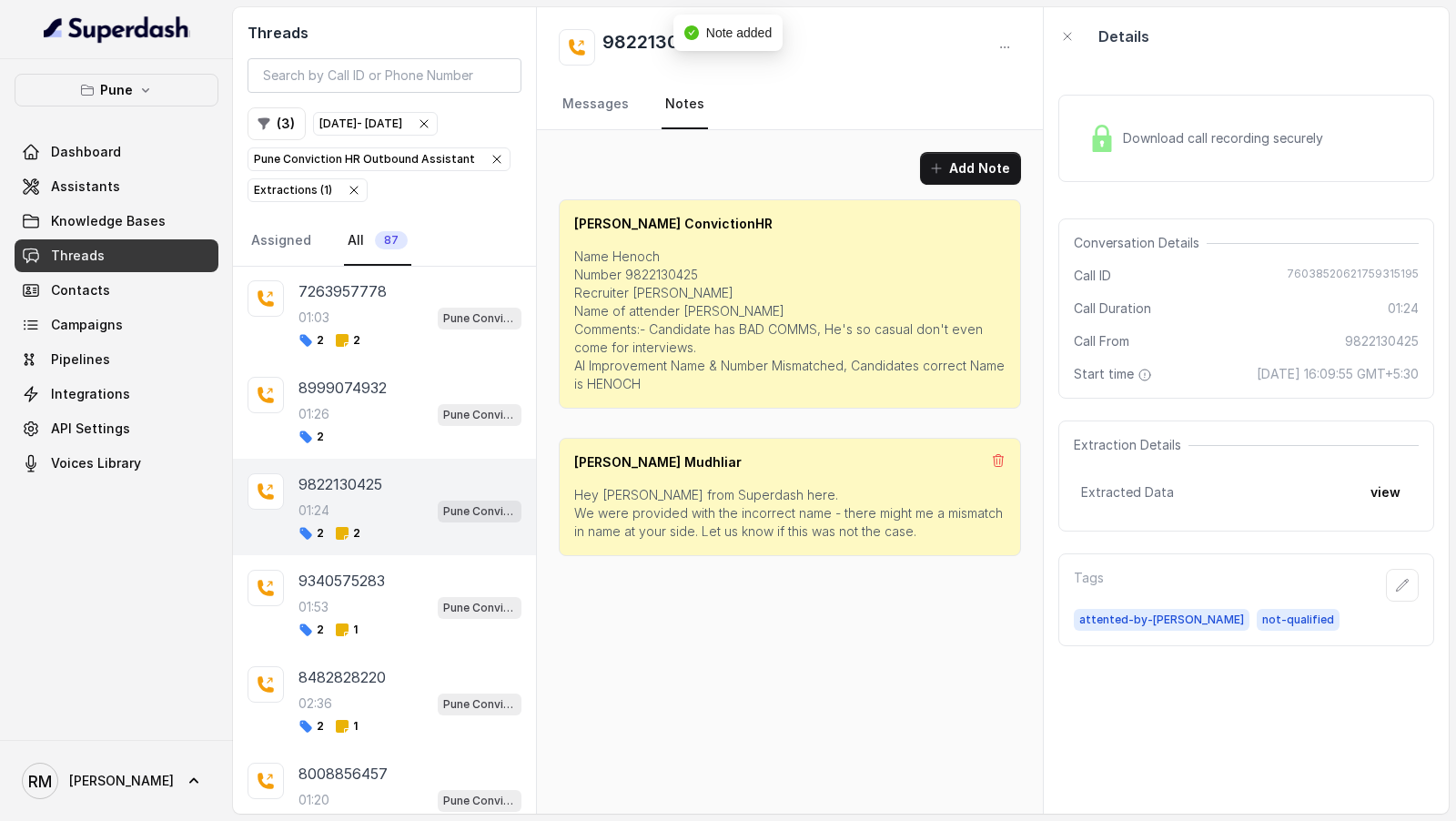
scroll to position [5961, 0]
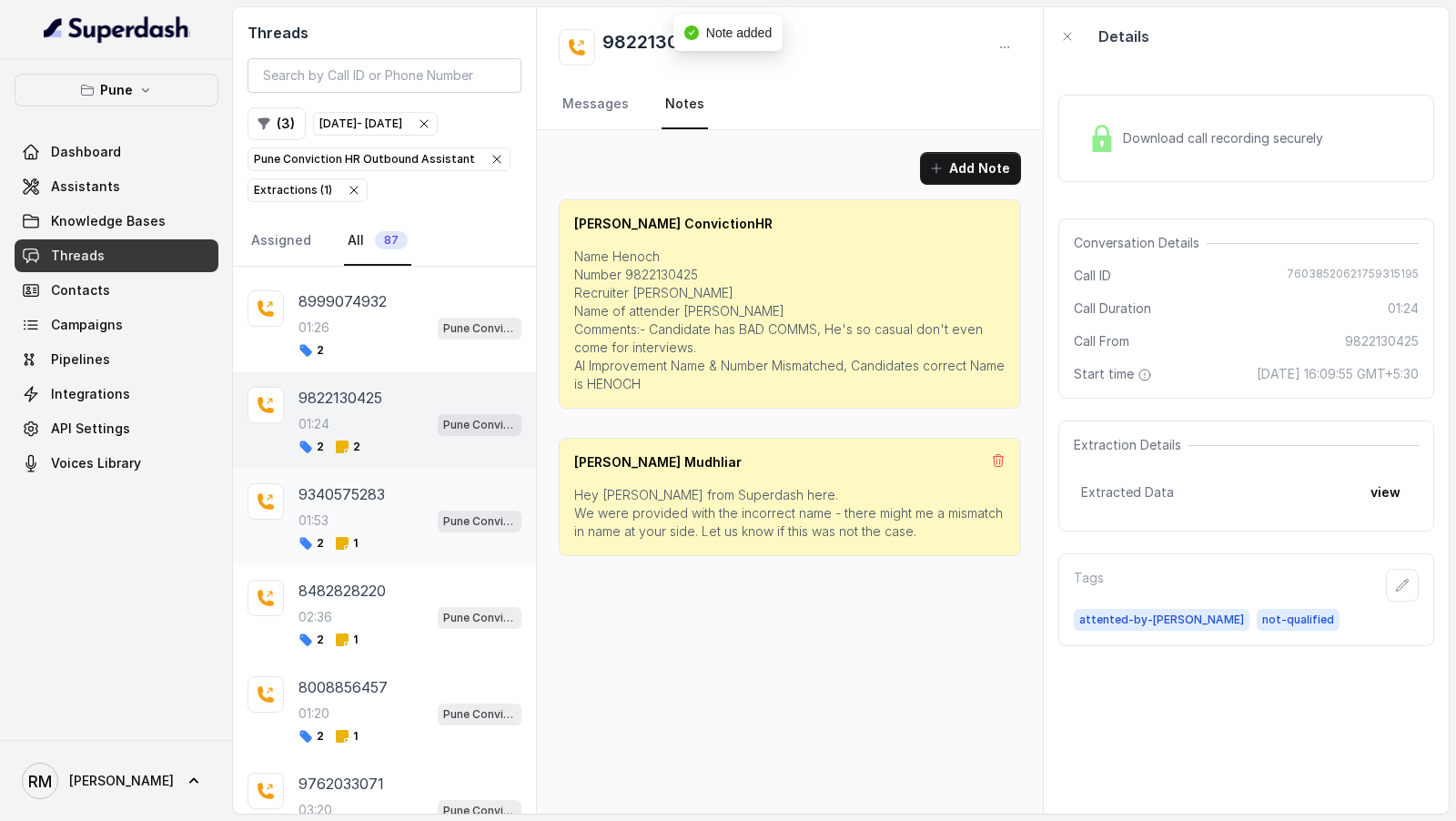
click at [412, 509] on div "01:53 Pune Conviction HR Outbound Assistant" at bounding box center [409, 521] width 223 height 24
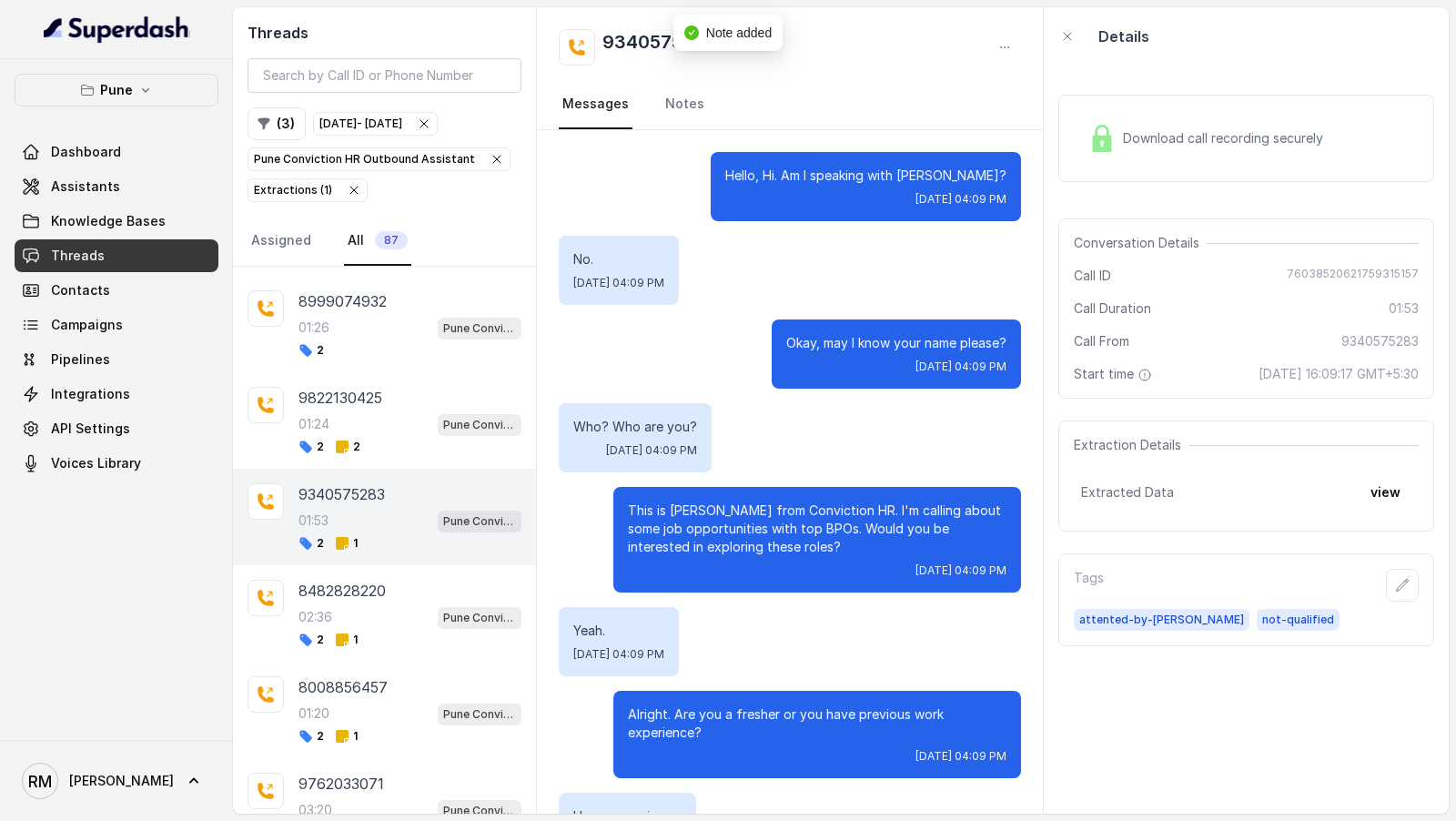
scroll to position [1452, 0]
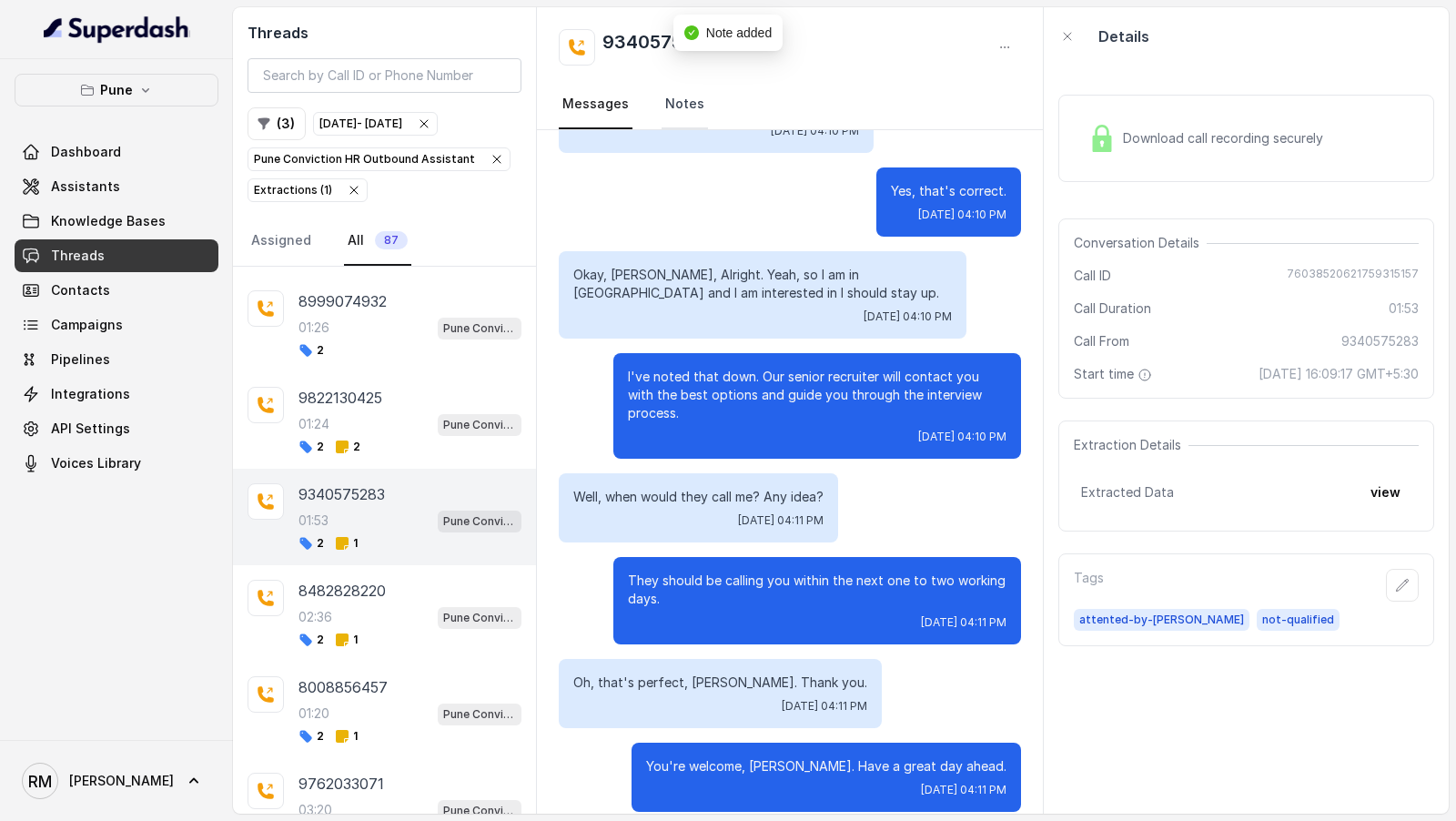
click at [668, 100] on link "Notes" at bounding box center [685, 104] width 47 height 49
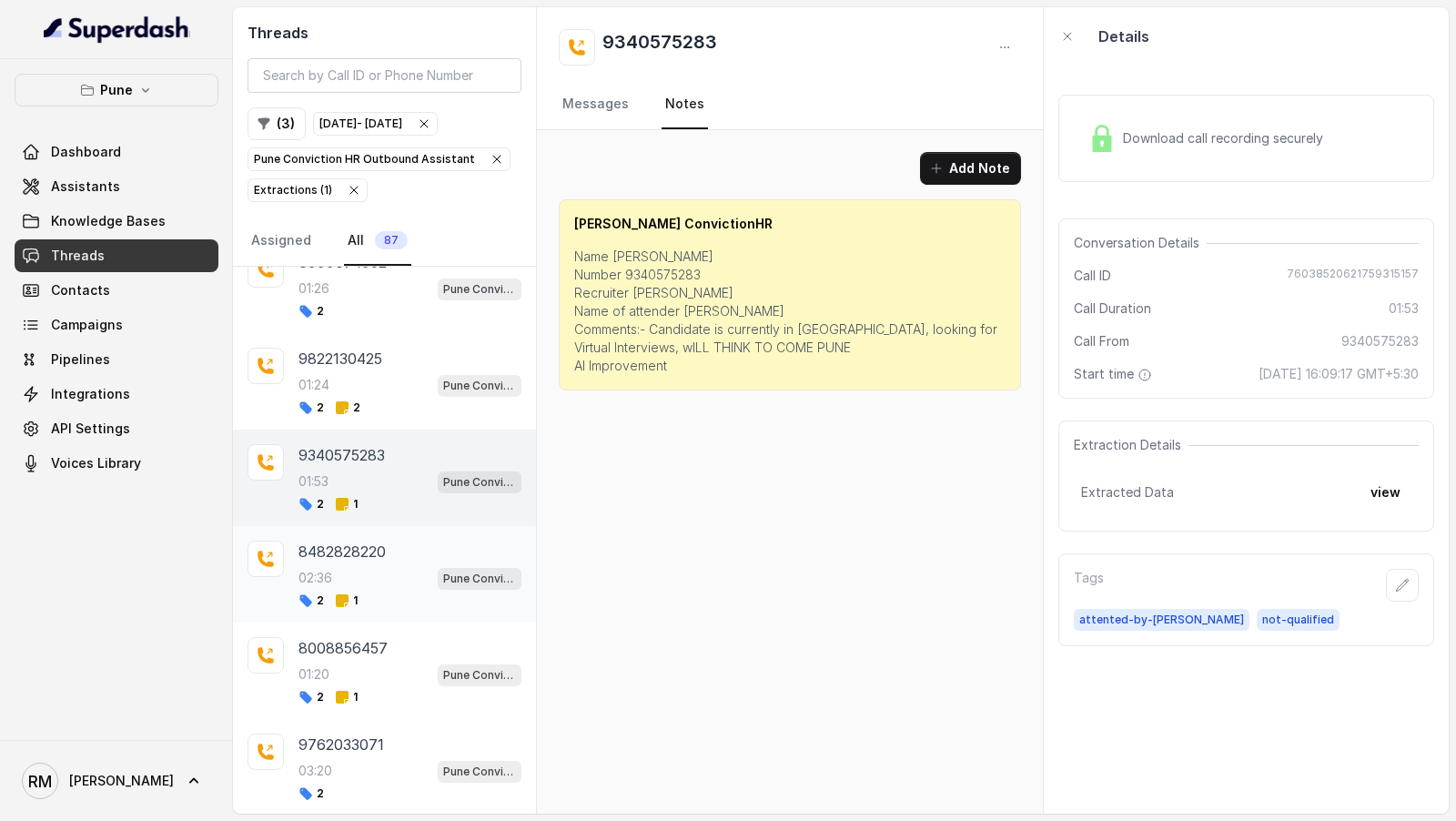
scroll to position [6000, 0]
click at [446, 592] on div "2 1" at bounding box center [409, 599] width 223 height 15
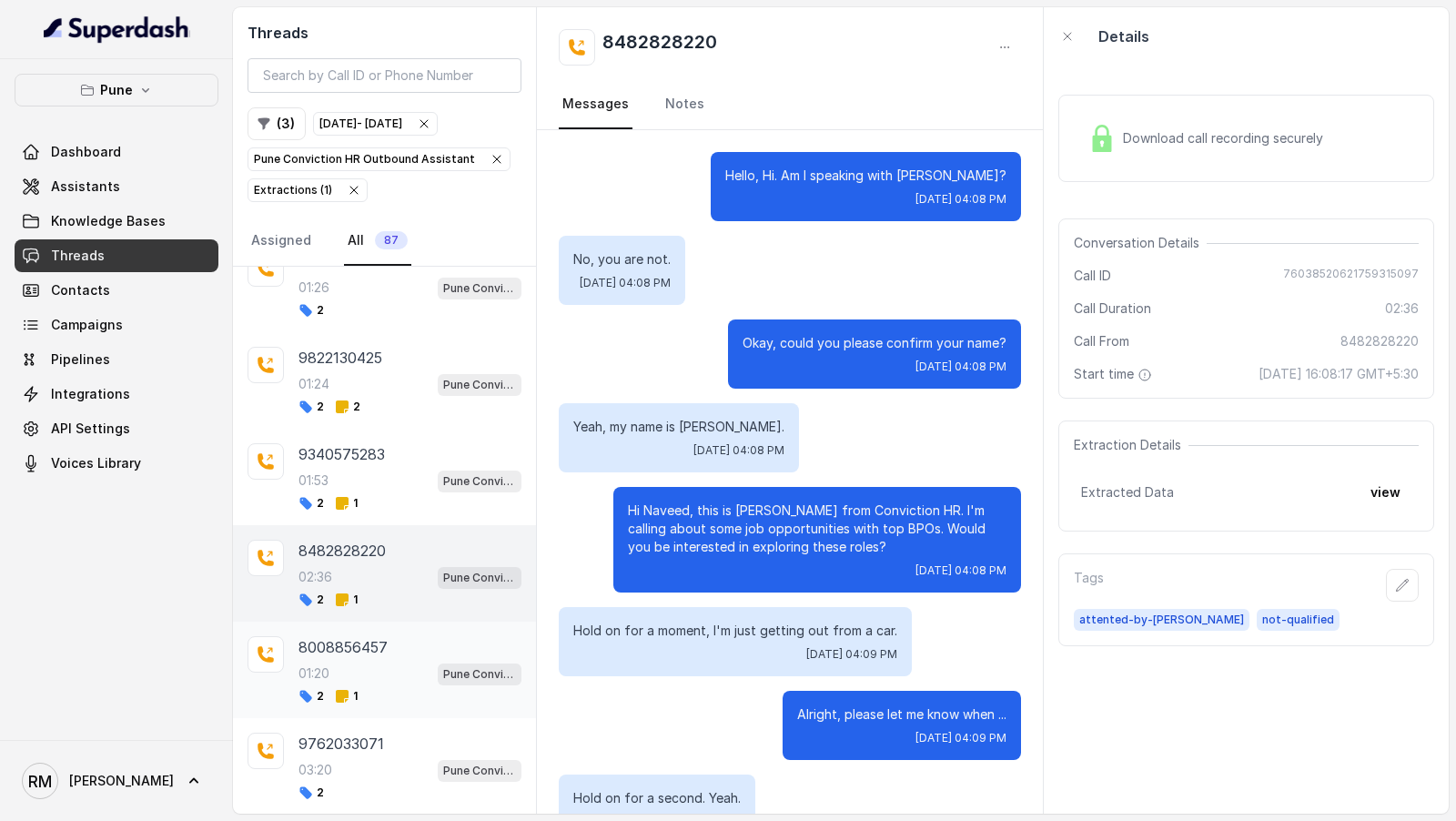
scroll to position [3043, 0]
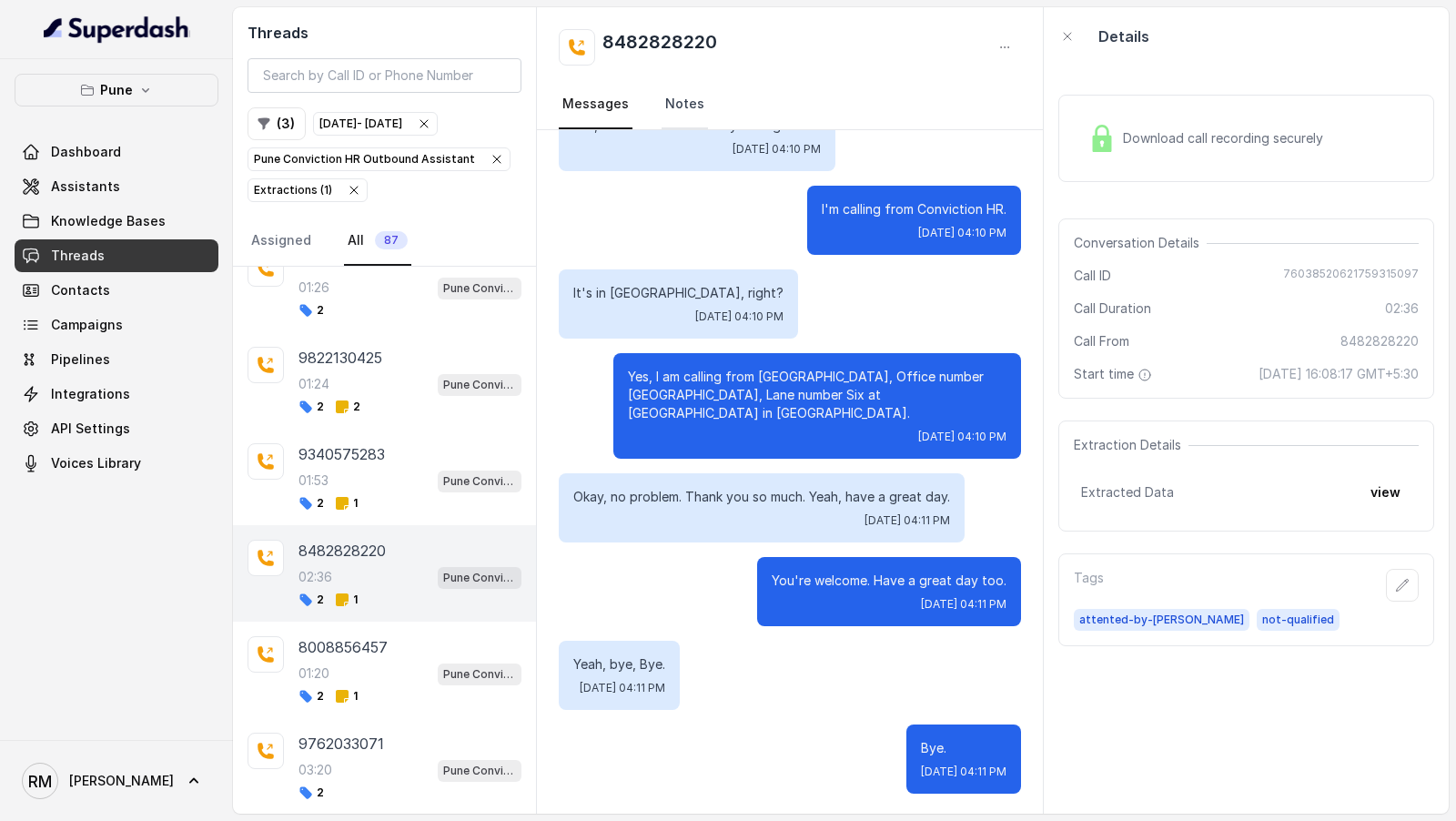
click at [671, 113] on link "Notes" at bounding box center [685, 104] width 47 height 49
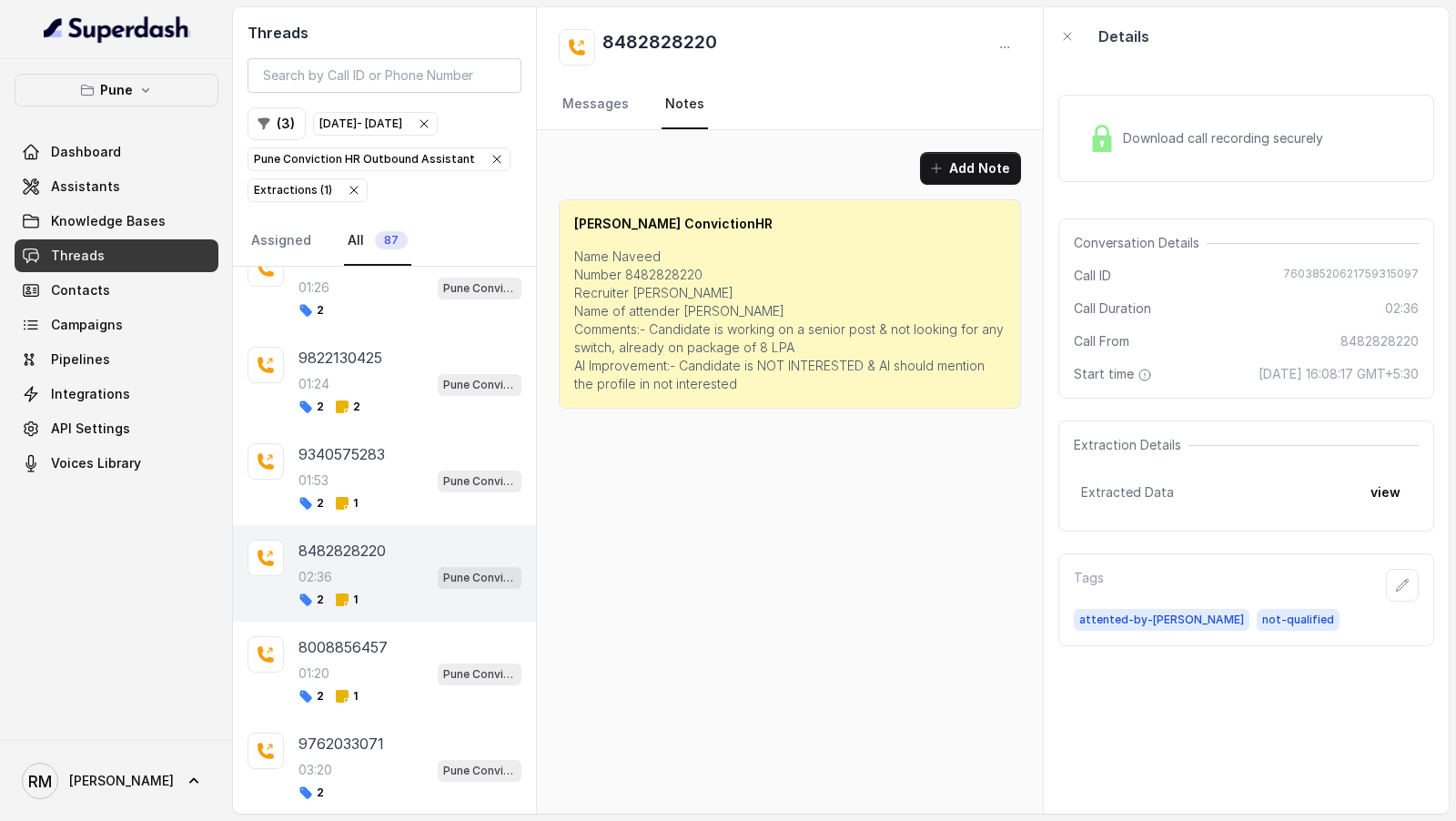
scroll to position [6055, 0]
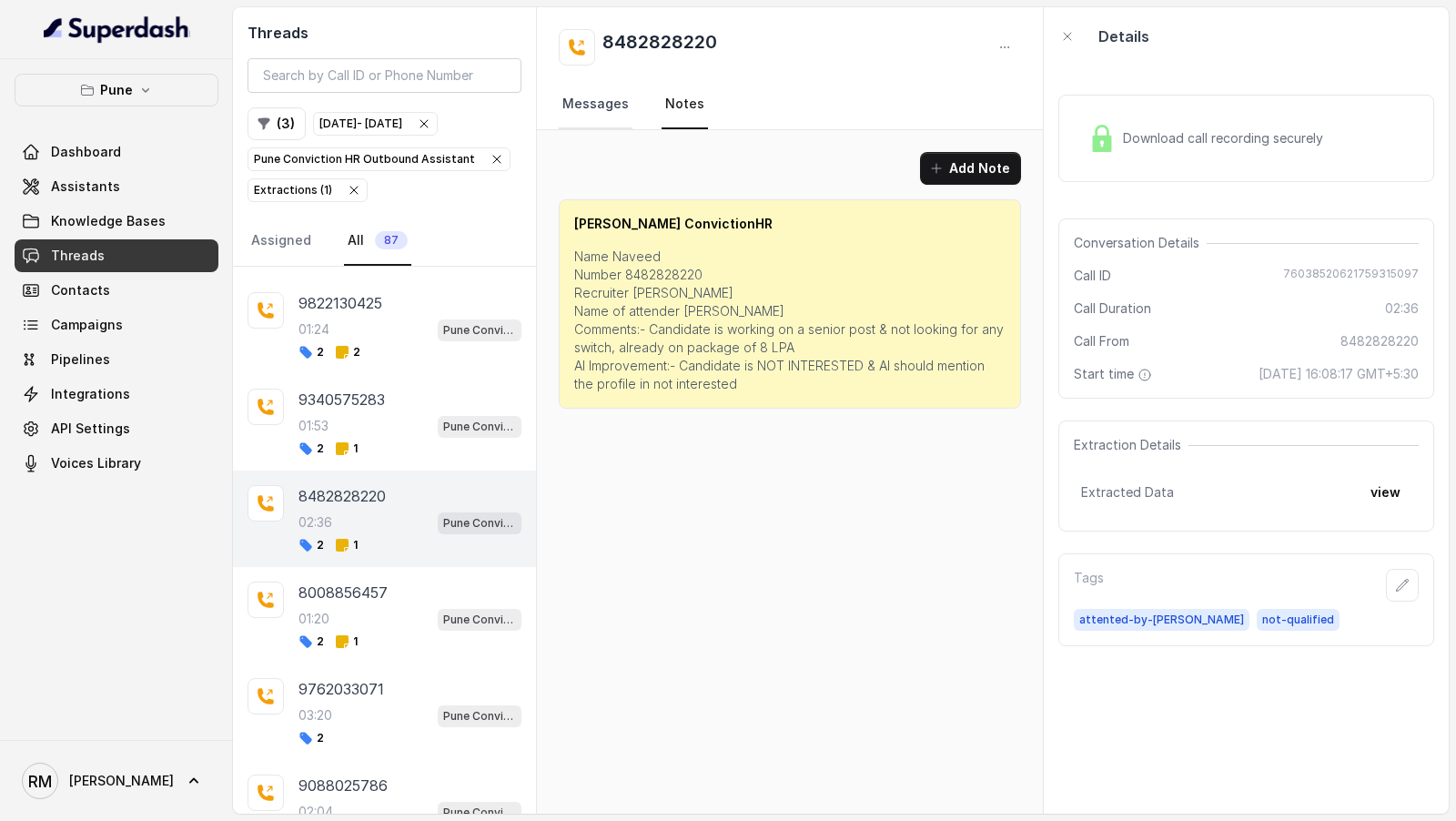
click at [610, 115] on link "Messages" at bounding box center [595, 104] width 74 height 49
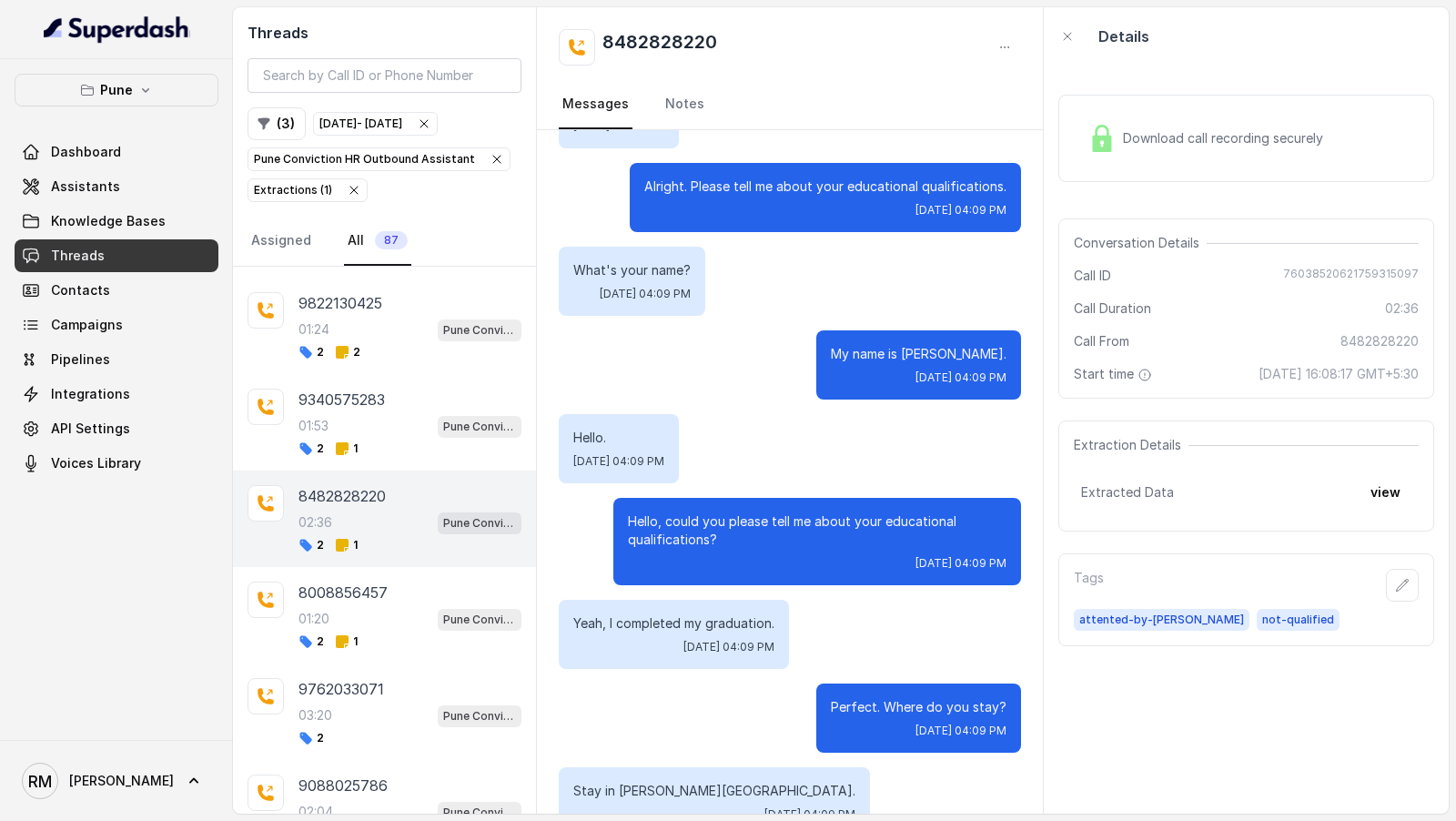
scroll to position [845, 0]
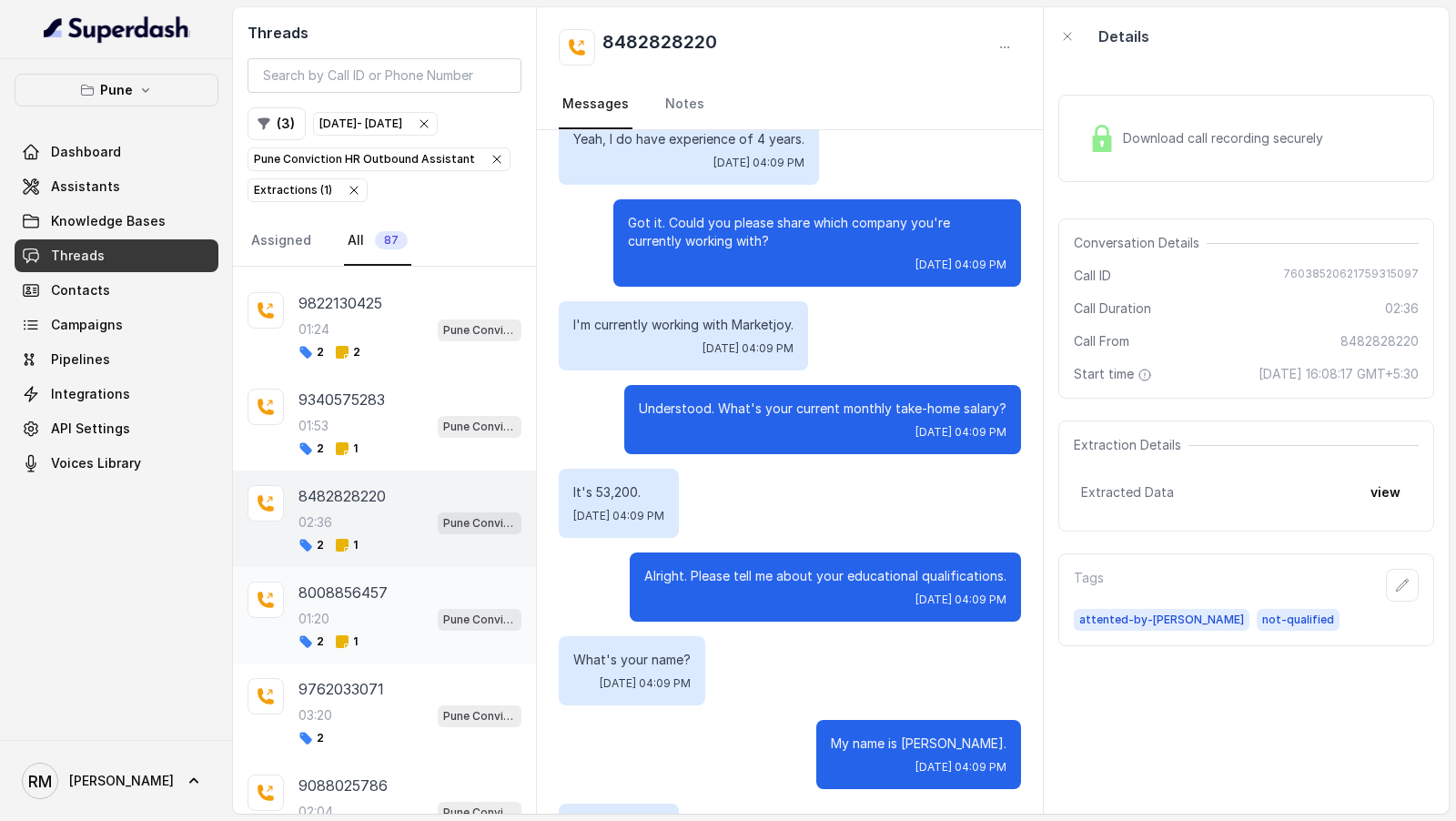
click at [383, 603] on div "8008856457 01:20 Pune Conviction HR Outbound Assistant 2 1" at bounding box center [384, 615] width 303 height 96
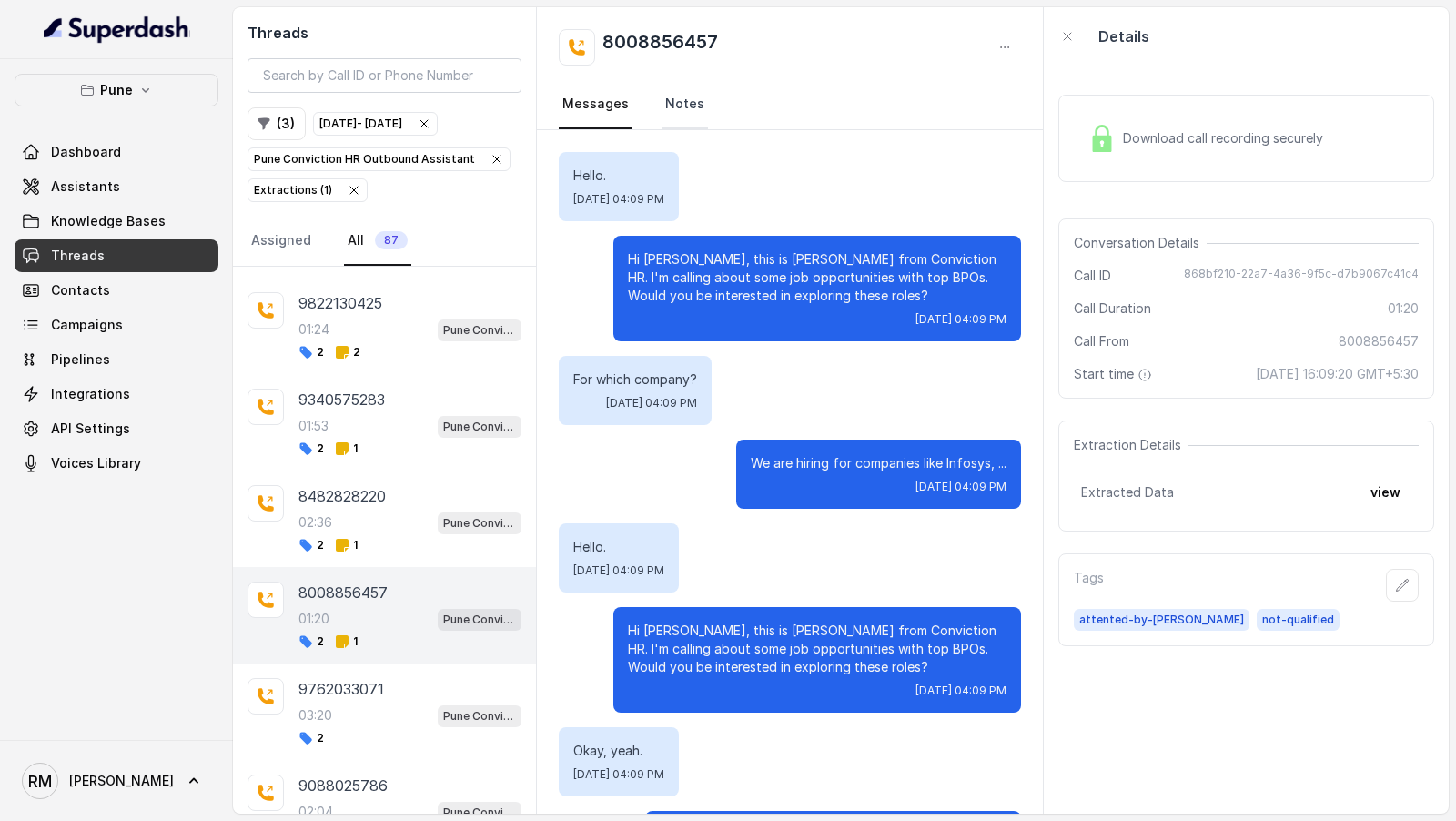
click at [681, 105] on link "Notes" at bounding box center [685, 104] width 47 height 49
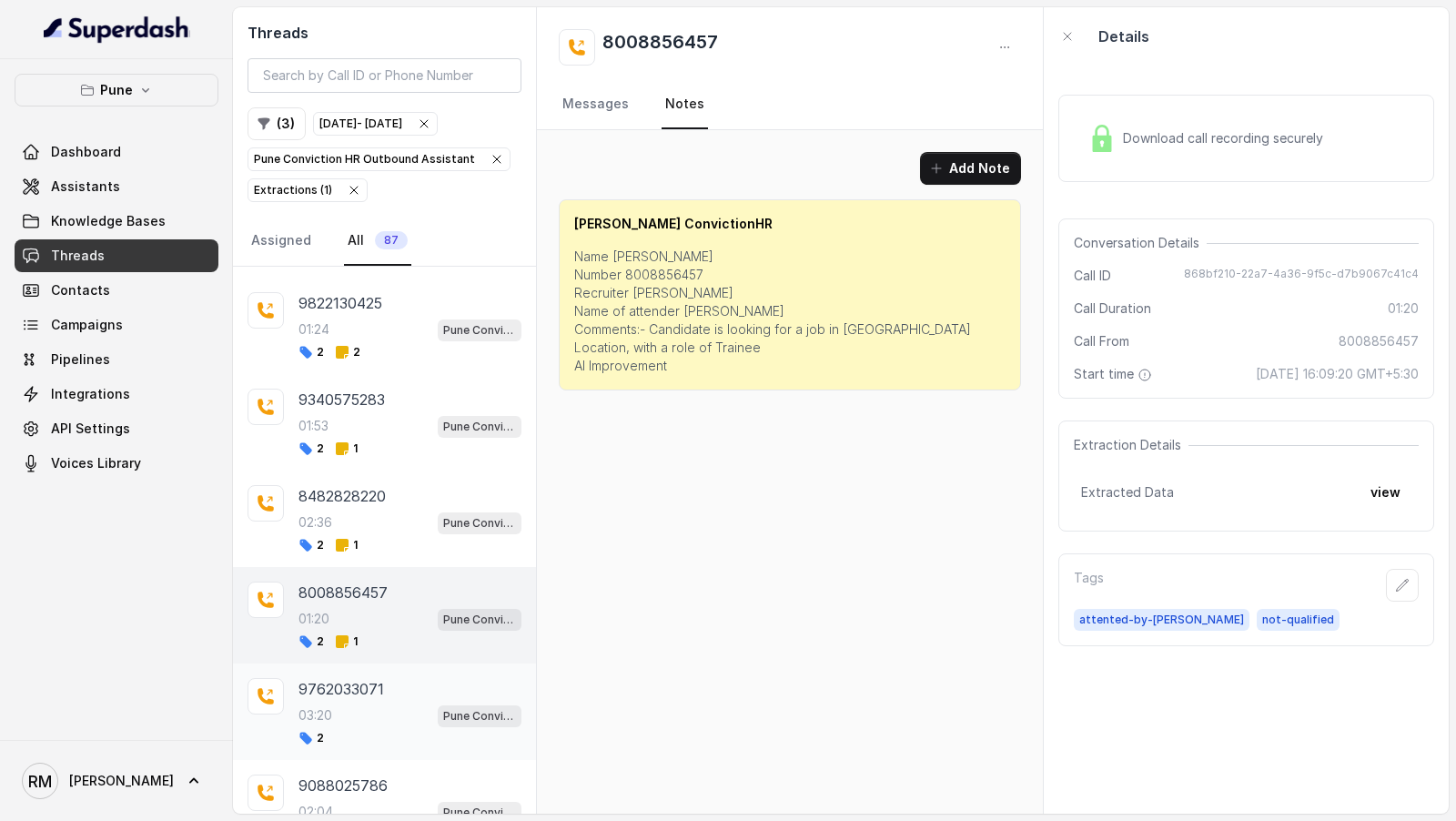
click at [385, 678] on div "9762033071 03:20 Pune Conviction HR Outbound Assistant 2" at bounding box center [409, 712] width 223 height 68
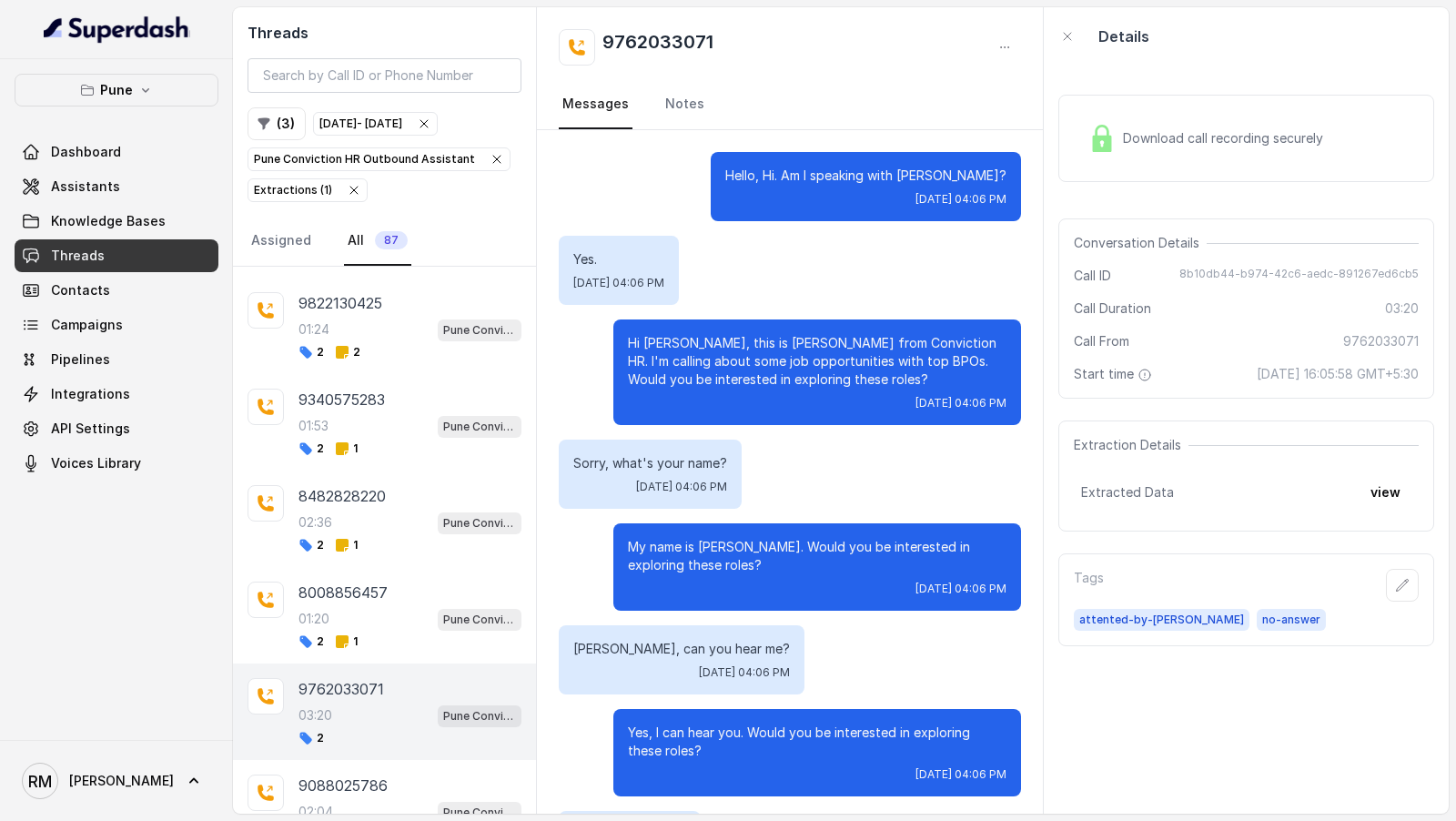
scroll to position [2862, 0]
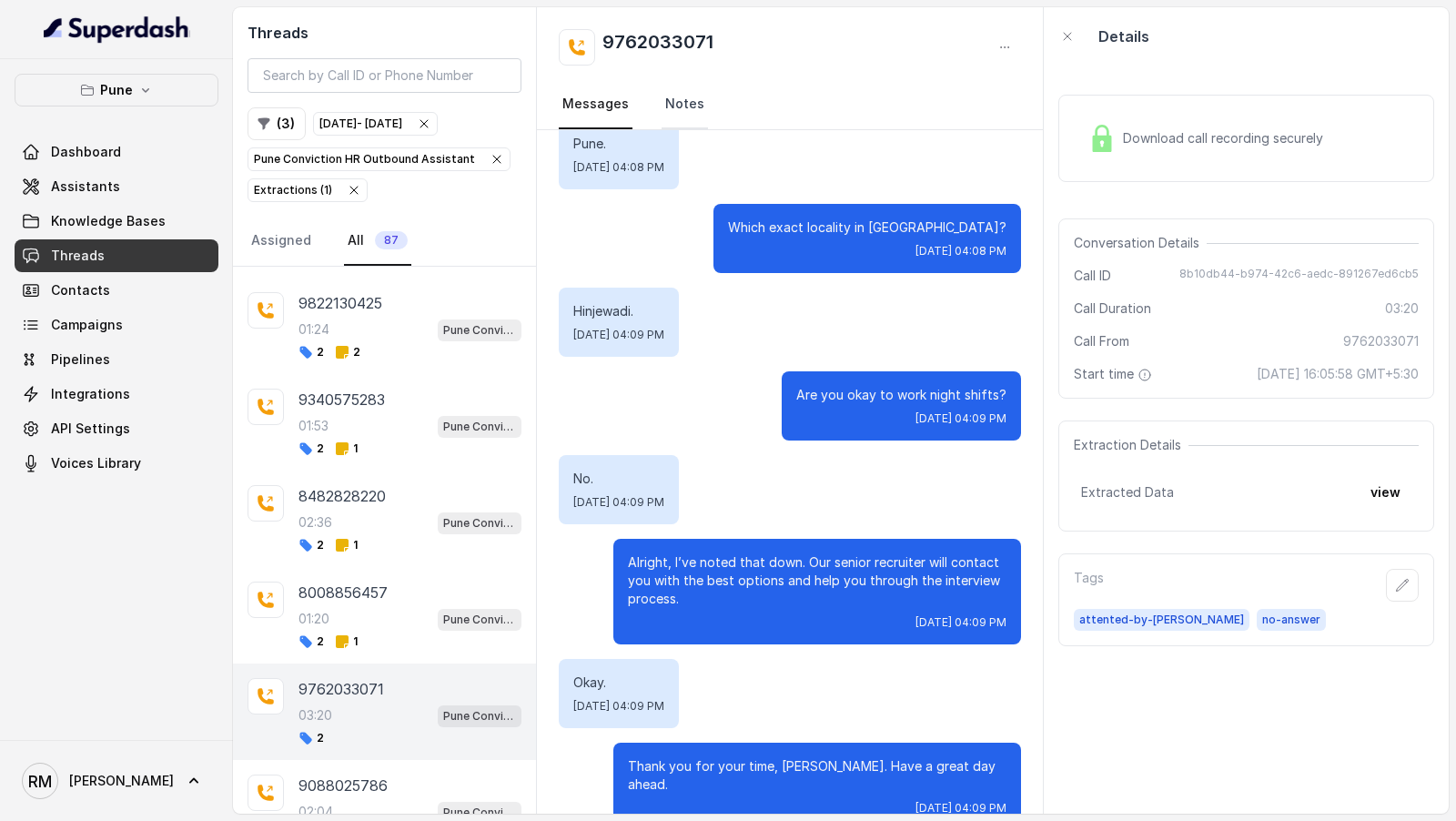
drag, startPoint x: 681, startPoint y: 113, endPoint x: 677, endPoint y: 126, distance: 13.6
click at [681, 113] on link "Notes" at bounding box center [685, 104] width 47 height 49
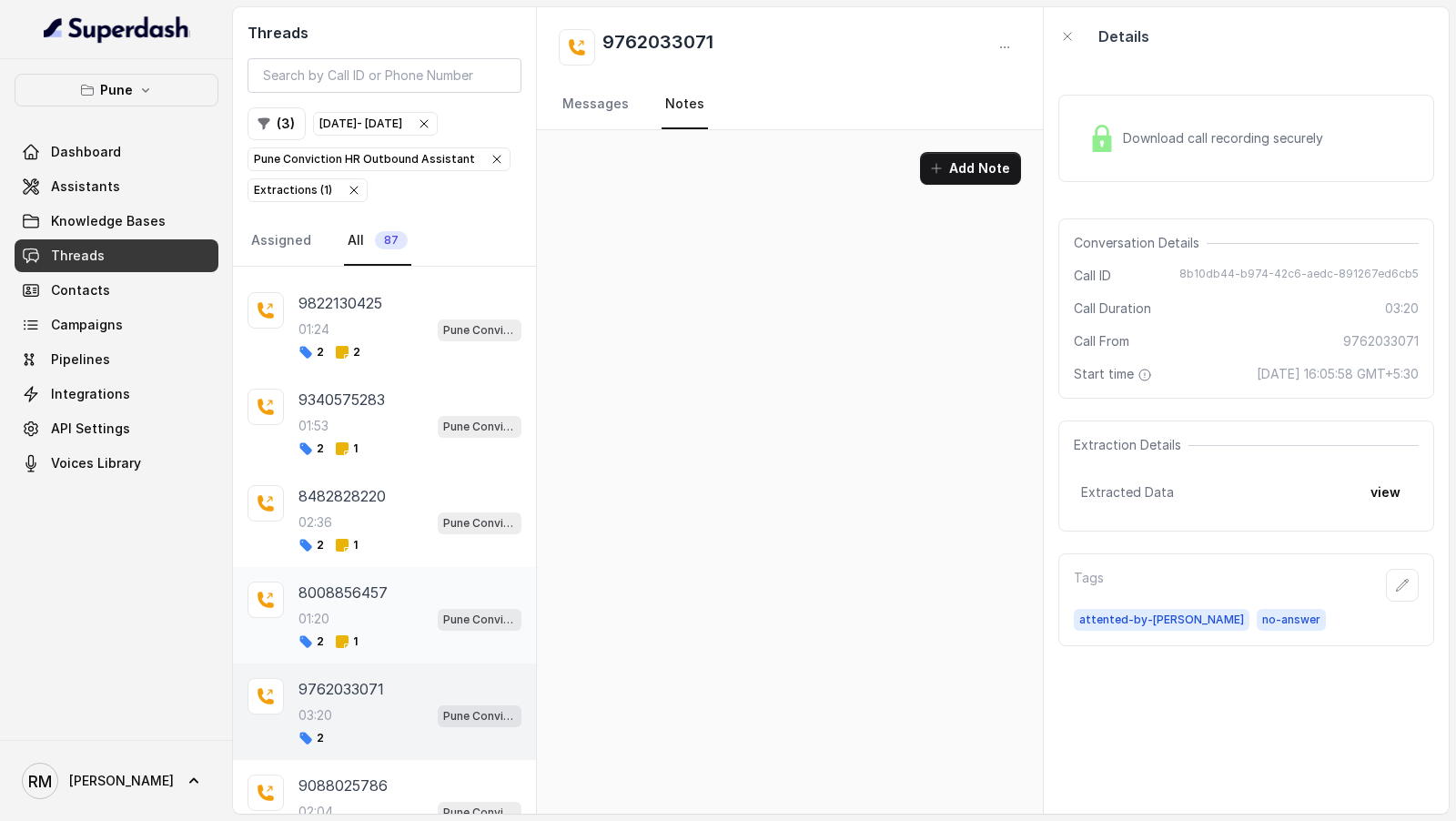
scroll to position [6117, 0]
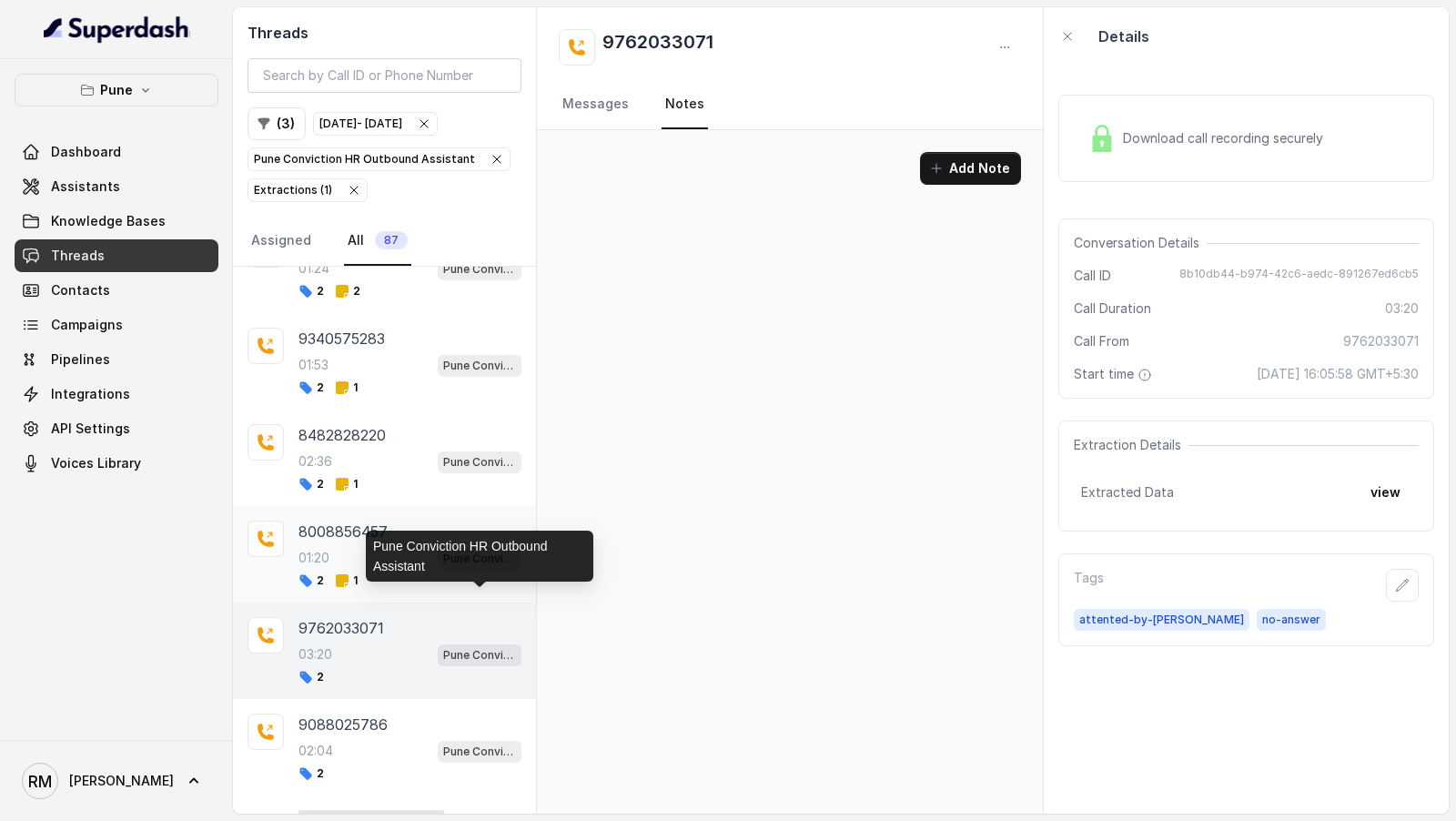
click at [430, 521] on div "8008856457" at bounding box center [409, 532] width 223 height 22
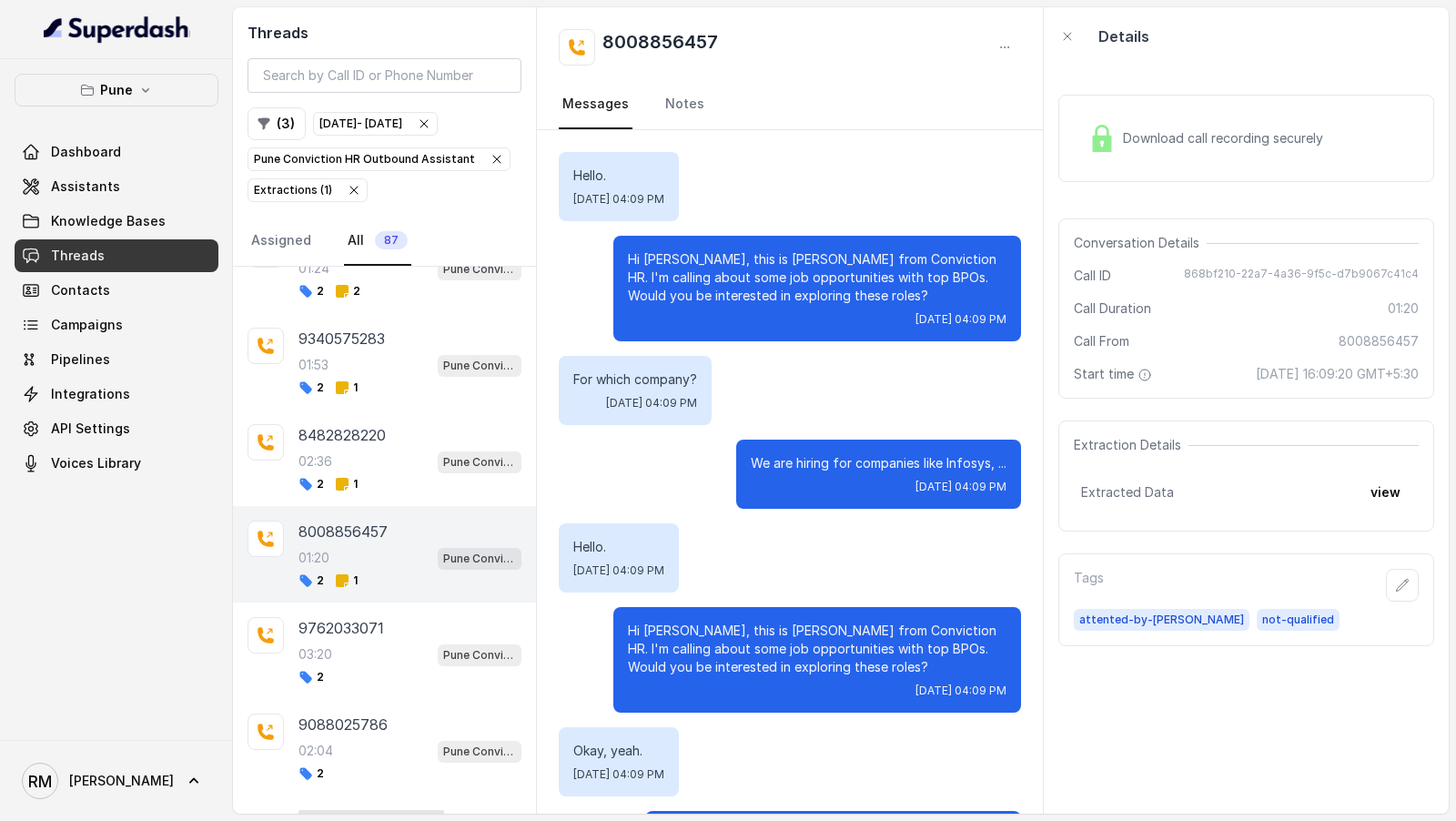
scroll to position [1295, 0]
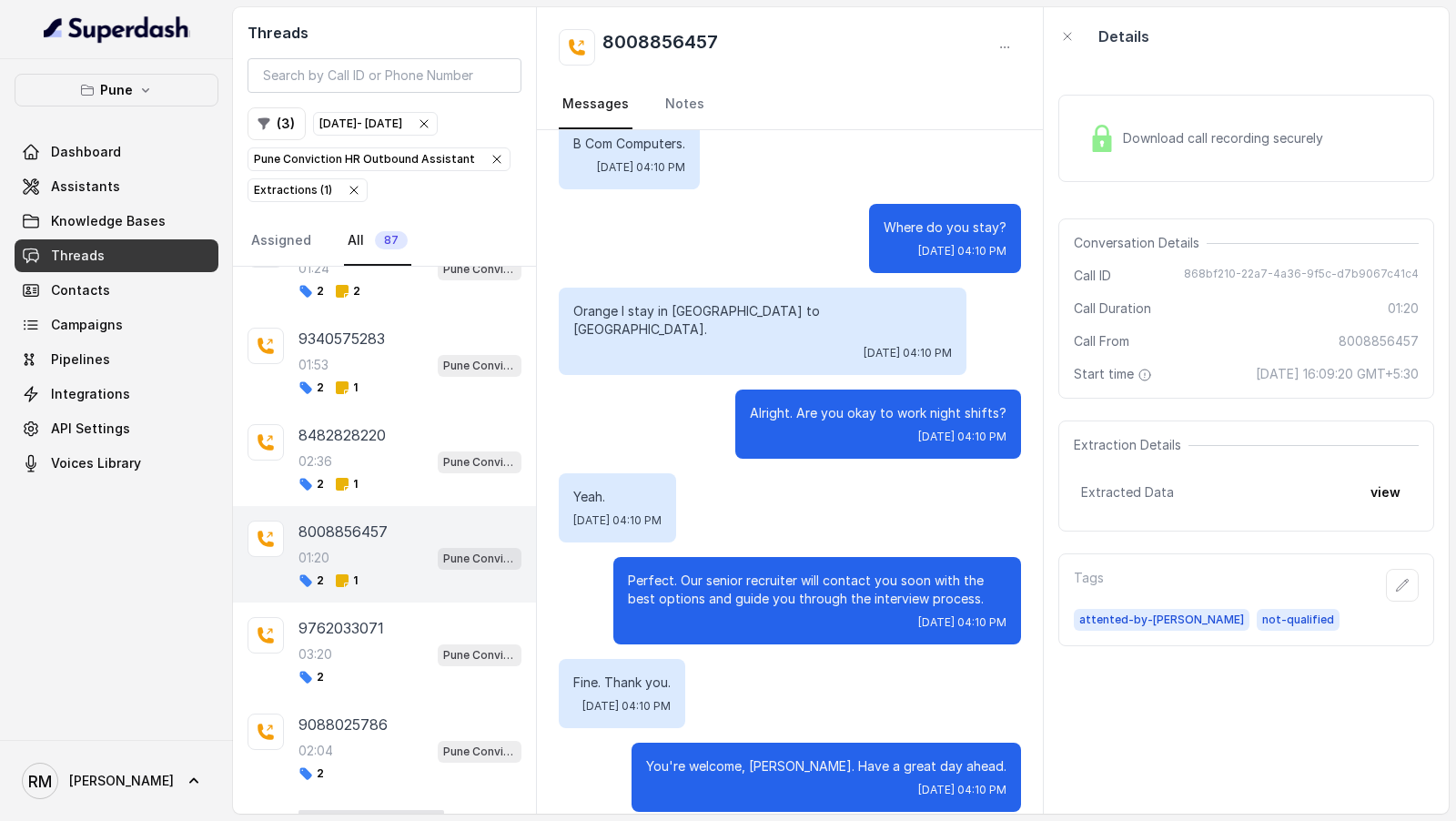
click at [690, 80] on div "8008856457 Messages Notes" at bounding box center [789, 69] width 506 height 123
click at [683, 97] on link "Notes" at bounding box center [685, 104] width 47 height 49
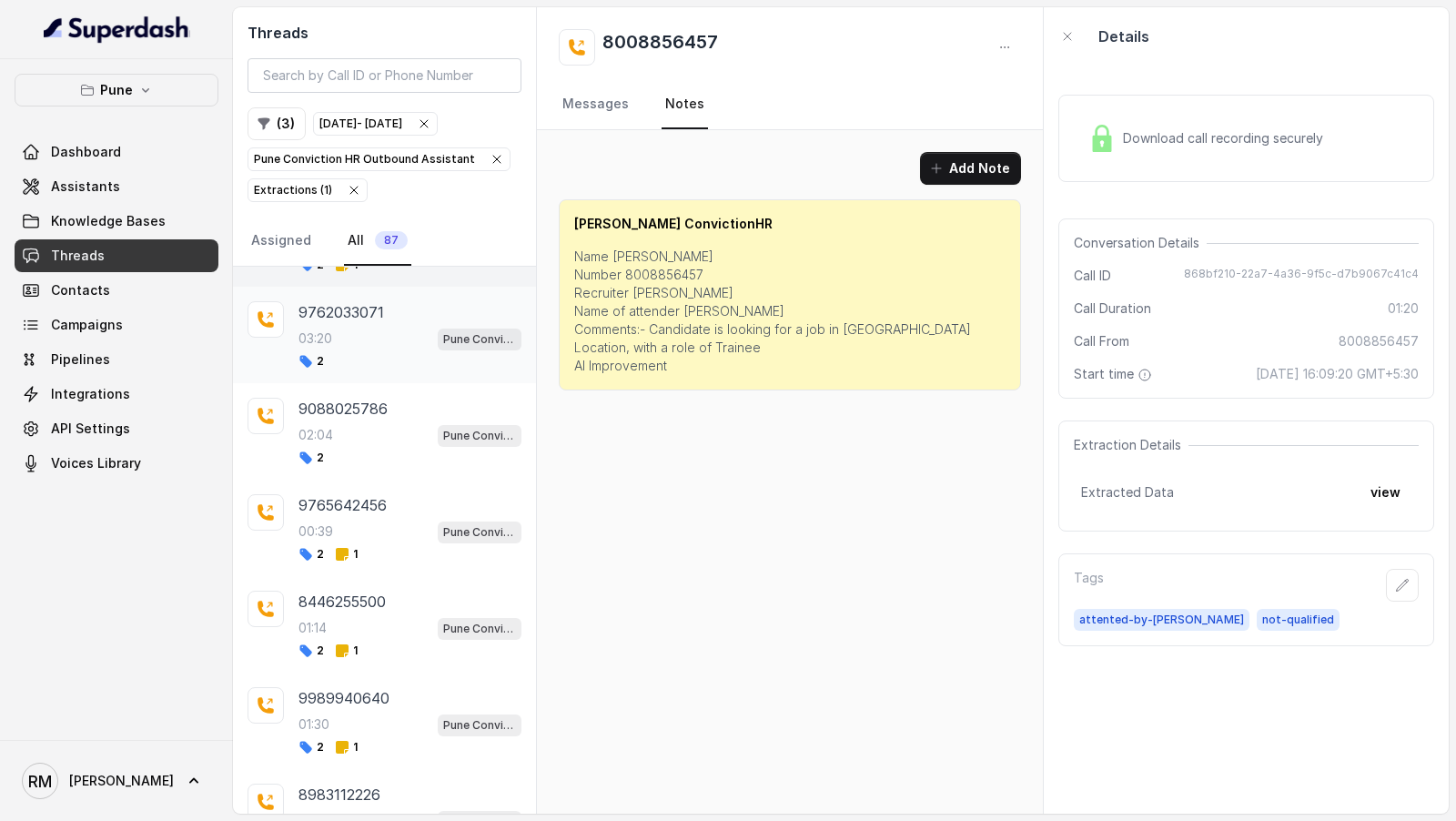
scroll to position [6536, 0]
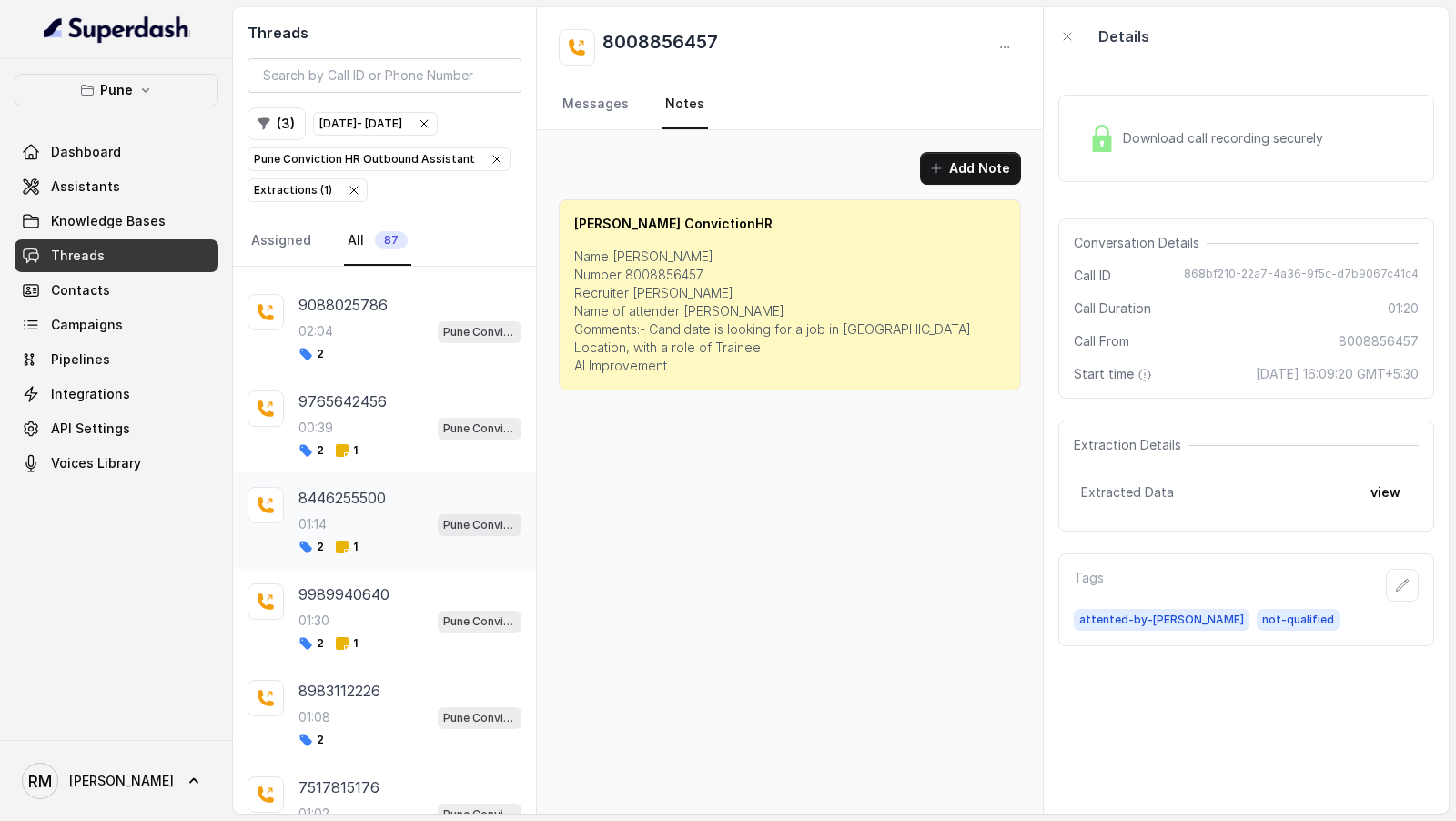
click at [383, 540] on div "2 1" at bounding box center [409, 547] width 223 height 15
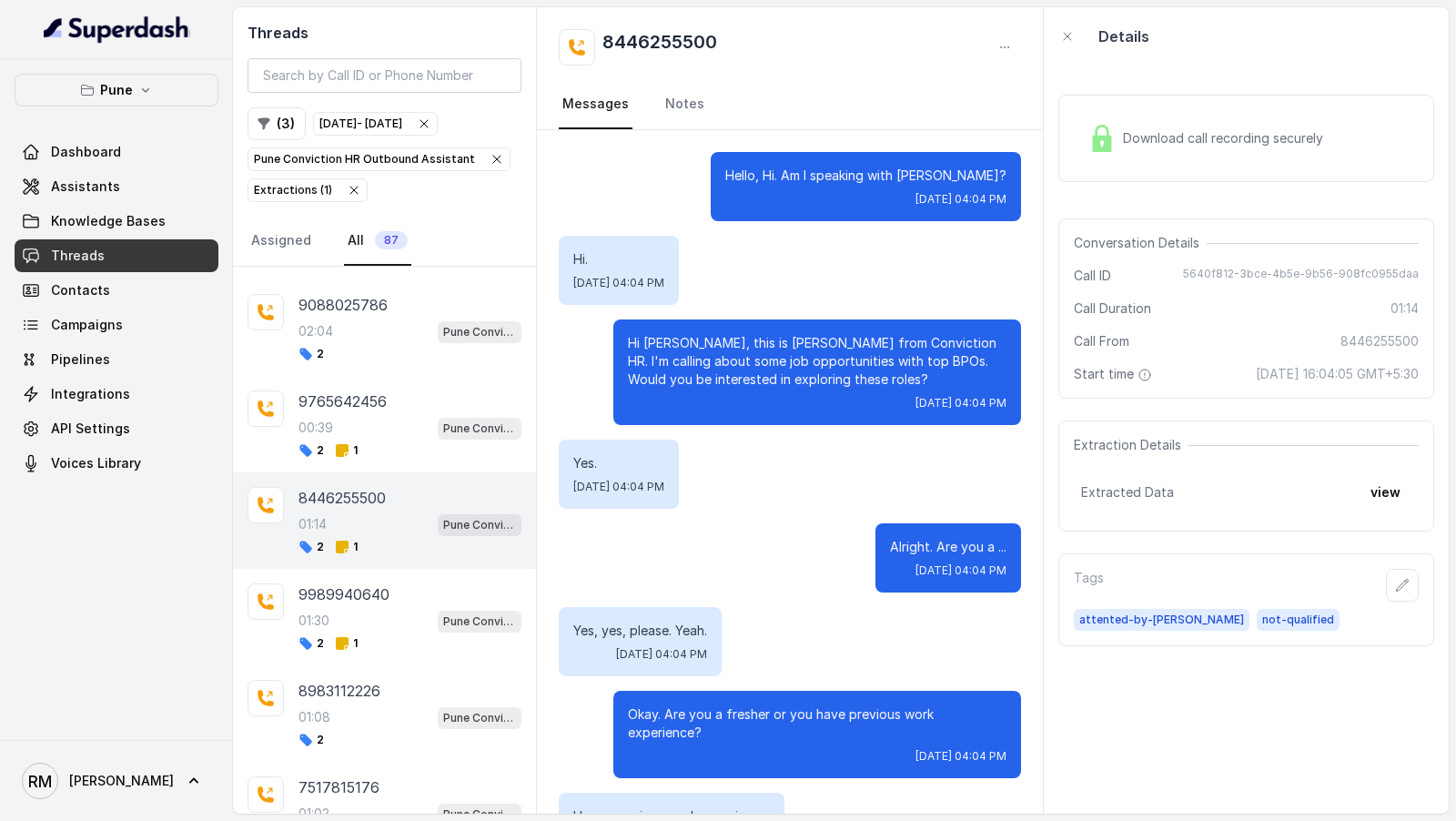
scroll to position [673, 0]
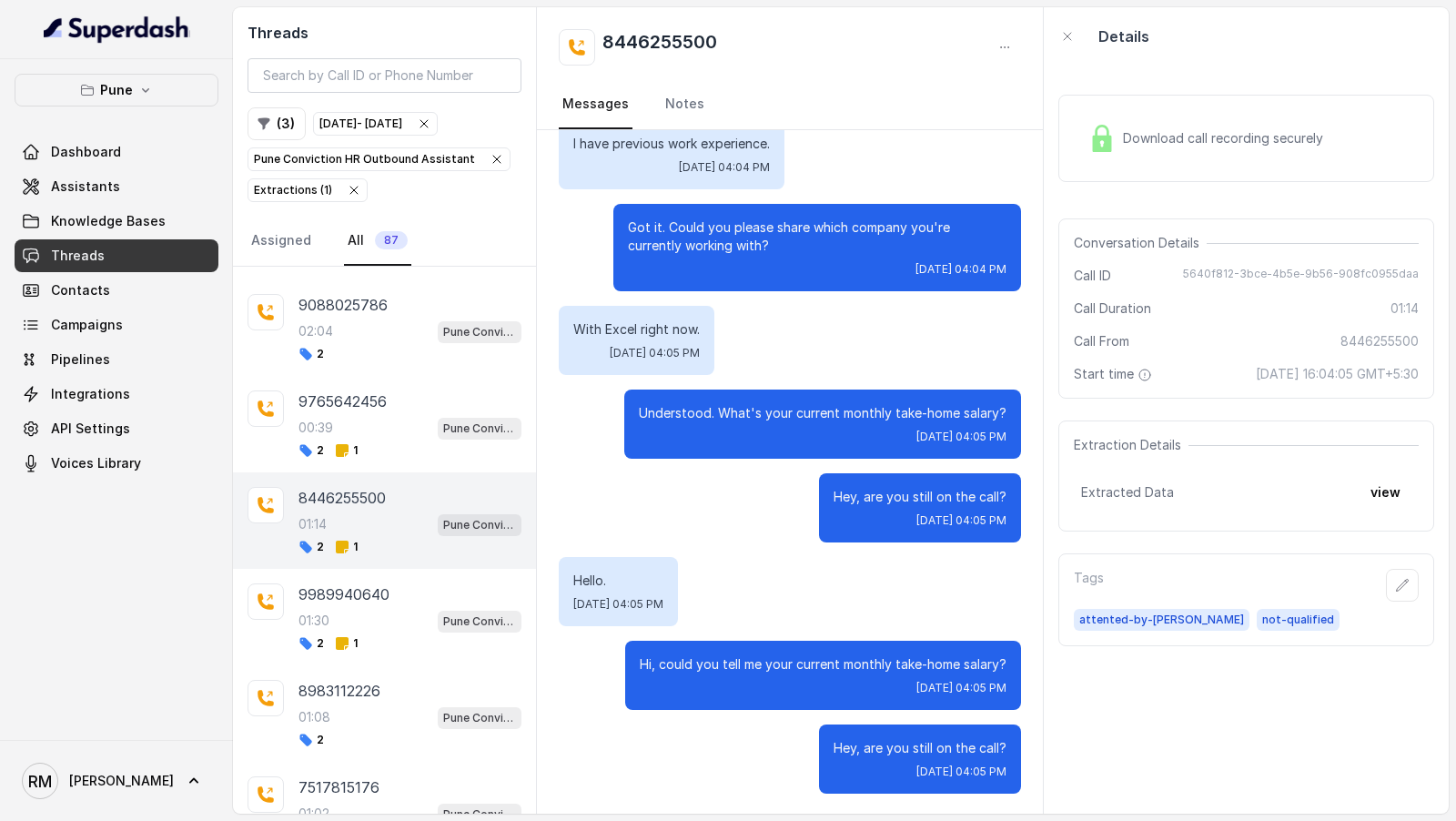
click at [656, 93] on nav "Messages Notes" at bounding box center [789, 104] width 462 height 49
click at [695, 113] on link "Notes" at bounding box center [685, 104] width 47 height 49
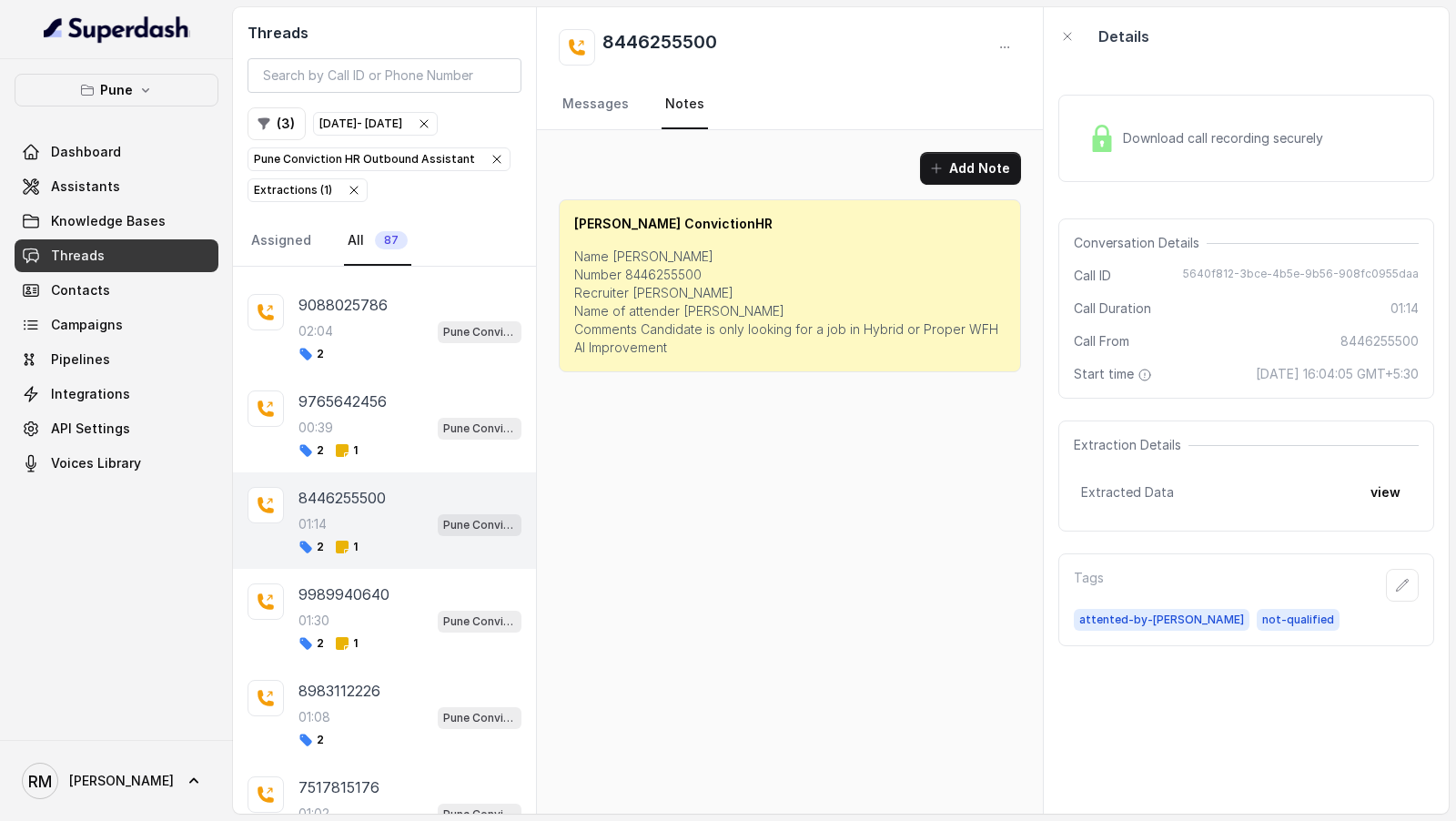
scroll to position [0, 0]
click at [387, 443] on div "2 1" at bounding box center [409, 450] width 223 height 15
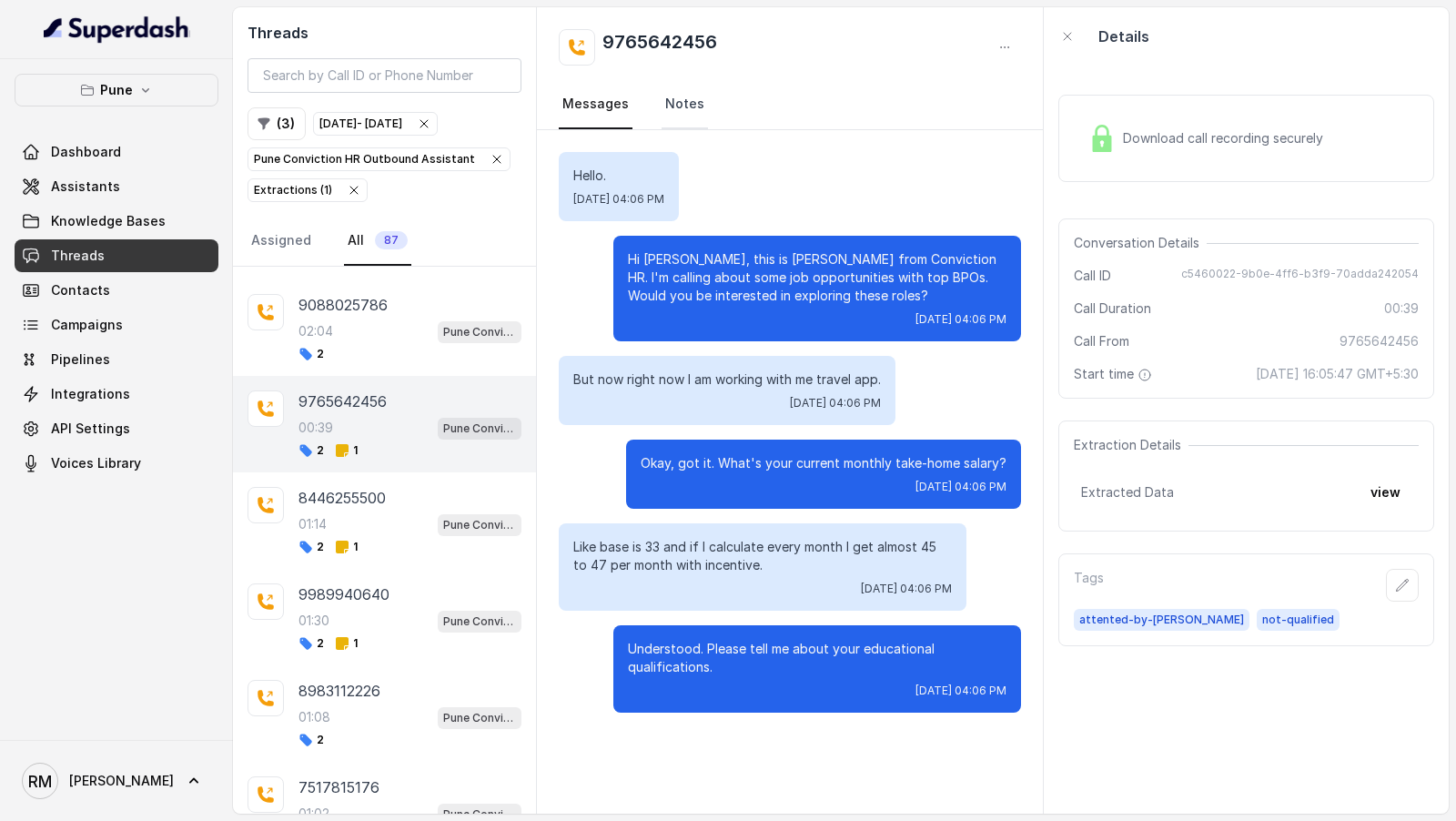
click at [676, 98] on link "Notes" at bounding box center [685, 104] width 47 height 49
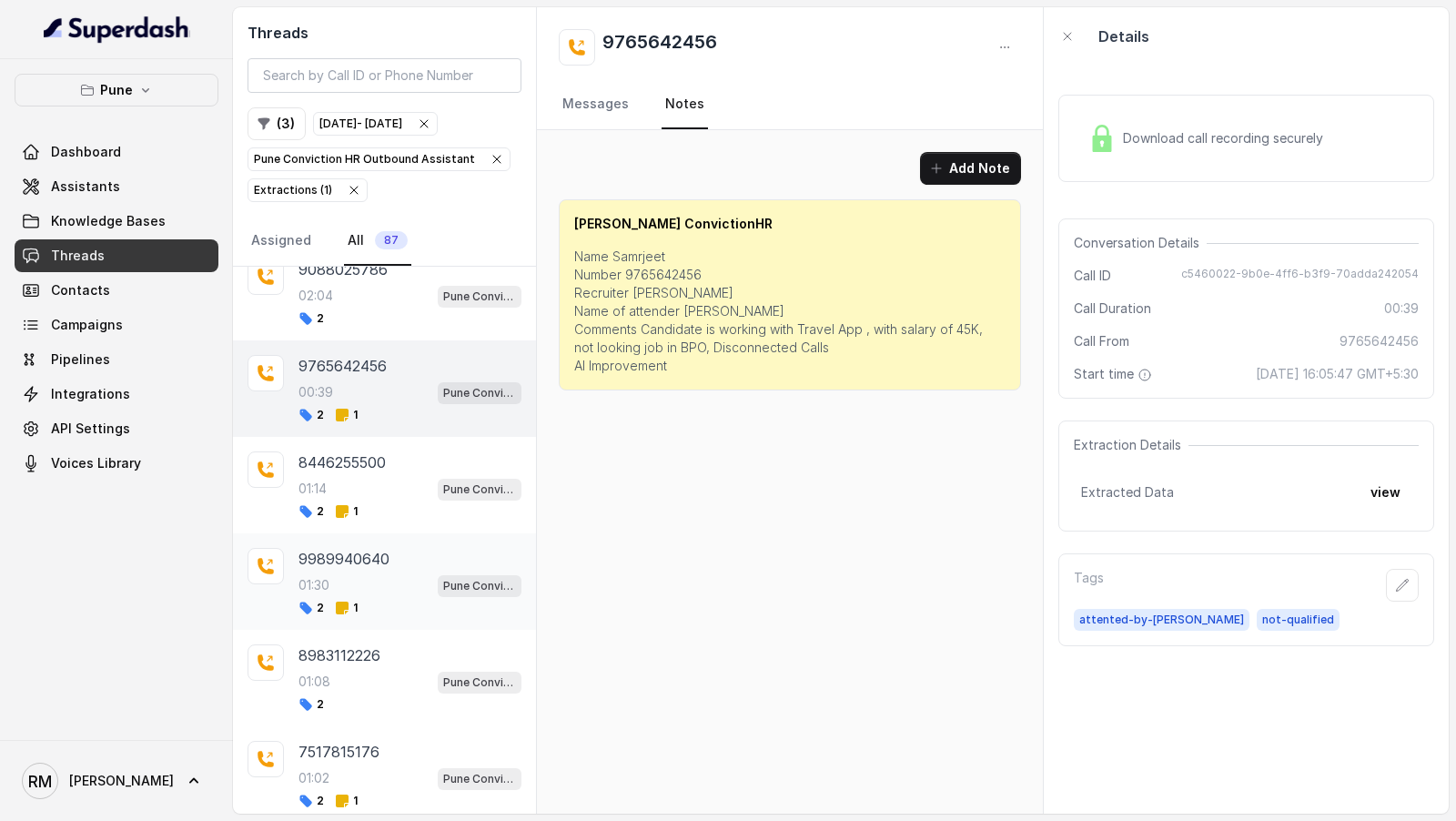
scroll to position [6577, 0]
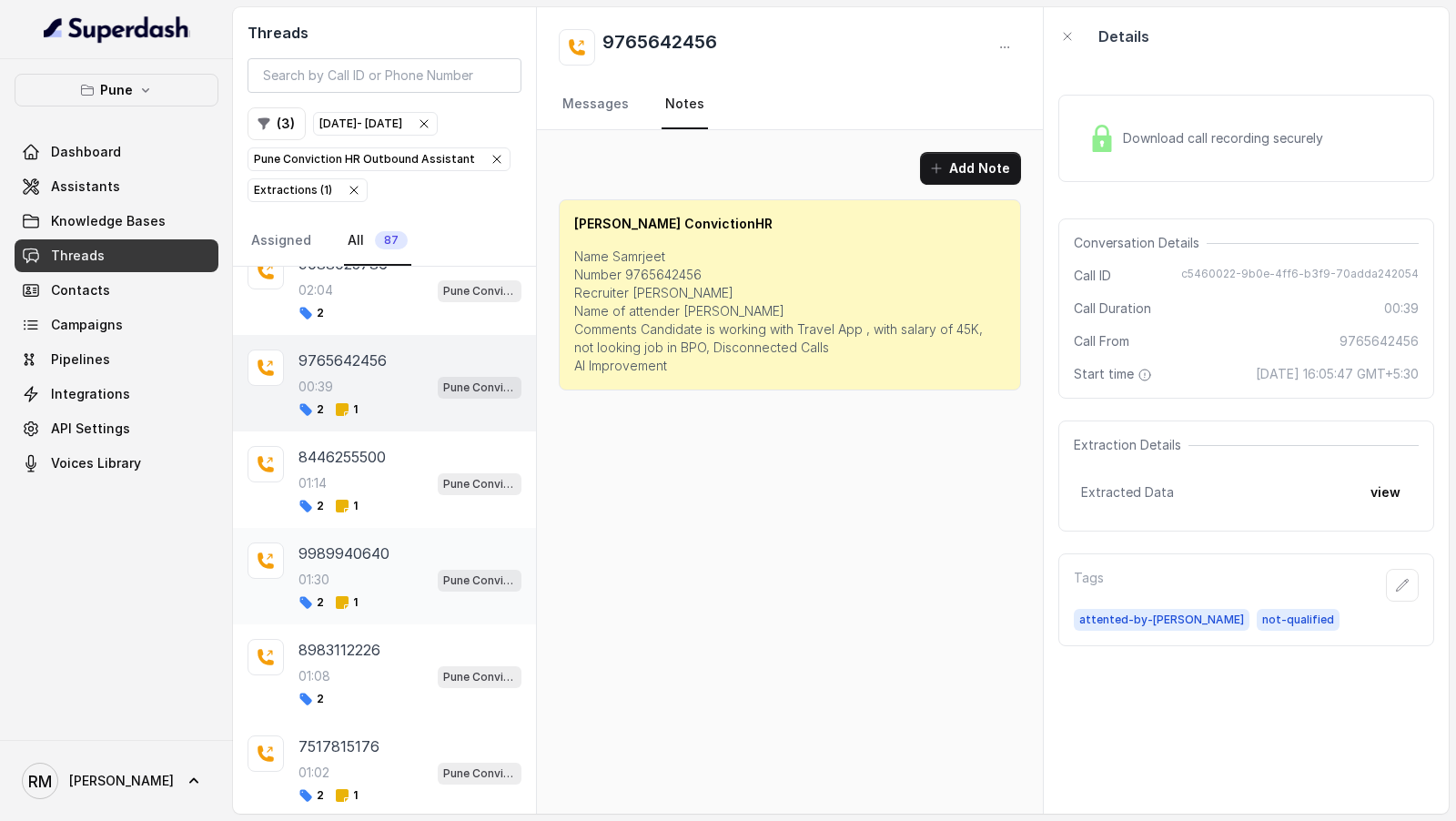
click at [412, 557] on div "9989940640 01:30 Pune Conviction HR Outbound Assistant 2 1" at bounding box center [384, 575] width 303 height 96
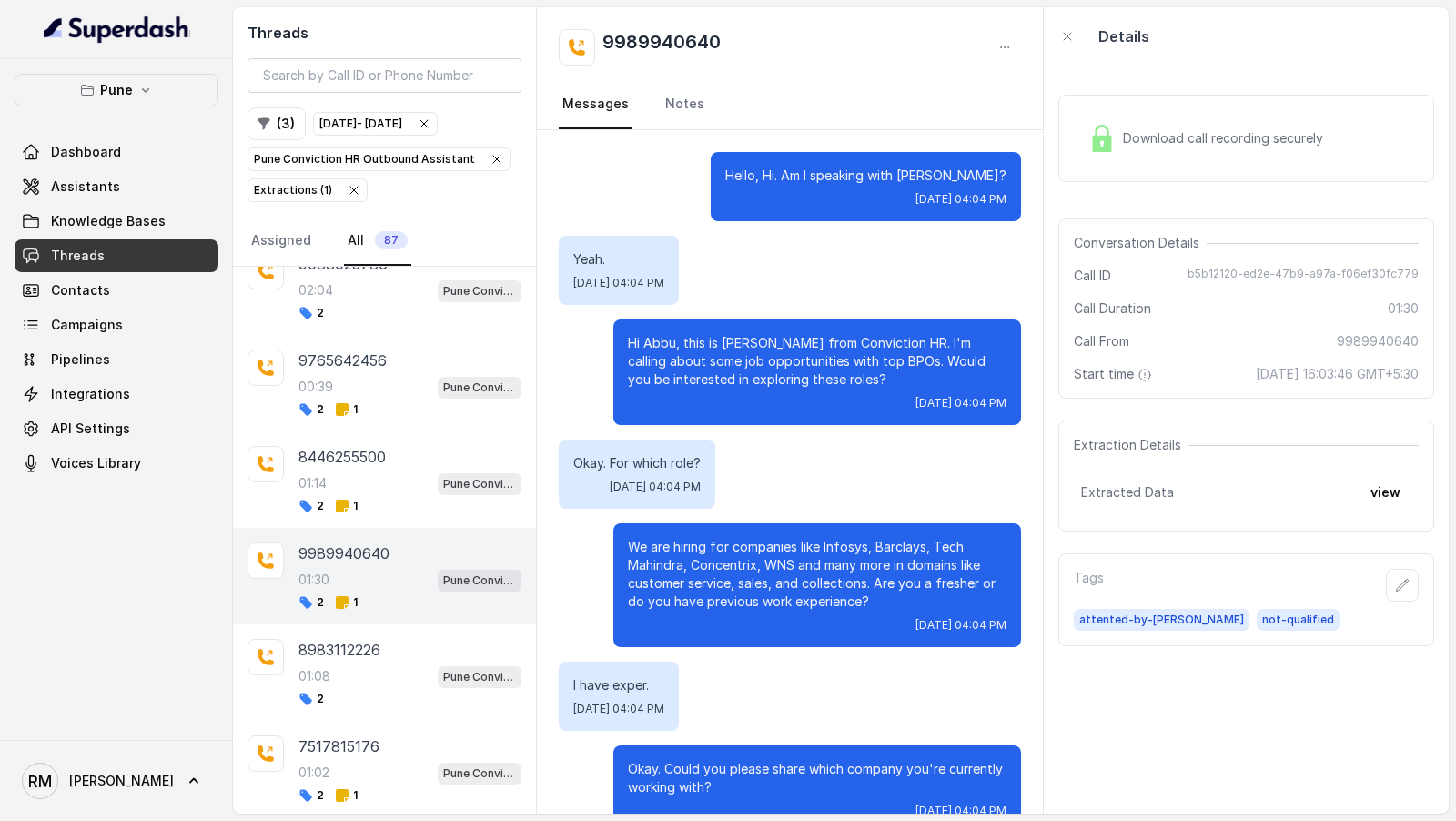
scroll to position [913, 0]
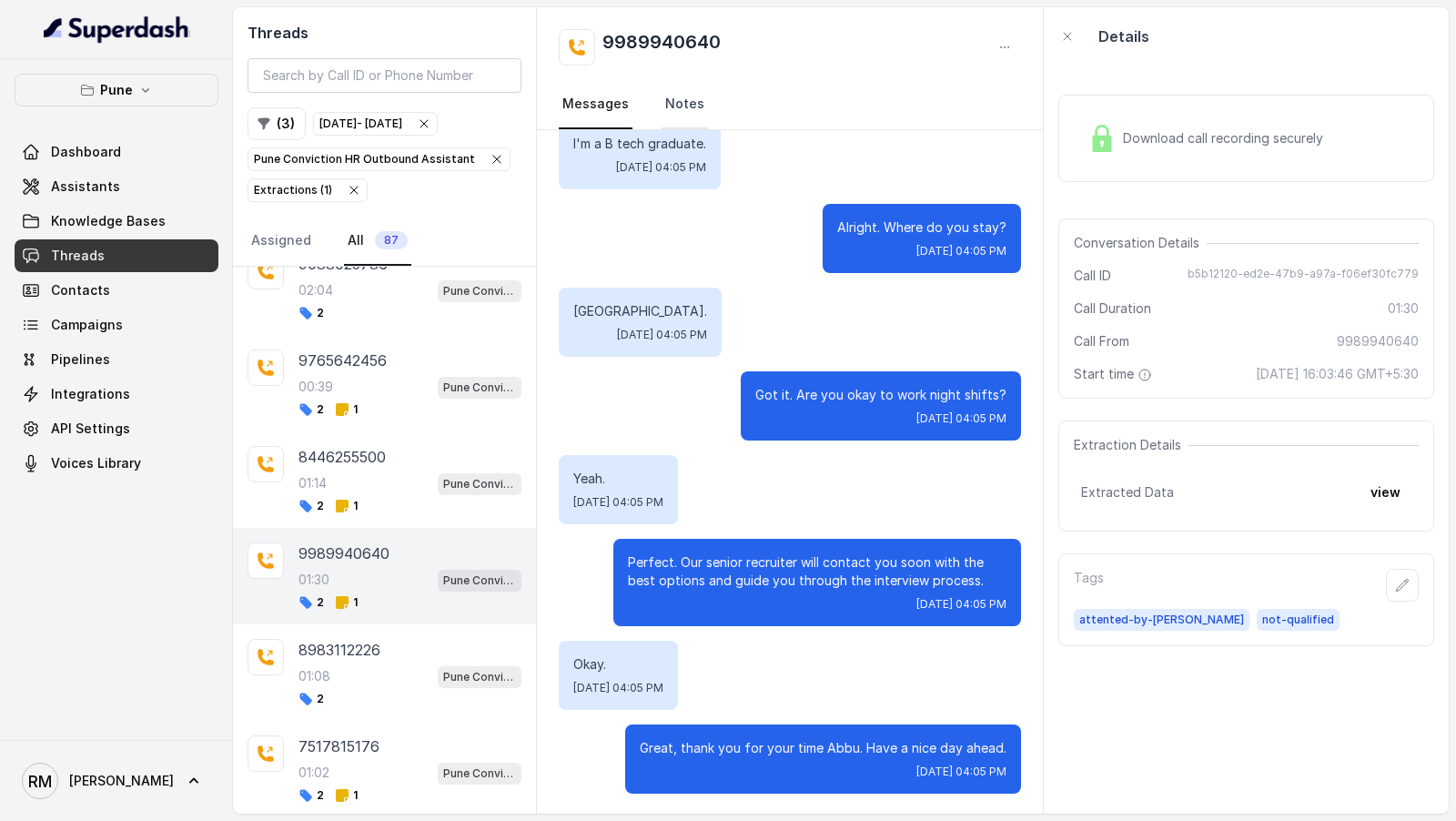
click at [699, 95] on link "Notes" at bounding box center [685, 104] width 47 height 49
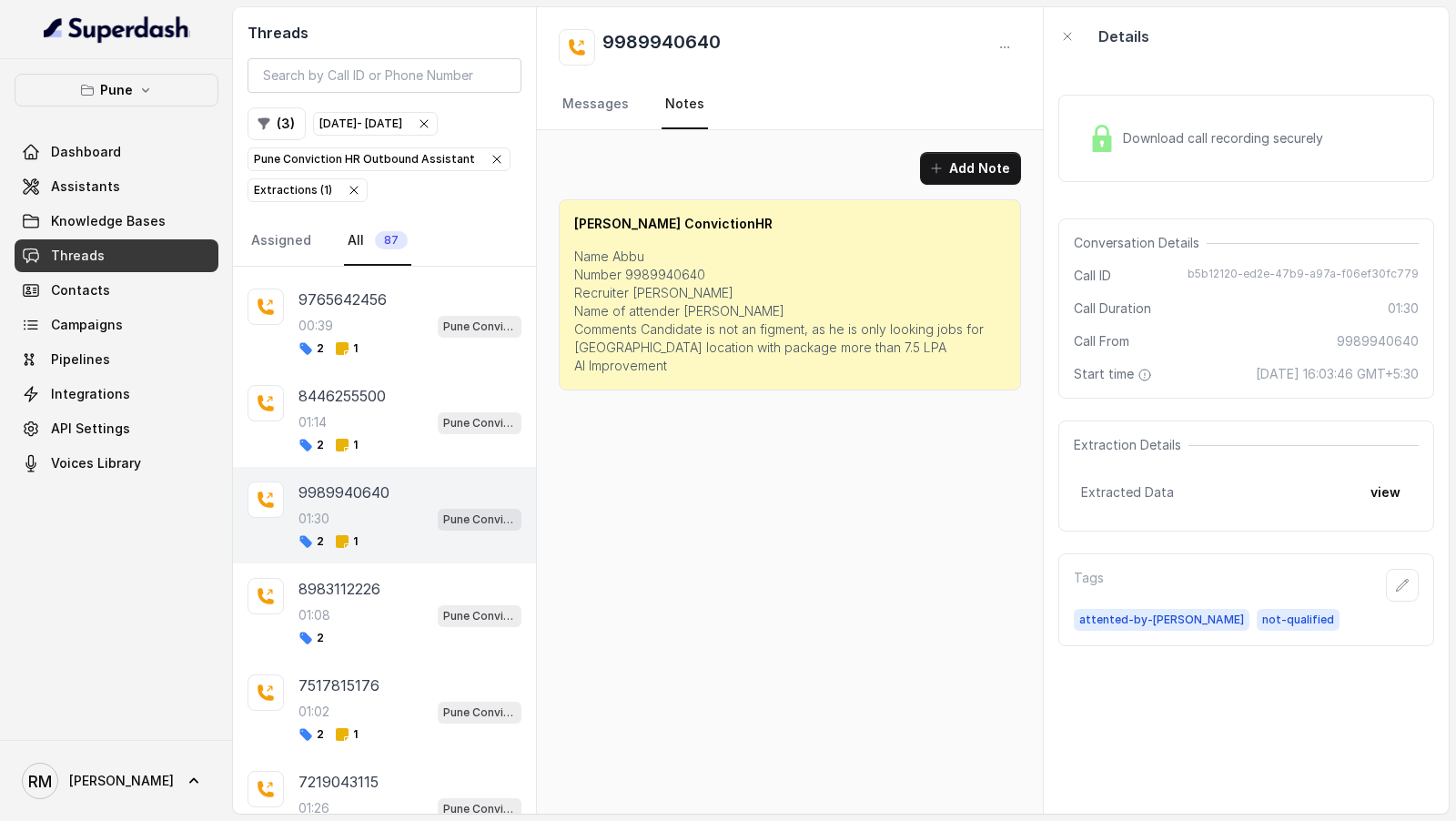
scroll to position [6642, 0]
click at [410, 671] on div "7517815176 01:02 Pune Conviction HR Outbound Assistant 2 1" at bounding box center [409, 705] width 223 height 68
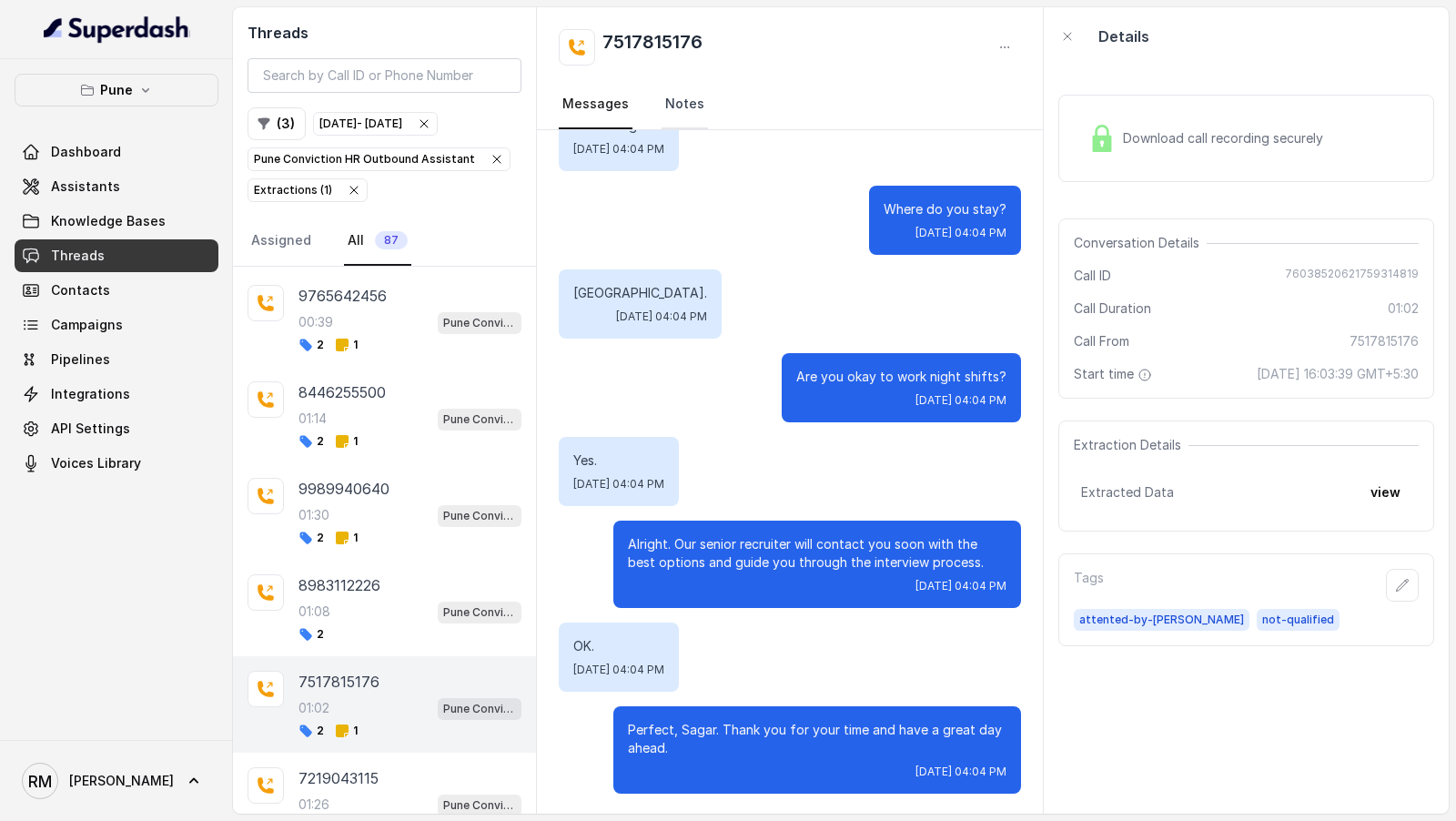
click at [692, 103] on link "Notes" at bounding box center [685, 104] width 47 height 49
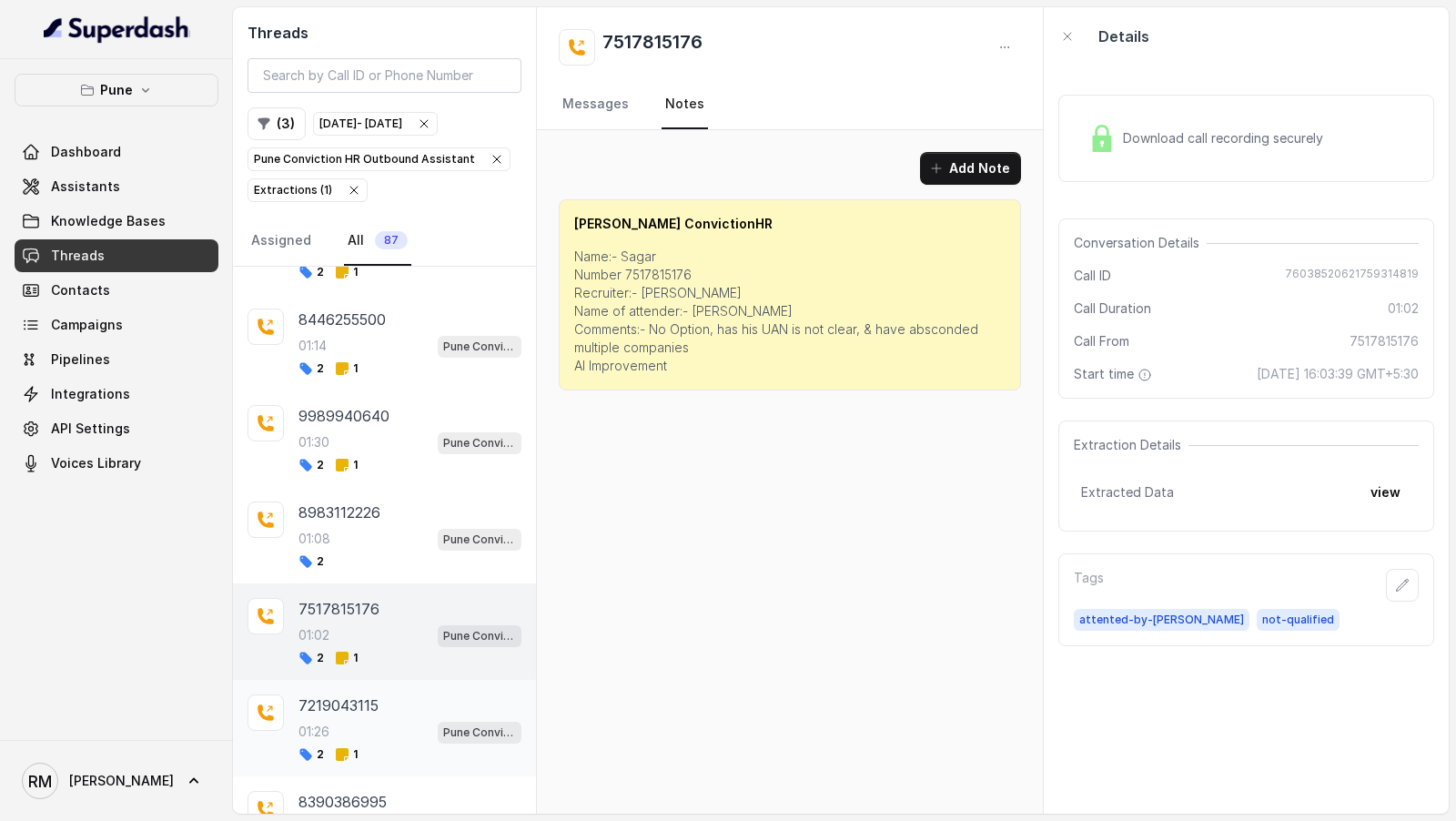
click at [392, 708] on div "7219043115 01:26 Pune Conviction HR Outbound Assistant 2 1" at bounding box center [384, 728] width 303 height 96
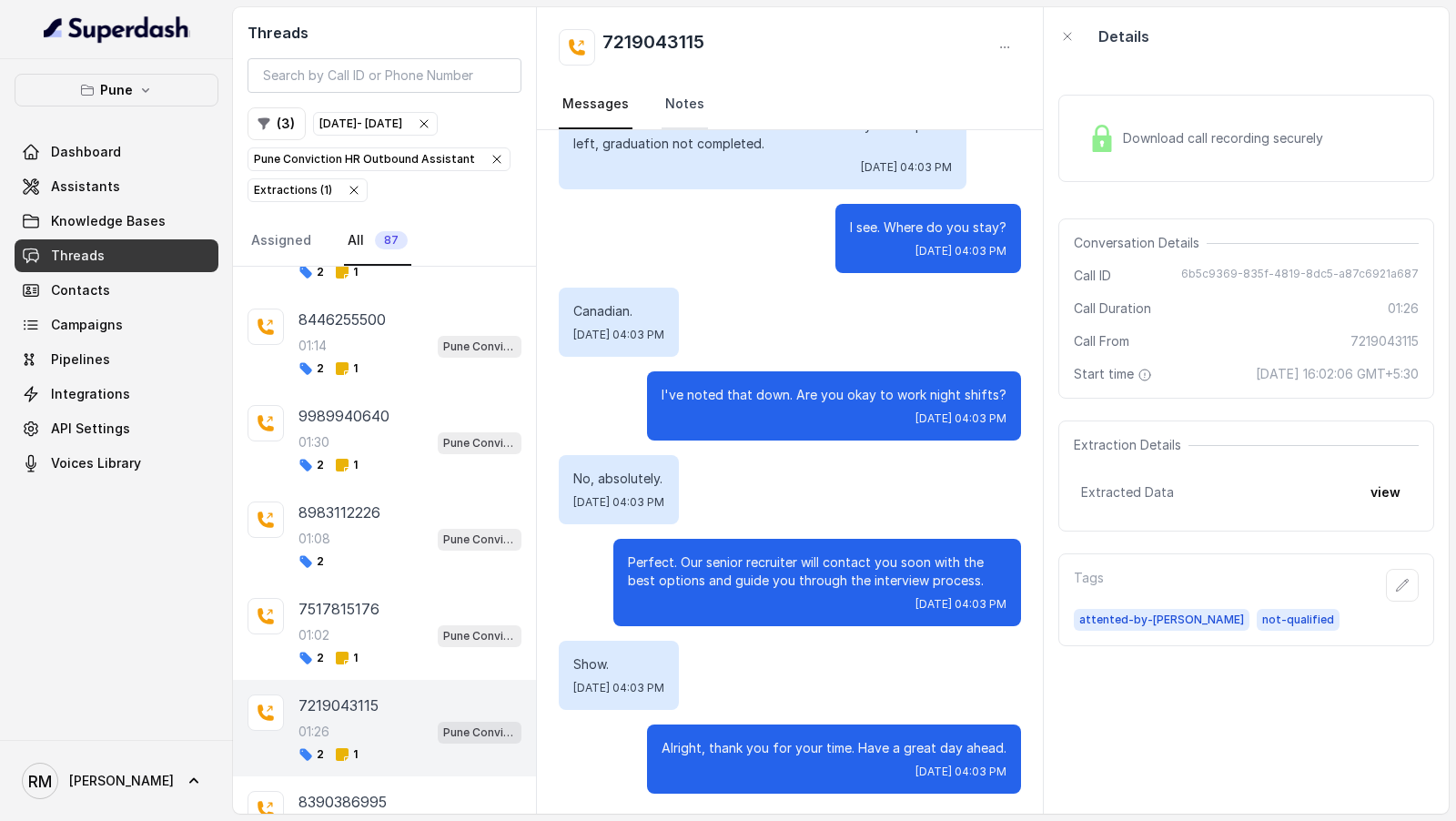
click at [687, 100] on link "Notes" at bounding box center [685, 104] width 47 height 49
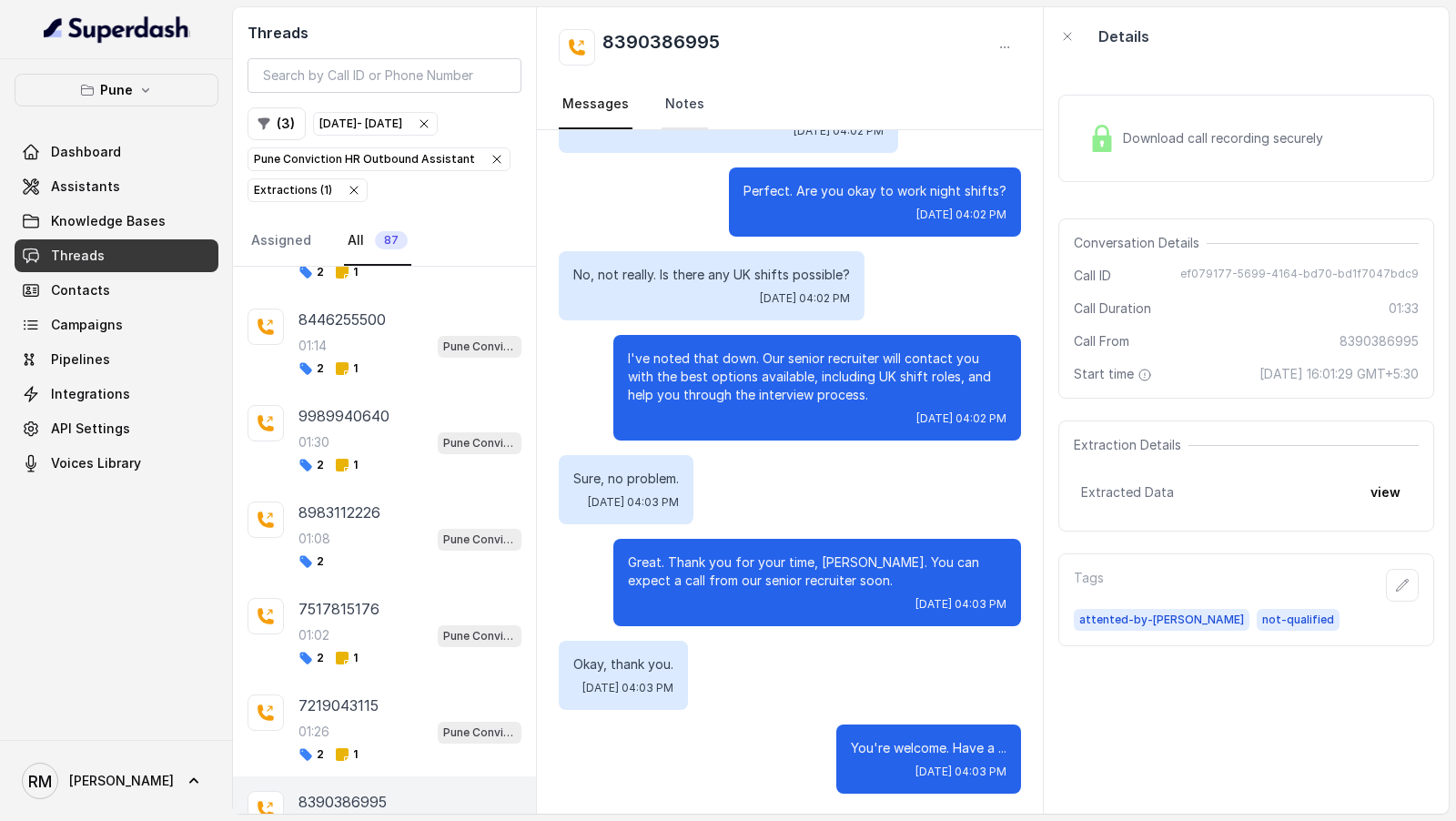
click at [664, 95] on link "Notes" at bounding box center [685, 104] width 47 height 49
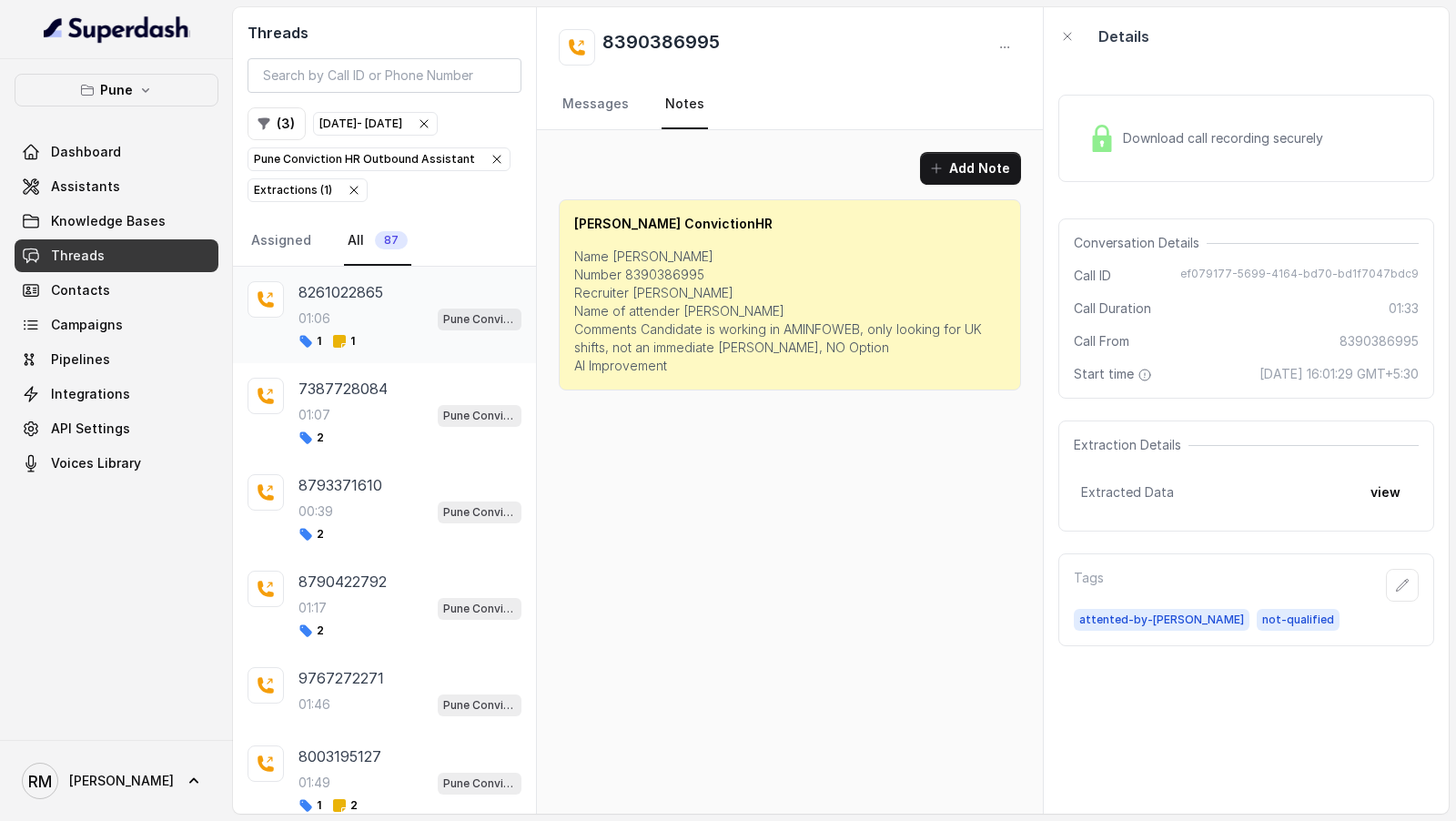
click at [356, 341] on div "1 1" at bounding box center [409, 341] width 223 height 15
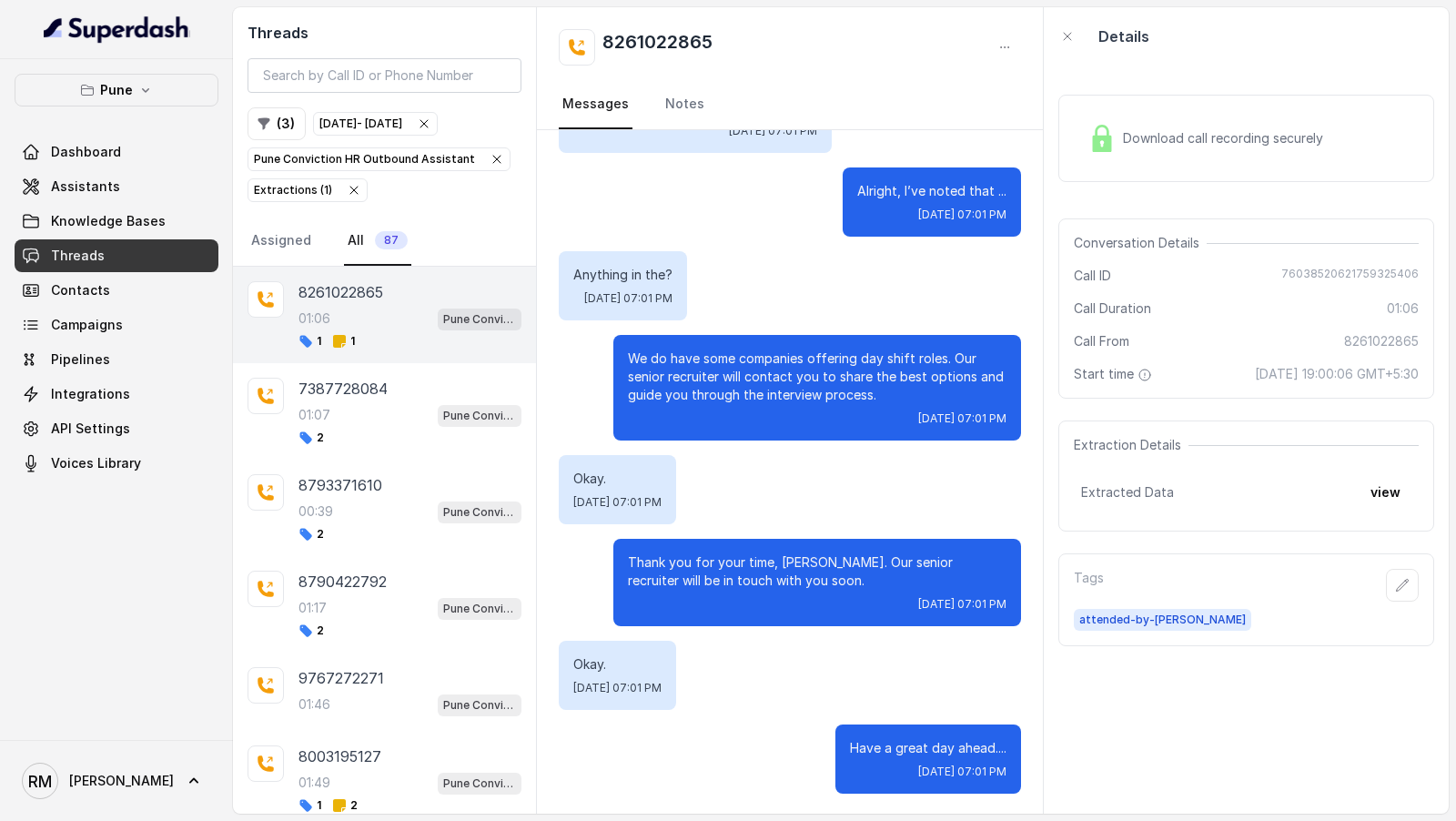
click at [350, 189] on icon "button" at bounding box center [354, 190] width 15 height 15
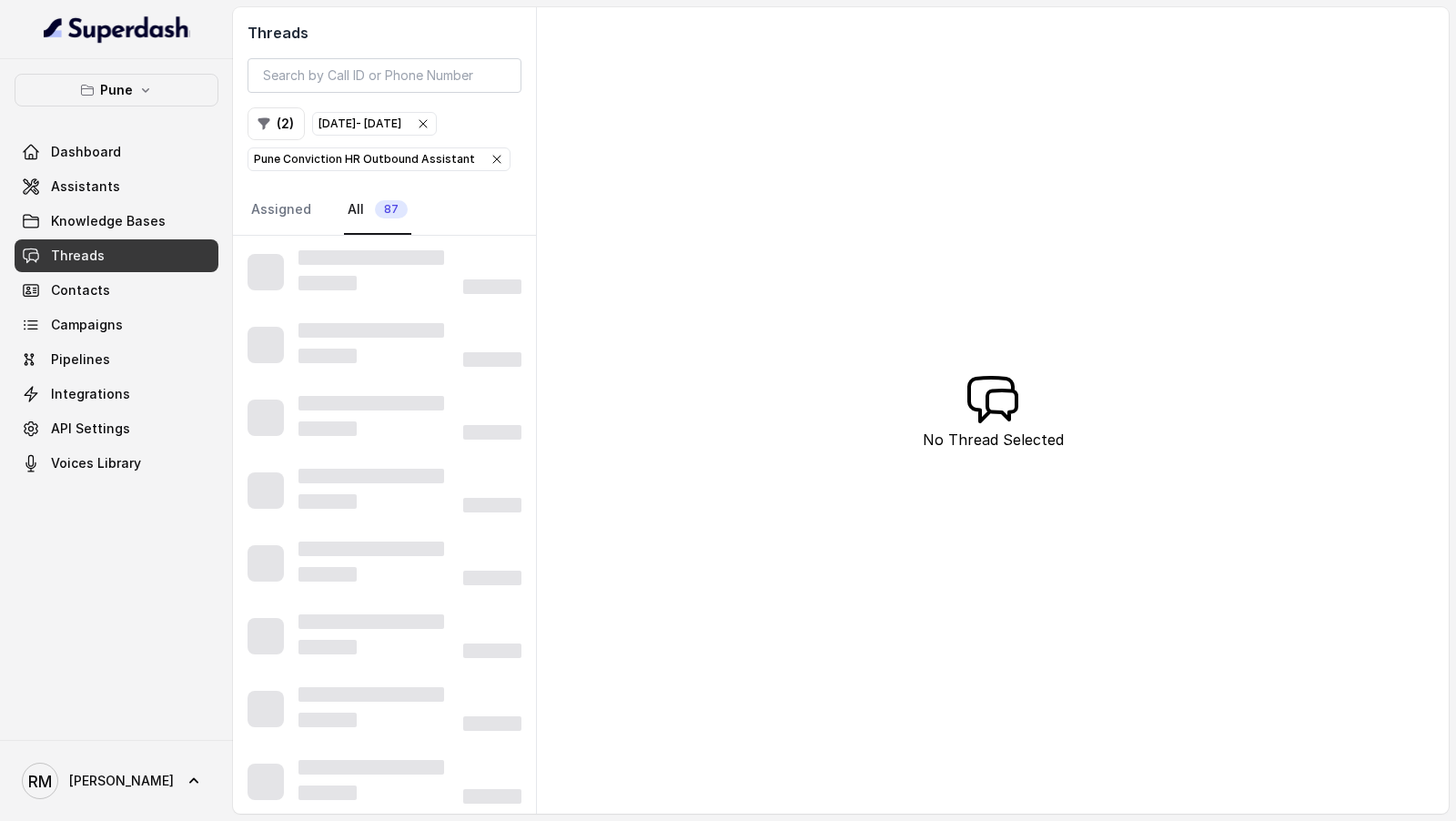
click at [490, 157] on icon "button" at bounding box center [497, 159] width 15 height 15
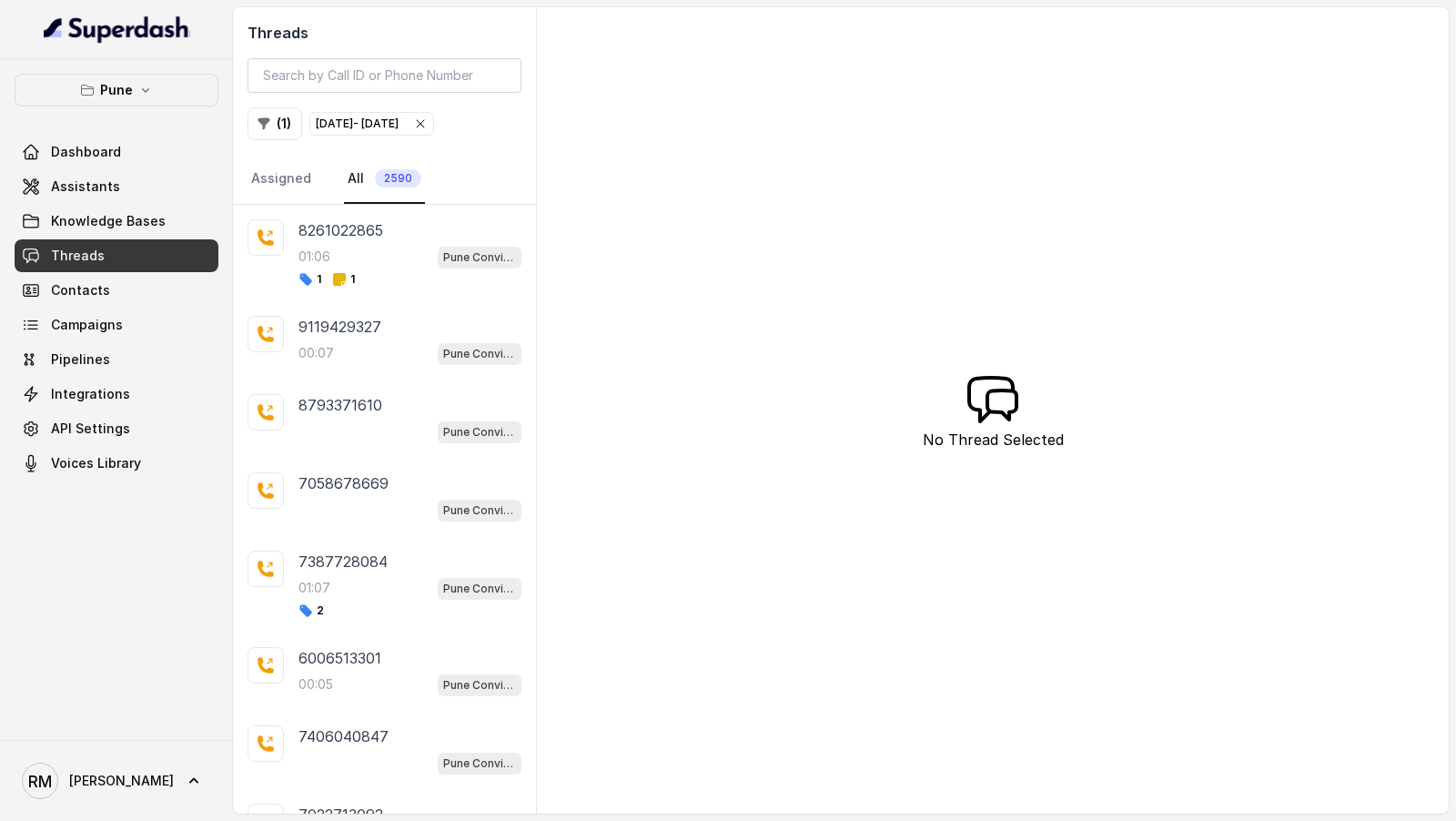
click at [427, 117] on icon "button" at bounding box center [420, 123] width 15 height 15
click at [81, 775] on span "Rajesh" at bounding box center [121, 781] width 104 height 18
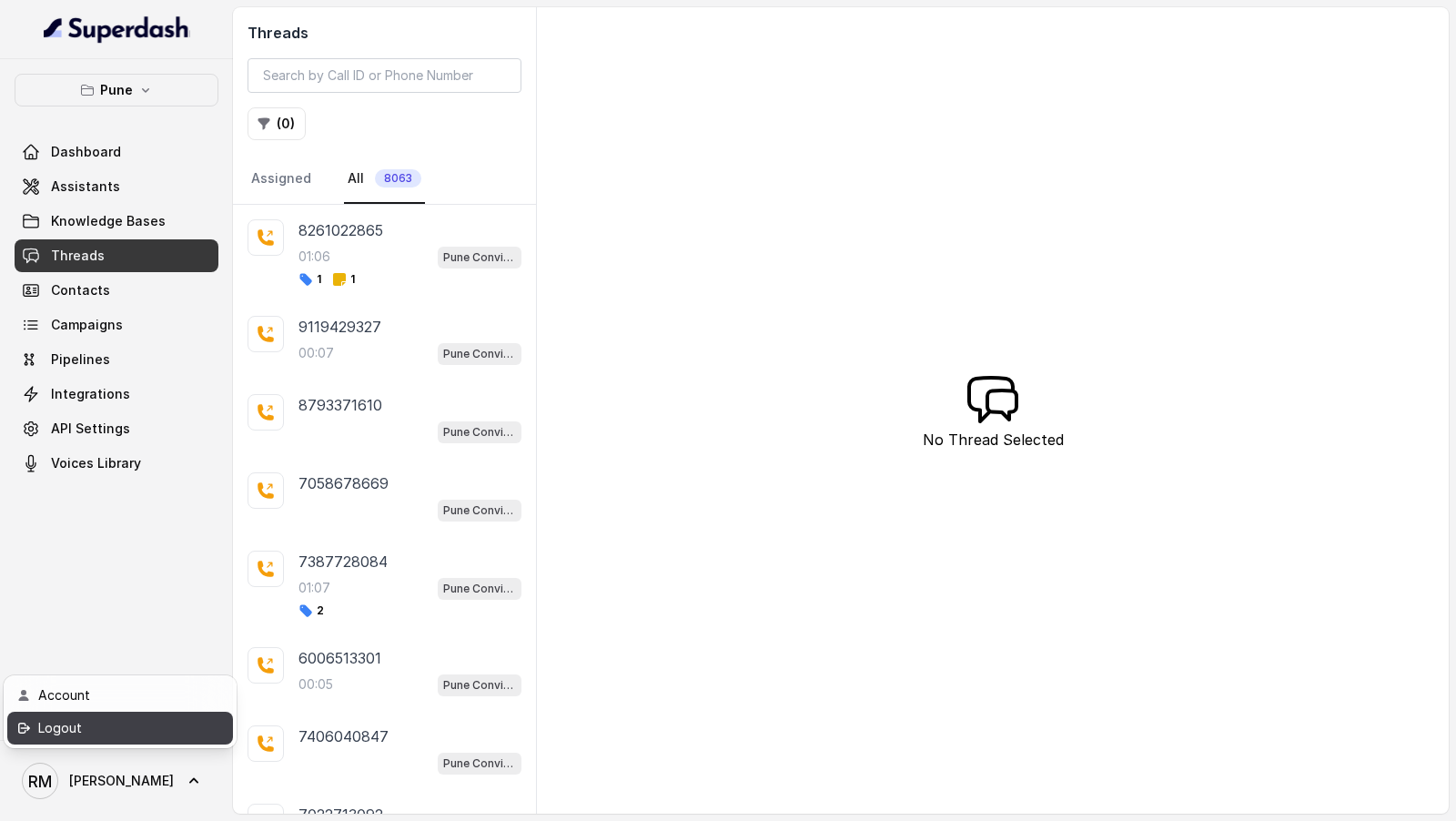
click at [152, 722] on div "Logout" at bounding box center [115, 729] width 155 height 22
